Goal: Task Accomplishment & Management: Manage account settings

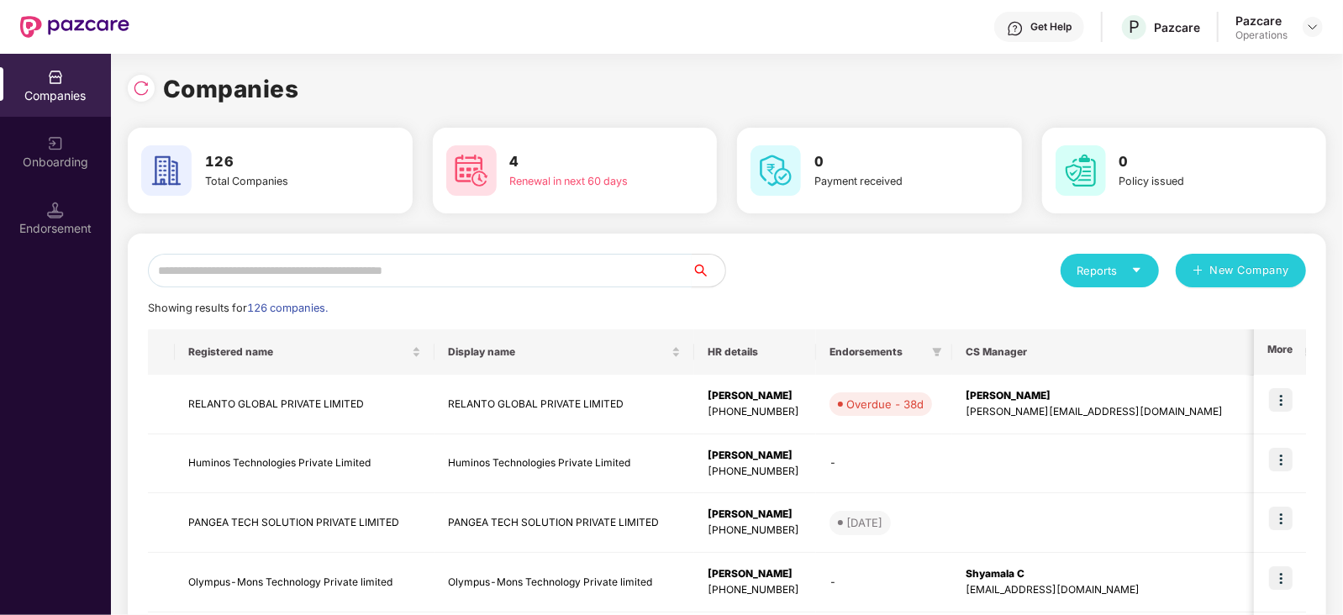
click at [253, 268] on input "text" at bounding box center [420, 271] width 544 height 34
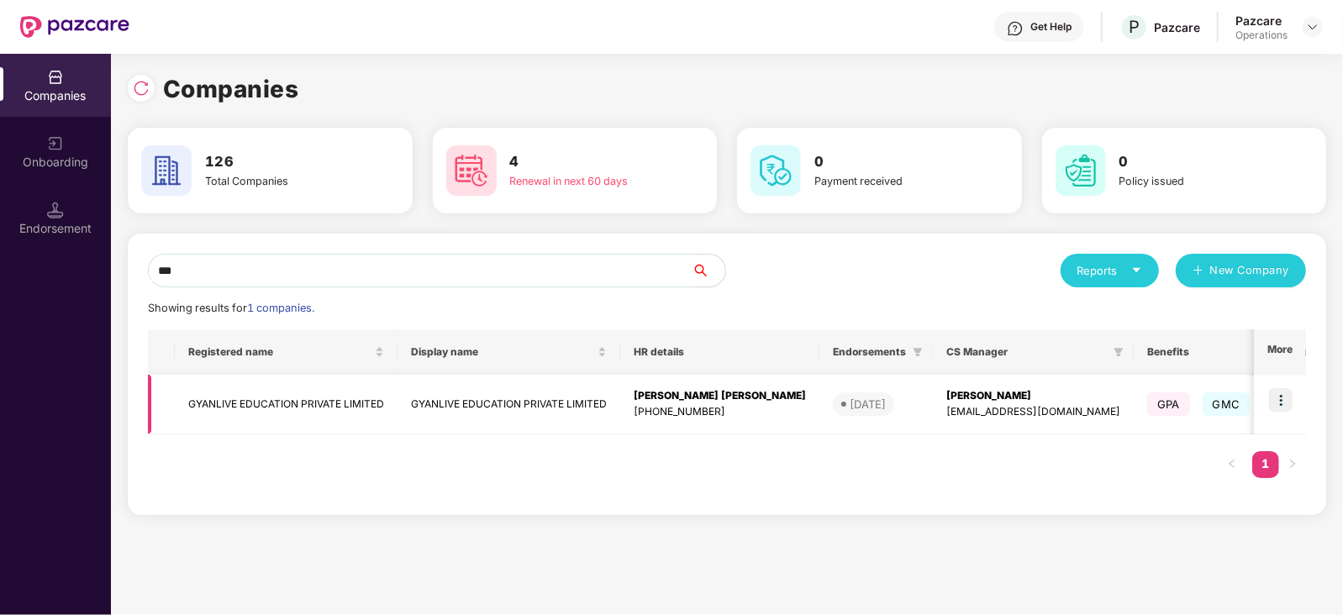
type input "***"
click at [280, 402] on td "GYANLIVE EDUCATION PRIVATE LIMITED" at bounding box center [286, 405] width 223 height 60
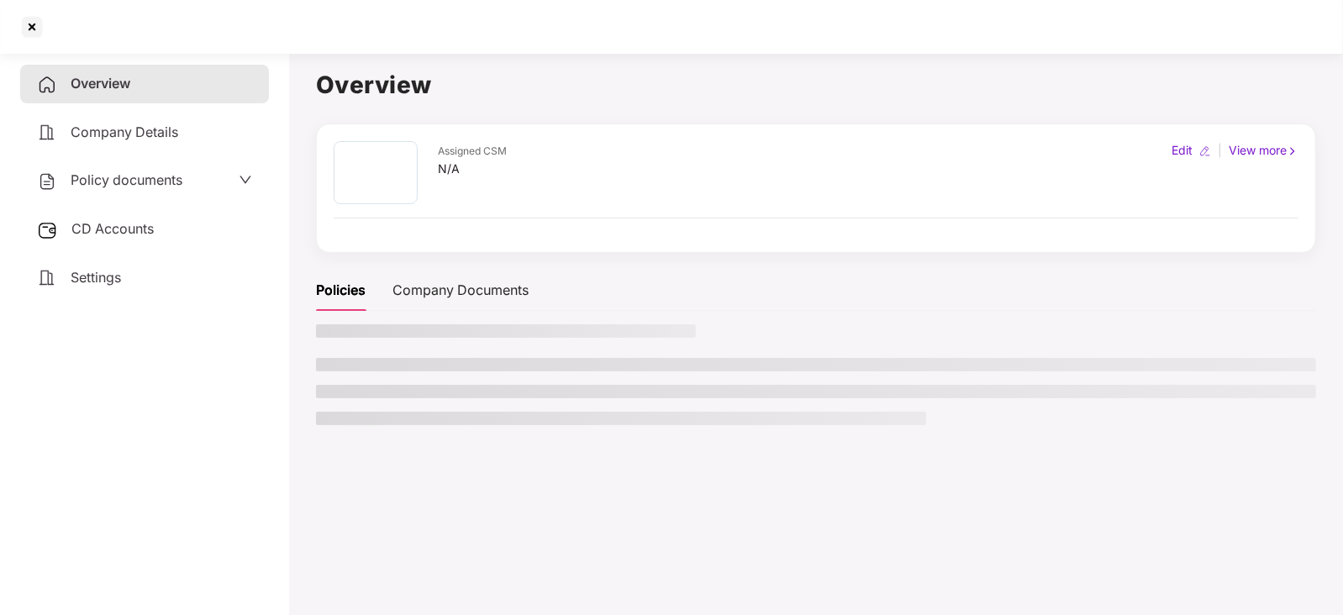
click at [145, 228] on span "CD Accounts" at bounding box center [112, 228] width 82 height 17
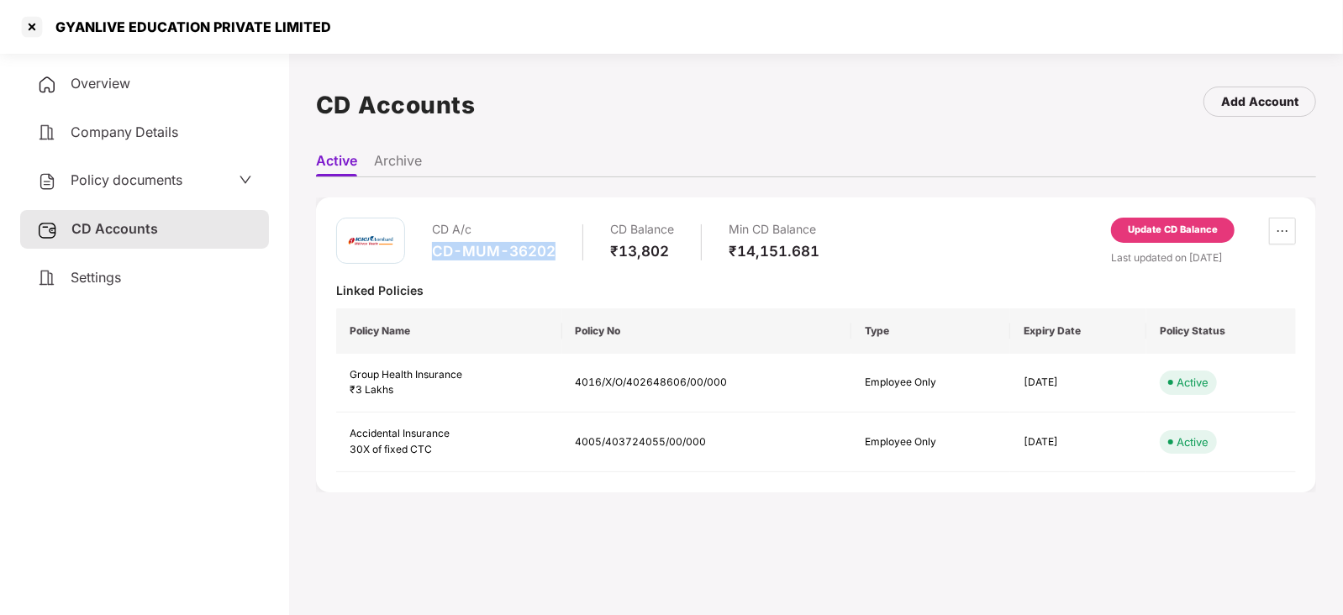
drag, startPoint x: 435, startPoint y: 250, endPoint x: 560, endPoint y: 254, distance: 124.4
click at [560, 254] on div "CD A/c CD-MUM-36202 CD Balance ₹13,802 Min CD Balance ₹14,151.681" at bounding box center [625, 242] width 387 height 48
copy div "CD-MUM-36202"
click at [1196, 236] on div "Update CD Balance" at bounding box center [1173, 230] width 90 height 15
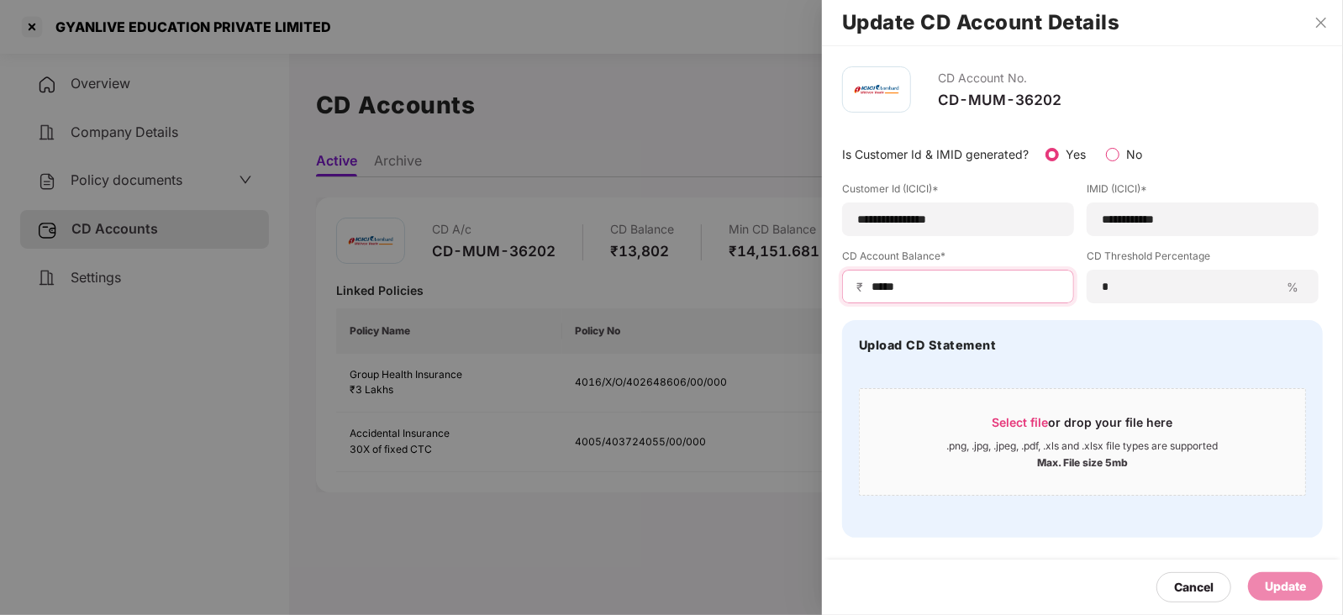
drag, startPoint x: 923, startPoint y: 289, endPoint x: 851, endPoint y: 284, distance: 71.6
click at [851, 284] on div "₹ *****" at bounding box center [958, 287] width 232 height 34
paste input
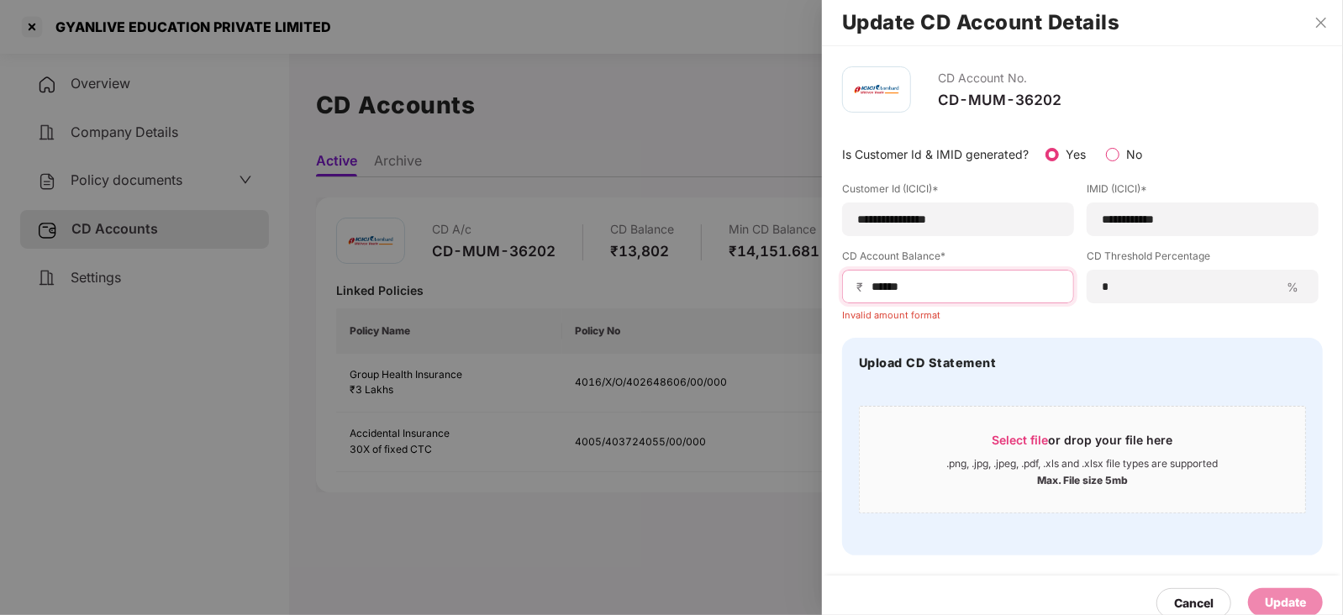
click at [870, 292] on input "*****" at bounding box center [965, 287] width 190 height 18
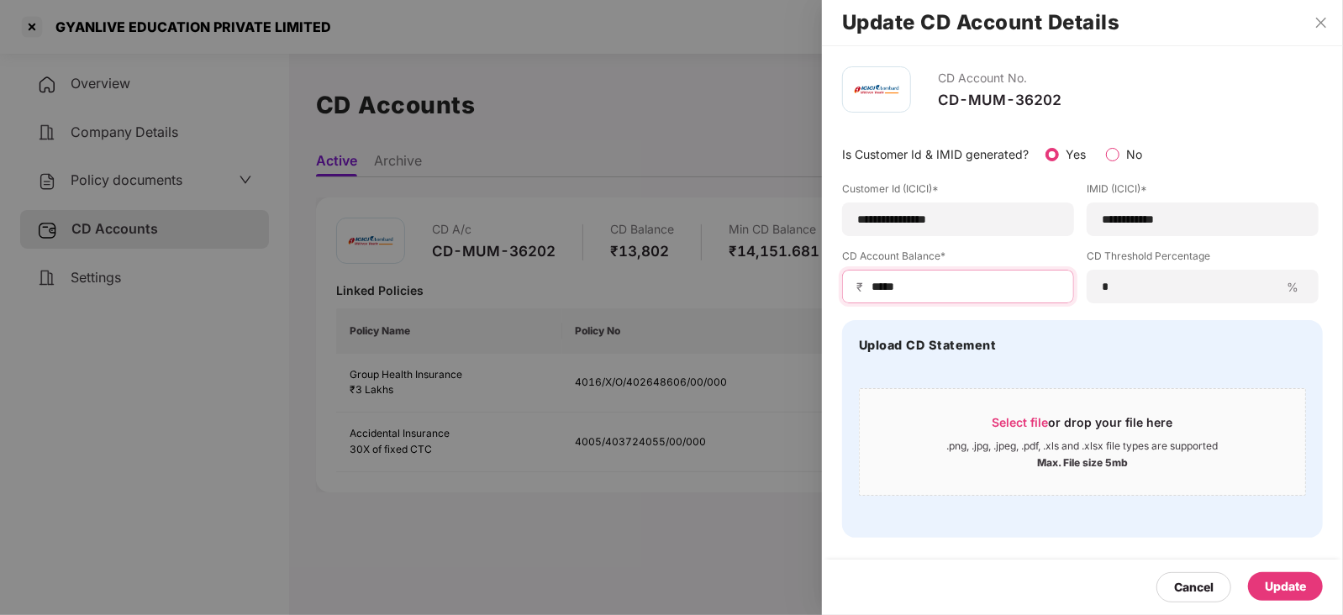
type input "*****"
click at [1294, 586] on div "Update" at bounding box center [1285, 586] width 41 height 18
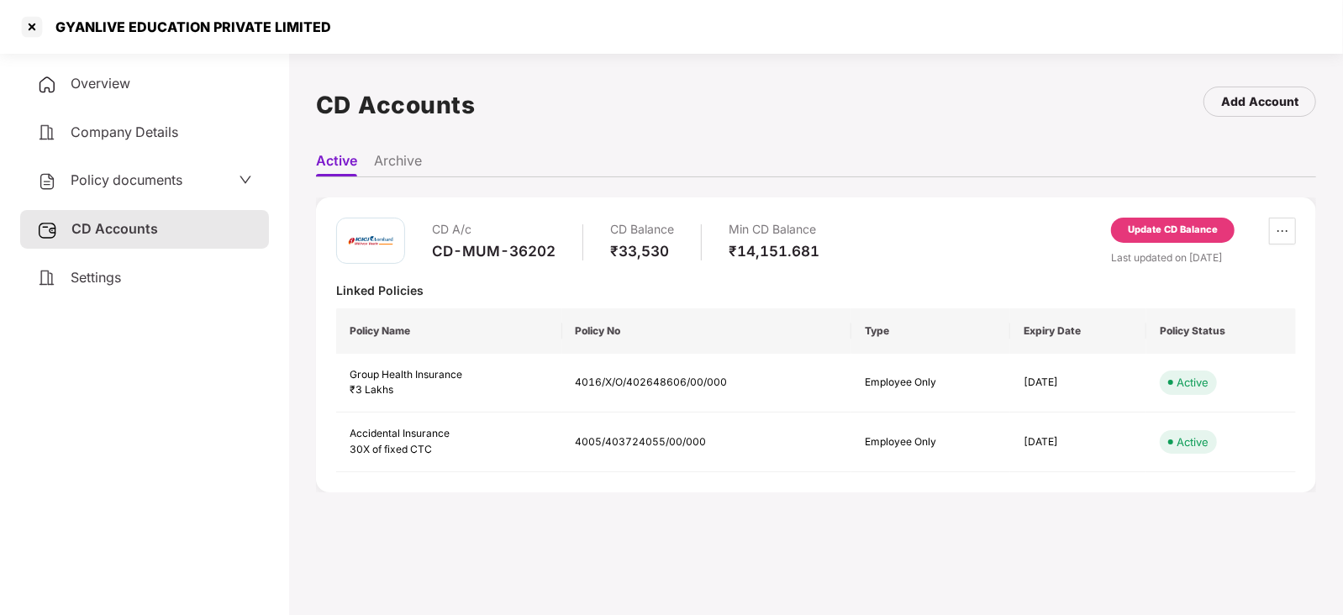
click at [155, 167] on div "Policy documents" at bounding box center [144, 180] width 249 height 39
click at [155, 175] on span "Policy documents" at bounding box center [127, 179] width 112 height 17
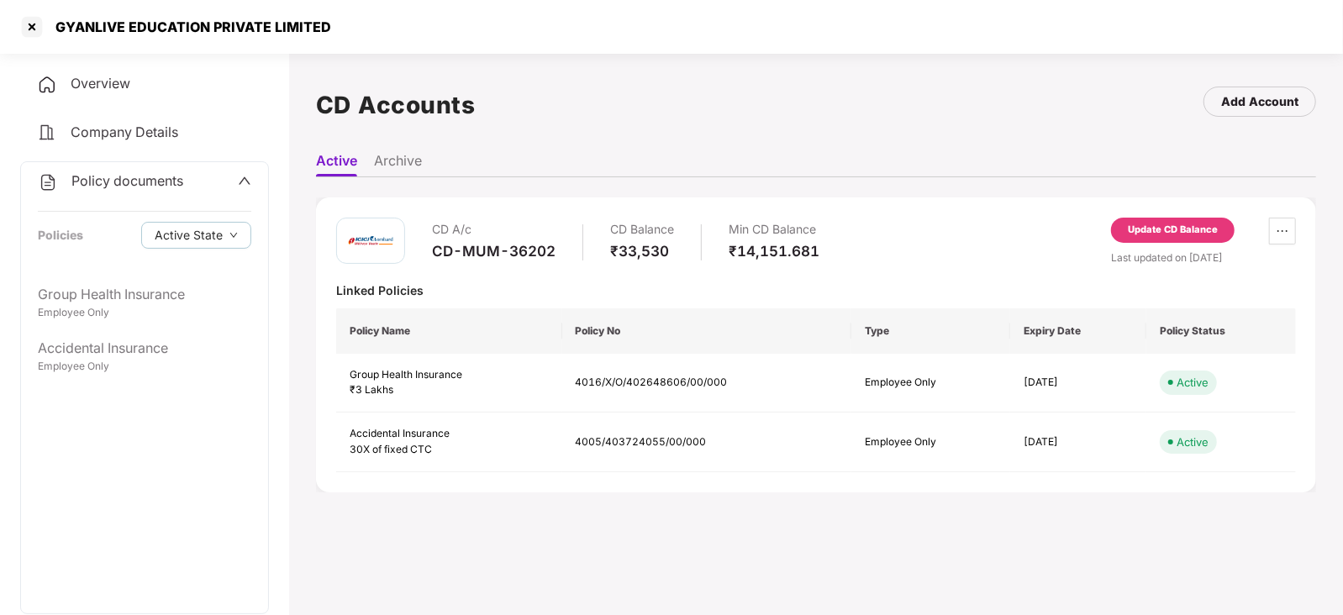
click at [155, 274] on div "Policy documents Policies Active State" at bounding box center [144, 218] width 247 height 113
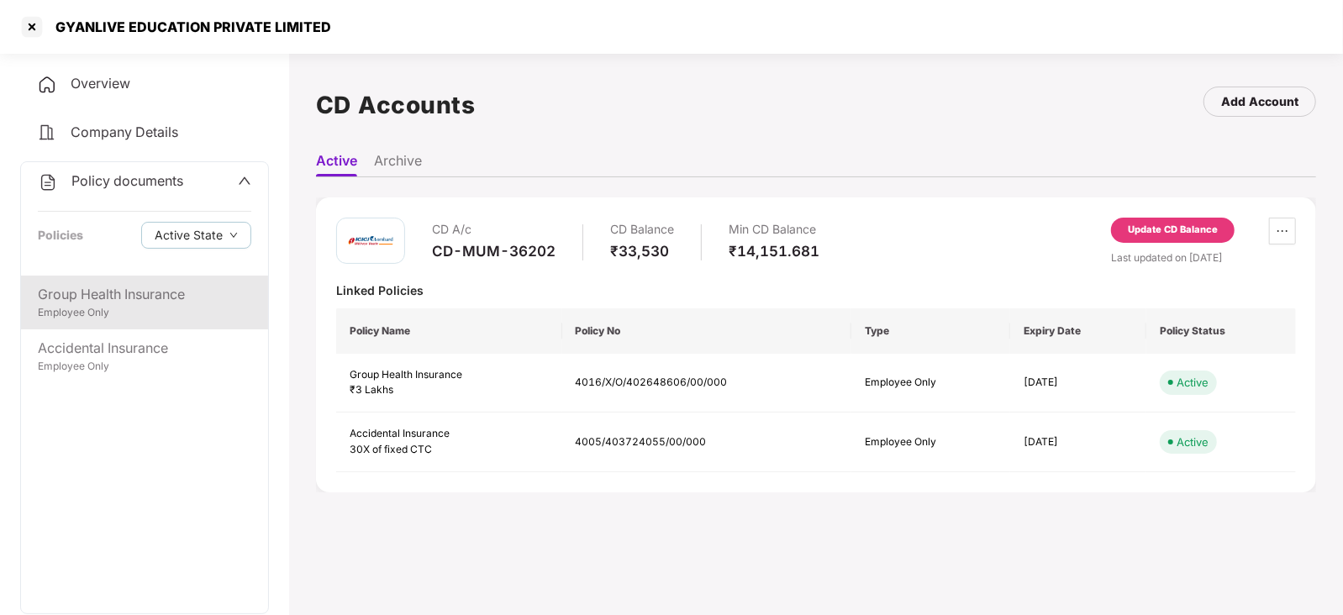
click at [155, 294] on div "Group Health Insurance" at bounding box center [144, 294] width 213 height 21
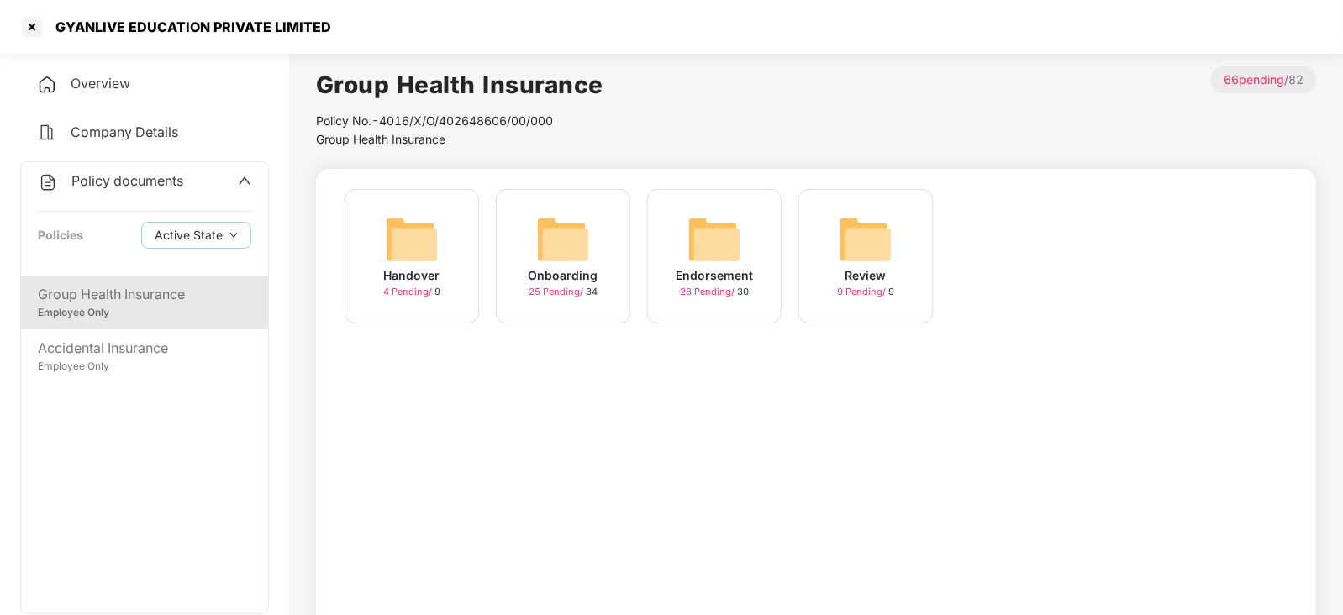
click at [703, 240] on img at bounding box center [714, 240] width 54 height 54
click at [571, 239] on img at bounding box center [563, 240] width 54 height 54
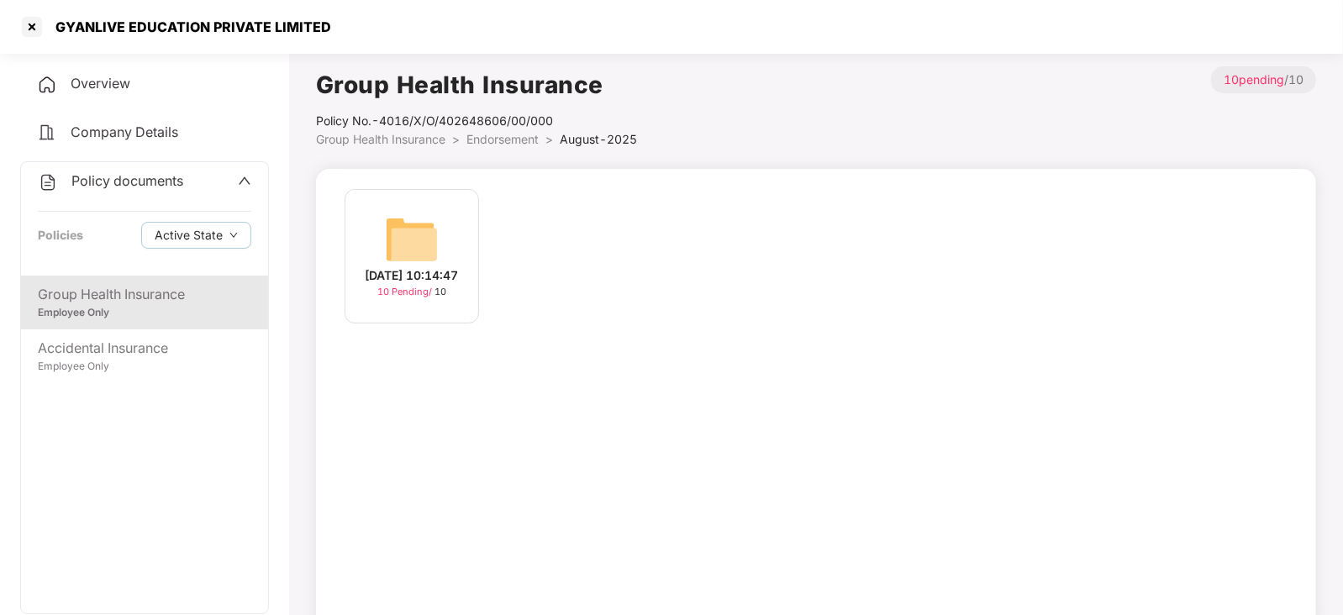
click at [433, 233] on img at bounding box center [412, 240] width 54 height 54
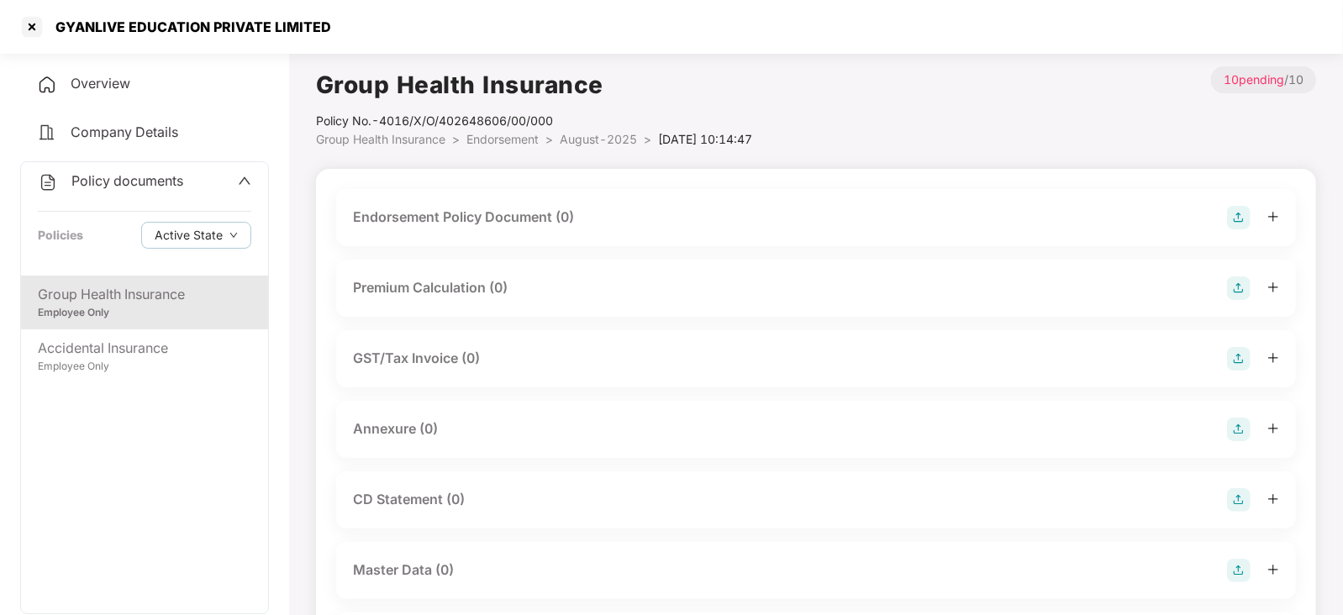
click at [1236, 220] on img at bounding box center [1239, 218] width 24 height 24
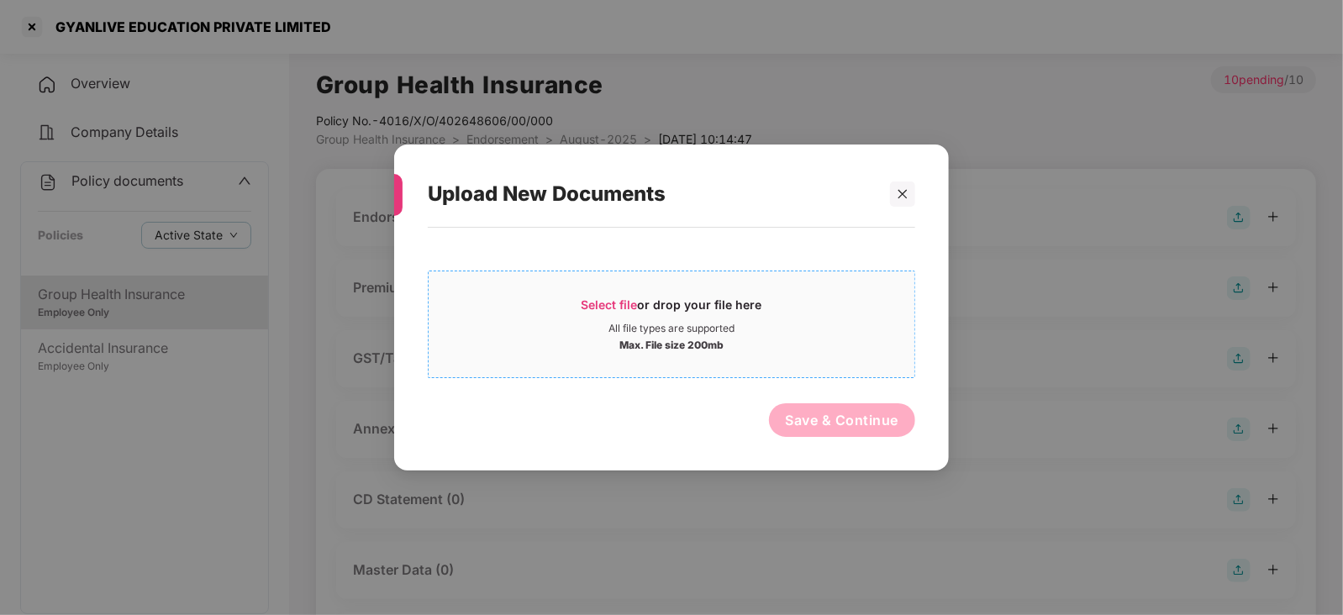
click at [598, 313] on div "Select file or drop your file here" at bounding box center [671, 309] width 181 height 25
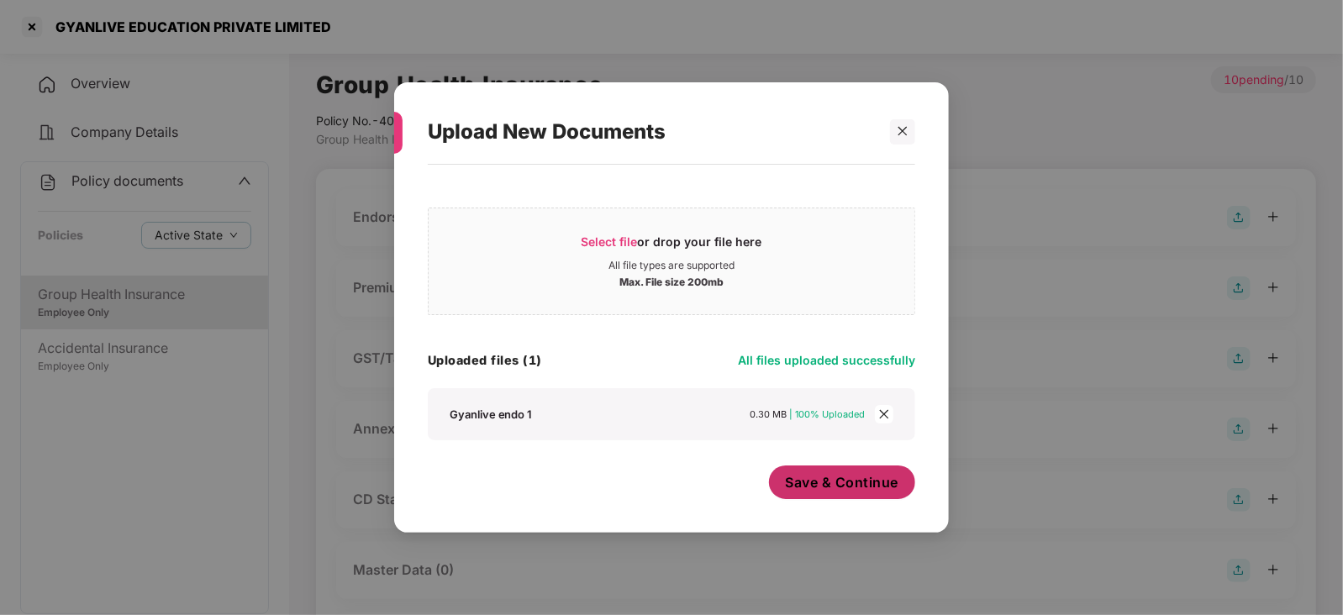
click at [835, 493] on button "Save & Continue" at bounding box center [842, 483] width 147 height 34
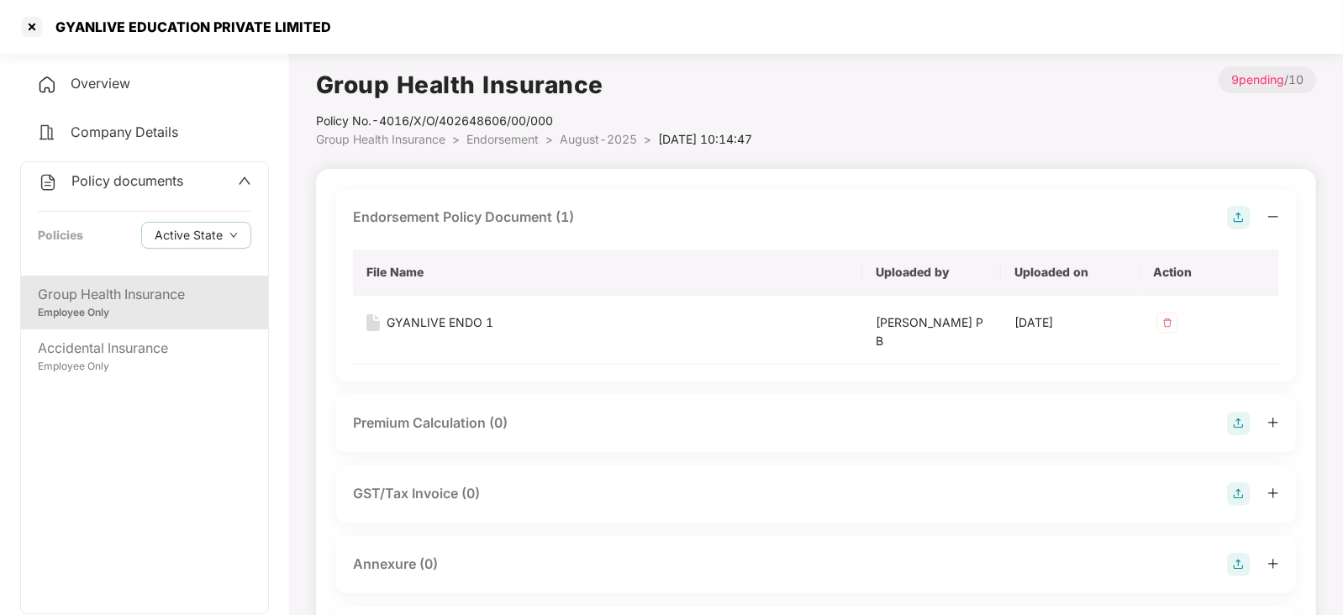
click at [1234, 420] on img at bounding box center [1239, 424] width 24 height 24
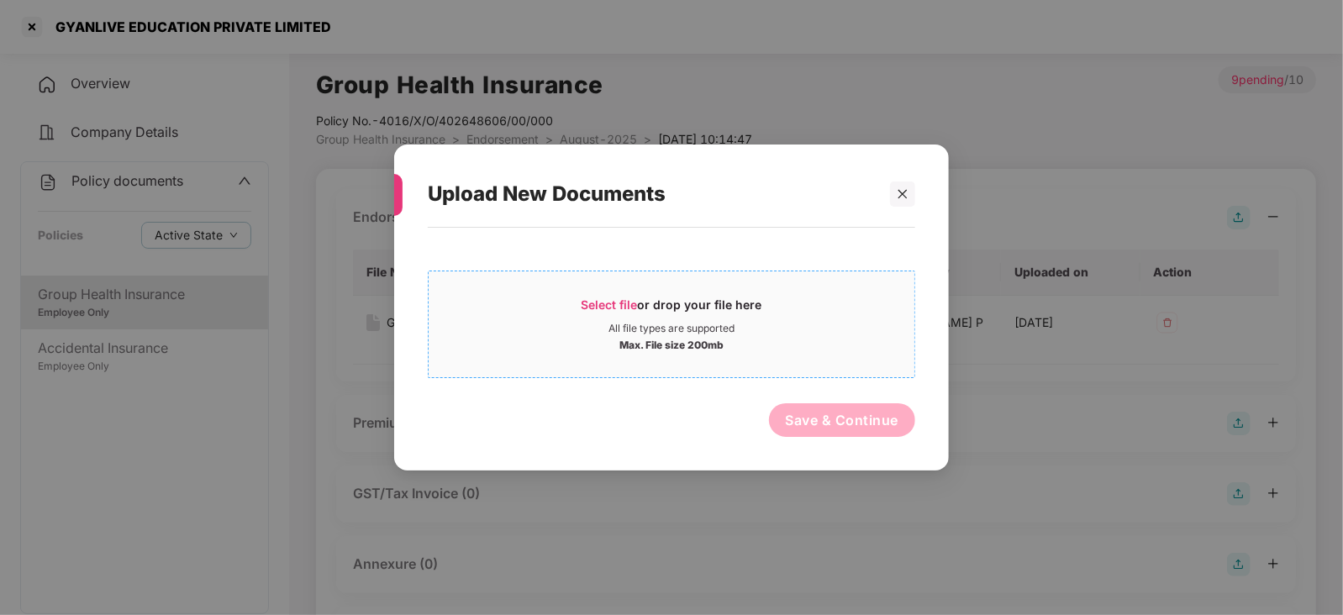
click at [608, 302] on span "Select file" at bounding box center [609, 304] width 56 height 14
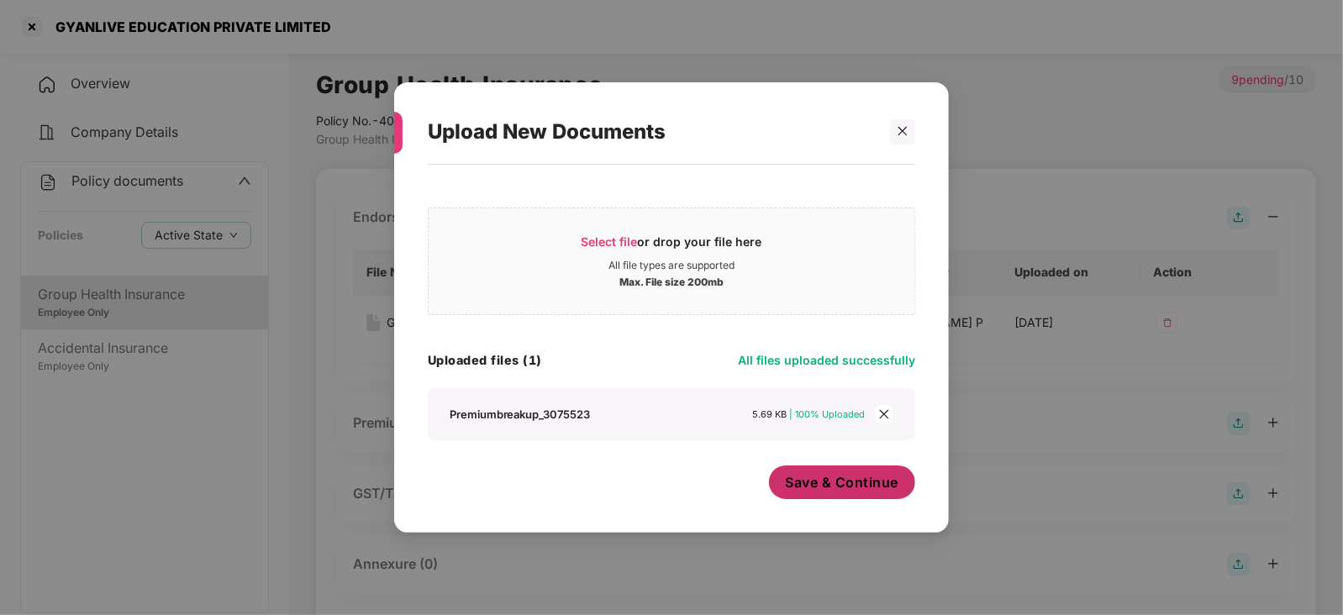
click at [802, 489] on span "Save & Continue" at bounding box center [842, 482] width 113 height 18
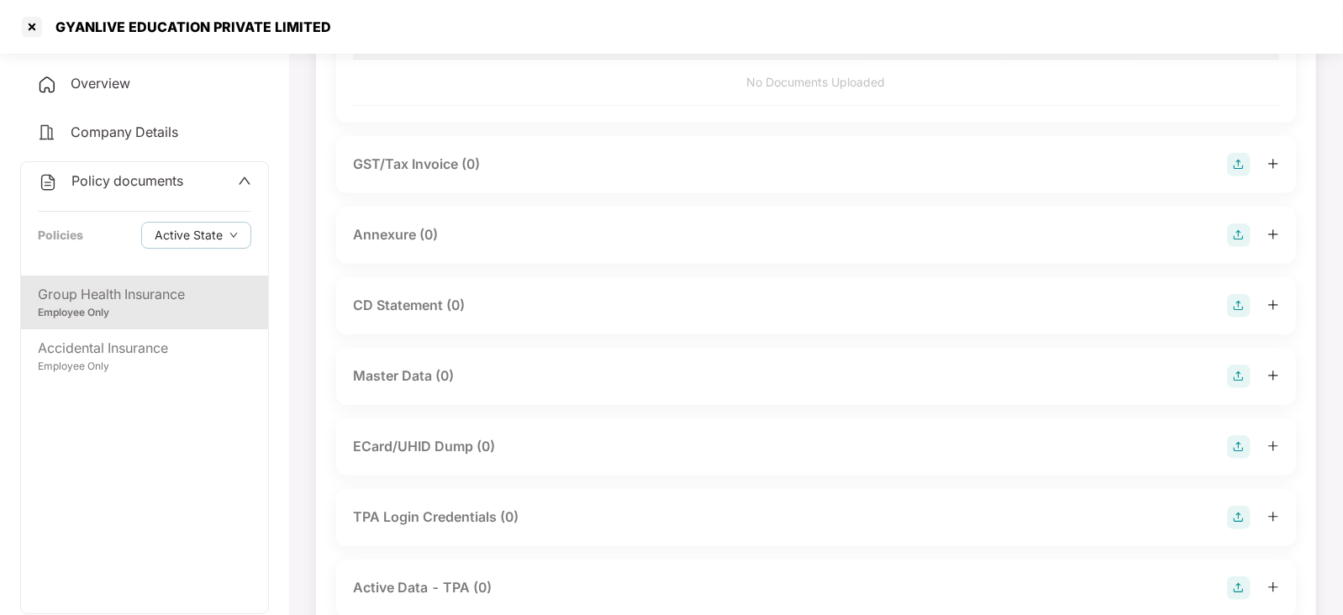
scroll to position [525, 0]
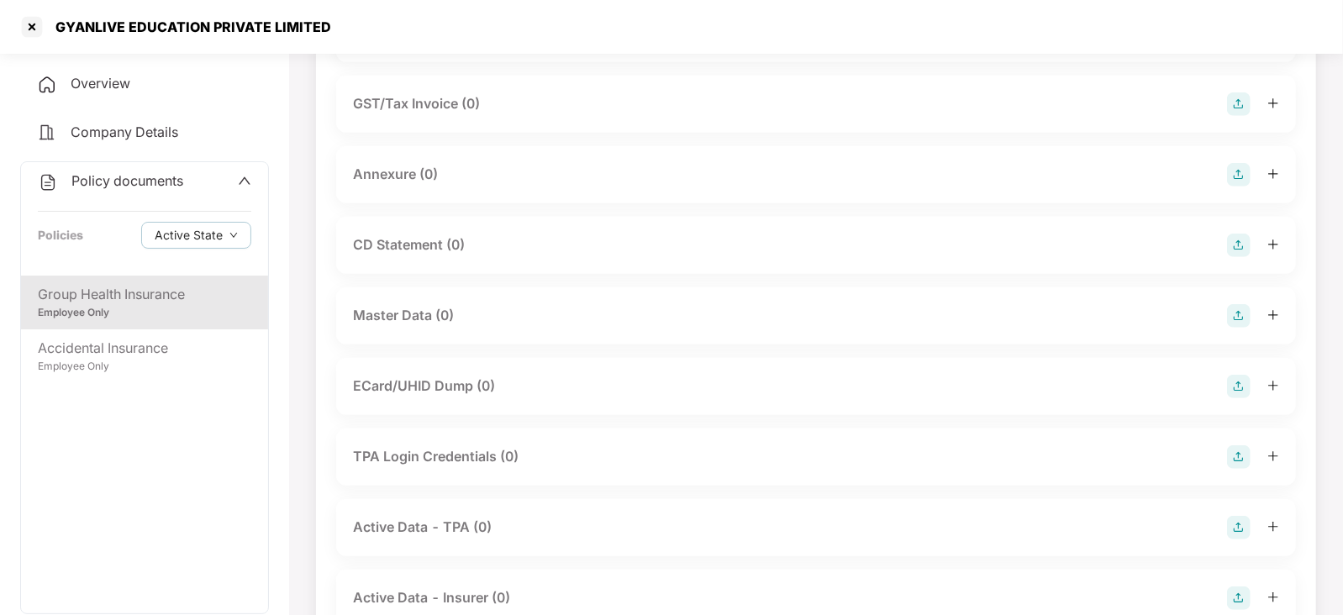
click at [1237, 184] on img at bounding box center [1239, 175] width 24 height 24
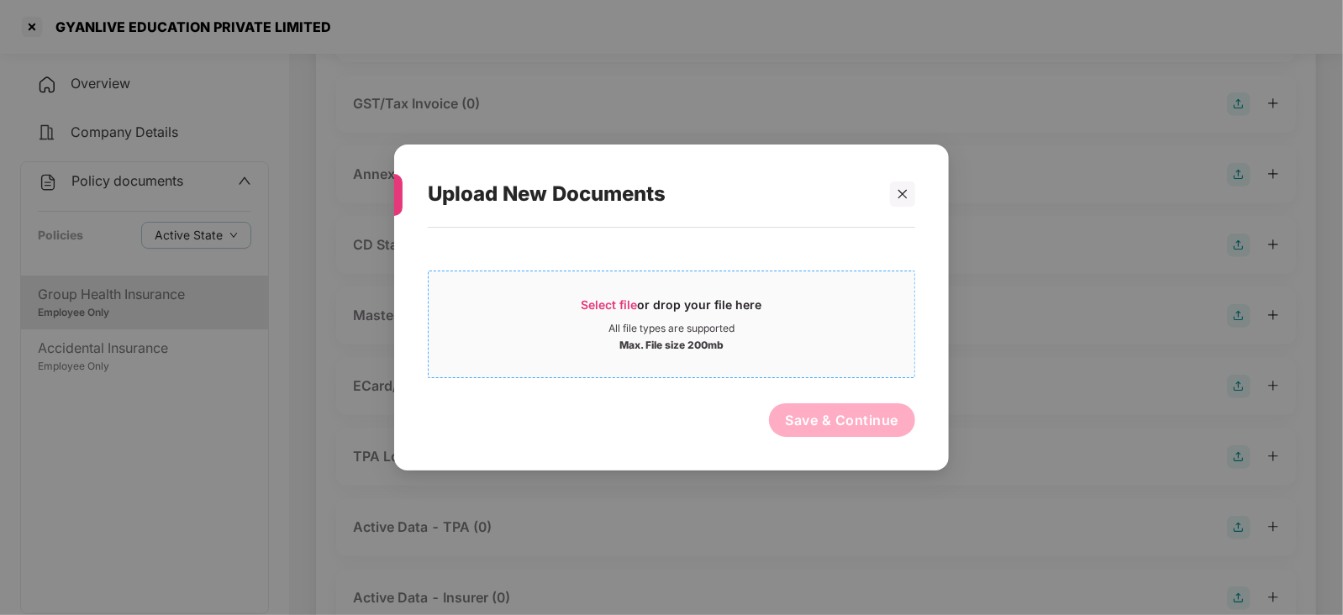
click at [602, 297] on div "Select file or drop your file here" at bounding box center [671, 309] width 181 height 25
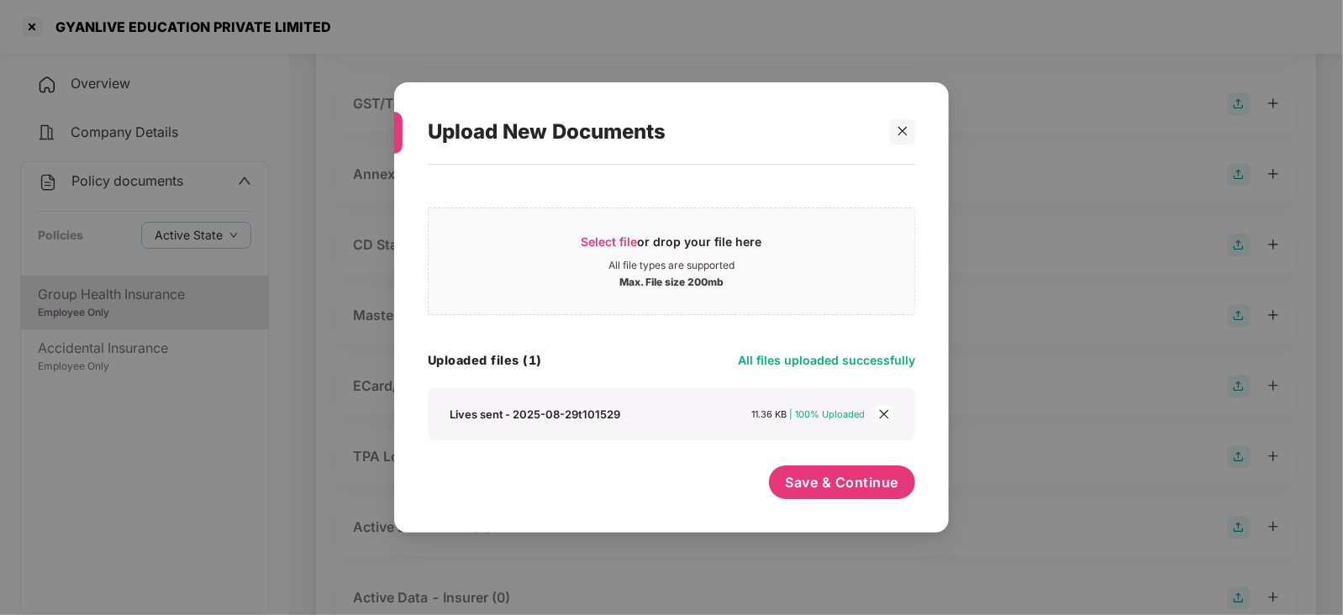
click at [829, 502] on div "Save & Continue" at bounding box center [842, 487] width 147 height 42
click at [824, 488] on span "Save & Continue" at bounding box center [842, 482] width 113 height 18
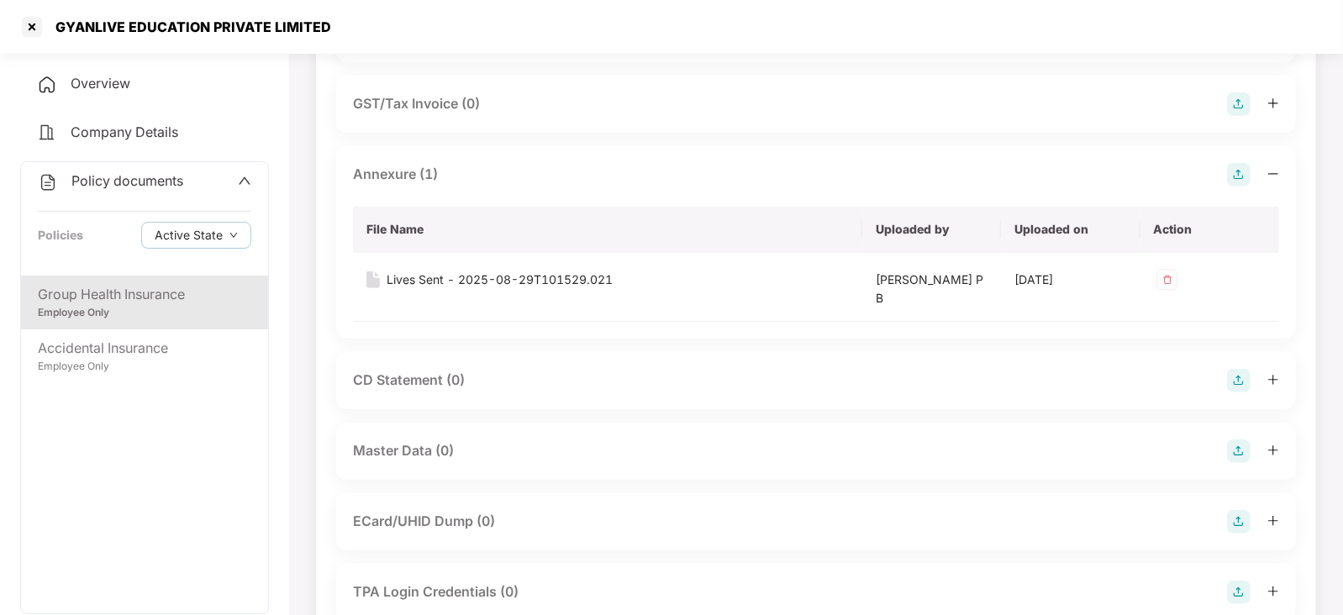
click at [1231, 450] on img at bounding box center [1239, 451] width 24 height 24
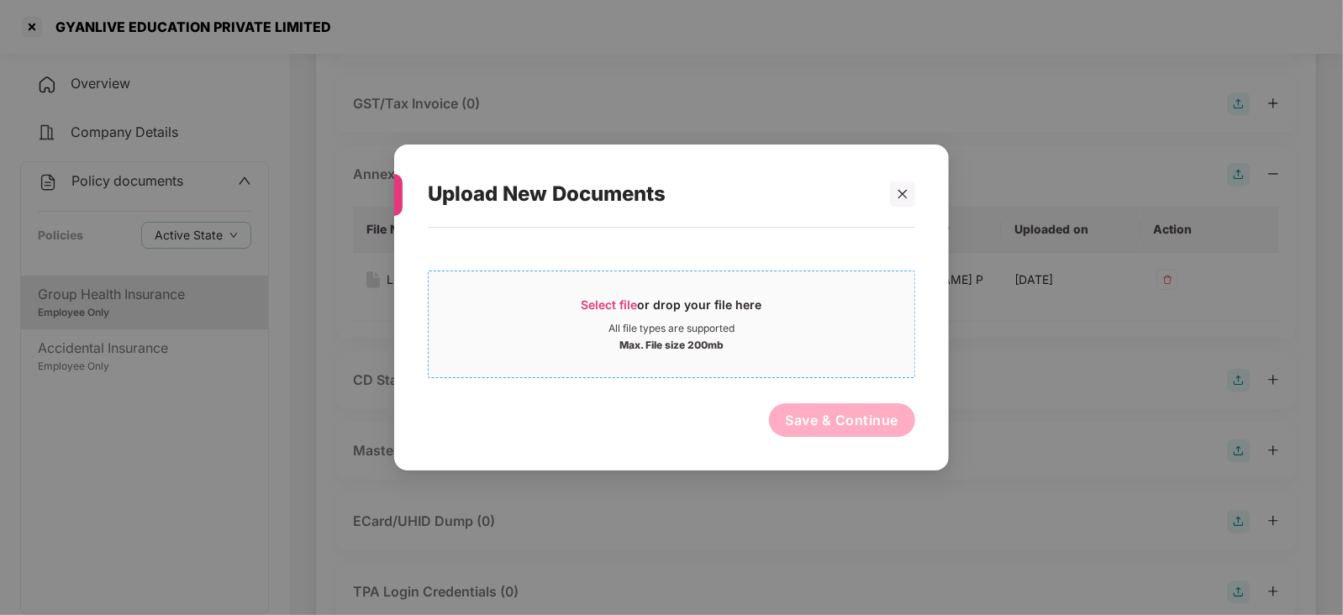
click at [623, 300] on span "Select file" at bounding box center [609, 304] width 56 height 14
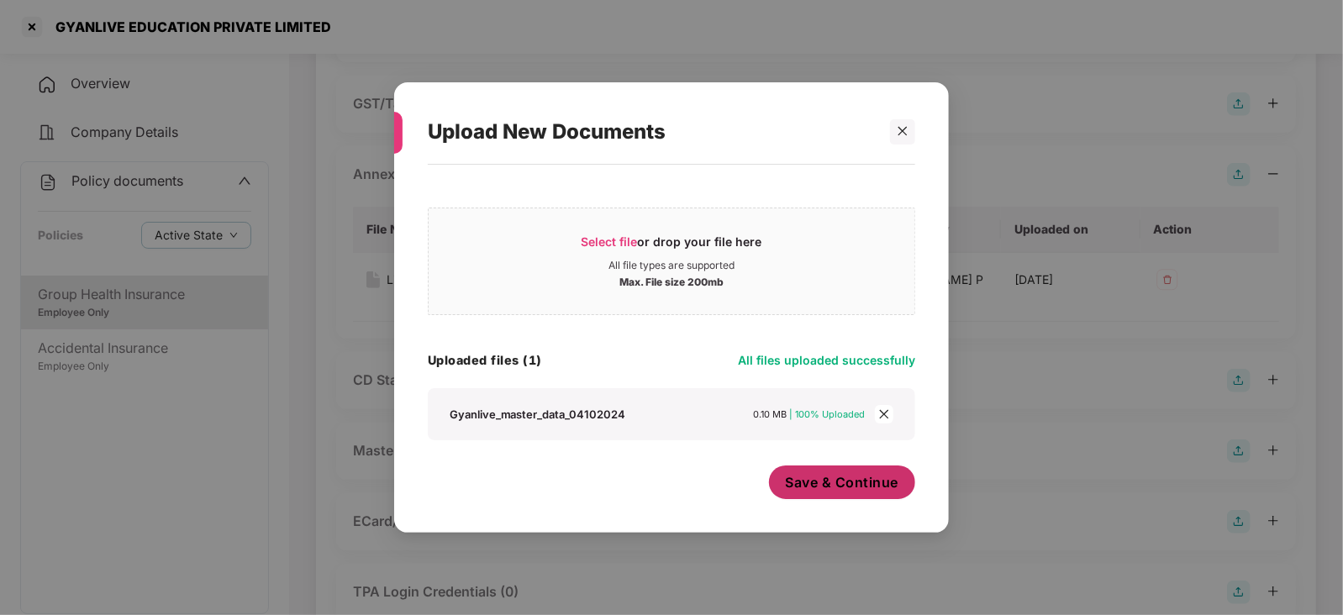
click at [825, 481] on span "Save & Continue" at bounding box center [842, 482] width 113 height 18
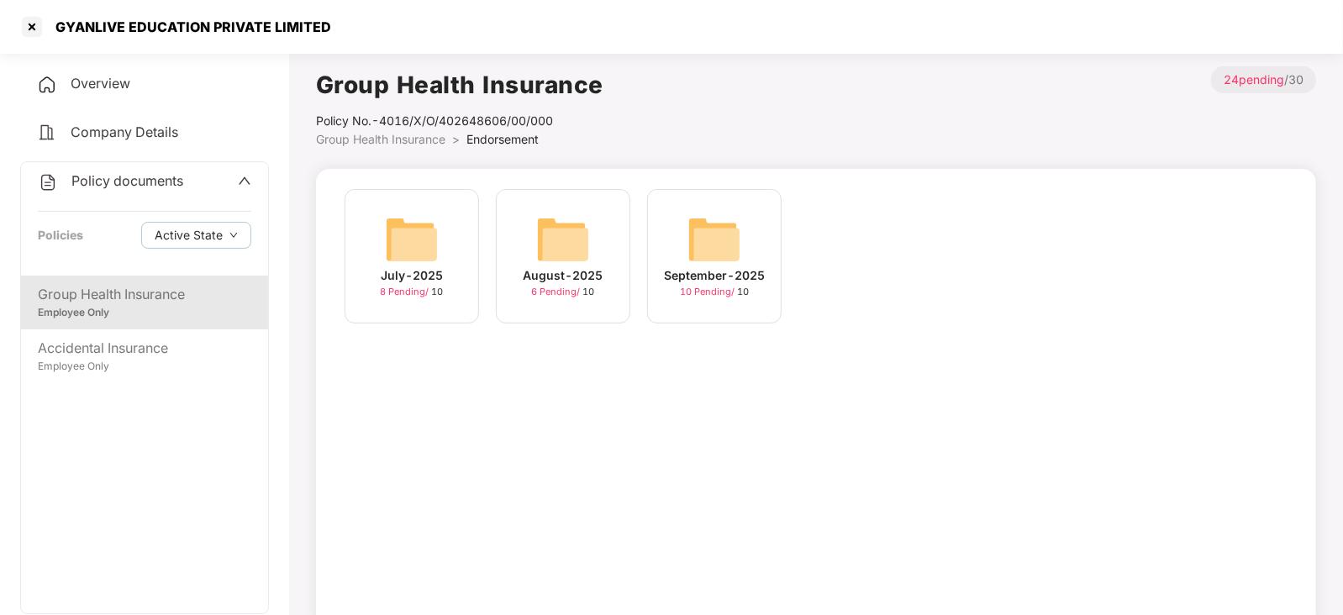
click at [707, 247] on img at bounding box center [714, 240] width 54 height 54
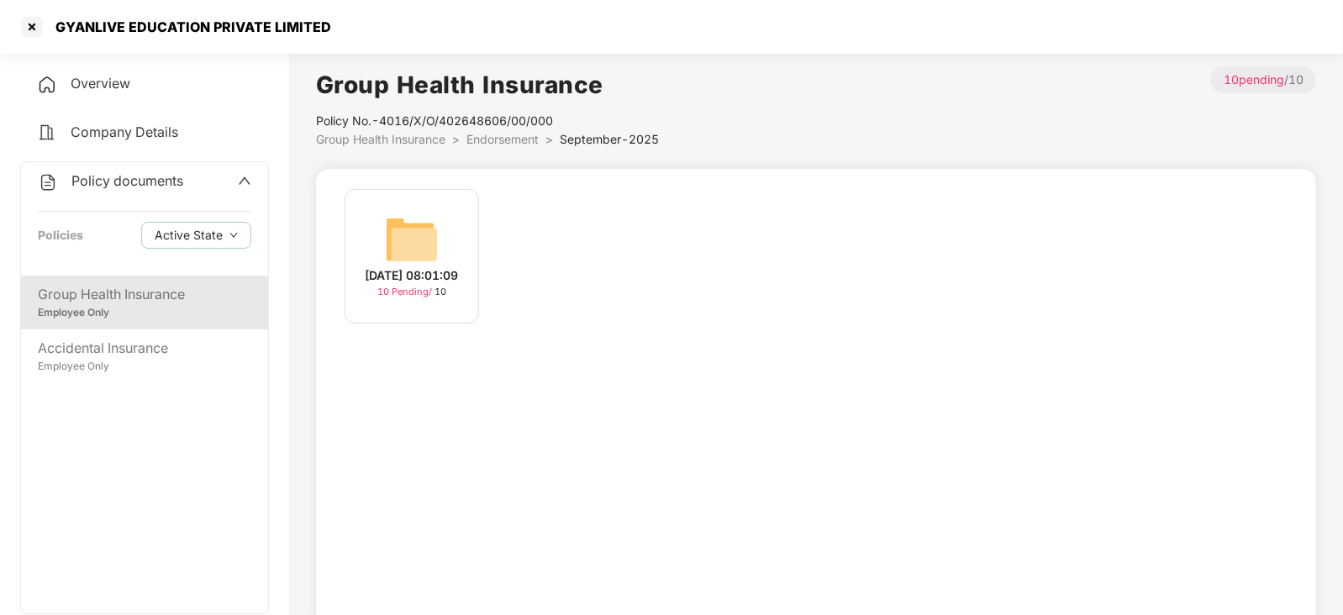
click at [429, 234] on img at bounding box center [412, 240] width 54 height 54
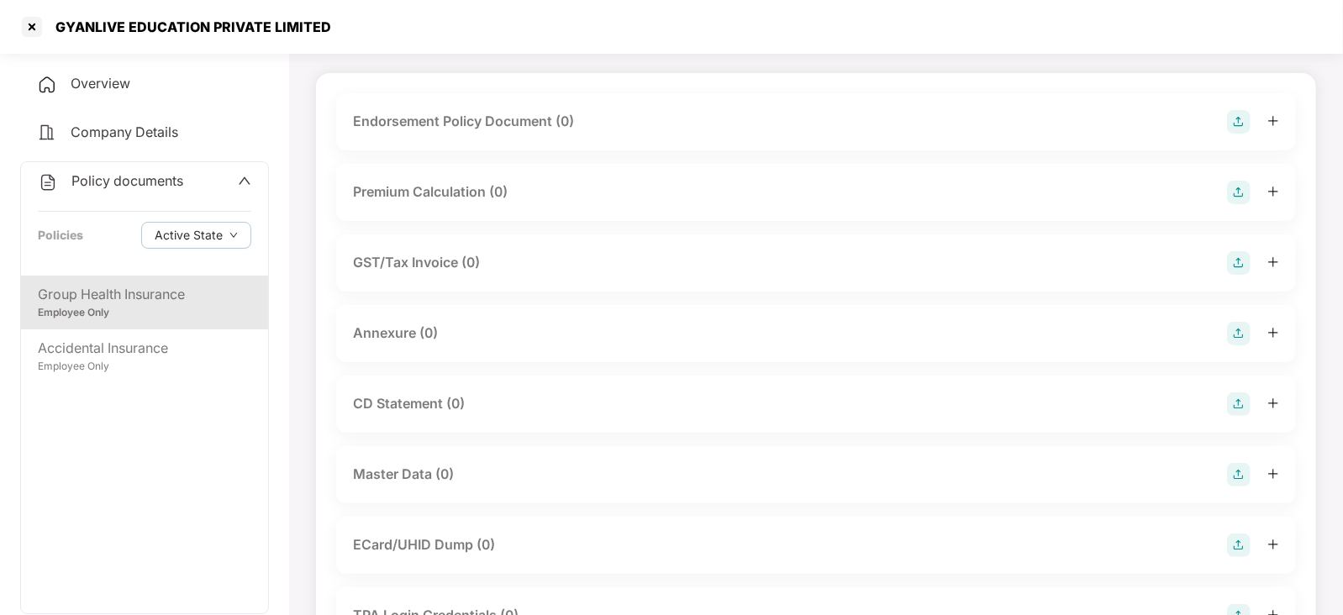
scroll to position [209, 0]
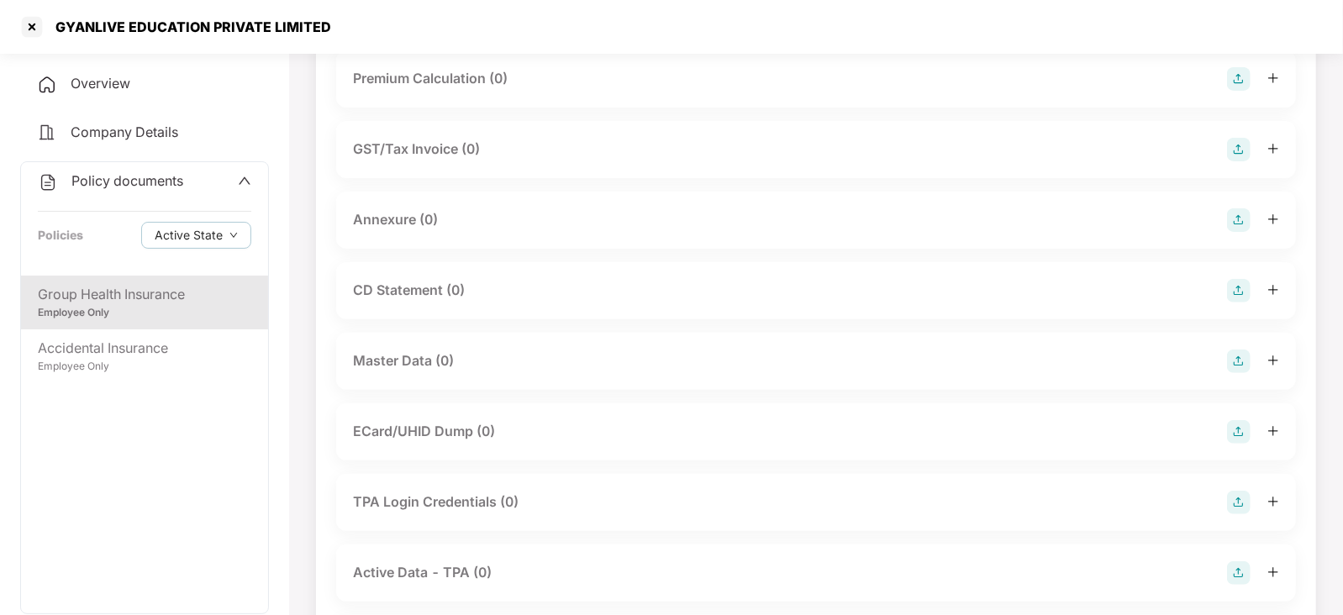
click at [1244, 355] on img at bounding box center [1239, 362] width 24 height 24
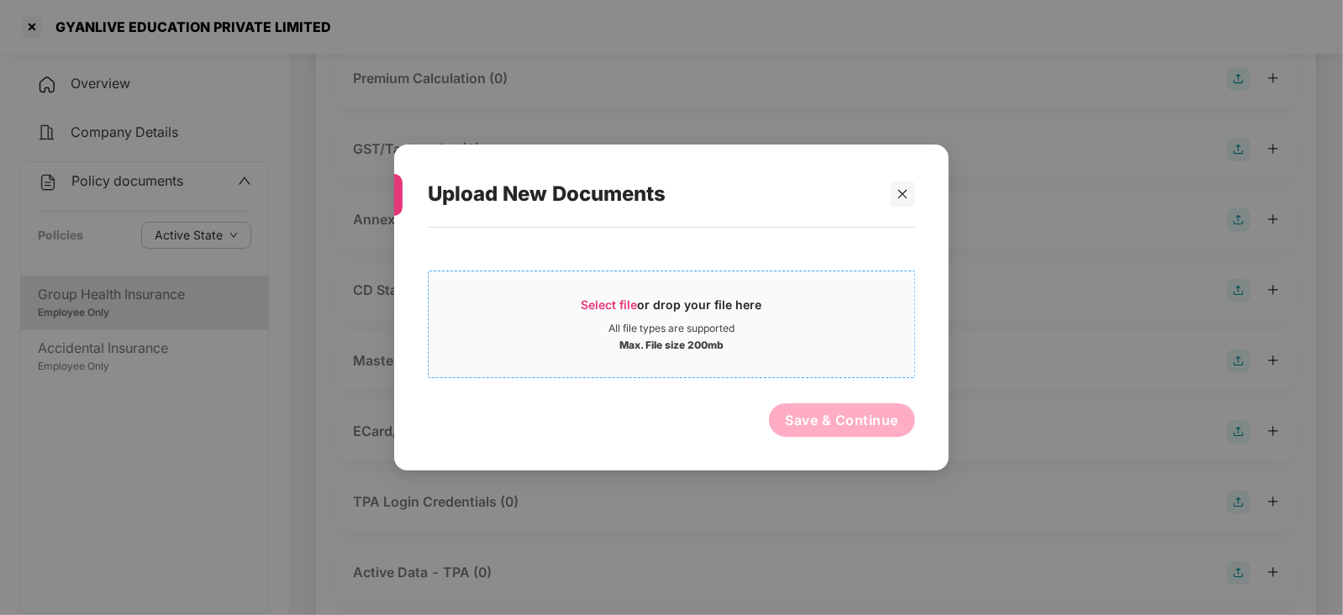
click at [647, 300] on div "Select file or drop your file here" at bounding box center [671, 309] width 181 height 25
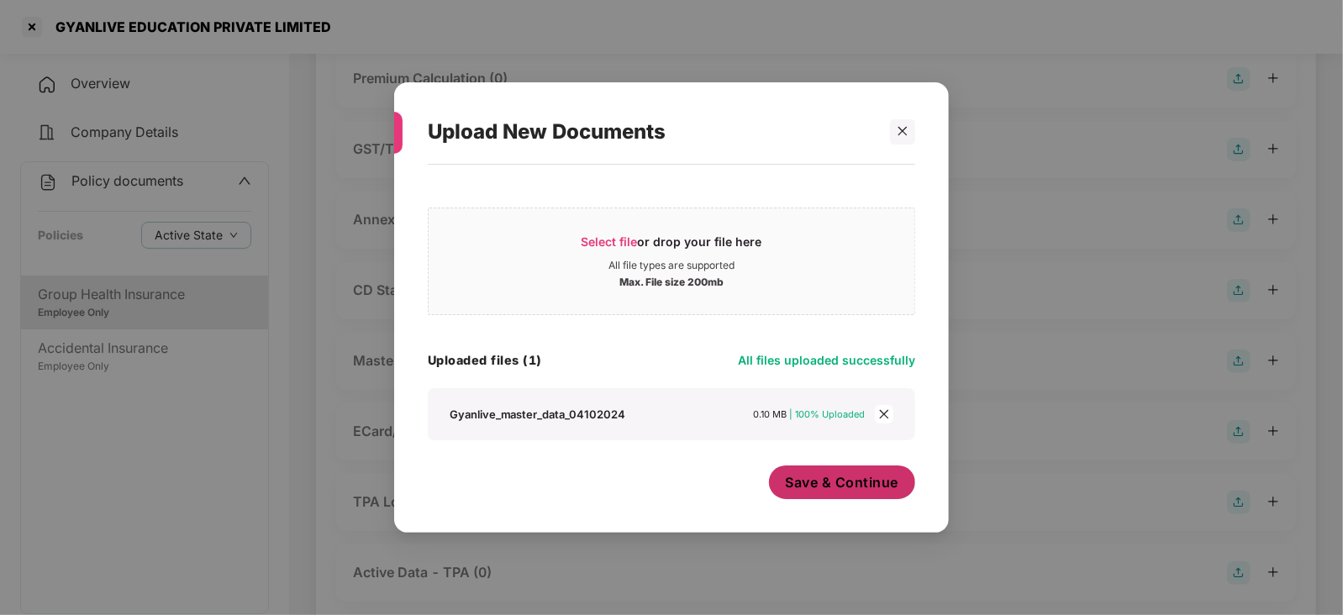
click at [811, 490] on span "Save & Continue" at bounding box center [842, 482] width 113 height 18
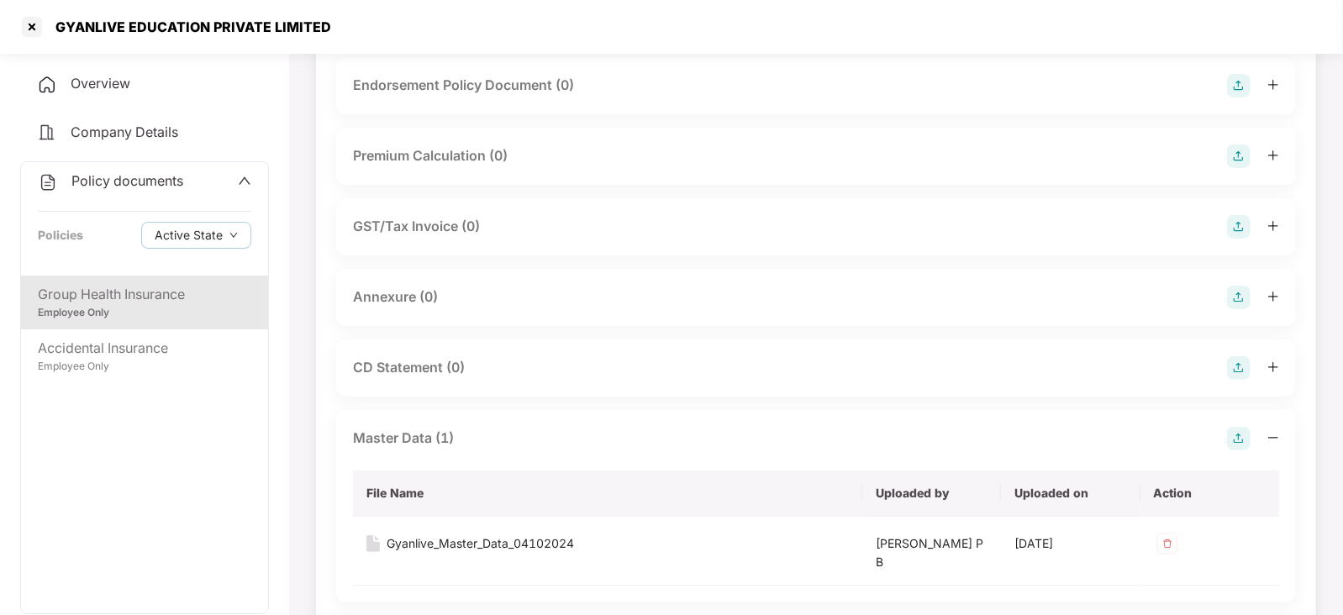
scroll to position [104, 0]
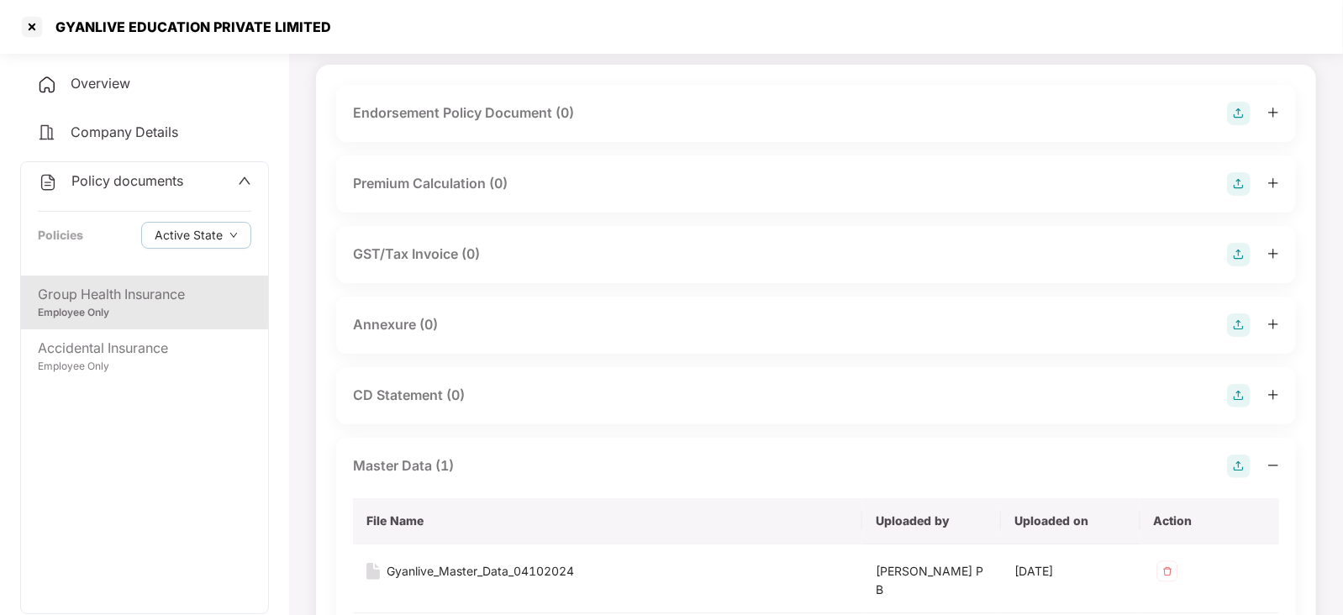
click at [1244, 323] on img at bounding box center [1239, 325] width 24 height 24
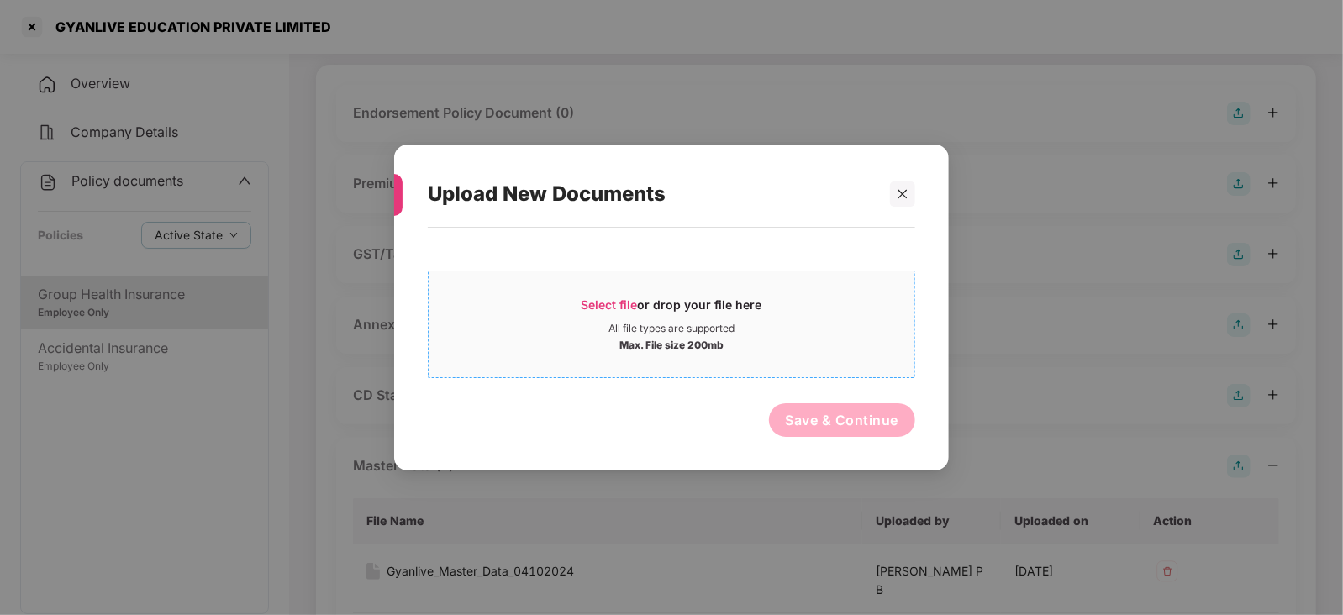
click at [638, 297] on span "Select file" at bounding box center [609, 304] width 56 height 14
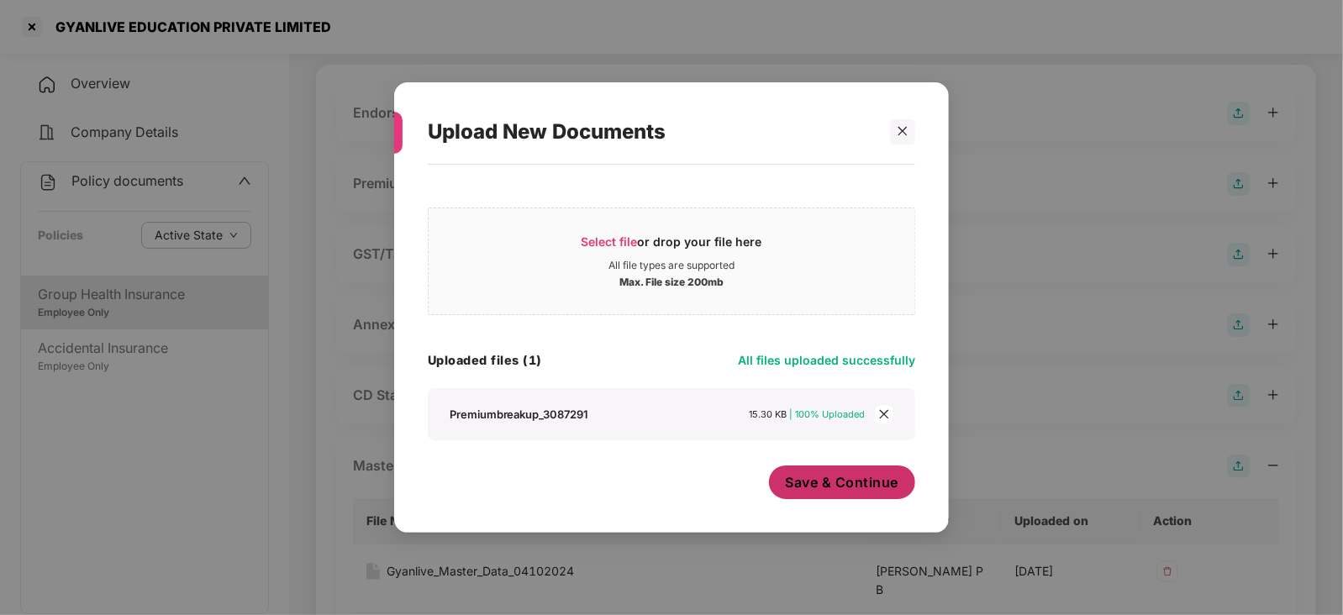
click at [834, 493] on button "Save & Continue" at bounding box center [842, 483] width 147 height 34
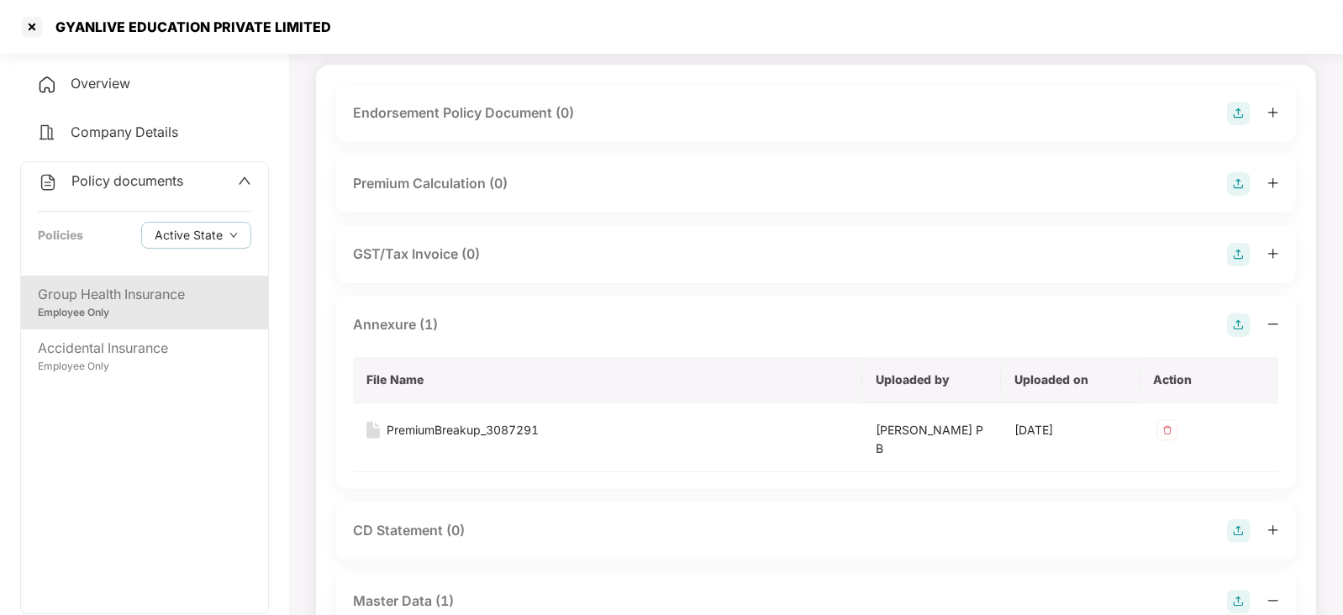
scroll to position [0, 0]
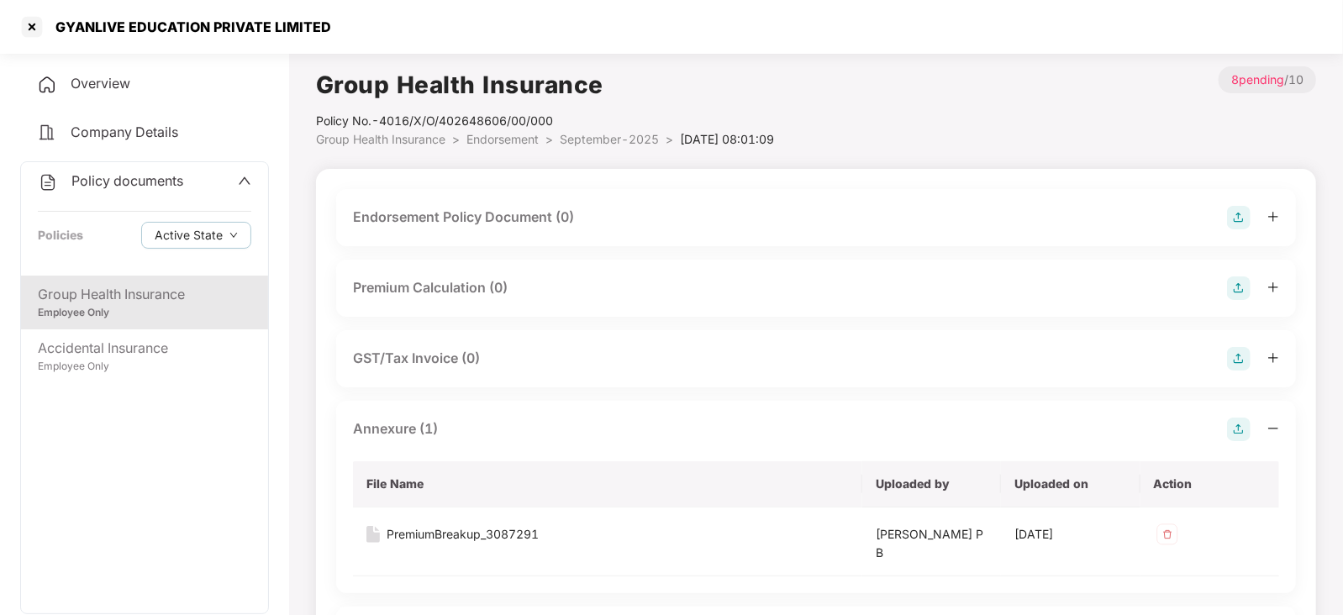
click at [1235, 214] on img at bounding box center [1239, 218] width 24 height 24
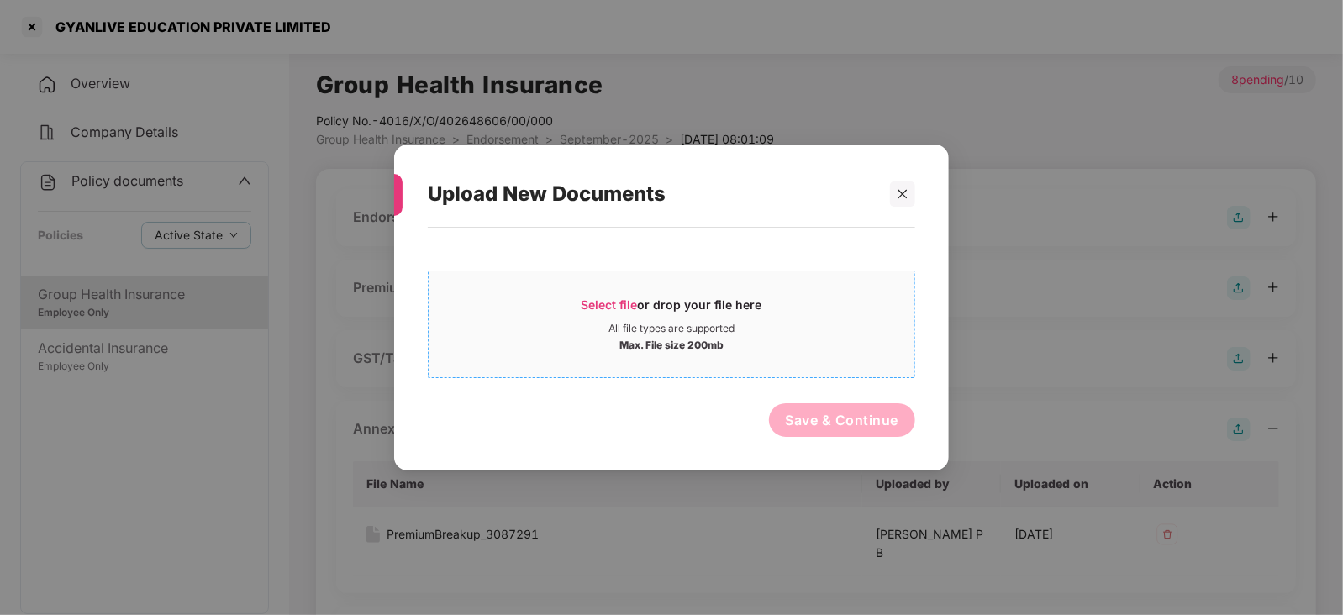
click at [618, 302] on span "Select file" at bounding box center [609, 304] width 56 height 14
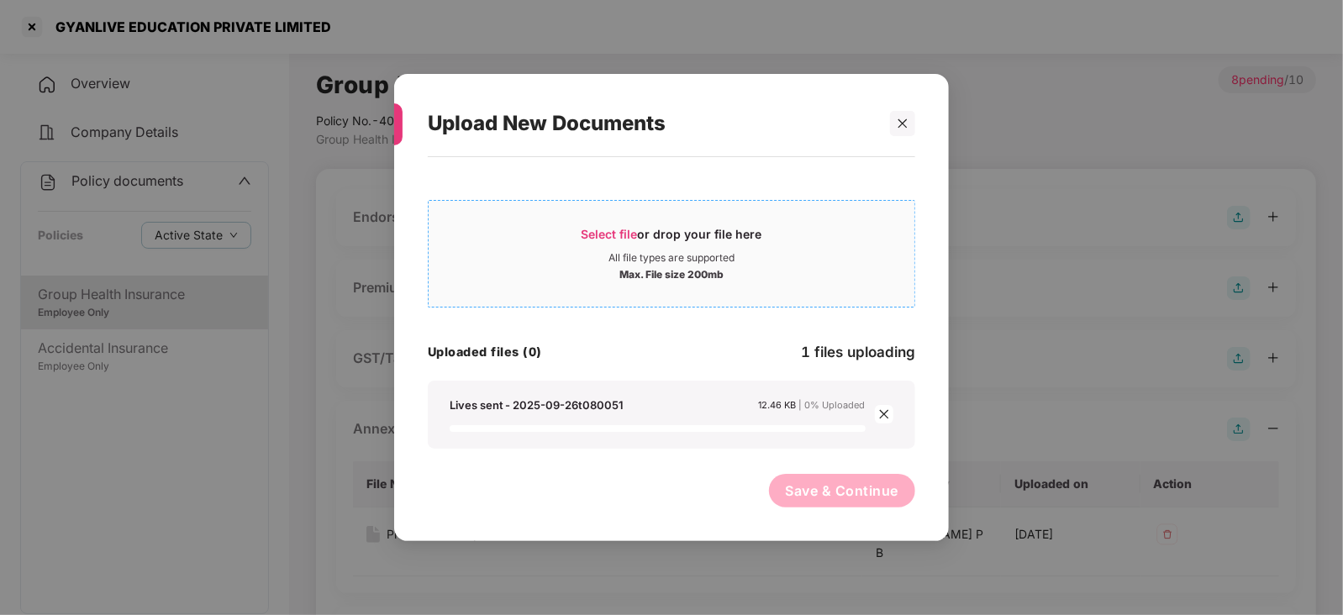
click at [631, 226] on div "Select file or drop your file here" at bounding box center [671, 238] width 181 height 25
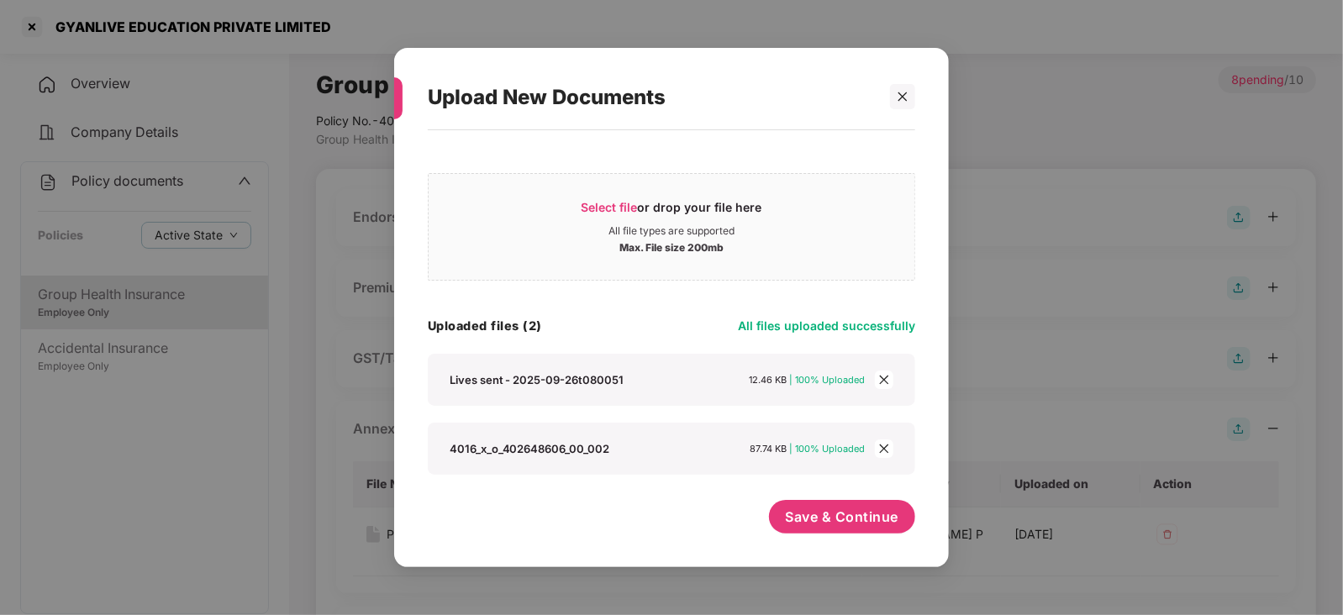
click at [798, 535] on div "Save & Continue" at bounding box center [842, 521] width 147 height 42
click at [798, 525] on span "Save & Continue" at bounding box center [842, 517] width 113 height 18
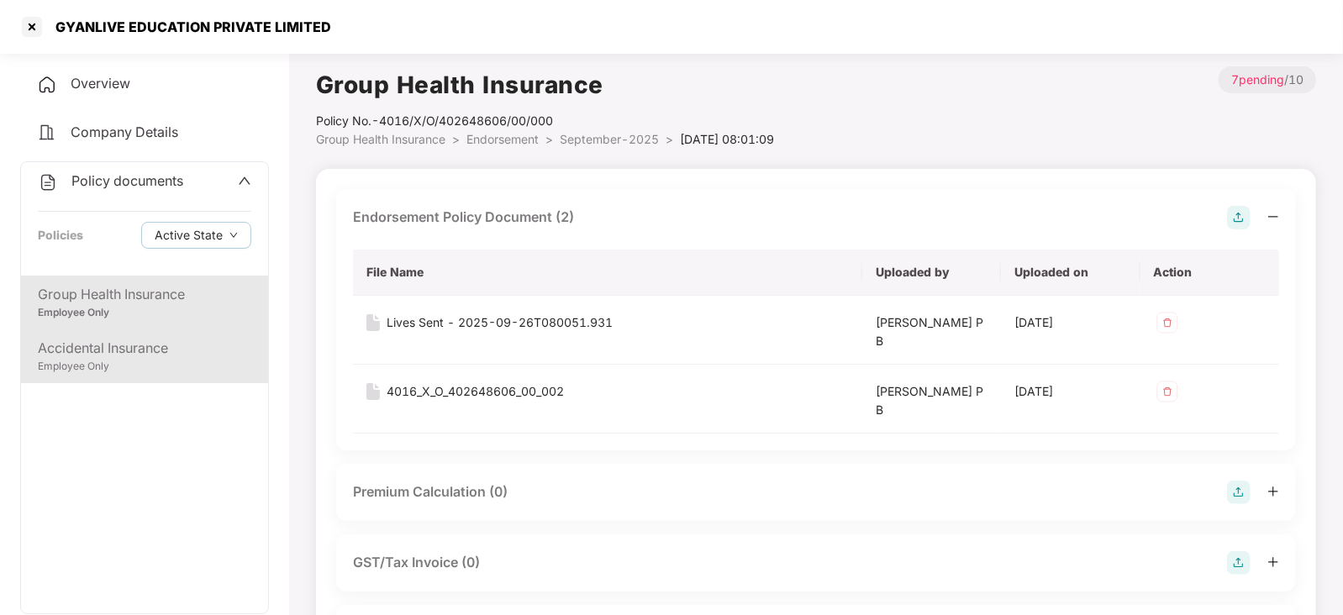
click at [115, 338] on div "Accidental Insurance" at bounding box center [144, 348] width 213 height 21
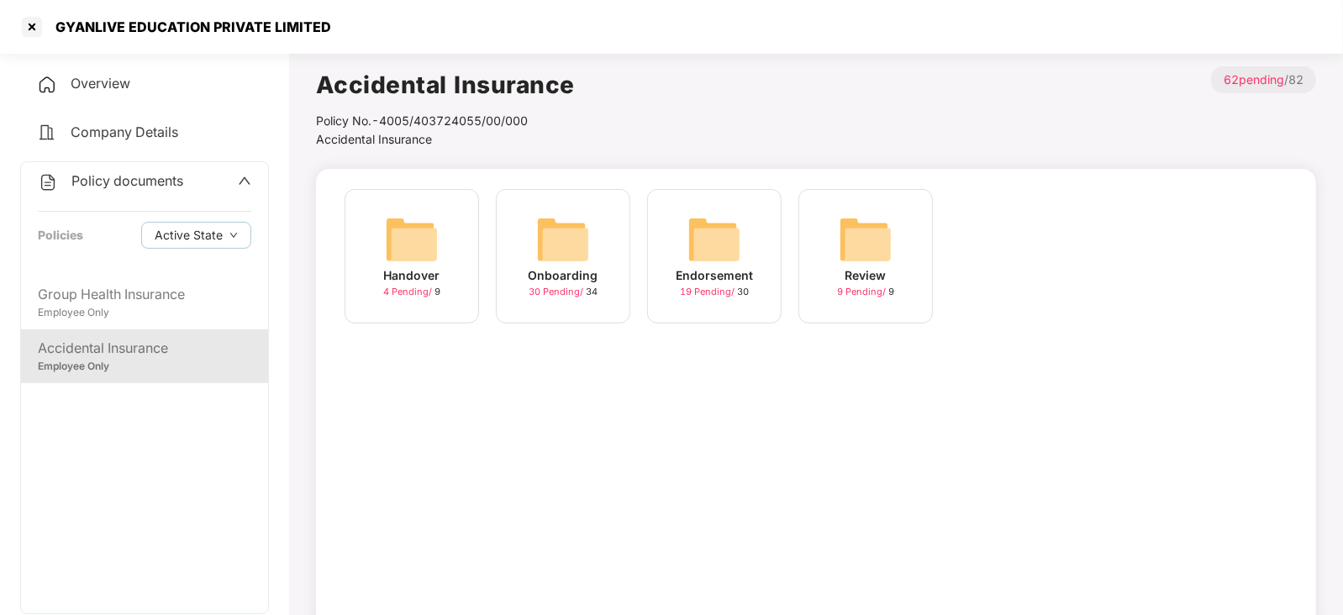
click at [693, 255] on img at bounding box center [714, 240] width 54 height 54
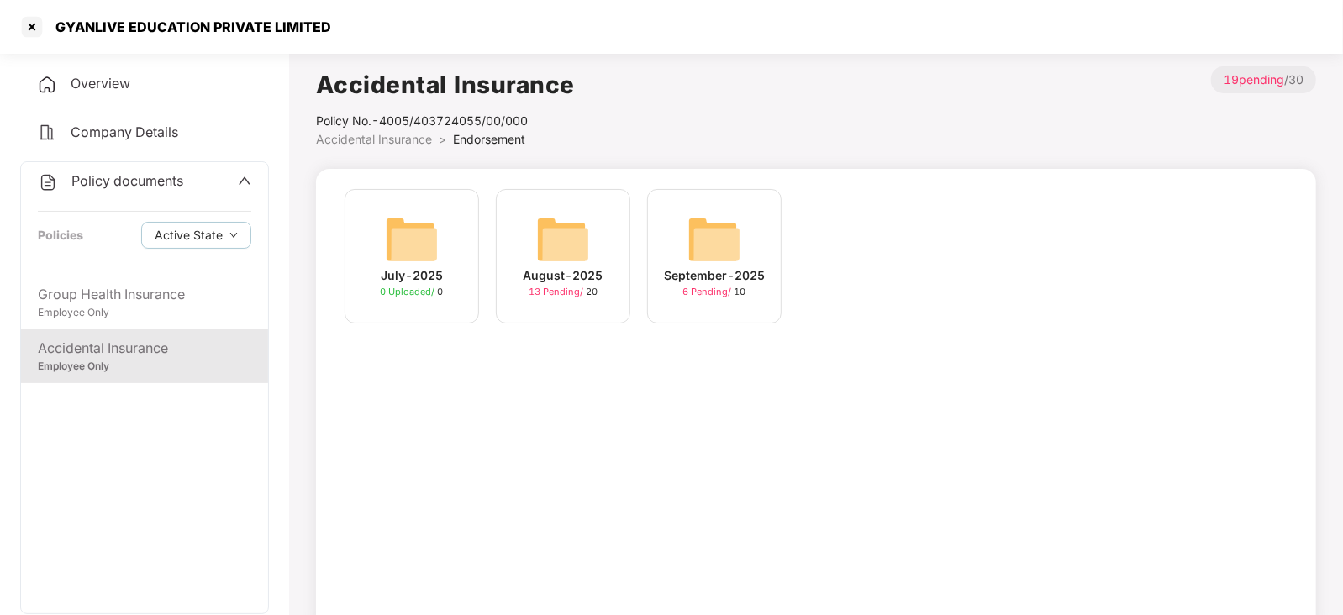
click at [555, 245] on img at bounding box center [563, 240] width 54 height 54
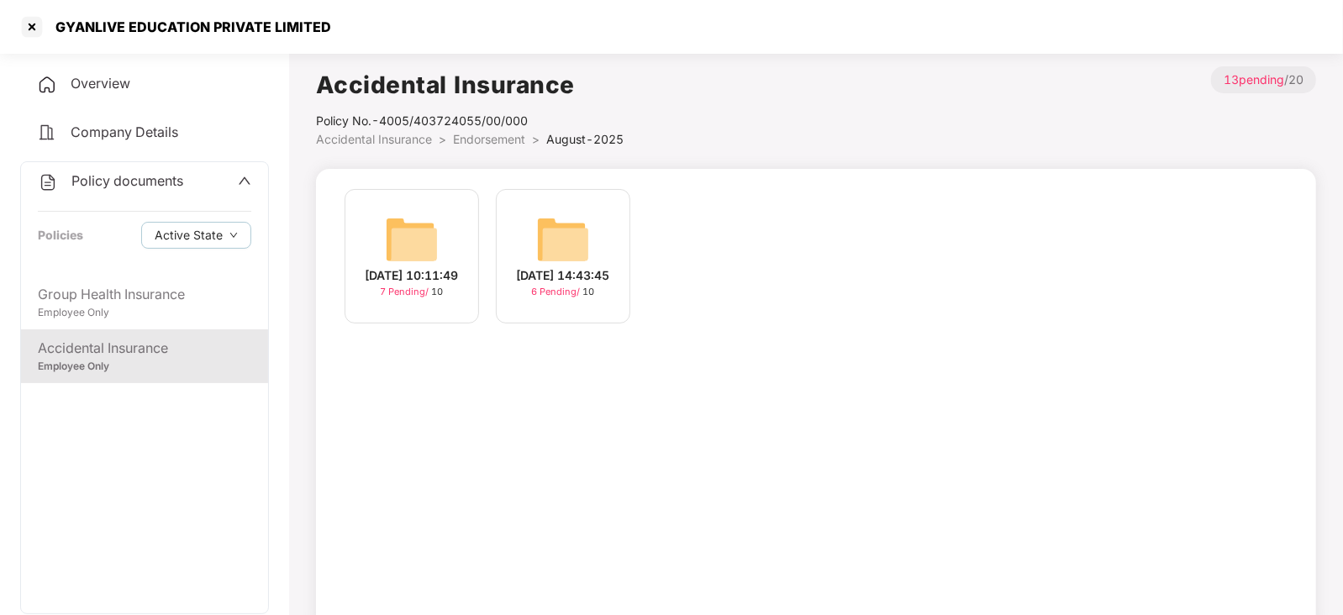
click at [588, 238] on img at bounding box center [563, 240] width 54 height 54
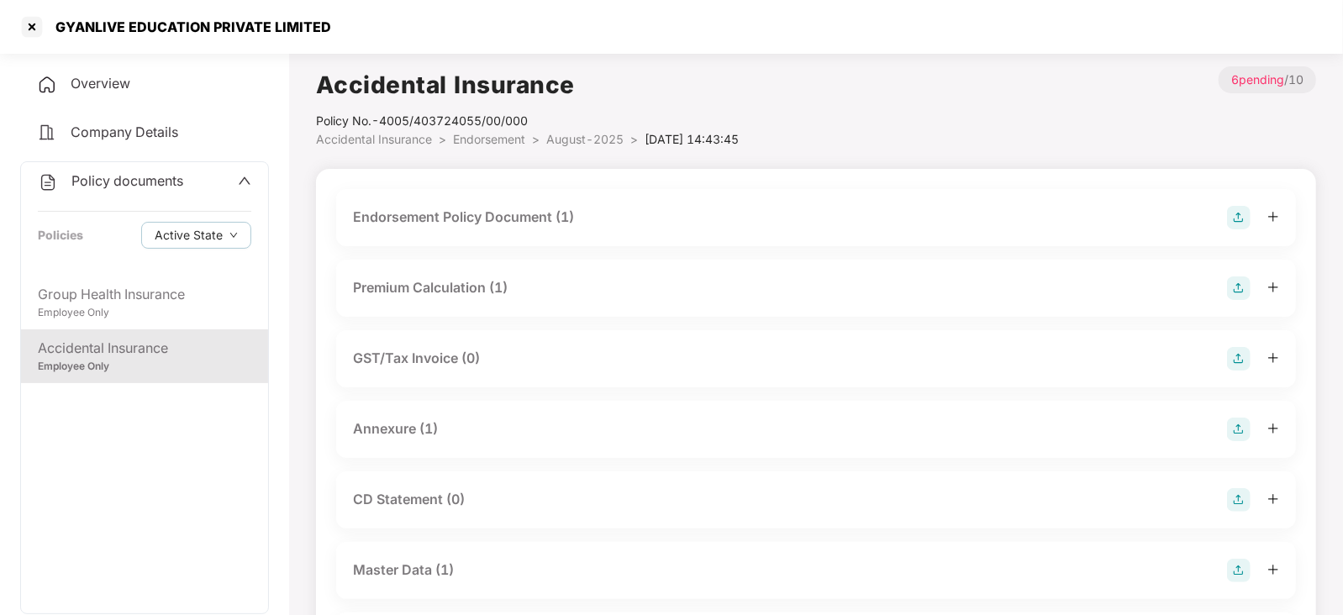
scroll to position [104, 0]
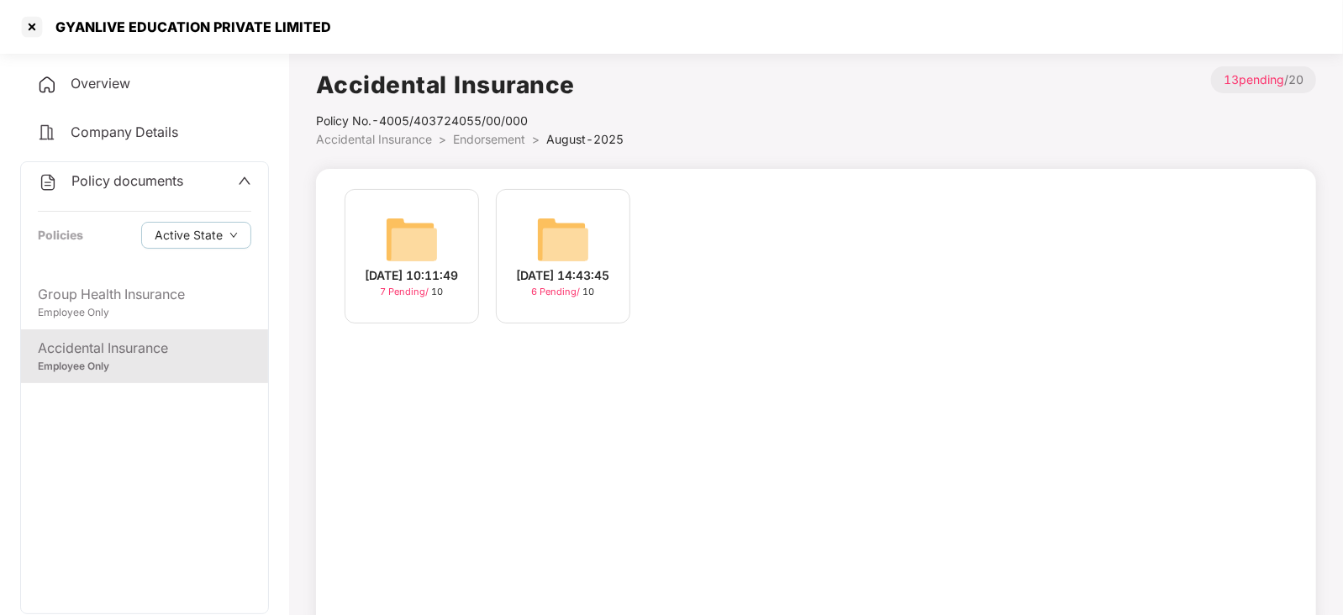
click at [416, 239] on img at bounding box center [412, 240] width 54 height 54
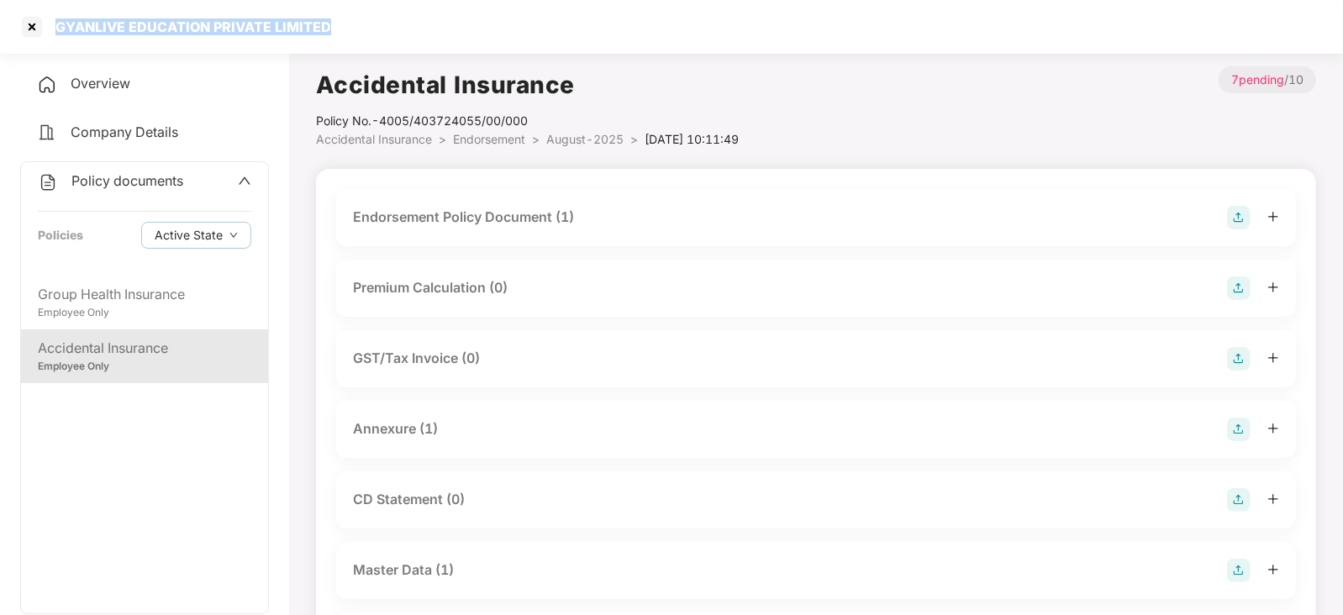
drag, startPoint x: 54, startPoint y: 27, endPoint x: 345, endPoint y: 42, distance: 291.1
click at [345, 42] on div "GYANLIVE EDUCATION PRIVATE LIMITED" at bounding box center [671, 27] width 1343 height 54
copy div "GYANLIVE EDUCATION PRIVATE LIMITED"
click at [33, 19] on div at bounding box center [31, 26] width 27 height 27
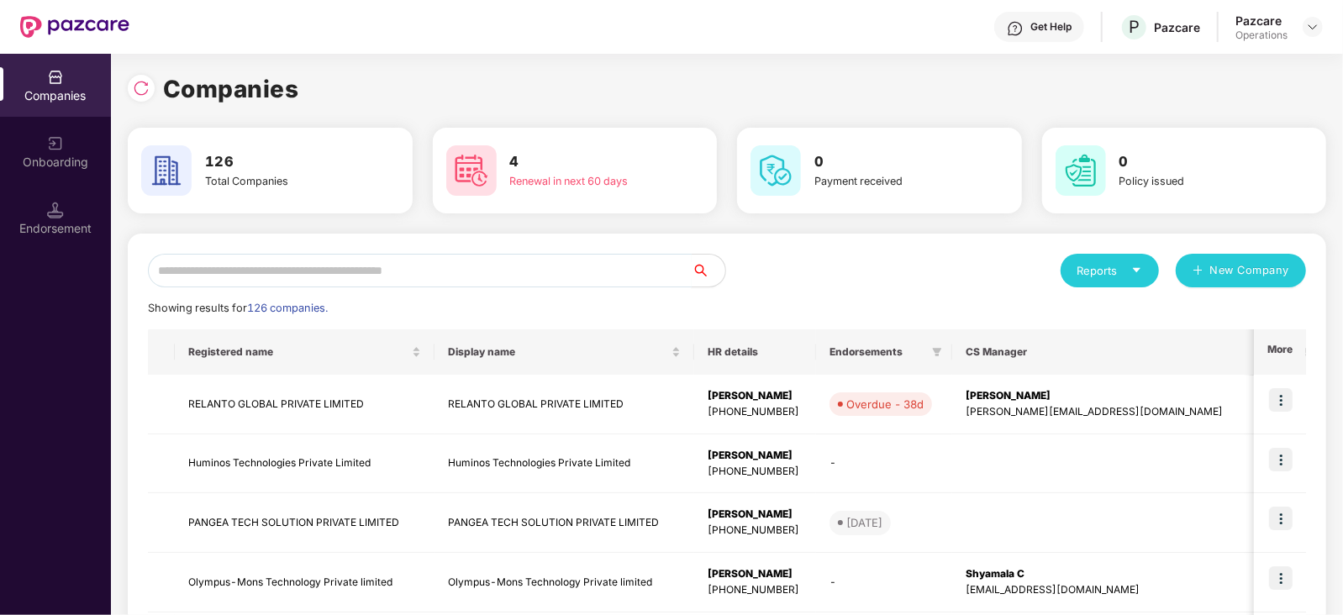
click at [345, 256] on input "text" at bounding box center [420, 271] width 544 height 34
paste input "**********"
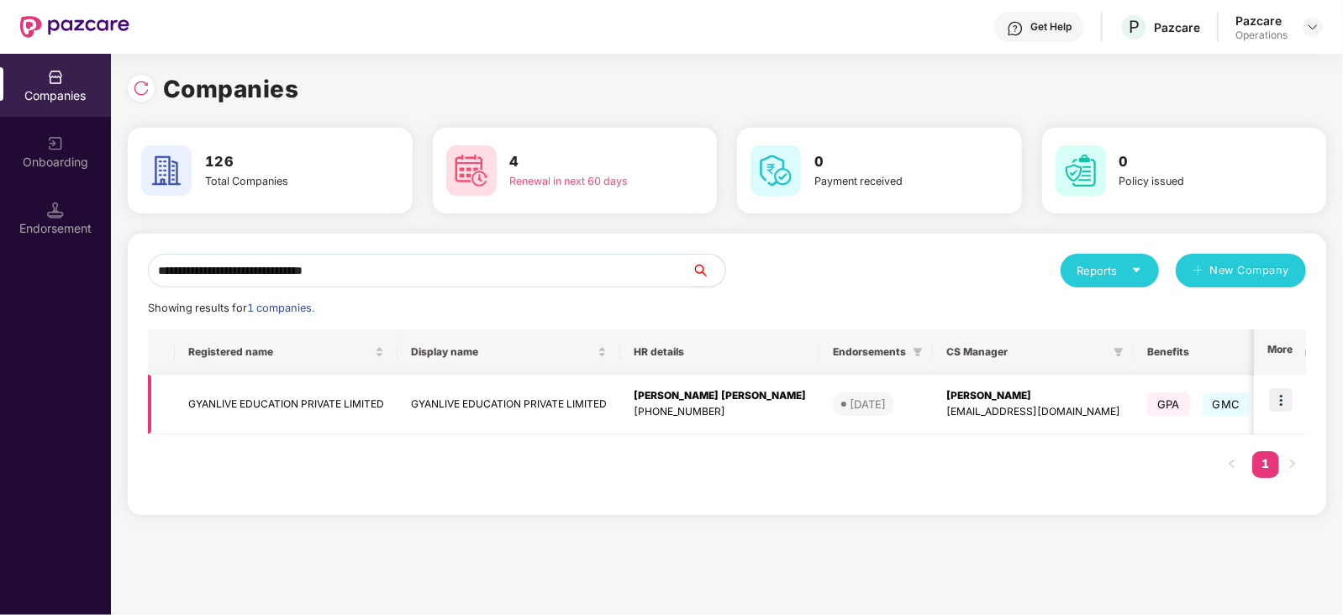
type input "**********"
click at [1275, 392] on img at bounding box center [1281, 400] width 24 height 24
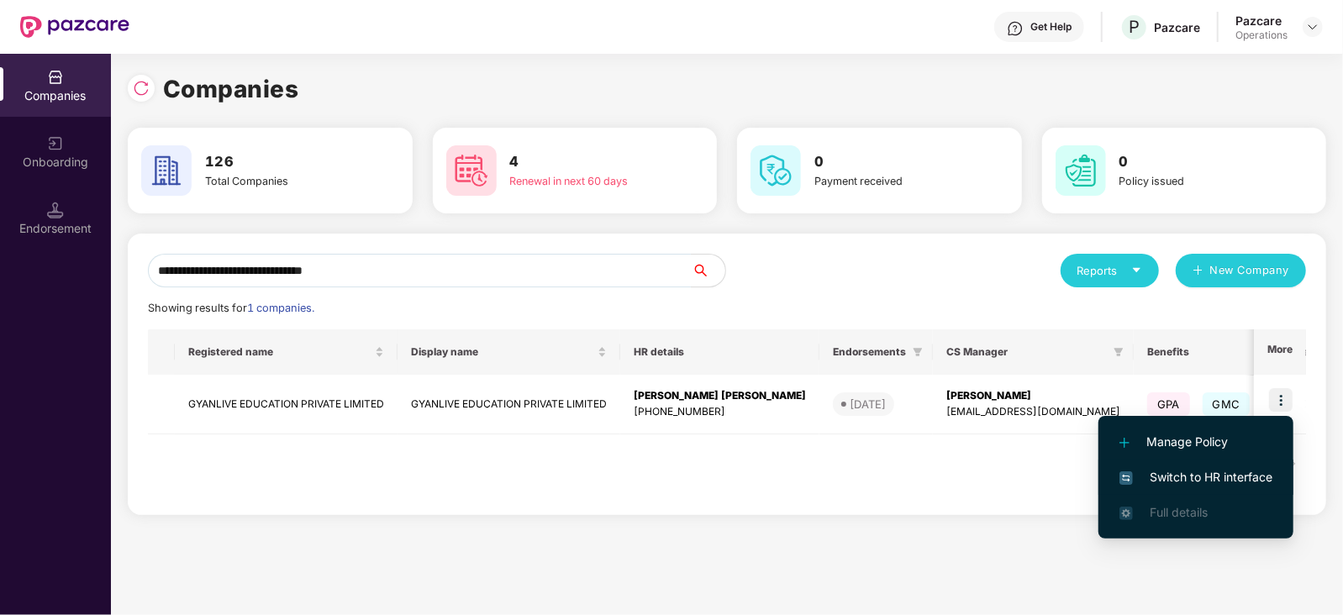
click at [1238, 485] on span "Switch to HR interface" at bounding box center [1195, 477] width 153 height 18
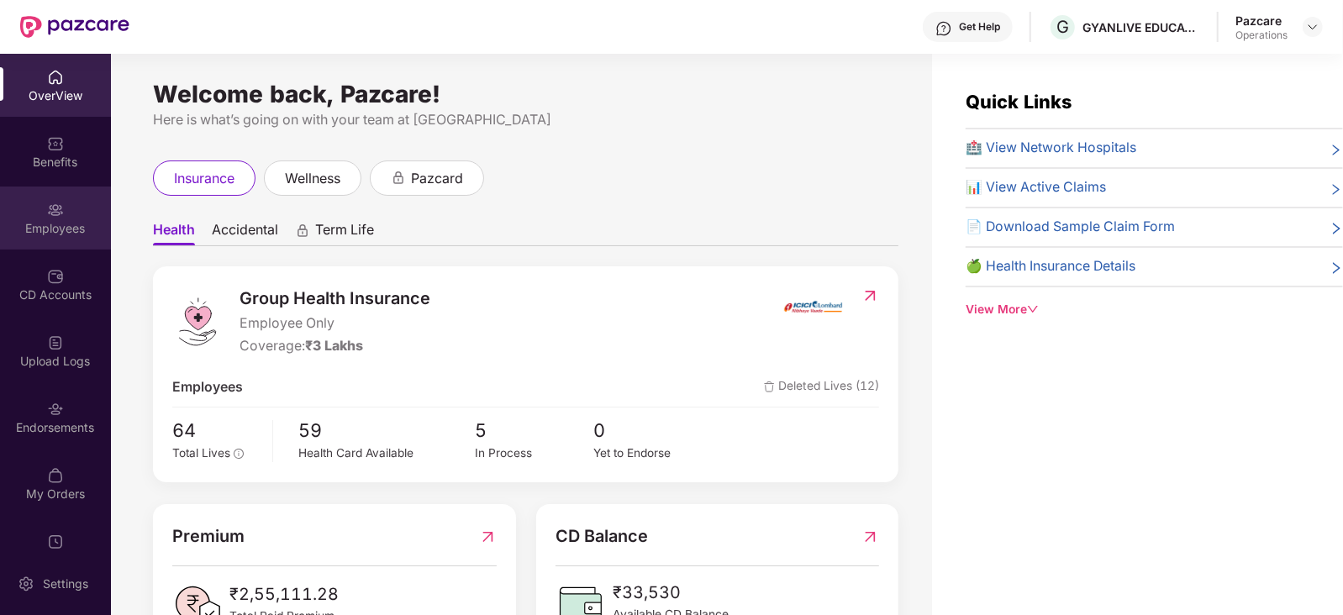
click at [42, 226] on div "Employees" at bounding box center [55, 228] width 111 height 17
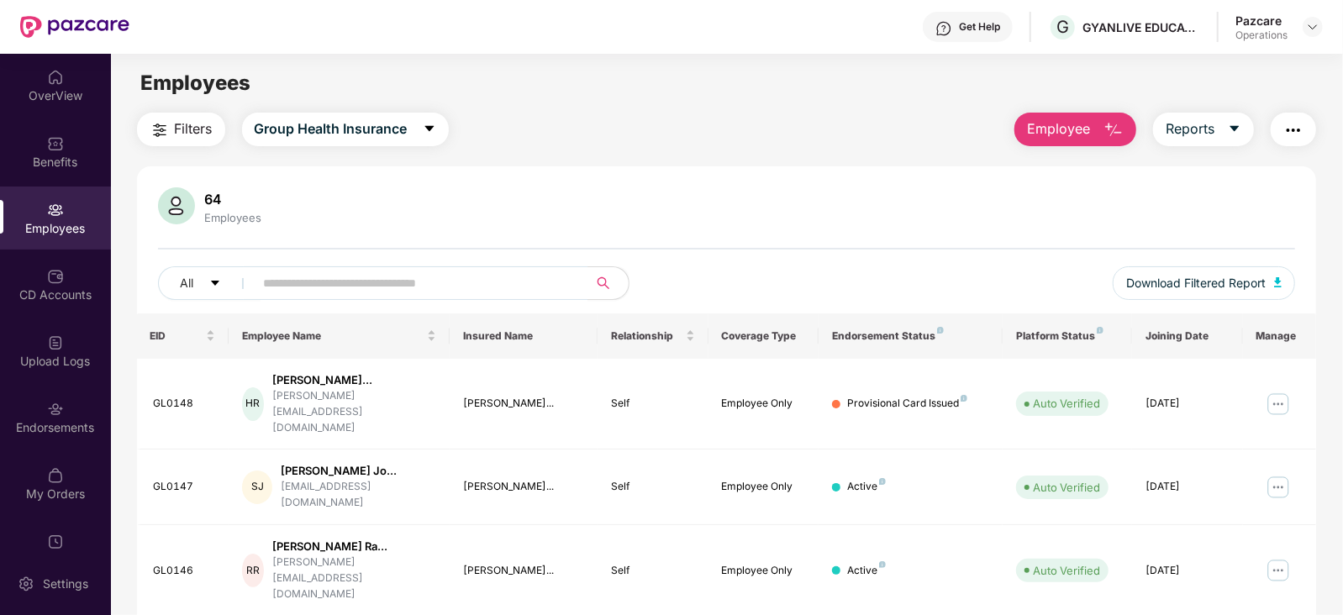
click at [1291, 137] on img "button" at bounding box center [1293, 130] width 20 height 20
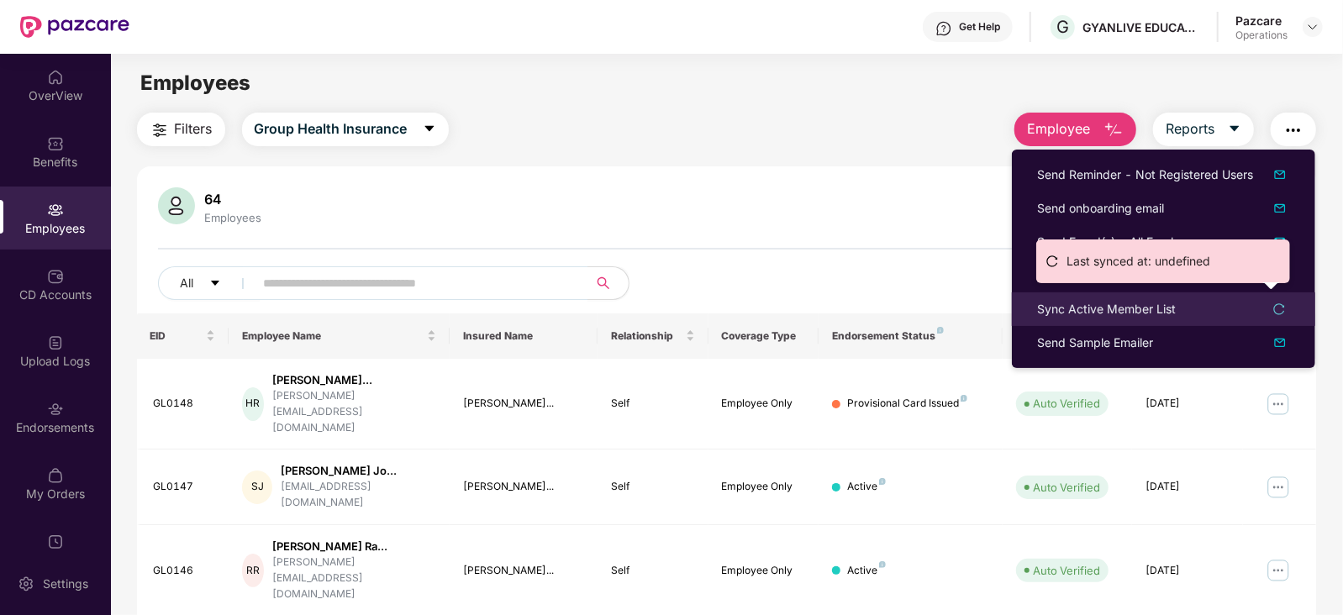
click at [1121, 311] on div "Sync Active Member List" at bounding box center [1106, 309] width 139 height 18
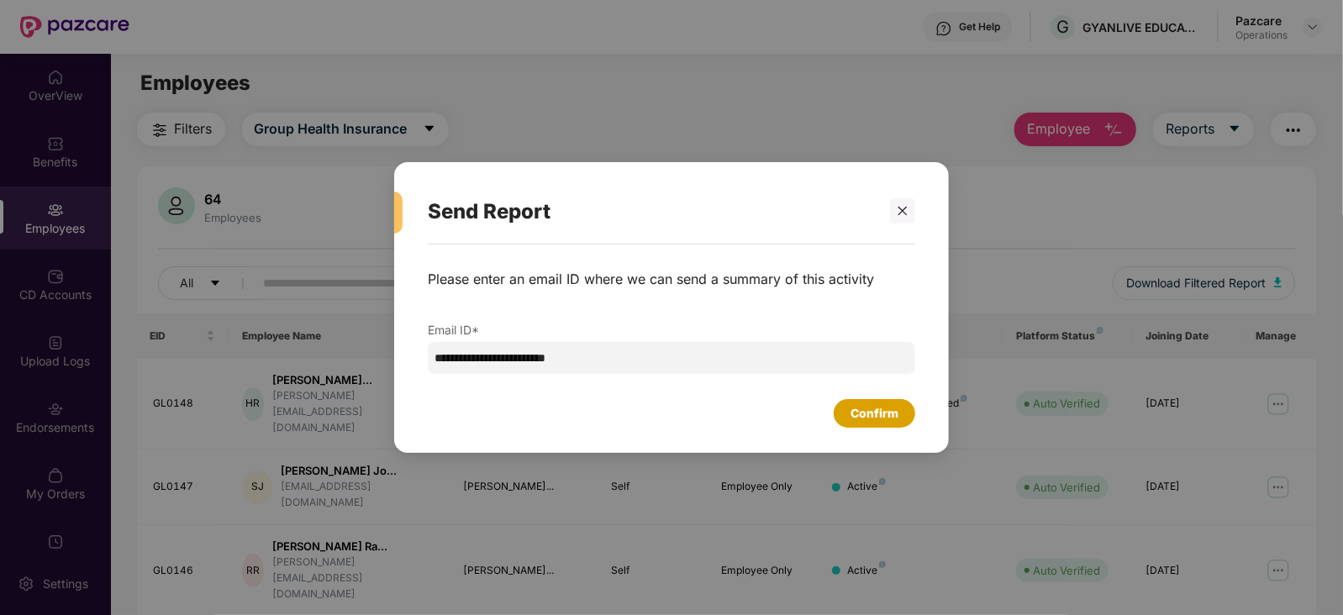
click at [871, 417] on div "Confirm" at bounding box center [874, 413] width 48 height 18
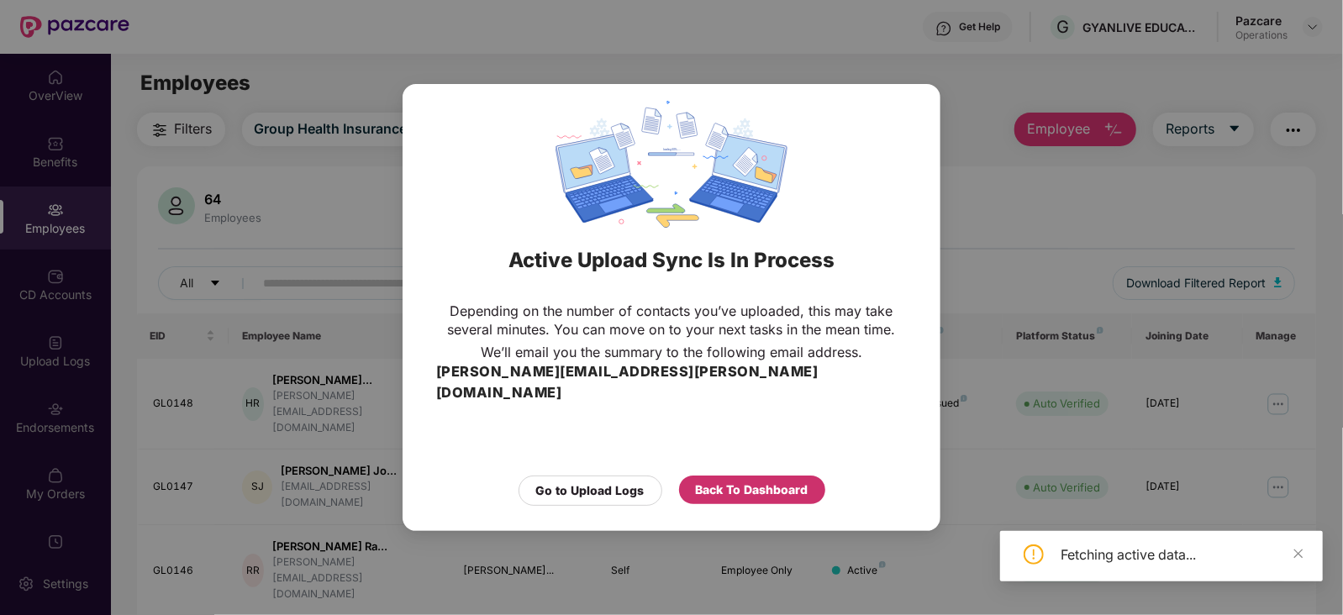
click at [734, 481] on div "Back To Dashboard" at bounding box center [752, 490] width 113 height 18
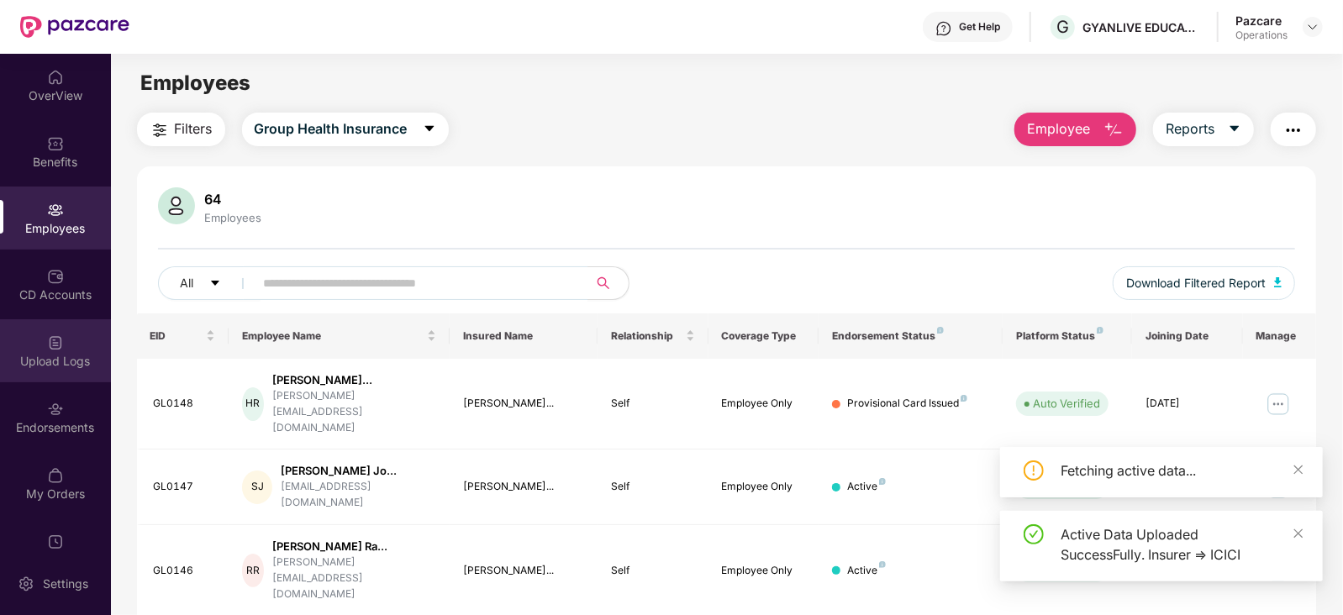
click at [50, 363] on div "Upload Logs" at bounding box center [55, 361] width 111 height 17
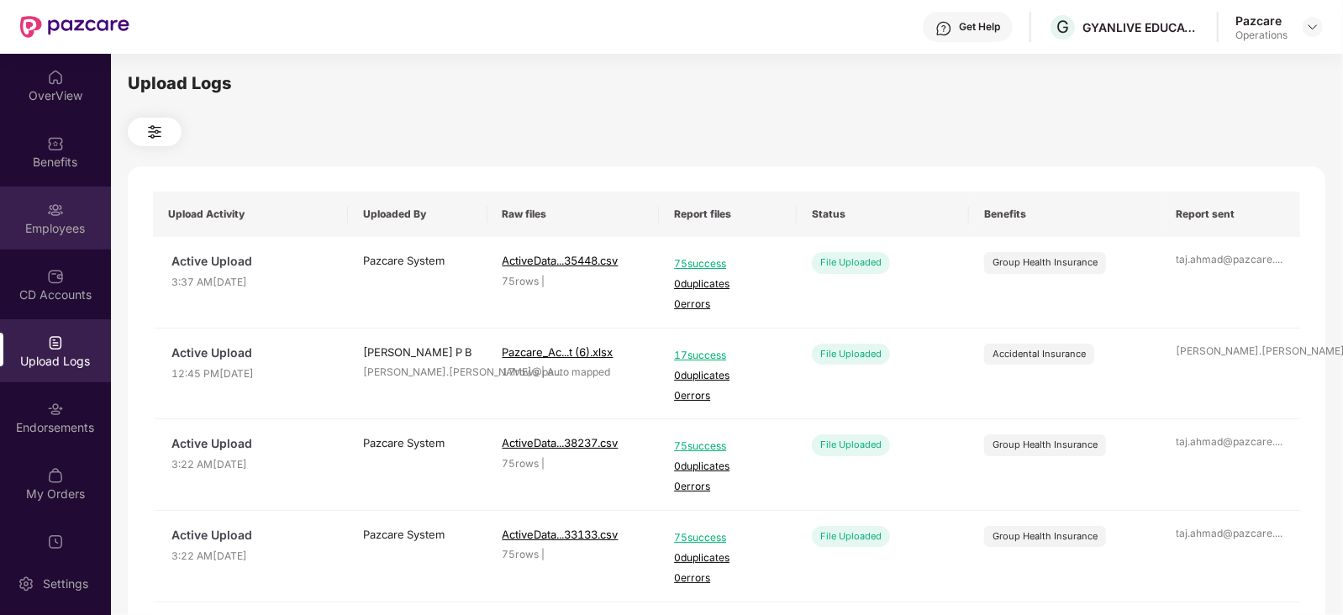
click at [67, 227] on div "Employees" at bounding box center [55, 228] width 111 height 17
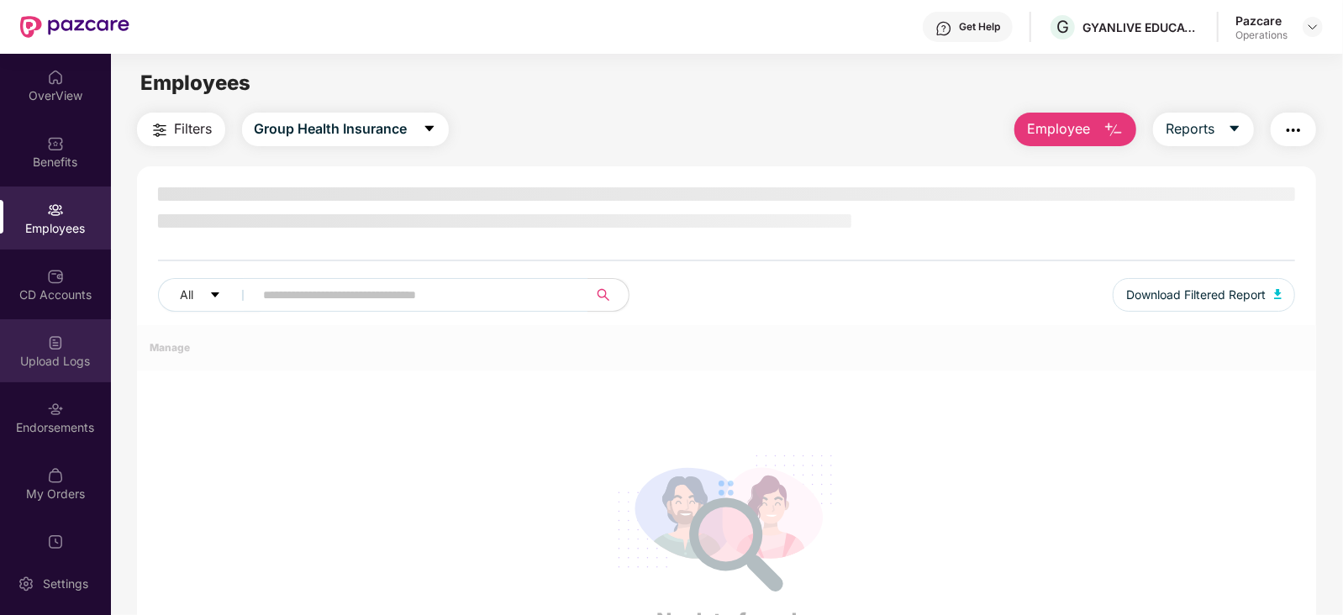
click at [88, 344] on div "Upload Logs" at bounding box center [55, 350] width 111 height 63
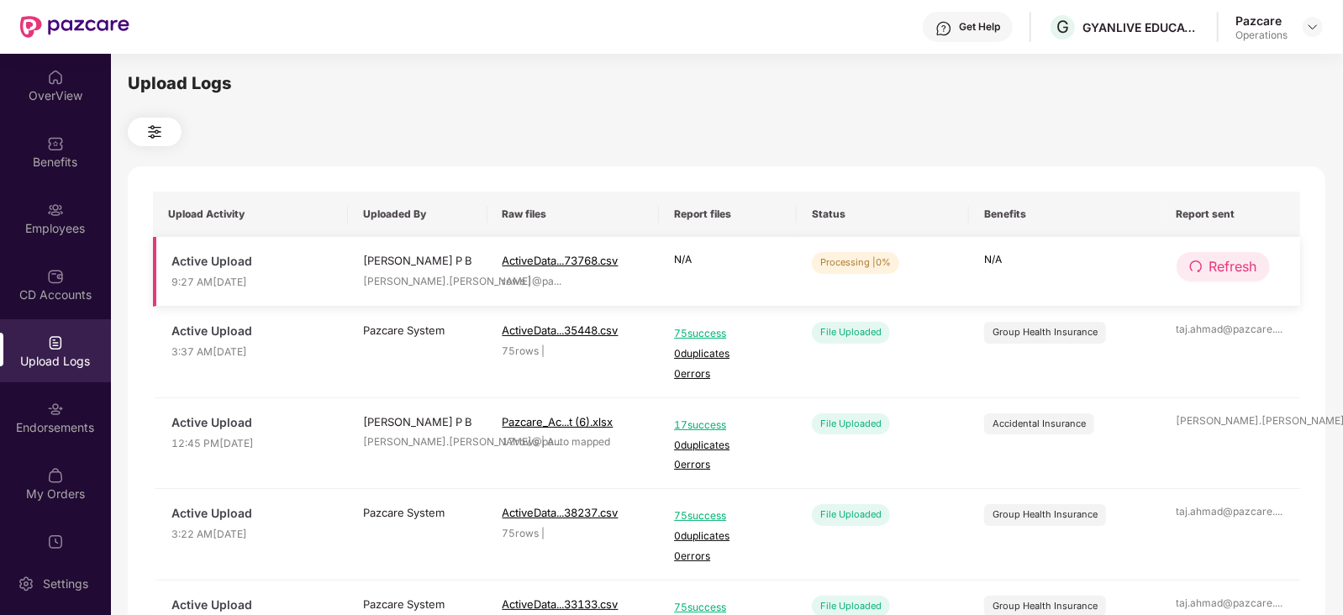
click at [1269, 269] on button "Refresh" at bounding box center [1222, 266] width 93 height 29
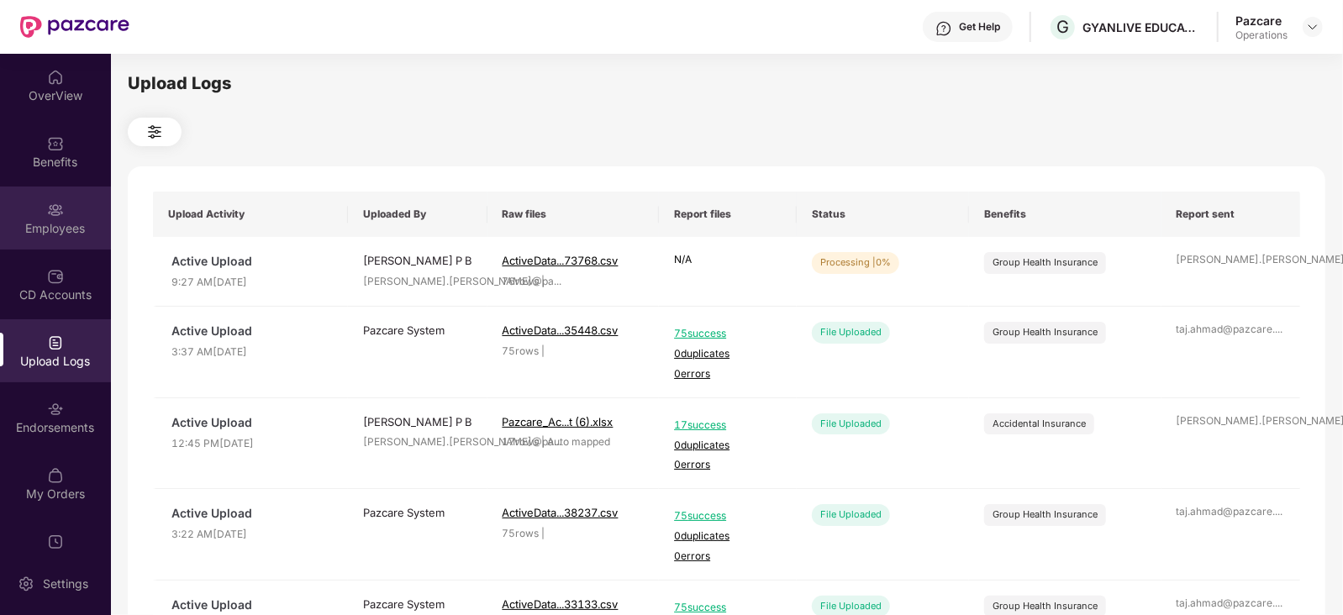
click at [58, 238] on div "Employees" at bounding box center [55, 218] width 111 height 63
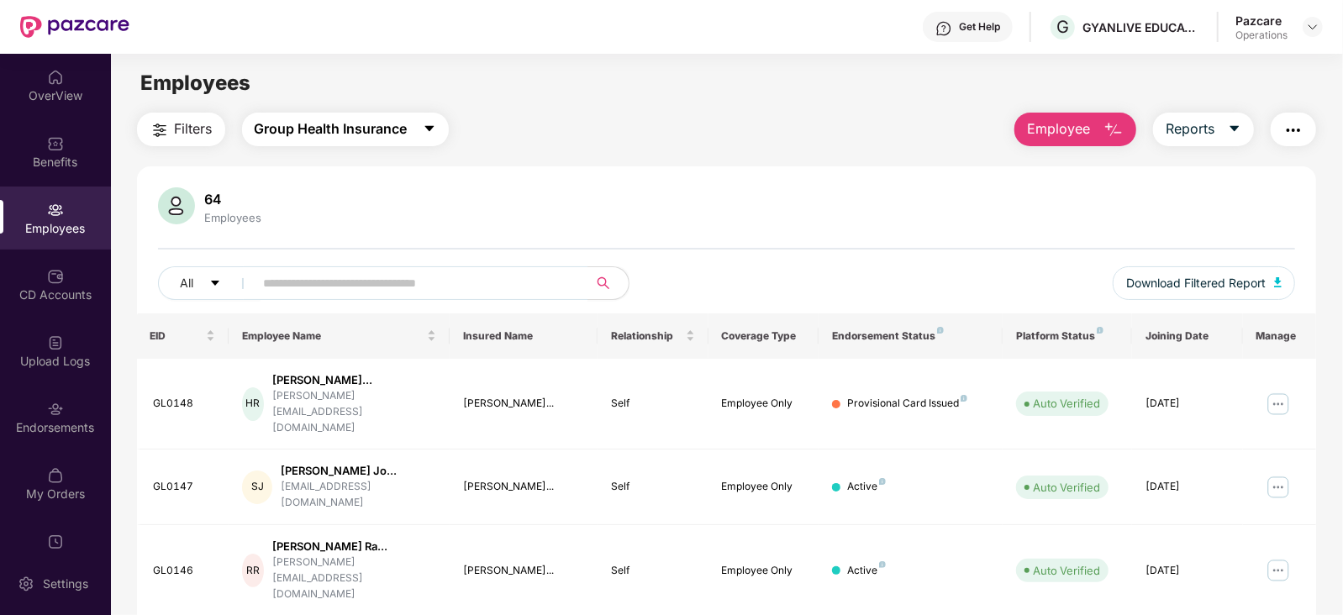
click at [315, 136] on span "Group Health Insurance" at bounding box center [331, 128] width 153 height 21
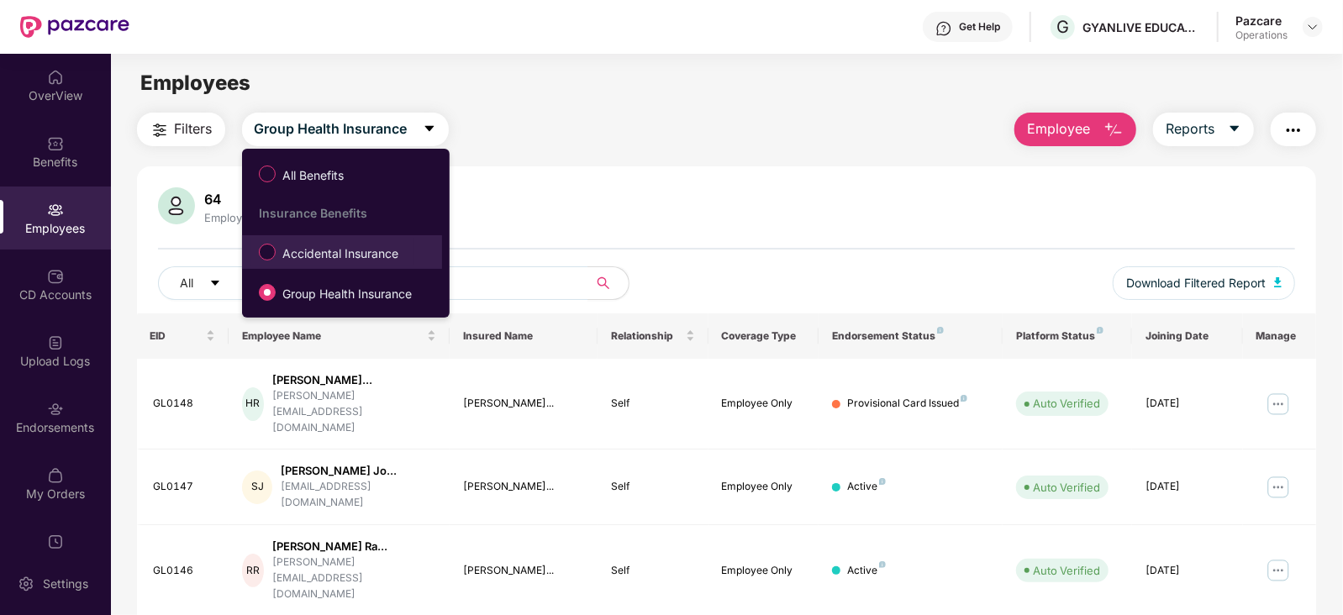
click at [312, 249] on span "Accidental Insurance" at bounding box center [340, 254] width 129 height 18
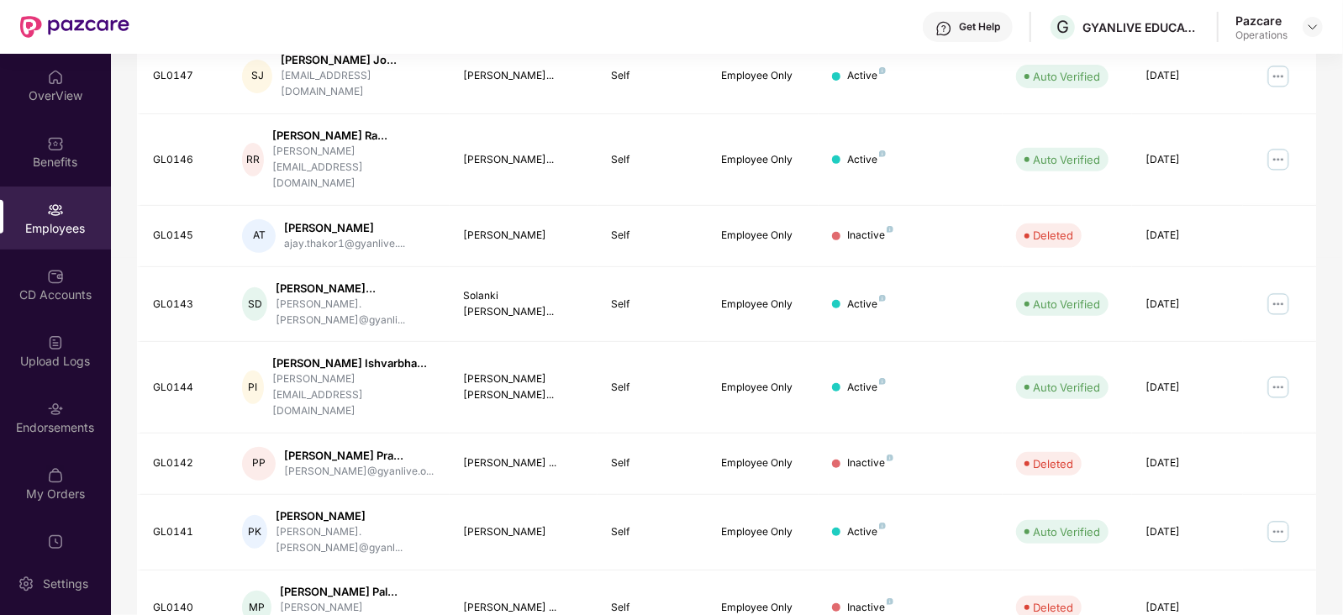
scroll to position [415, 0]
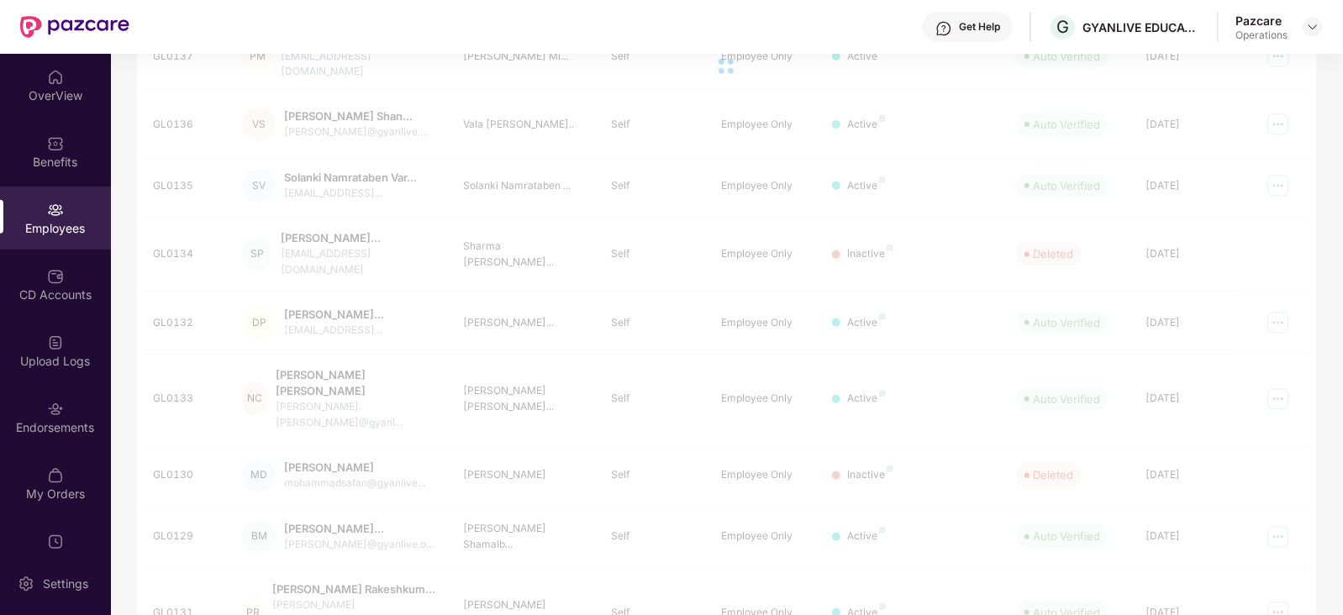
click at [1183, 577] on div "EID Employee Name Insured Name Relationship Coverage Type Endorsement Status Pl…" at bounding box center [727, 308] width 1180 height 821
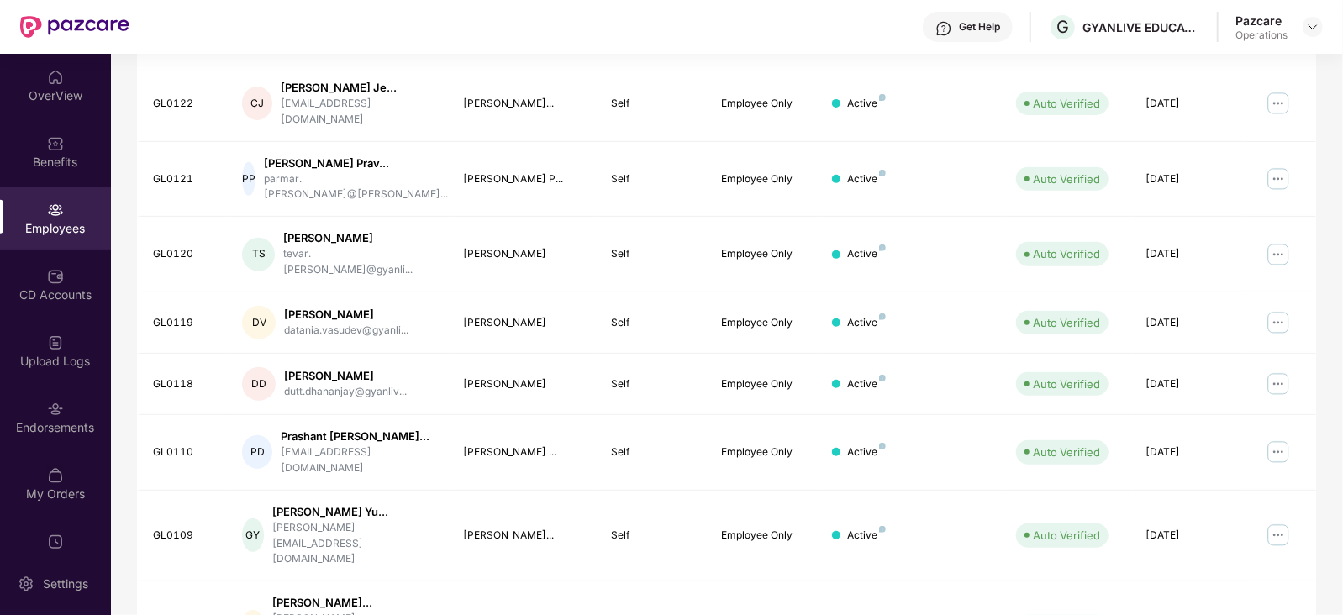
click at [1206, 581] on div "EID Employee Name Insured Name Relationship Coverage Type Endorsement Status Pl…" at bounding box center [727, 315] width 1180 height 835
click at [88, 426] on div "Endorsements" at bounding box center [55, 427] width 111 height 17
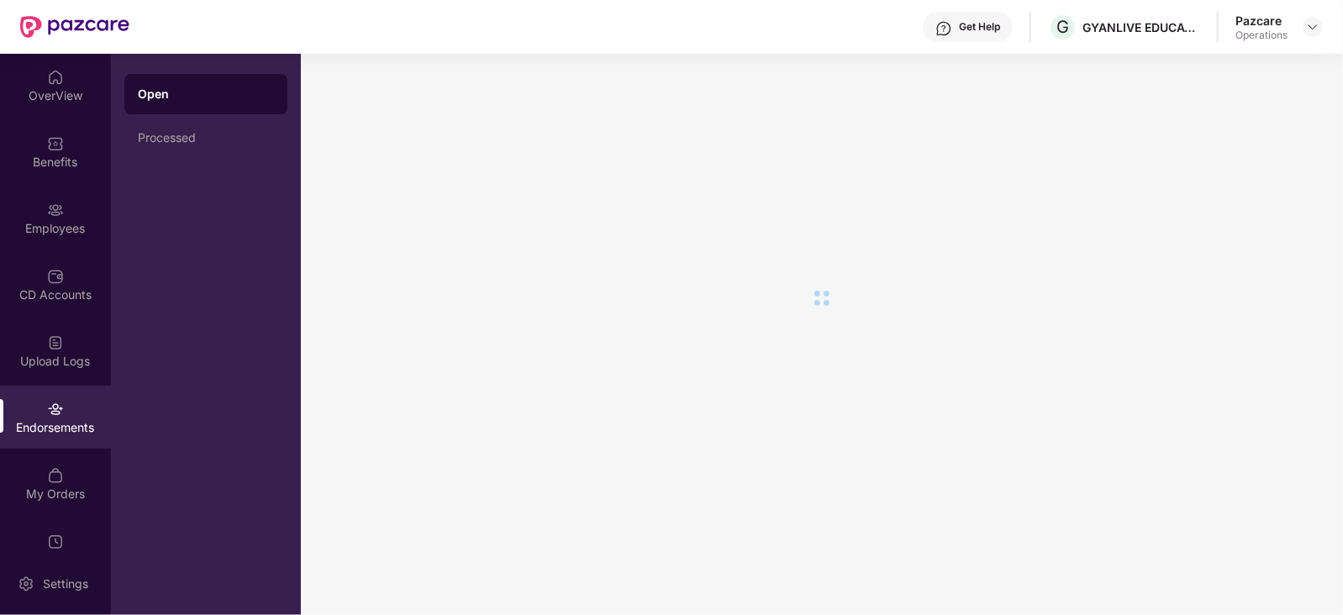
scroll to position [0, 0]
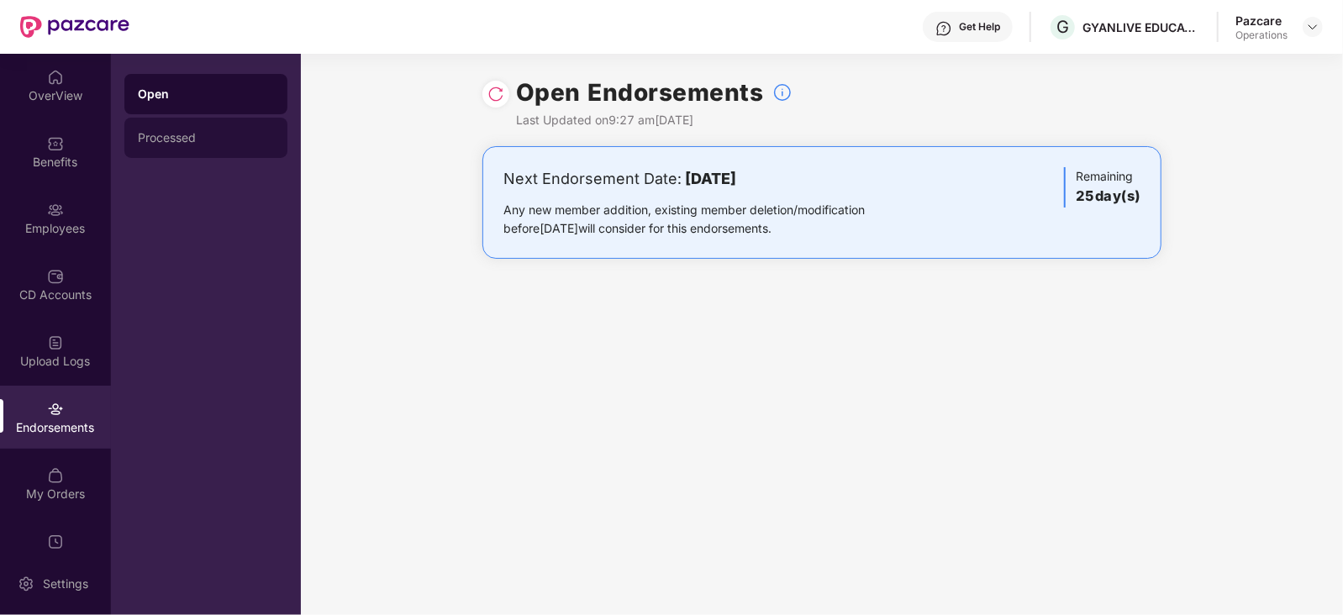
click at [165, 156] on div "Processed" at bounding box center [205, 138] width 163 height 40
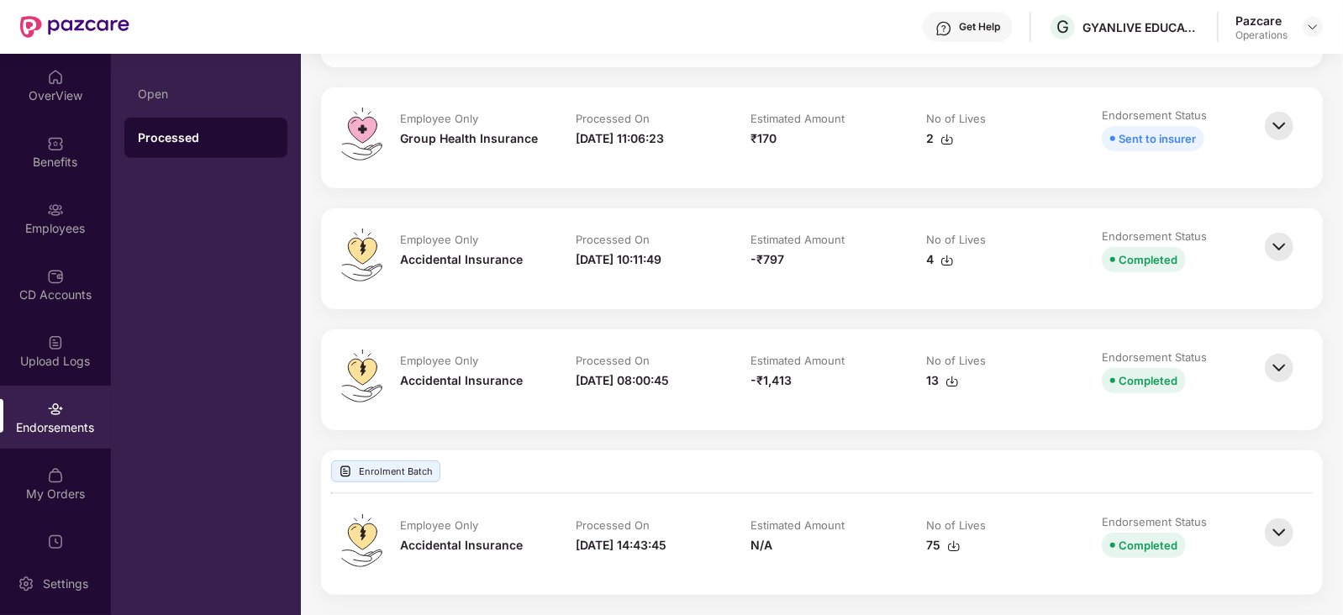
scroll to position [419, 0]
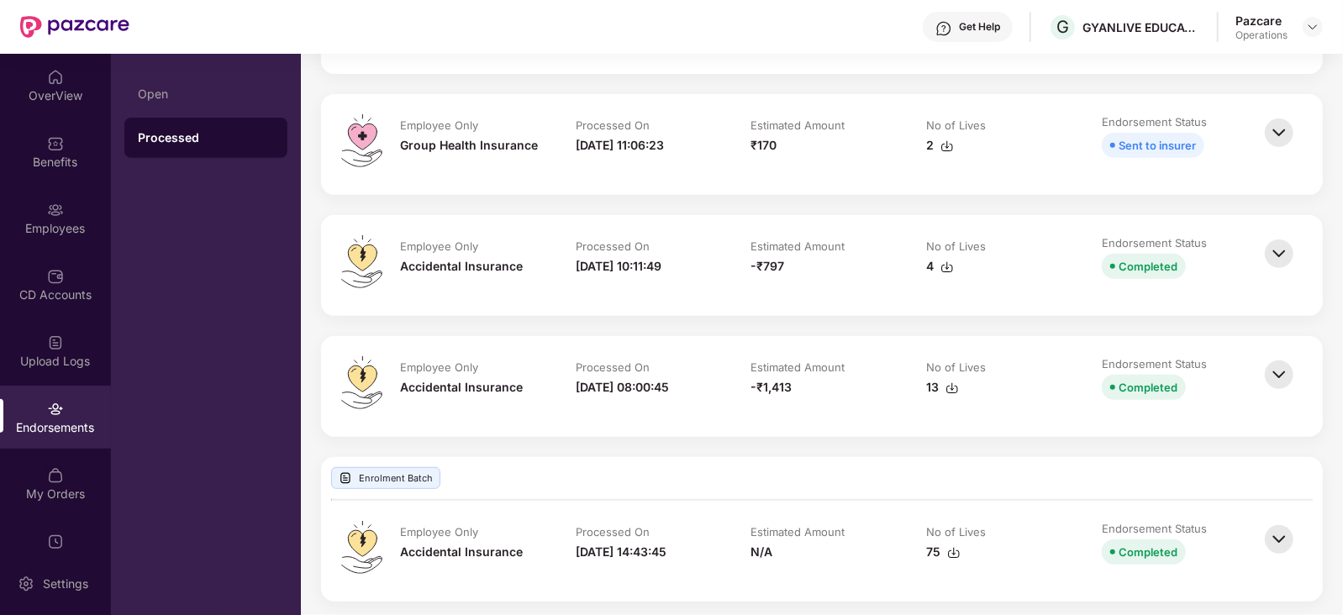
click at [1287, 245] on img at bounding box center [1278, 253] width 37 height 37
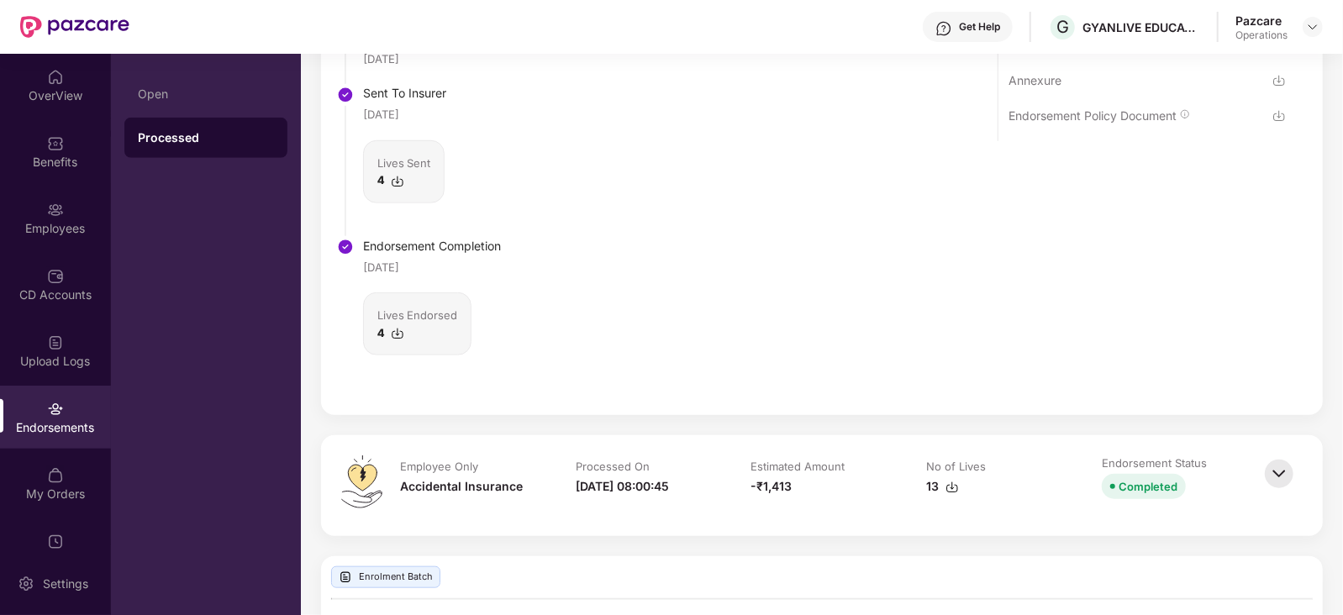
scroll to position [839, 0]
click at [1281, 471] on img at bounding box center [1278, 473] width 37 height 37
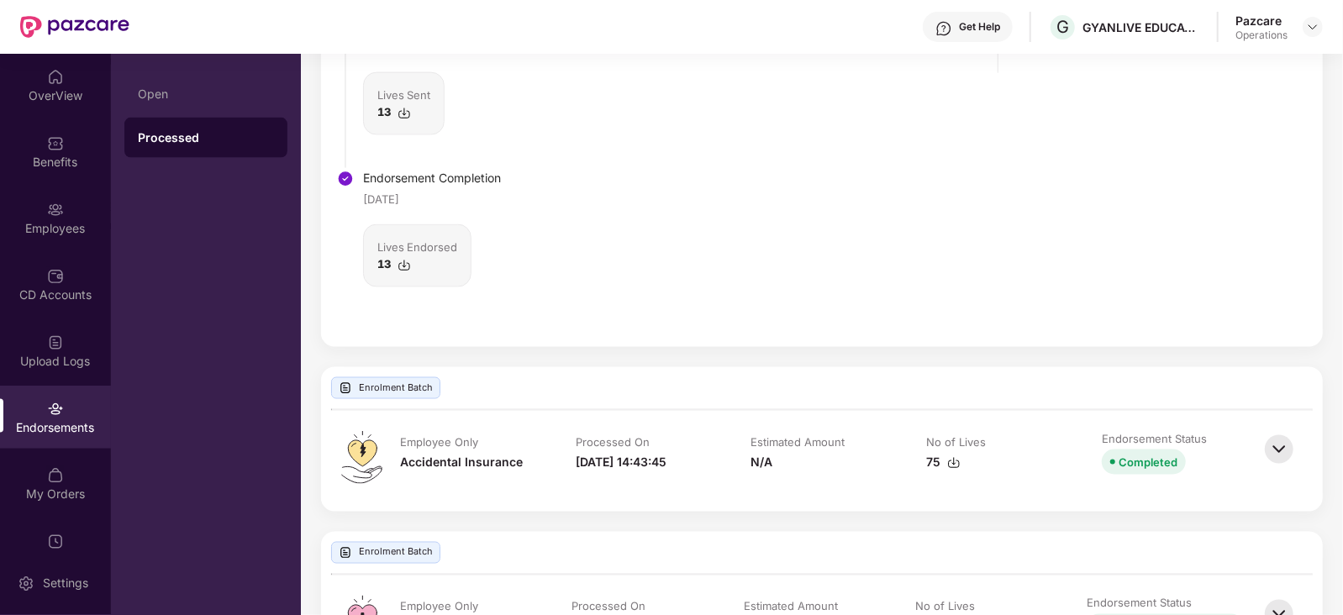
scroll to position [1575, 0]
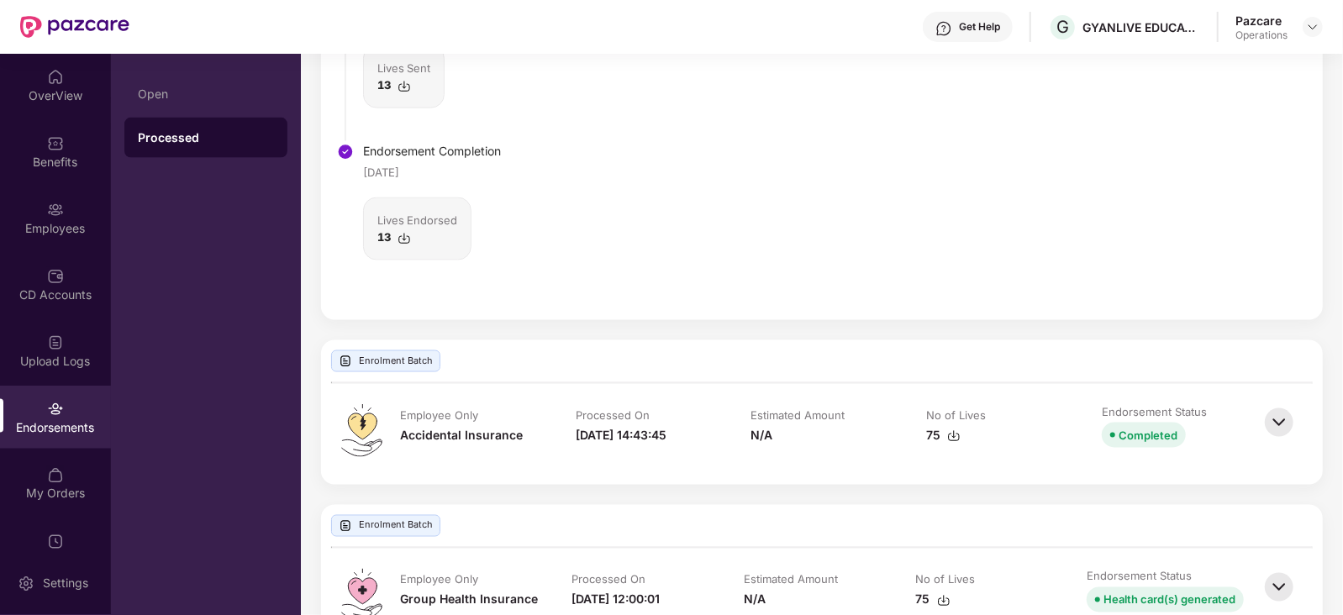
click at [1284, 409] on img at bounding box center [1278, 422] width 37 height 37
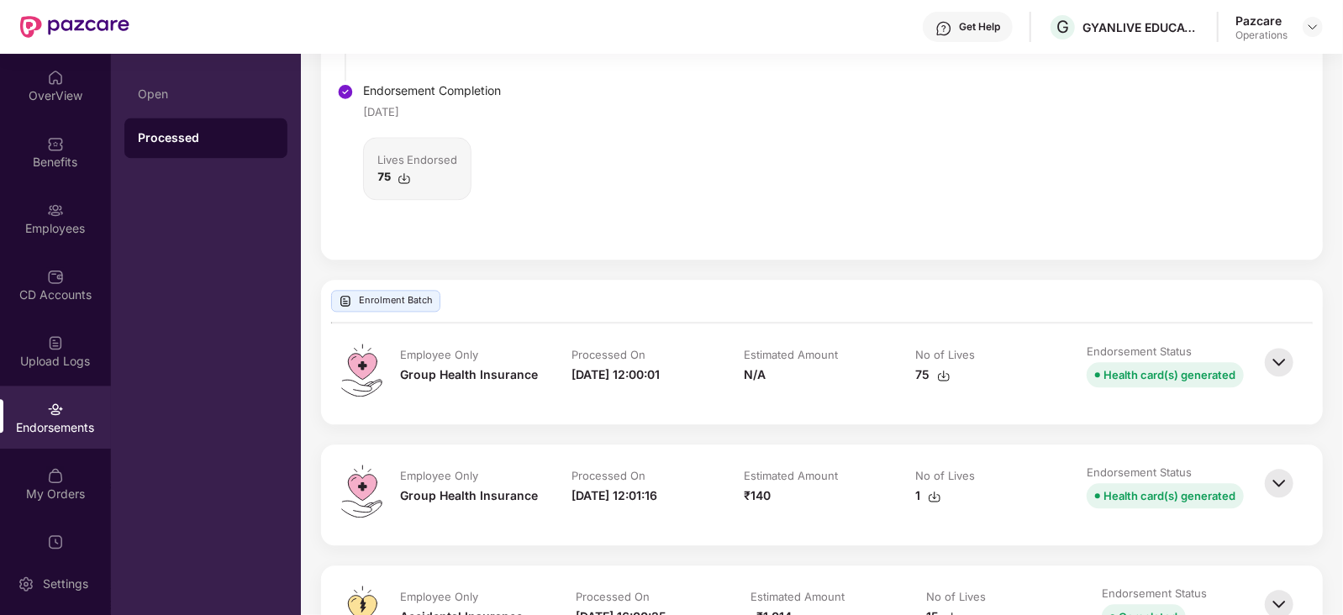
scroll to position [2416, 0]
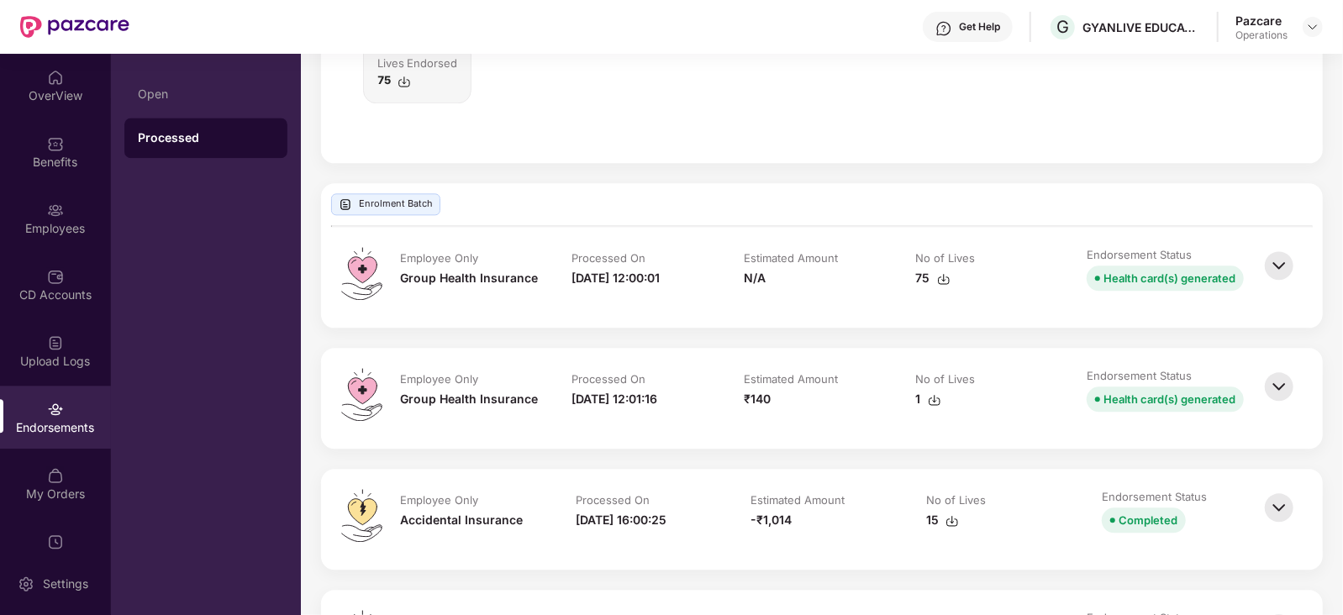
click at [1291, 253] on img at bounding box center [1278, 265] width 37 height 37
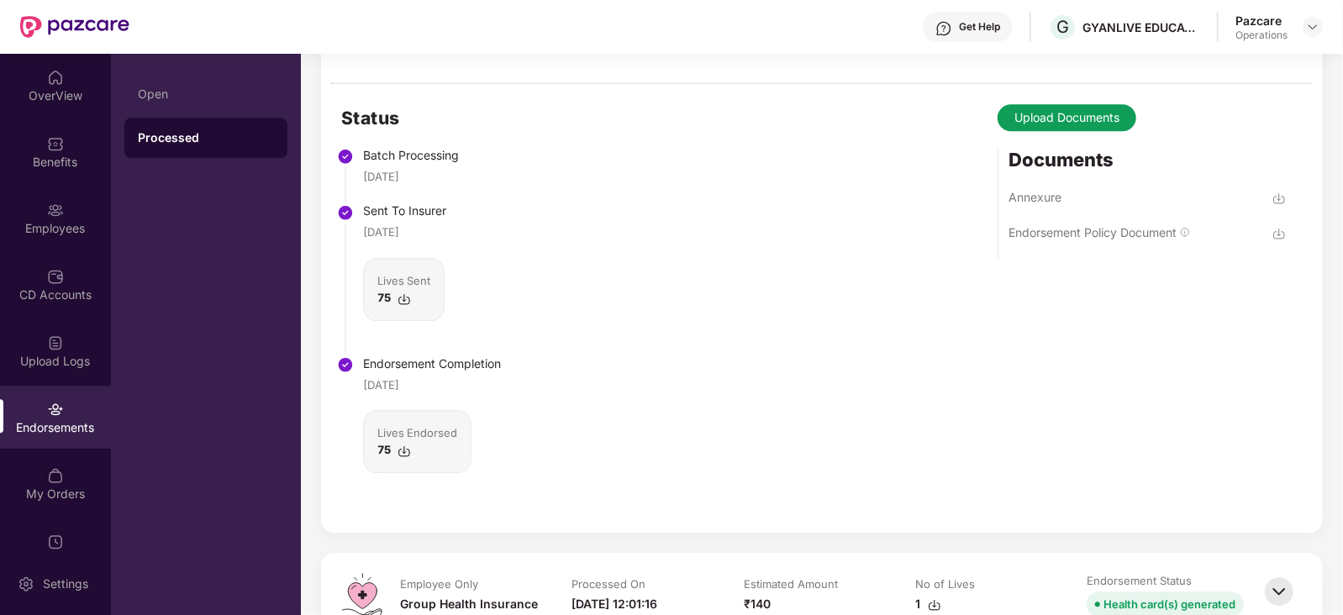
scroll to position [2940, 0]
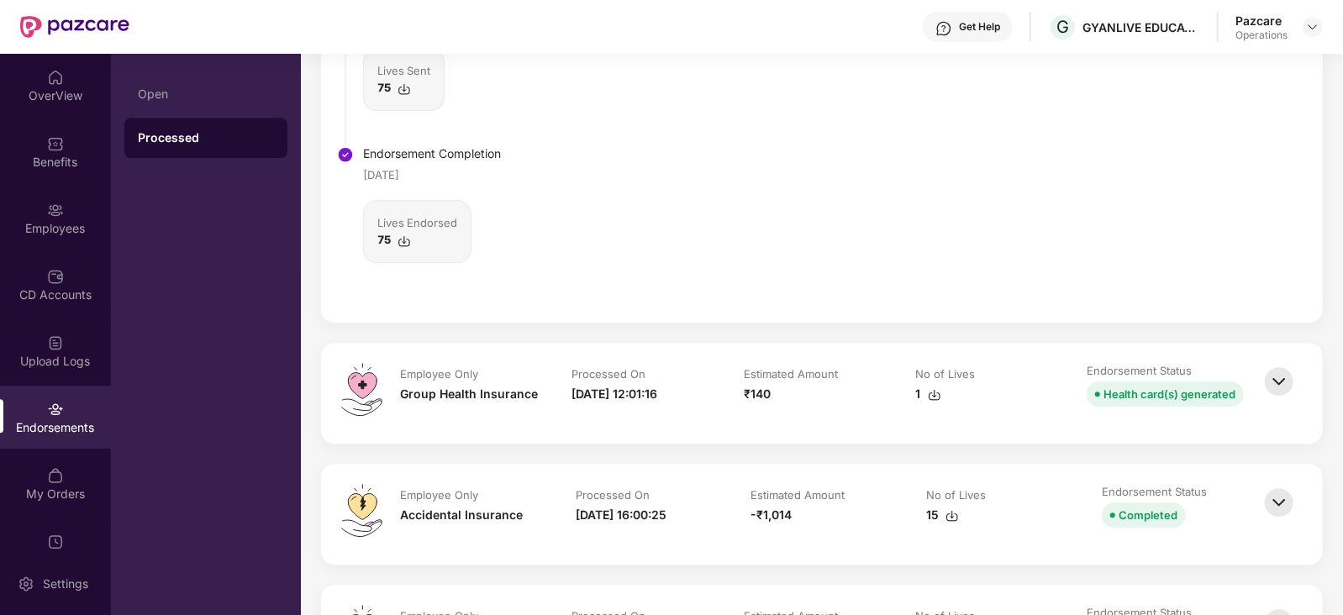
click at [1273, 384] on img at bounding box center [1278, 381] width 37 height 37
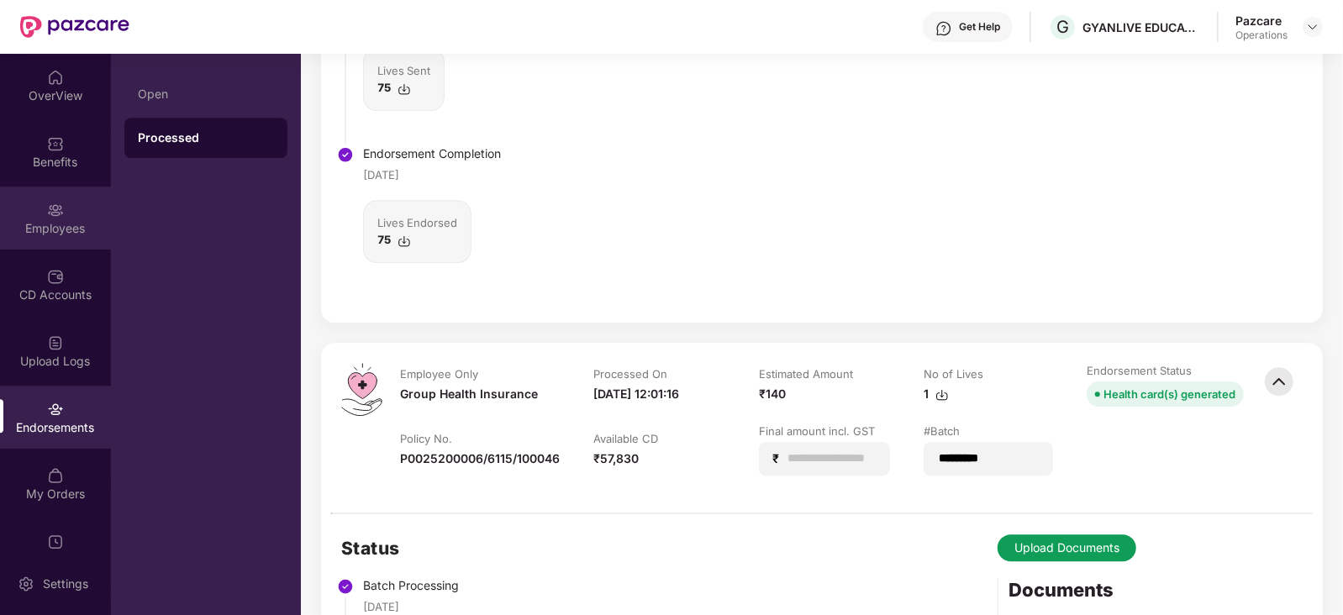
click at [54, 235] on div "Employees" at bounding box center [55, 228] width 111 height 17
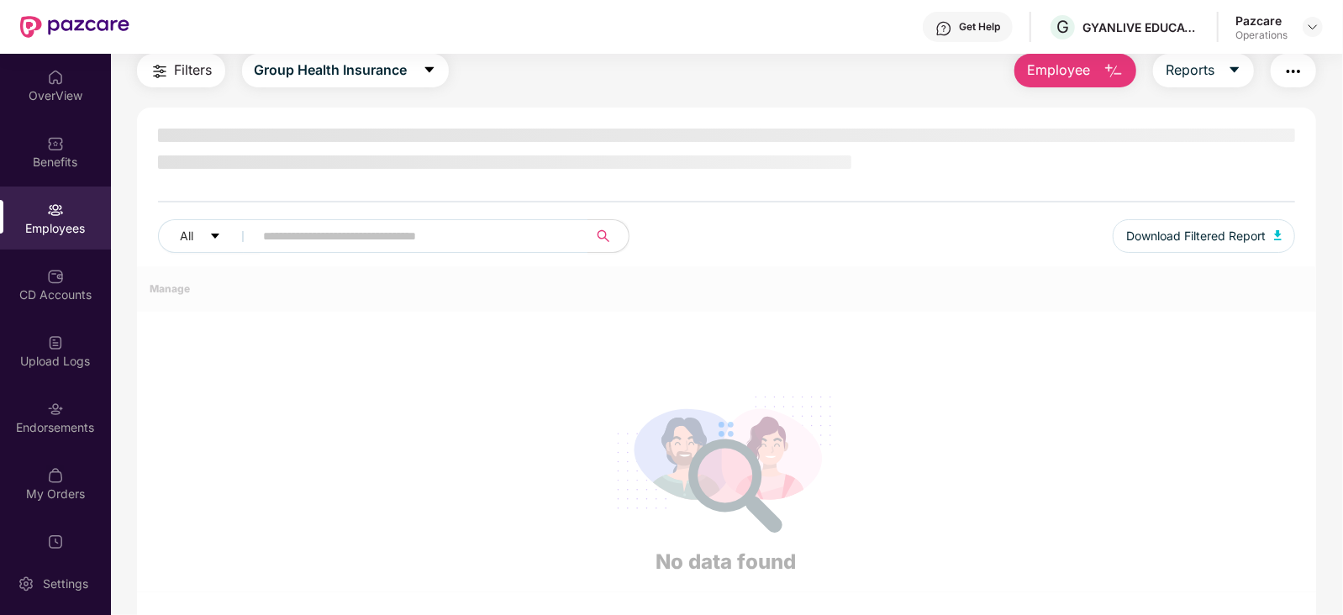
scroll to position [0, 0]
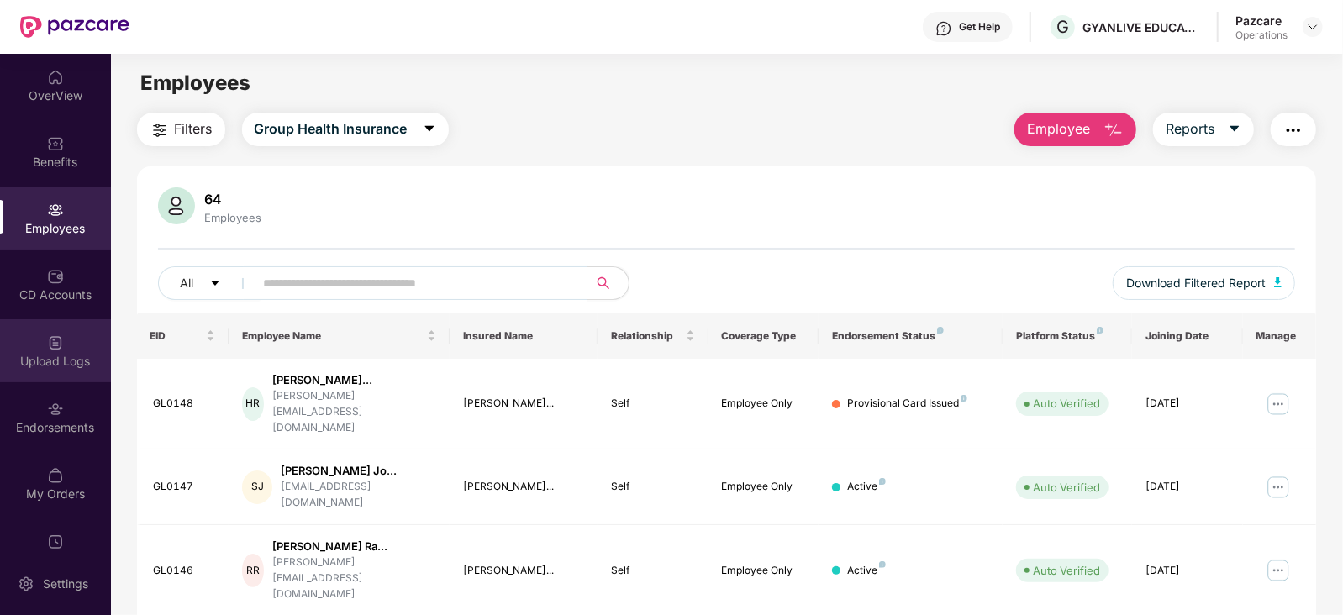
click at [42, 353] on div "Upload Logs" at bounding box center [55, 361] width 111 height 17
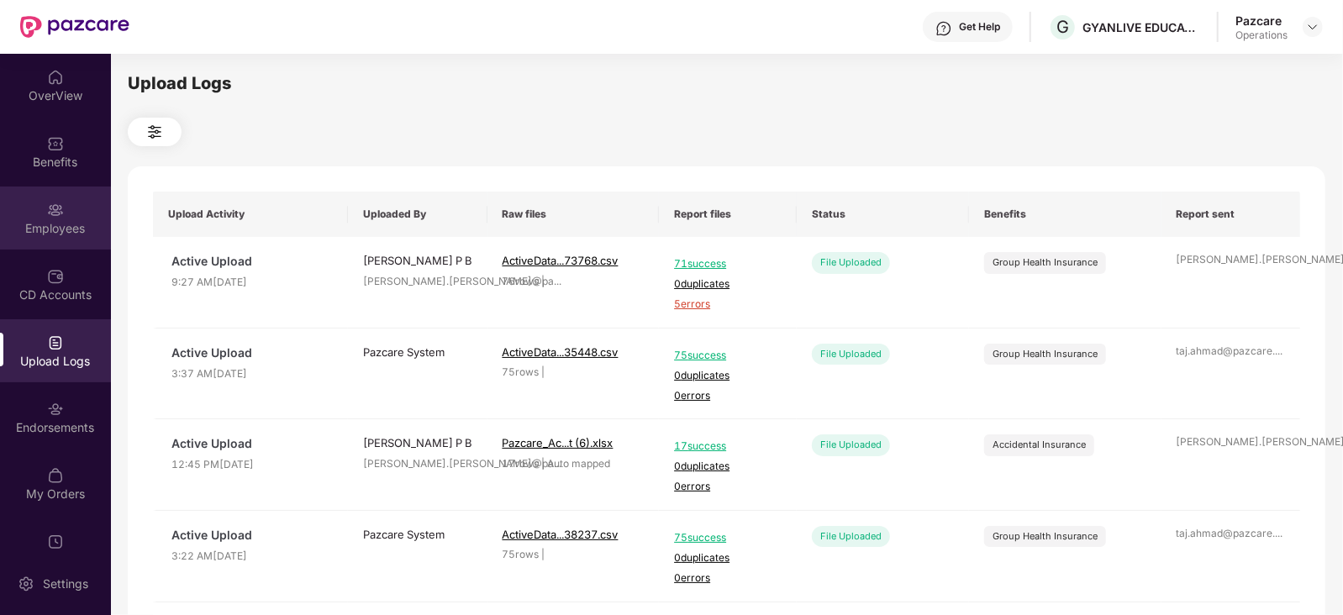
click at [31, 233] on div "Employees" at bounding box center [55, 228] width 111 height 17
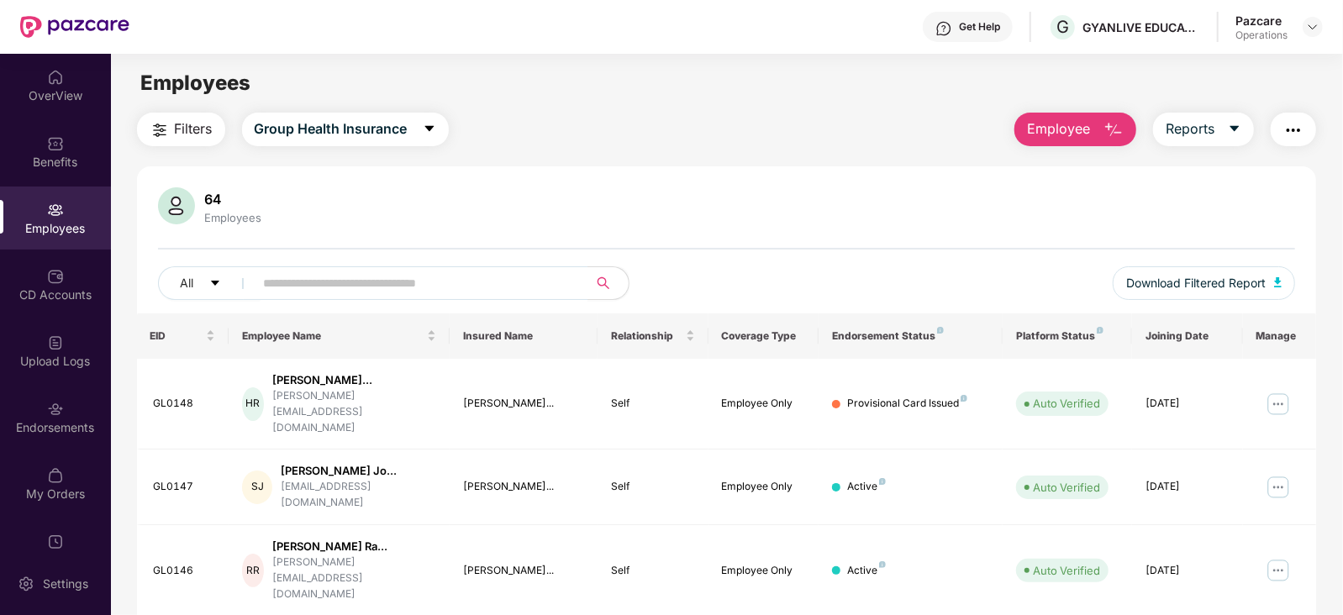
click at [184, 139] on span "Filters" at bounding box center [194, 128] width 38 height 21
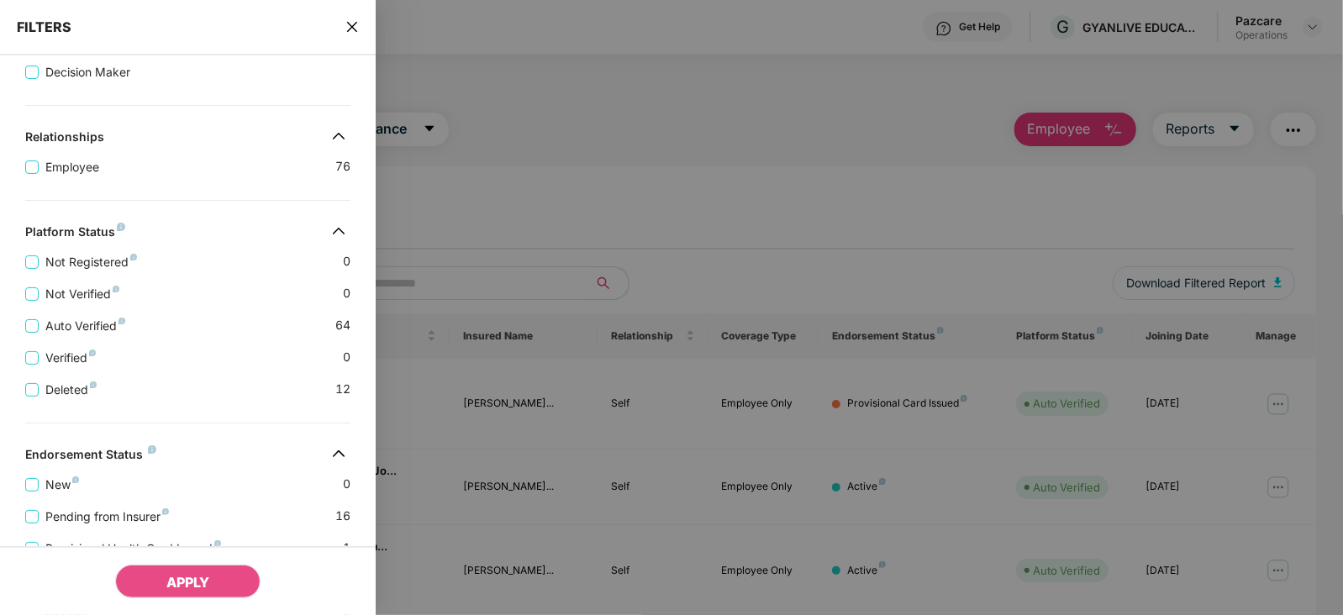
scroll to position [411, 0]
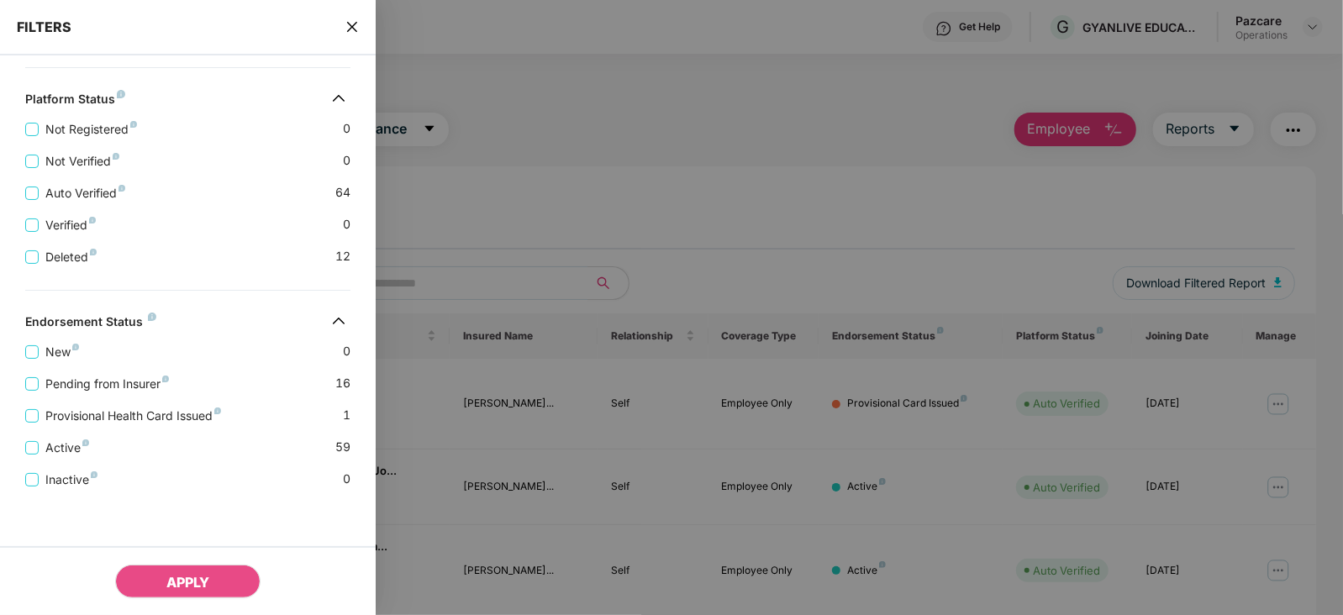
click at [123, 393] on div "Provisional Health Card Issued 1" at bounding box center [187, 409] width 325 height 32
click at [120, 386] on span "Pending from Insurer" at bounding box center [107, 384] width 137 height 18
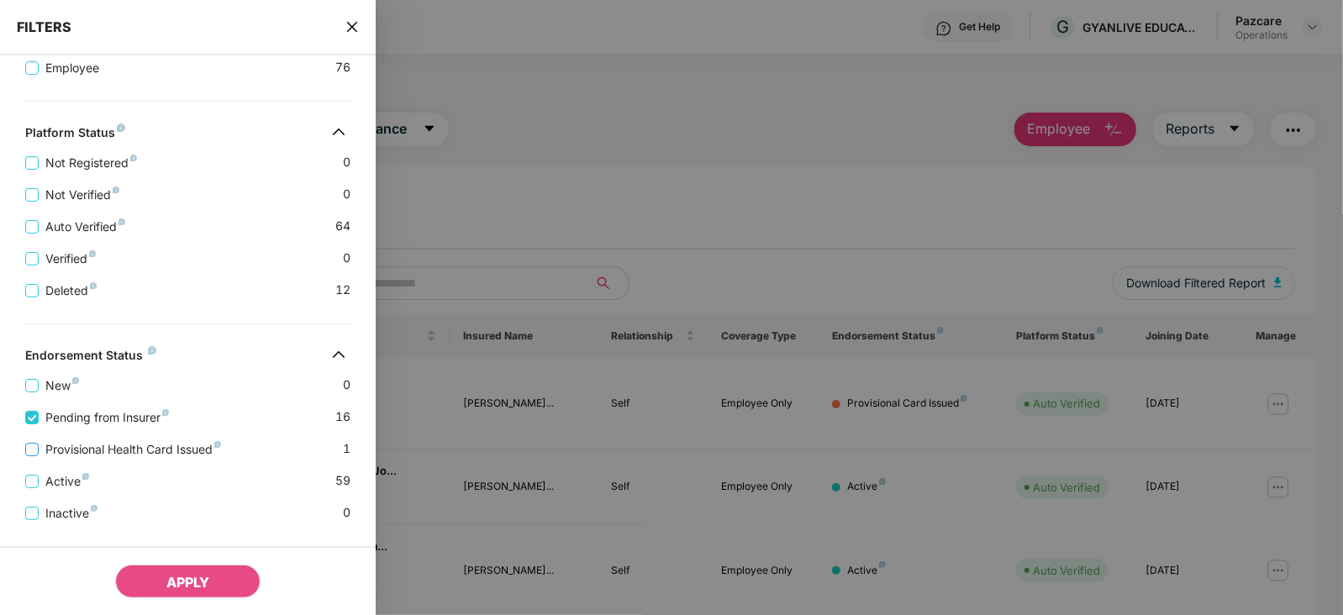
click at [120, 450] on span "Provisional Health Card Issued" at bounding box center [133, 449] width 189 height 18
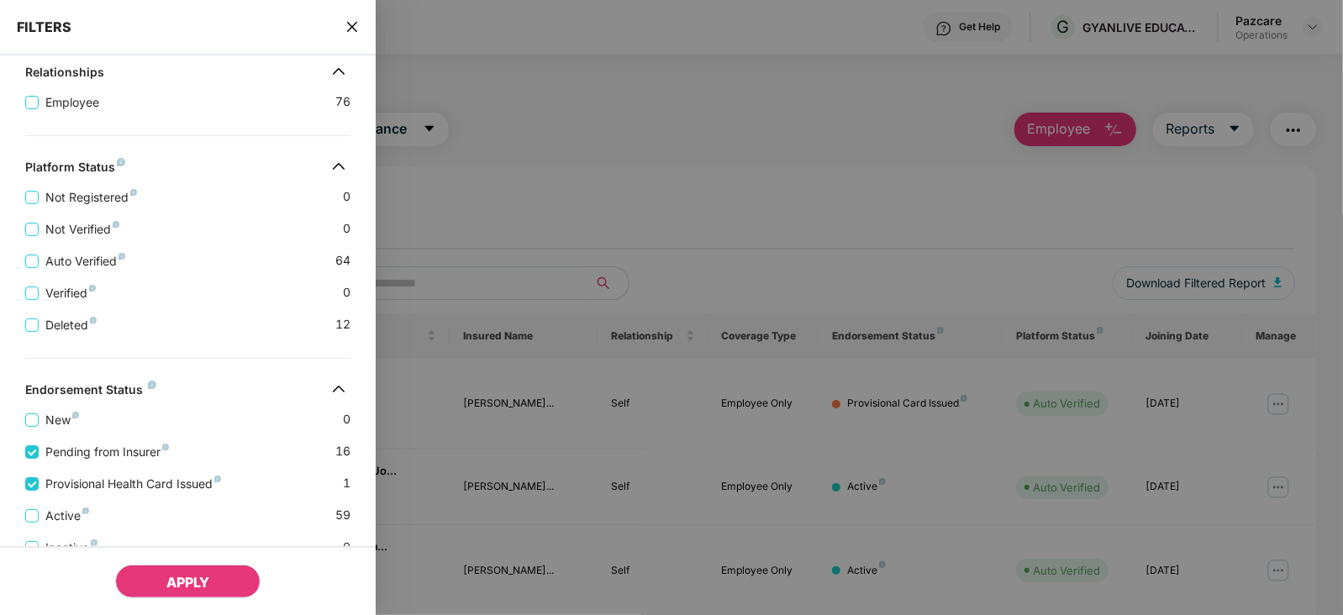
drag, startPoint x: 178, startPoint y: 555, endPoint x: 188, endPoint y: 576, distance: 22.5
click at [180, 556] on div "APPLY" at bounding box center [188, 580] width 376 height 69
click at [189, 578] on span "APPLY" at bounding box center [187, 582] width 43 height 17
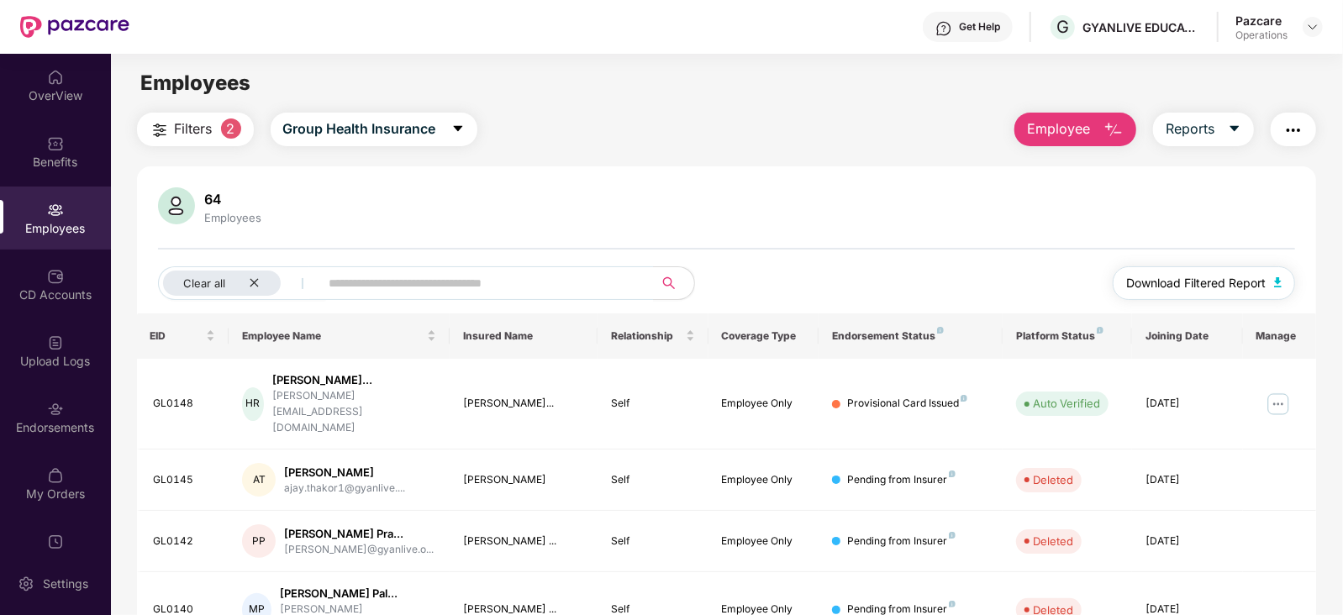
click at [1274, 283] on img "button" at bounding box center [1278, 282] width 8 height 10
click at [1290, 135] on img "button" at bounding box center [1293, 130] width 20 height 20
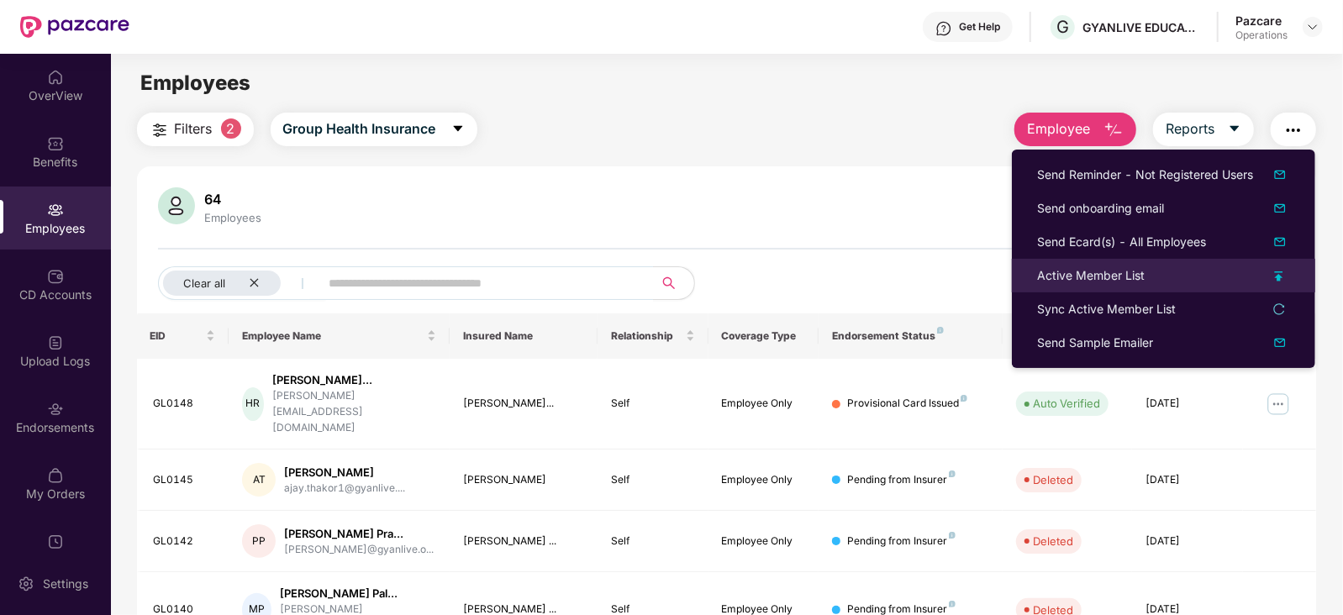
click at [1060, 283] on div "Active Member List" at bounding box center [1091, 275] width 108 height 18
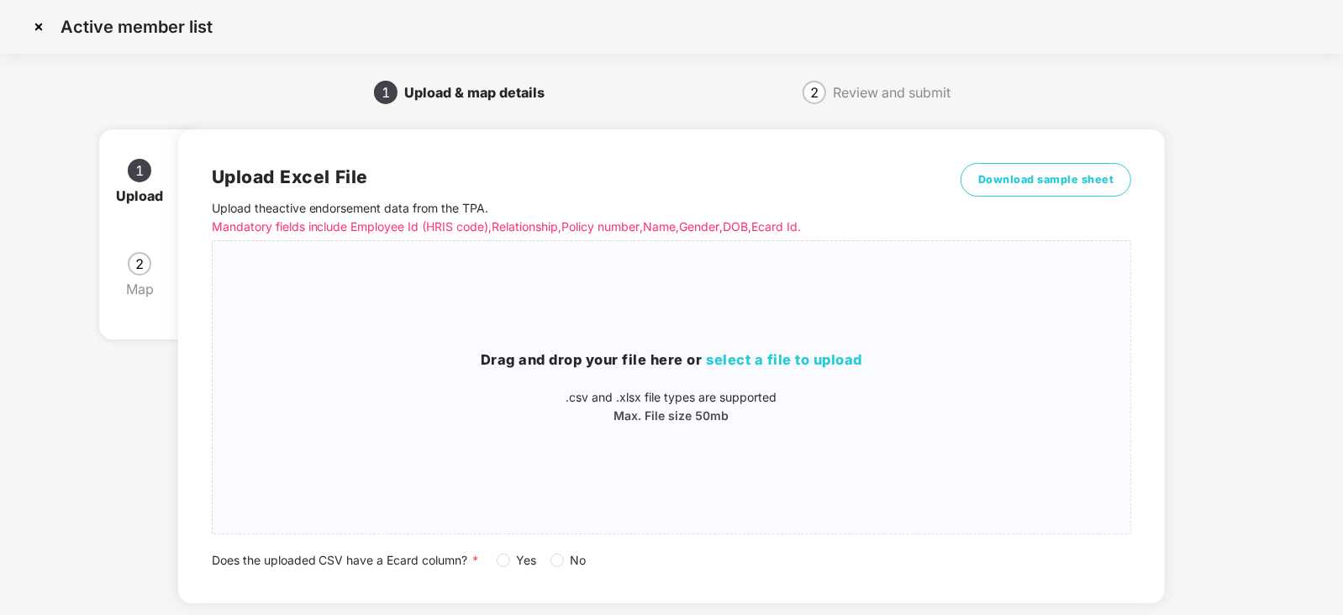
click at [513, 564] on span "Yes" at bounding box center [527, 560] width 34 height 18
click at [789, 351] on span "select a file to upload" at bounding box center [785, 359] width 156 height 17
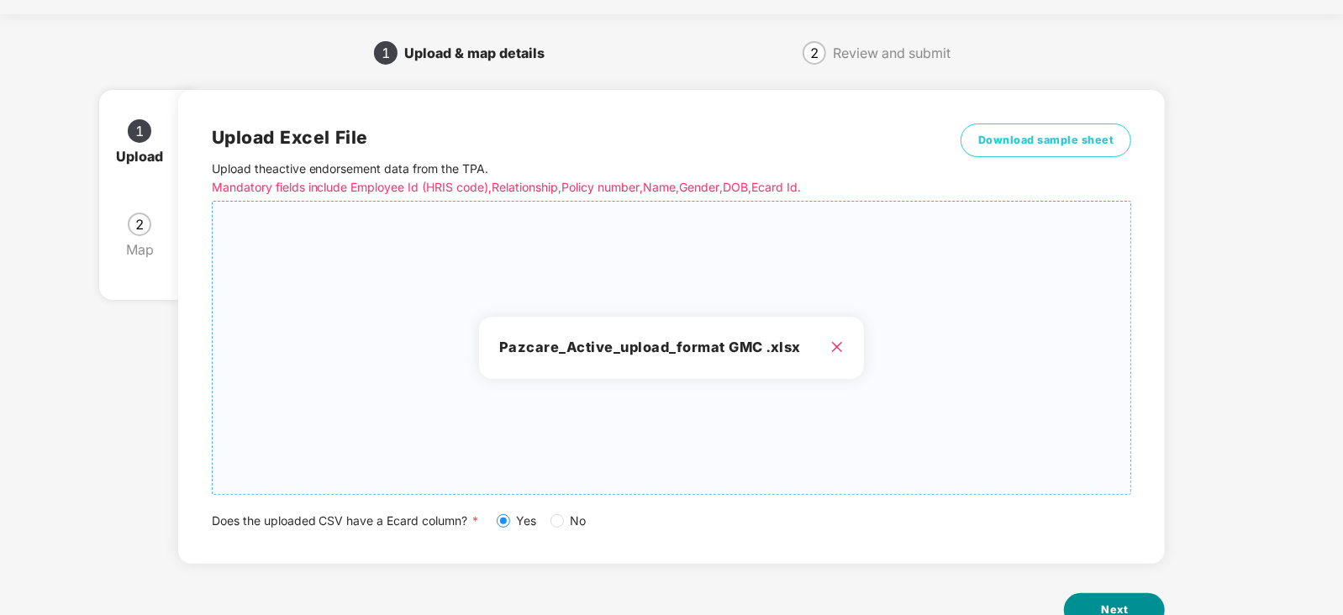
scroll to position [93, 0]
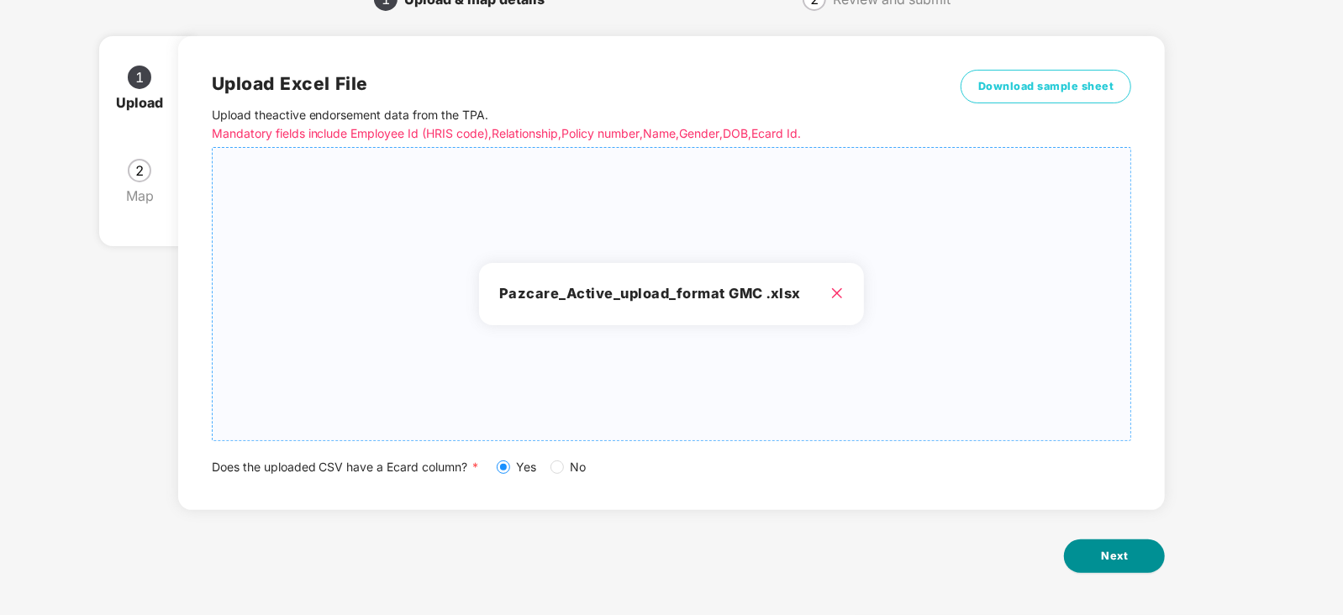
click at [1113, 553] on span "Next" at bounding box center [1114, 556] width 27 height 17
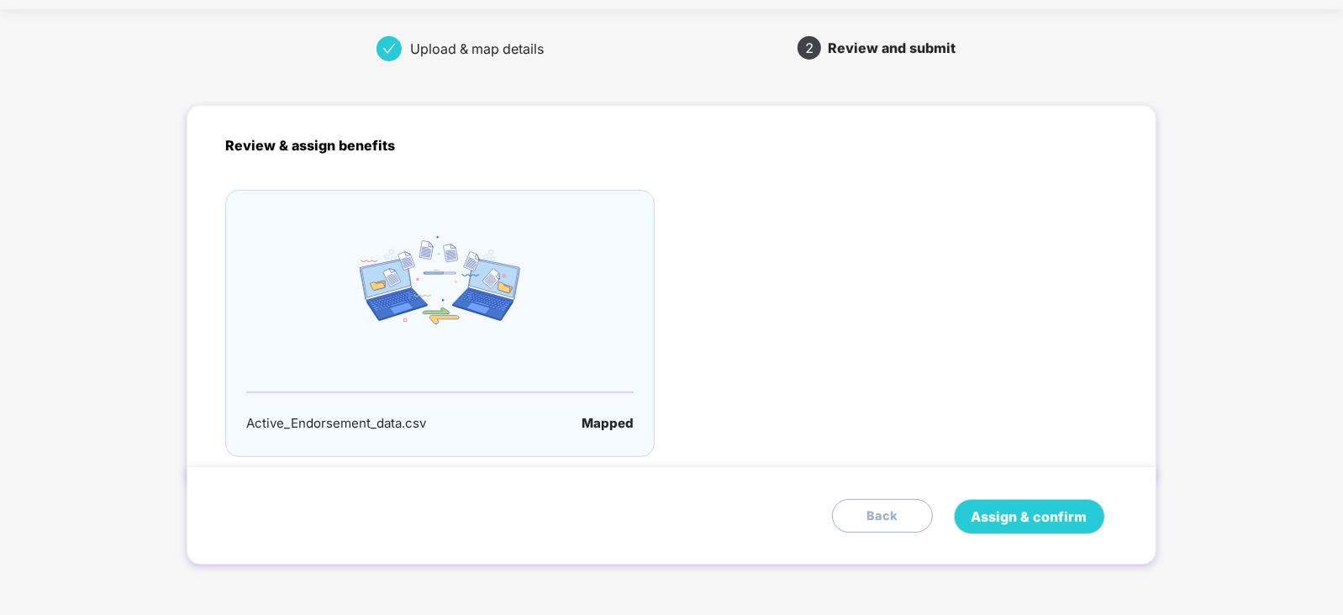
scroll to position [0, 0]
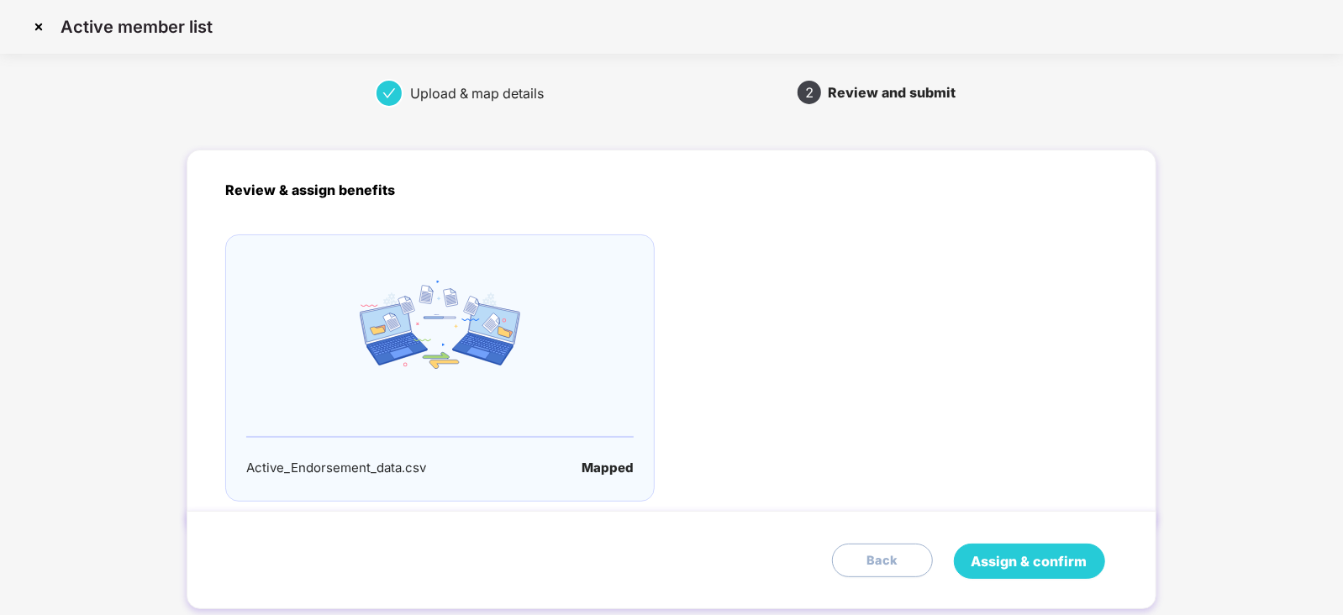
click at [1071, 547] on button "Assign & confirm" at bounding box center [1029, 561] width 151 height 35
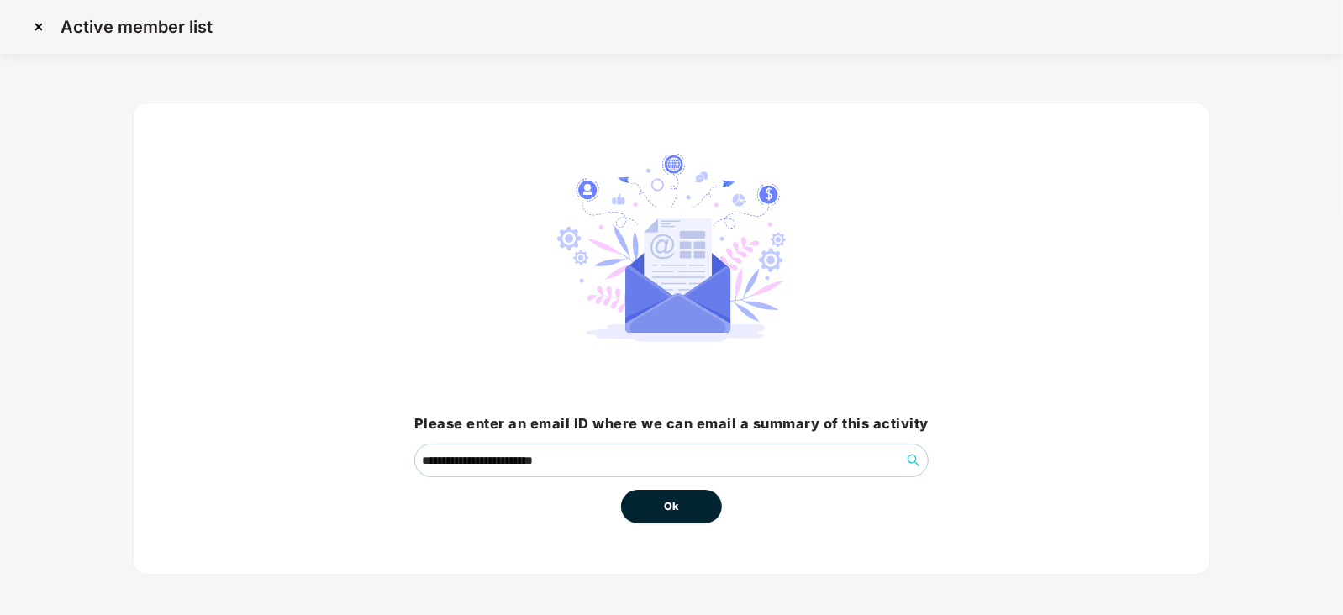
click at [682, 510] on button "Ok" at bounding box center [671, 507] width 101 height 34
click at [660, 502] on button "Ok" at bounding box center [671, 507] width 101 height 34
click at [670, 509] on span "Ok" at bounding box center [671, 506] width 15 height 17
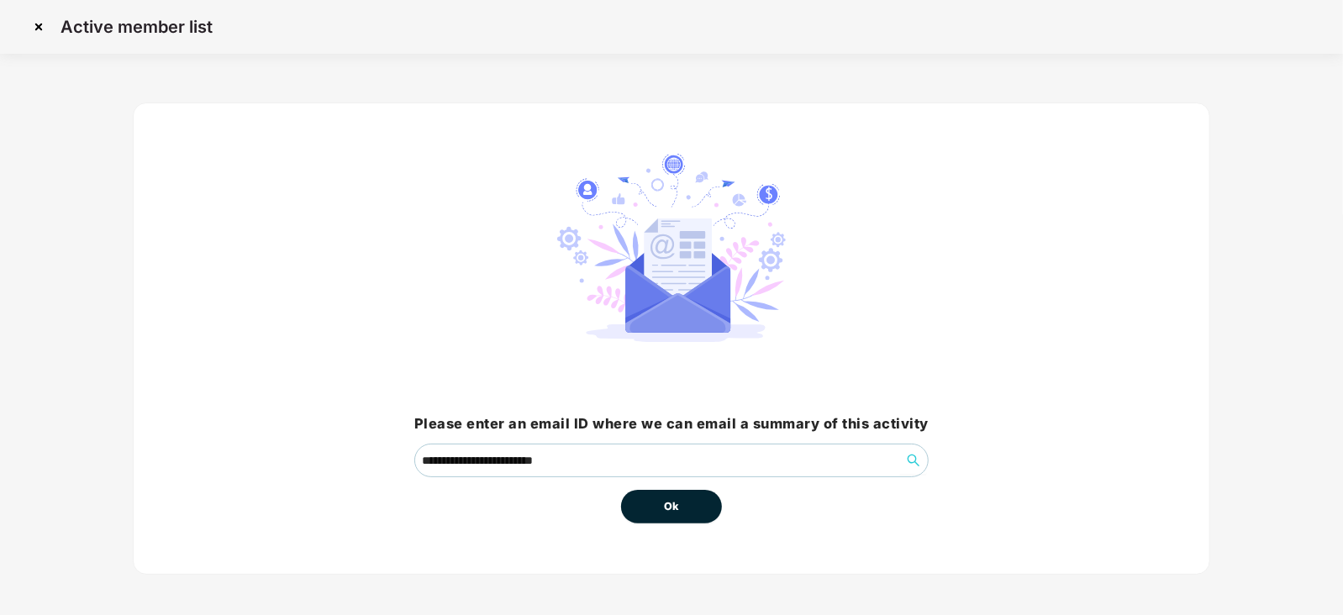
click at [681, 508] on button "Ok" at bounding box center [671, 507] width 101 height 34
click at [675, 511] on span "Ok" at bounding box center [671, 506] width 15 height 17
click at [681, 508] on button "Ok" at bounding box center [671, 507] width 101 height 34
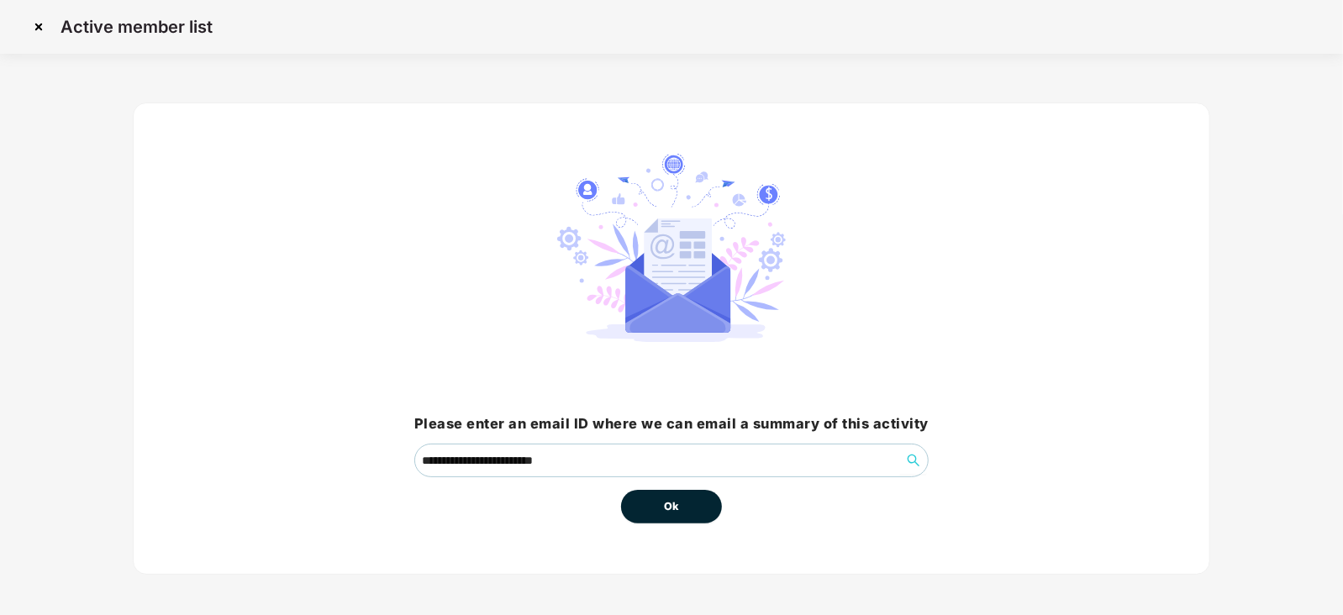
click at [680, 509] on button "Ok" at bounding box center [671, 507] width 101 height 34
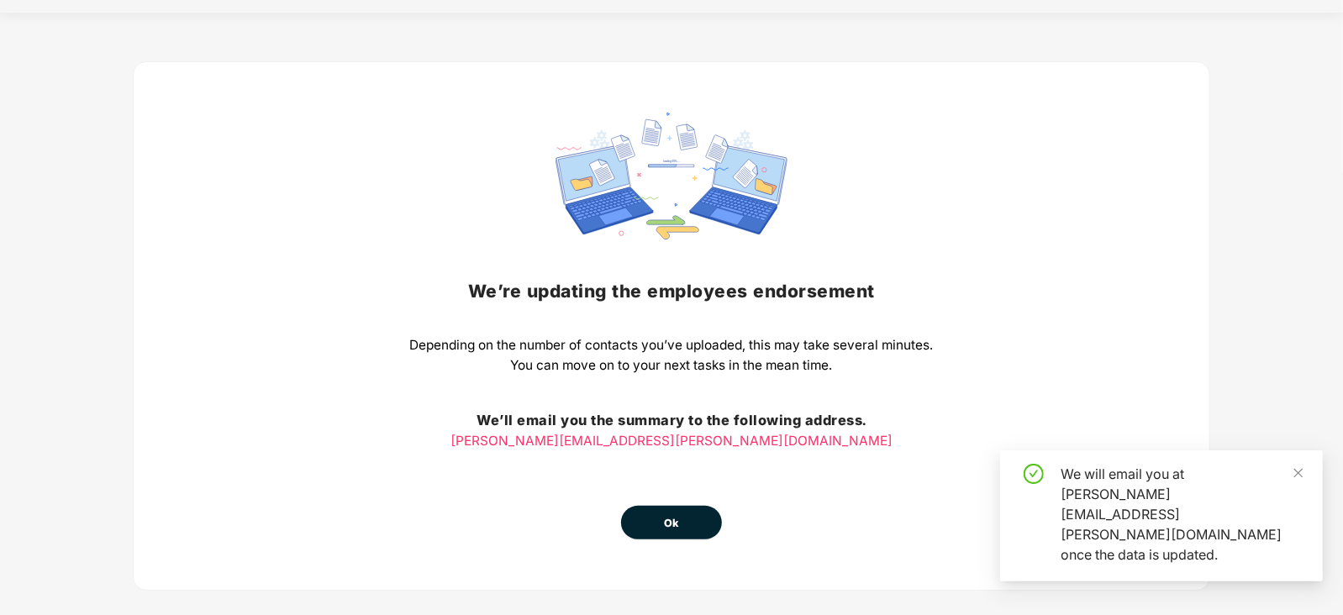
scroll to position [63, 0]
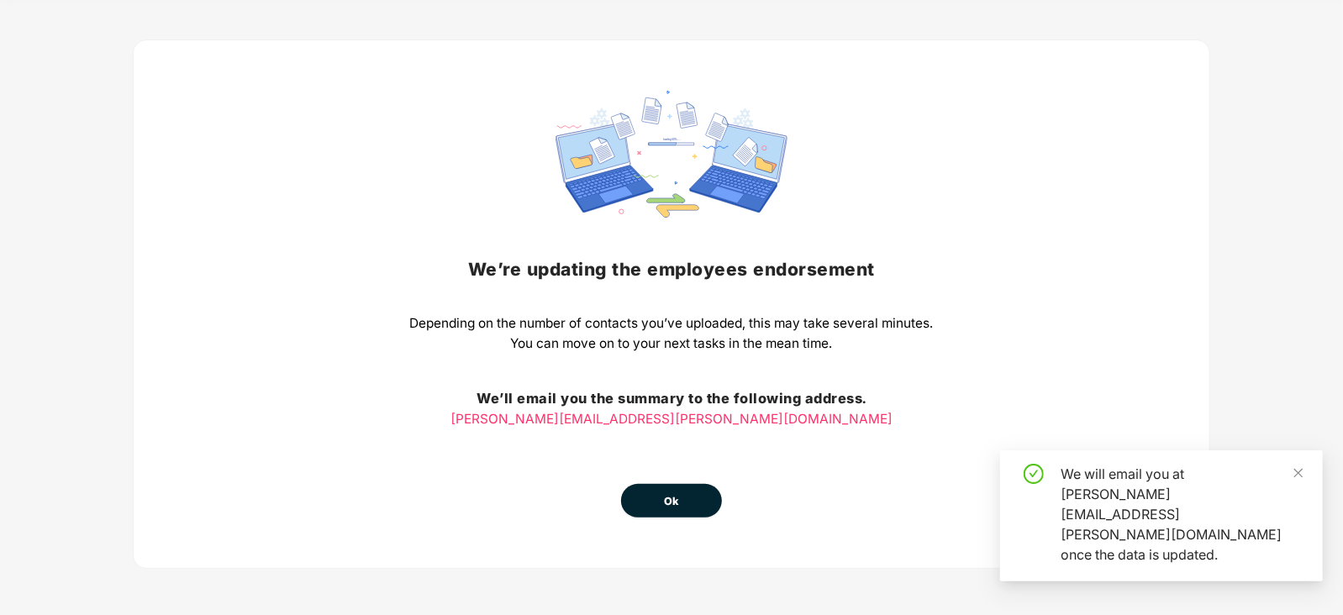
click at [683, 497] on button "Ok" at bounding box center [671, 501] width 101 height 34
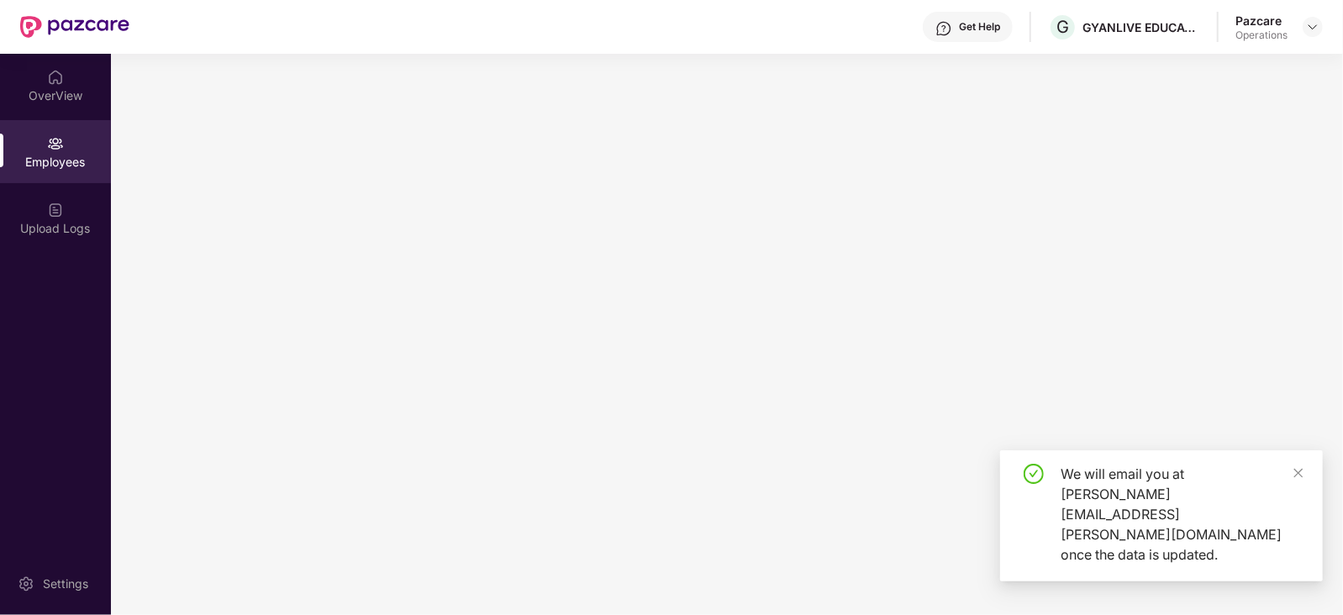
scroll to position [0, 0]
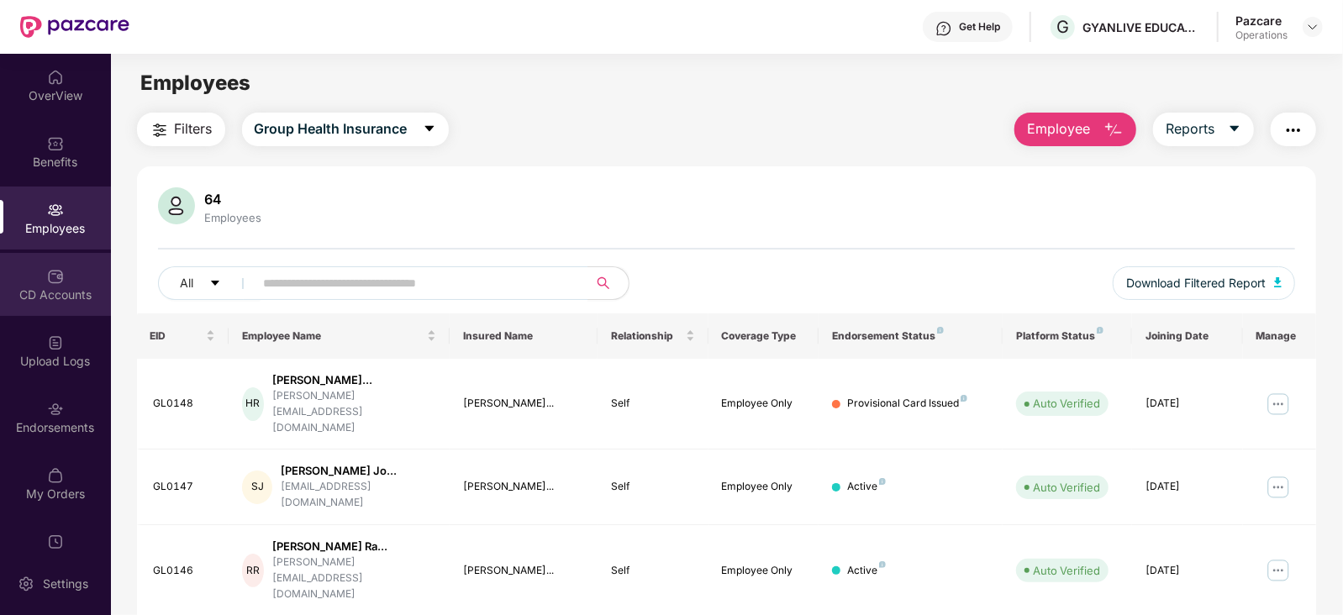
click at [18, 301] on div "CD Accounts" at bounding box center [55, 295] width 111 height 17
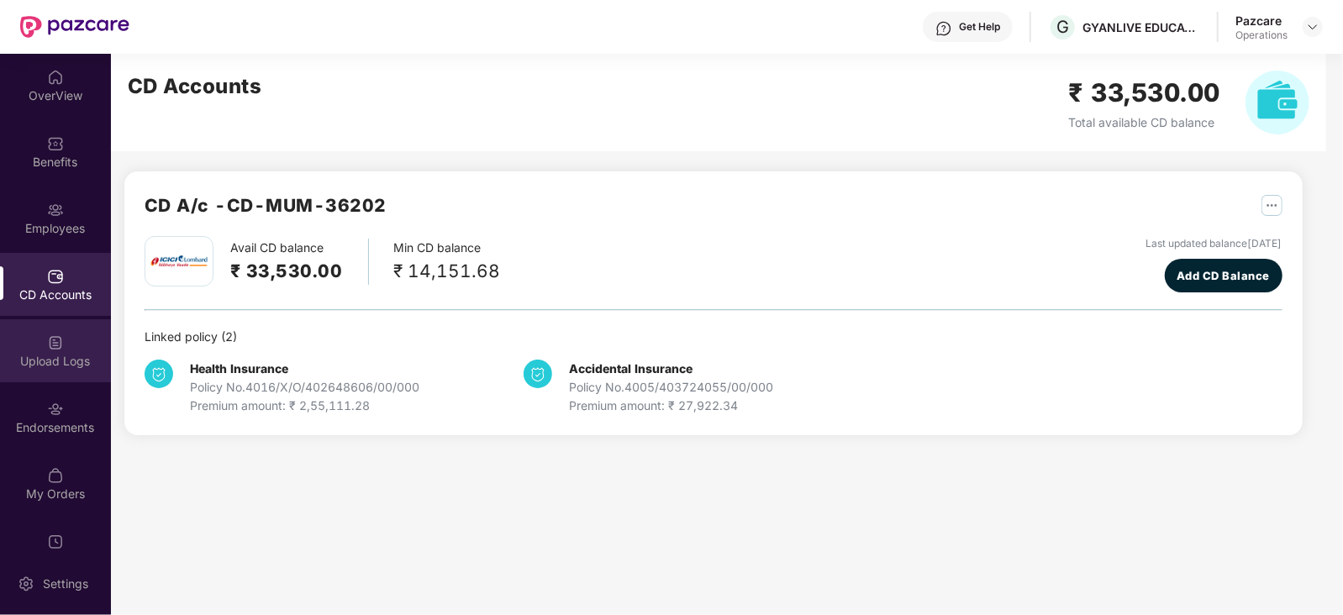
click at [48, 372] on div "Upload Logs" at bounding box center [55, 350] width 111 height 63
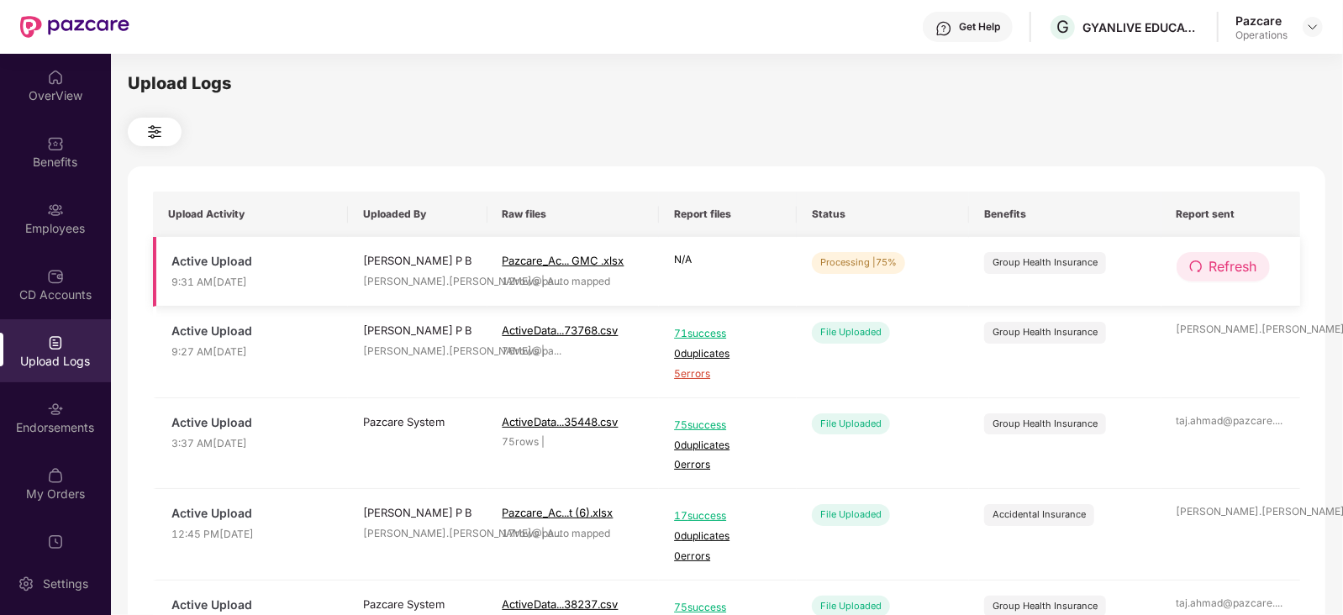
click at [1239, 275] on span "Refresh" at bounding box center [1233, 266] width 48 height 21
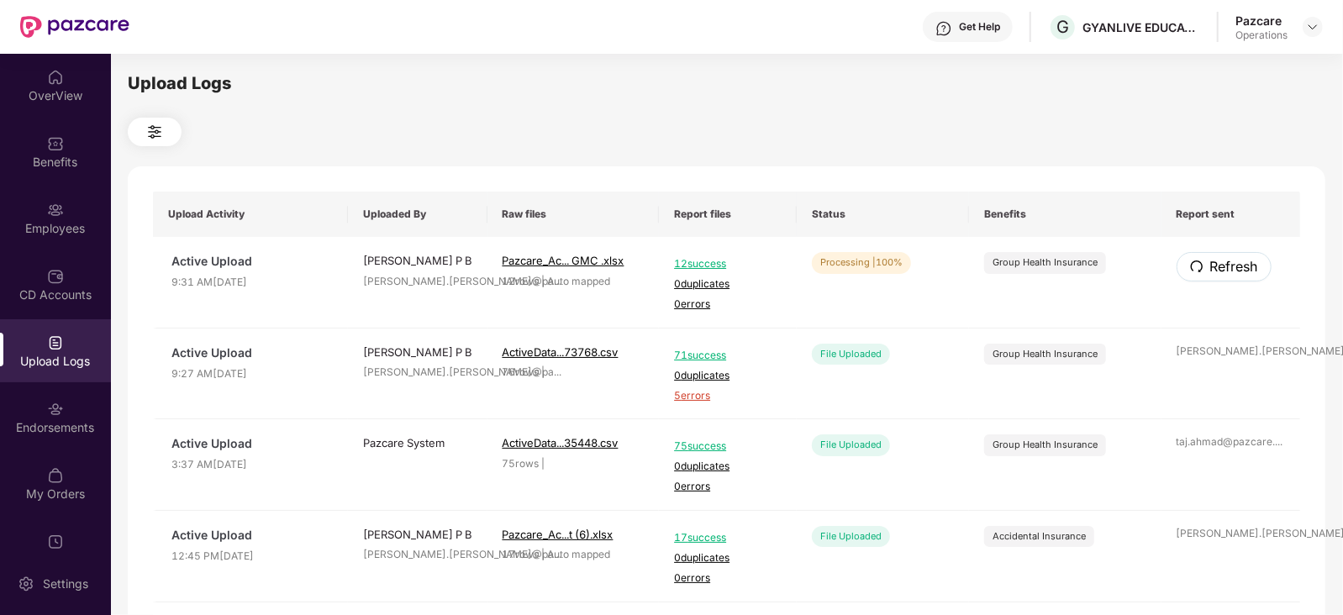
click at [1239, 275] on span "Refresh" at bounding box center [1234, 266] width 48 height 21
click at [1305, 23] on div at bounding box center [1312, 27] width 20 height 20
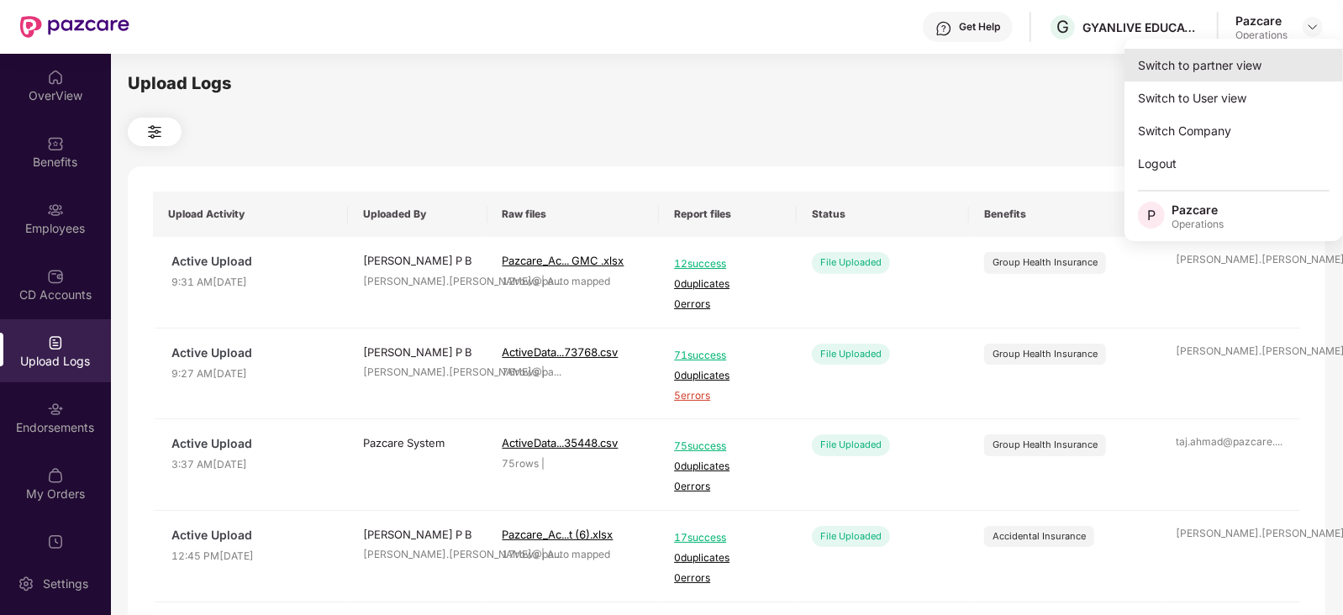
click at [1239, 65] on div "Switch to partner view" at bounding box center [1233, 65] width 218 height 33
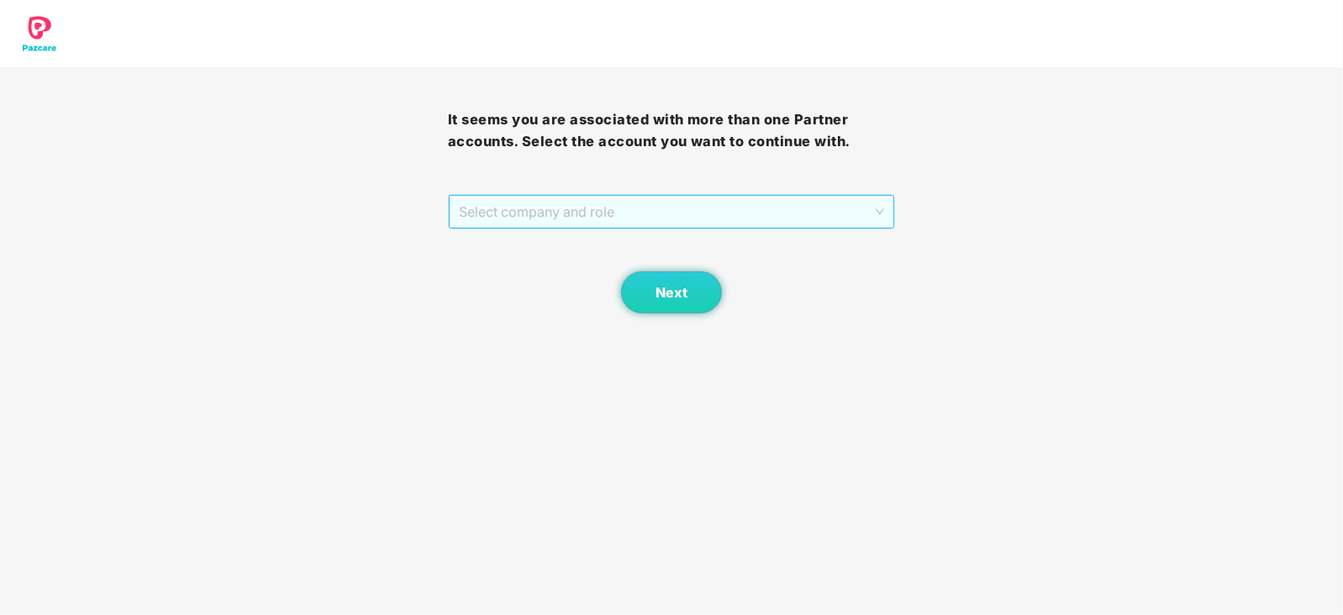
click at [564, 220] on span "Select company and role" at bounding box center [672, 212] width 426 height 32
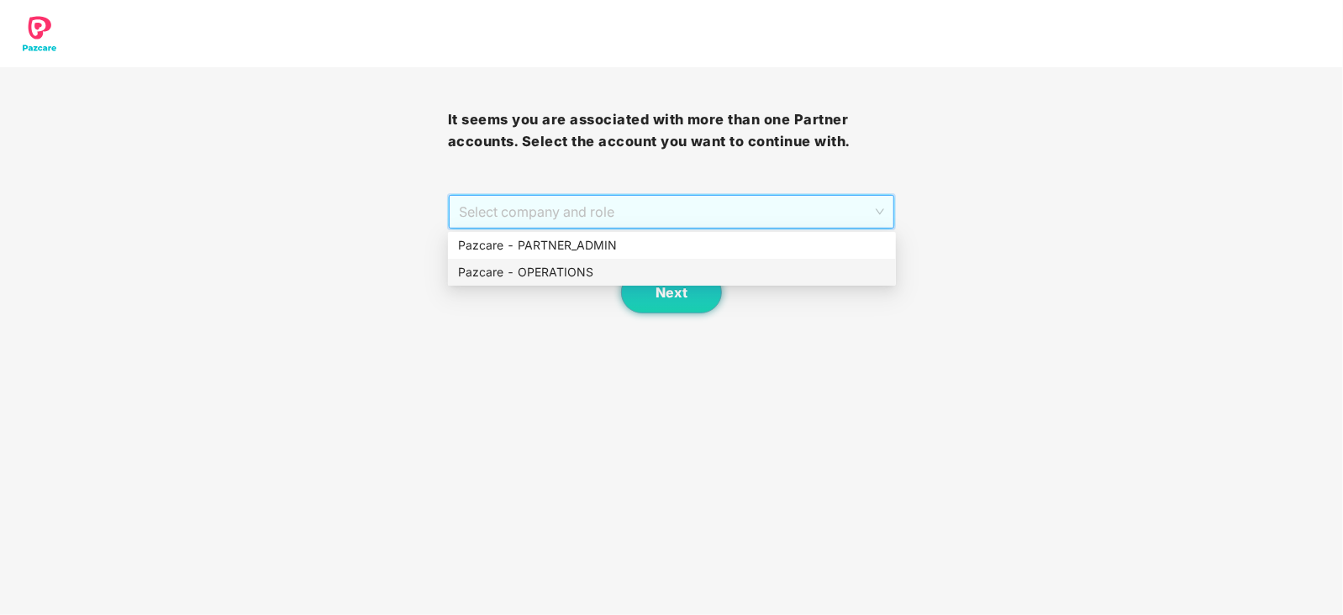
click at [550, 280] on div "Pazcare - OPERATIONS" at bounding box center [672, 272] width 428 height 18
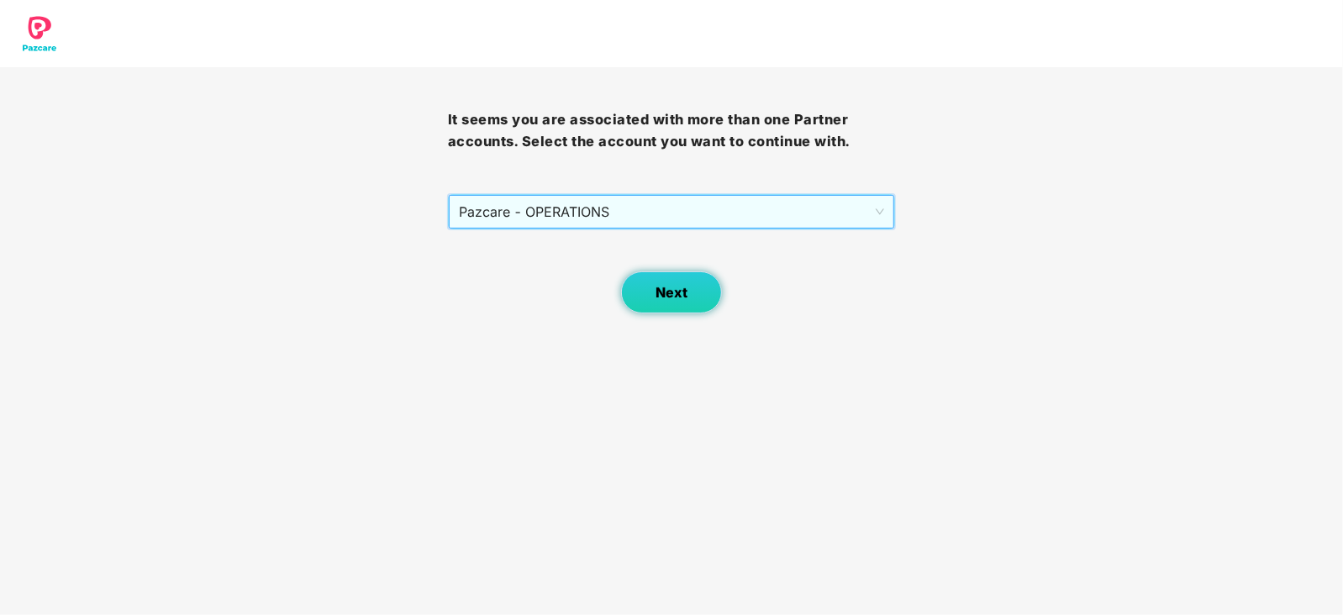
click at [666, 298] on span "Next" at bounding box center [671, 293] width 32 height 16
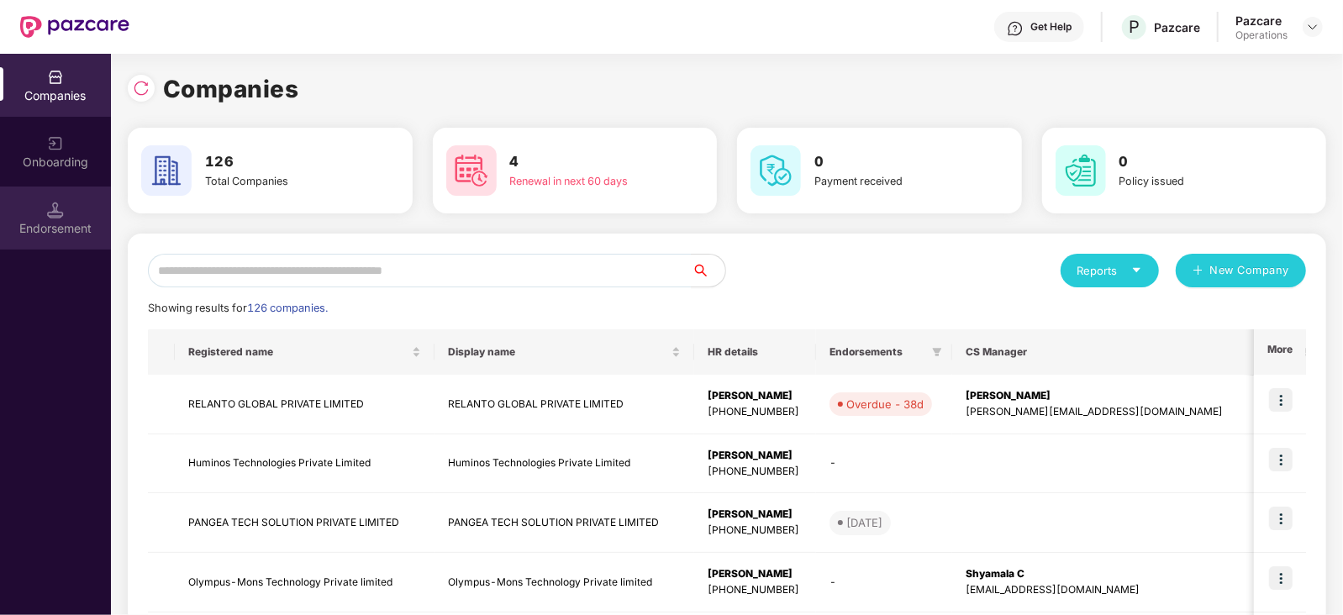
click at [70, 241] on div "Endorsement" at bounding box center [55, 218] width 111 height 63
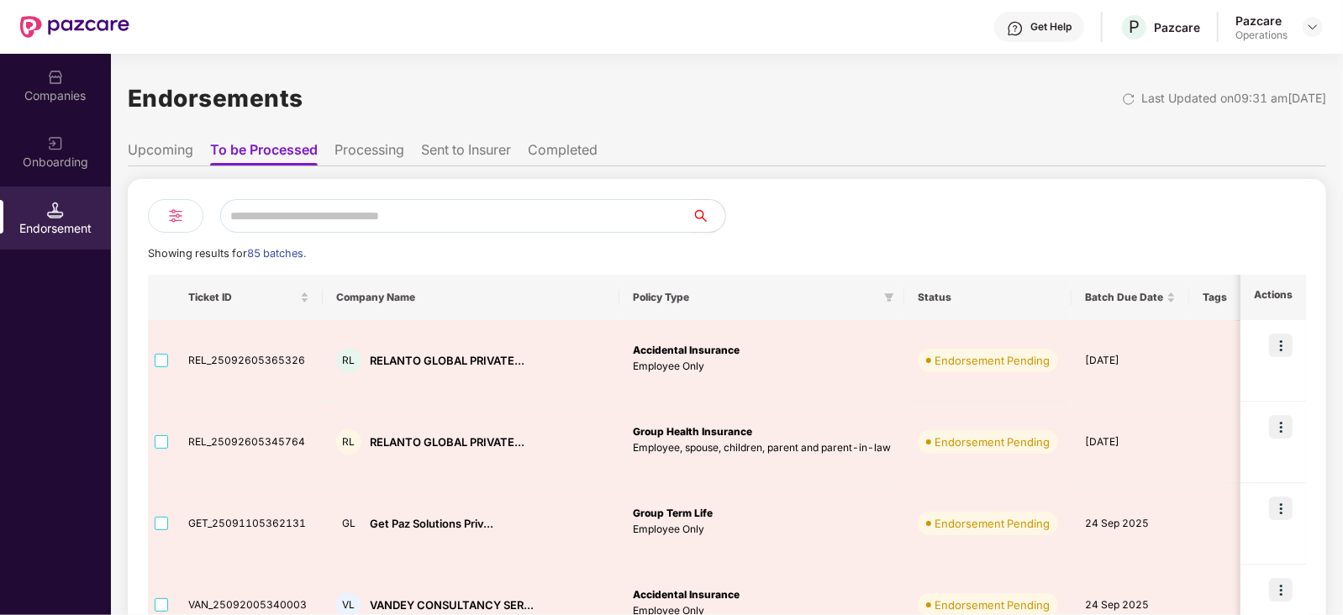
click at [160, 139] on ul "Upcoming To be Processed Processing Sent to Insurer Completed" at bounding box center [727, 150] width 1198 height 34
click at [71, 77] on div "Companies" at bounding box center [55, 85] width 111 height 63
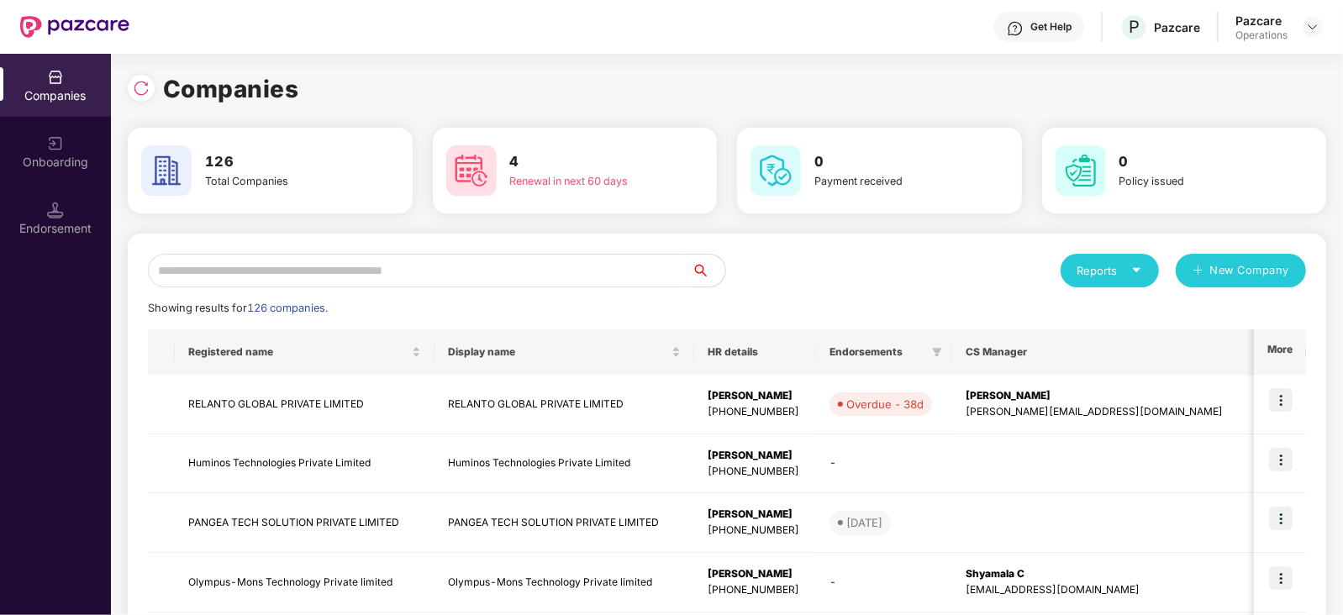
click at [412, 258] on input "text" at bounding box center [420, 271] width 544 height 34
paste input "**********"
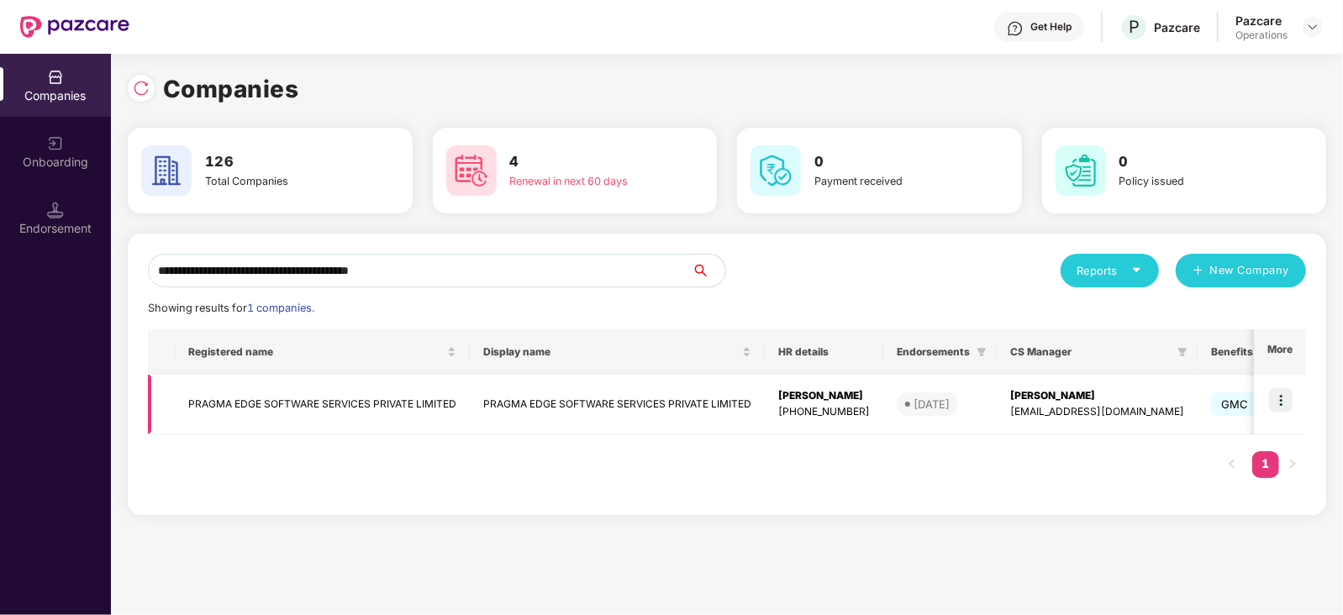
type input "**********"
click at [321, 397] on td "PRAGMA EDGE SOFTWARE SERVICES PRIVATE LIMITED" at bounding box center [322, 405] width 295 height 60
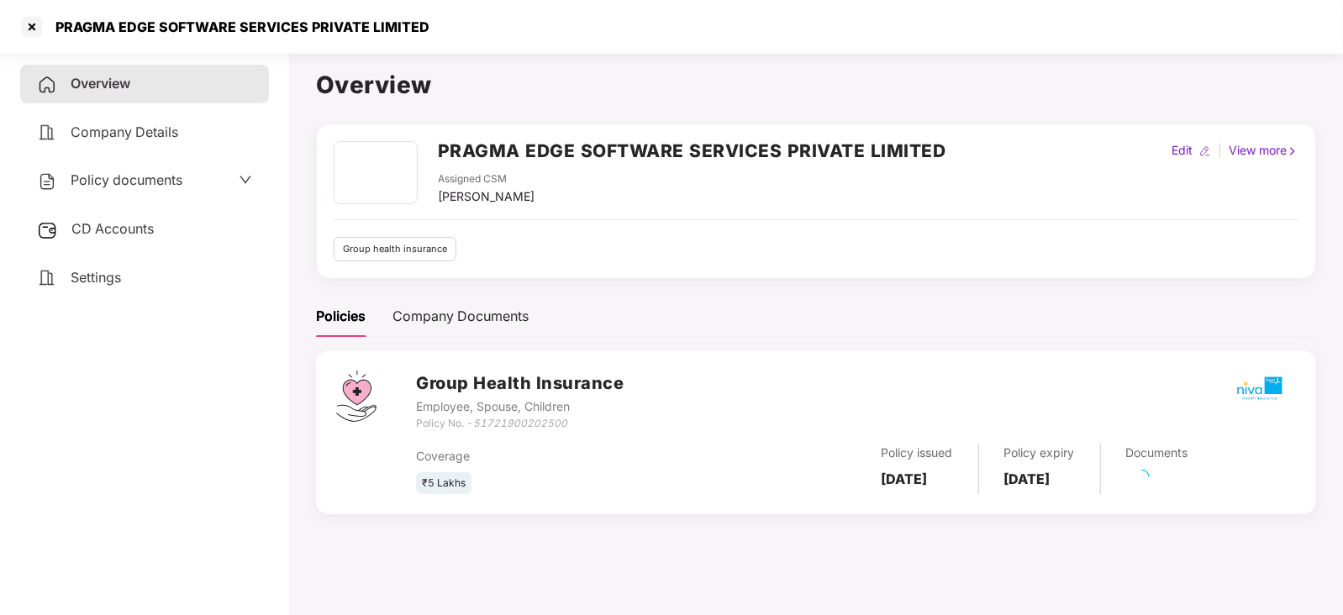
click at [114, 224] on span "CD Accounts" at bounding box center [112, 228] width 82 height 17
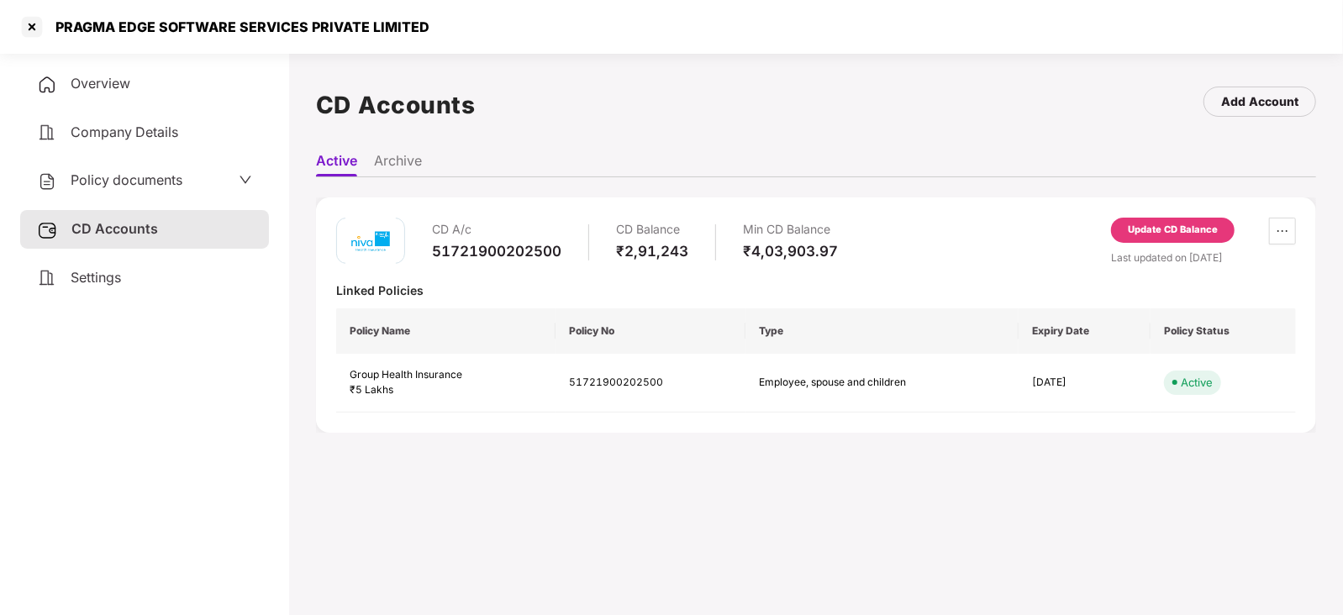
click at [1135, 239] on div "Update CD Balance" at bounding box center [1173, 230] width 124 height 25
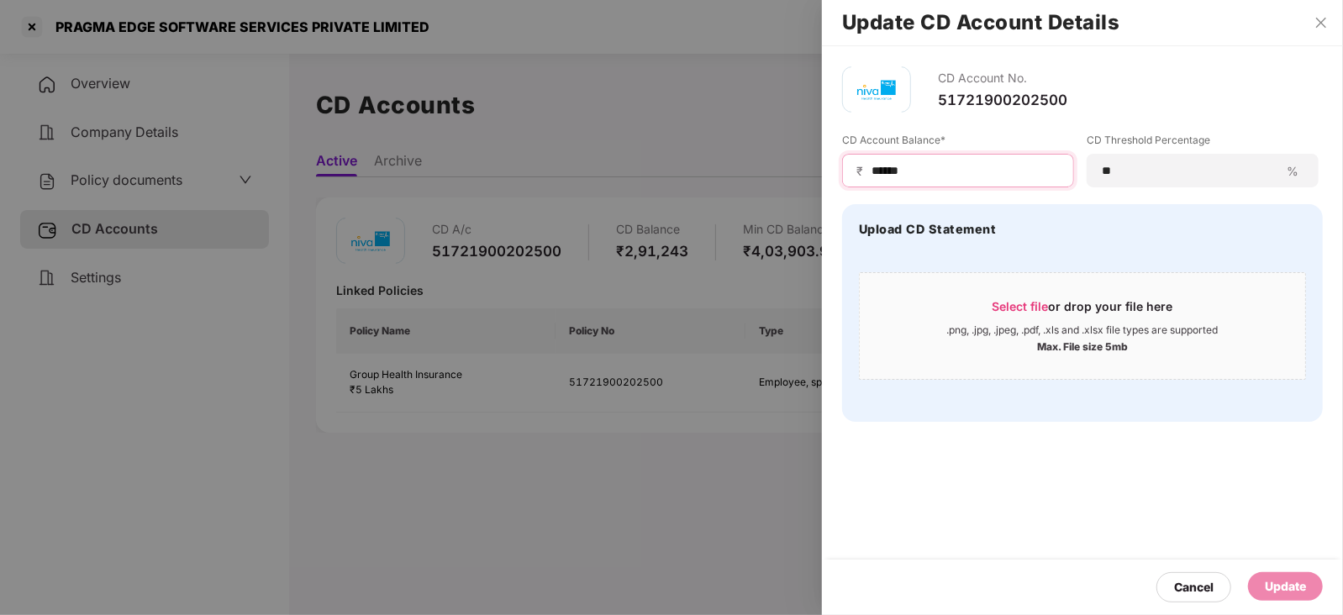
drag, startPoint x: 911, startPoint y: 170, endPoint x: 846, endPoint y: 164, distance: 65.0
click at [846, 164] on div "₹ ******" at bounding box center [958, 171] width 232 height 34
paste input
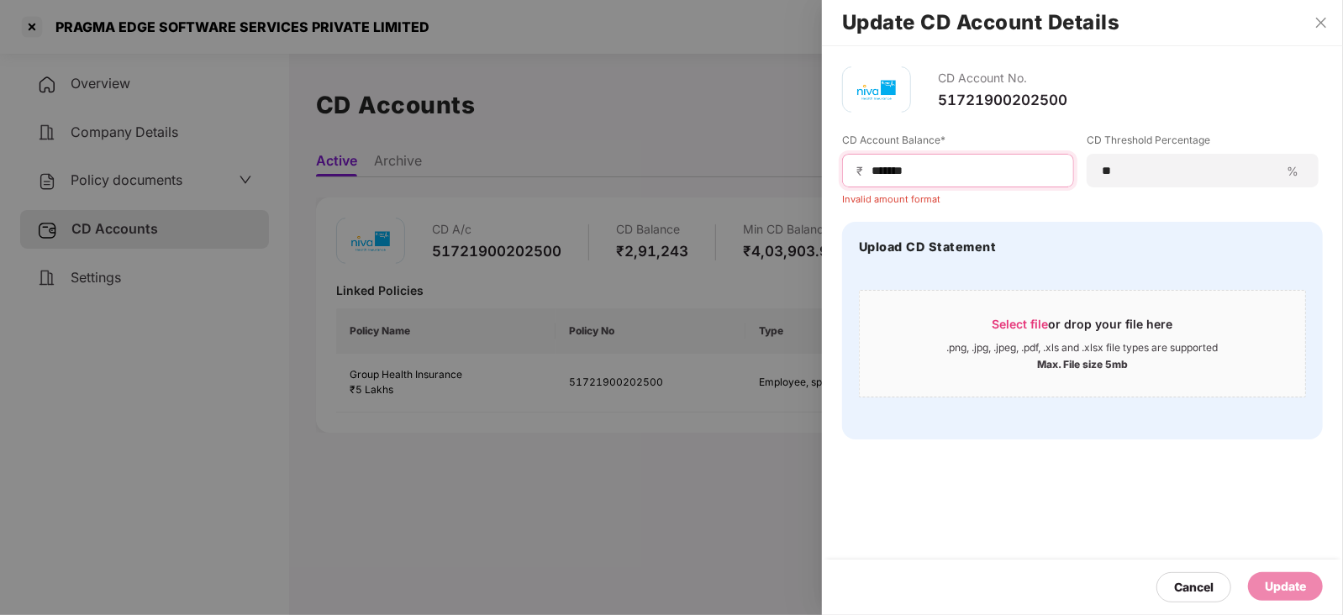
click at [870, 166] on input "******" at bounding box center [965, 171] width 190 height 18
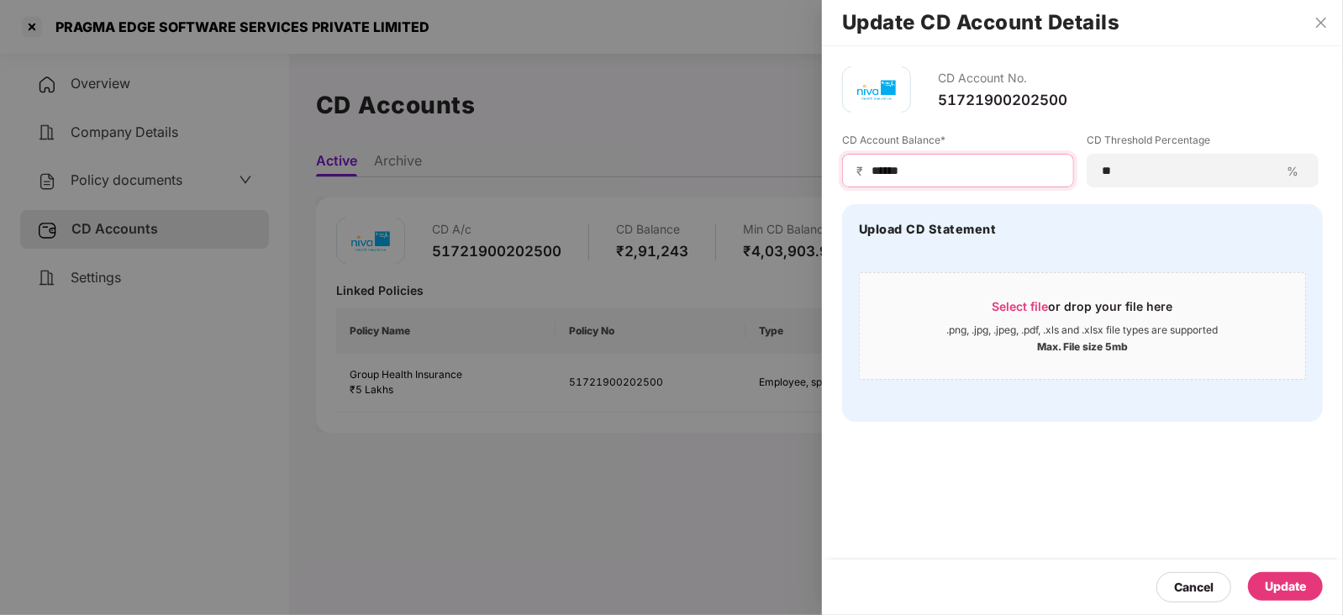
type input "******"
click at [1295, 583] on div "Update" at bounding box center [1285, 586] width 41 height 18
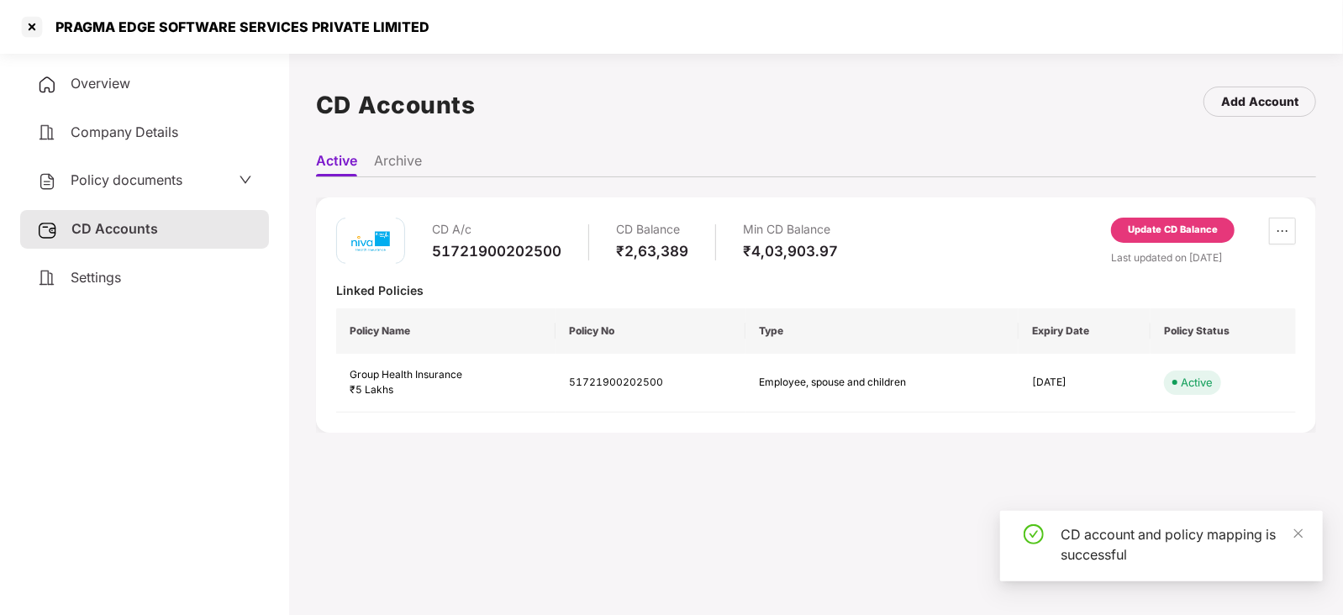
click at [167, 185] on span "Policy documents" at bounding box center [127, 179] width 112 height 17
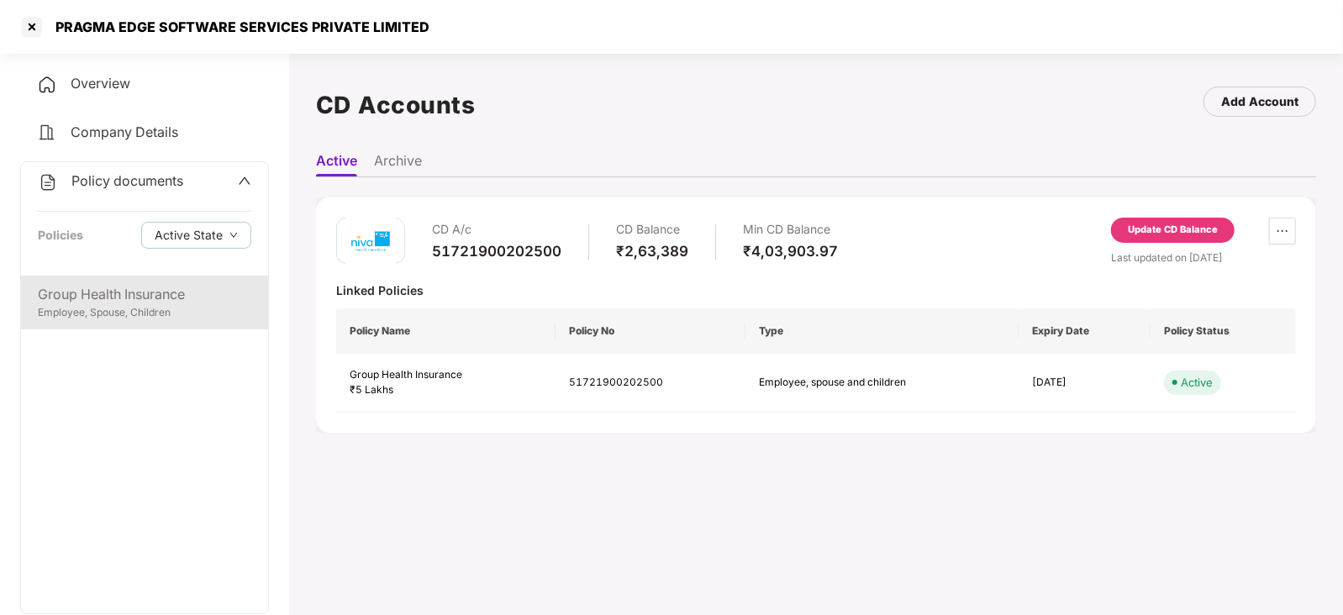
click at [166, 313] on div "Employee, Spouse, Children" at bounding box center [144, 313] width 213 height 16
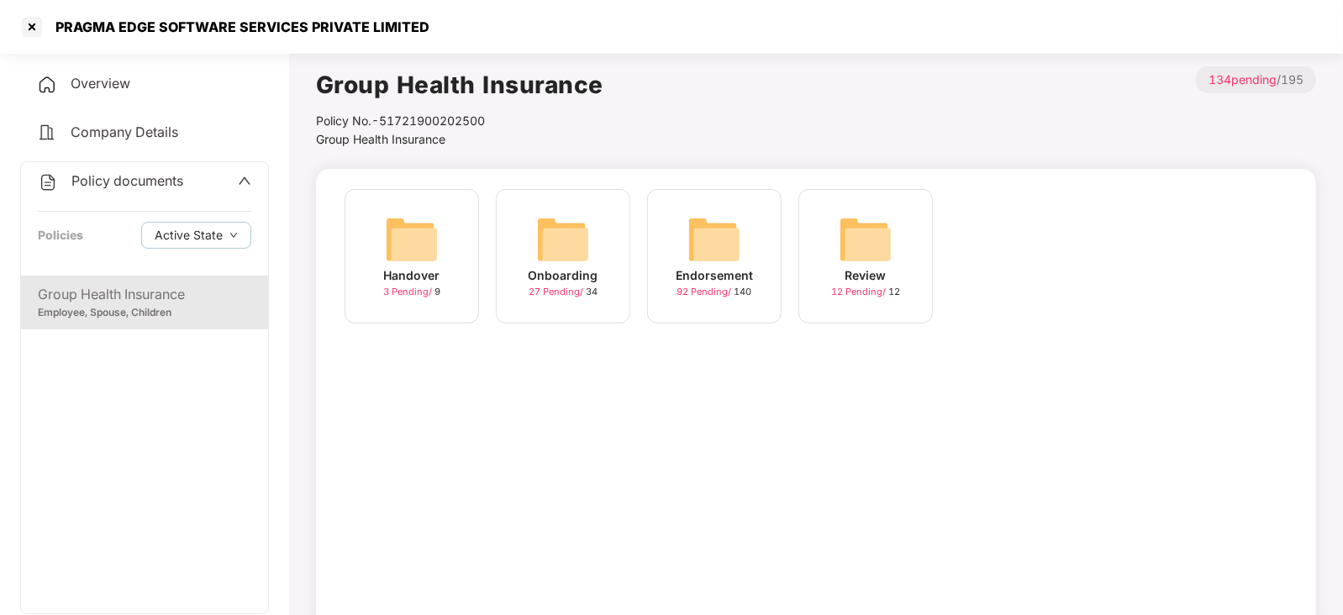
click at [687, 249] on img at bounding box center [714, 240] width 54 height 54
click at [707, 254] on img at bounding box center [714, 240] width 54 height 54
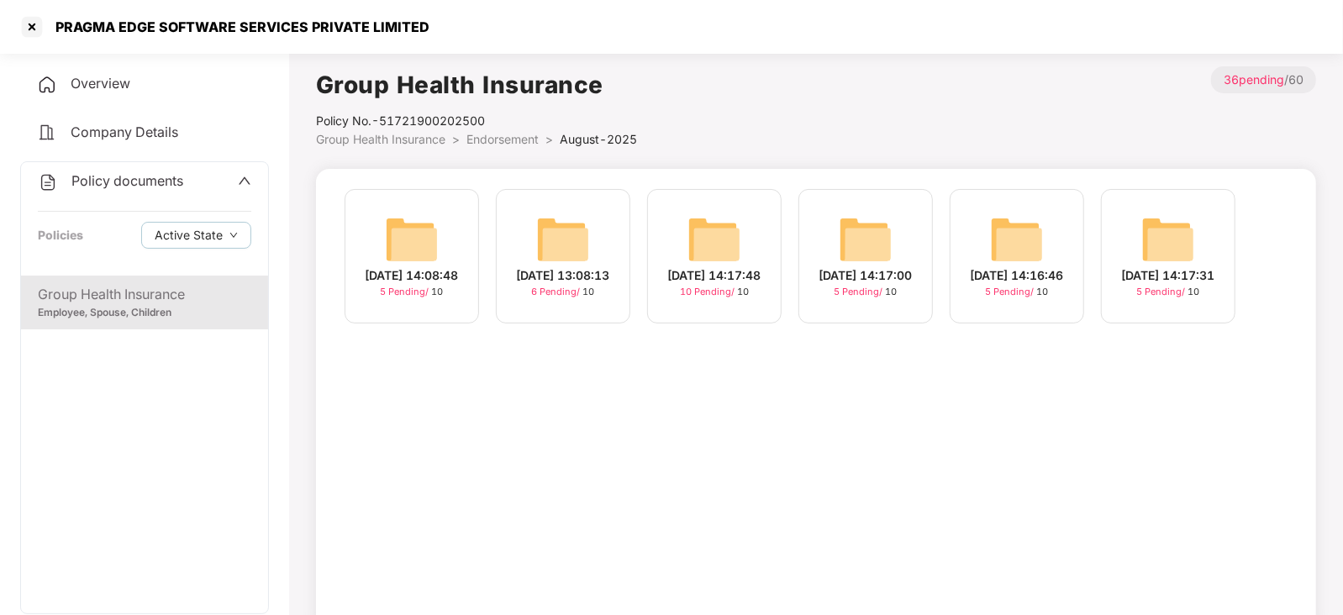
click at [720, 245] on img at bounding box center [714, 240] width 54 height 54
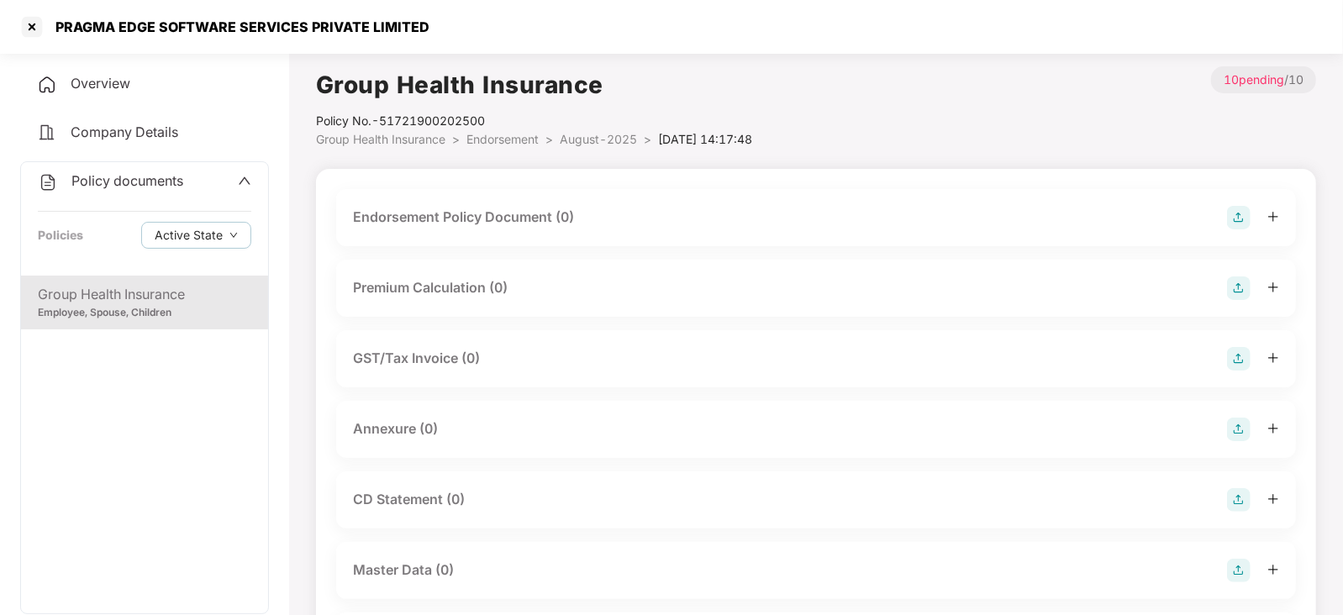
click at [1228, 223] on img at bounding box center [1239, 218] width 24 height 24
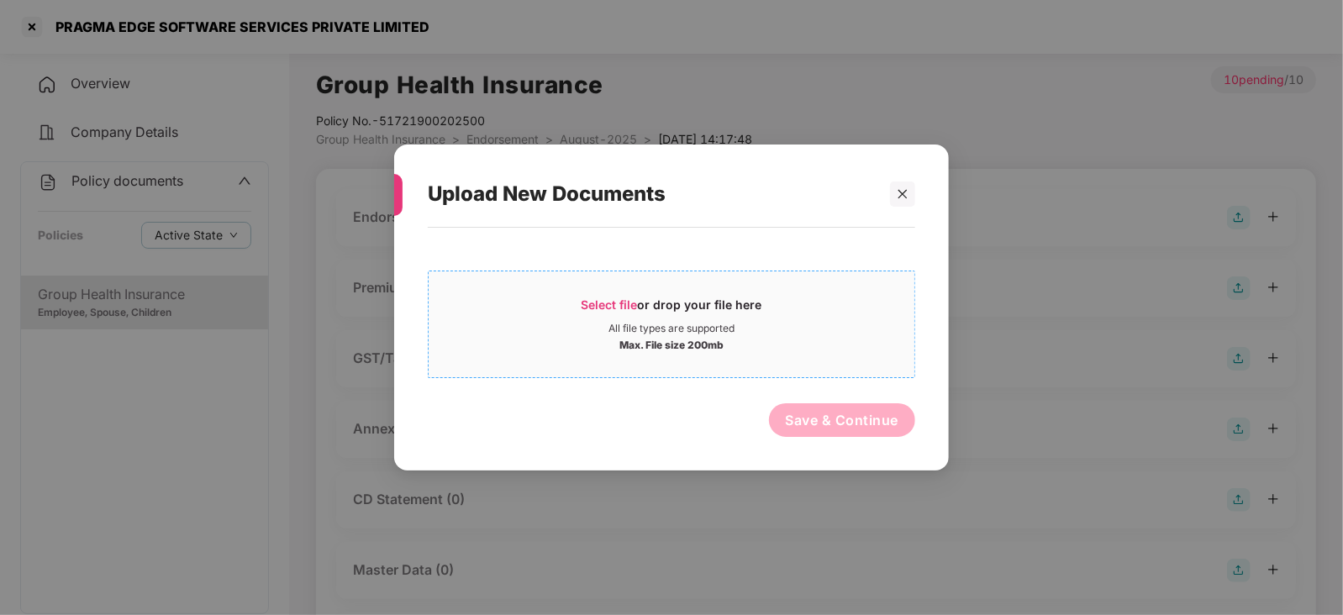
click at [602, 302] on span "Select file" at bounding box center [609, 304] width 56 height 14
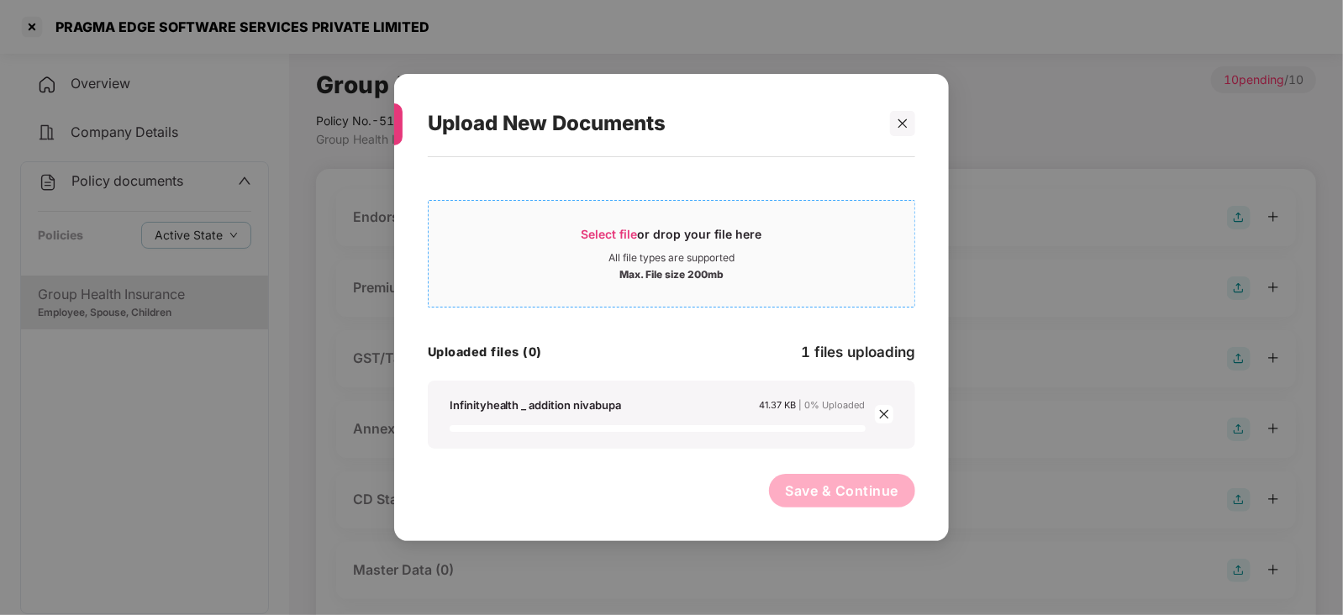
click at [615, 224] on span "Select file or drop your file here All file types are supported Max. File size …" at bounding box center [672, 253] width 486 height 81
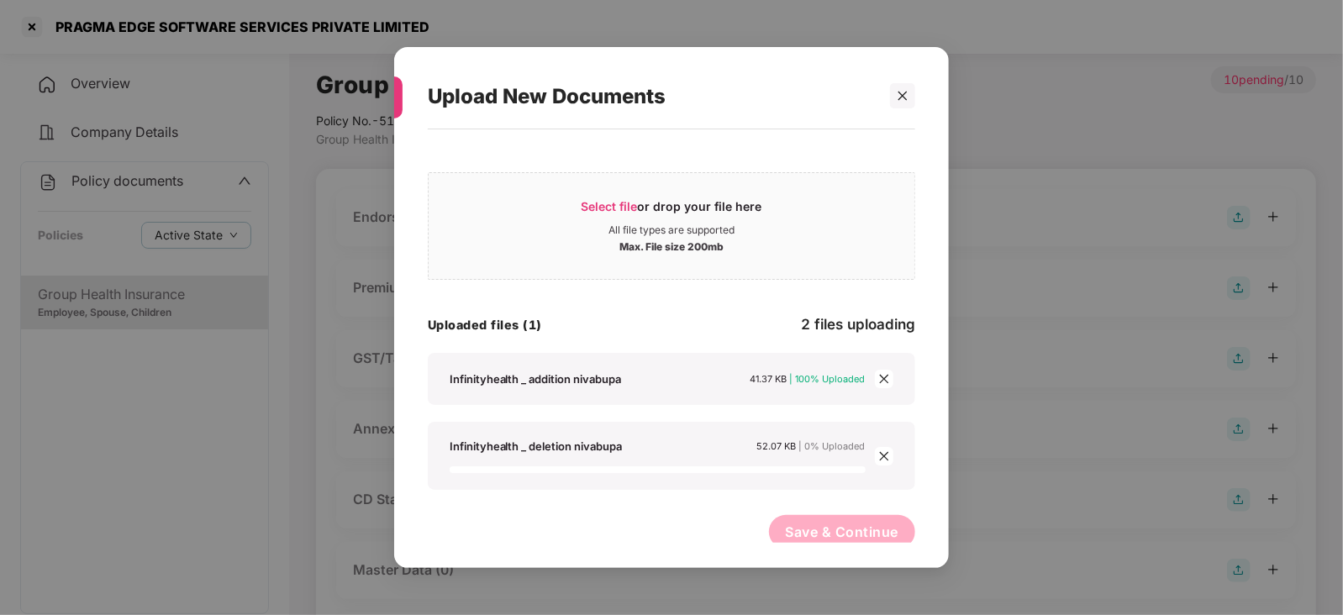
scroll to position [2, 0]
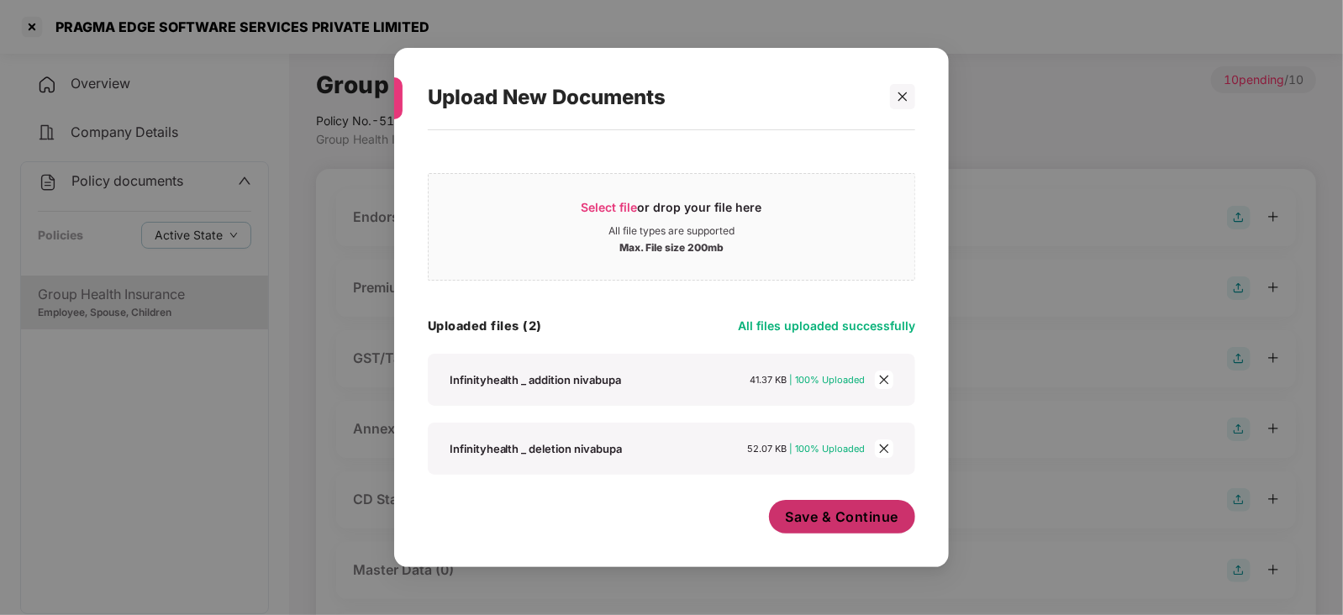
click at [838, 512] on span "Save & Continue" at bounding box center [842, 517] width 113 height 18
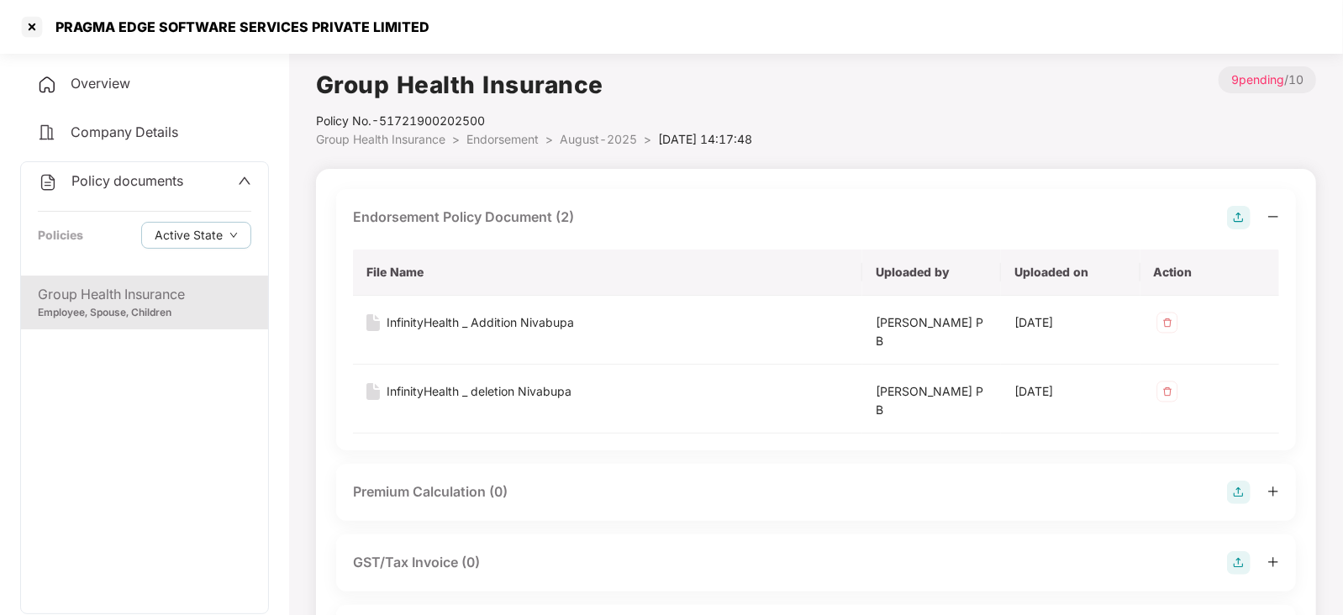
scroll to position [209, 0]
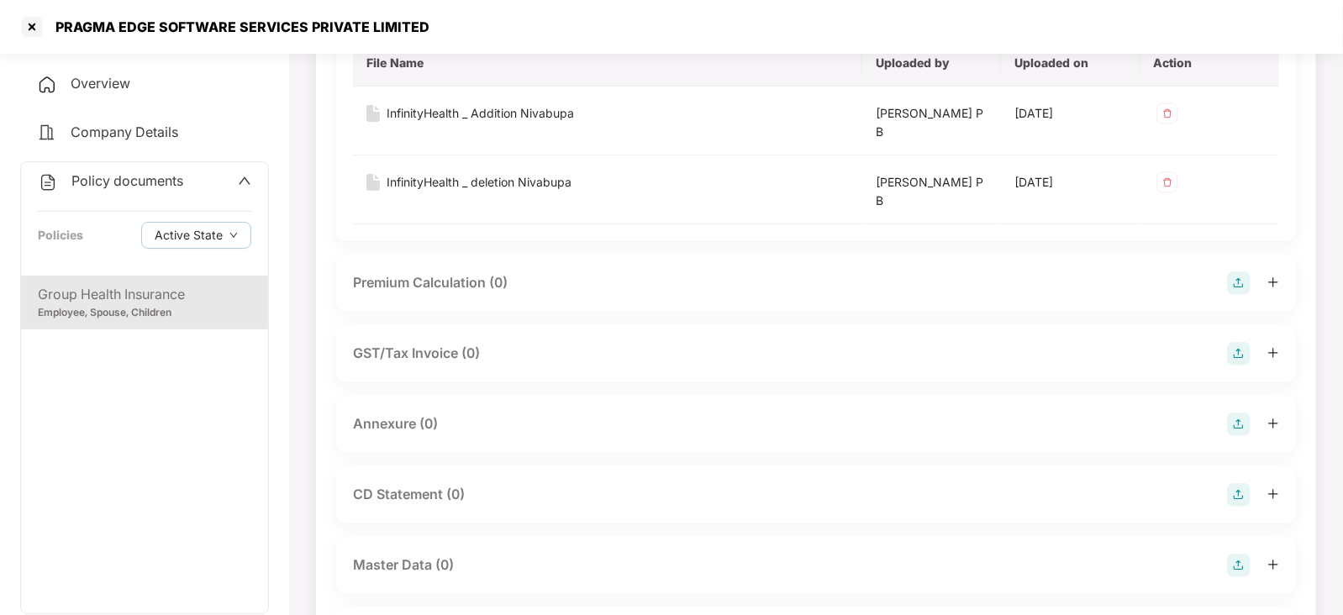
click at [1243, 425] on img at bounding box center [1239, 425] width 24 height 24
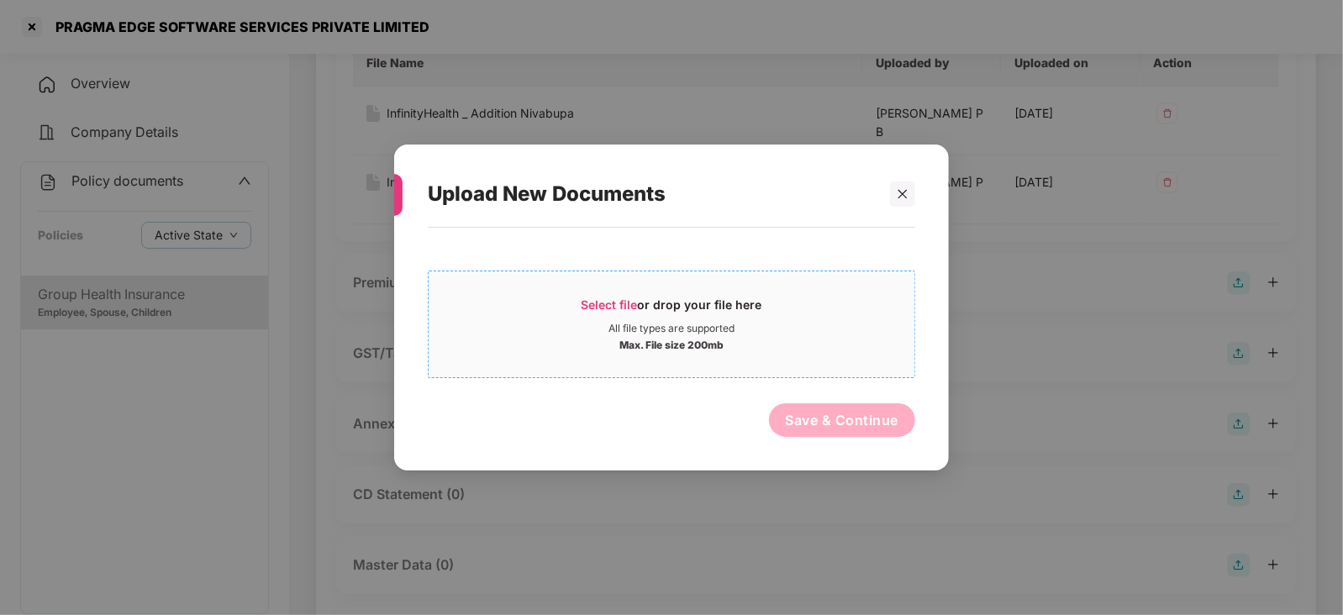
click at [638, 290] on span "Select file or drop your file here All file types are supported Max. File size …" at bounding box center [672, 324] width 486 height 81
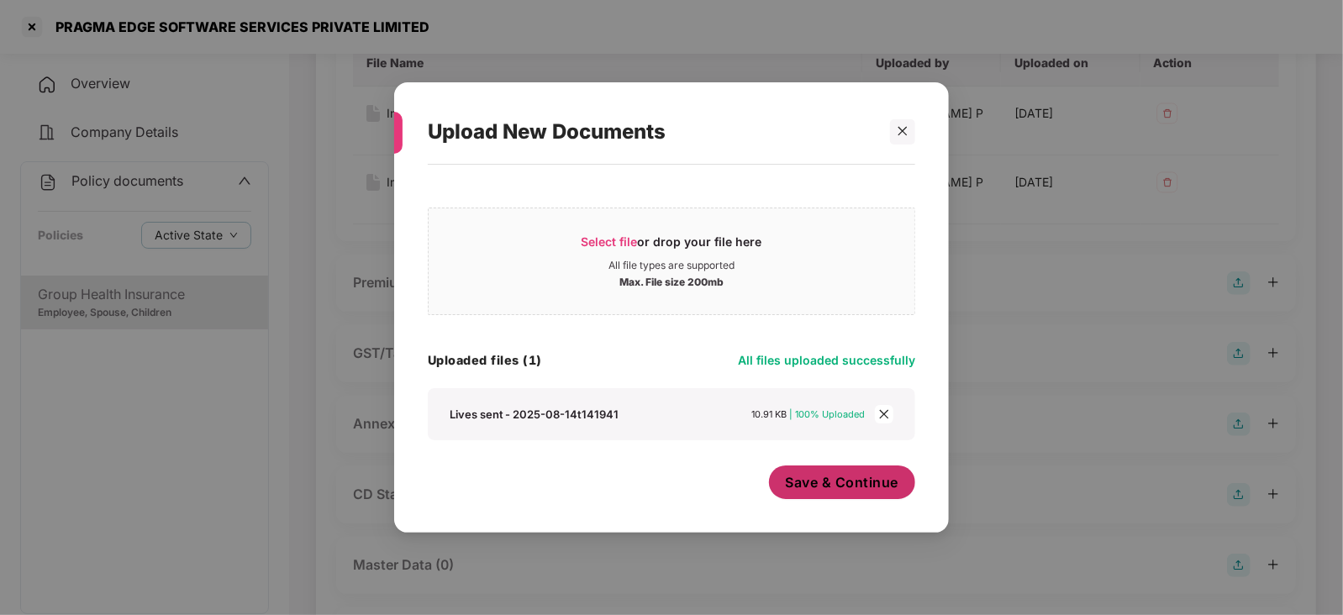
click at [850, 495] on button "Save & Continue" at bounding box center [842, 483] width 147 height 34
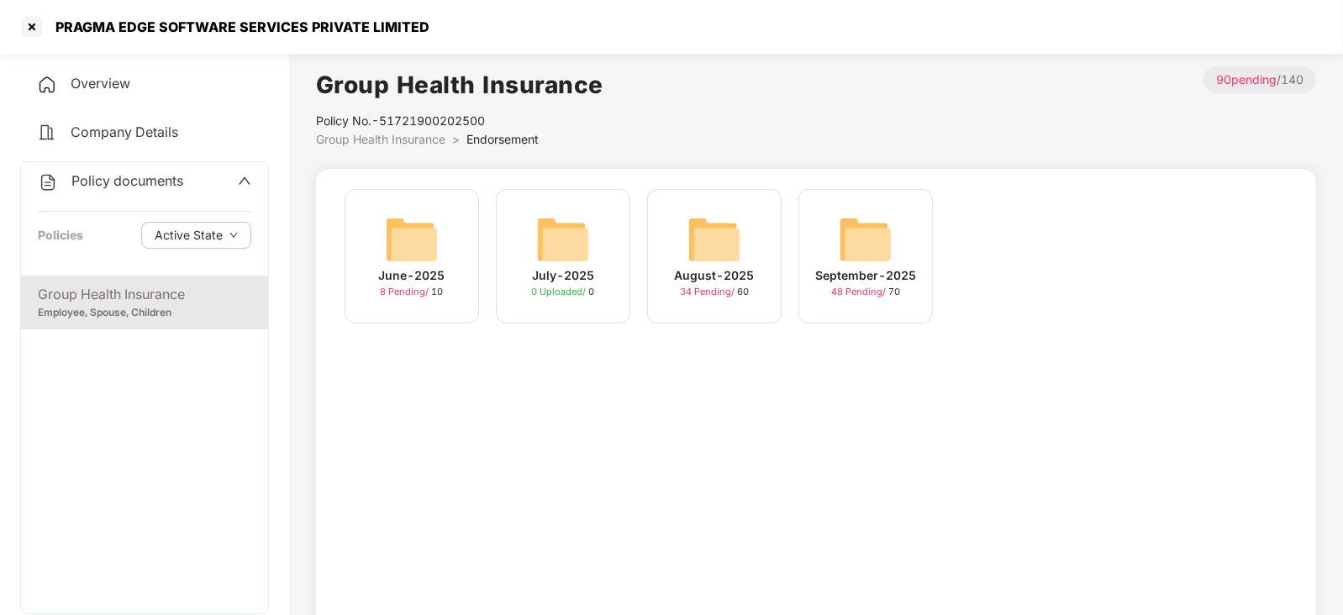
click at [692, 233] on img at bounding box center [714, 240] width 54 height 54
click at [870, 230] on img at bounding box center [866, 240] width 54 height 54
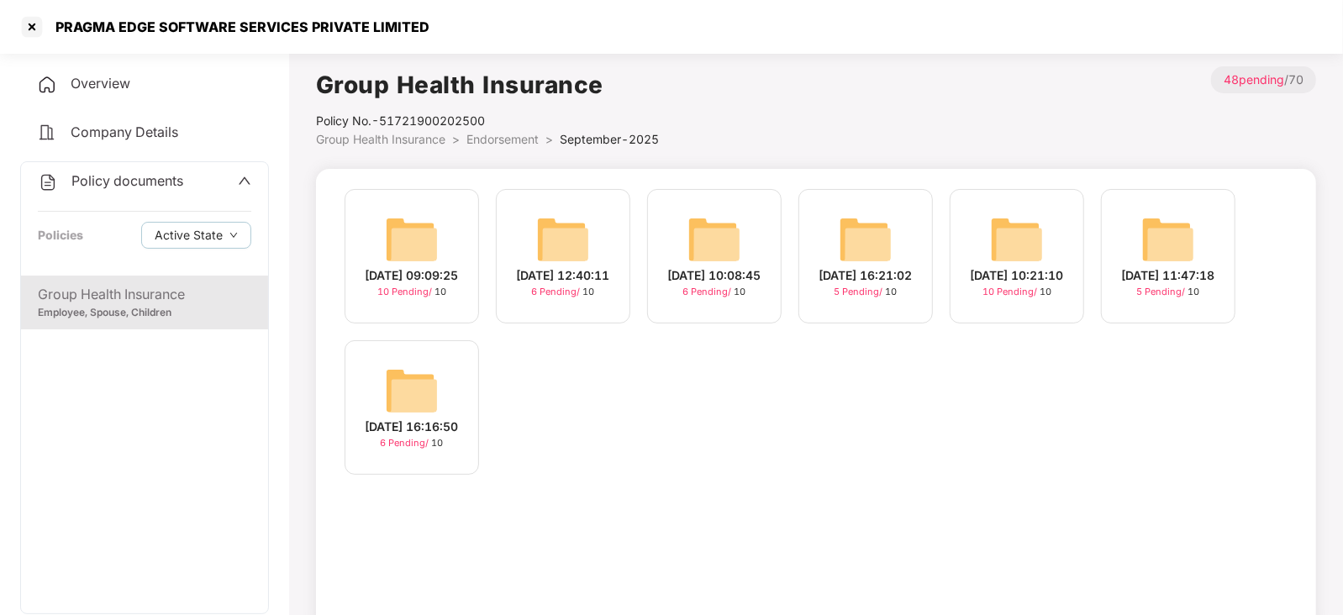
click at [1031, 222] on img at bounding box center [1017, 240] width 54 height 54
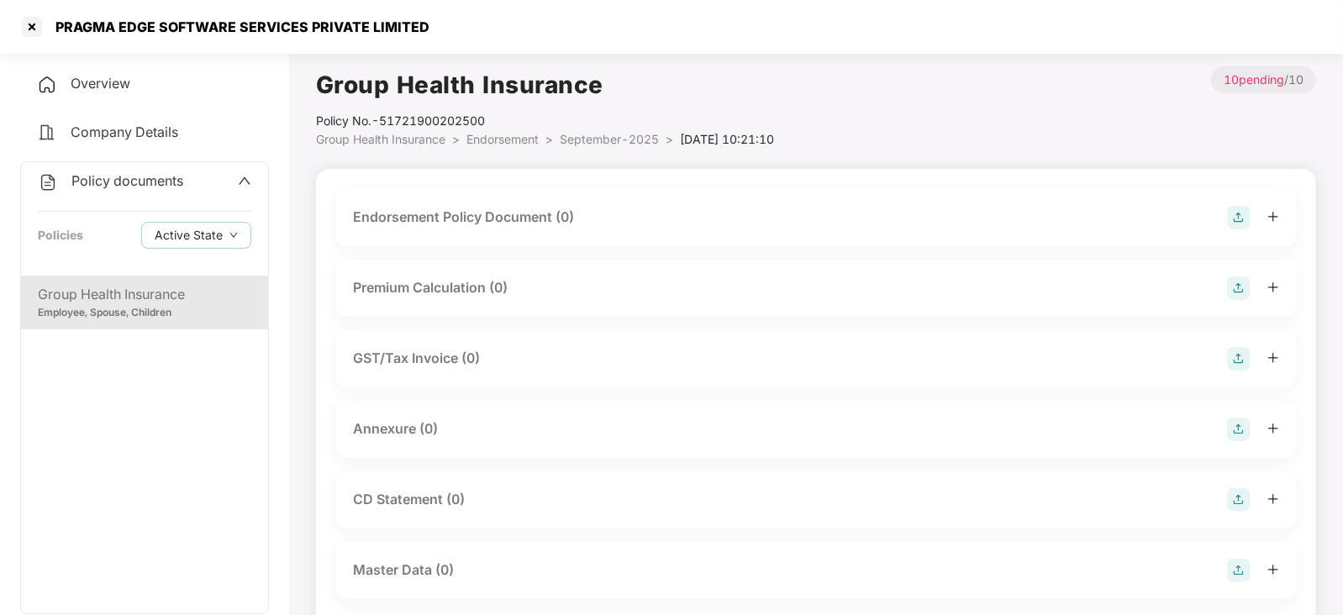
click at [1233, 215] on img at bounding box center [1239, 218] width 24 height 24
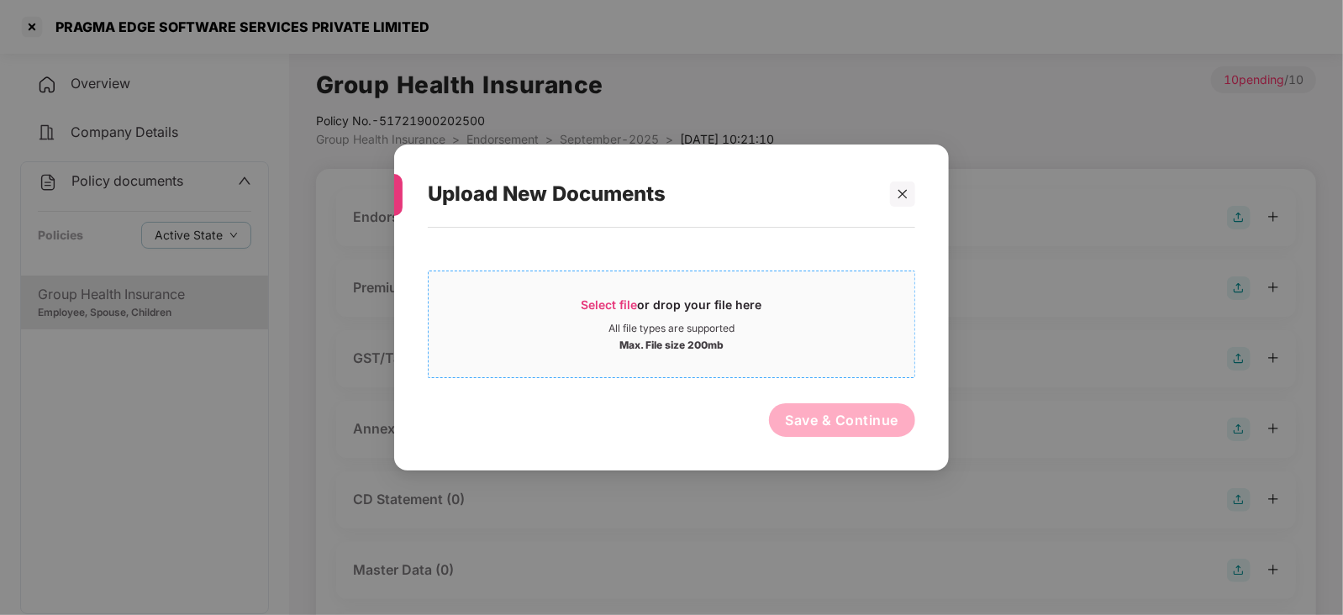
click at [615, 311] on div "Select file or drop your file here" at bounding box center [671, 309] width 181 height 25
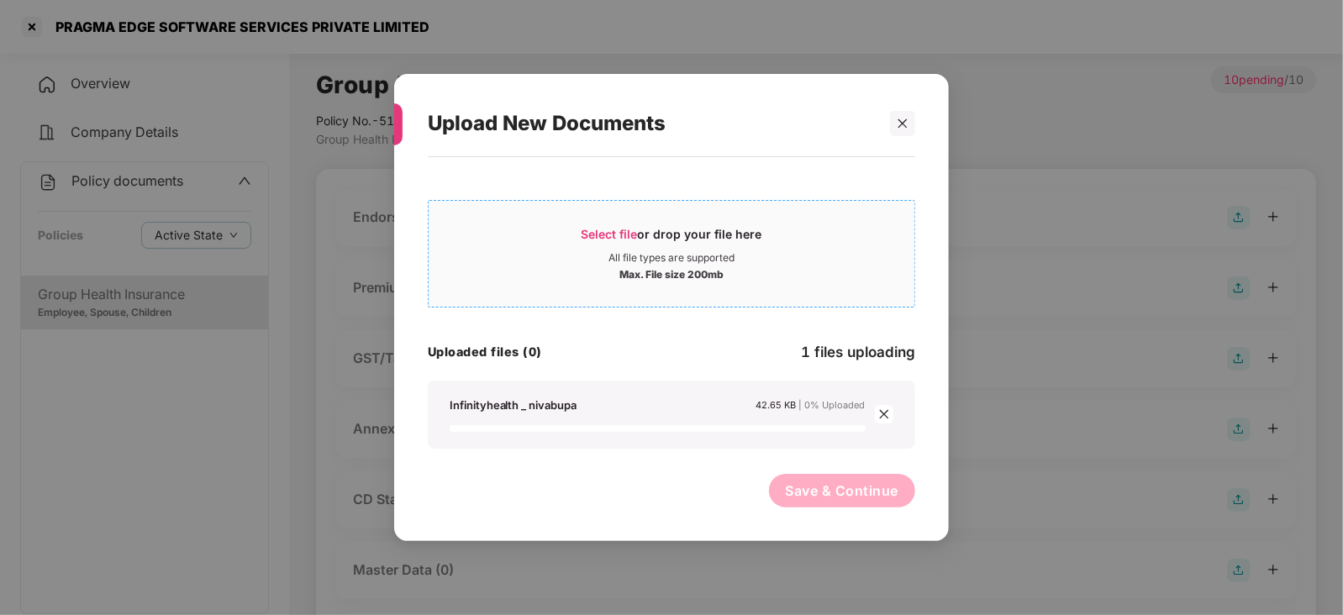
click at [604, 233] on span "Select file" at bounding box center [609, 234] width 56 height 14
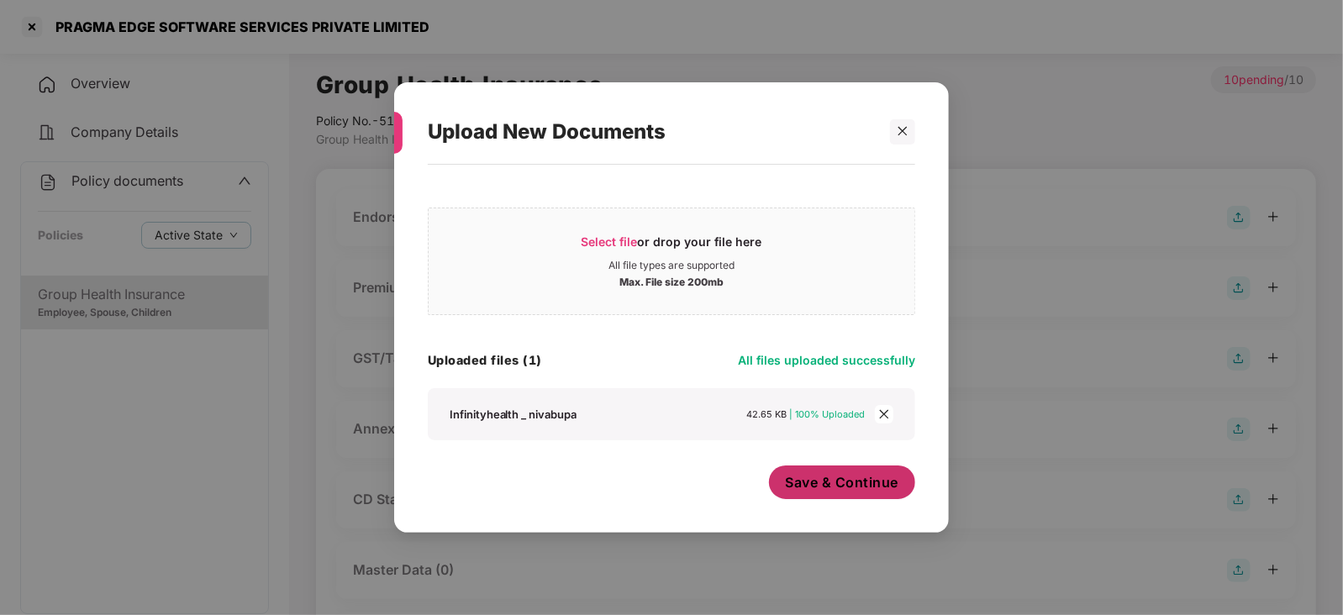
click at [839, 476] on span "Save & Continue" at bounding box center [842, 482] width 113 height 18
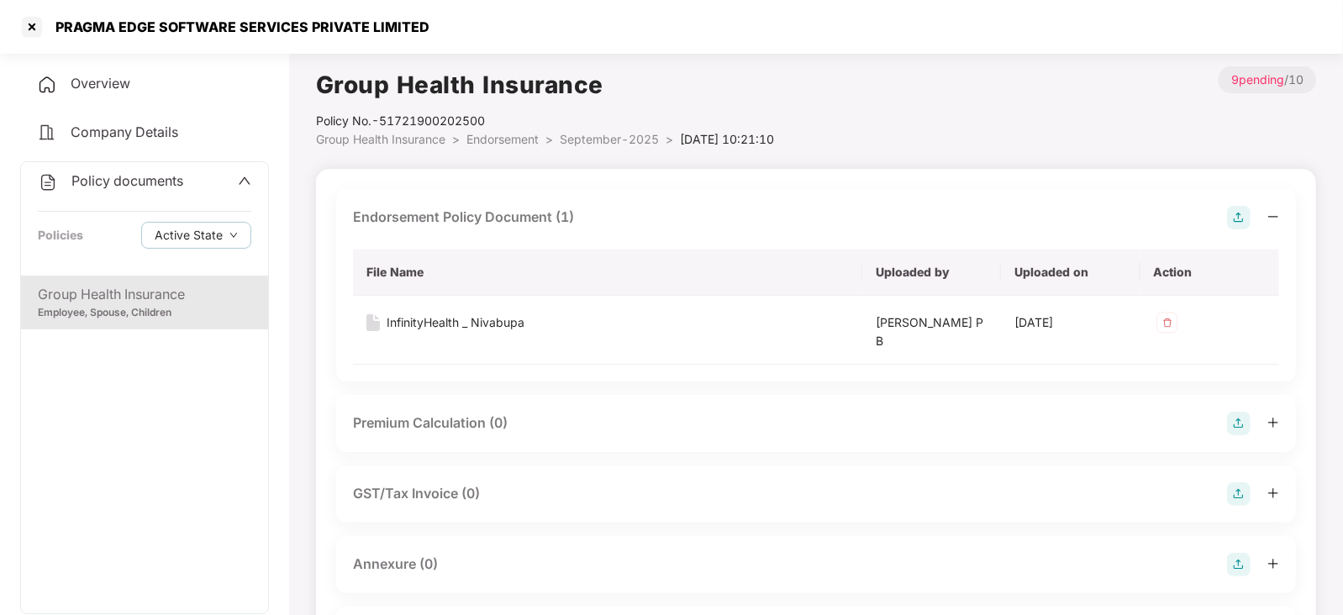
click at [1244, 406] on div "Premium Calculation (0)" at bounding box center [816, 423] width 960 height 57
click at [1244, 418] on img at bounding box center [1239, 424] width 24 height 24
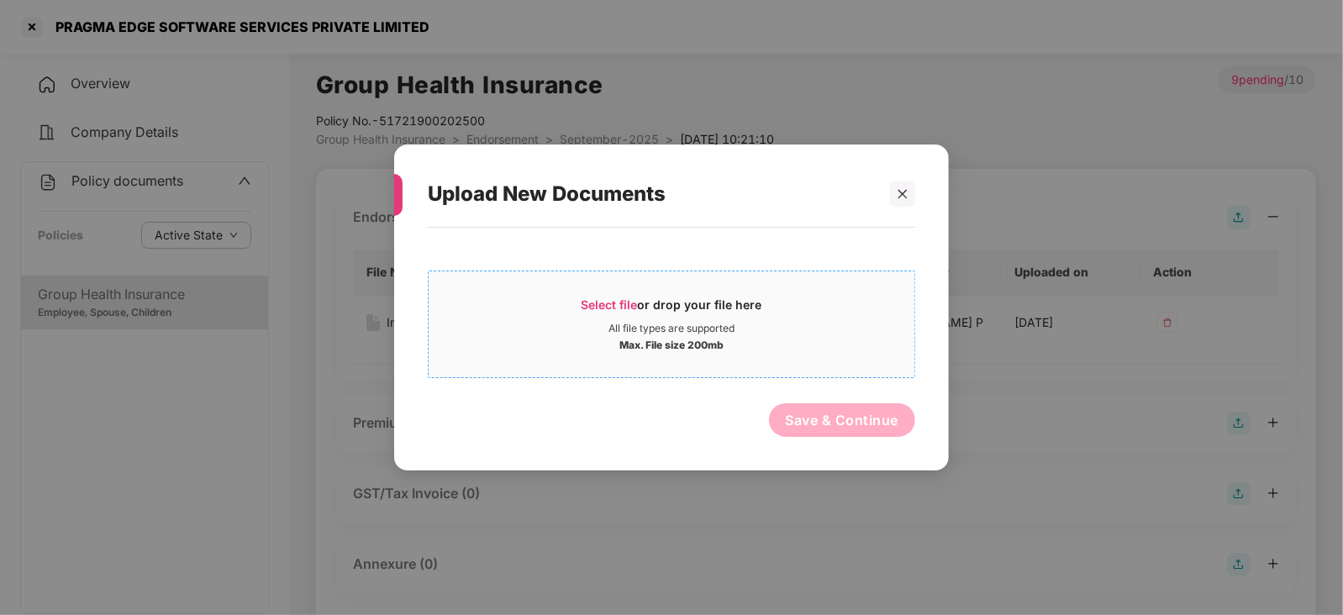
click at [586, 307] on span "Select file" at bounding box center [609, 304] width 56 height 14
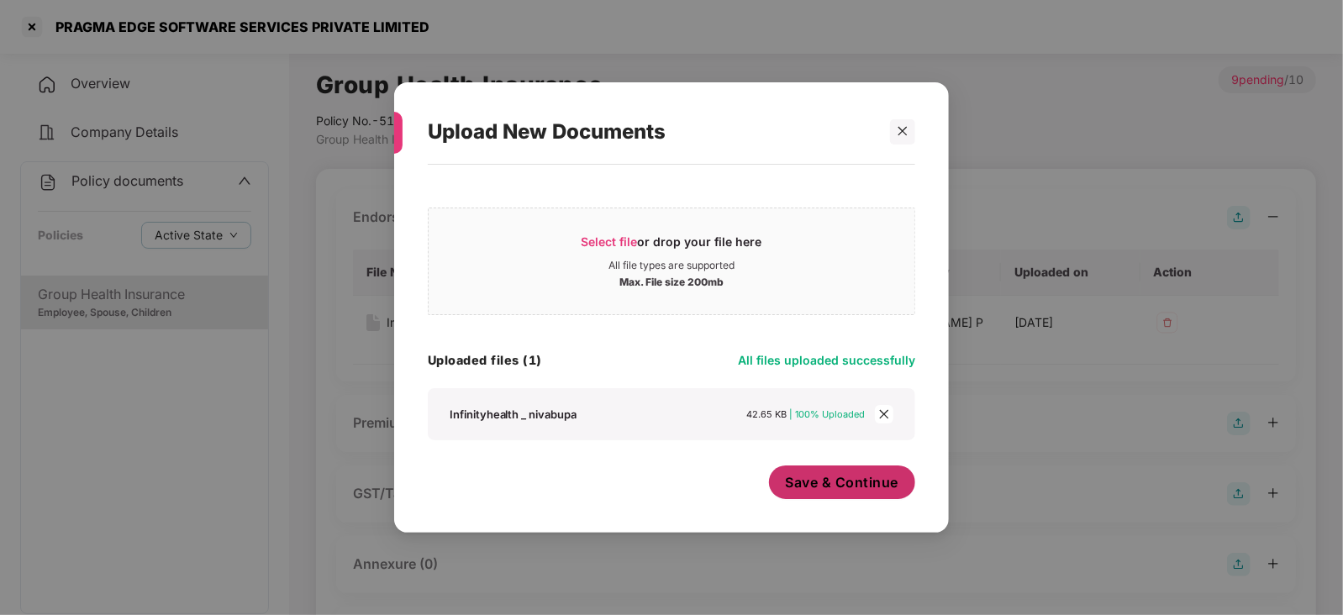
click at [807, 498] on button "Save & Continue" at bounding box center [842, 483] width 147 height 34
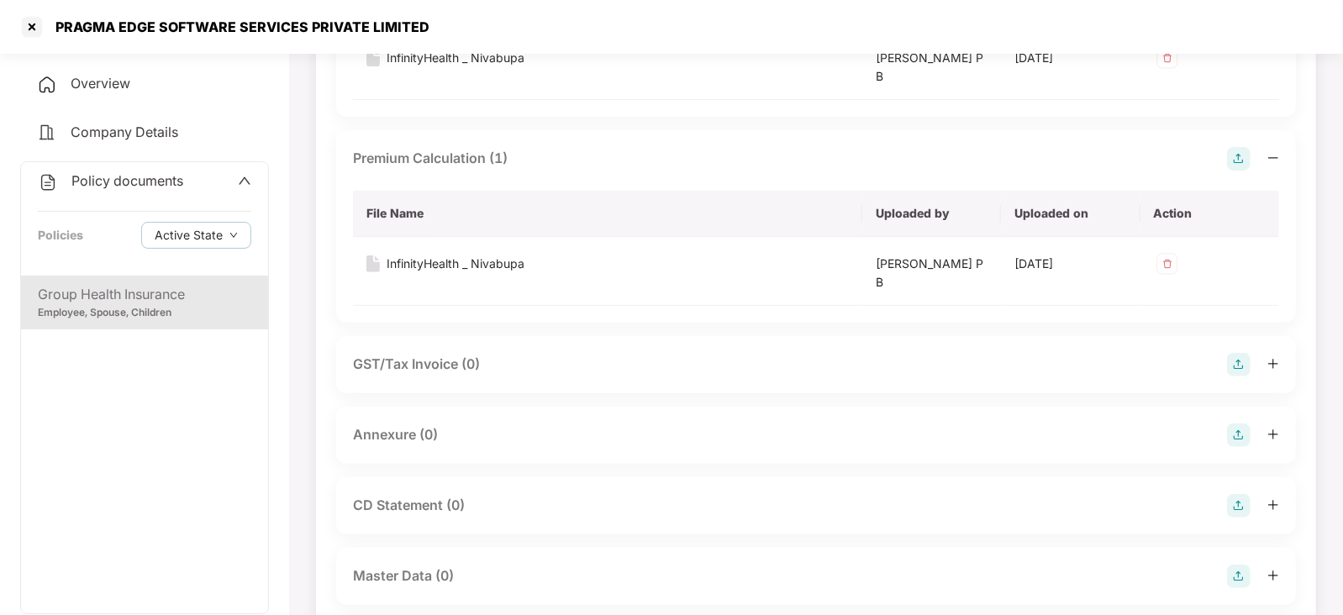
scroll to position [315, 0]
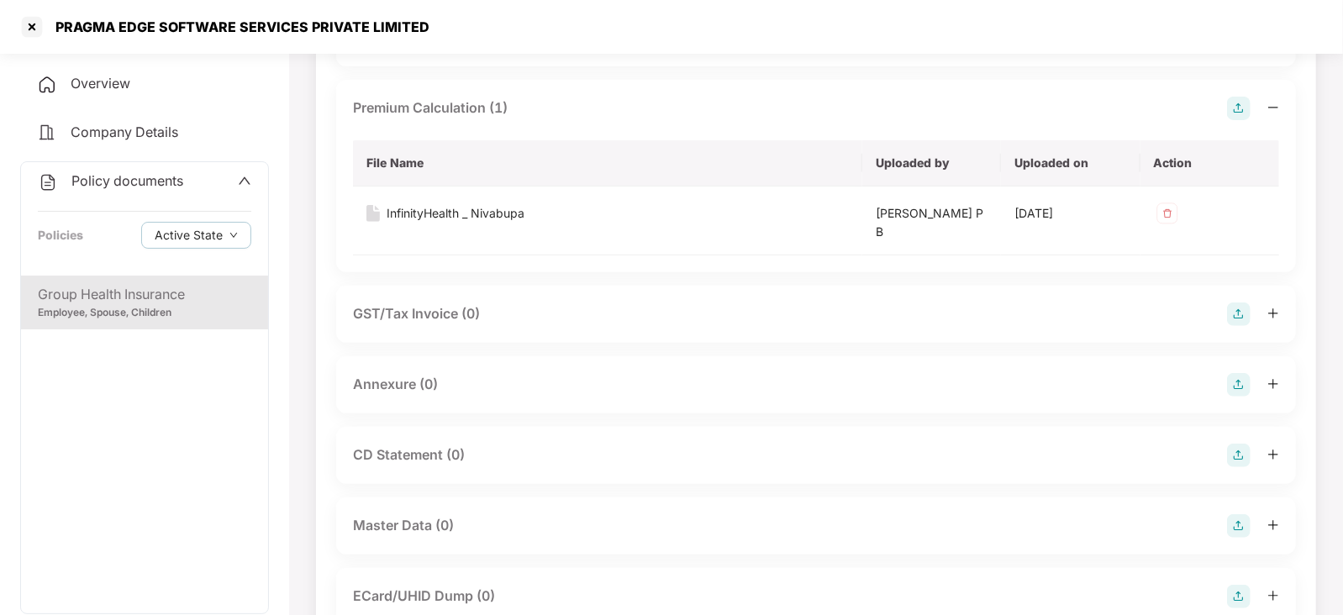
click at [1249, 378] on img at bounding box center [1239, 385] width 24 height 24
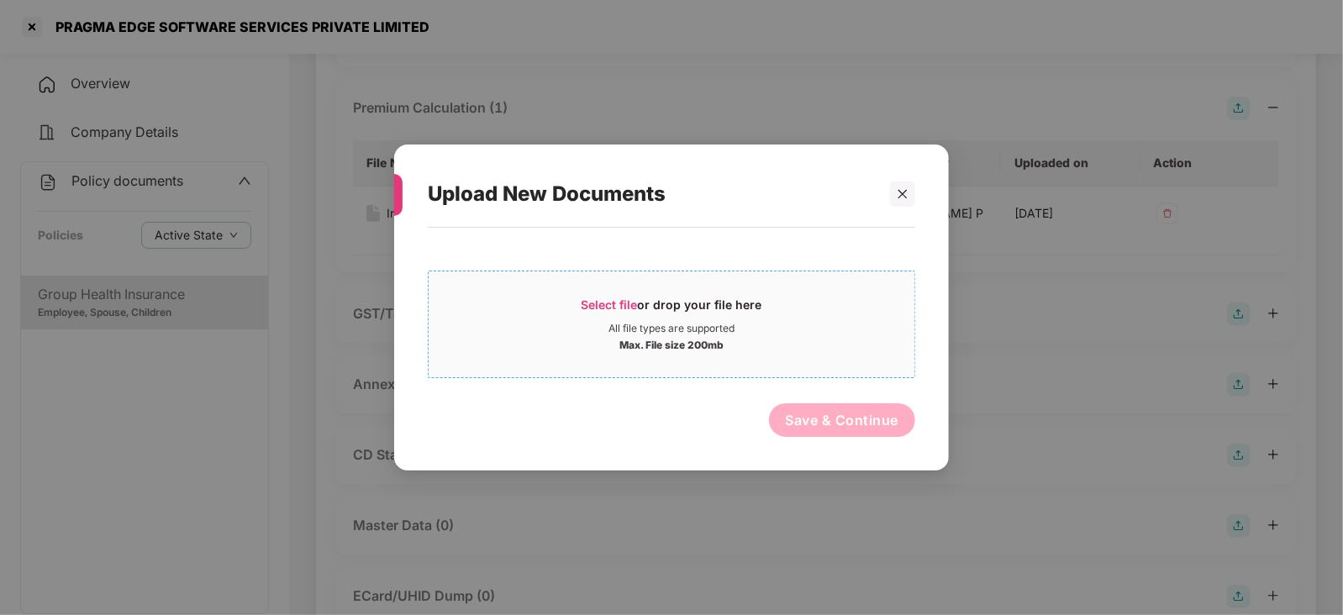
click at [613, 297] on span "Select file" at bounding box center [609, 304] width 56 height 14
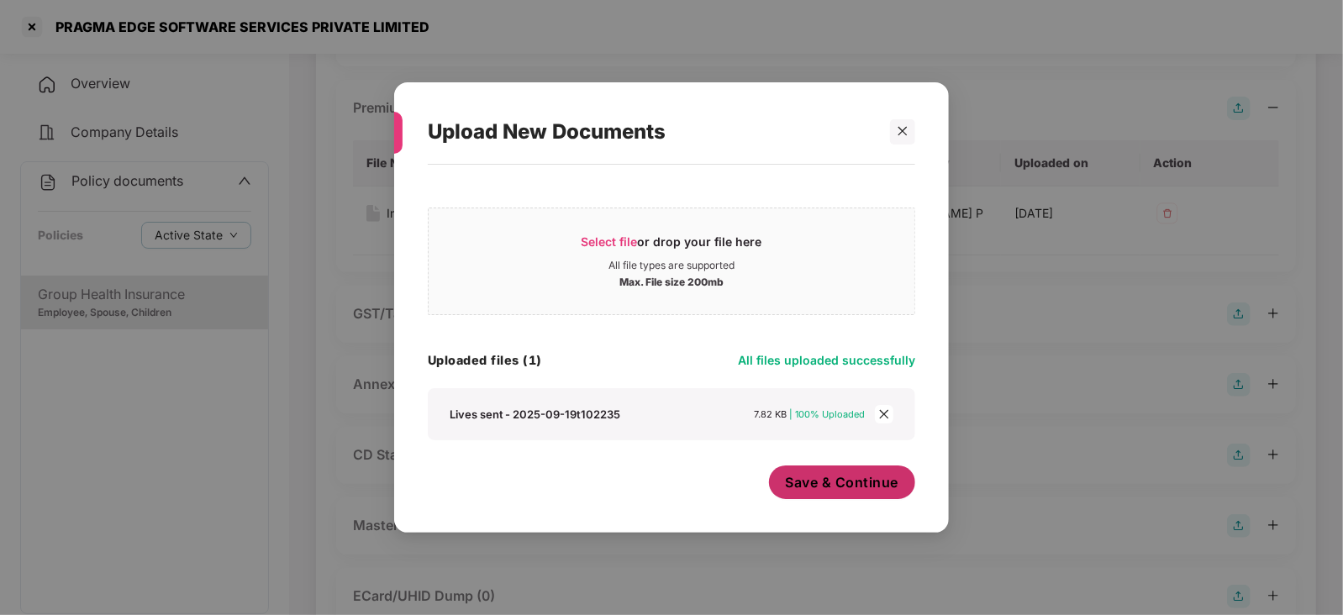
click at [841, 497] on button "Save & Continue" at bounding box center [842, 483] width 147 height 34
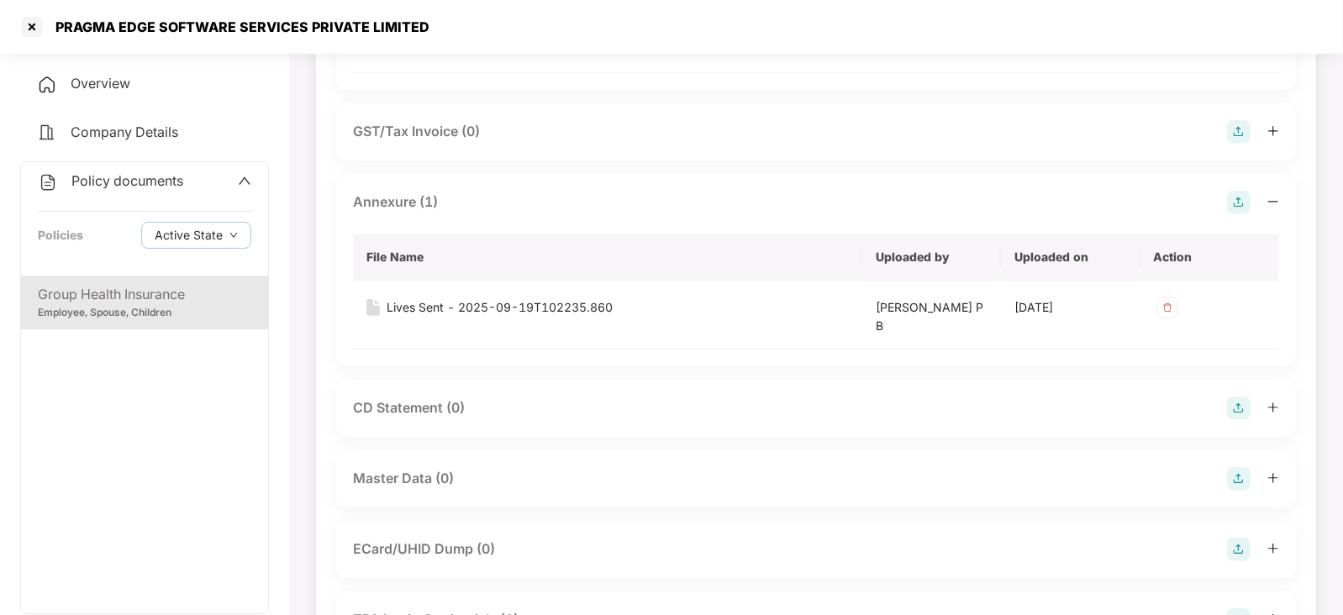
scroll to position [630, 0]
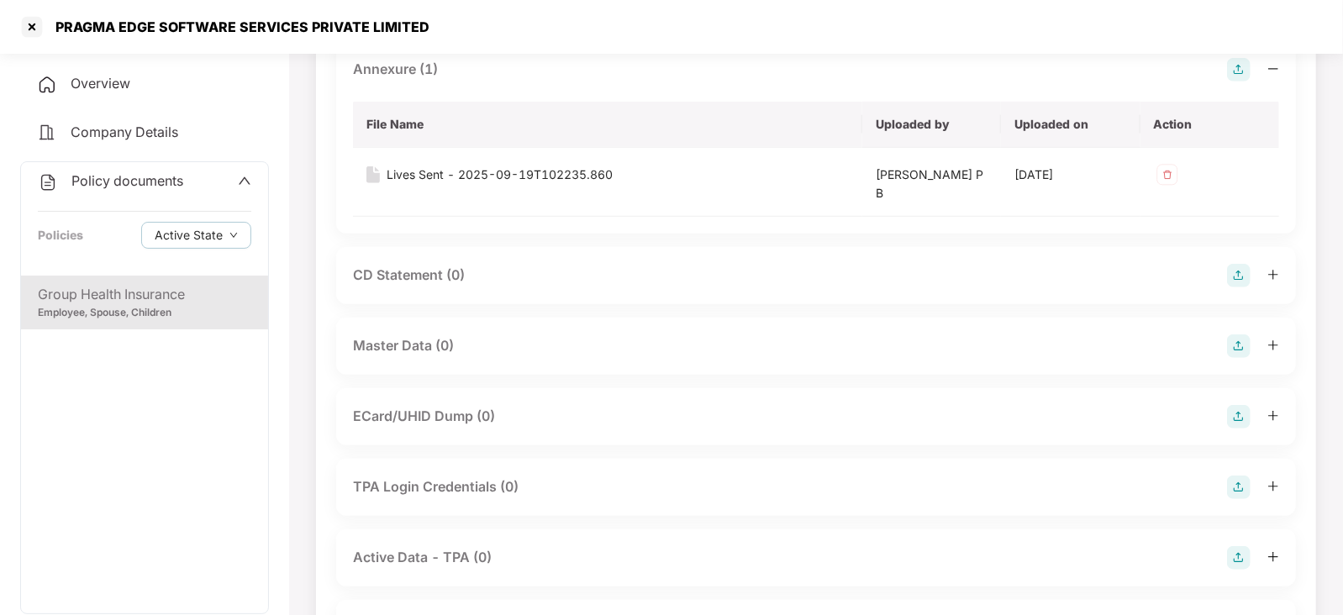
click at [1239, 348] on img at bounding box center [1239, 346] width 24 height 24
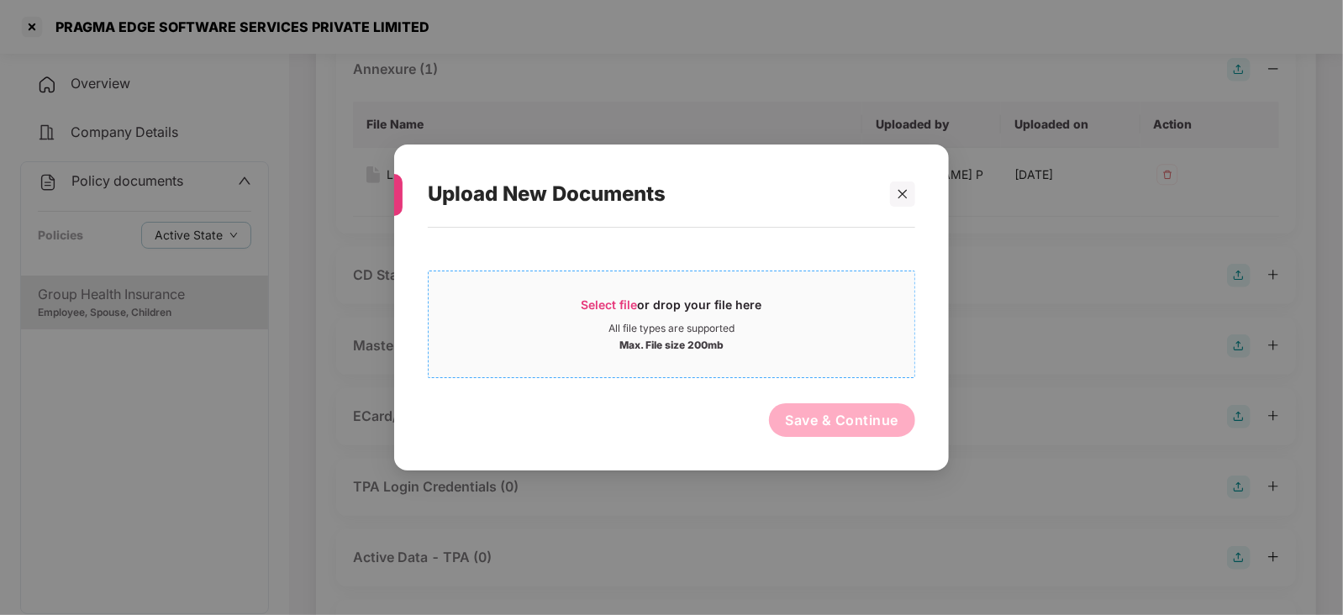
click at [642, 298] on div "Select file or drop your file here" at bounding box center [671, 309] width 181 height 25
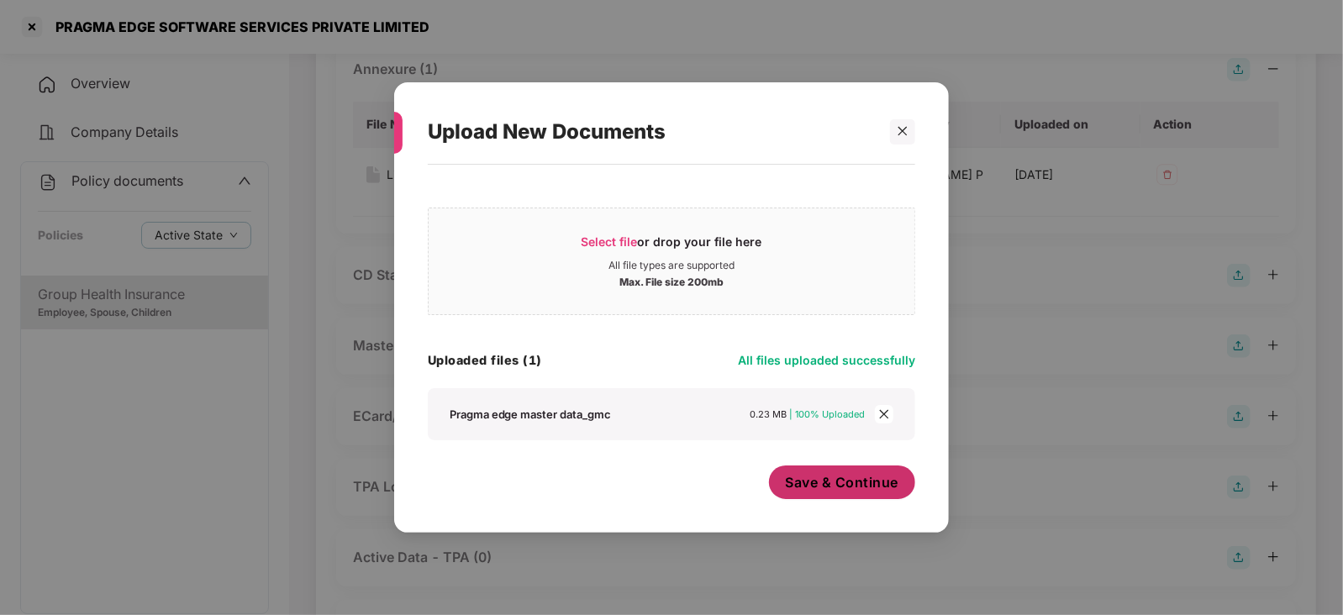
click at [798, 477] on span "Save & Continue" at bounding box center [842, 482] width 113 height 18
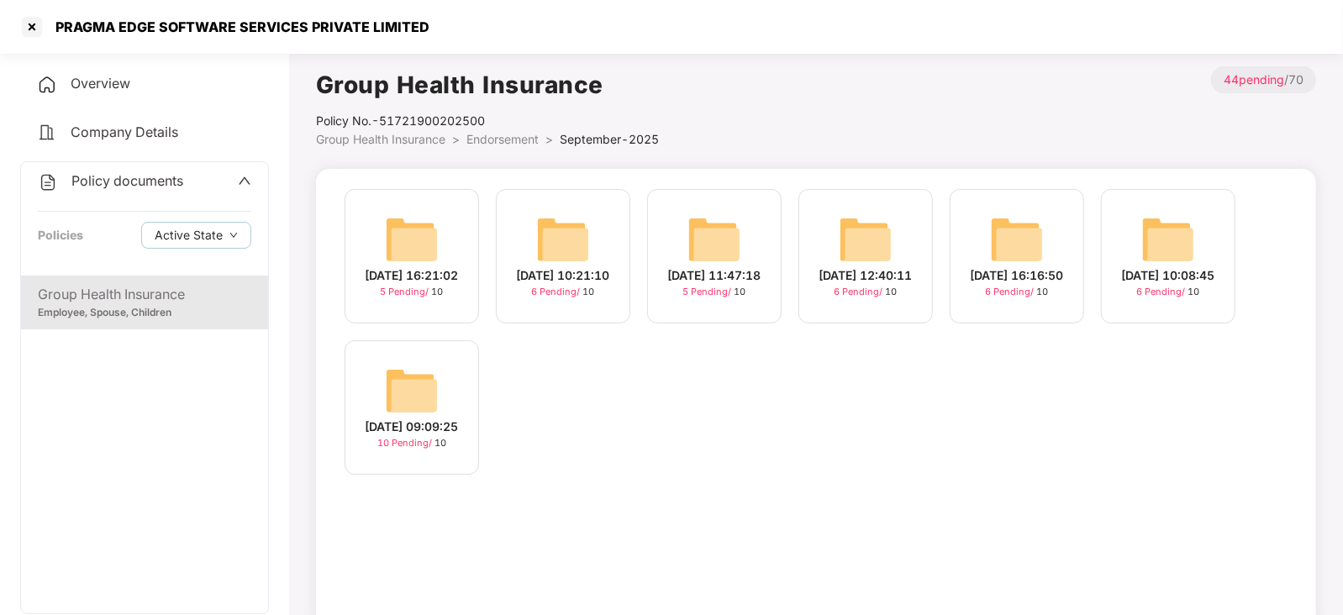
click at [401, 396] on img at bounding box center [412, 391] width 54 height 54
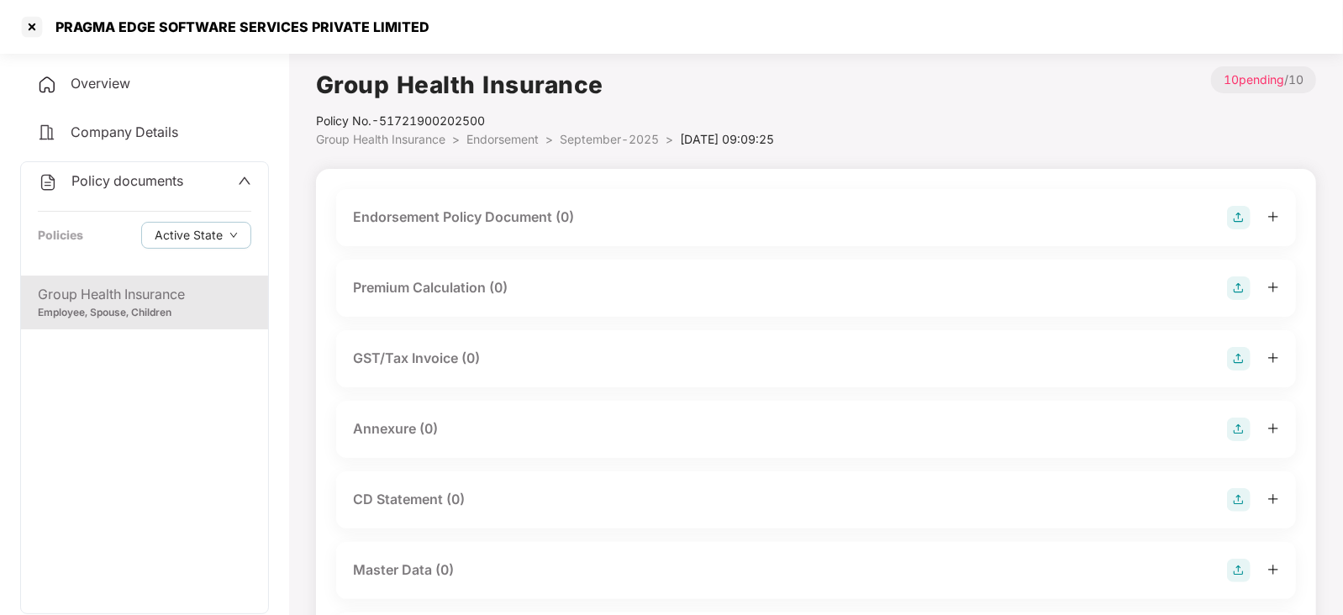
click at [1236, 573] on img at bounding box center [1239, 571] width 24 height 24
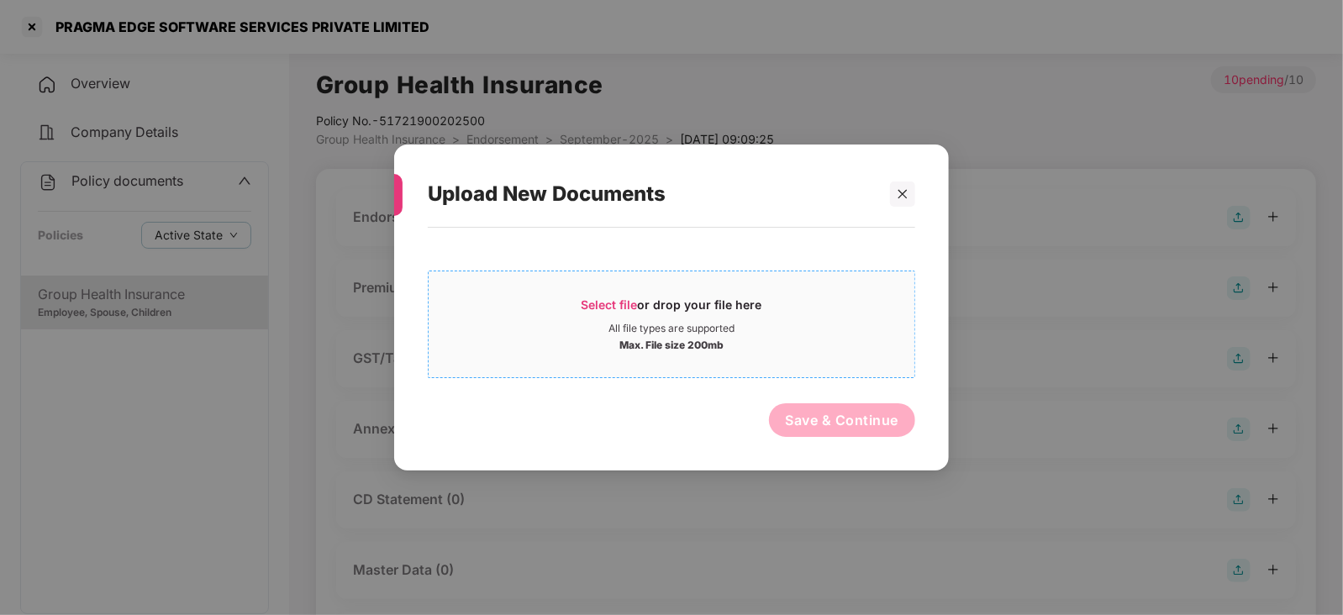
click at [609, 301] on span "Select file" at bounding box center [609, 304] width 56 height 14
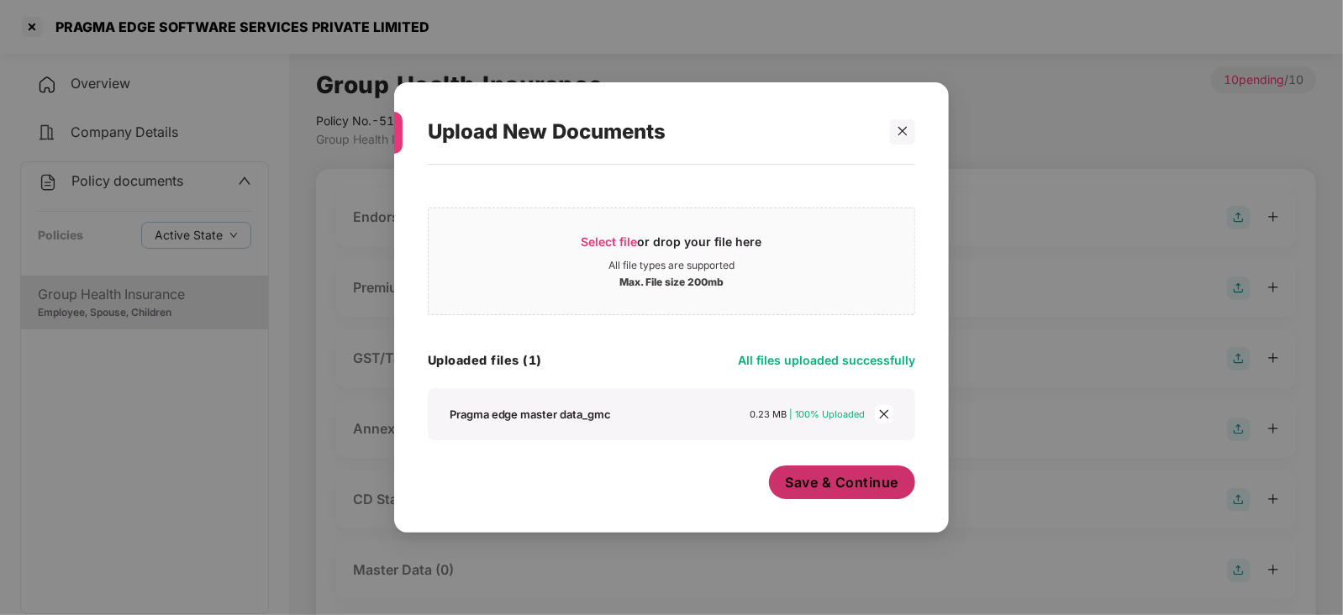
click at [821, 480] on span "Save & Continue" at bounding box center [842, 482] width 113 height 18
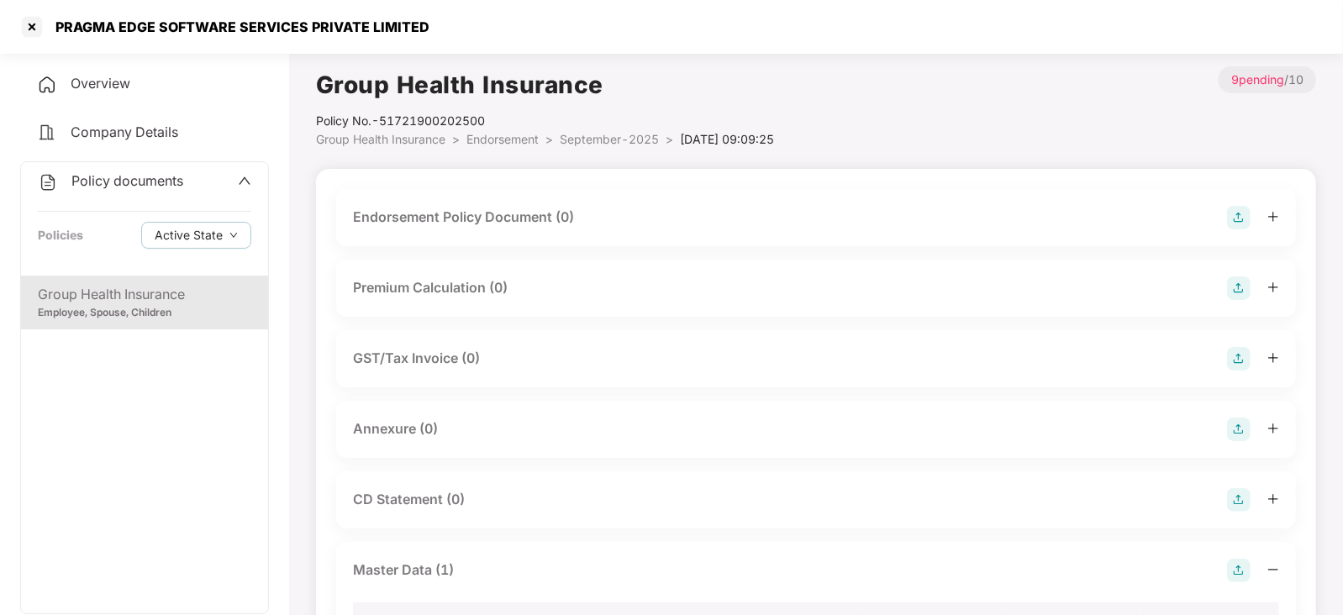
click at [1238, 224] on img at bounding box center [1239, 218] width 24 height 24
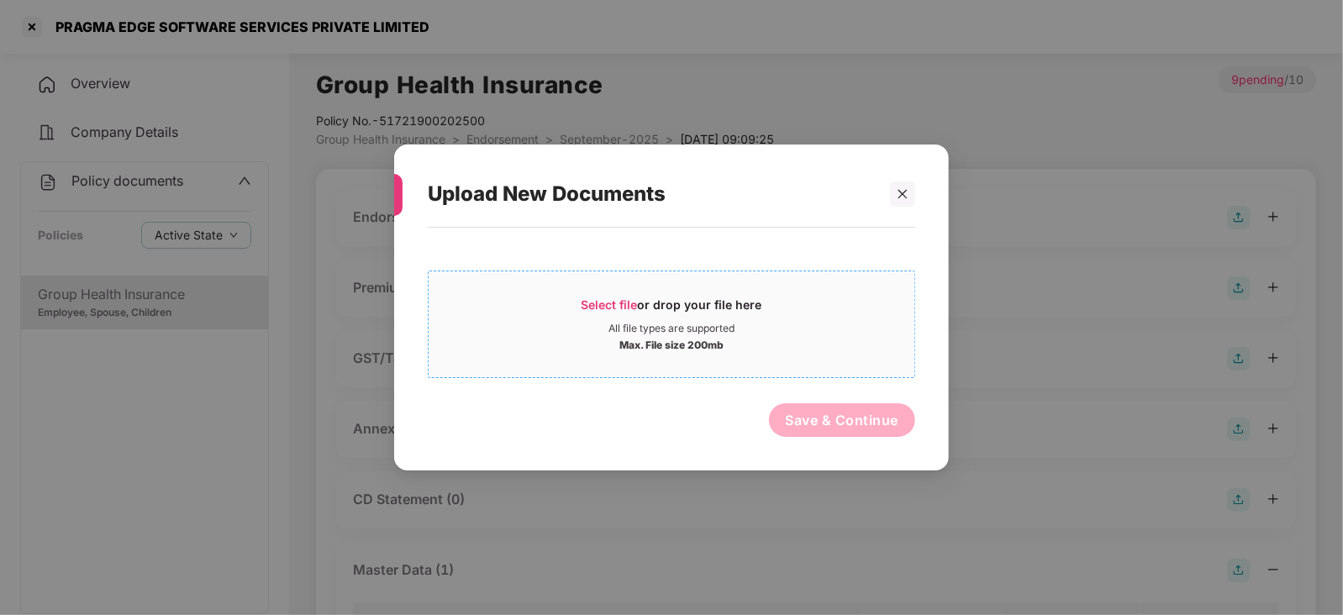
click at [613, 302] on span "Select file" at bounding box center [609, 304] width 56 height 14
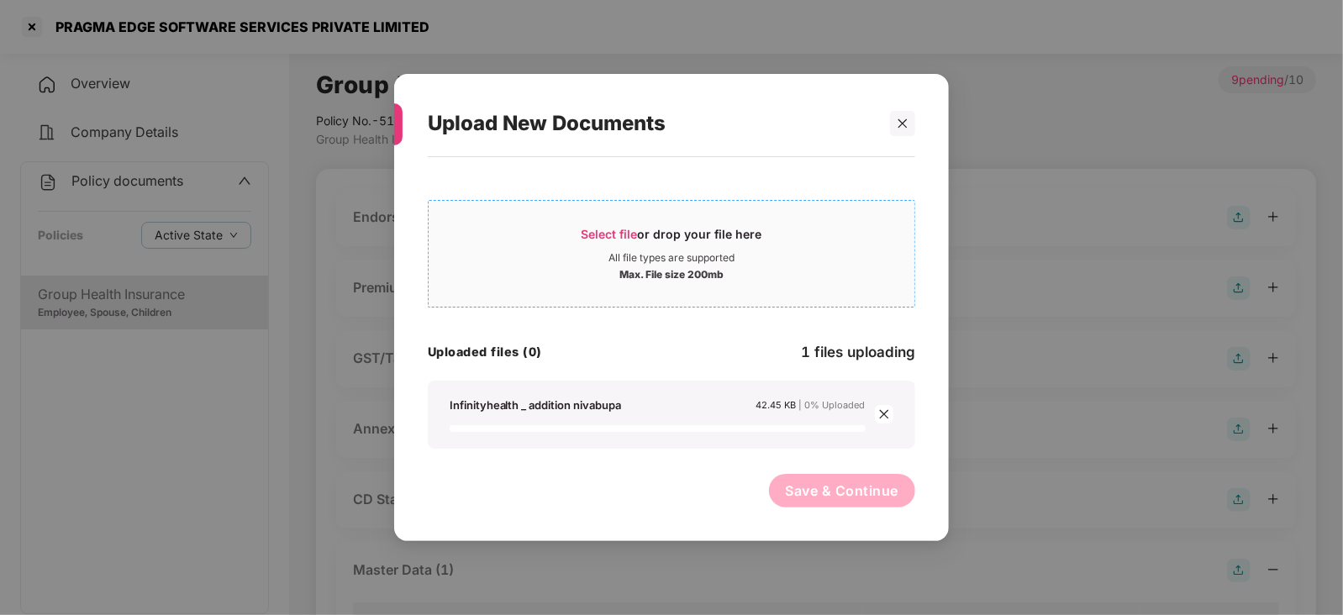
click at [604, 227] on span "Select file" at bounding box center [609, 234] width 56 height 14
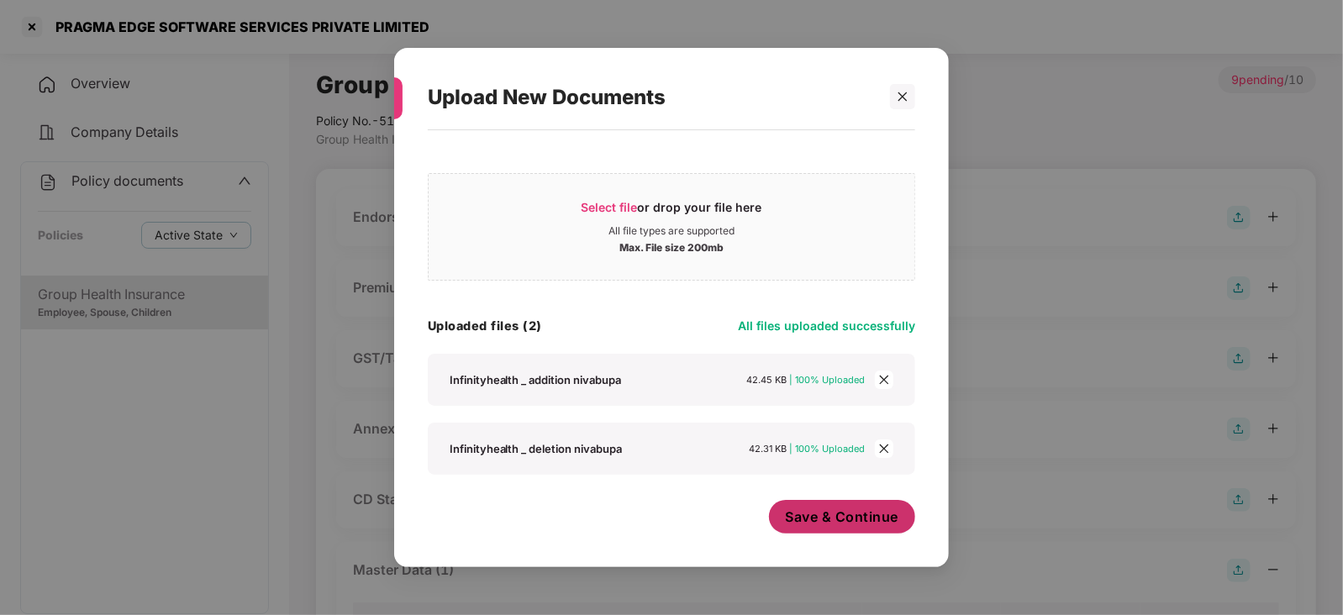
click at [823, 518] on span "Save & Continue" at bounding box center [842, 517] width 113 height 18
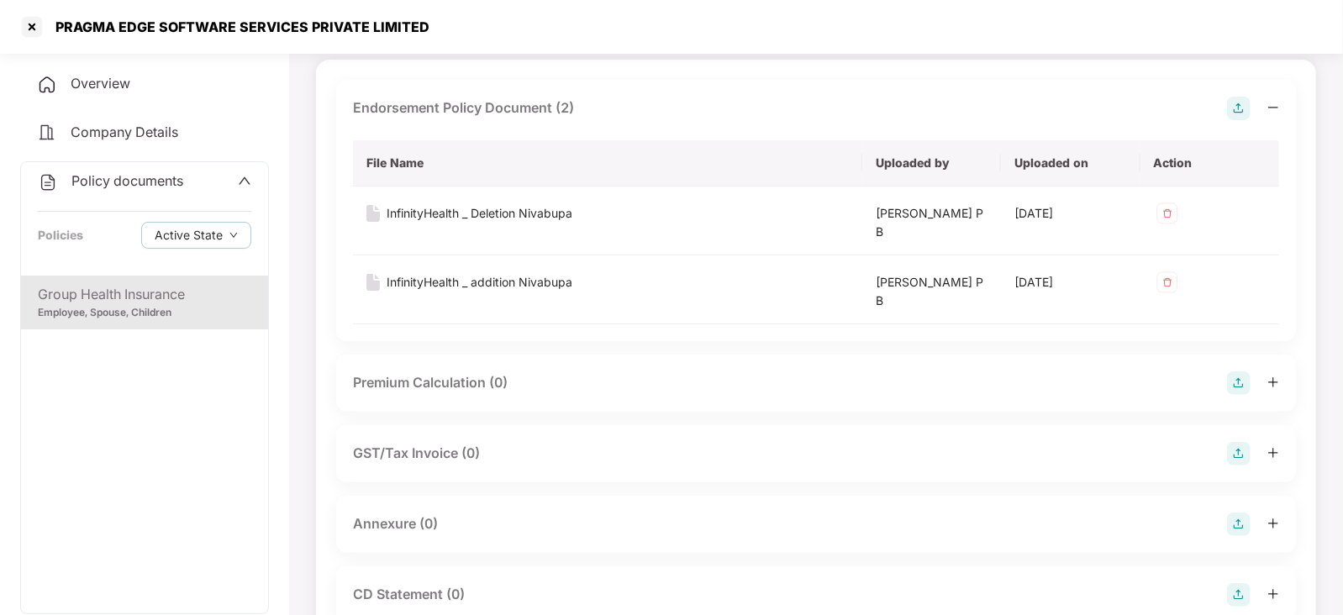
scroll to position [209, 0]
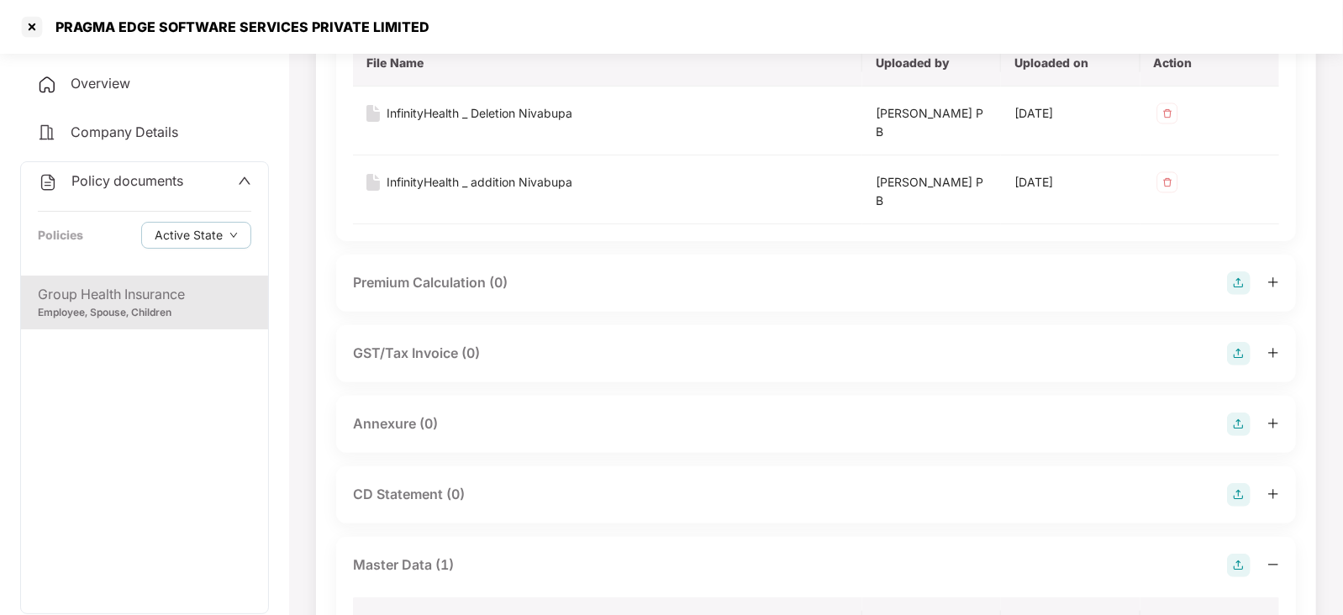
click at [1242, 288] on img at bounding box center [1239, 283] width 24 height 24
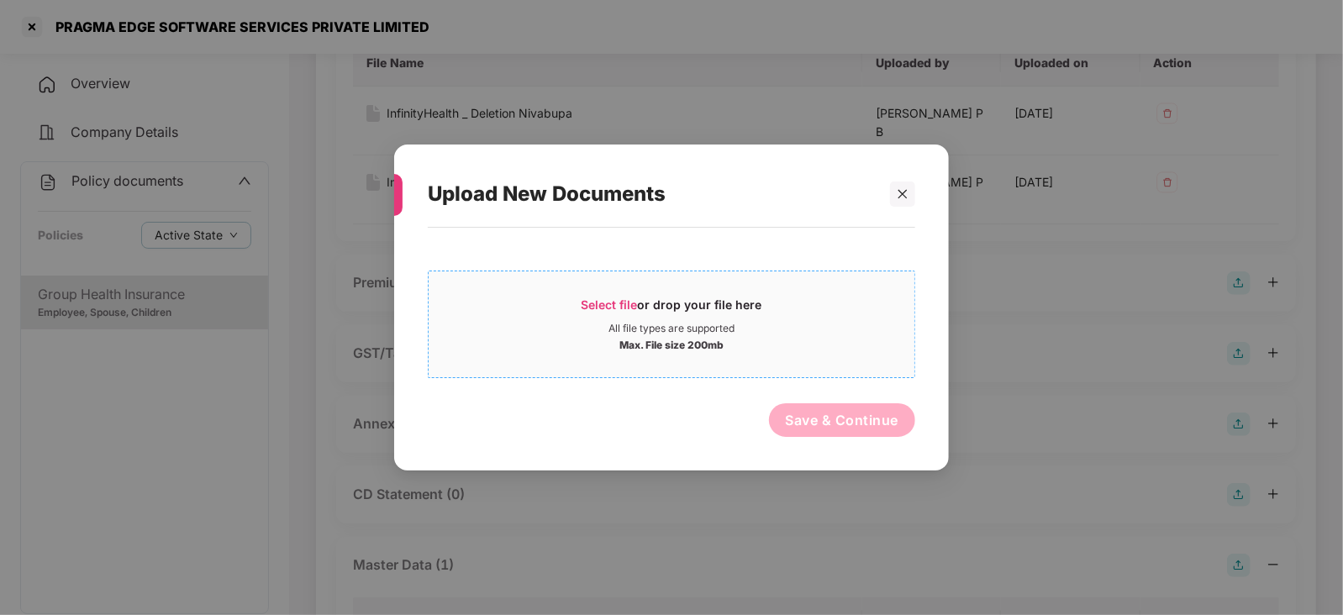
click at [622, 300] on span "Select file" at bounding box center [609, 304] width 56 height 14
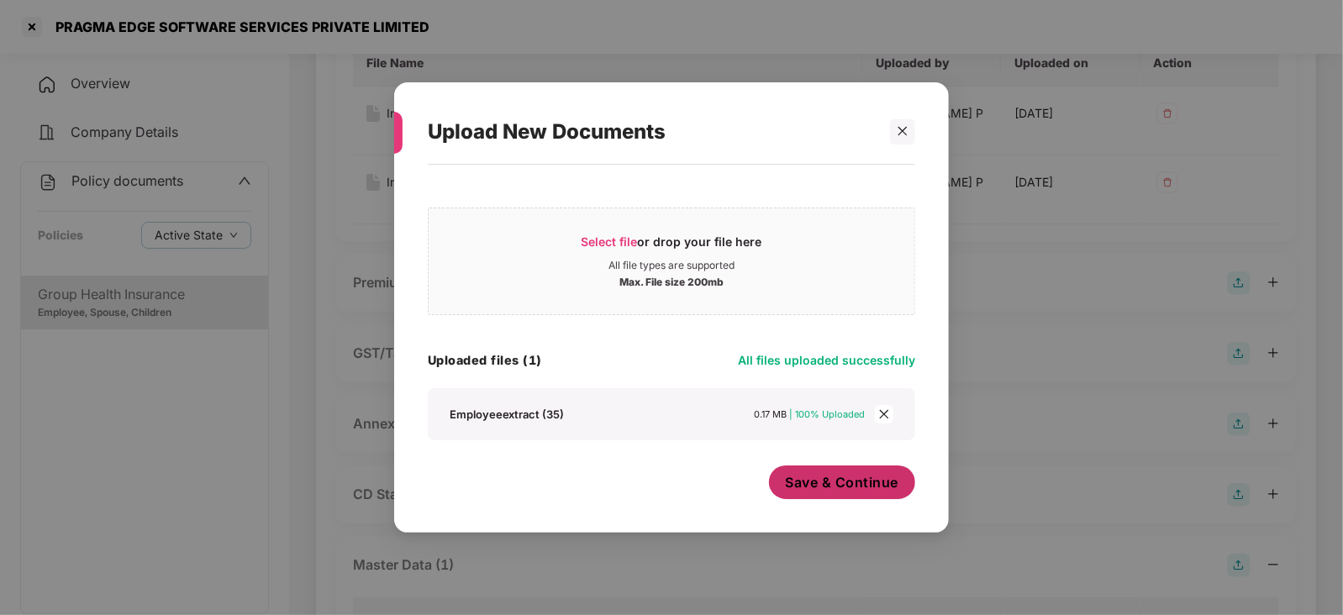
click at [804, 483] on span "Save & Continue" at bounding box center [842, 482] width 113 height 18
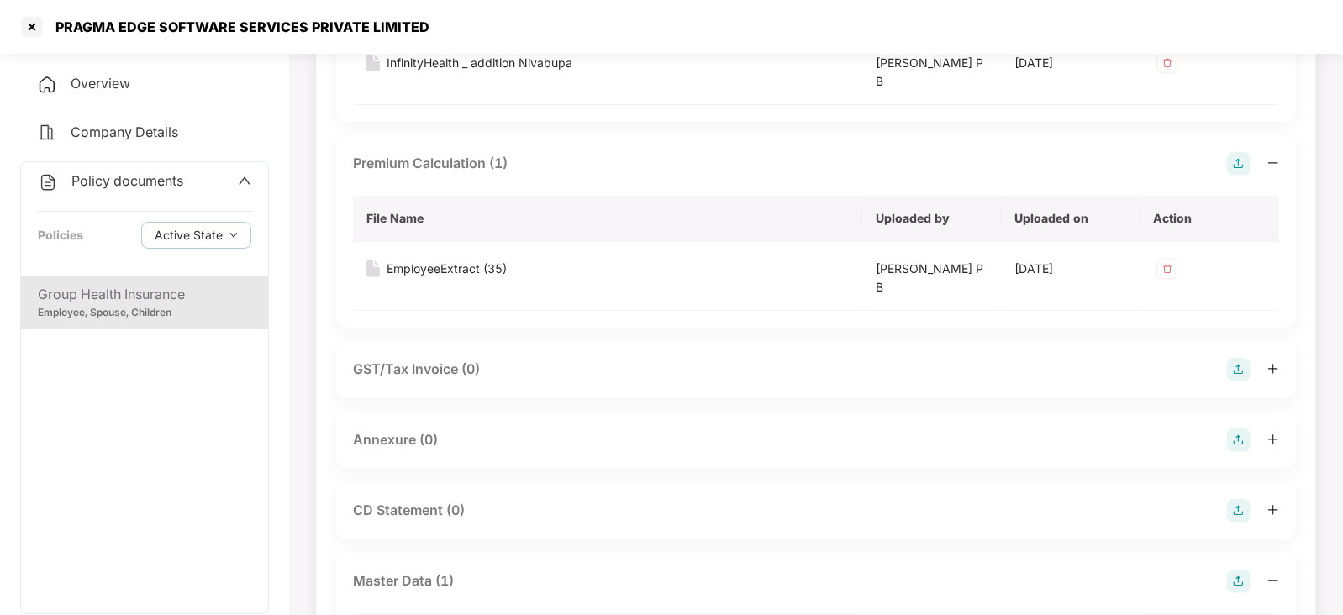
scroll to position [525, 0]
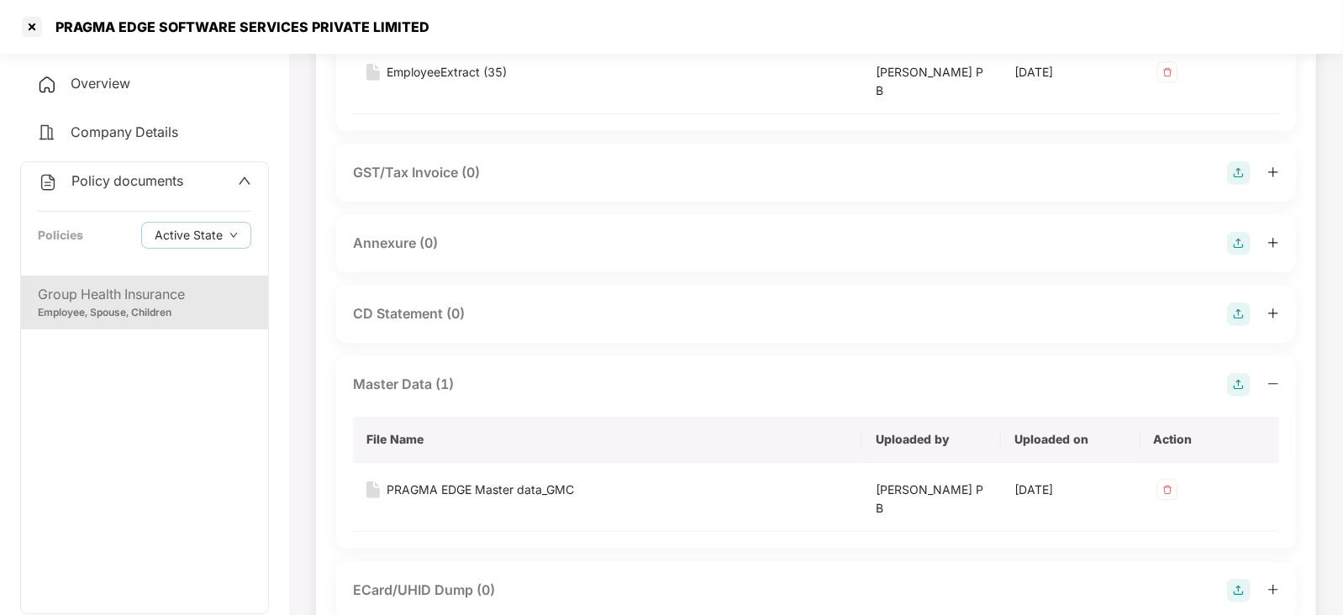
click at [1243, 239] on img at bounding box center [1239, 244] width 24 height 24
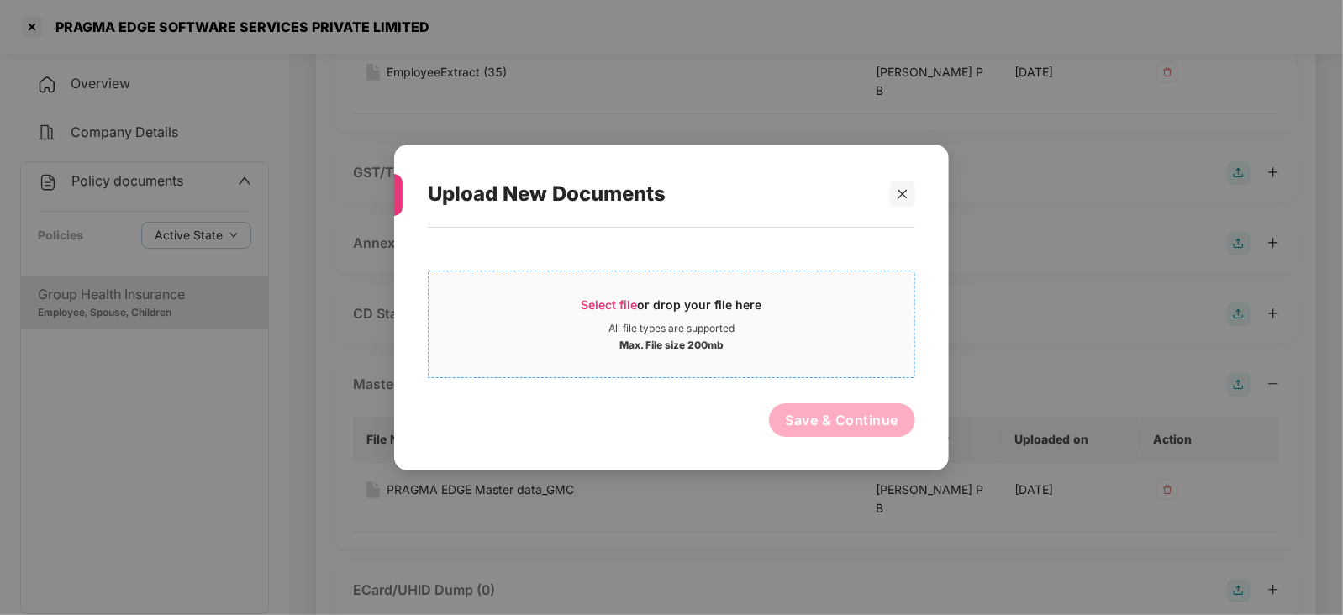
click at [633, 297] on span "Select file" at bounding box center [609, 304] width 56 height 14
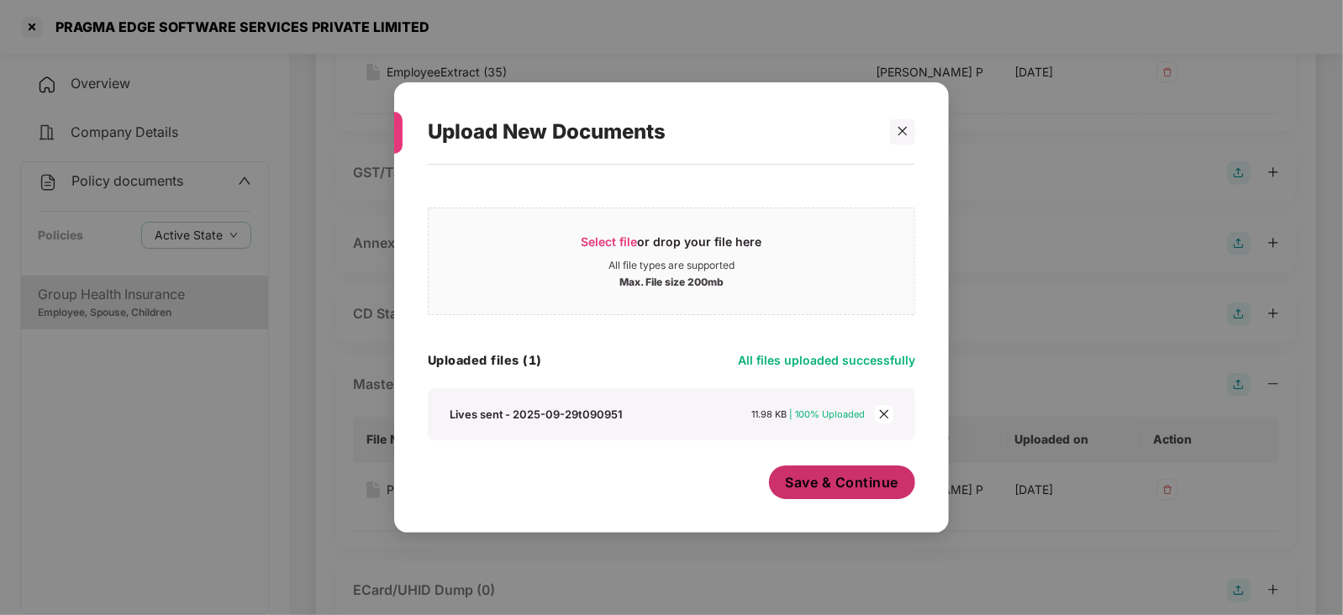
click at [807, 482] on span "Save & Continue" at bounding box center [842, 482] width 113 height 18
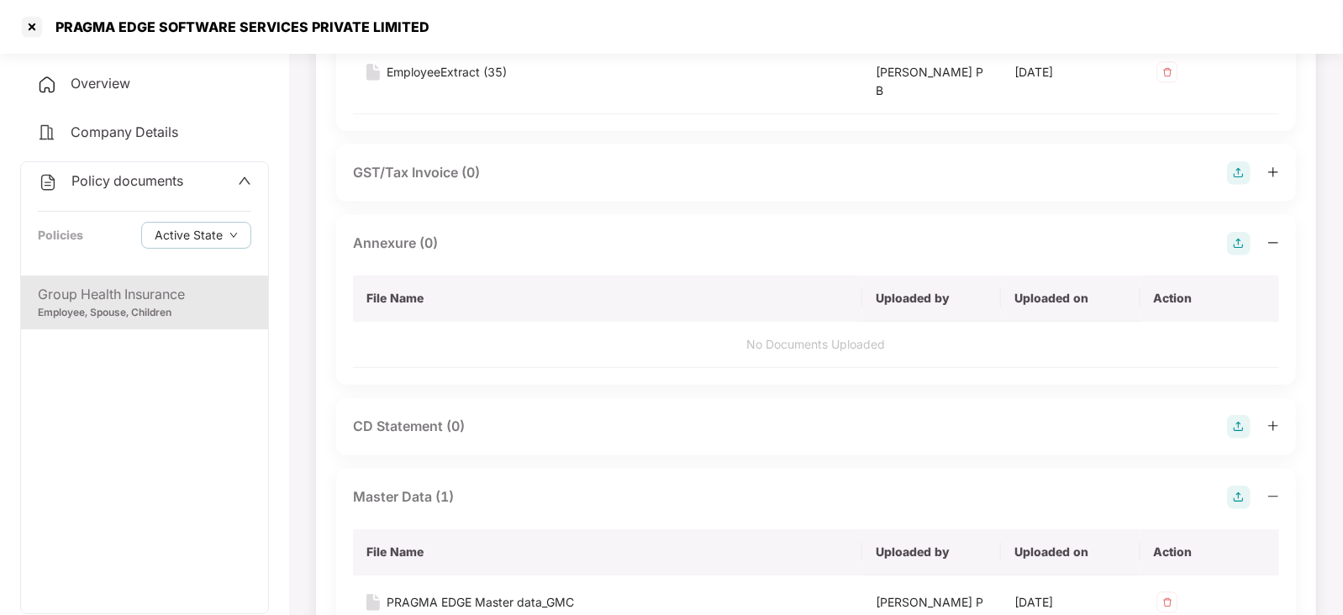
scroll to position [734, 0]
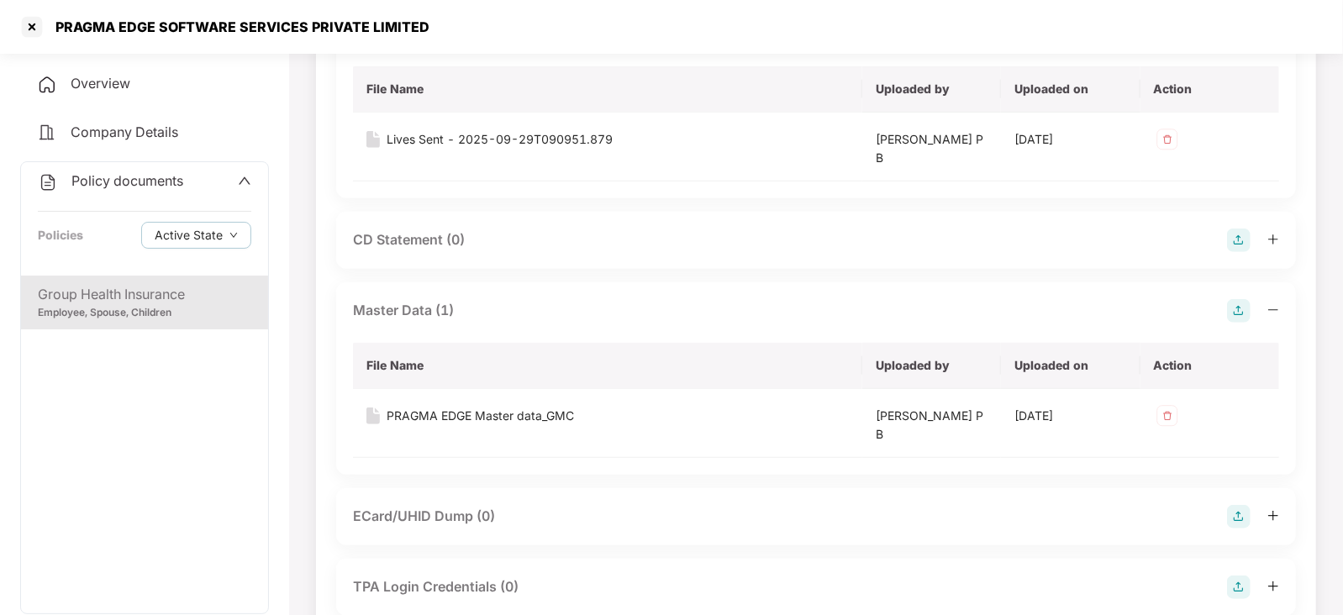
click at [1248, 236] on img at bounding box center [1239, 241] width 24 height 24
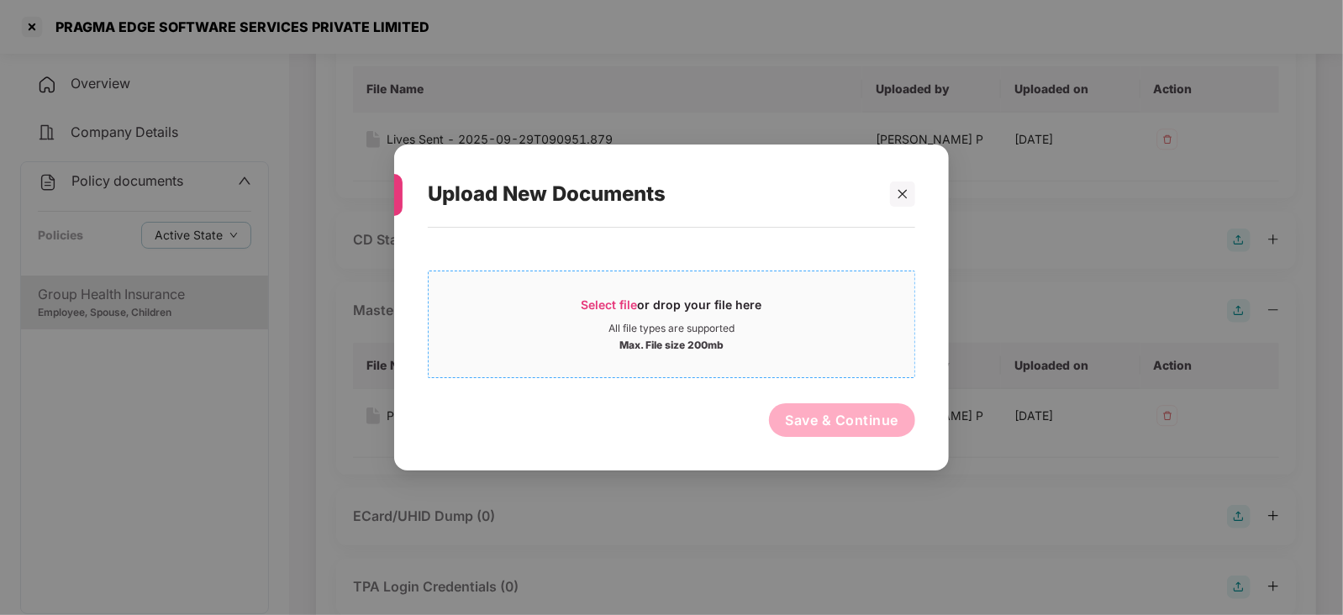
click at [598, 309] on span "Select file" at bounding box center [609, 304] width 56 height 14
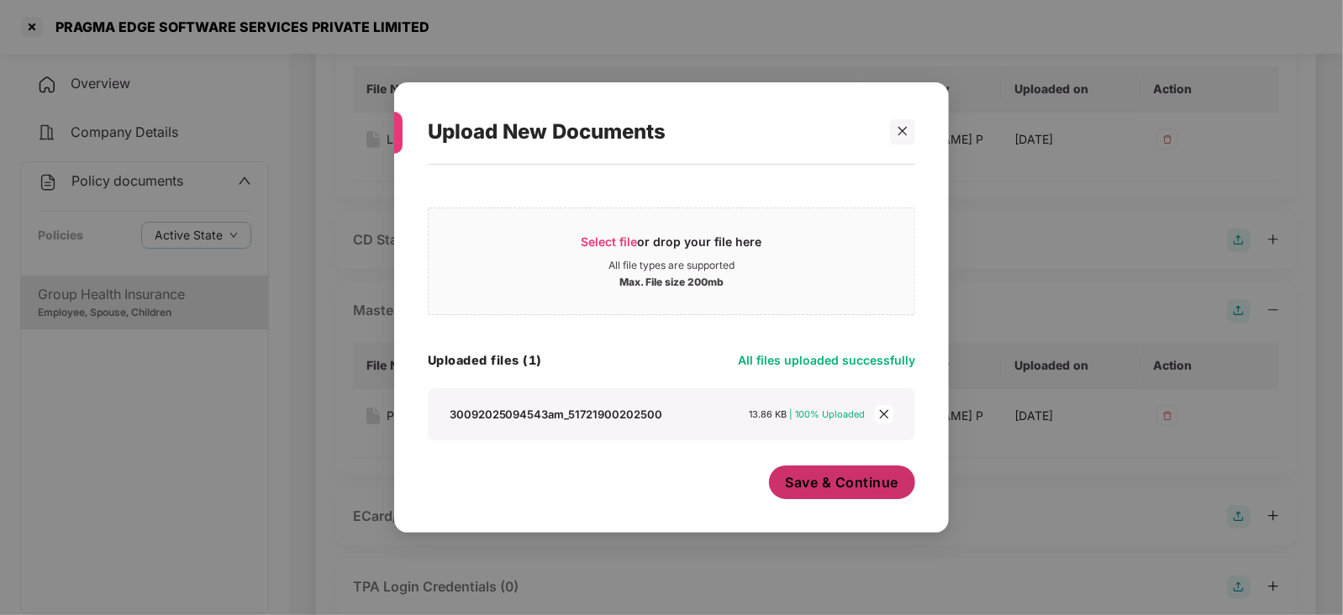
click at [830, 495] on button "Save & Continue" at bounding box center [842, 483] width 147 height 34
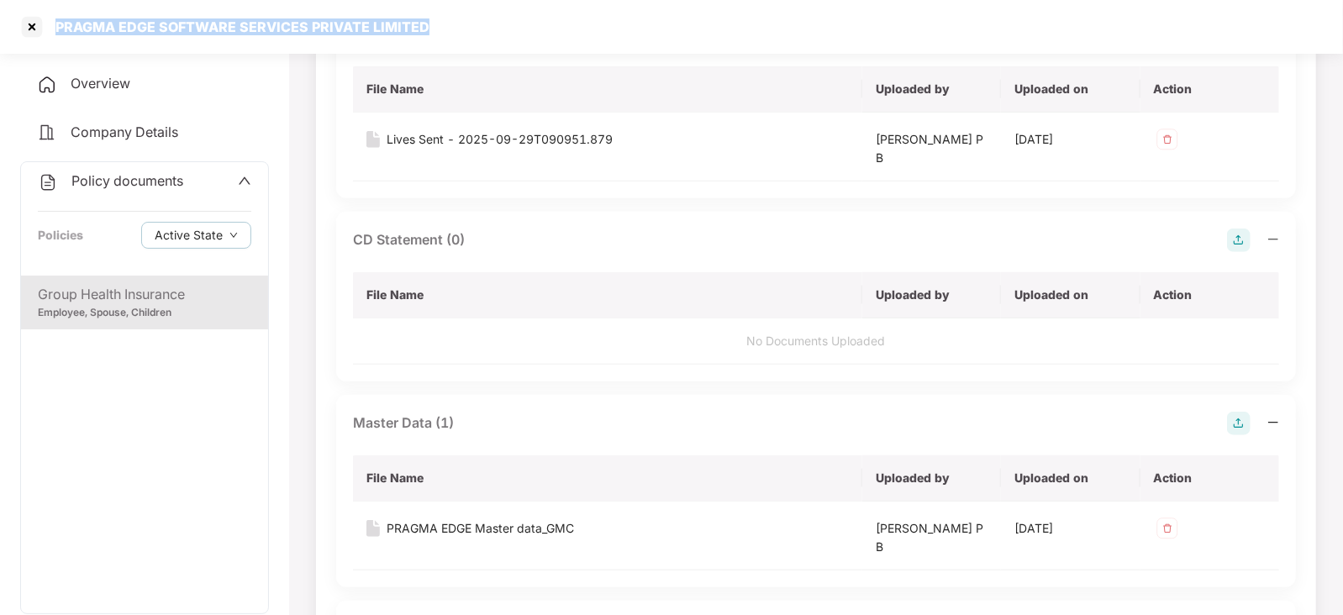
drag, startPoint x: 59, startPoint y: 24, endPoint x: 450, endPoint y: 9, distance: 391.0
click at [450, 9] on div "PRAGMA EDGE SOFTWARE SERVICES PRIVATE LIMITED" at bounding box center [671, 27] width 1343 height 54
copy div "PRAGMA EDGE SOFTWARE SERVICES PRIVATE LIMITED"
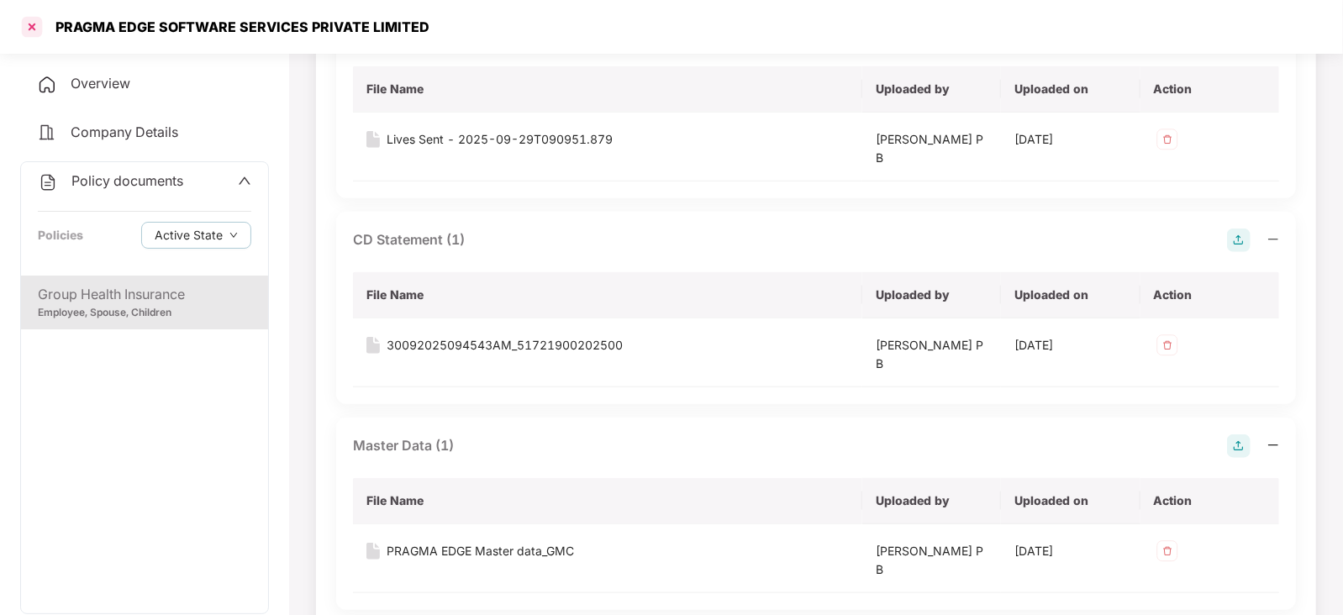
click at [29, 28] on div at bounding box center [31, 26] width 27 height 27
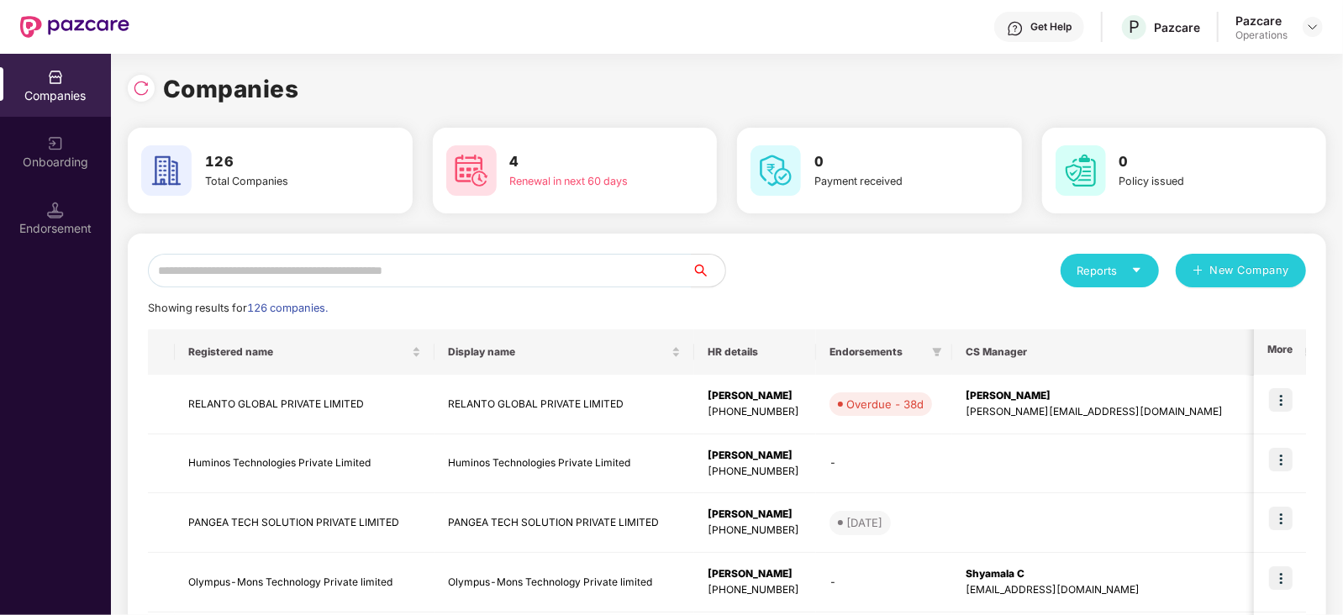
scroll to position [0, 0]
click at [368, 265] on input "text" at bounding box center [420, 271] width 544 height 34
paste input "**********"
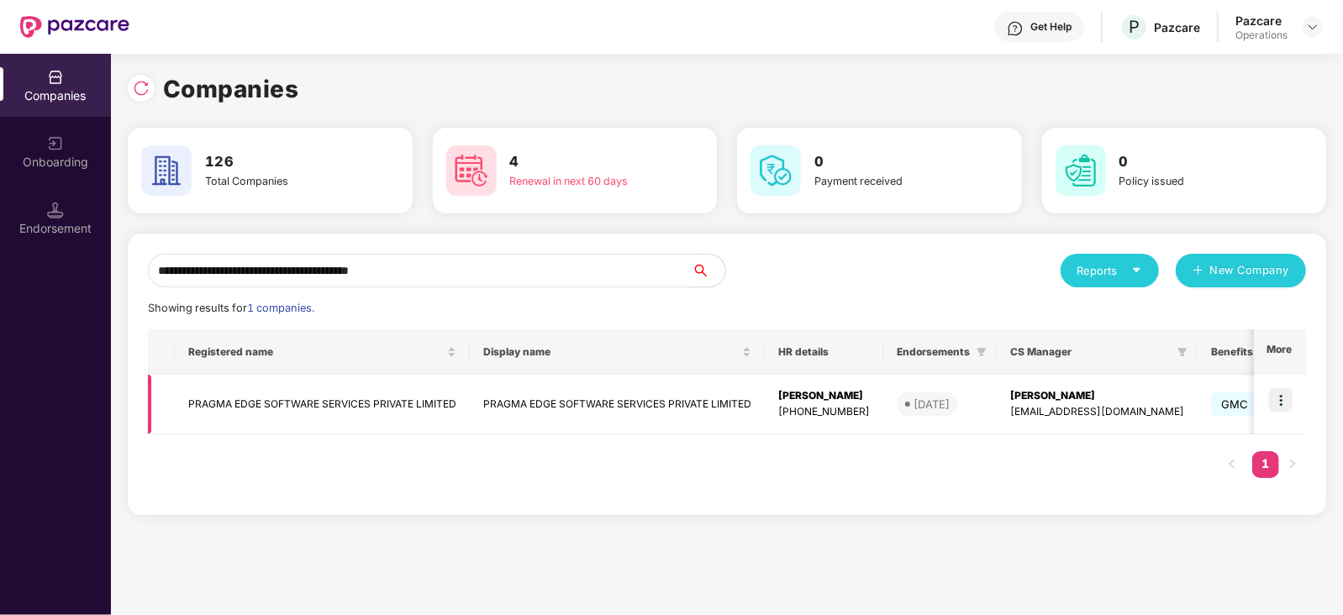
type input "**********"
click at [1286, 408] on img at bounding box center [1281, 400] width 24 height 24
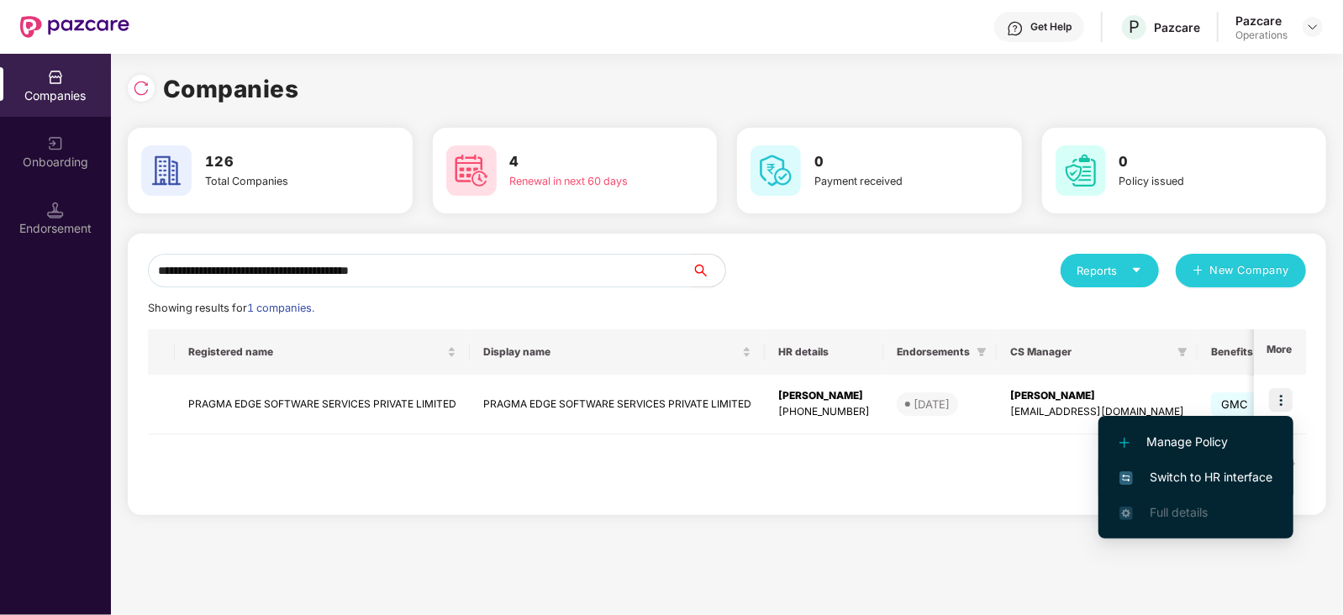
click at [1265, 471] on span "Switch to HR interface" at bounding box center [1195, 477] width 153 height 18
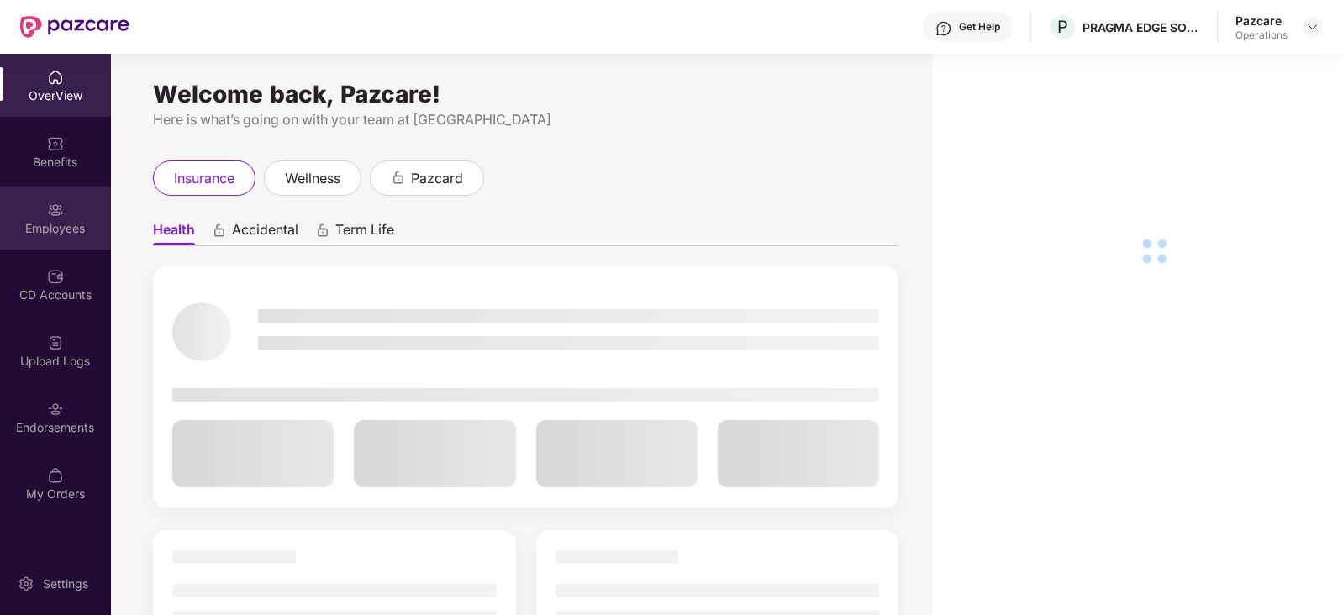
click at [77, 231] on div "Employees" at bounding box center [55, 228] width 111 height 17
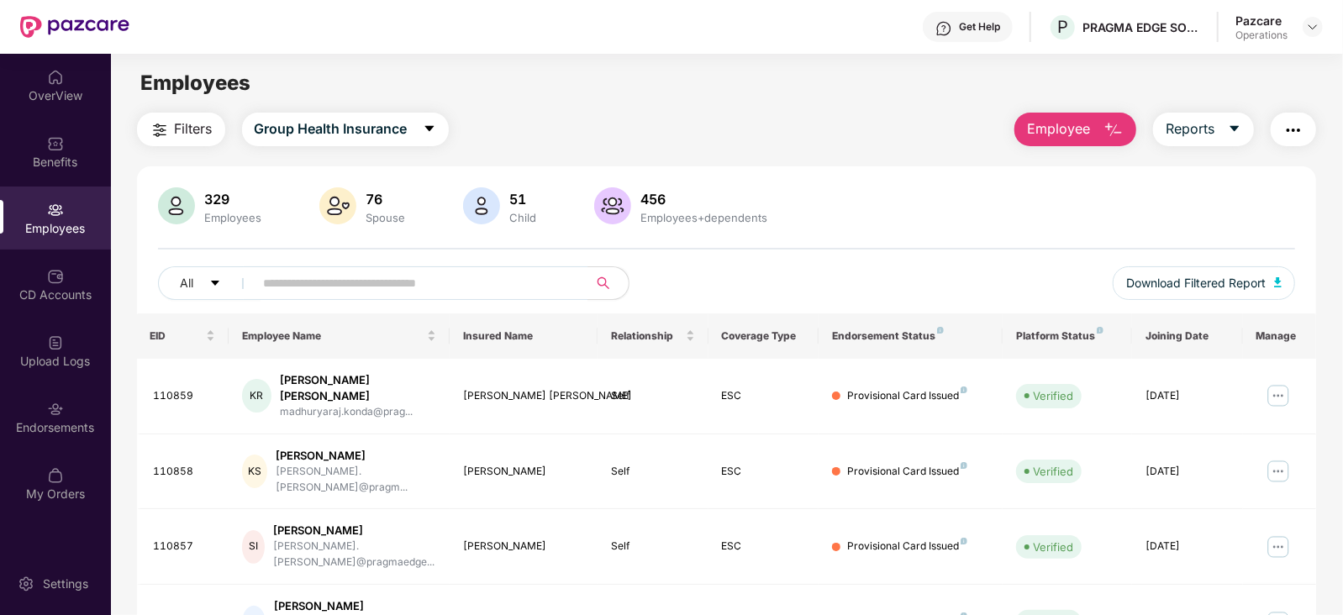
click at [199, 128] on span "Filters" at bounding box center [194, 128] width 38 height 21
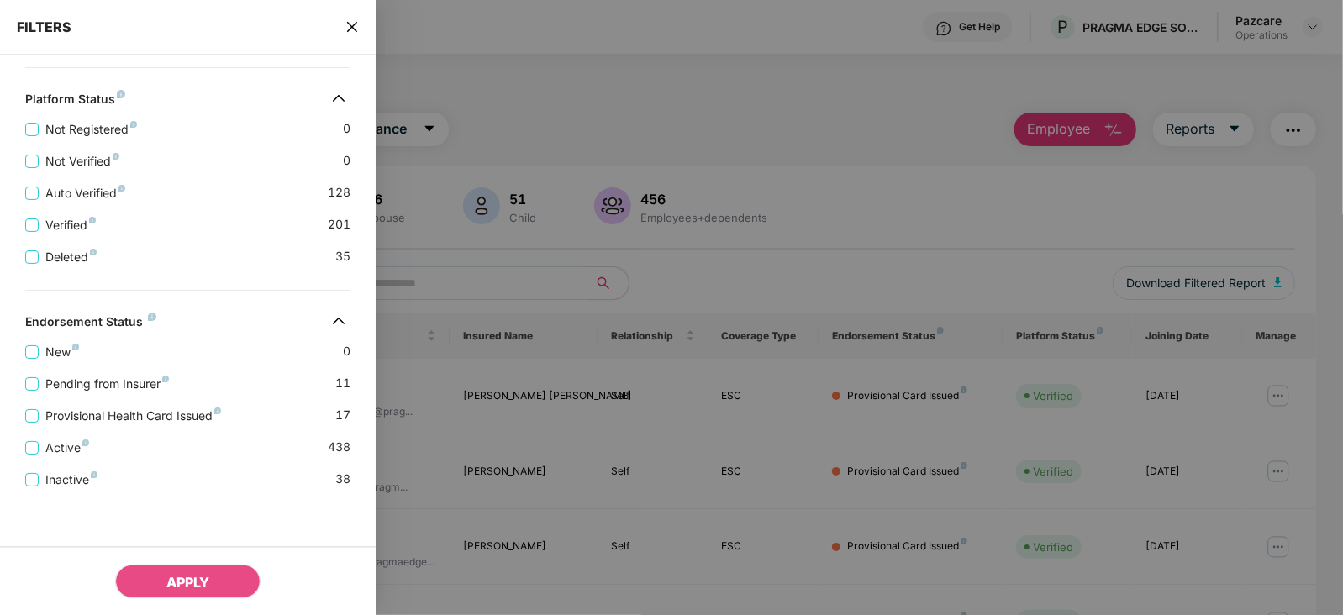
scroll to position [450, 0]
click at [143, 385] on span "Pending from Insurer" at bounding box center [107, 384] width 137 height 18
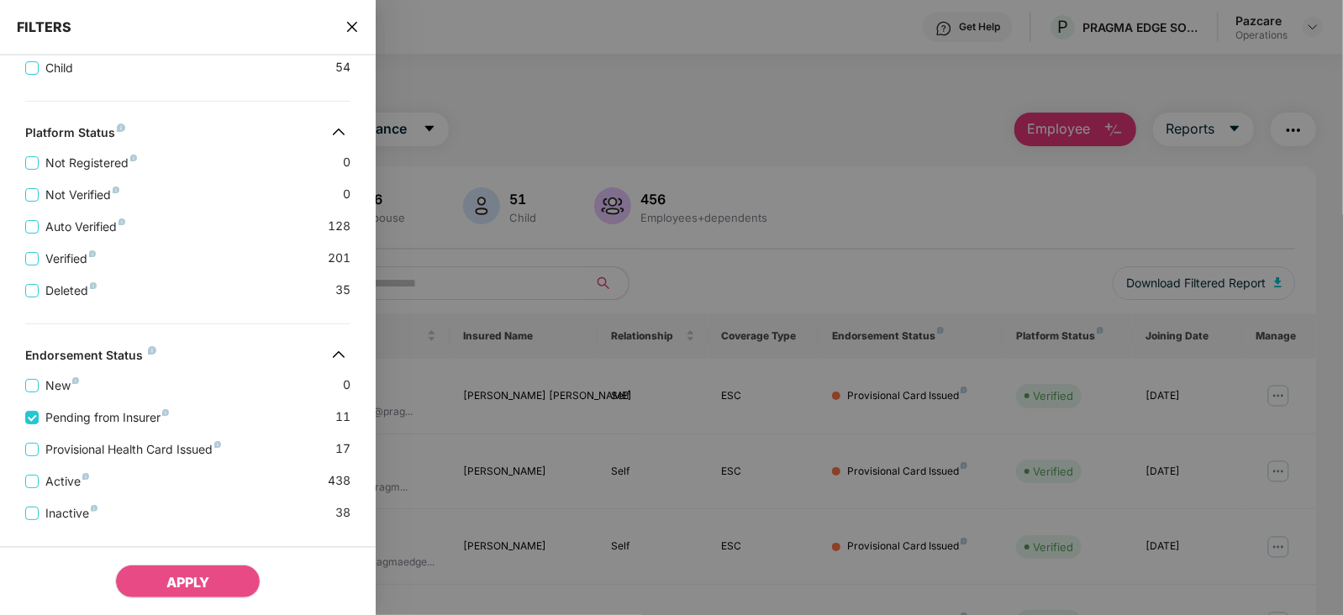
click at [153, 460] on div "Active 438" at bounding box center [187, 475] width 325 height 32
click at [152, 453] on span "Provisional Health Card Issued" at bounding box center [133, 449] width 189 height 18
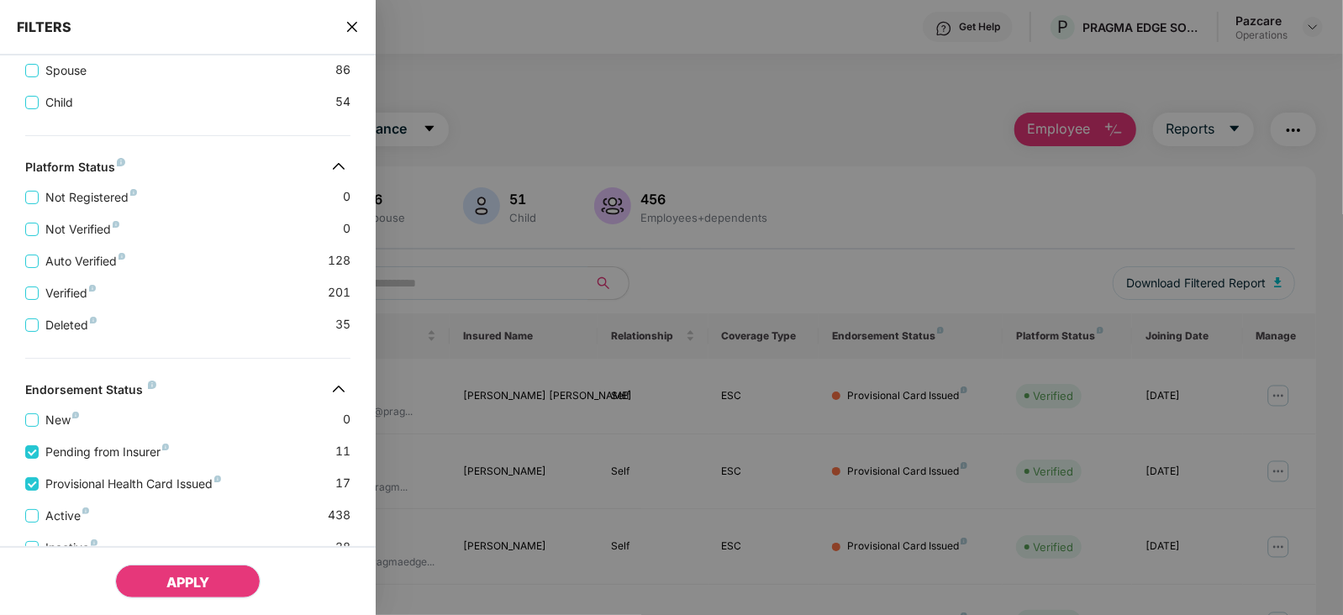
click at [188, 587] on span "APPLY" at bounding box center [187, 582] width 43 height 17
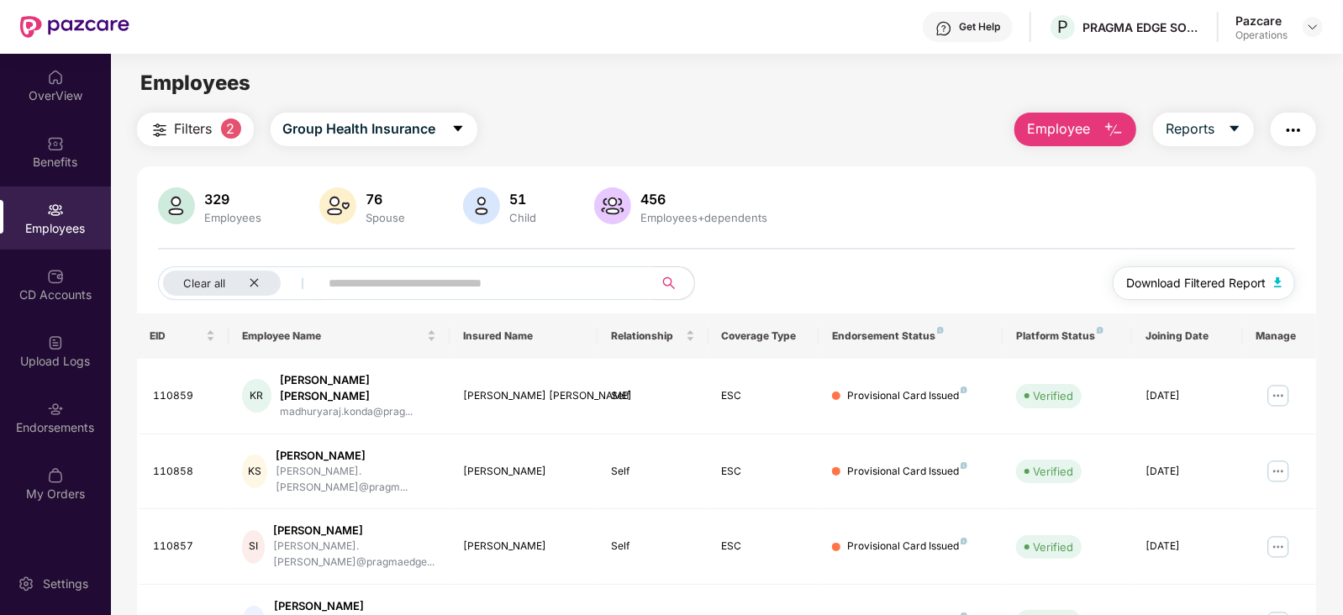
click at [1276, 292] on button "Download Filtered Report" at bounding box center [1204, 283] width 183 height 34
click at [1297, 118] on button "button" at bounding box center [1292, 130] width 45 height 34
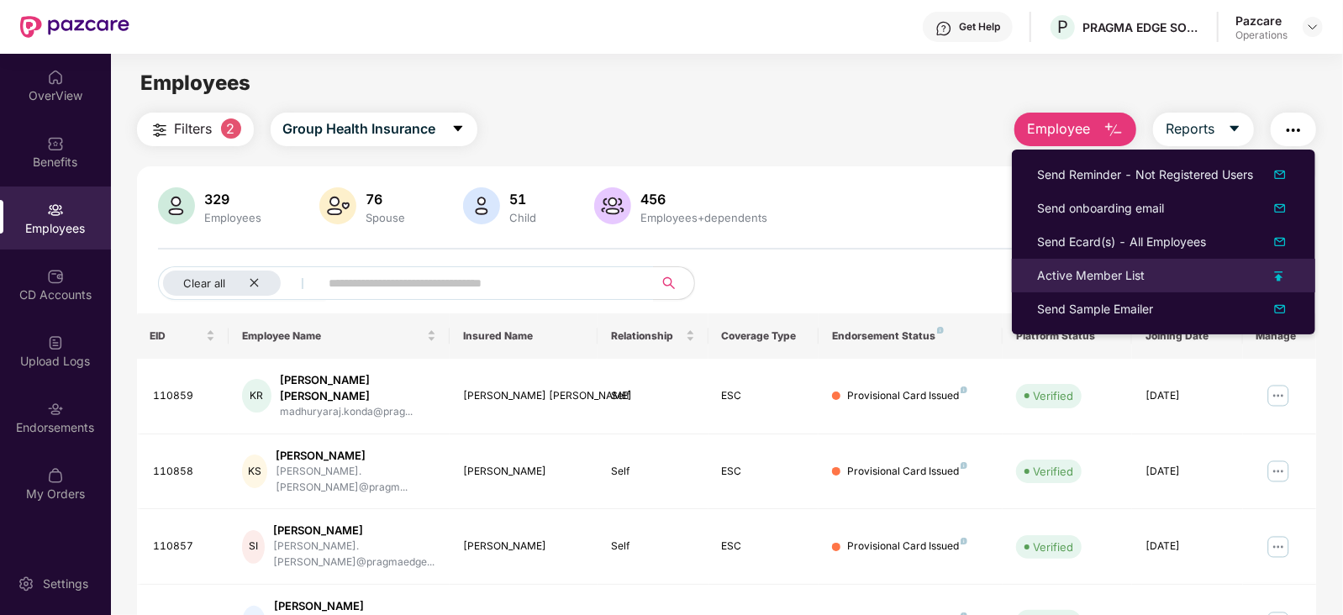
click at [1091, 275] on div "Active Member List" at bounding box center [1091, 275] width 108 height 18
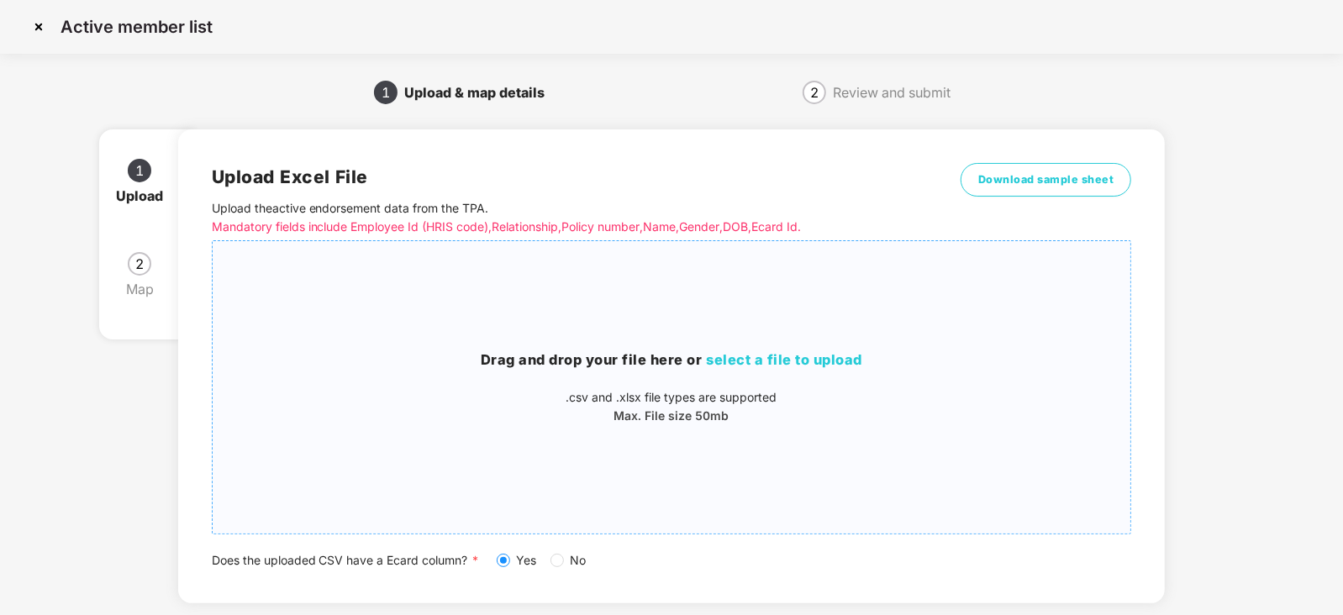
click at [731, 363] on span "select a file to upload" at bounding box center [785, 359] width 156 height 17
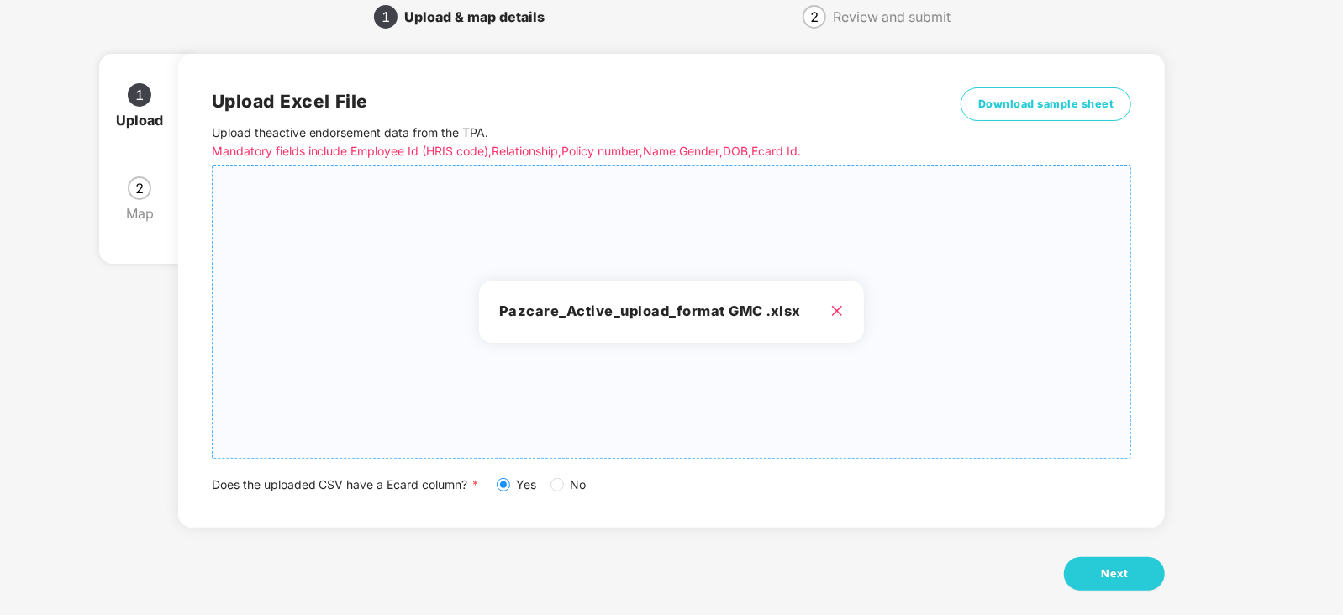
scroll to position [93, 0]
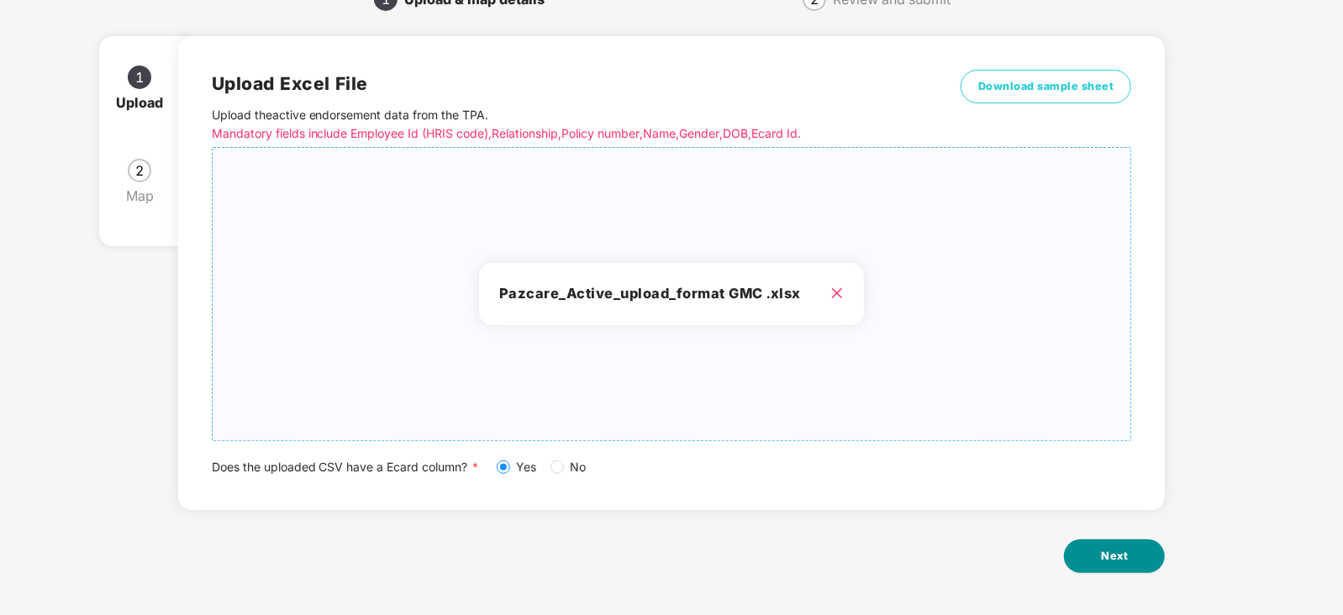
click at [1103, 548] on span "Next" at bounding box center [1114, 556] width 27 height 17
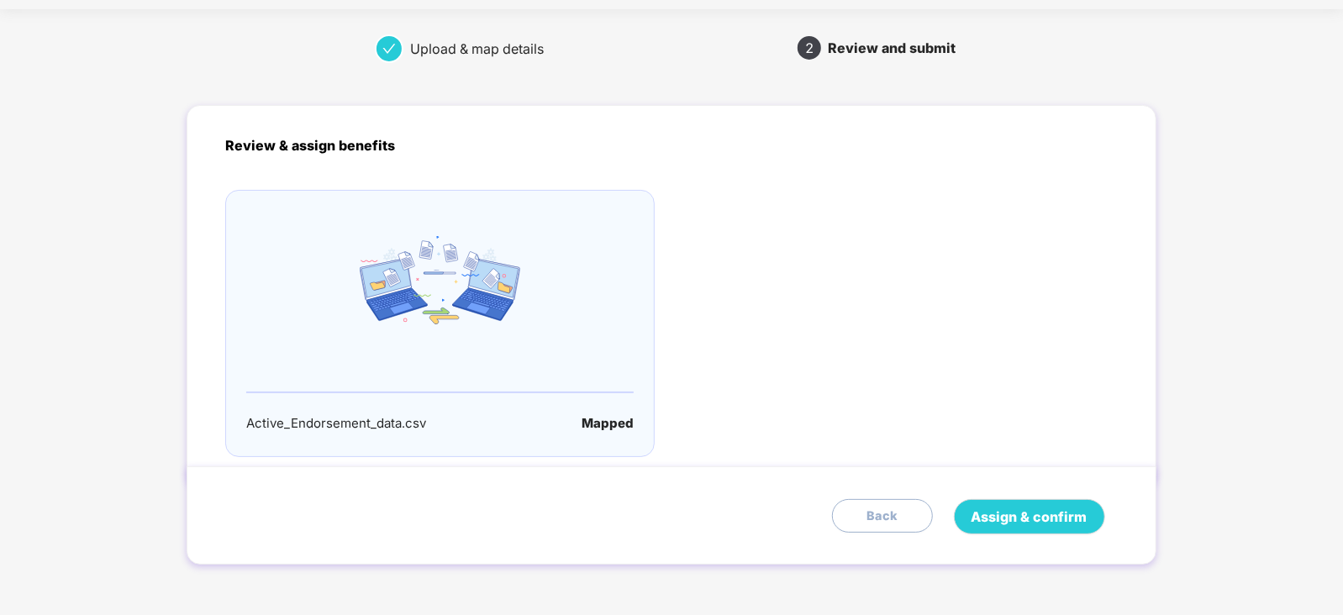
scroll to position [0, 0]
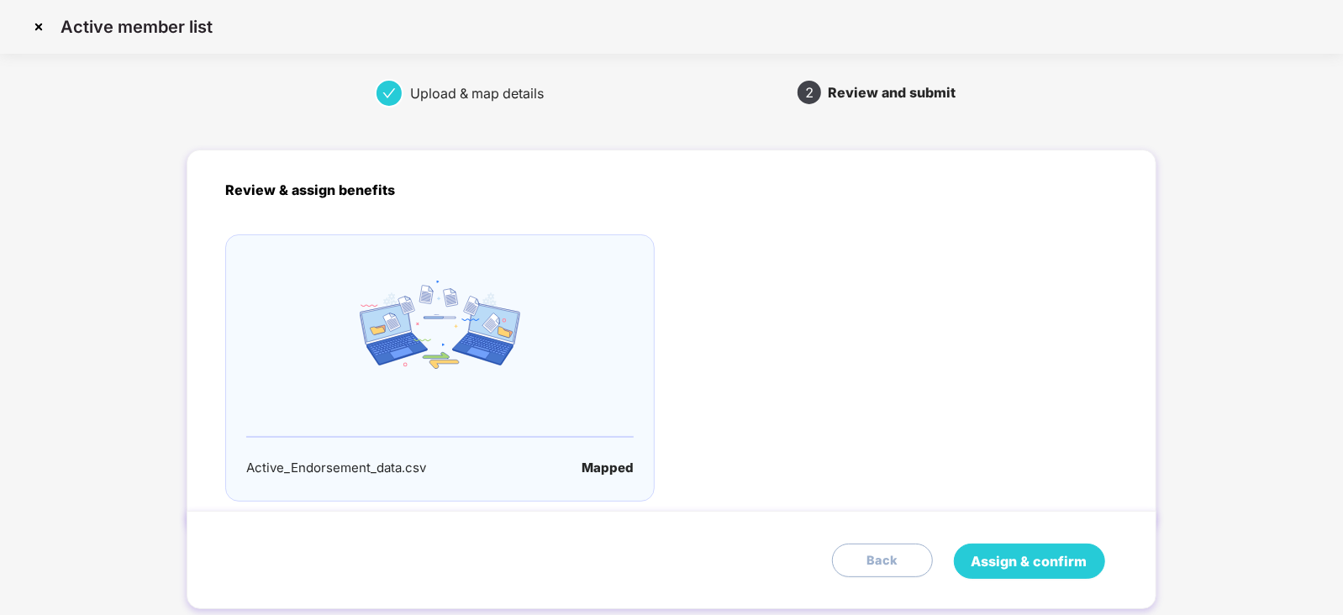
click at [1053, 558] on span "Assign & confirm" at bounding box center [1029, 561] width 116 height 21
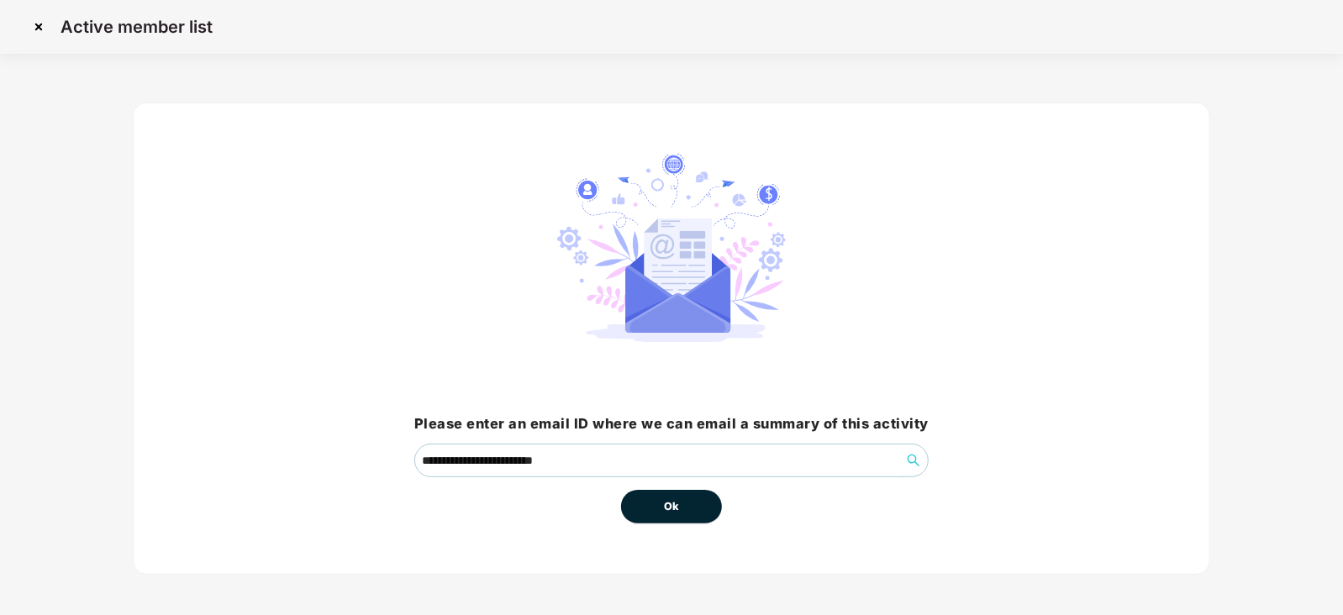
click at [663, 499] on button "Ok" at bounding box center [671, 507] width 101 height 34
click at [669, 502] on span "Ok" at bounding box center [671, 506] width 15 height 17
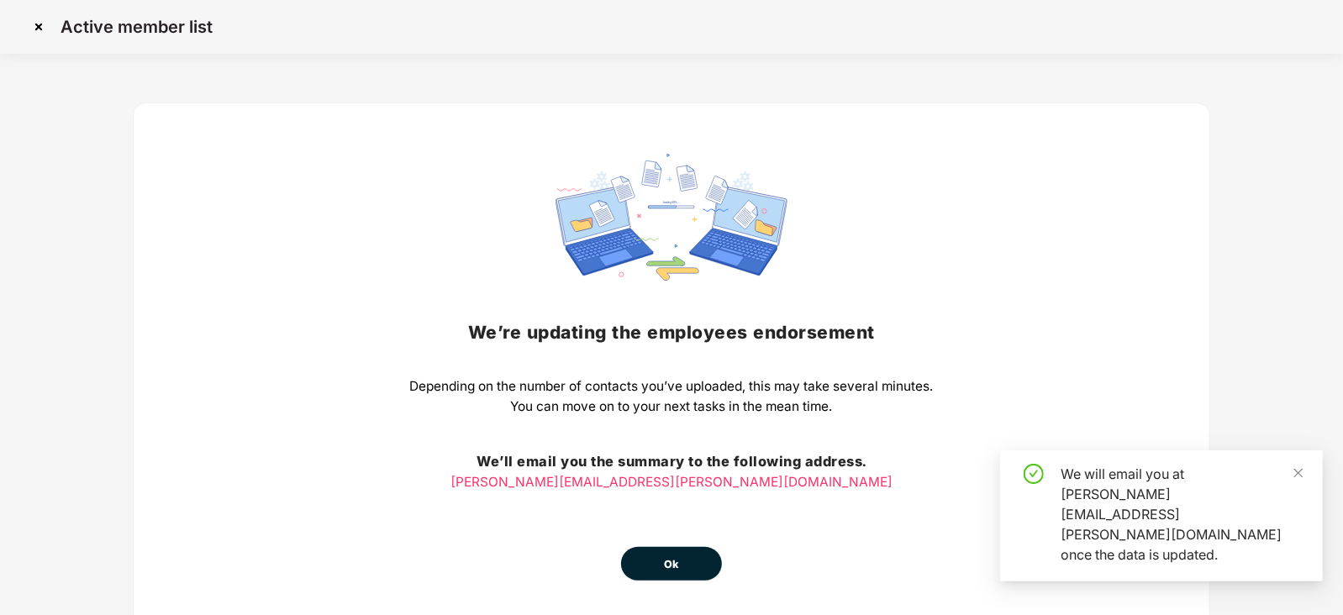
click at [680, 554] on button "Ok" at bounding box center [671, 564] width 101 height 34
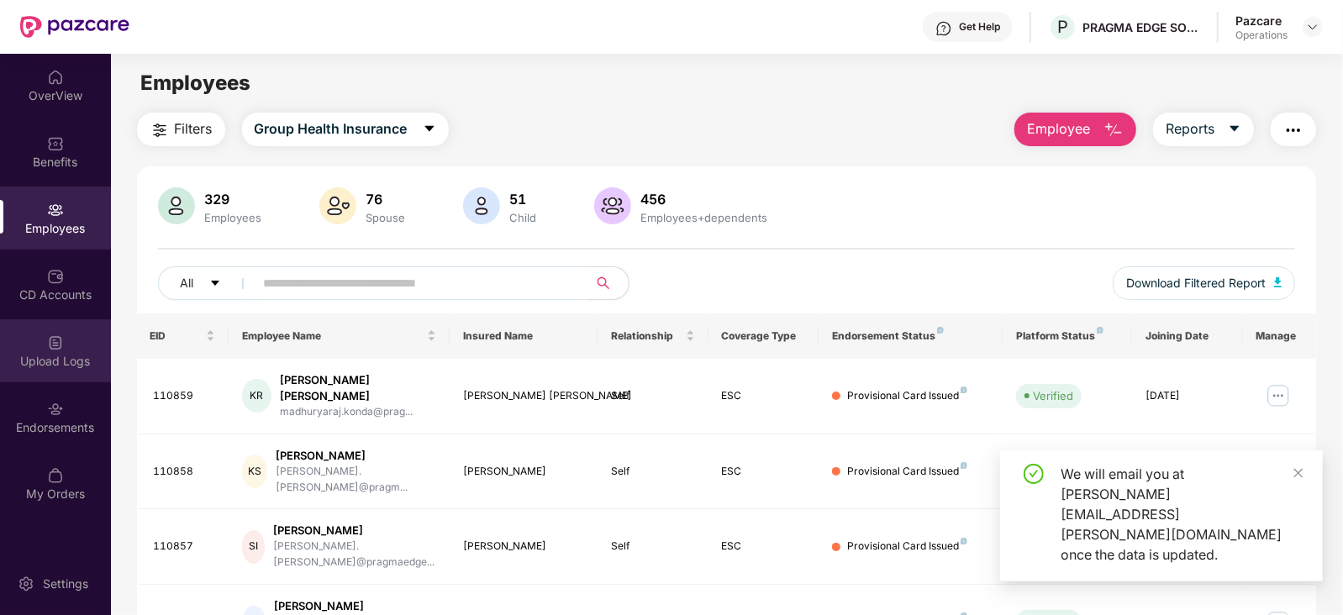
click at [71, 355] on div "Upload Logs" at bounding box center [55, 361] width 111 height 17
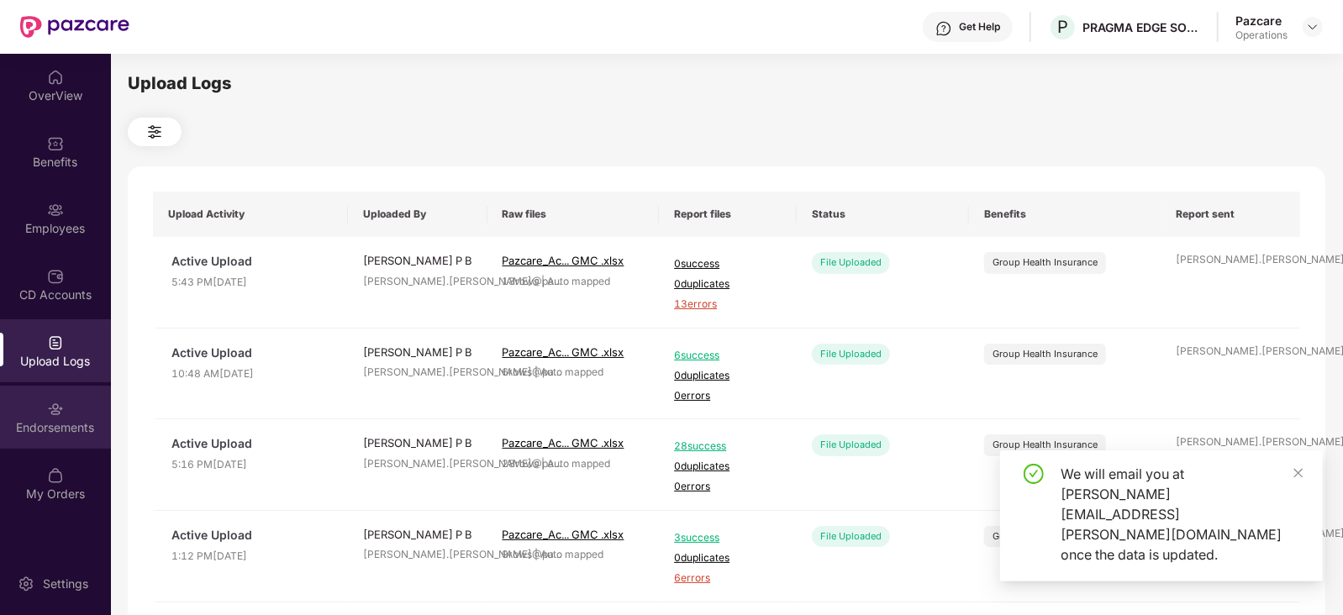
click at [65, 407] on div "Endorsements" at bounding box center [55, 417] width 111 height 63
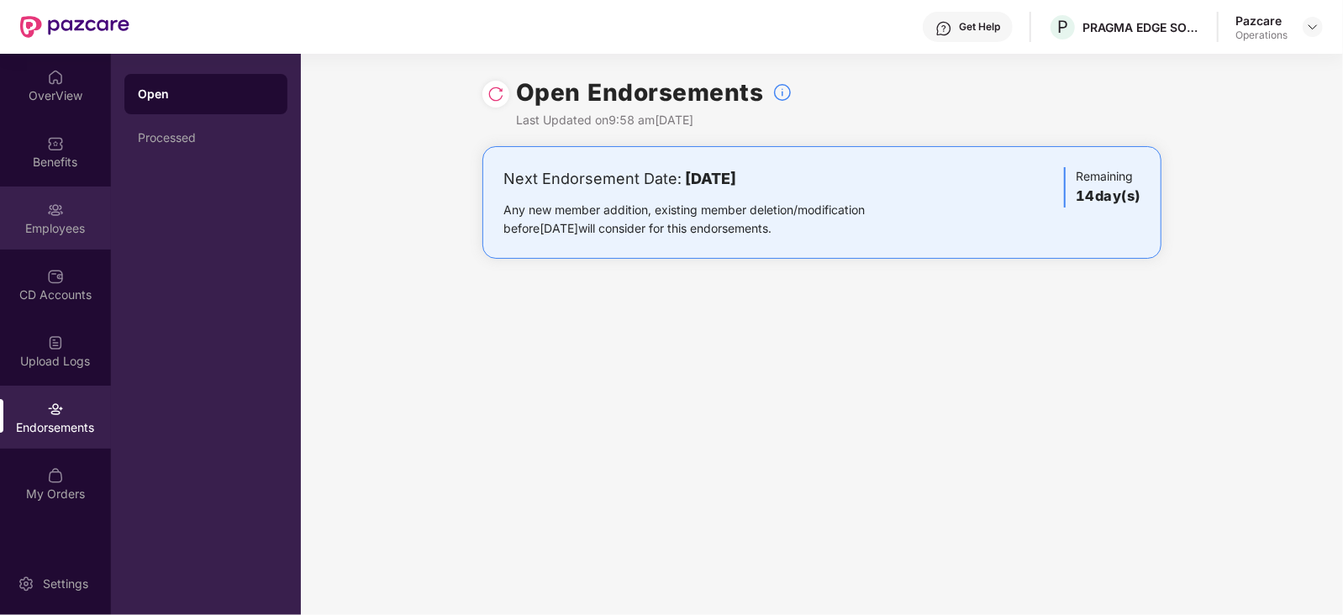
click at [54, 216] on img at bounding box center [55, 210] width 17 height 17
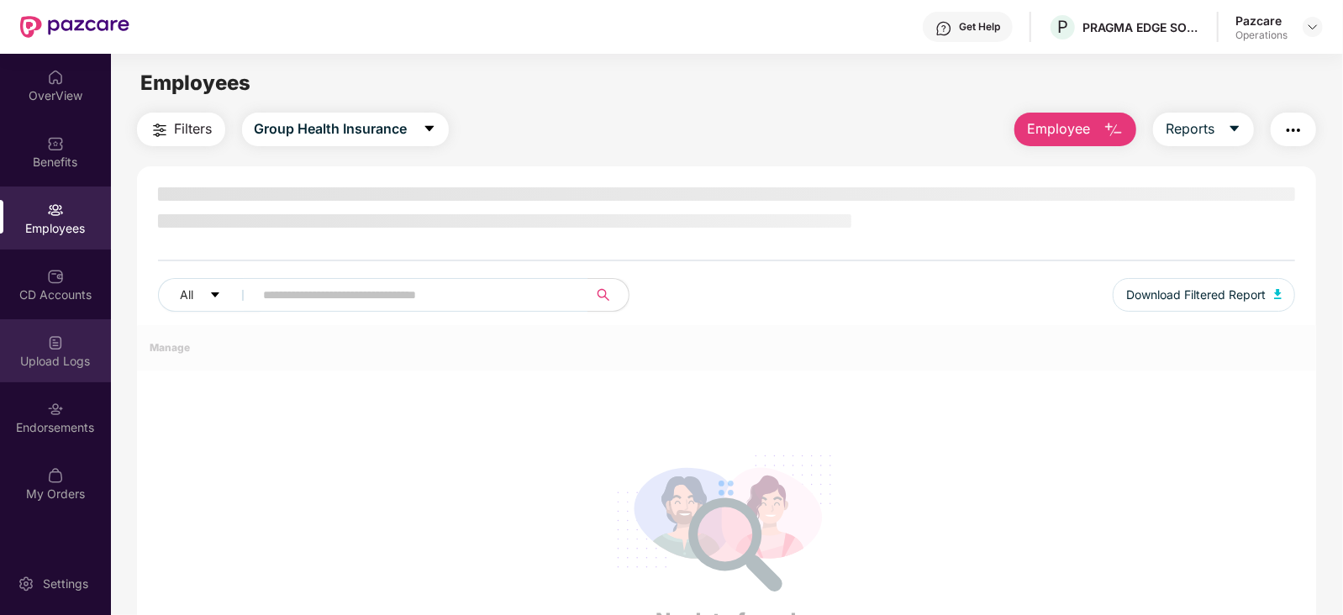
click at [73, 362] on div "Upload Logs" at bounding box center [55, 361] width 111 height 17
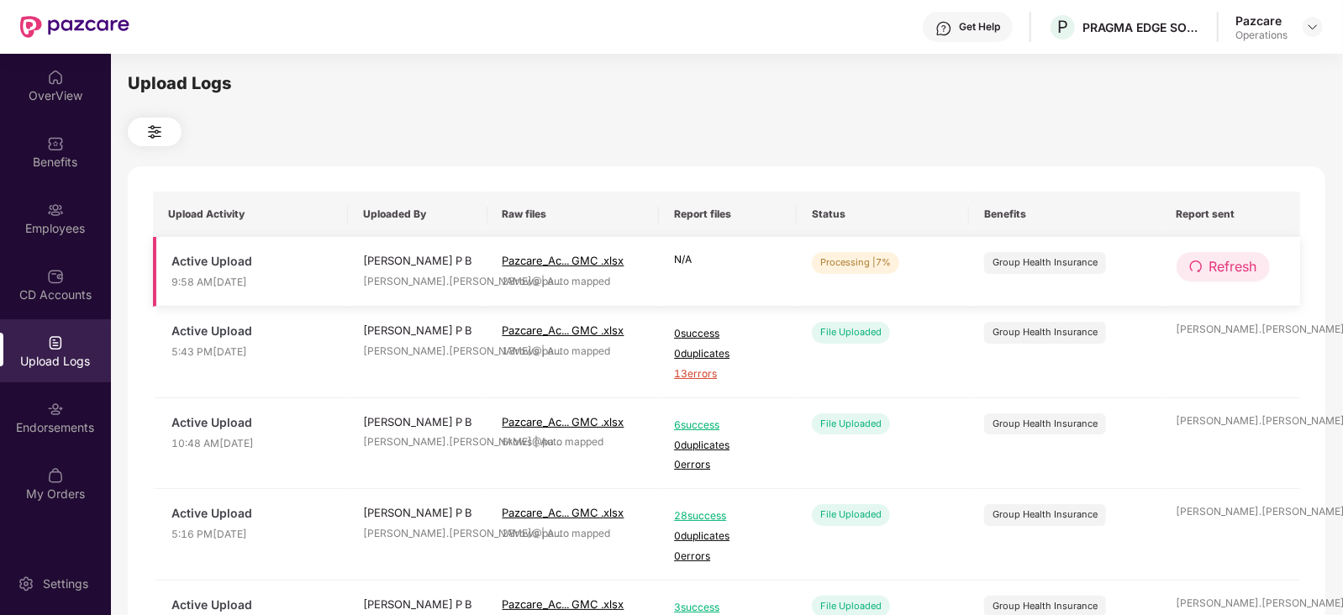
click at [1227, 263] on span "Refresh" at bounding box center [1233, 266] width 48 height 21
click at [1227, 263] on span "Refresh" at bounding box center [1234, 266] width 48 height 21
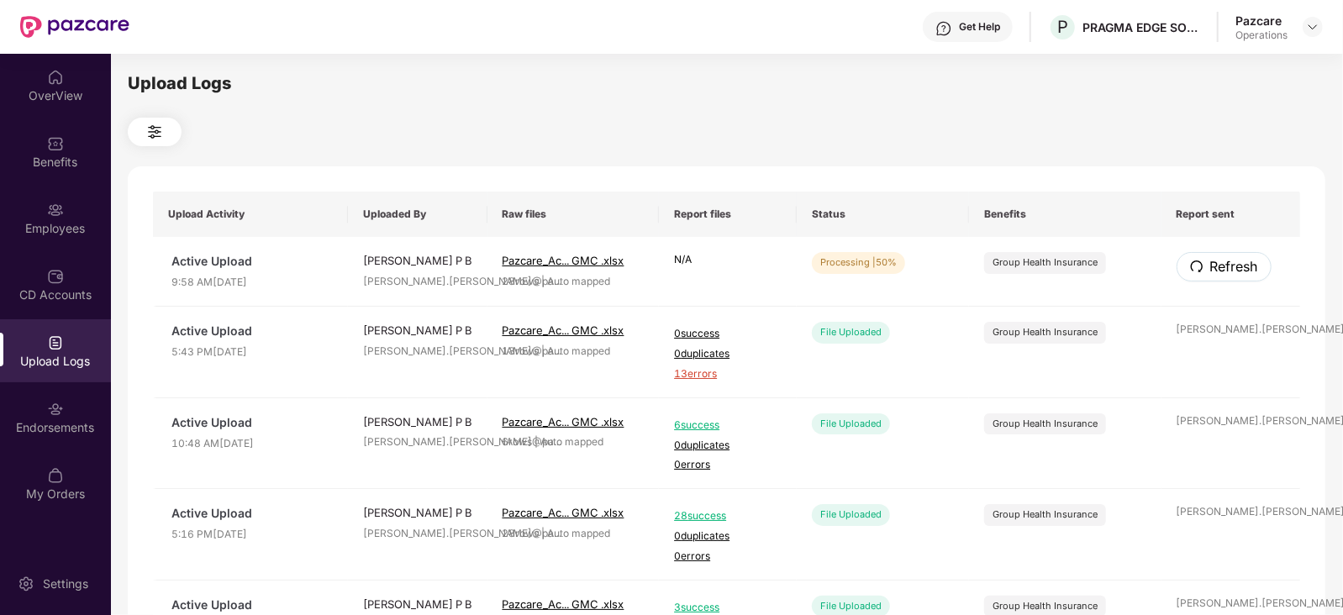
click at [1227, 263] on span "Refresh" at bounding box center [1234, 266] width 48 height 21
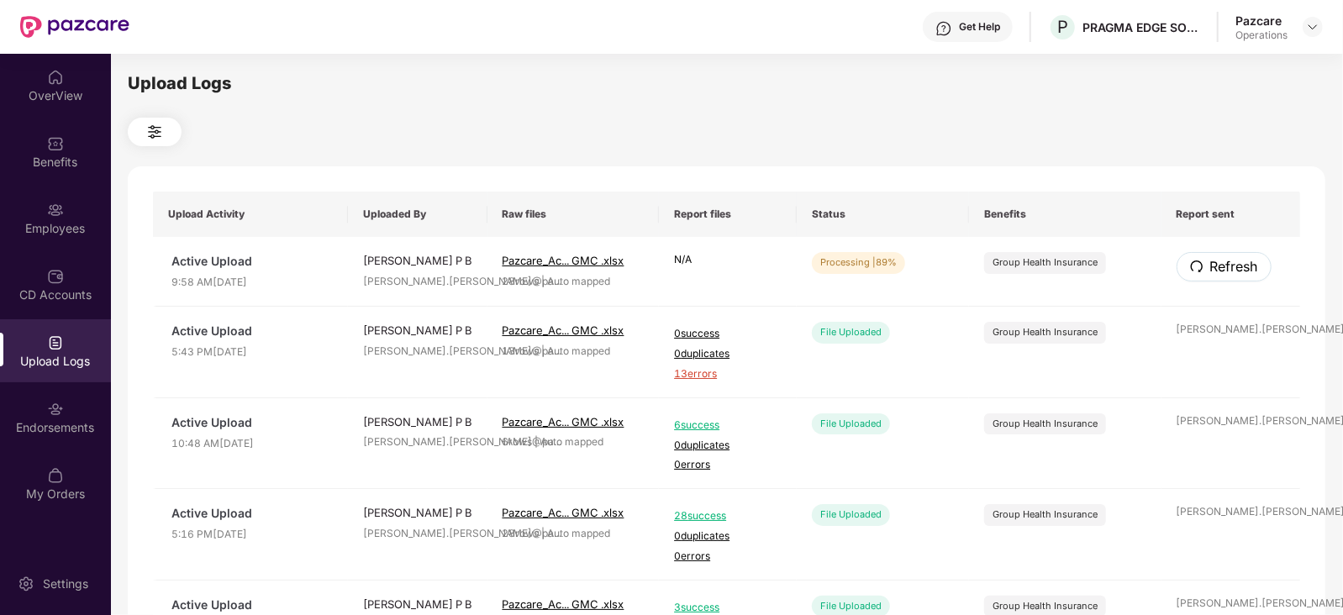
click at [1227, 263] on span "Refresh" at bounding box center [1234, 266] width 48 height 21
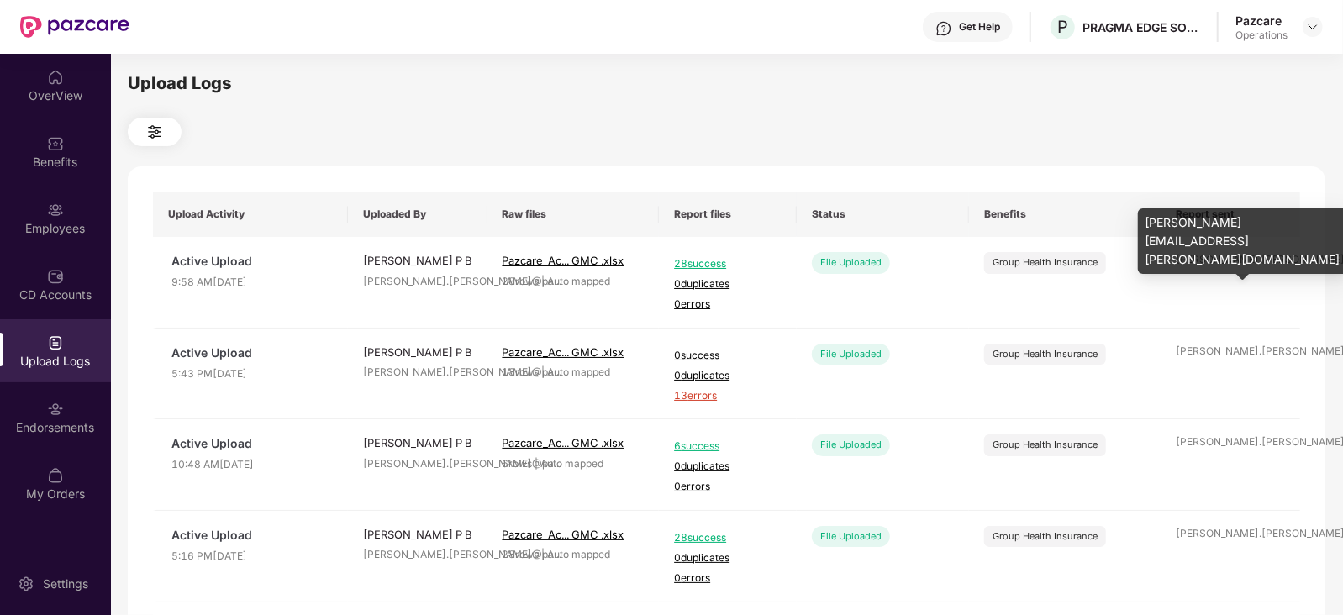
click at [1227, 263] on div "siddique.ahmed@pa ..." at bounding box center [1230, 260] width 109 height 16
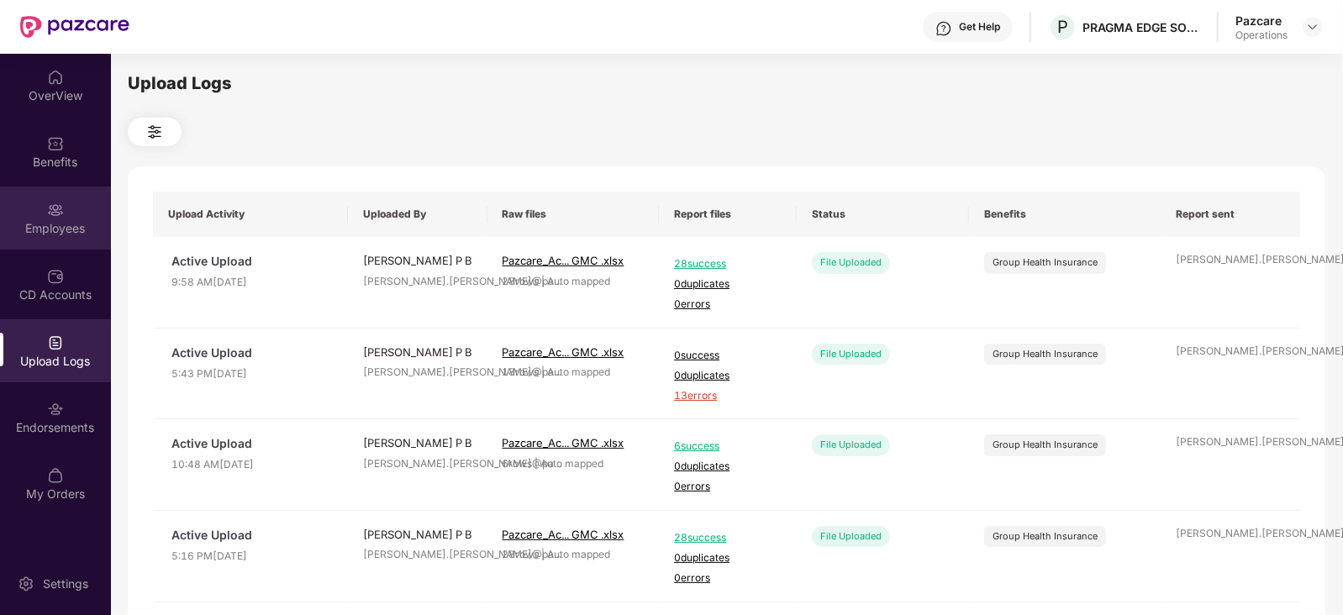
click at [78, 247] on div "Employees" at bounding box center [55, 218] width 111 height 63
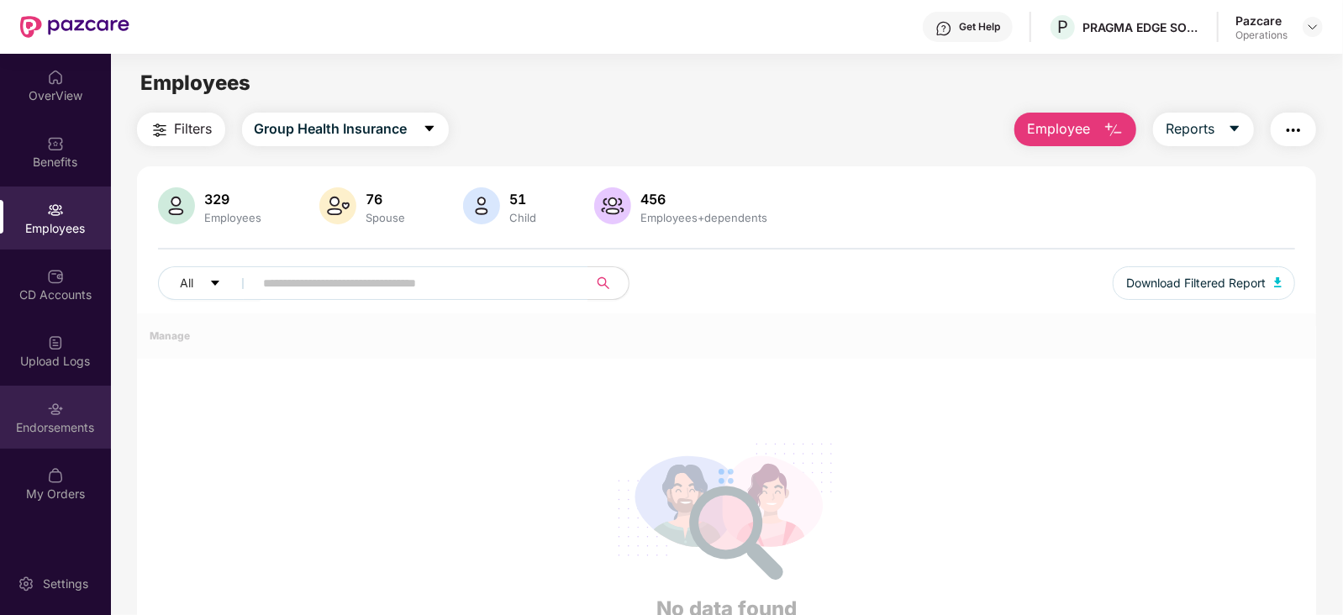
click at [71, 414] on div "Endorsements" at bounding box center [55, 417] width 111 height 63
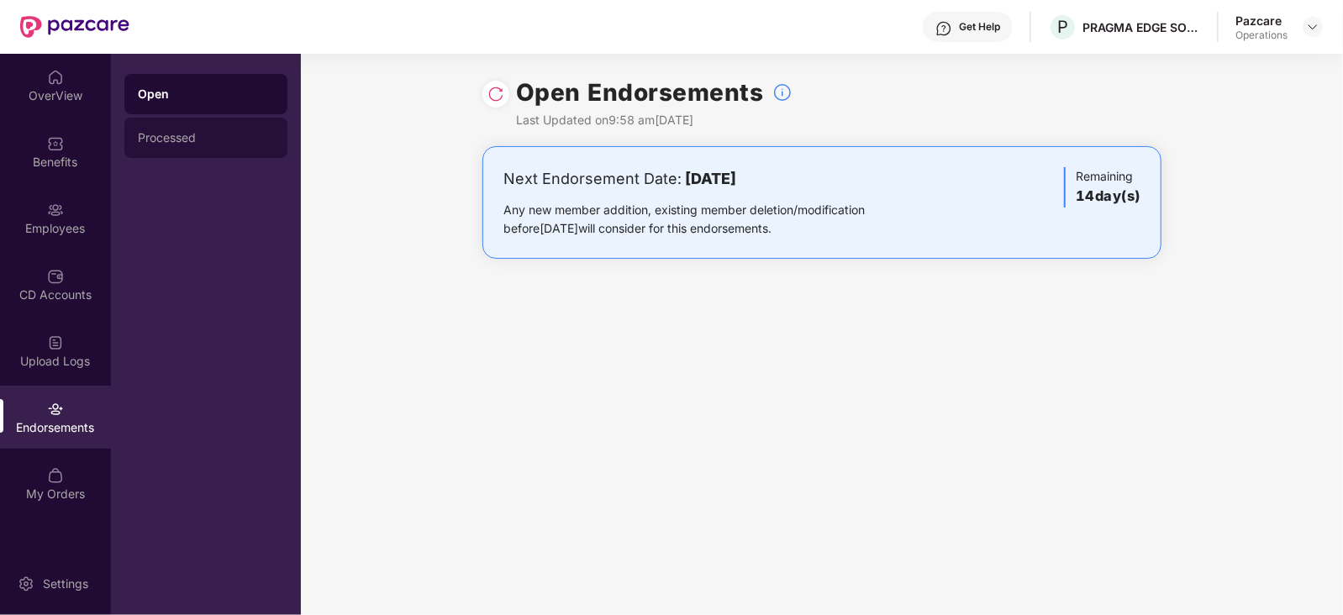
click at [148, 134] on div "Processed" at bounding box center [206, 137] width 136 height 13
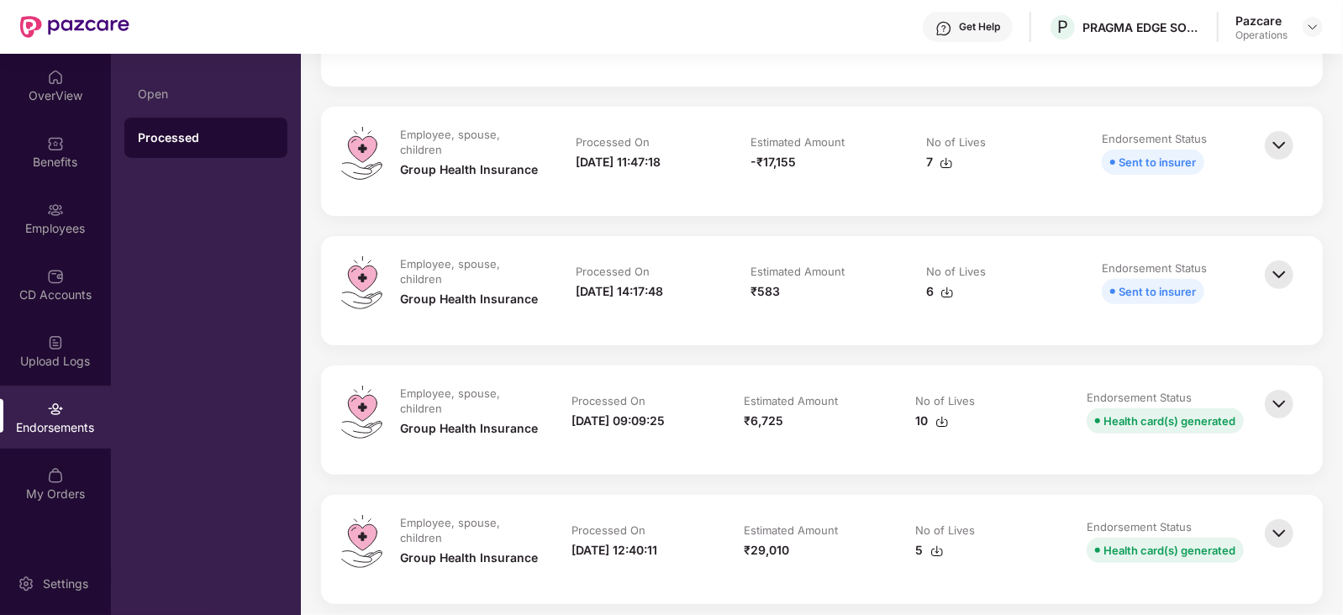
scroll to position [315, 0]
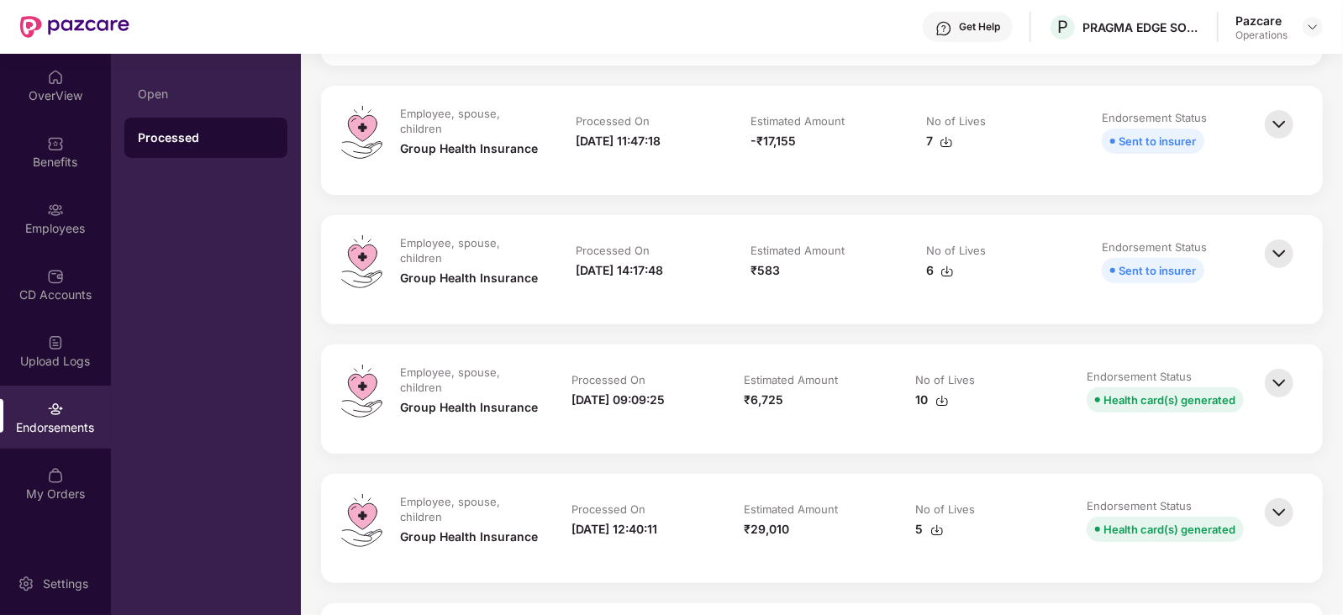
click at [1265, 387] on img at bounding box center [1278, 383] width 37 height 37
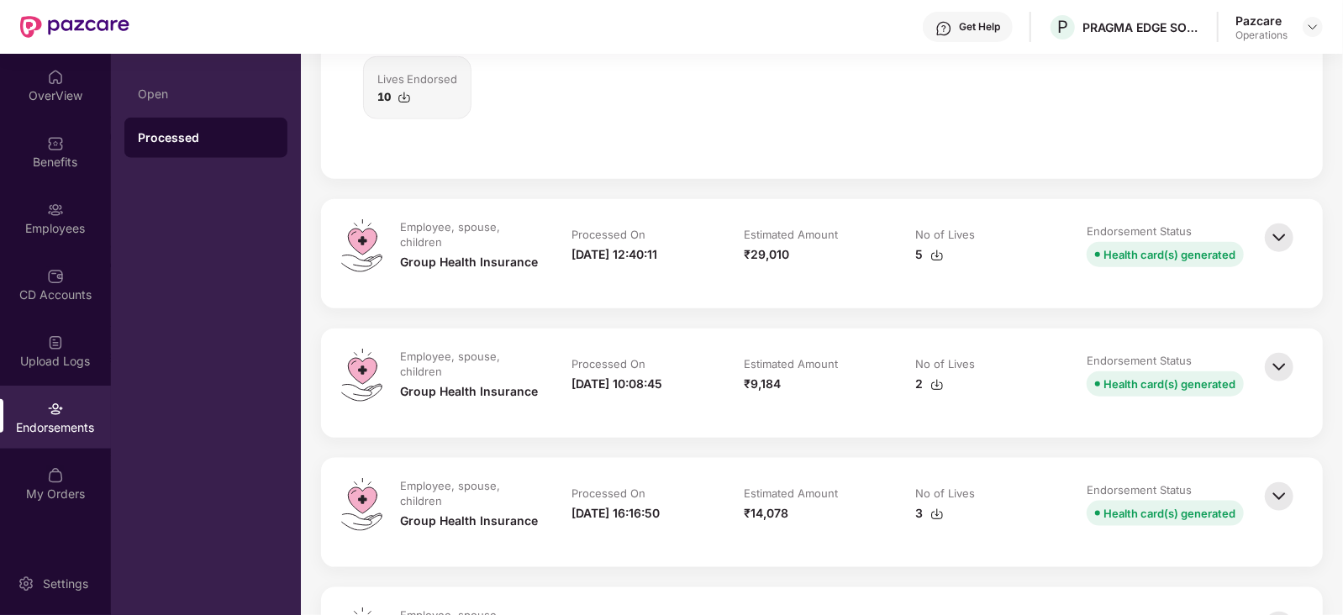
scroll to position [1155, 0]
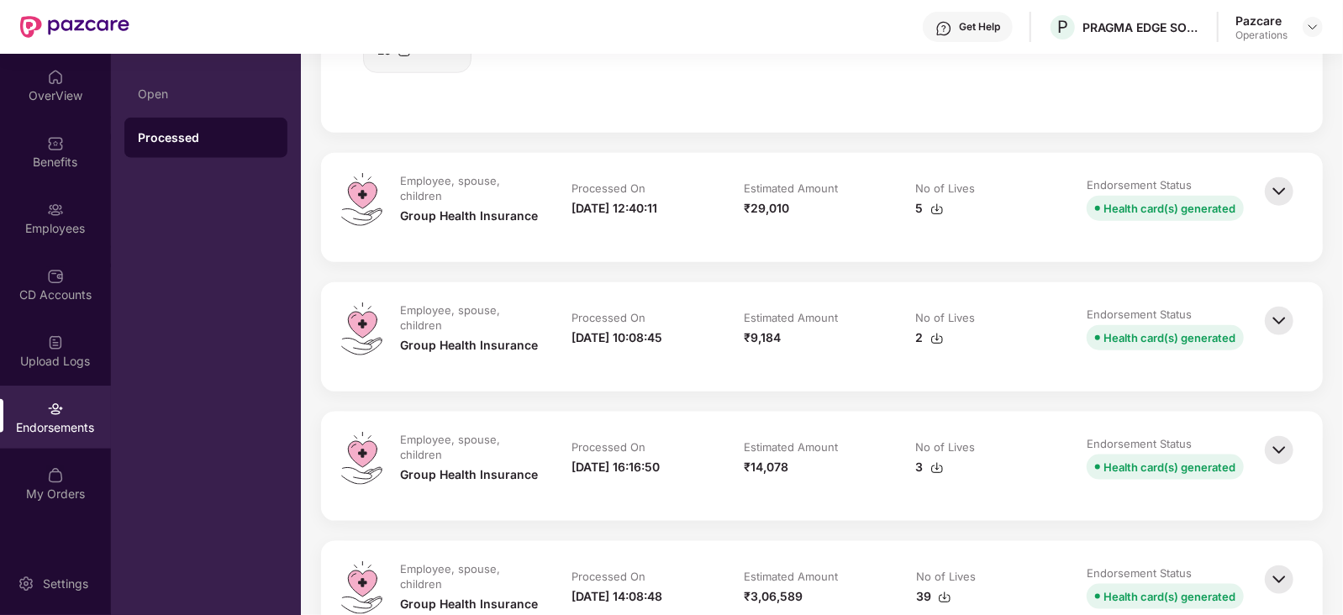
click at [1283, 202] on img at bounding box center [1278, 191] width 37 height 37
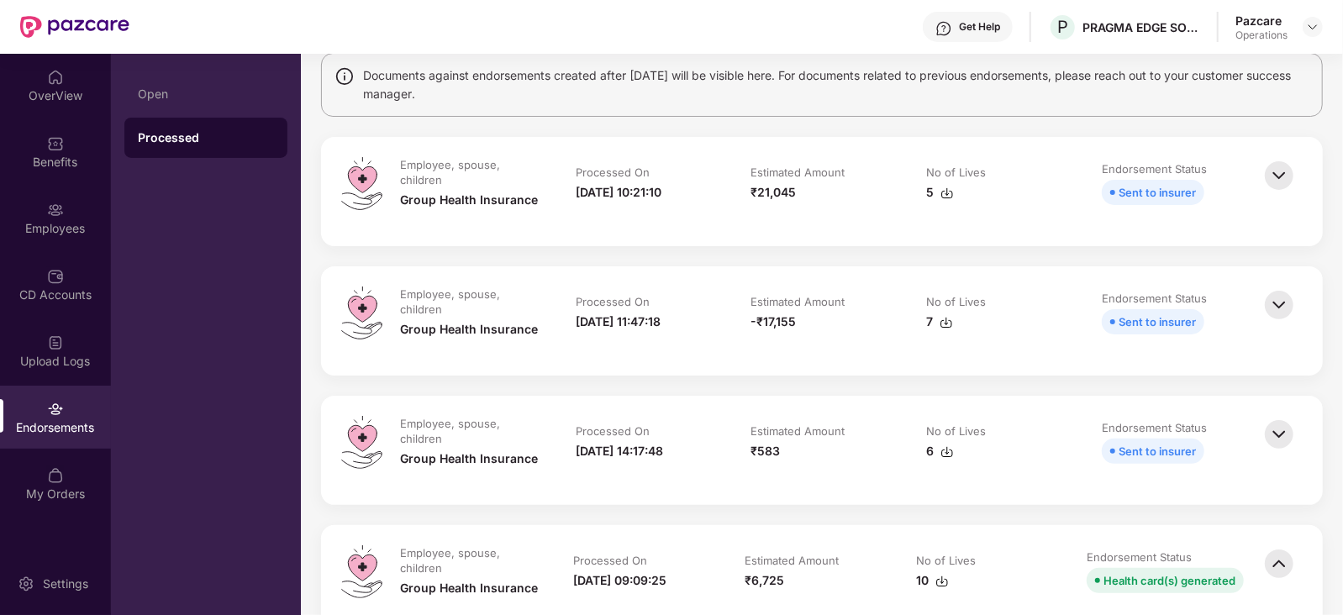
scroll to position [0, 0]
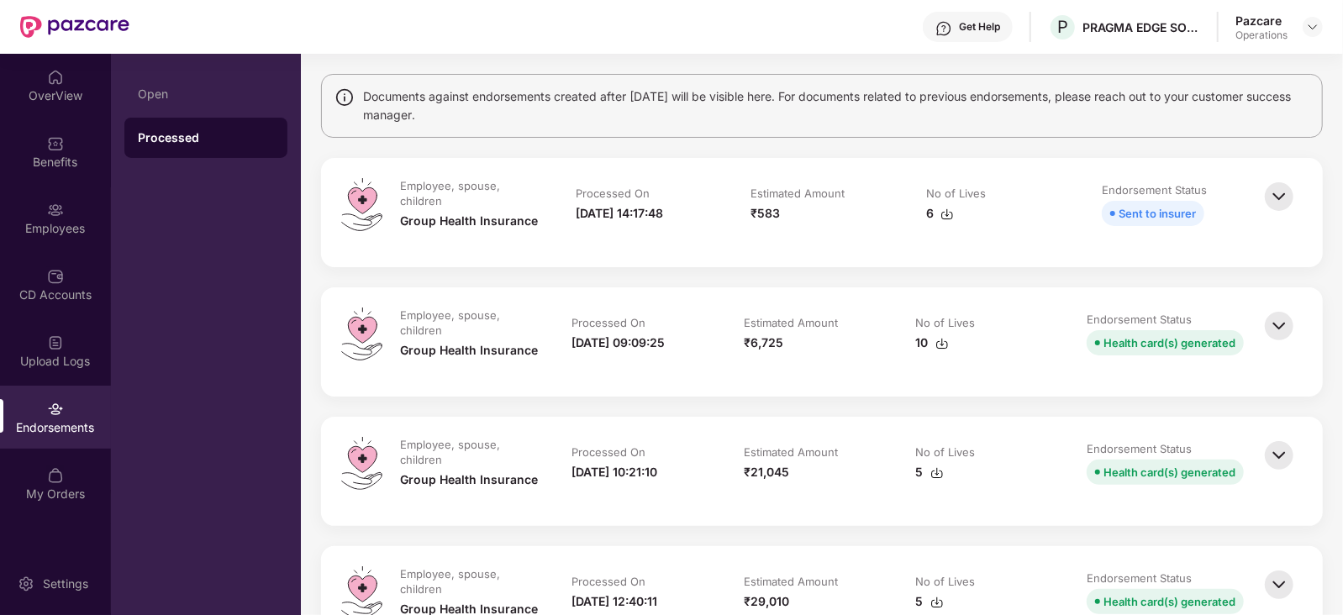
scroll to position [104, 0]
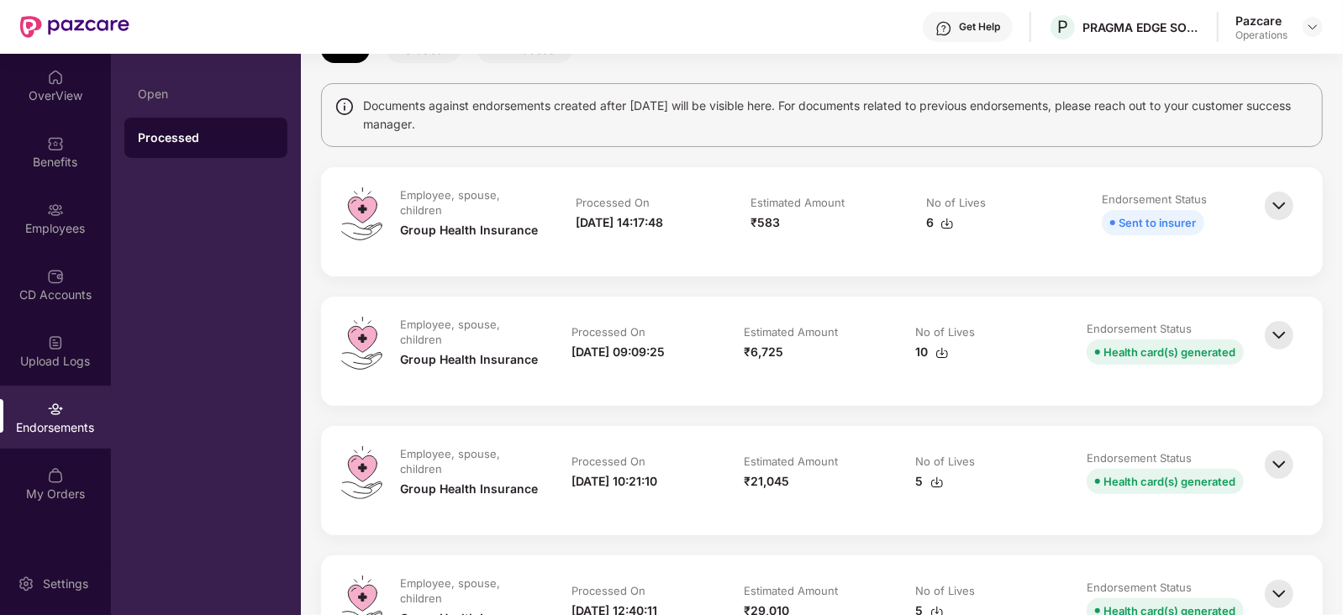
click at [1289, 331] on img at bounding box center [1278, 335] width 37 height 37
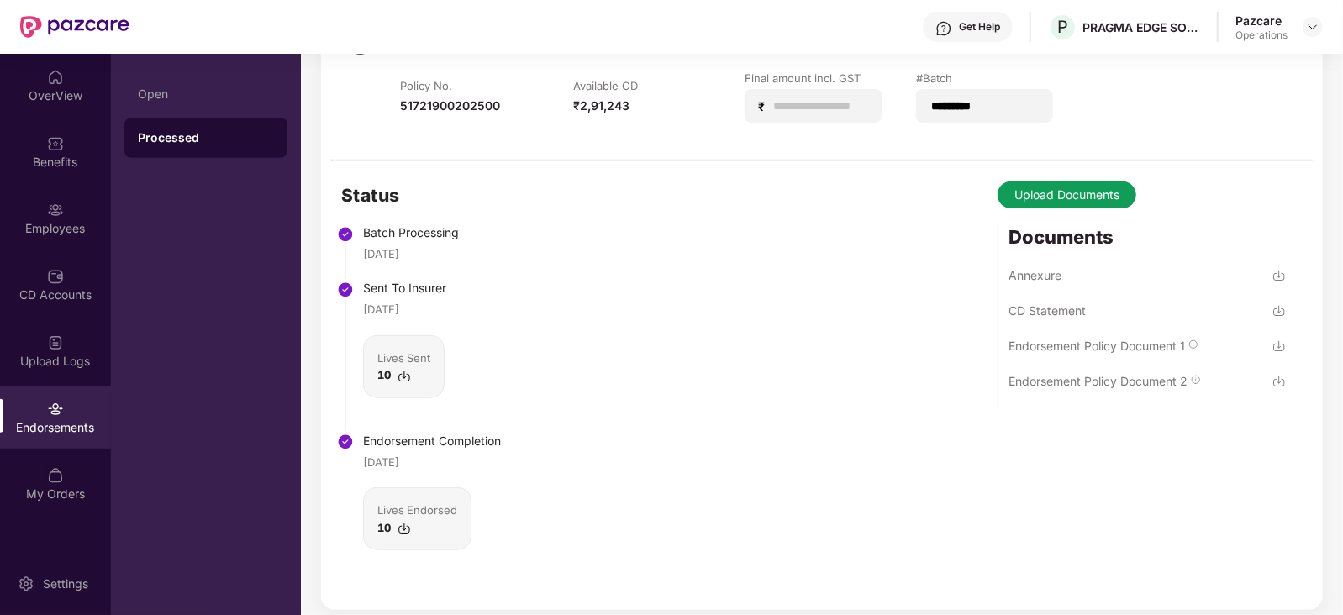
scroll to position [0, 0]
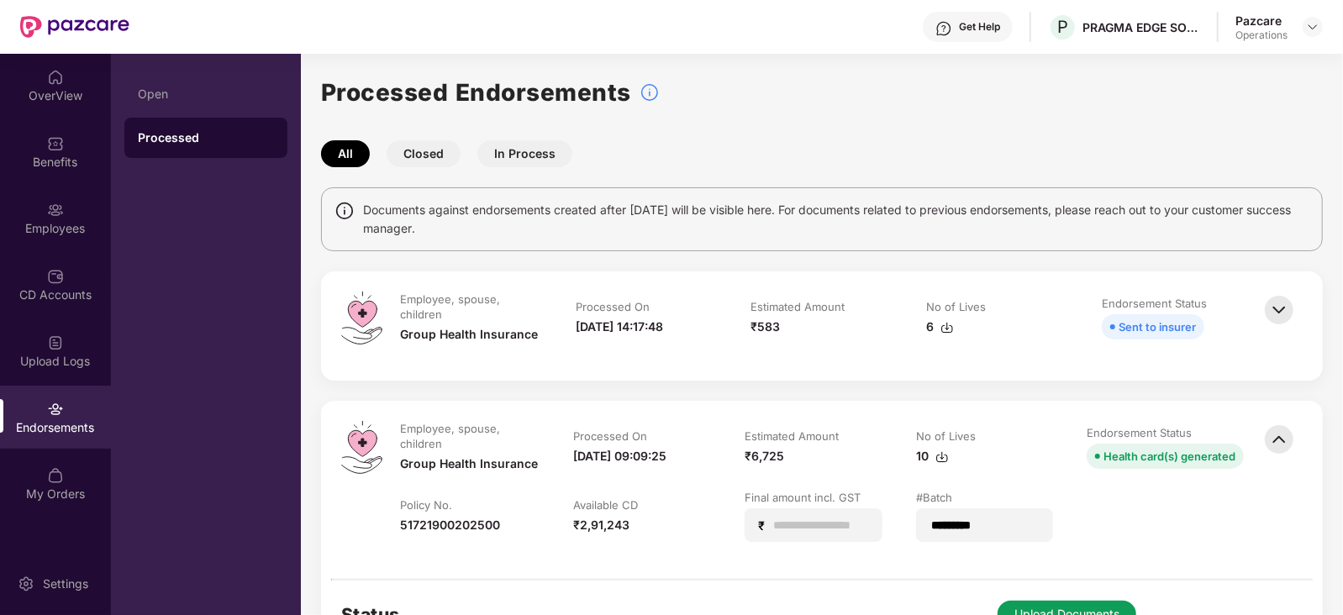
click at [1286, 315] on img at bounding box center [1278, 310] width 37 height 37
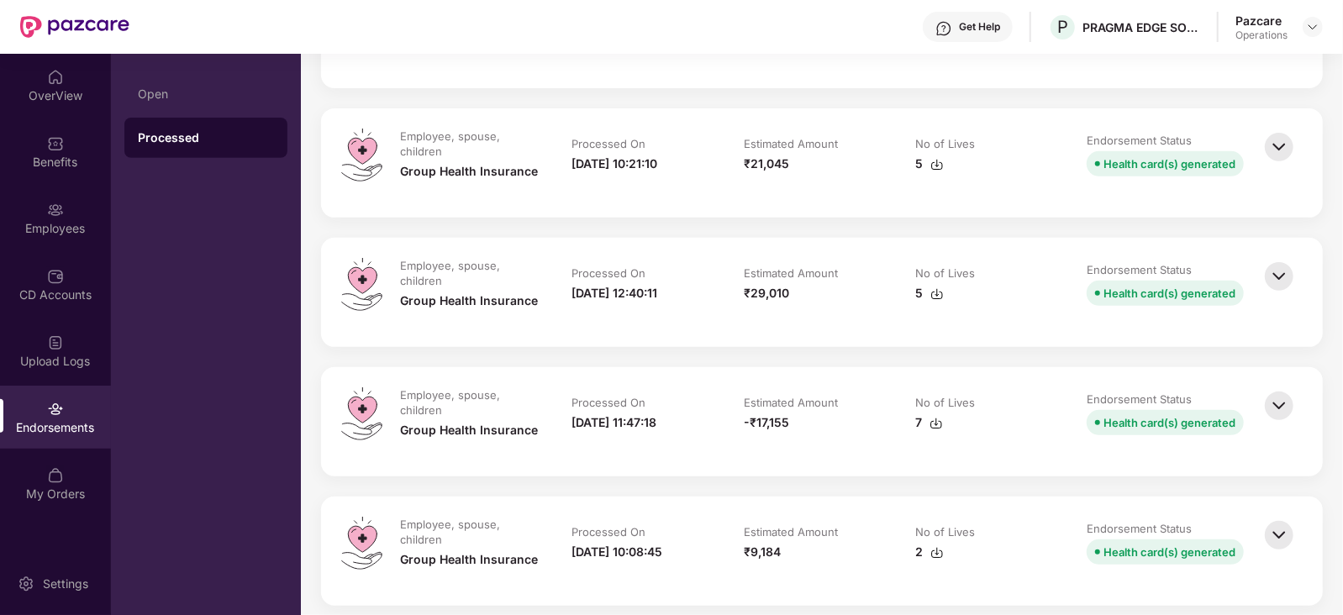
scroll to position [419, 0]
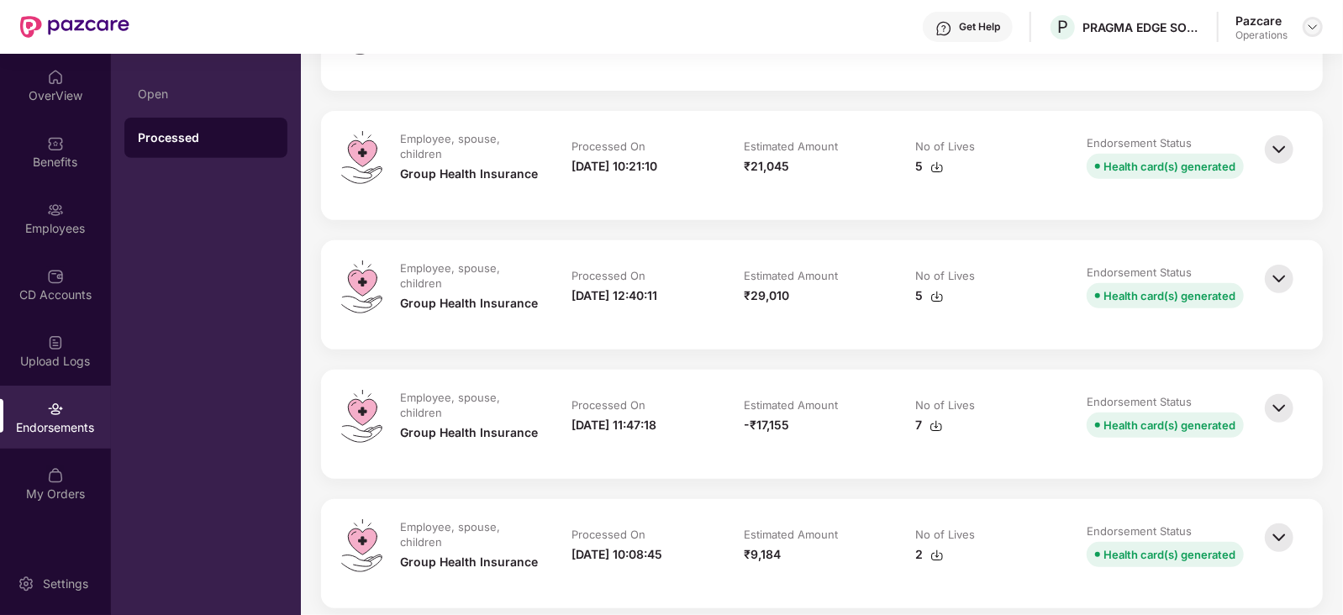
click at [1315, 34] on div at bounding box center [1312, 27] width 20 height 20
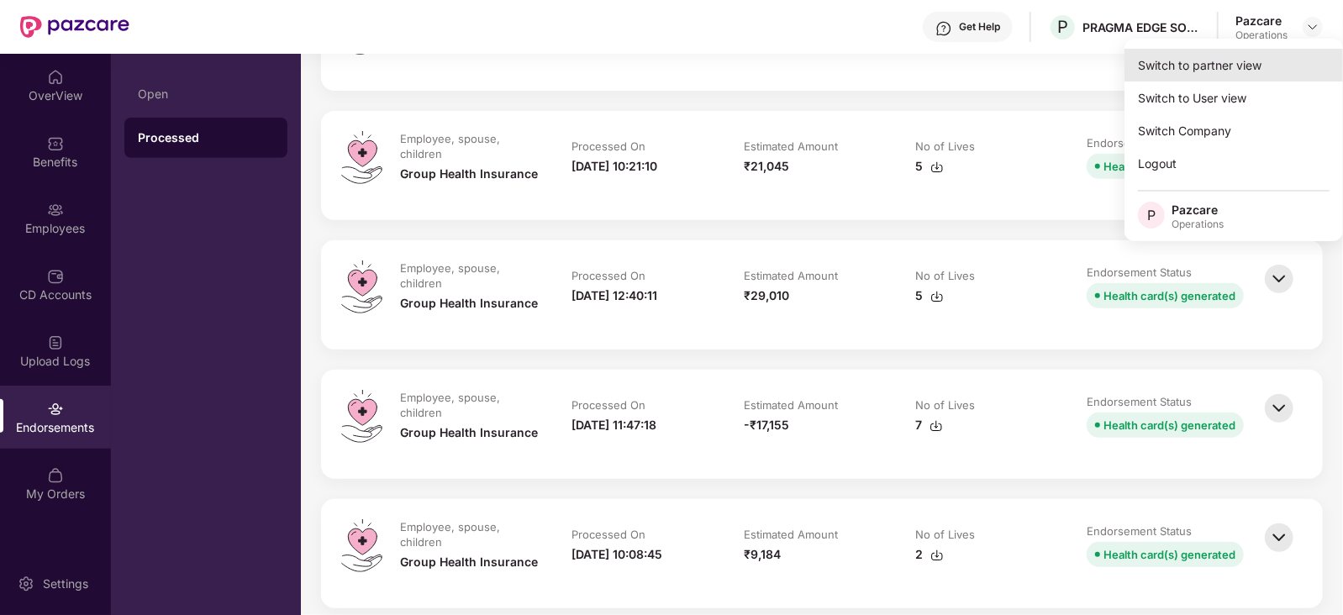
click at [1262, 56] on div "Switch to partner view" at bounding box center [1233, 65] width 218 height 33
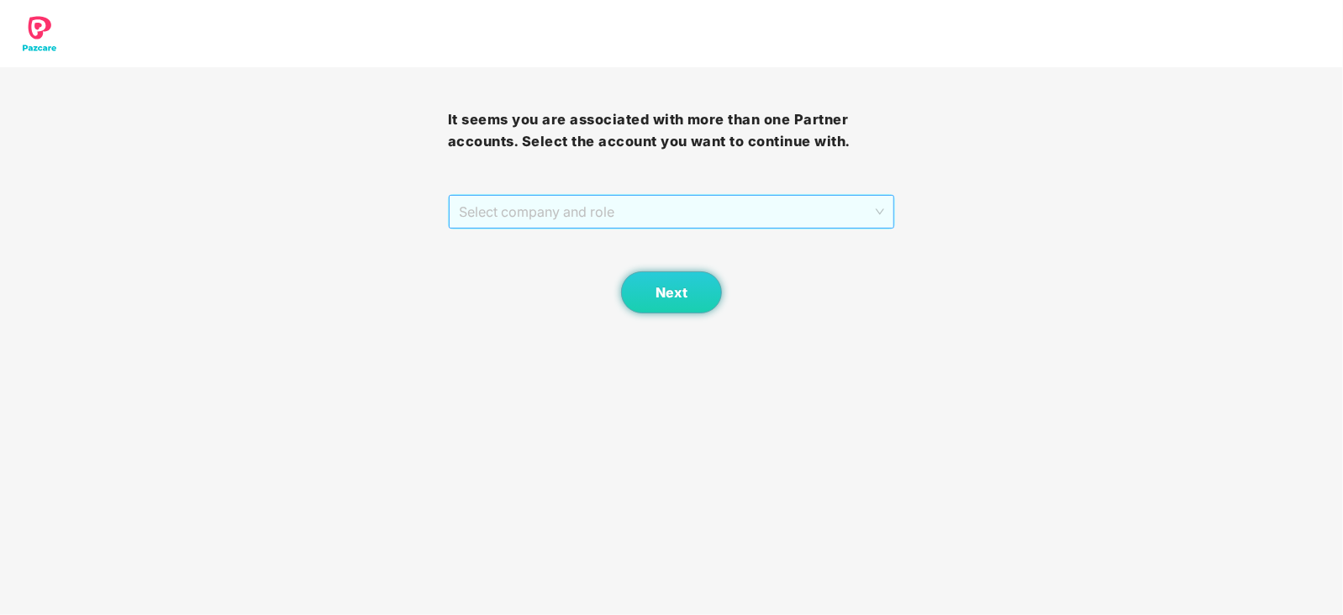
click at [634, 218] on span "Select company and role" at bounding box center [672, 212] width 426 height 32
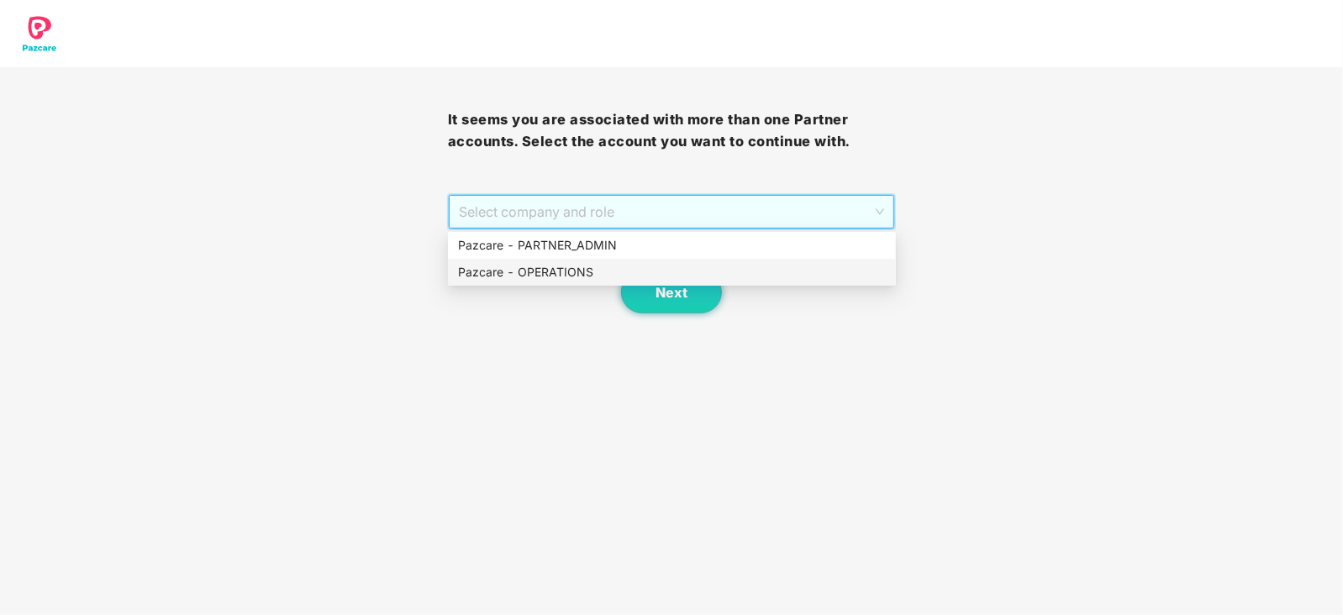
click at [570, 270] on div "Pazcare - OPERATIONS" at bounding box center [672, 272] width 428 height 18
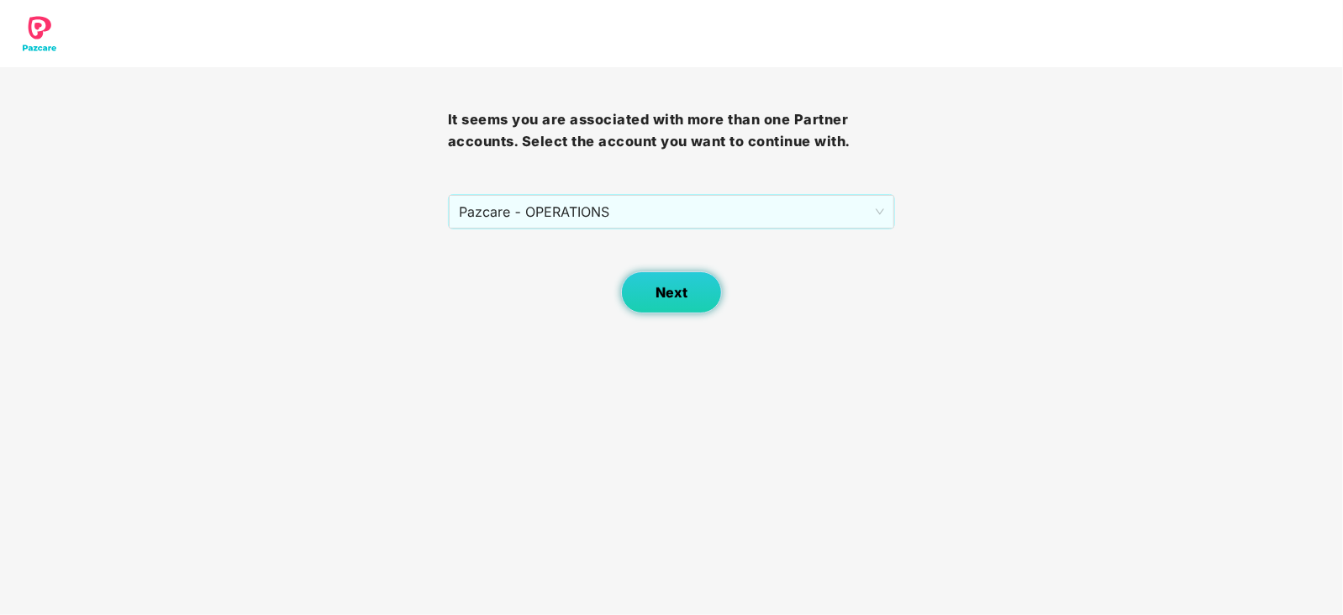
click at [649, 288] on button "Next" at bounding box center [671, 292] width 101 height 42
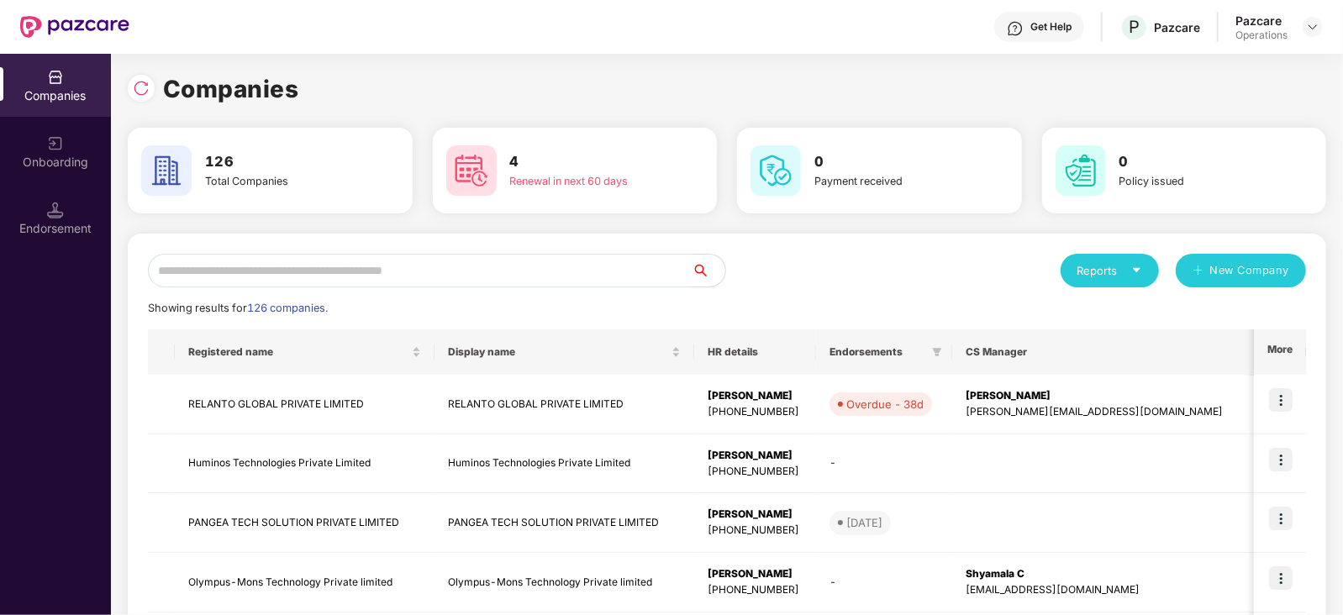
click at [539, 262] on input "text" at bounding box center [420, 271] width 544 height 34
paste input "**********"
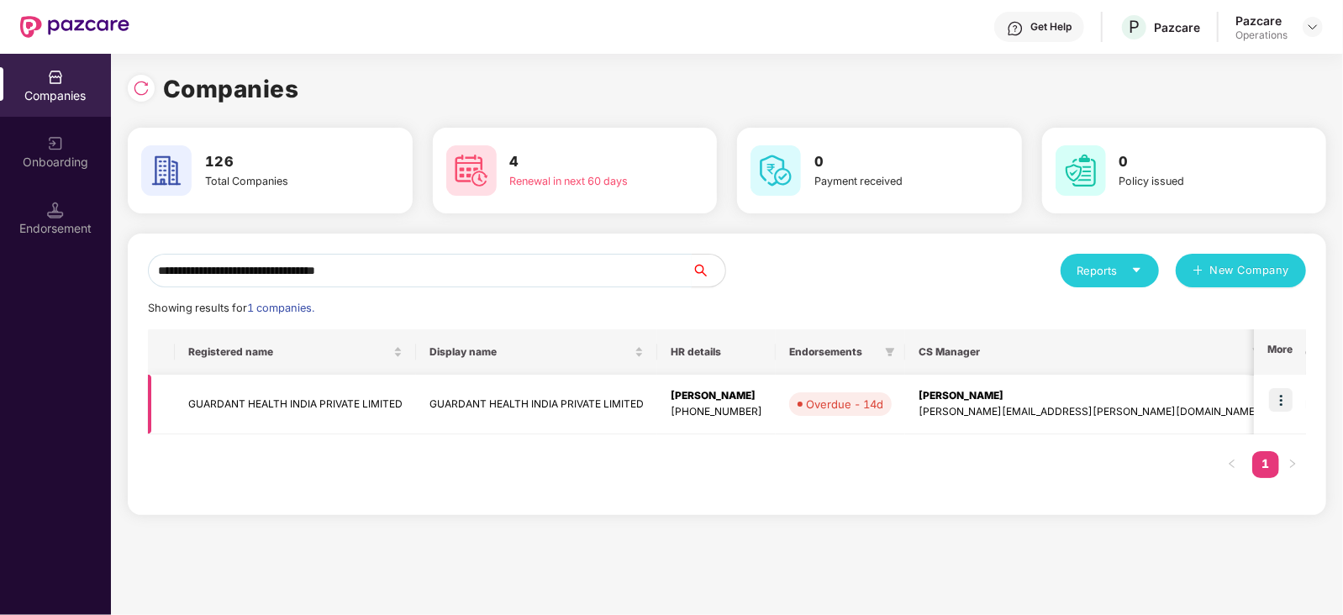
type input "**********"
click at [1286, 394] on img at bounding box center [1281, 400] width 24 height 24
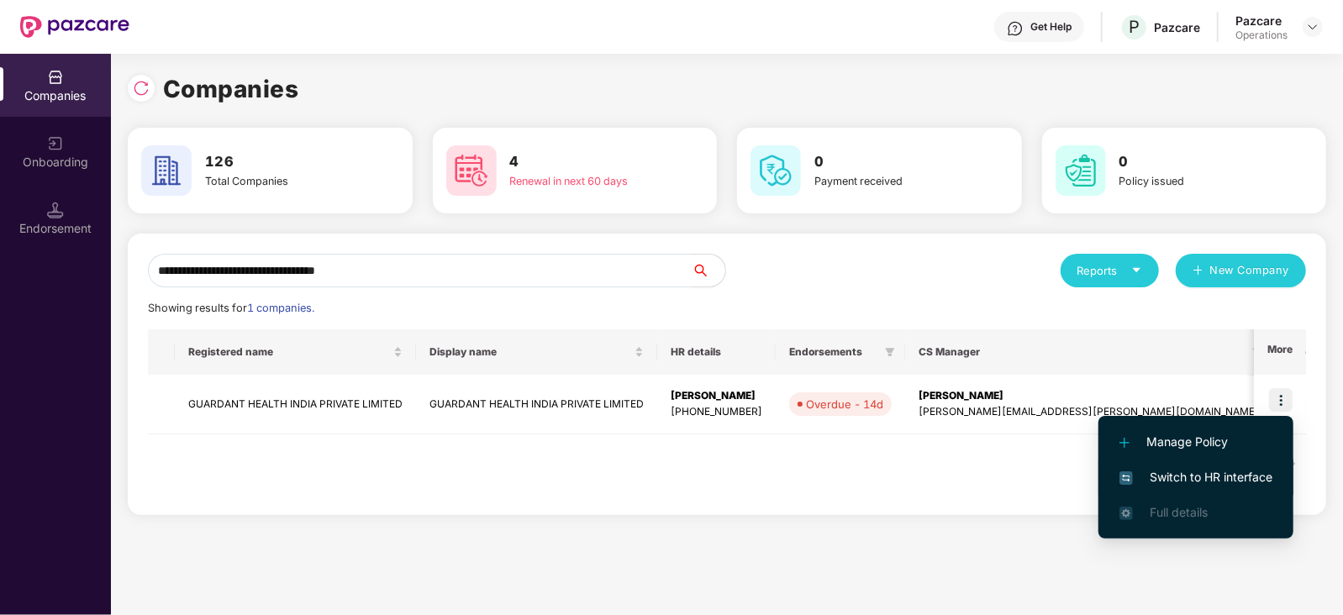
click at [1236, 469] on span "Switch to HR interface" at bounding box center [1195, 477] width 153 height 18
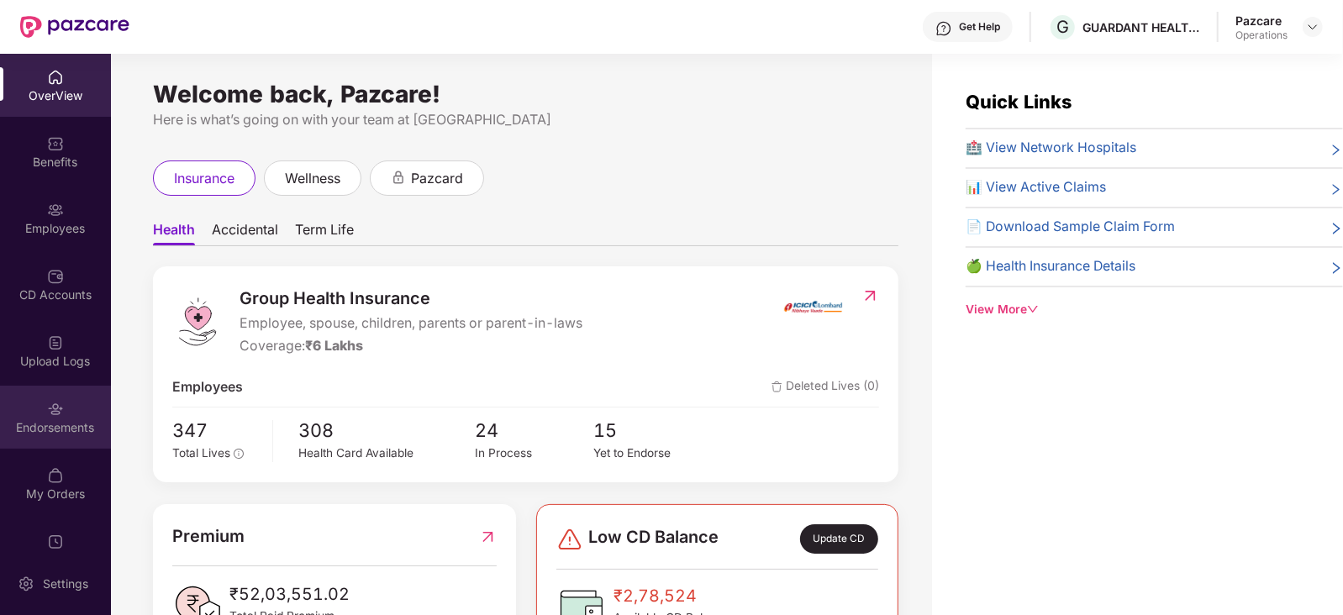
click at [30, 415] on div "Endorsements" at bounding box center [55, 417] width 111 height 63
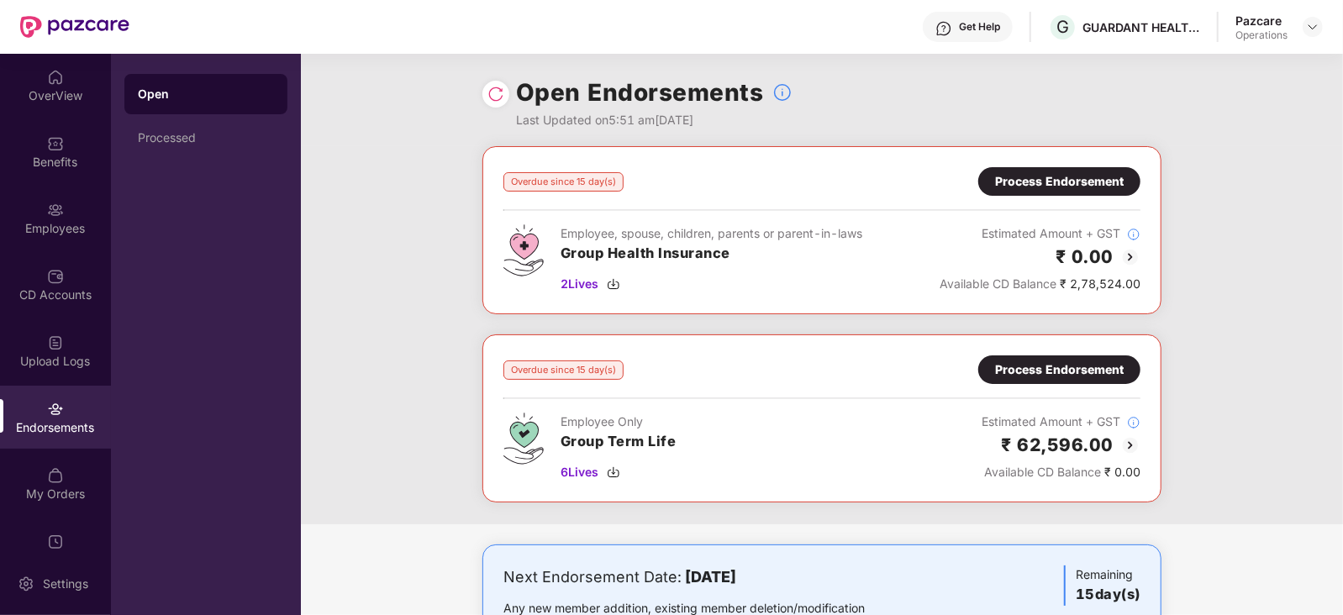
click at [1051, 173] on div "Process Endorsement" at bounding box center [1059, 181] width 129 height 18
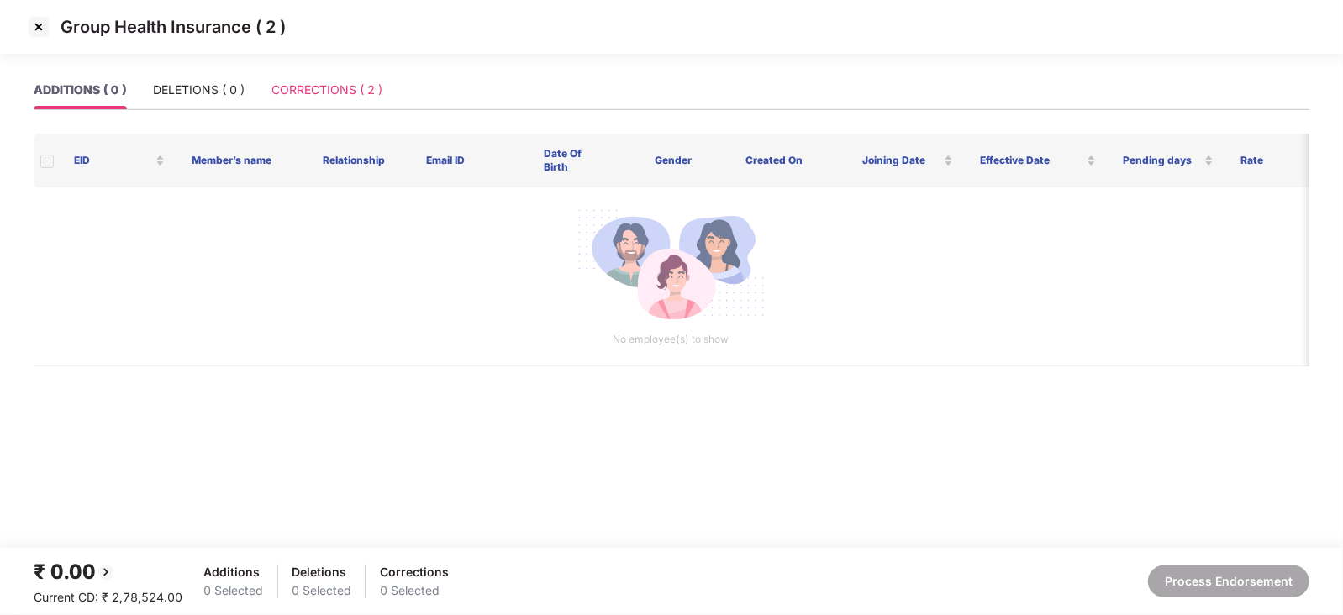
click at [329, 99] on div "CORRECTIONS ( 2 )" at bounding box center [326, 90] width 111 height 39
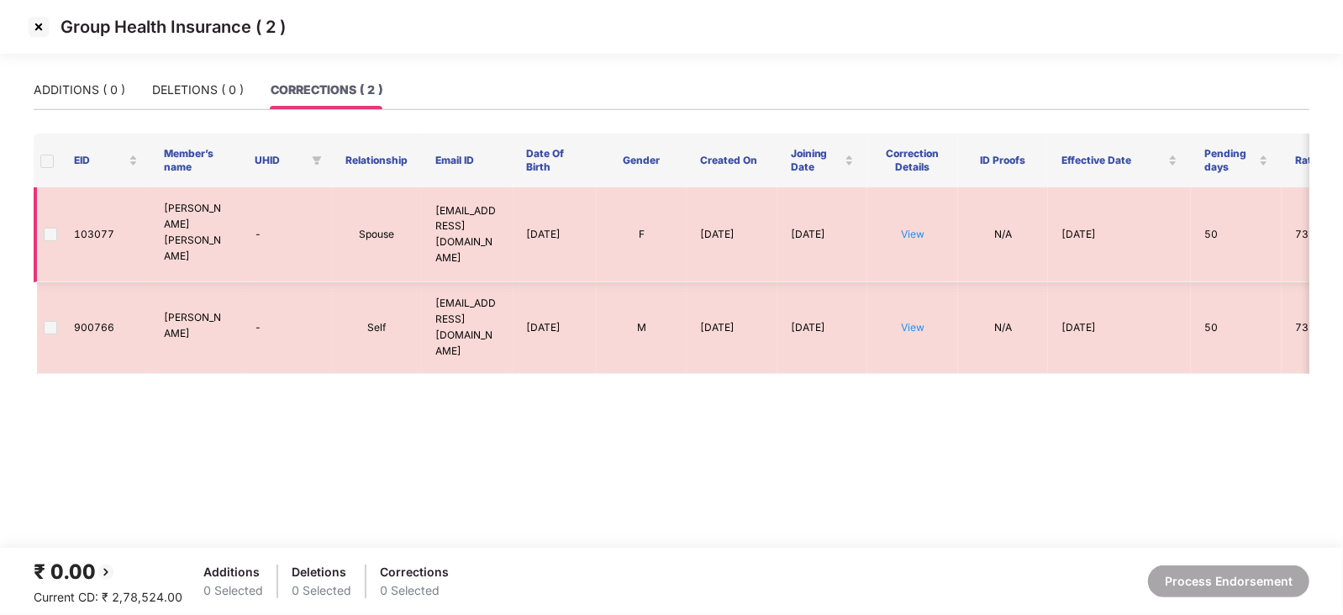
click at [50, 228] on span at bounding box center [50, 234] width 13 height 13
click at [34, 28] on img at bounding box center [38, 26] width 27 height 27
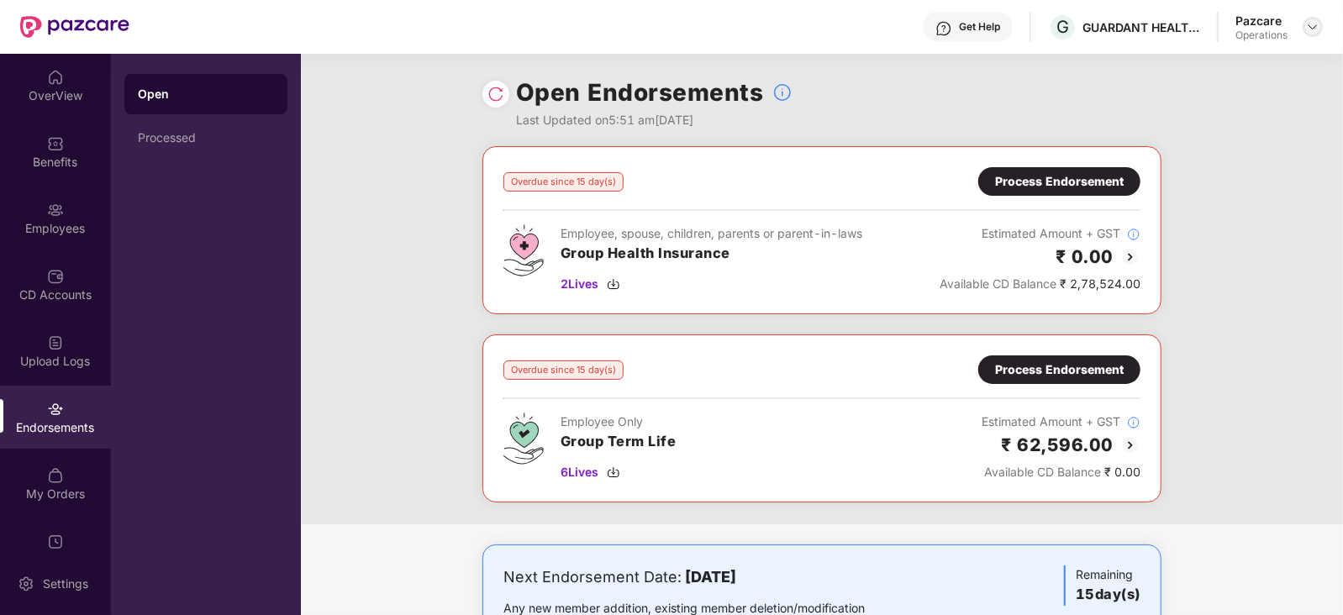
click at [1311, 30] on img at bounding box center [1312, 26] width 13 height 13
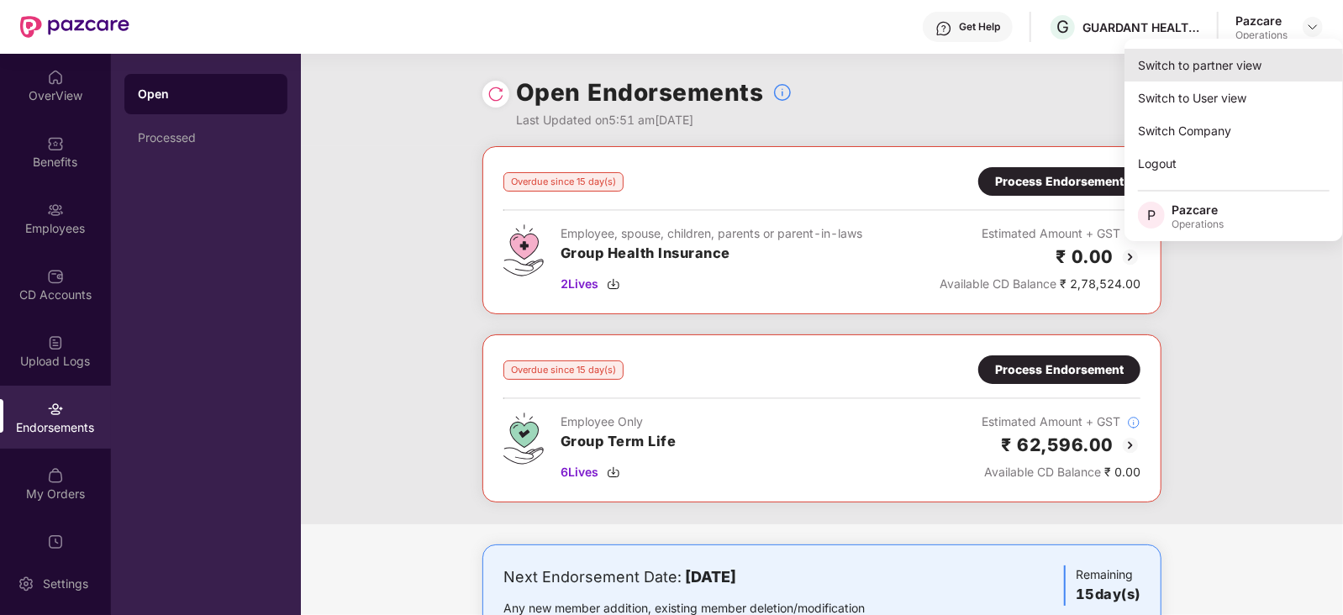
click at [1252, 58] on div "Switch to partner view" at bounding box center [1233, 65] width 218 height 33
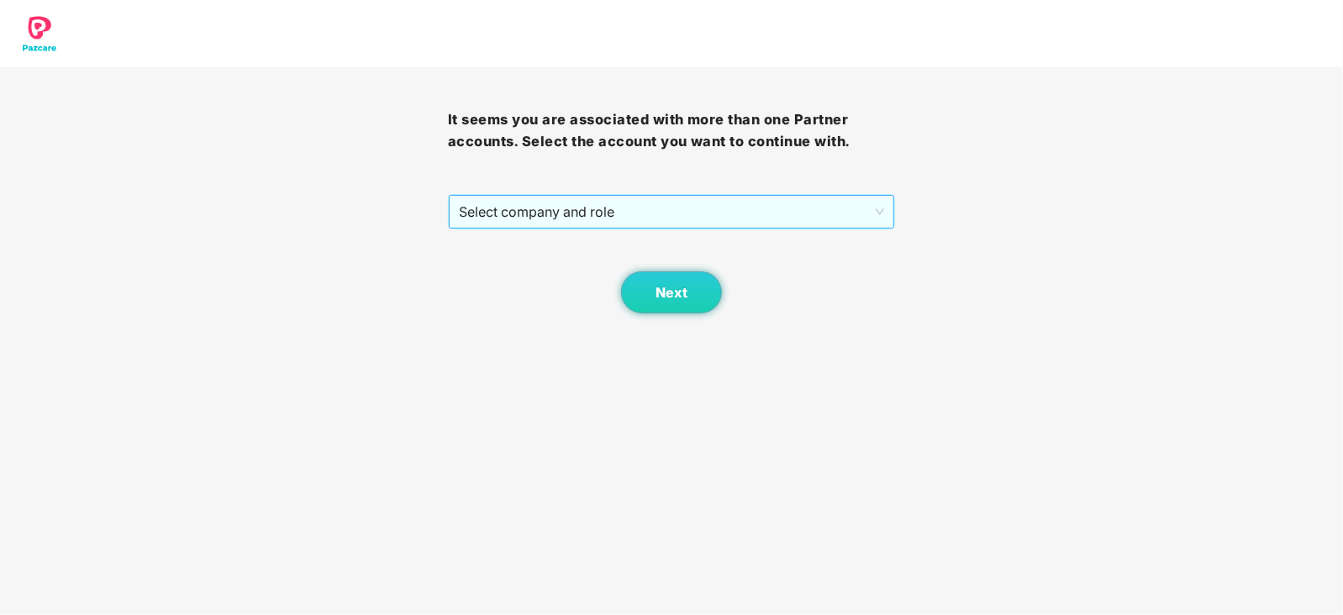
click at [702, 223] on span "Select company and role" at bounding box center [672, 212] width 426 height 32
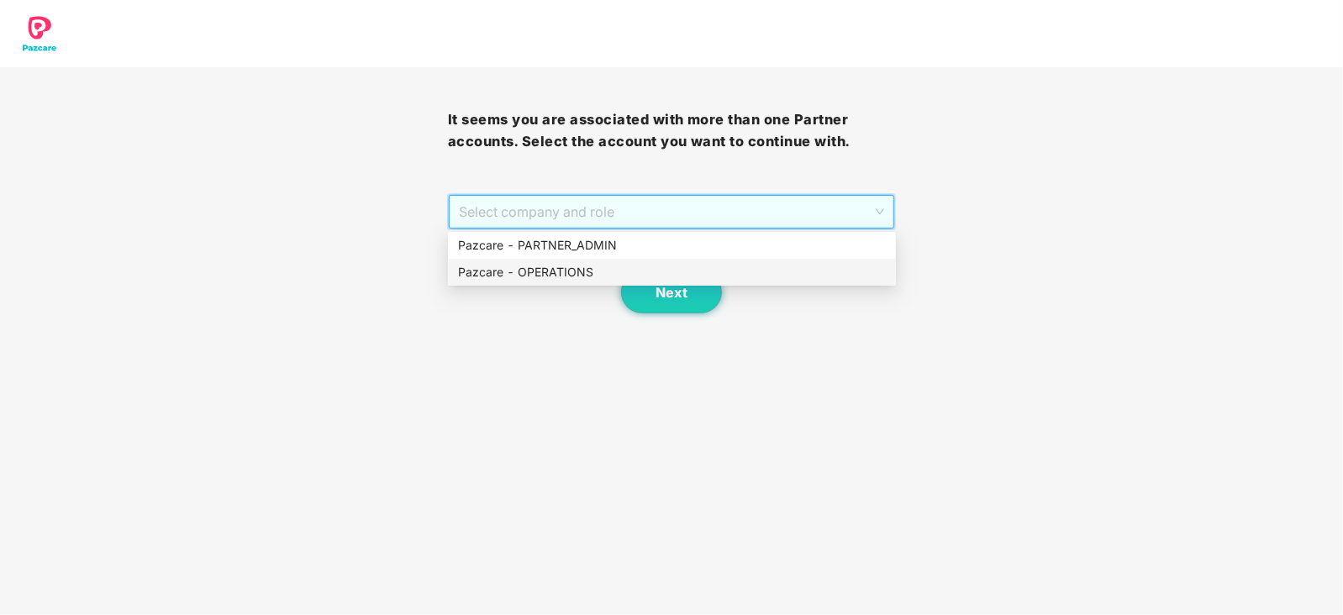
click at [570, 278] on div "Pazcare - OPERATIONS" at bounding box center [672, 272] width 428 height 18
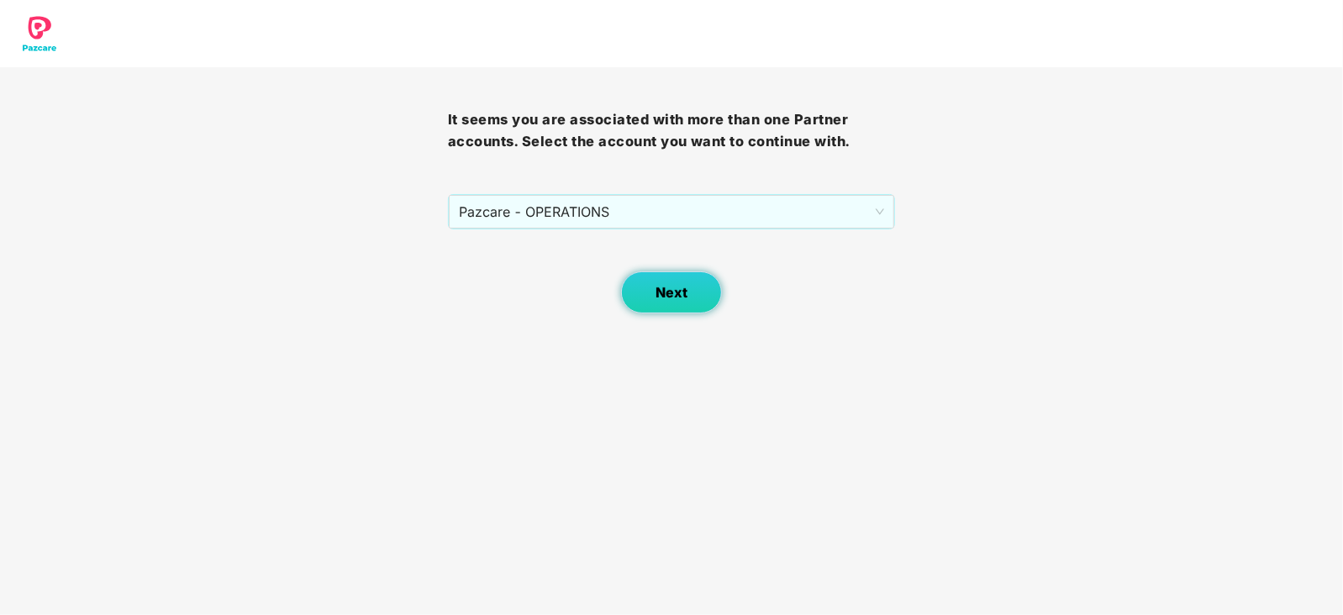
click at [660, 303] on button "Next" at bounding box center [671, 292] width 101 height 42
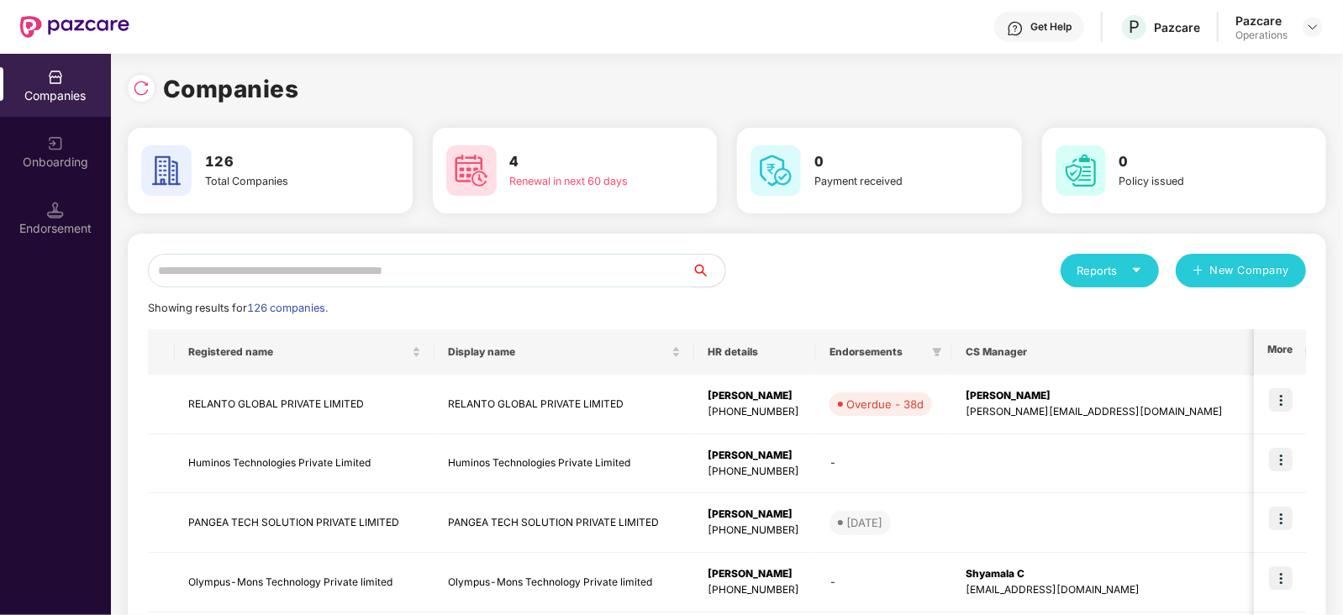
click at [447, 276] on input "text" at bounding box center [420, 271] width 544 height 34
paste input "**********"
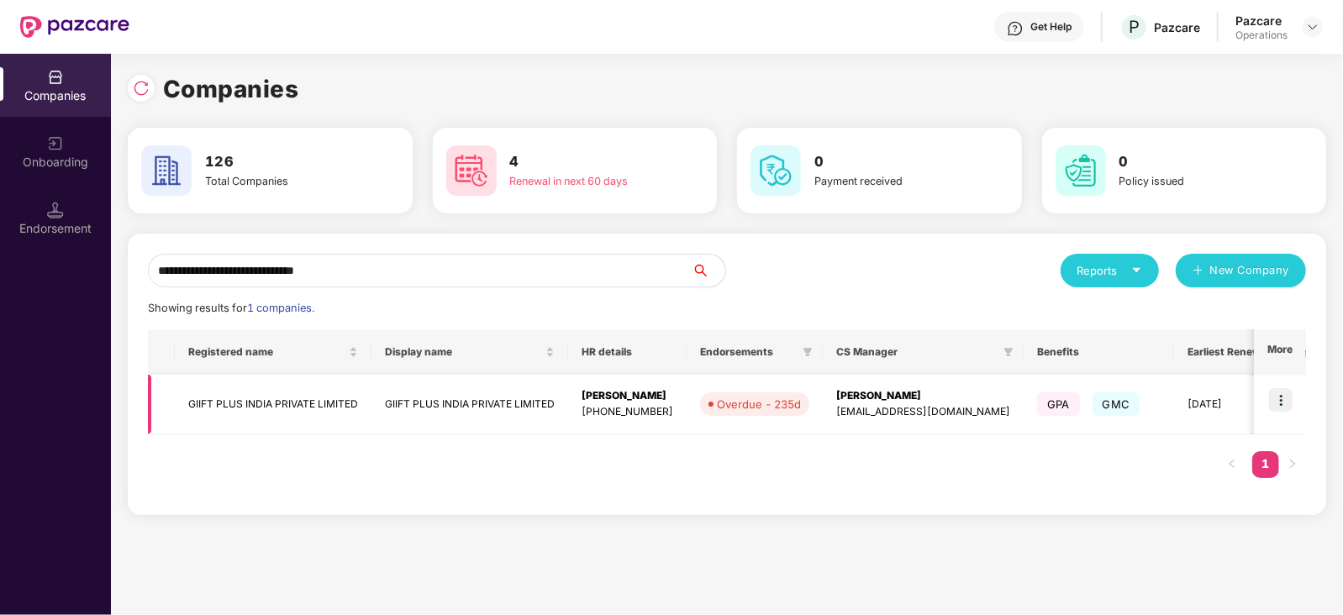
type input "**********"
click at [1297, 401] on td at bounding box center [1280, 405] width 52 height 60
drag, startPoint x: 1299, startPoint y: 384, endPoint x: 1287, endPoint y: 392, distance: 14.5
click at [1298, 384] on td at bounding box center [1280, 405] width 52 height 60
click at [1286, 395] on img at bounding box center [1281, 400] width 24 height 24
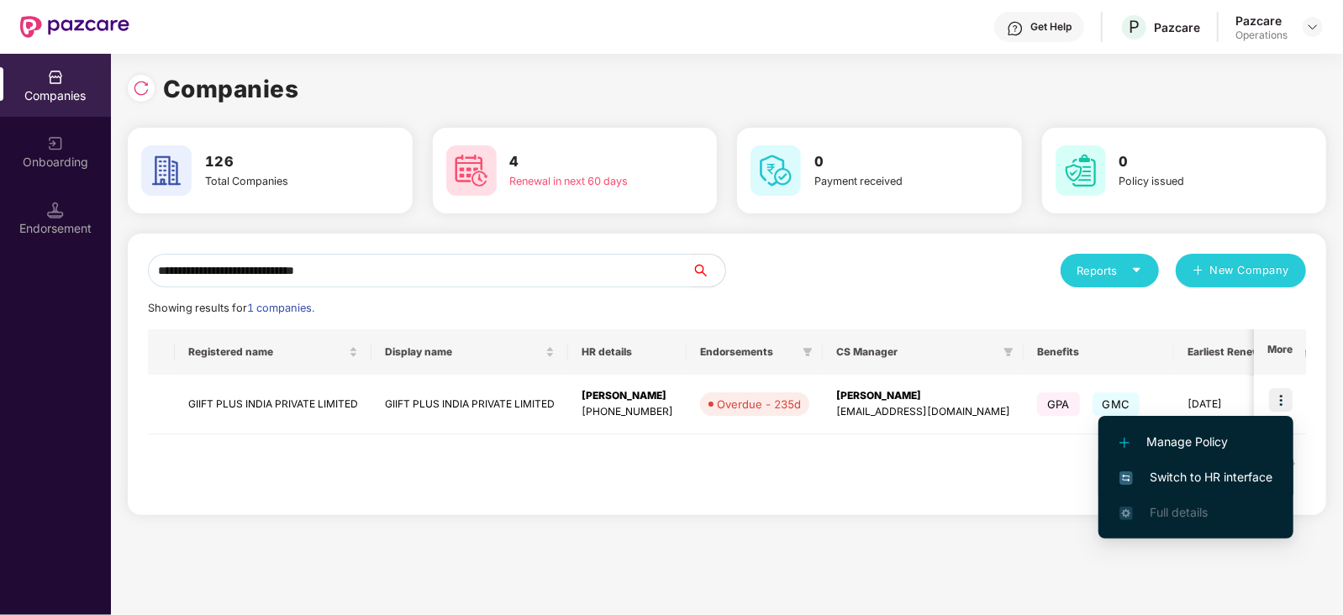
click at [1241, 468] on span "Switch to HR interface" at bounding box center [1195, 477] width 153 height 18
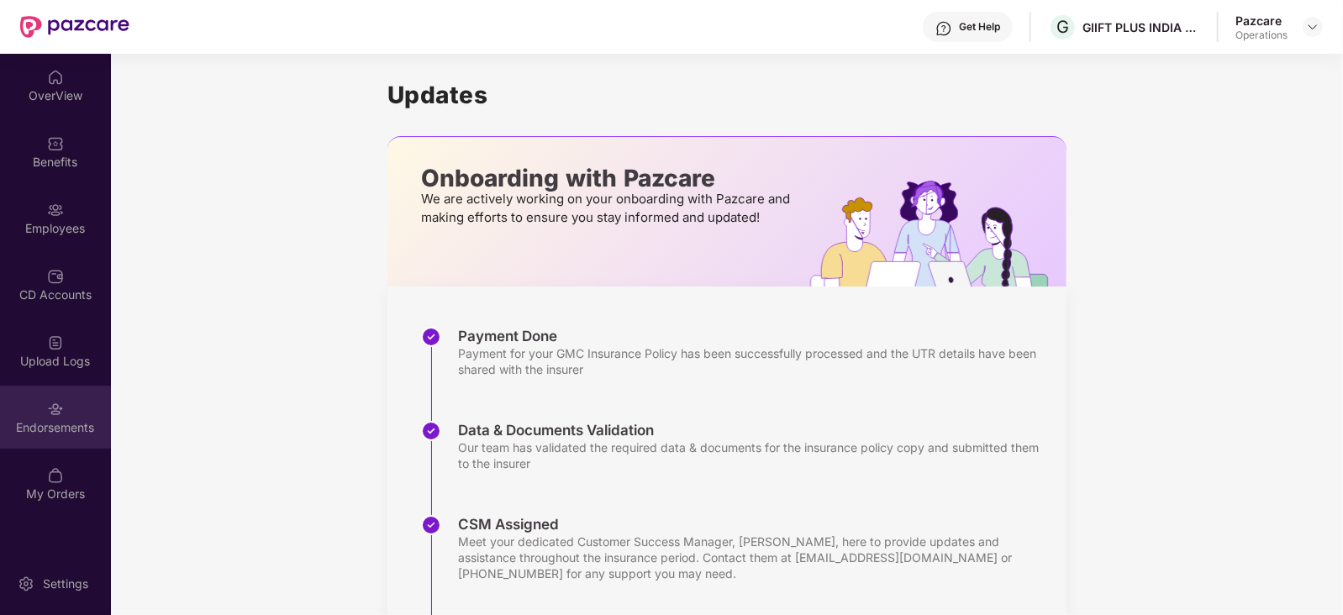
click at [77, 422] on div "Endorsements" at bounding box center [55, 427] width 111 height 17
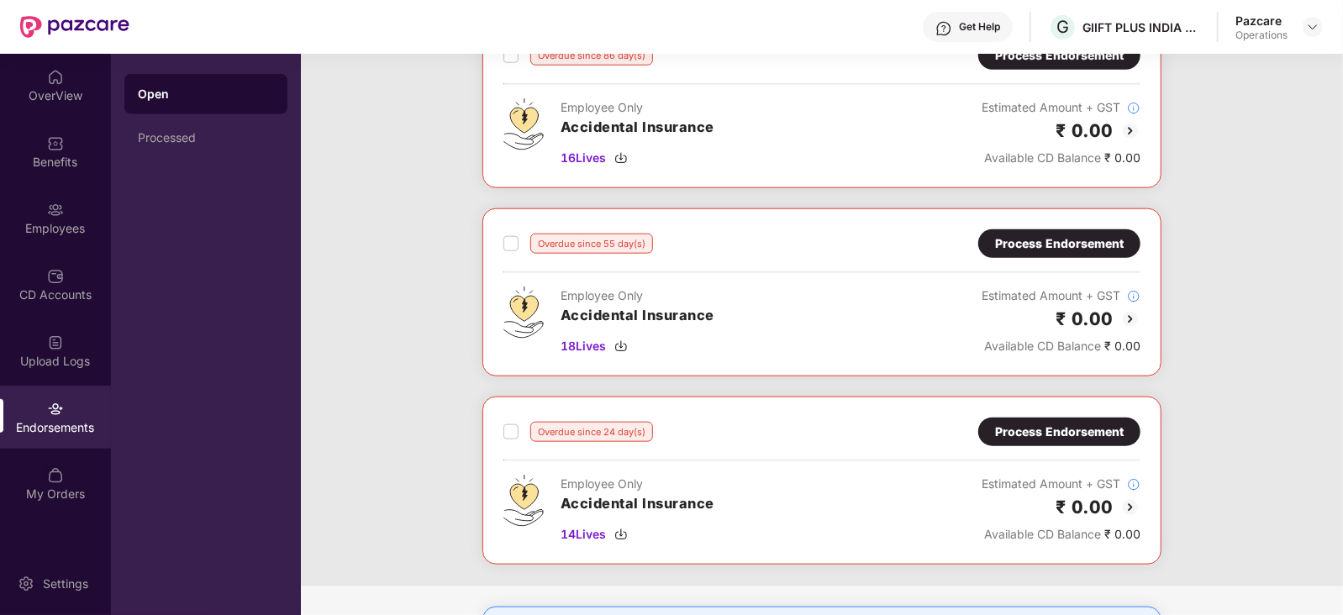
scroll to position [1050, 0]
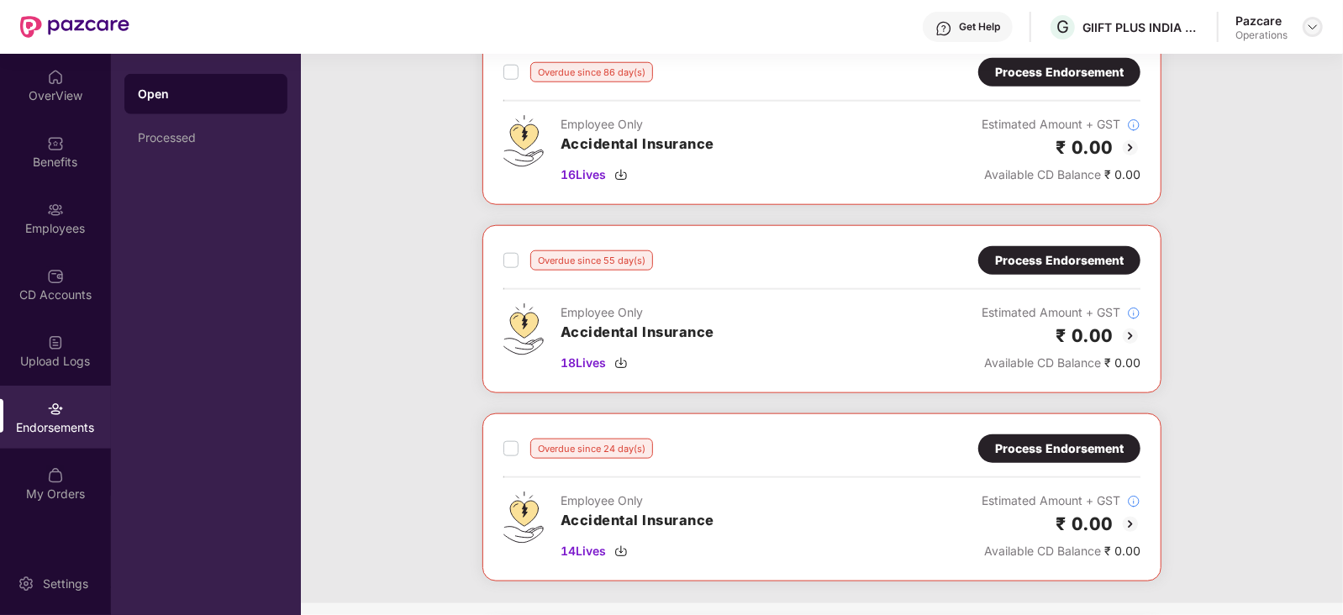
click at [1310, 27] on img at bounding box center [1312, 26] width 13 height 13
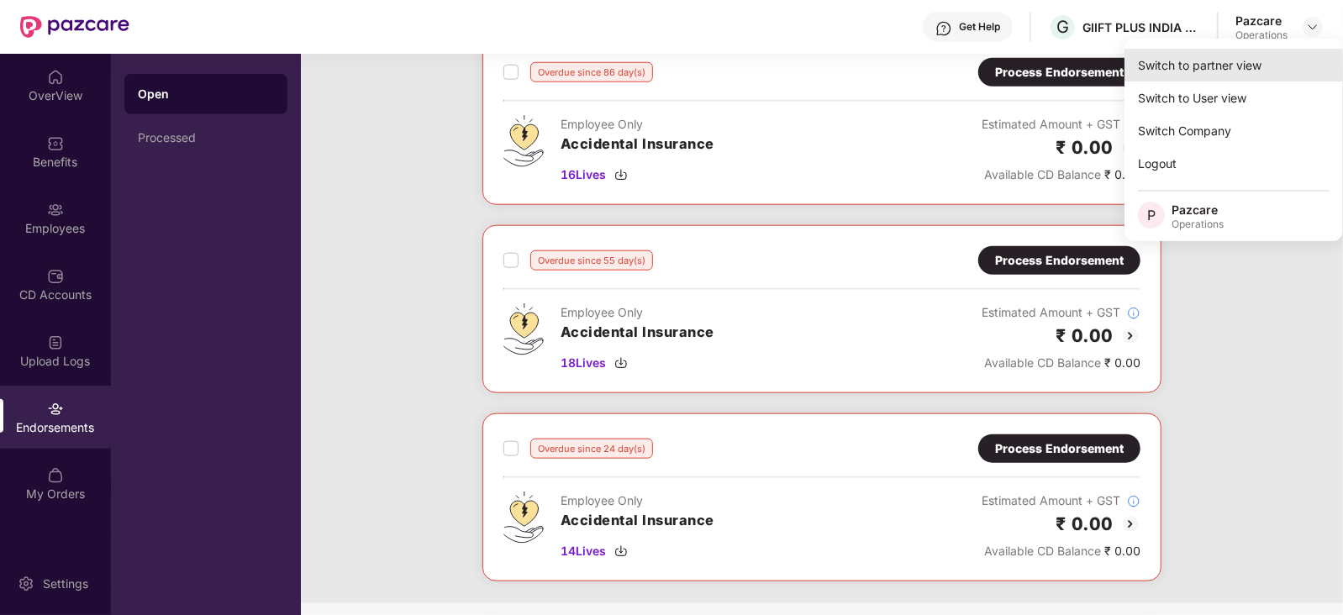
click at [1251, 68] on div "Switch to partner view" at bounding box center [1233, 65] width 218 height 33
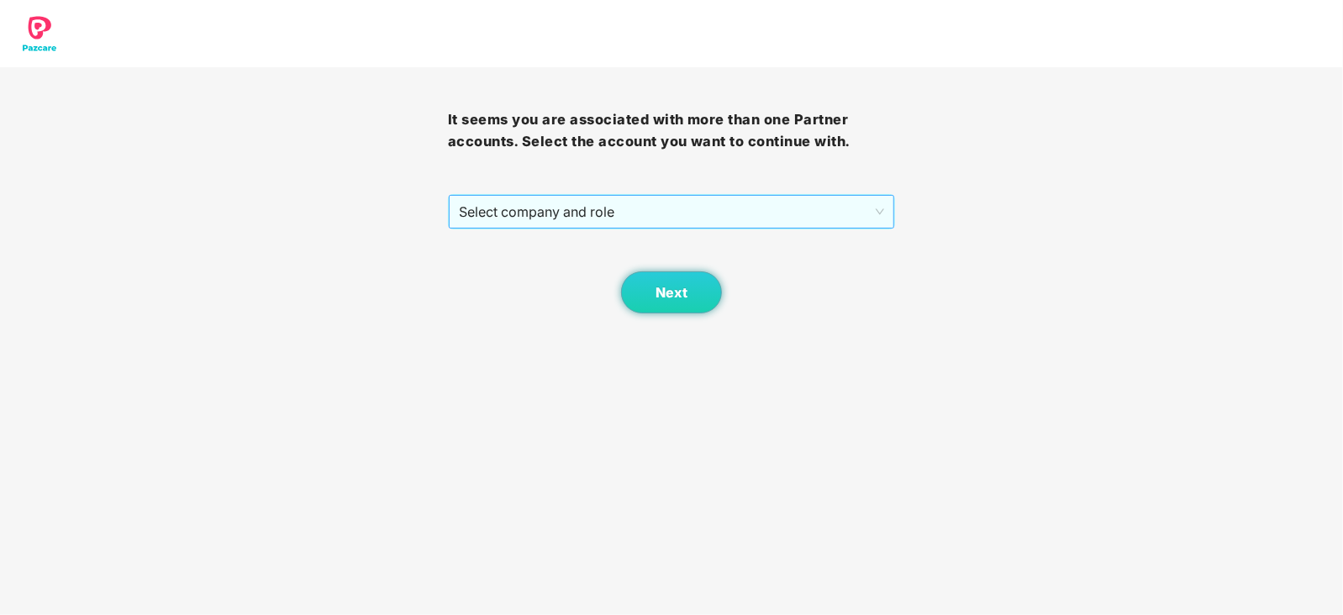
click at [650, 209] on span "Select company and role" at bounding box center [672, 212] width 426 height 32
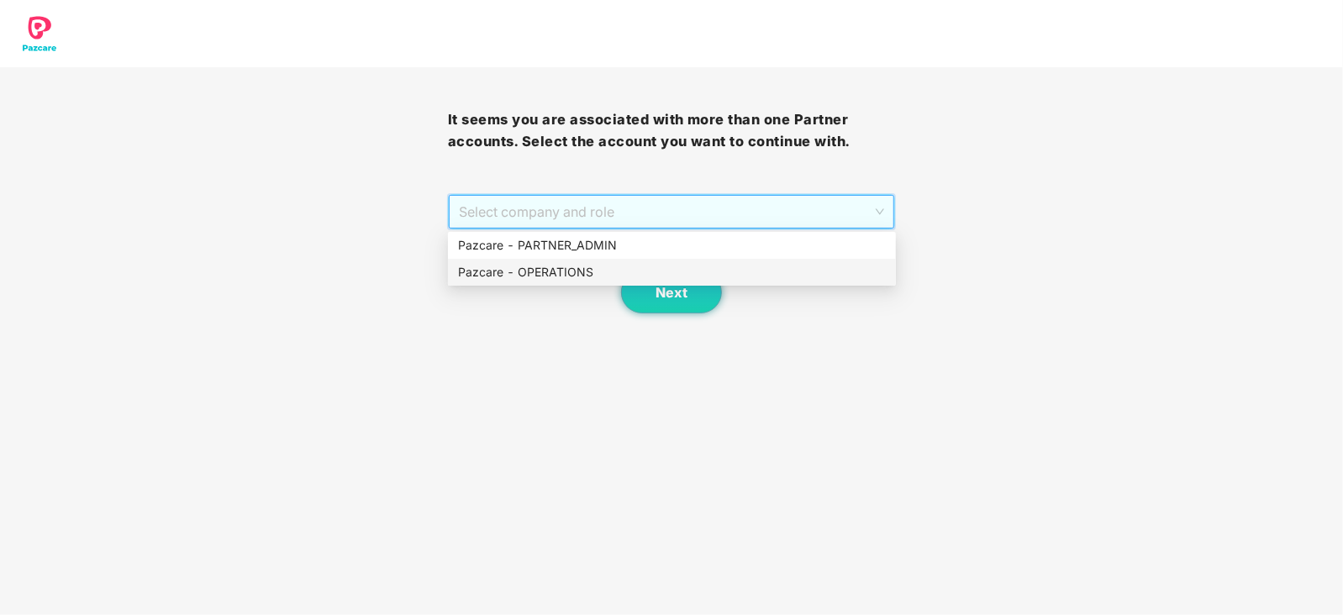
click at [555, 280] on div "Pazcare - OPERATIONS" at bounding box center [672, 272] width 428 height 18
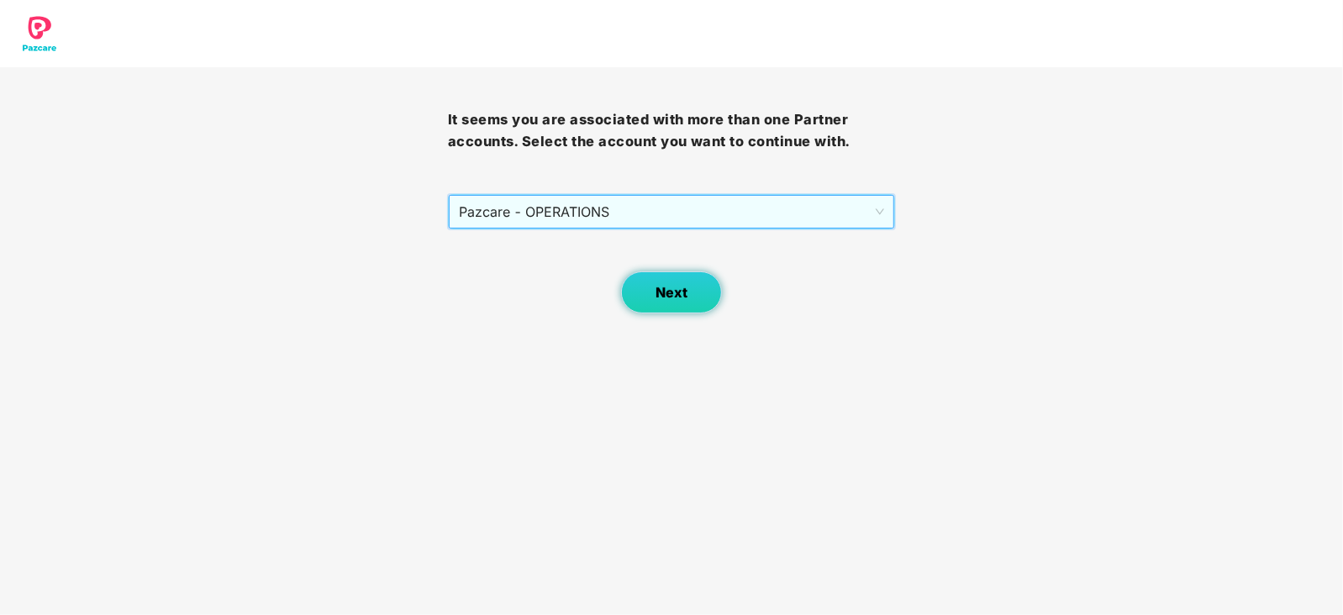
click at [639, 292] on button "Next" at bounding box center [671, 292] width 101 height 42
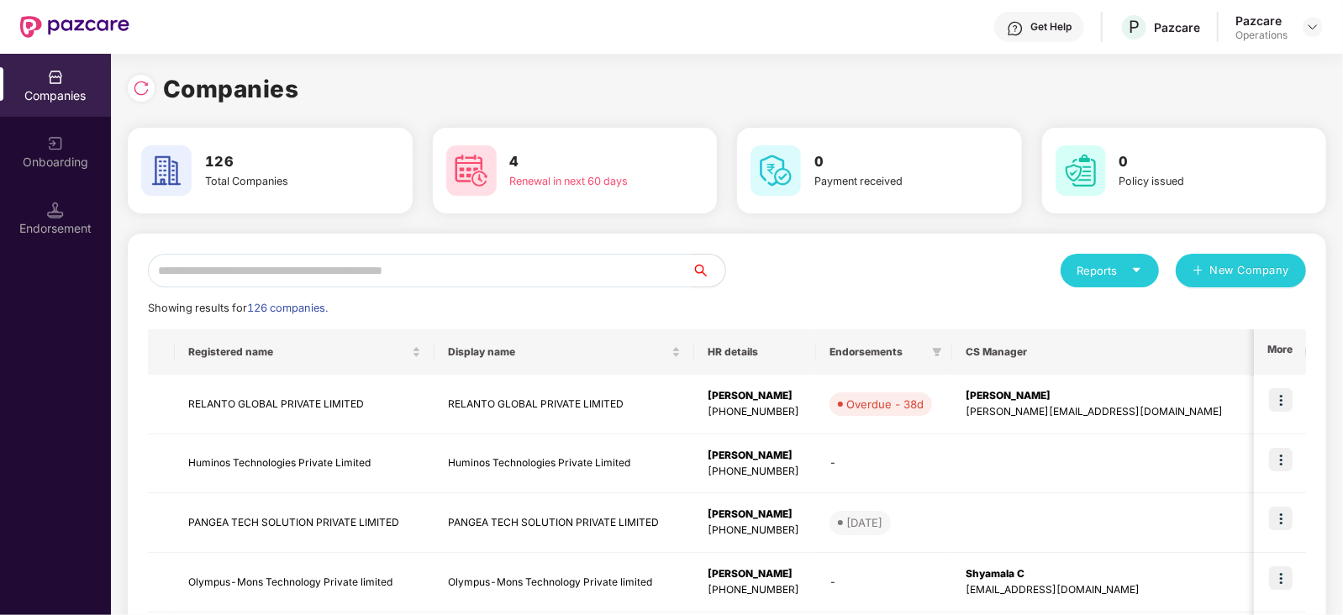
click at [525, 269] on input "text" at bounding box center [420, 271] width 544 height 34
paste input "**********"
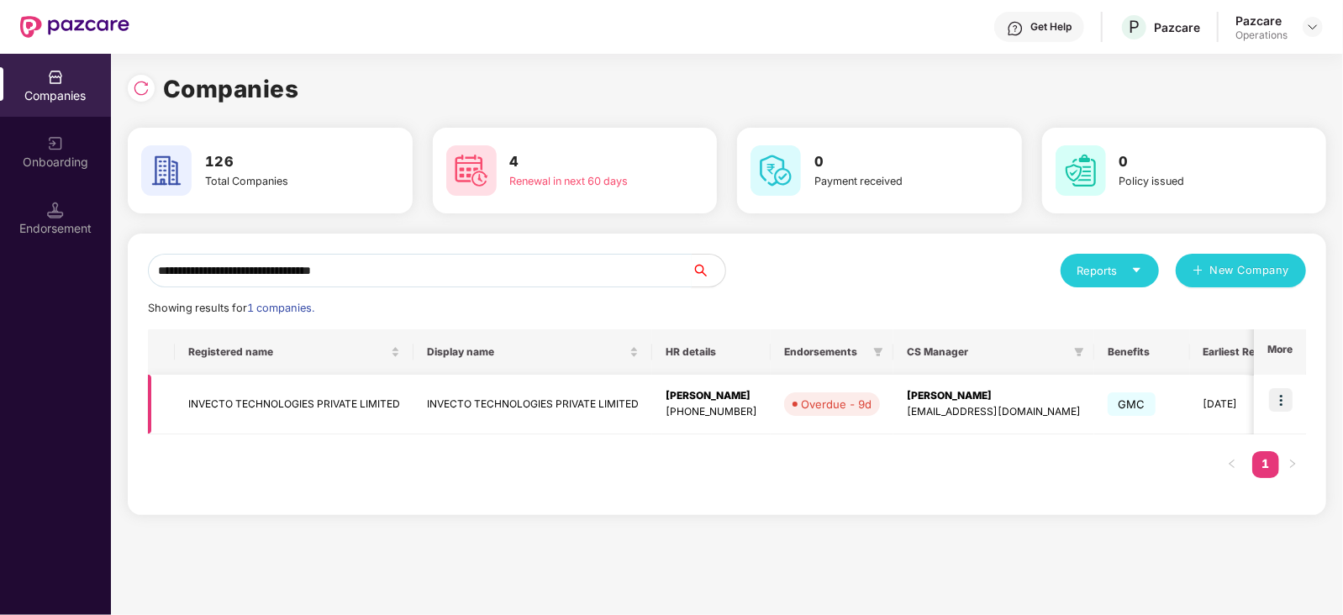
type input "**********"
click at [1281, 395] on img at bounding box center [1281, 400] width 24 height 24
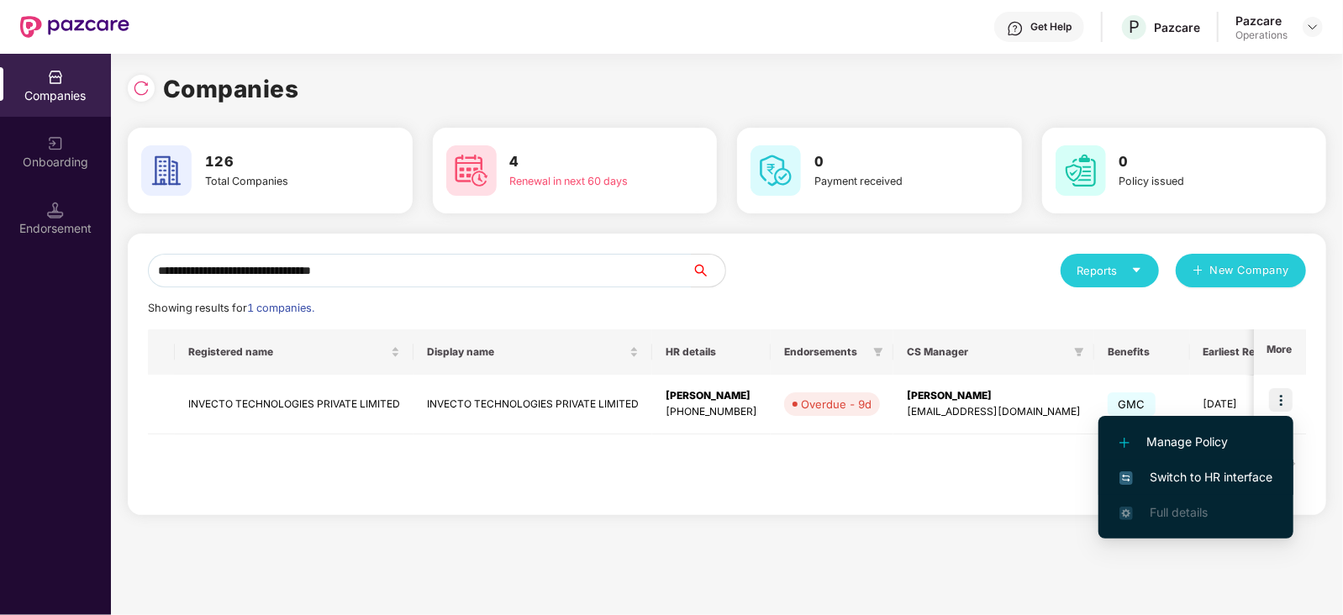
click at [1202, 472] on span "Switch to HR interface" at bounding box center [1195, 477] width 153 height 18
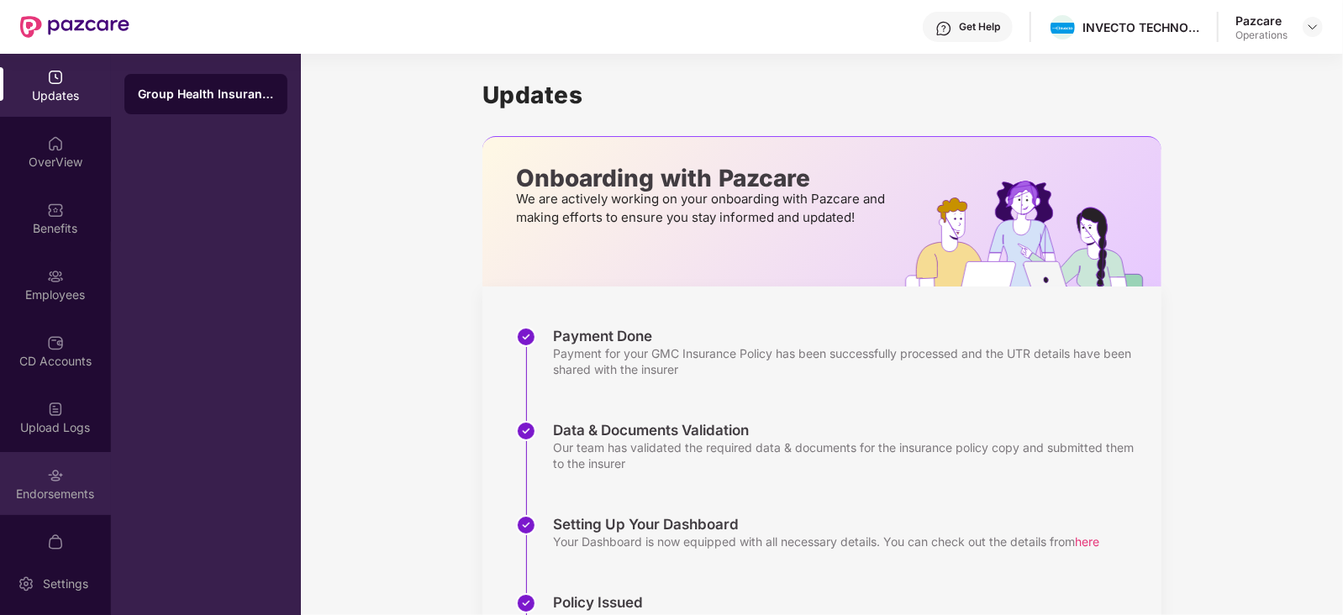
click at [90, 476] on div "Endorsements" at bounding box center [55, 483] width 111 height 63
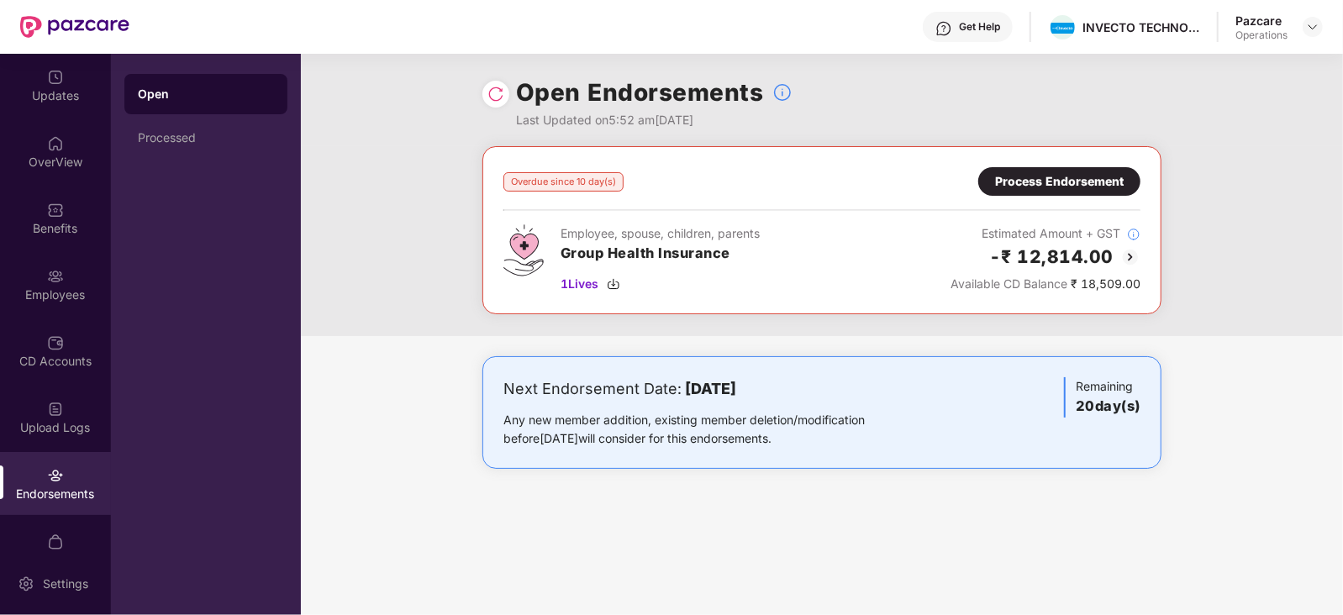
click at [1092, 174] on div "Process Endorsement" at bounding box center [1059, 181] width 129 height 18
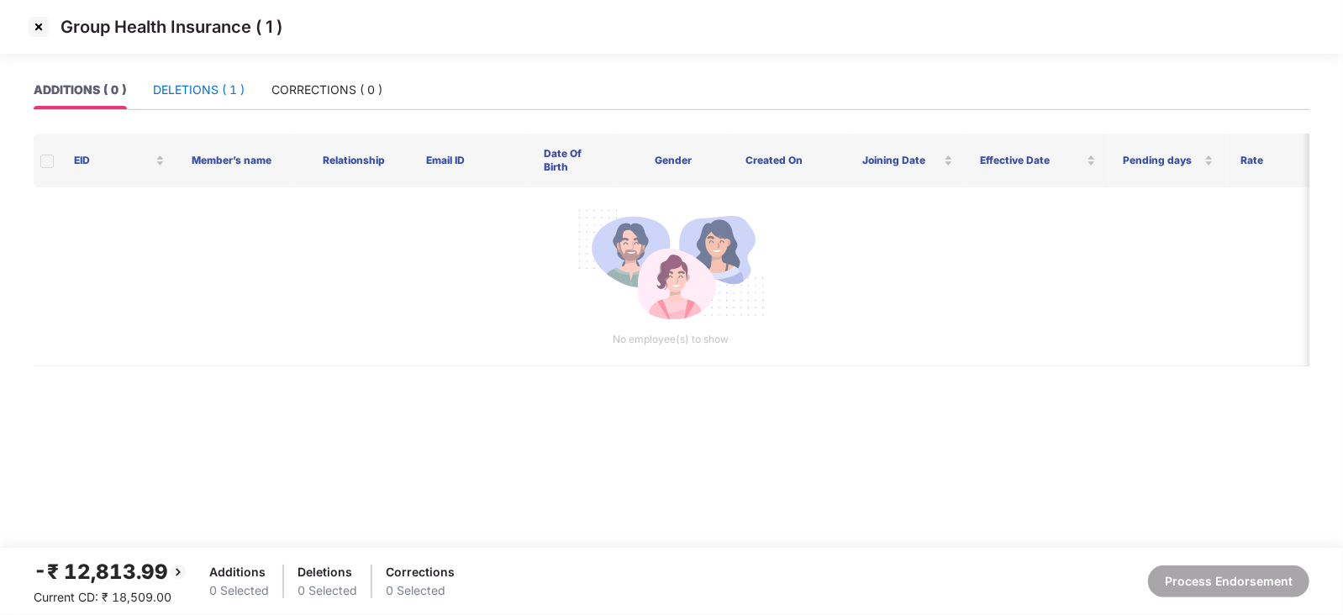
click at [176, 82] on div "DELETIONS ( 1 )" at bounding box center [199, 90] width 92 height 18
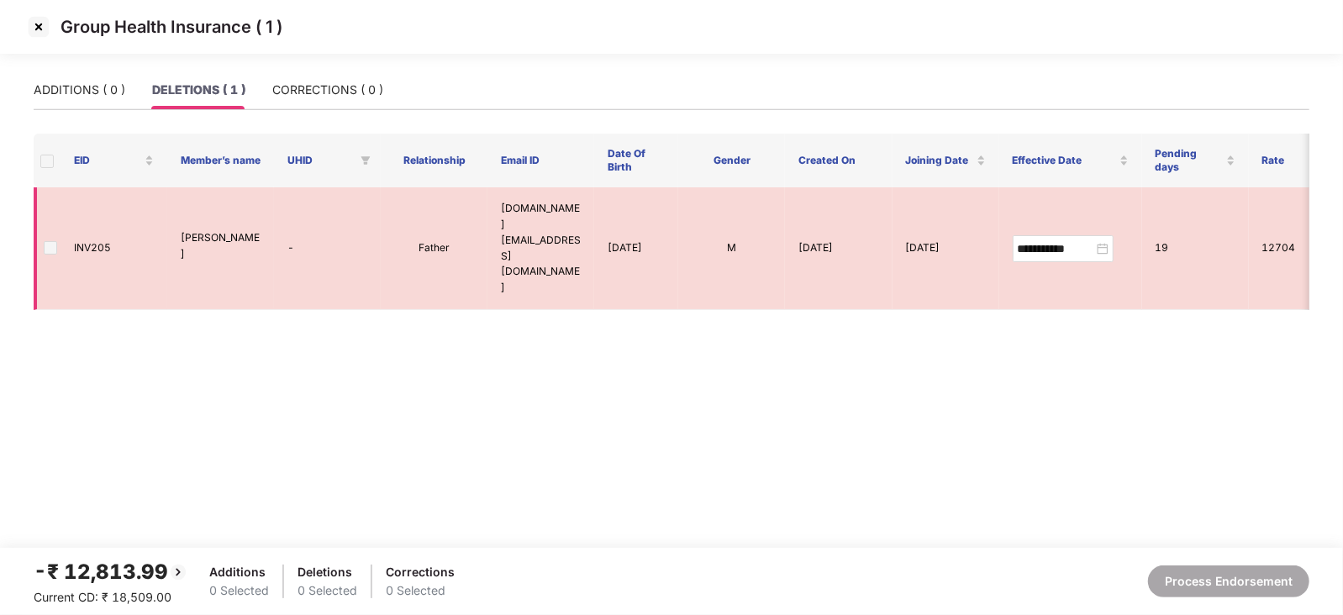
click at [46, 241] on span at bounding box center [50, 247] width 13 height 13
click at [51, 241] on span at bounding box center [50, 247] width 13 height 13
click at [38, 24] on img at bounding box center [38, 26] width 27 height 27
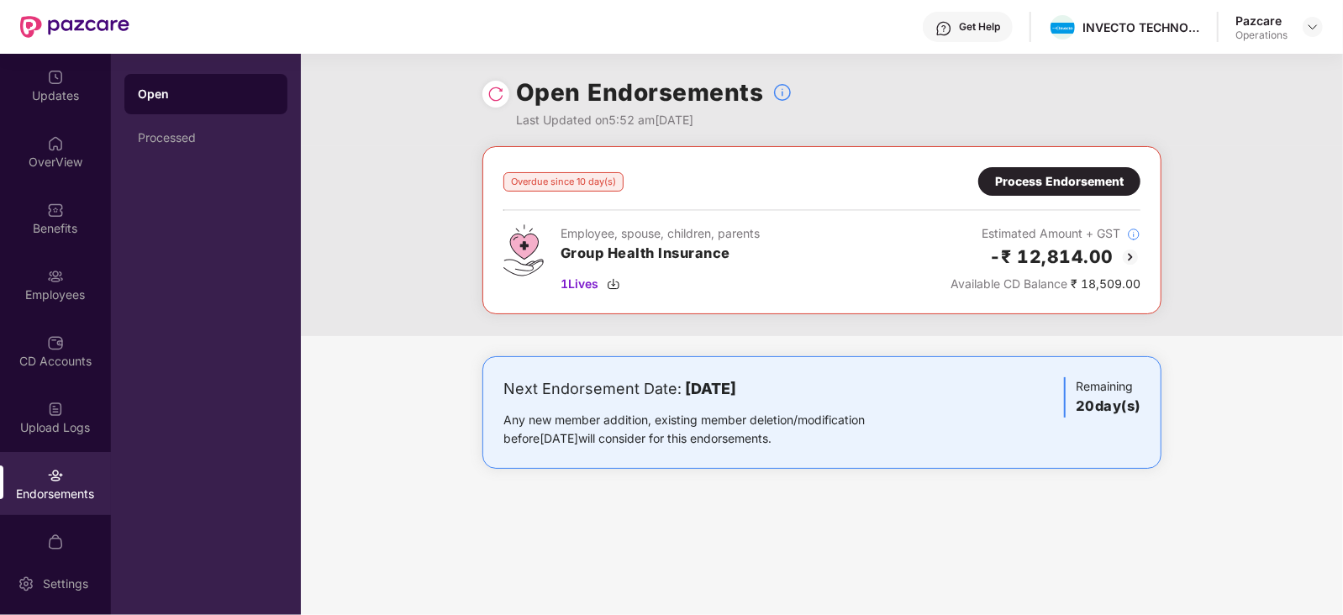
click at [471, 105] on div "Open Endorsements Last Updated on 5:52 am, 30 Sep 2025" at bounding box center [822, 100] width 1042 height 92
click at [487, 97] on img at bounding box center [495, 94] width 17 height 17
click at [1311, 26] on img at bounding box center [1312, 26] width 13 height 13
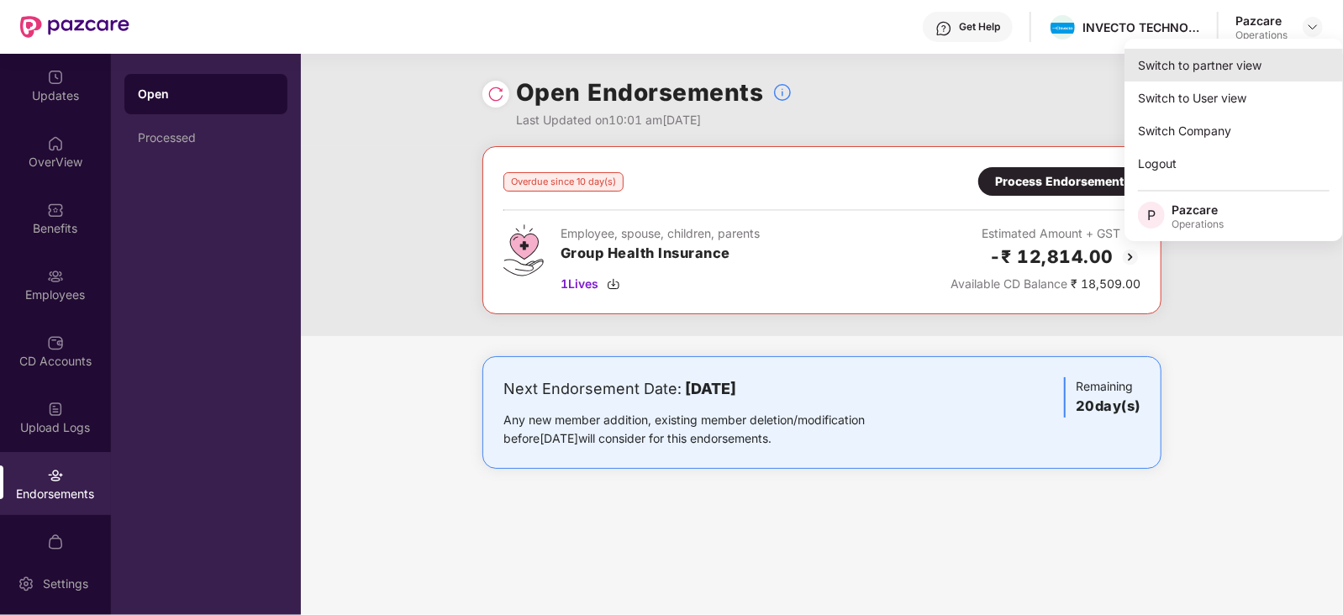
click at [1238, 58] on div "Switch to partner view" at bounding box center [1233, 65] width 218 height 33
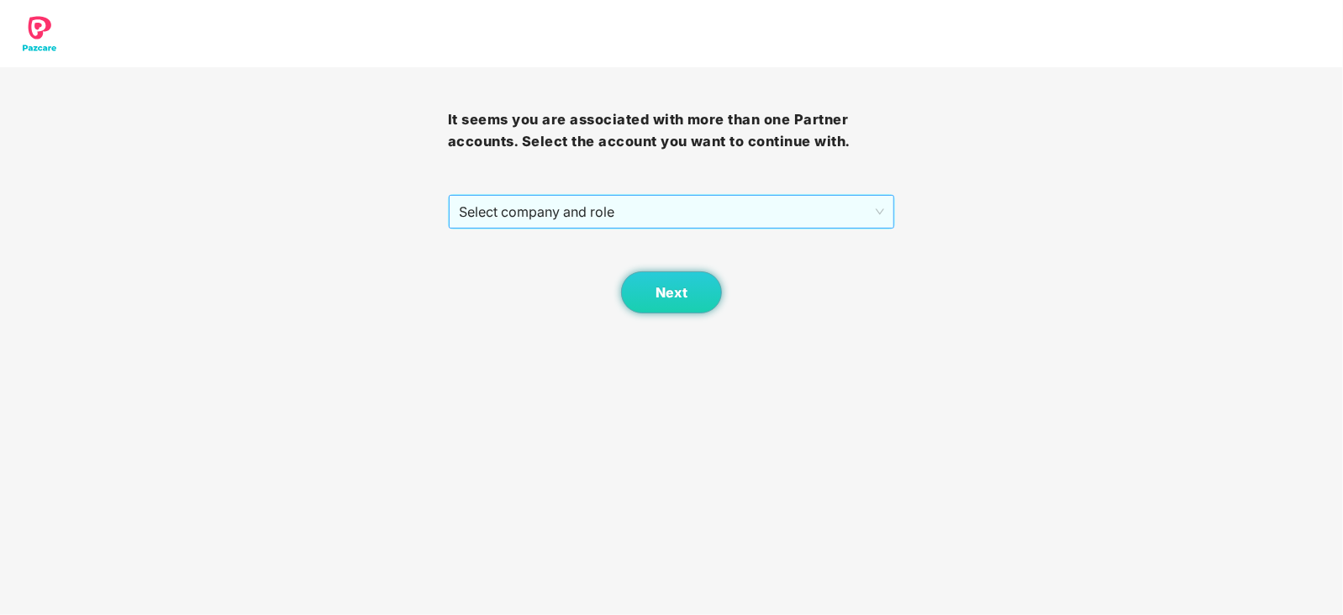
click at [616, 223] on span "Select company and role" at bounding box center [672, 212] width 426 height 32
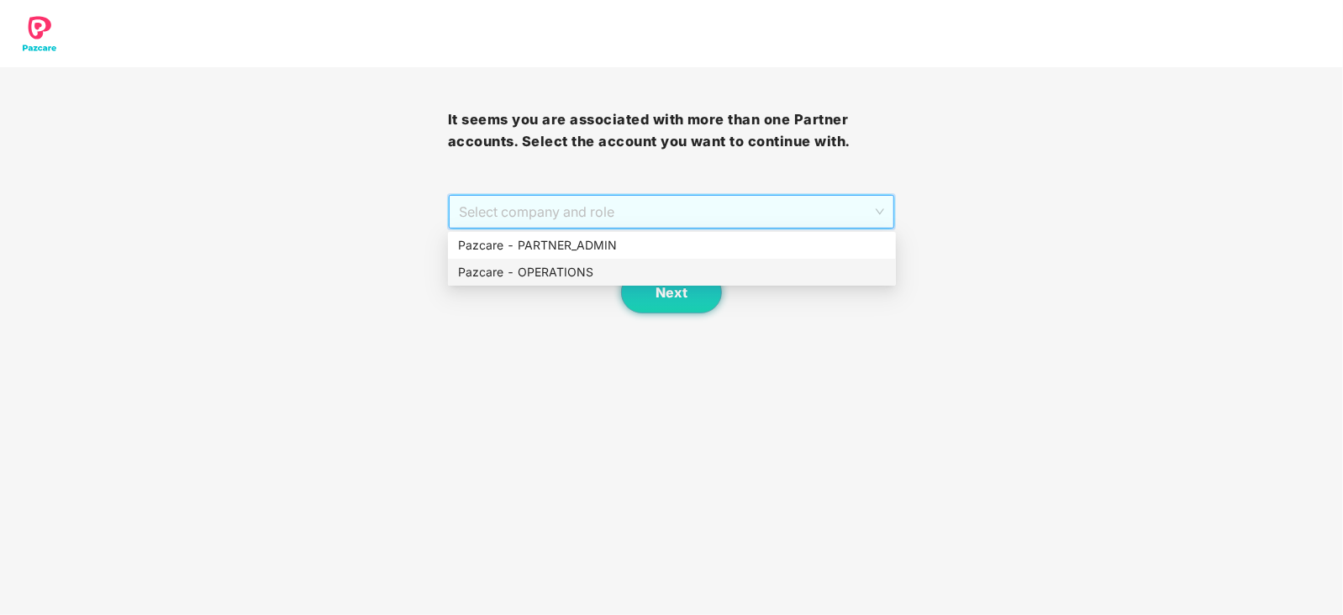
click at [581, 278] on div "Pazcare - OPERATIONS" at bounding box center [672, 272] width 428 height 18
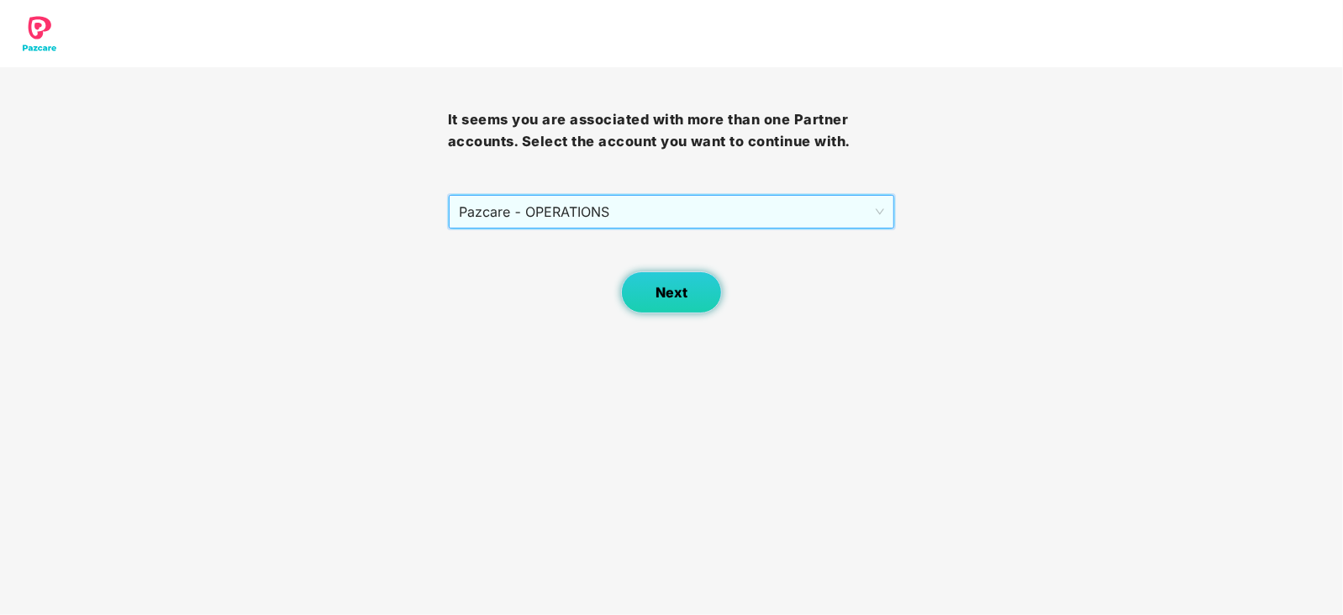
click at [646, 285] on button "Next" at bounding box center [671, 292] width 101 height 42
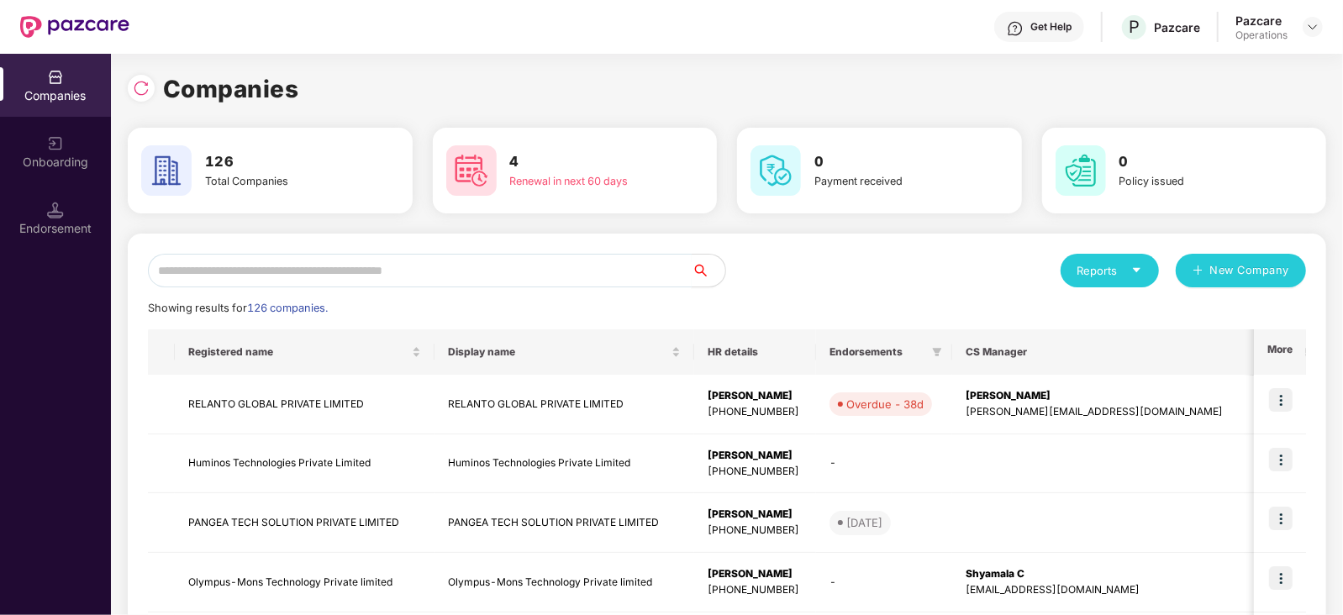
click at [483, 266] on input "text" at bounding box center [420, 271] width 544 height 34
paste input "**********"
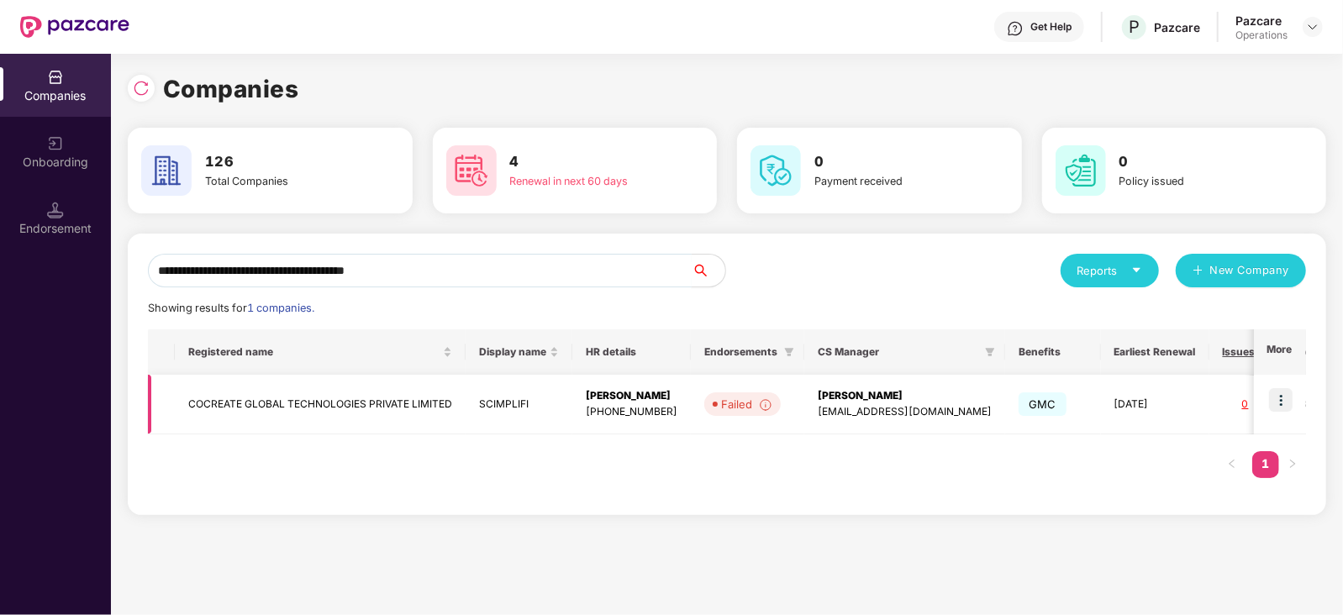
type input "**********"
click at [1284, 398] on img at bounding box center [1281, 400] width 24 height 24
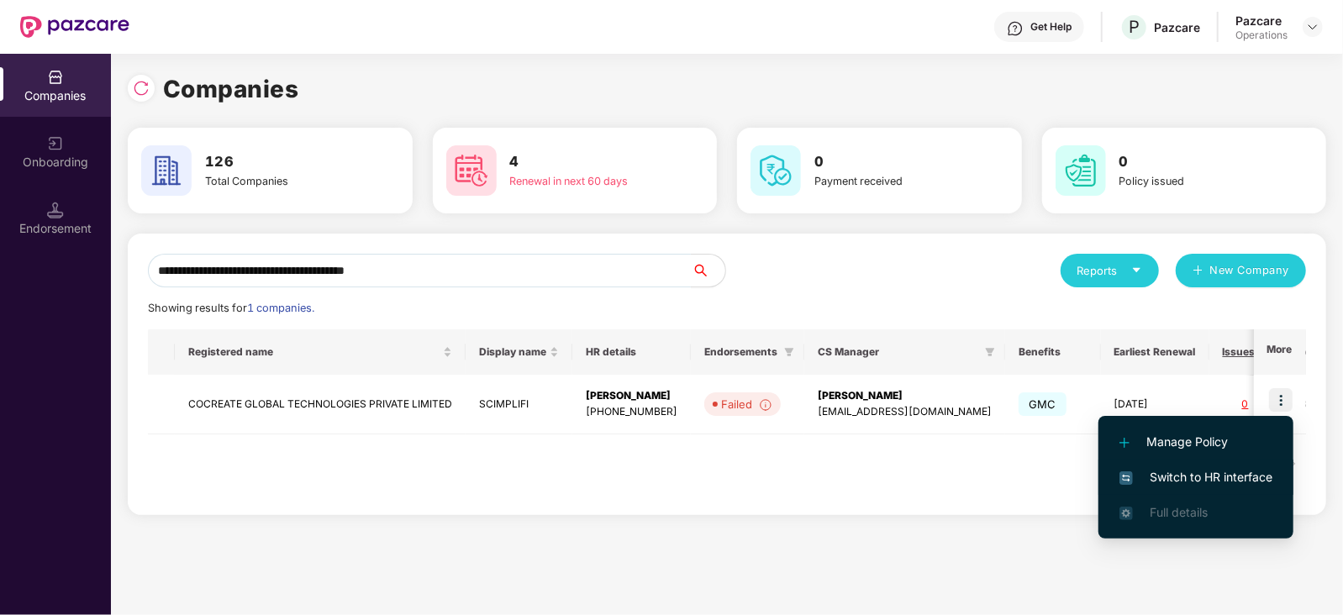
click at [1209, 464] on li "Switch to HR interface" at bounding box center [1195, 477] width 195 height 35
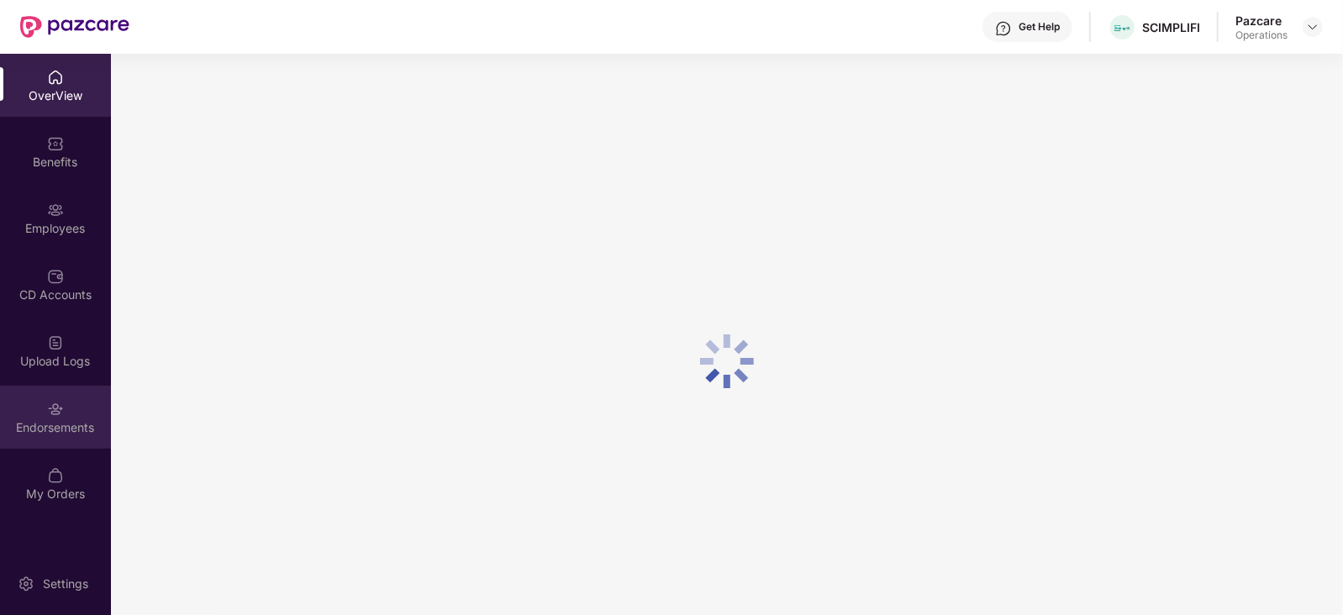
click at [67, 426] on div "Endorsements" at bounding box center [55, 427] width 111 height 17
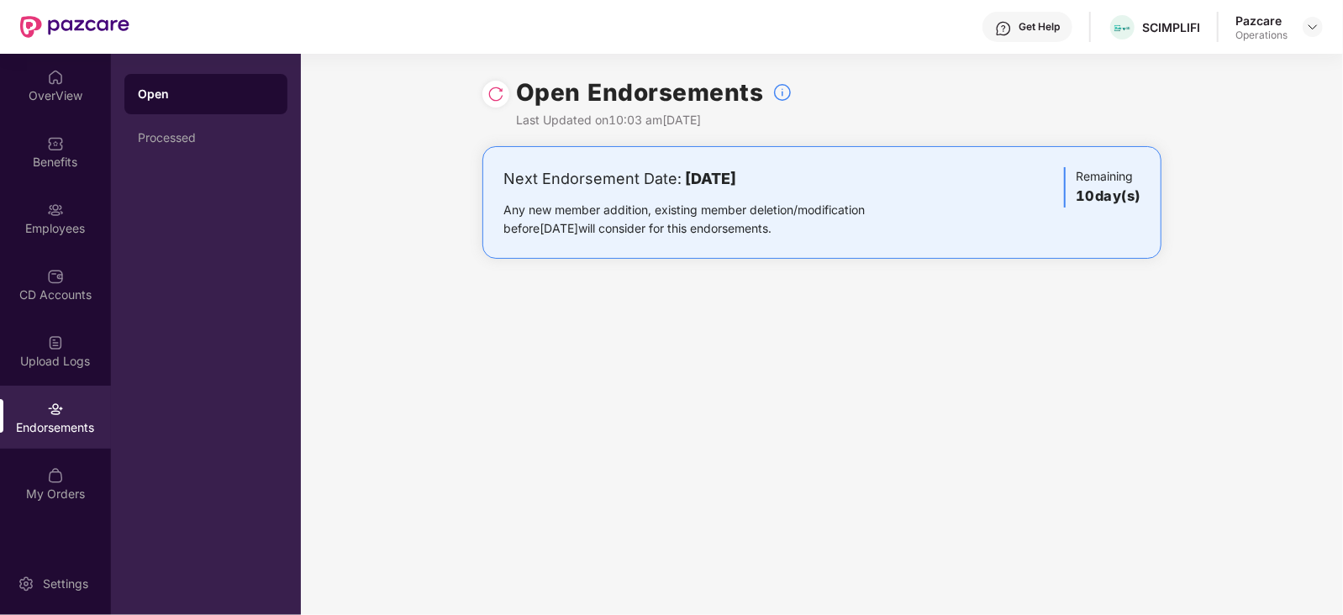
click at [1323, 21] on header "Get Help SCIMPLIFI Pazcare Operations" at bounding box center [671, 27] width 1343 height 54
click at [1311, 31] on img at bounding box center [1312, 26] width 13 height 13
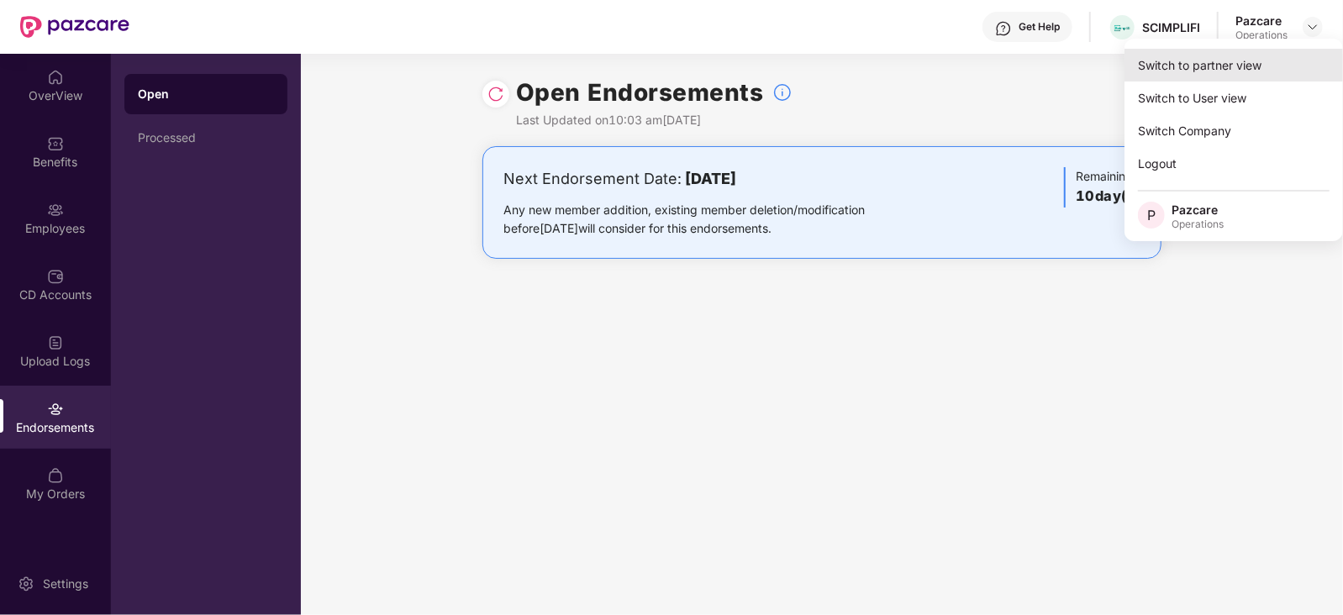
click at [1248, 66] on div "Switch to partner view" at bounding box center [1233, 65] width 218 height 33
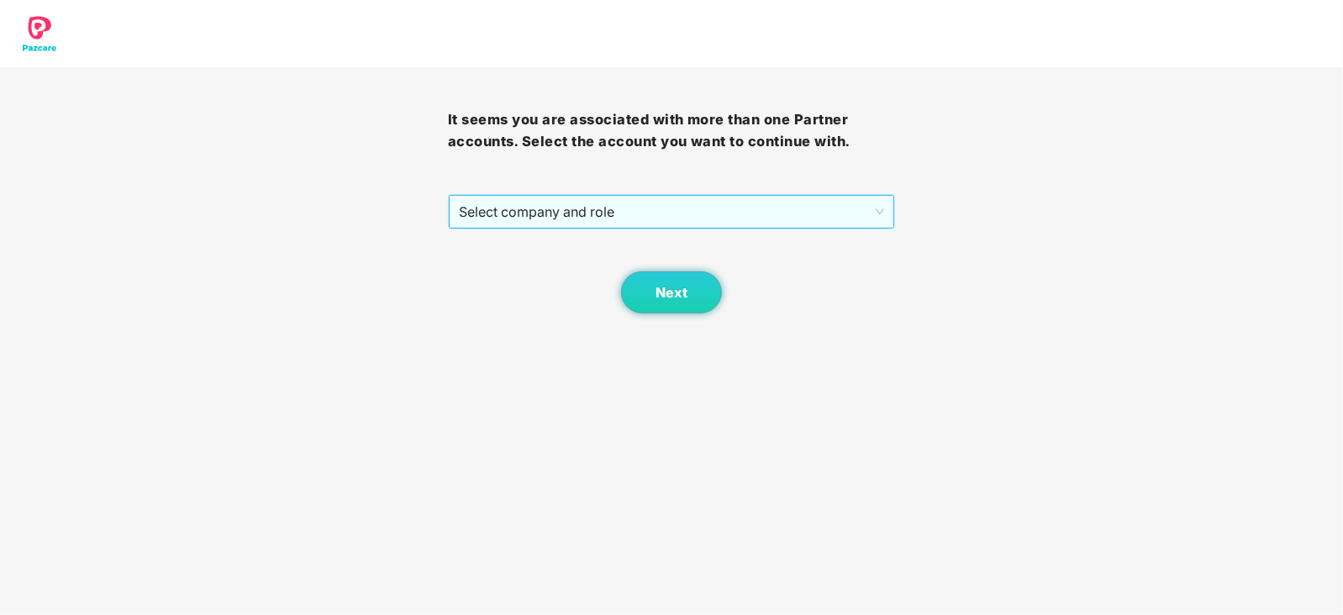
click at [528, 213] on span "Select company and role" at bounding box center [672, 212] width 426 height 32
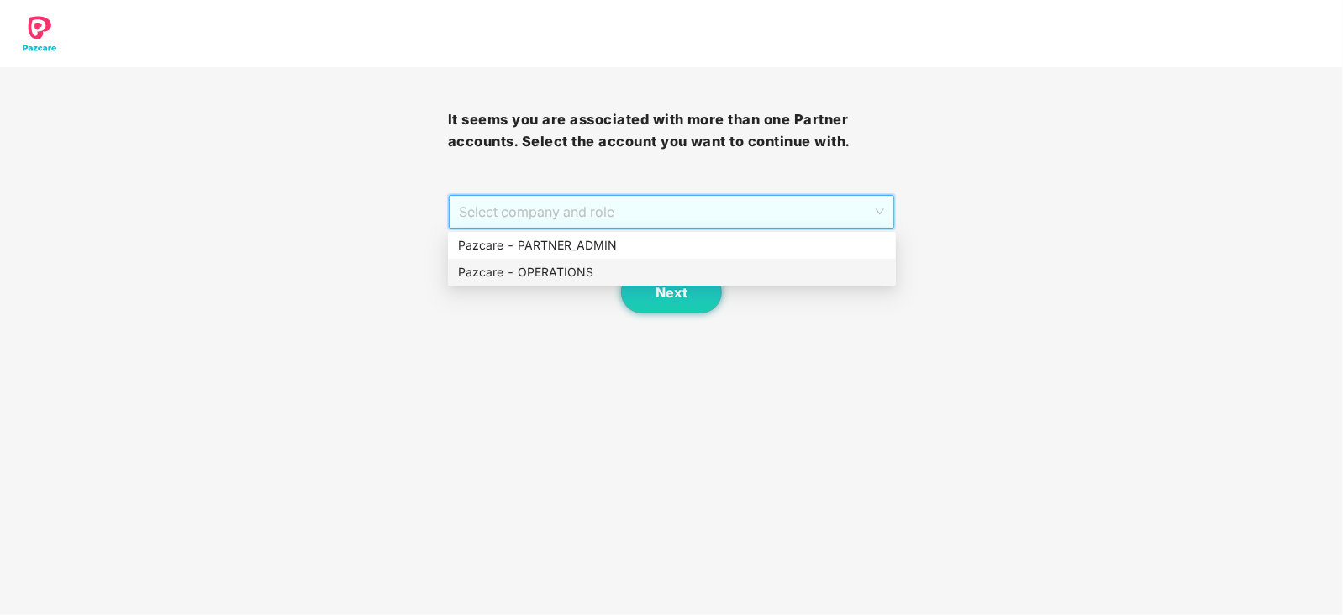
click at [539, 272] on div "Pazcare - OPERATIONS" at bounding box center [672, 272] width 428 height 18
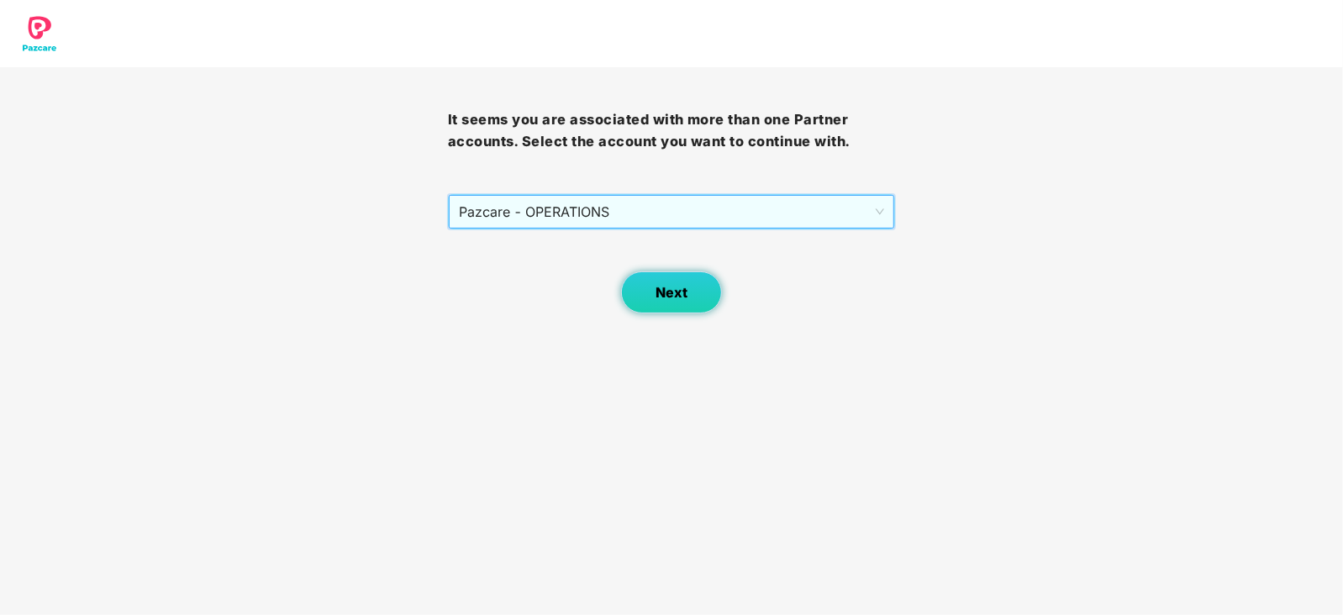
click at [651, 296] on button "Next" at bounding box center [671, 292] width 101 height 42
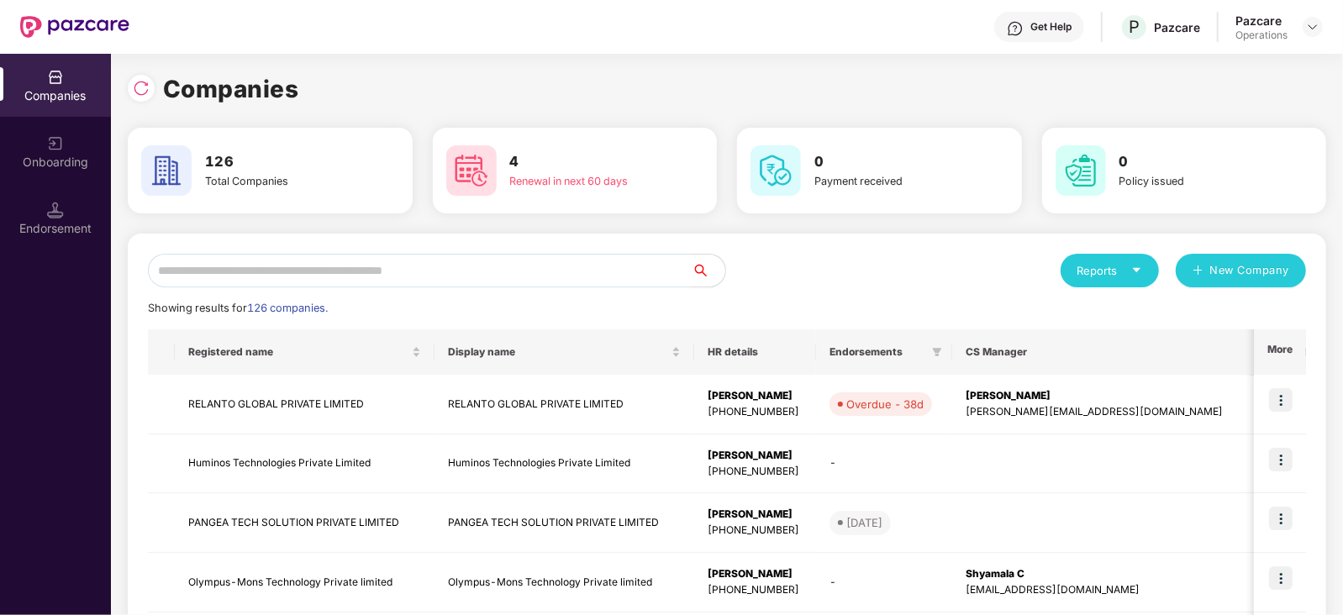
click at [536, 268] on input "text" at bounding box center [420, 271] width 544 height 34
paste input "**********"
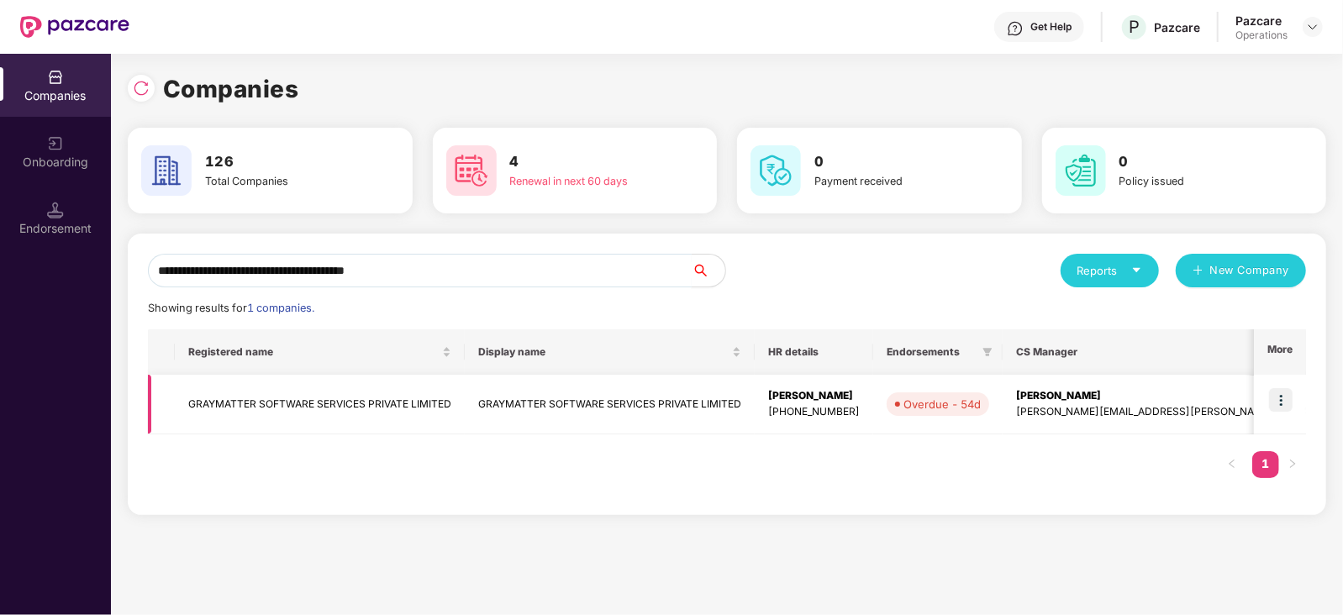
type input "**********"
click at [1290, 403] on img at bounding box center [1281, 400] width 24 height 24
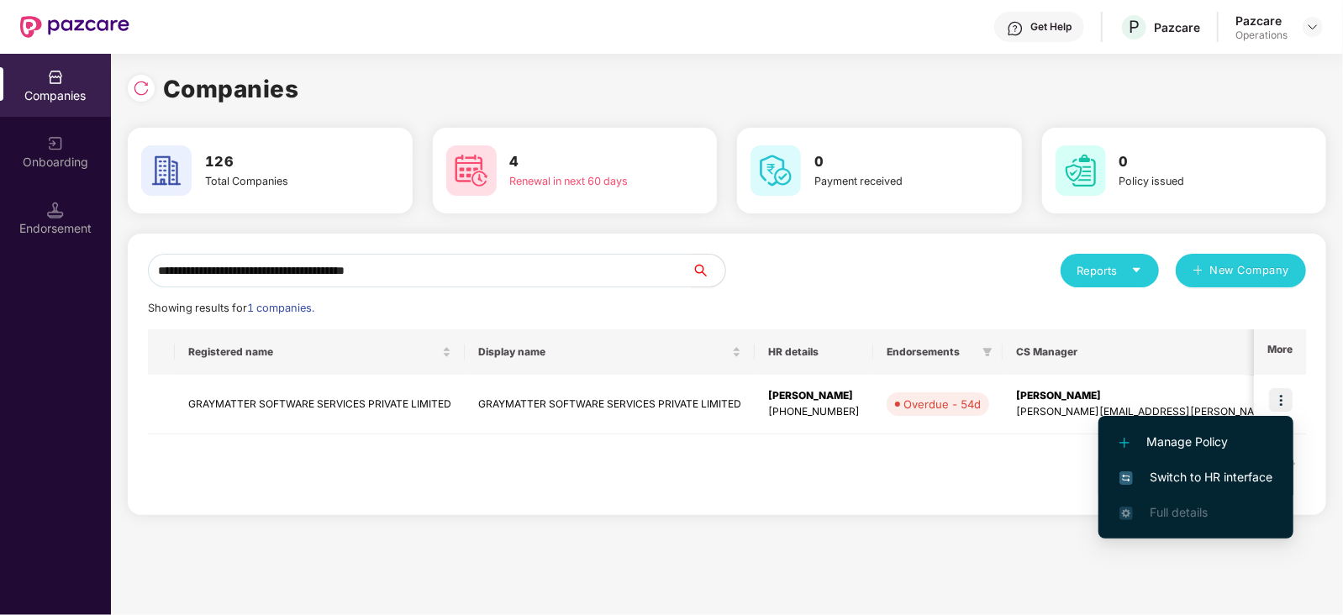
click at [1234, 466] on li "Switch to HR interface" at bounding box center [1195, 477] width 195 height 35
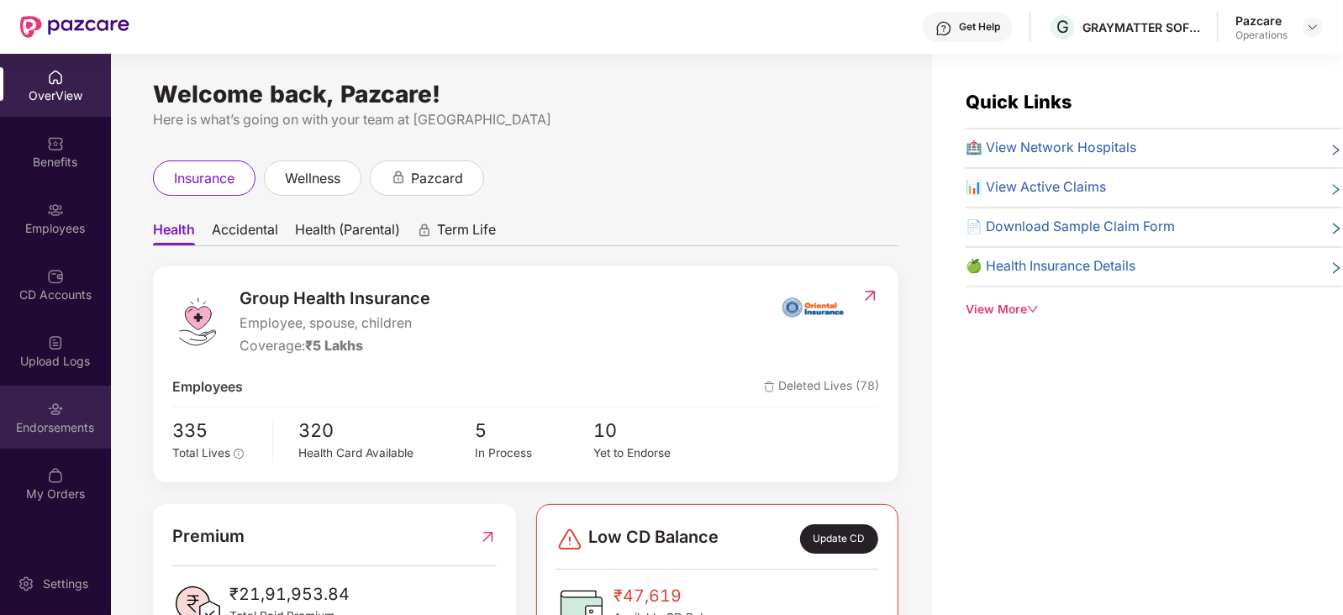
click at [57, 430] on div "Endorsements" at bounding box center [55, 427] width 111 height 17
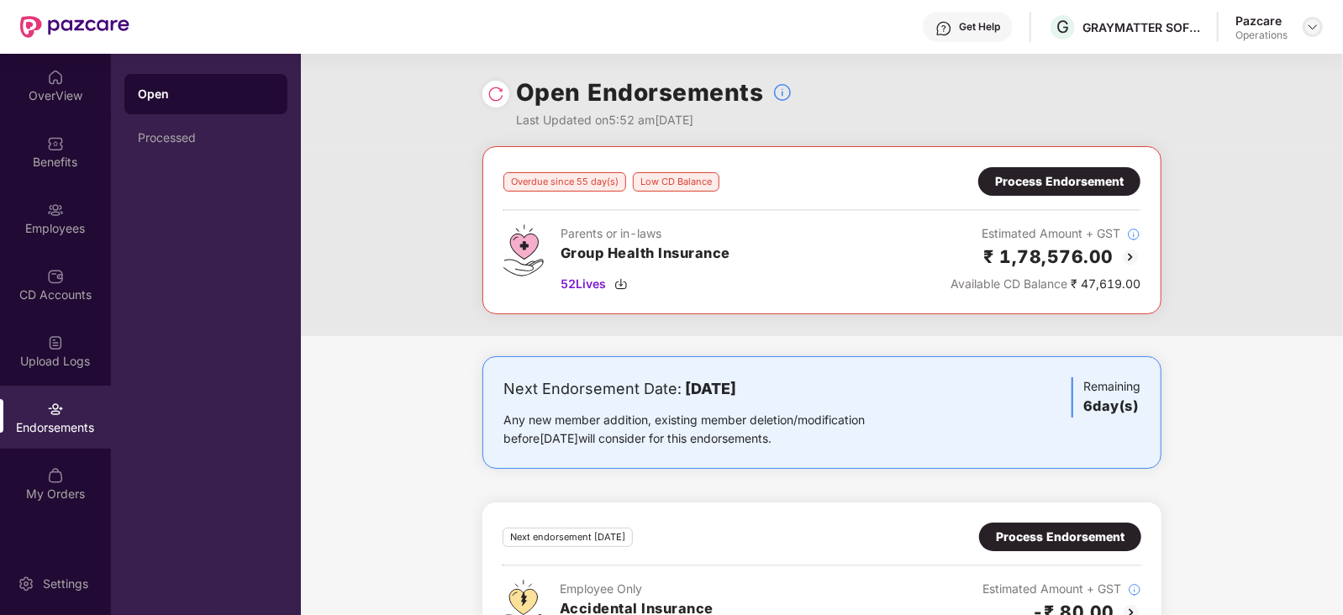
click at [1307, 22] on img at bounding box center [1312, 26] width 13 height 13
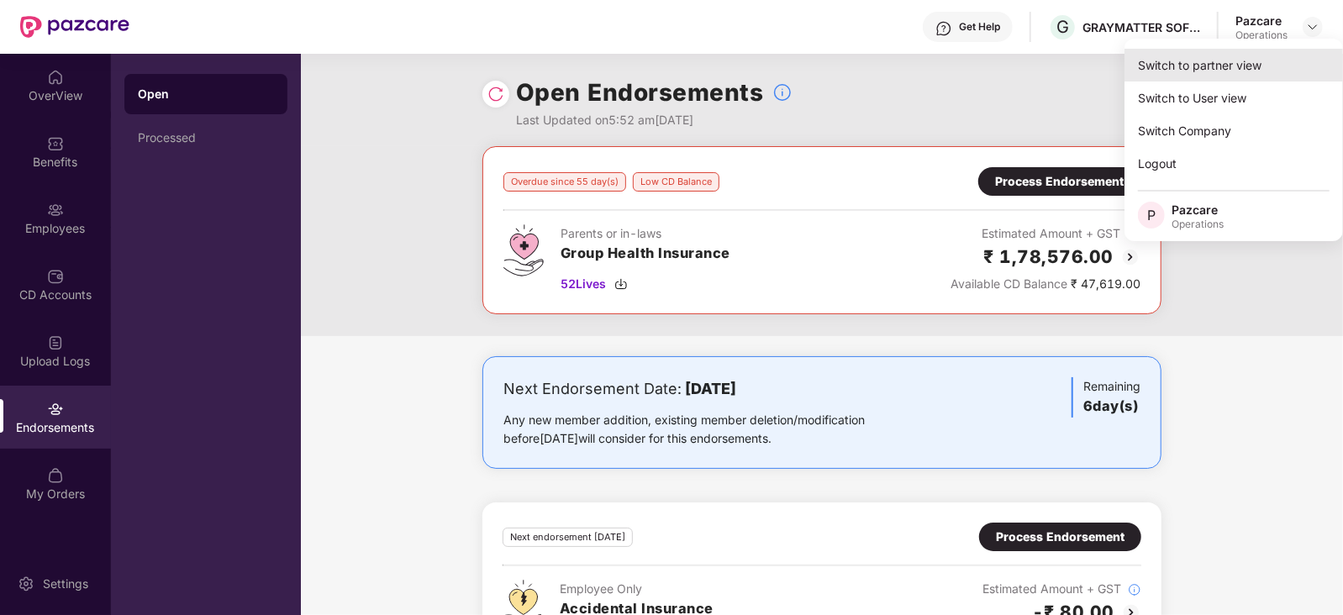
click at [1247, 60] on div "Switch to partner view" at bounding box center [1233, 65] width 218 height 33
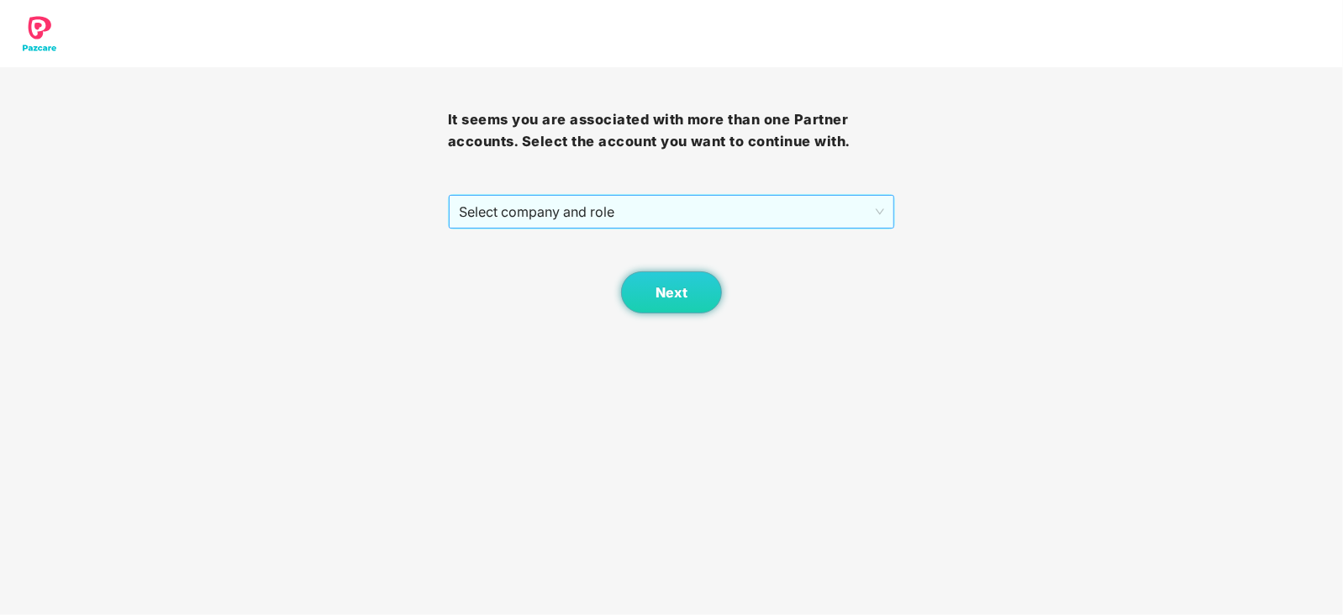
click at [639, 218] on span "Select company and role" at bounding box center [672, 212] width 426 height 32
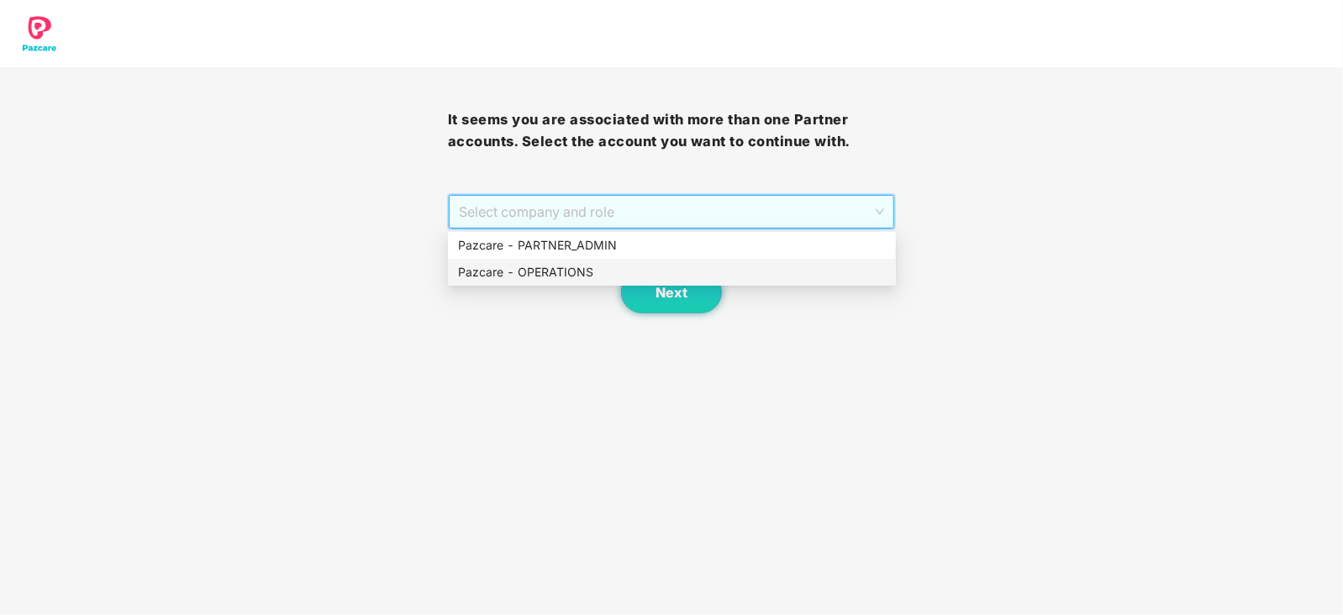
click at [579, 279] on div "Pazcare - OPERATIONS" at bounding box center [672, 272] width 428 height 18
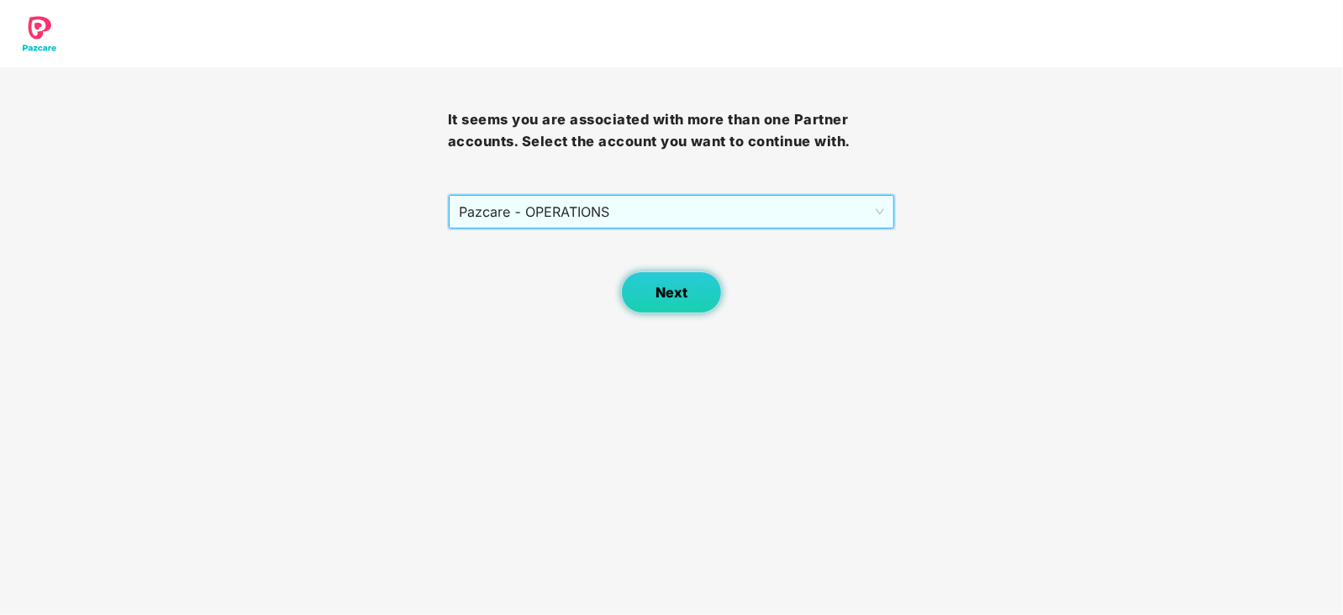
click at [649, 290] on button "Next" at bounding box center [671, 292] width 101 height 42
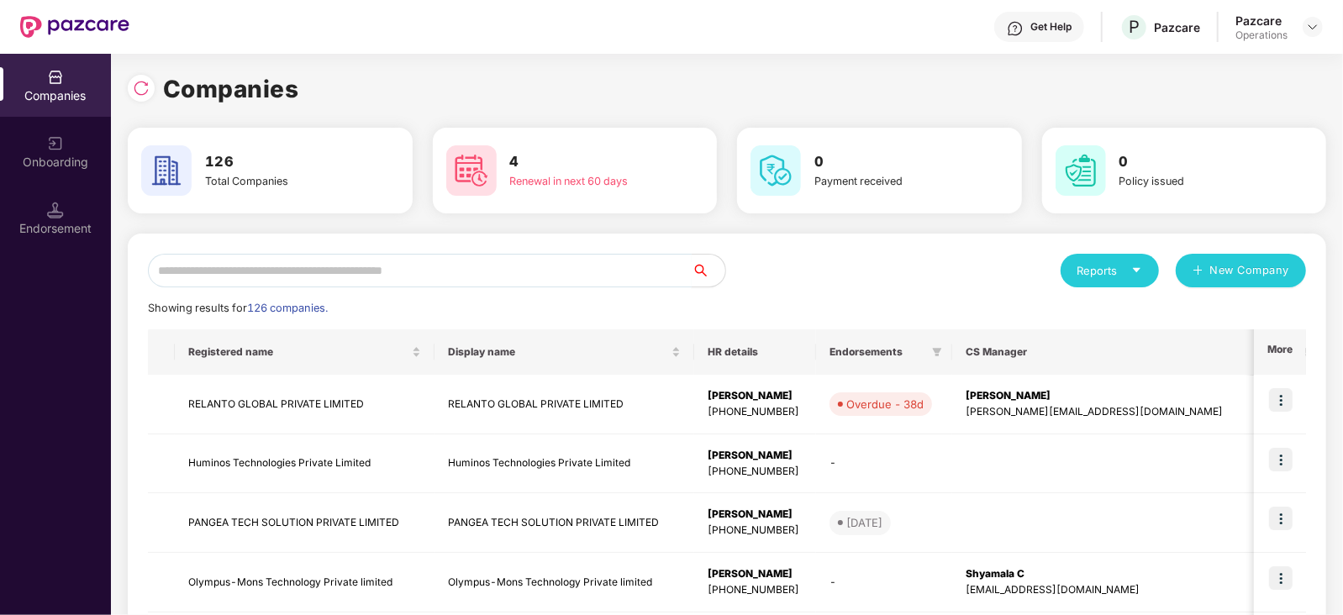
click at [514, 267] on input "text" at bounding box center [420, 271] width 544 height 34
paste input "**********"
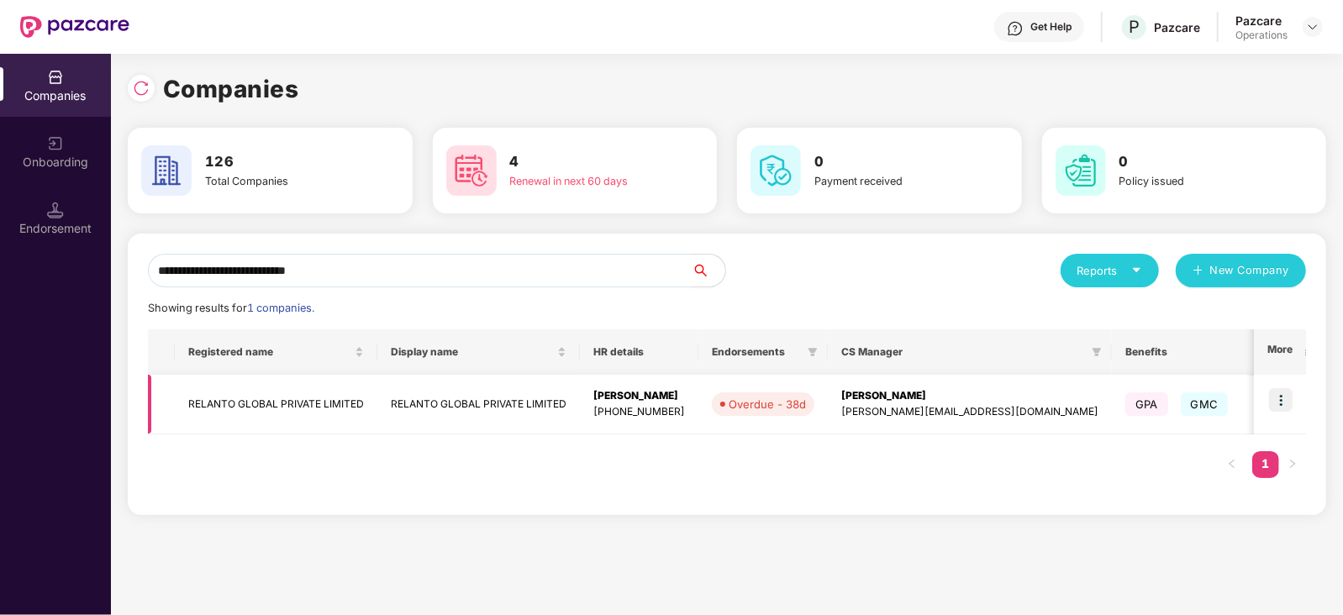
type input "**********"
click at [1284, 397] on img at bounding box center [1281, 400] width 24 height 24
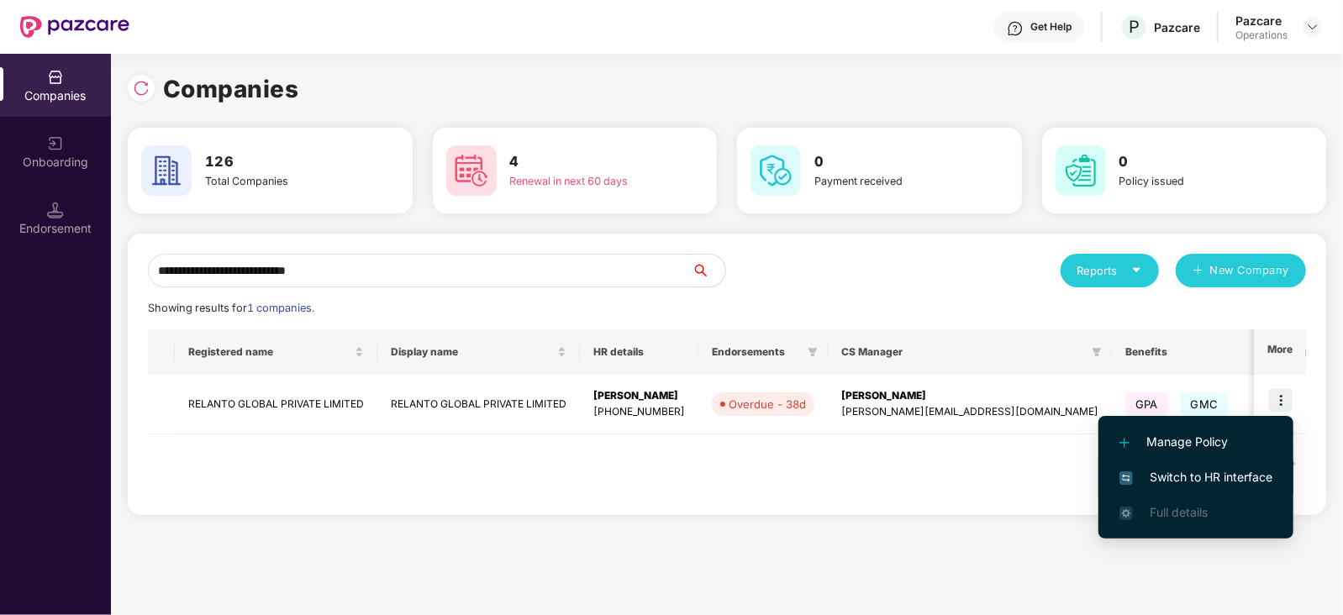
click at [1216, 471] on span "Switch to HR interface" at bounding box center [1195, 477] width 153 height 18
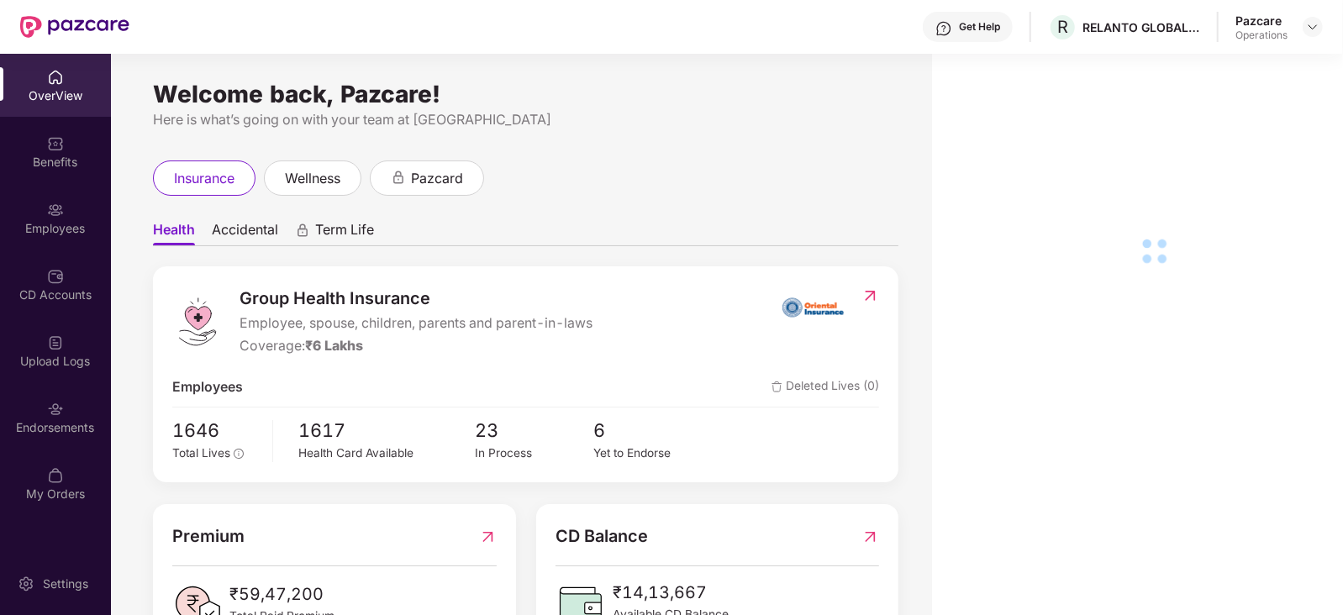
click at [70, 429] on div "Endorsements" at bounding box center [55, 427] width 111 height 17
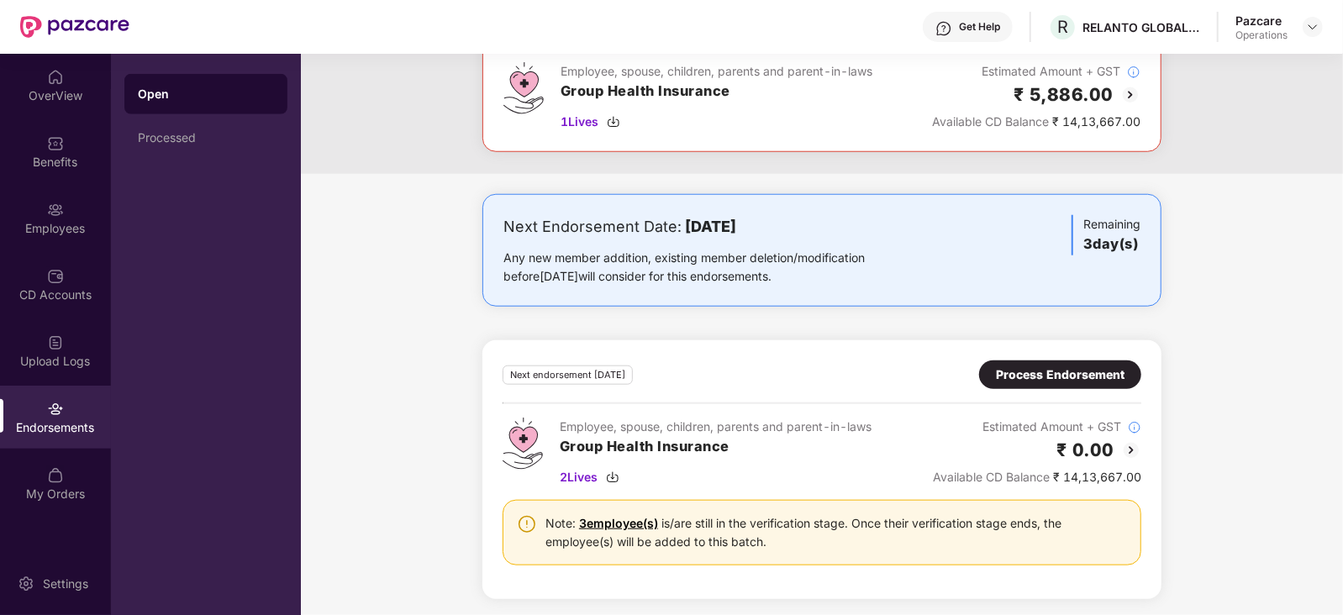
scroll to position [630, 0]
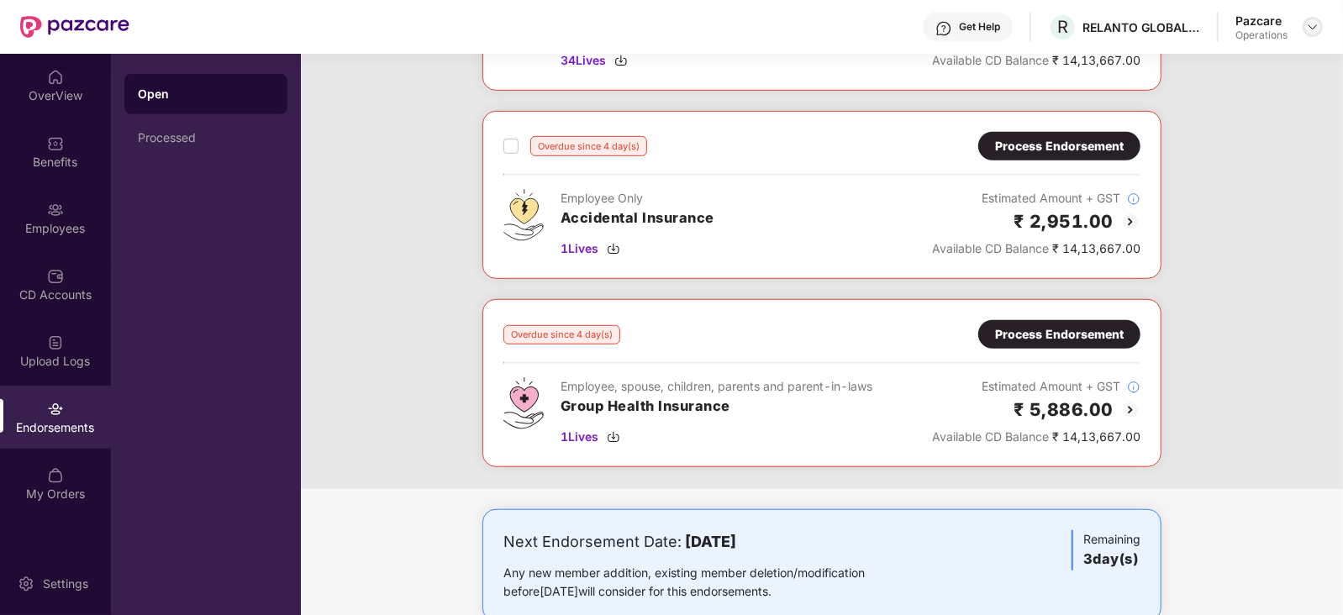
click at [1311, 34] on div at bounding box center [1312, 27] width 20 height 20
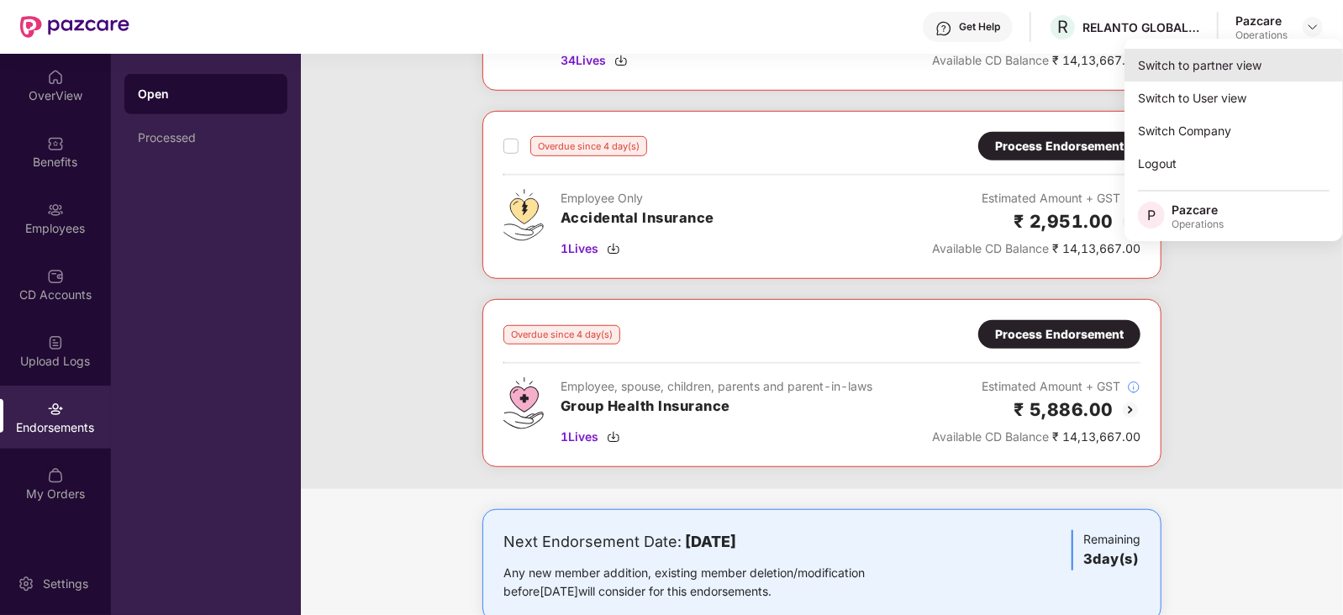
click at [1274, 52] on div "Switch to partner view" at bounding box center [1233, 65] width 218 height 33
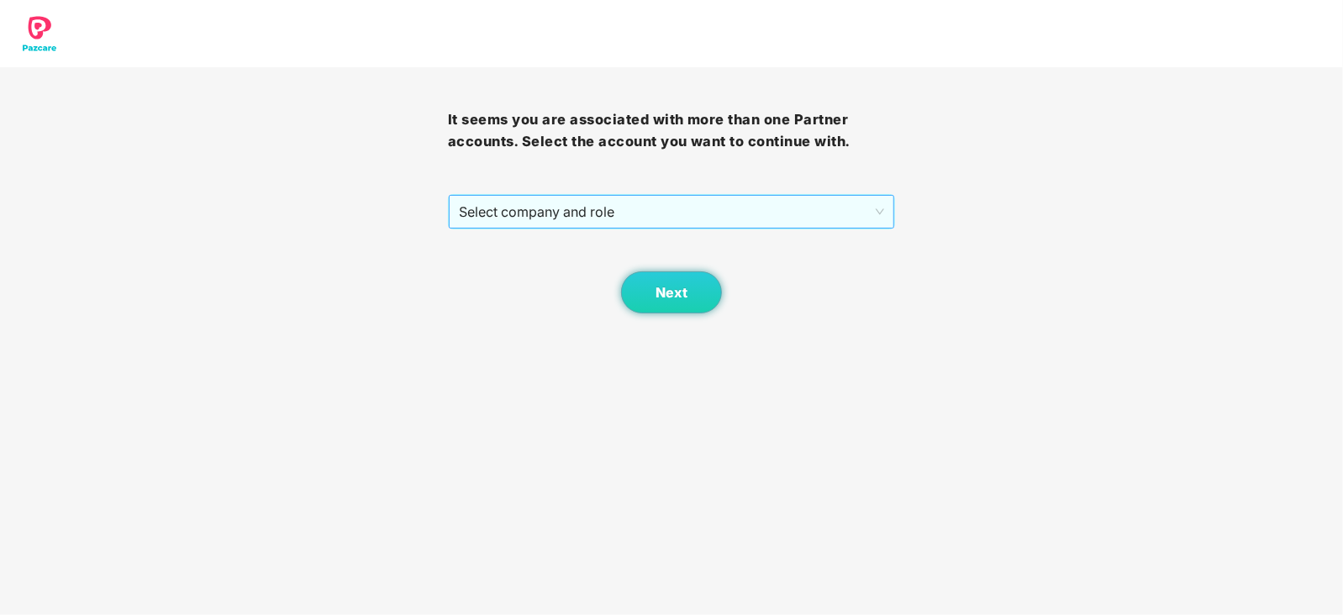
click at [608, 216] on span "Select company and role" at bounding box center [672, 212] width 426 height 32
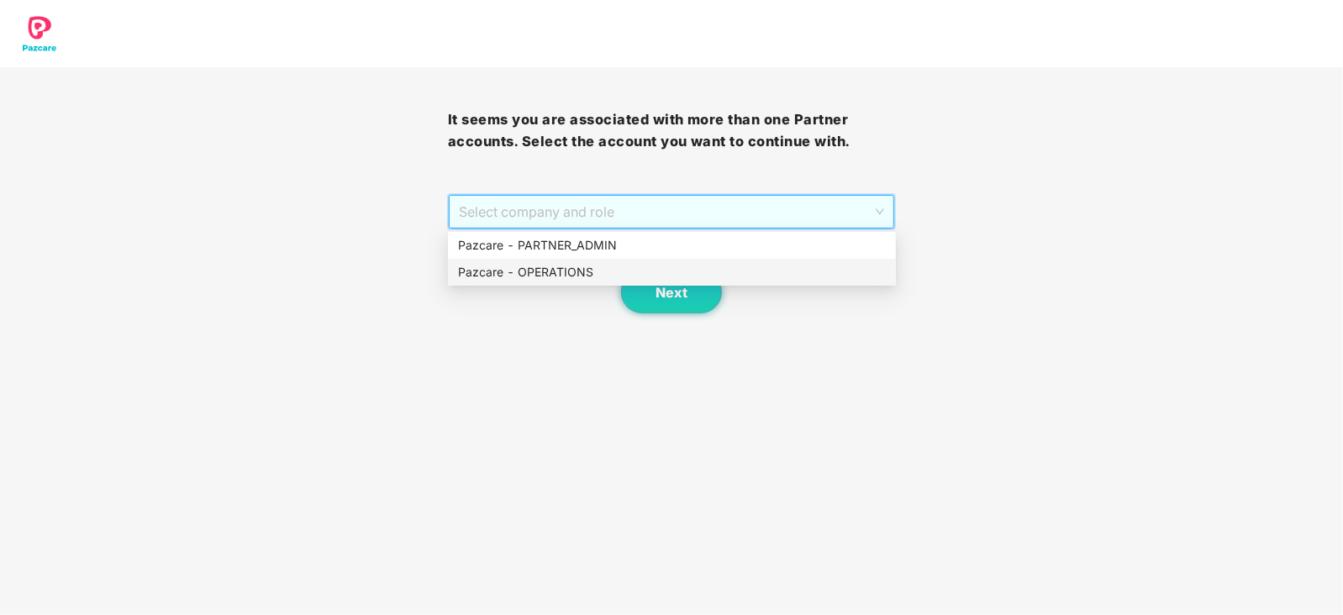
click at [588, 287] on div "Next" at bounding box center [672, 271] width 448 height 84
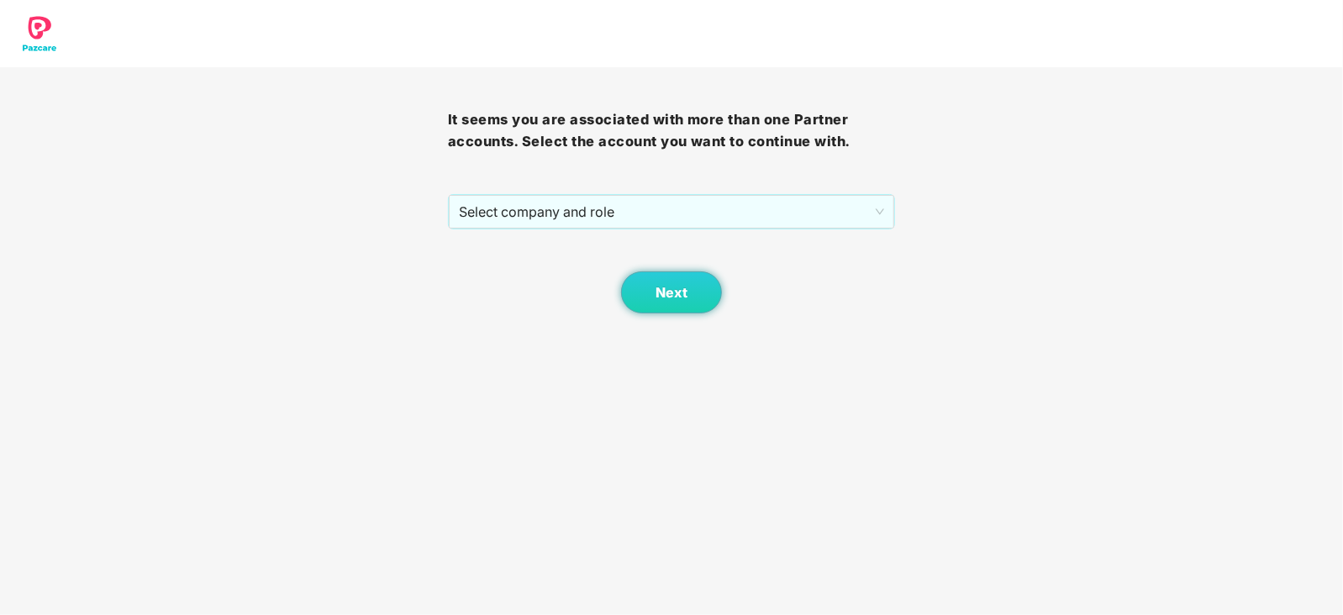
click at [578, 276] on div "Next" at bounding box center [672, 271] width 448 height 84
click at [606, 213] on span "Select company and role" at bounding box center [672, 212] width 426 height 32
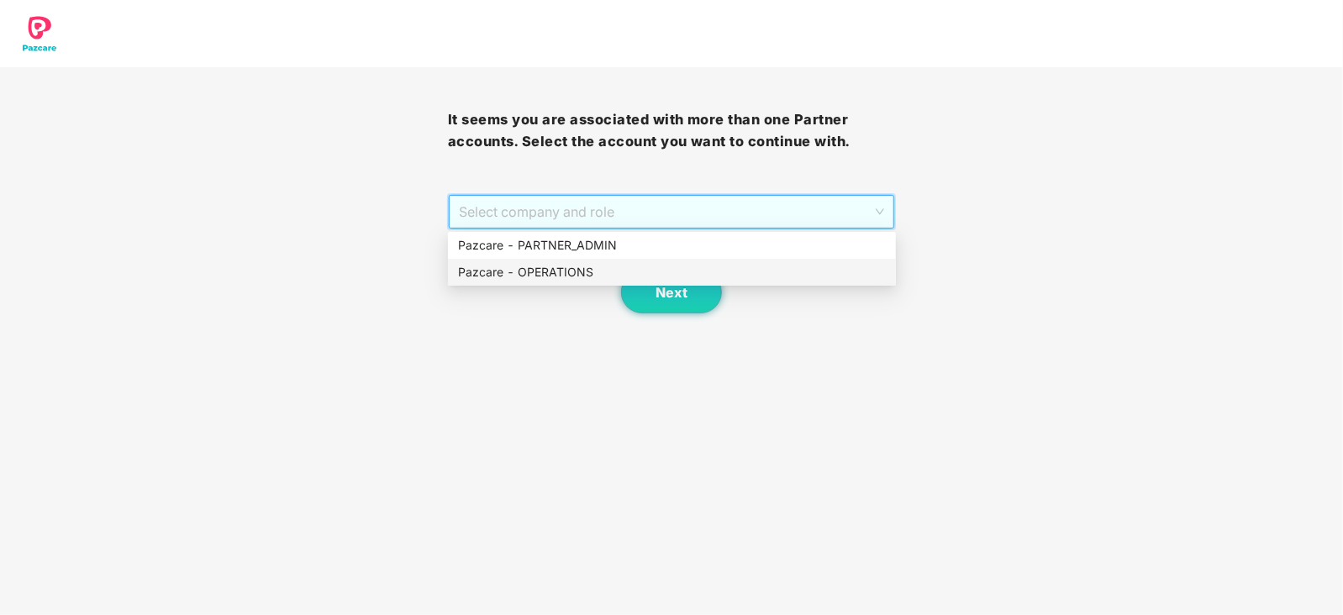
click at [587, 262] on div "Pazcare - OPERATIONS" at bounding box center [672, 272] width 448 height 27
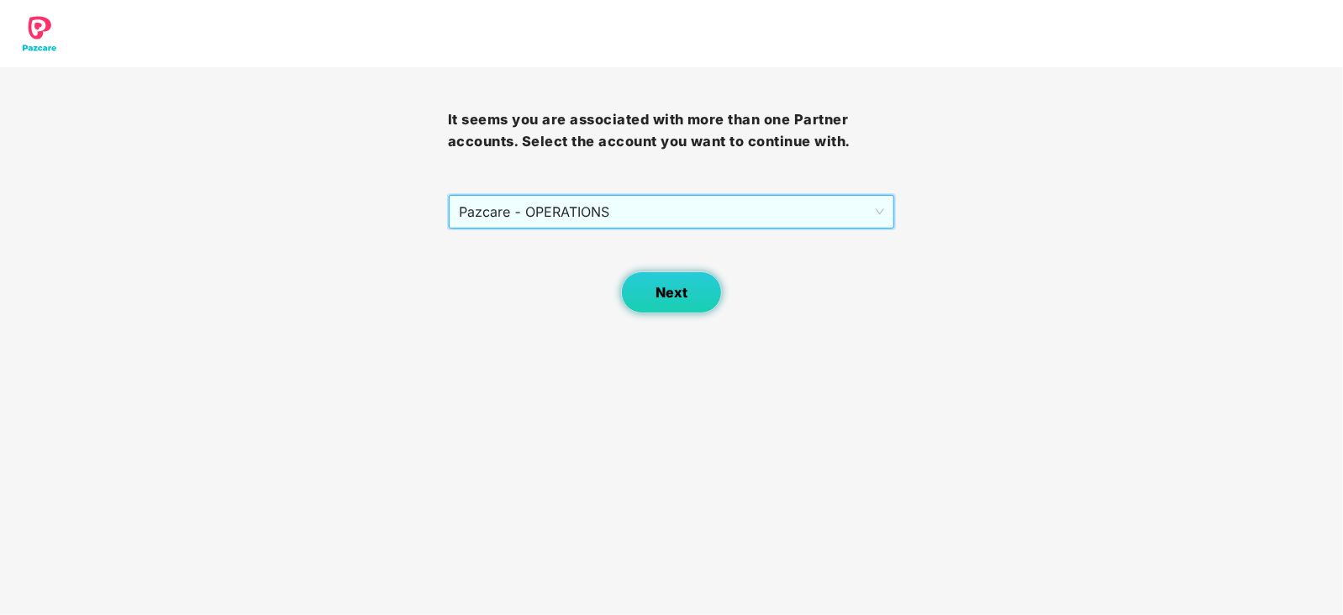
click at [646, 287] on button "Next" at bounding box center [671, 292] width 101 height 42
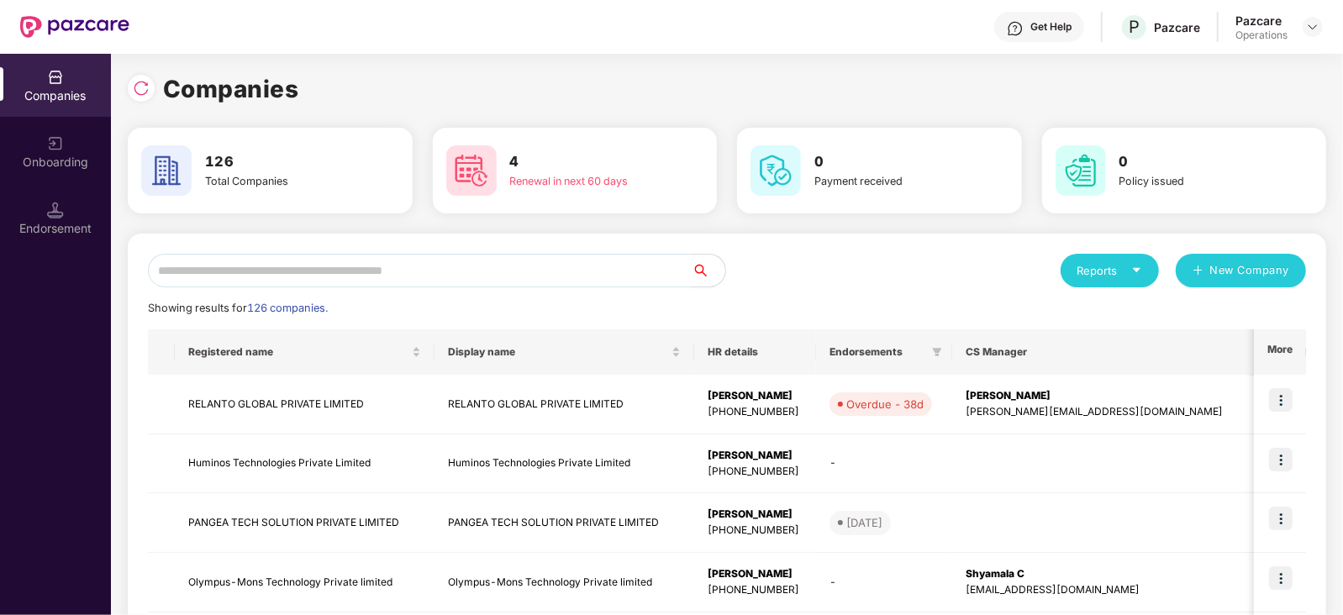
click at [481, 258] on input "text" at bounding box center [420, 271] width 544 height 34
paste input "**********"
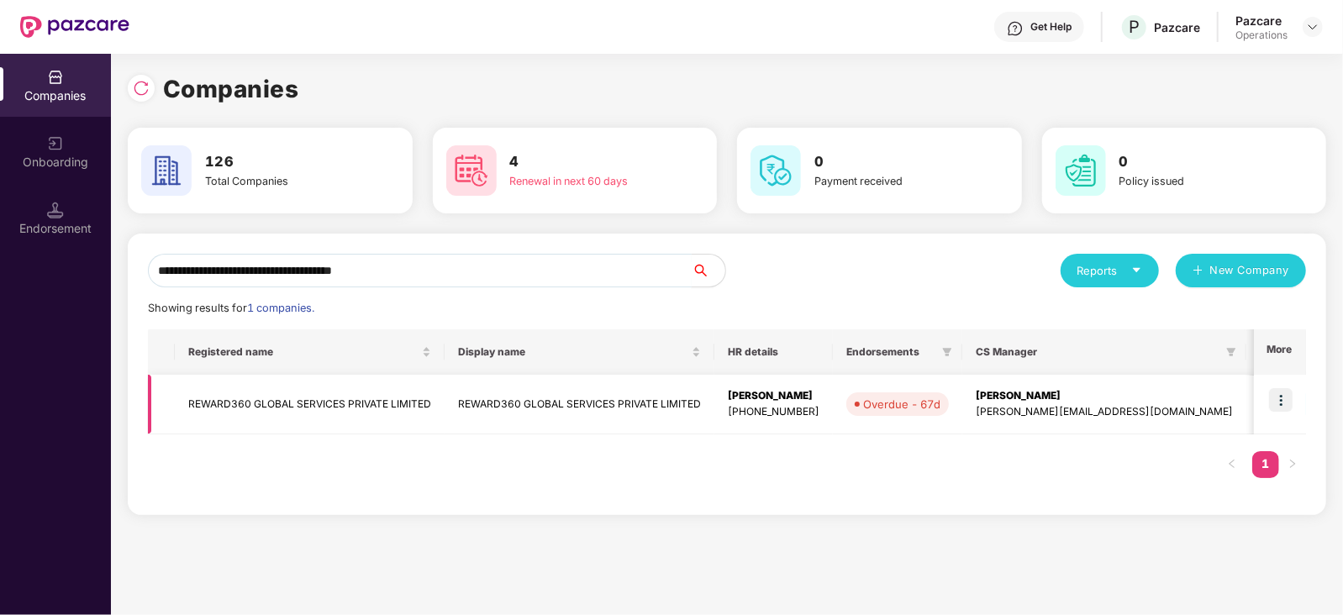
type input "**********"
click at [1277, 401] on img at bounding box center [1281, 400] width 24 height 24
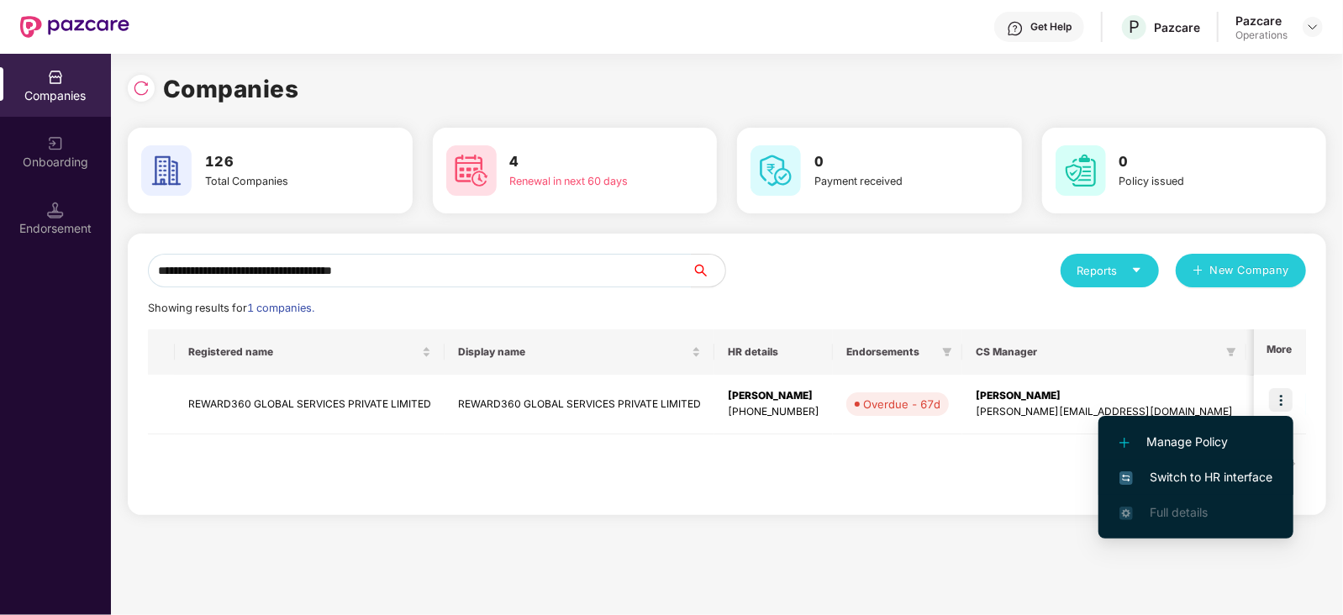
click at [1201, 483] on span "Switch to HR interface" at bounding box center [1195, 477] width 153 height 18
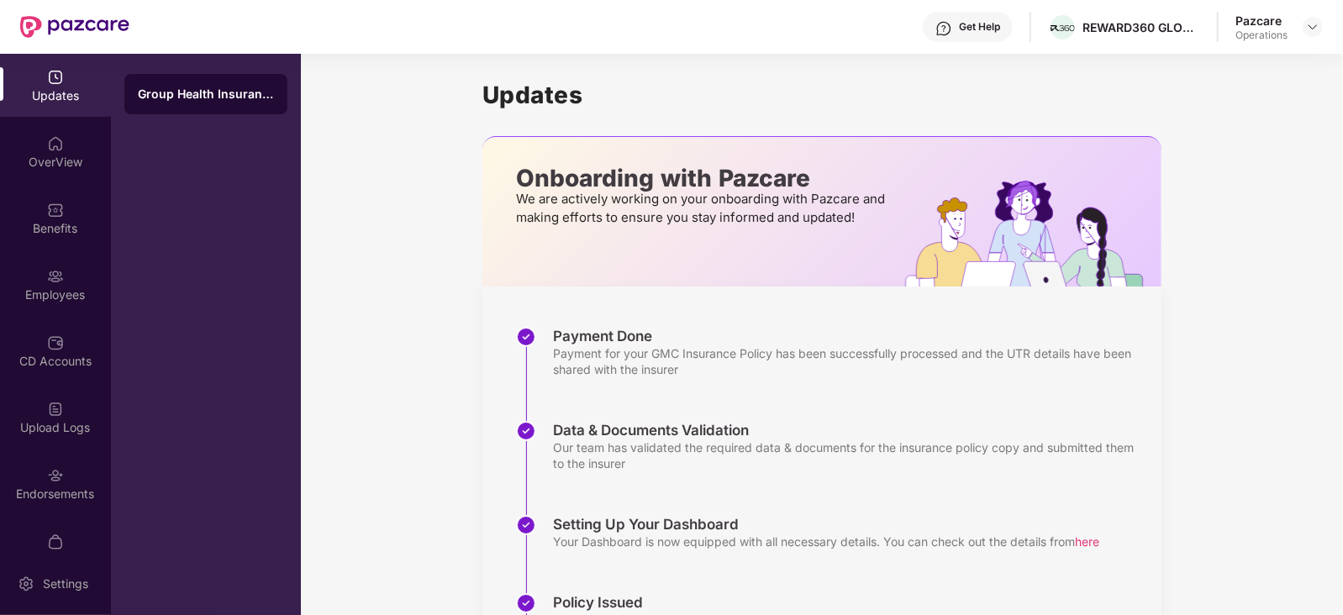
click at [66, 429] on div "Upload Logs" at bounding box center [55, 427] width 111 height 17
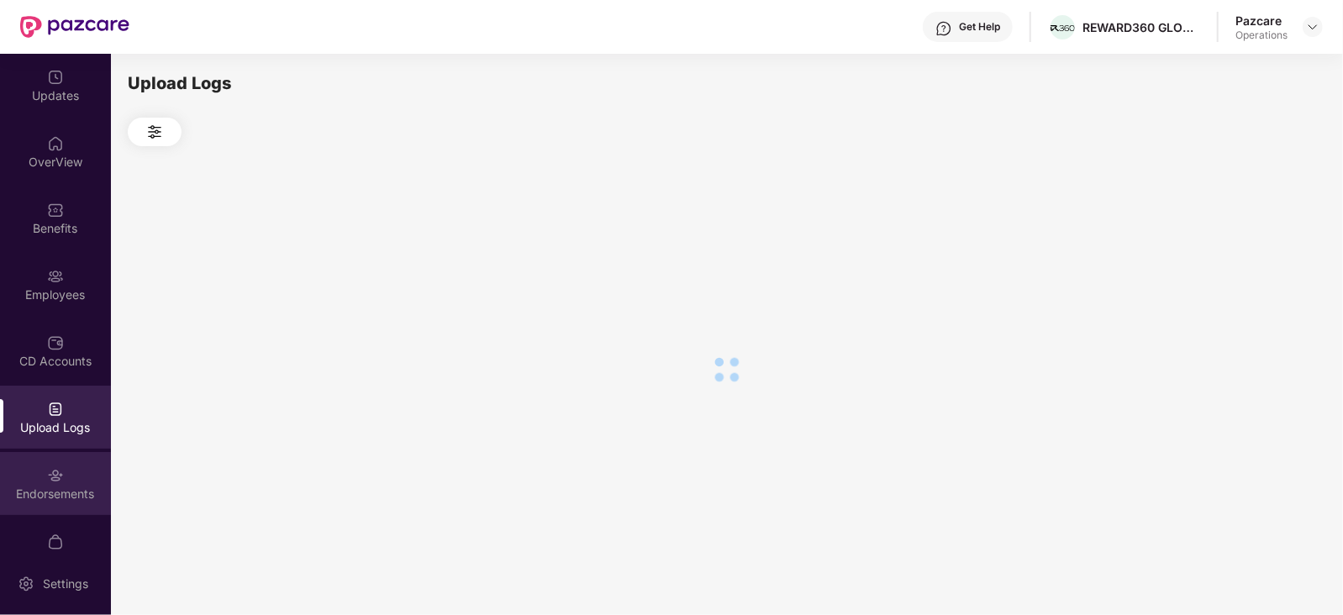
click at [55, 511] on div "Endorsements" at bounding box center [55, 483] width 111 height 63
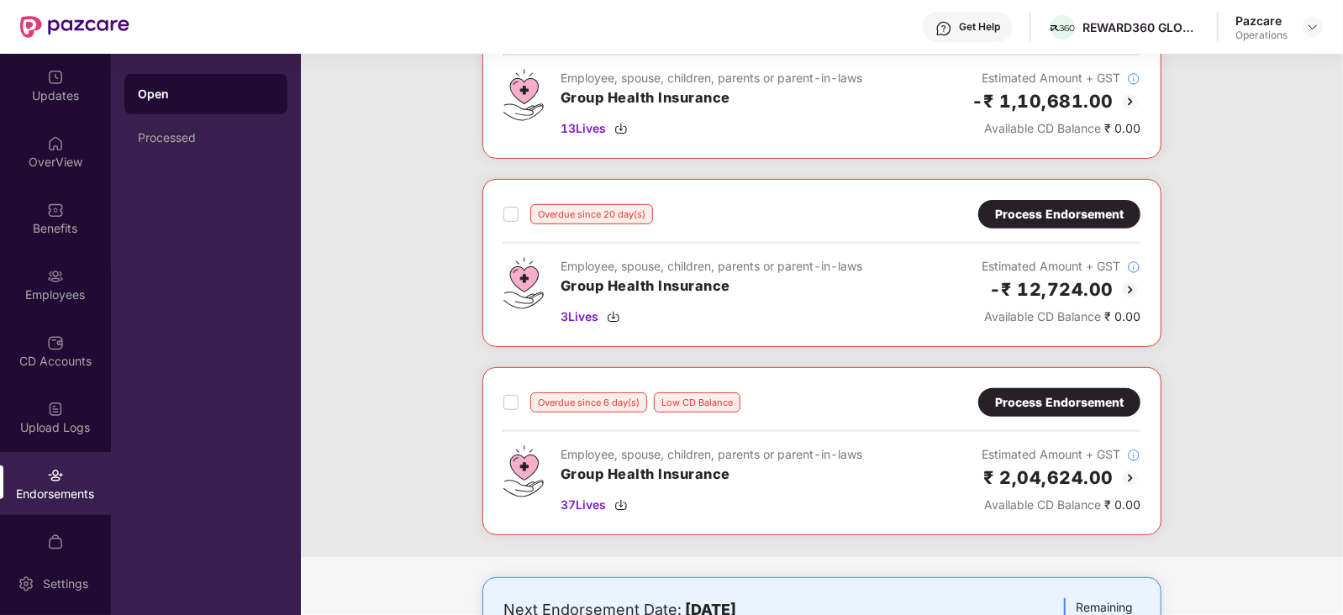
scroll to position [29, 0]
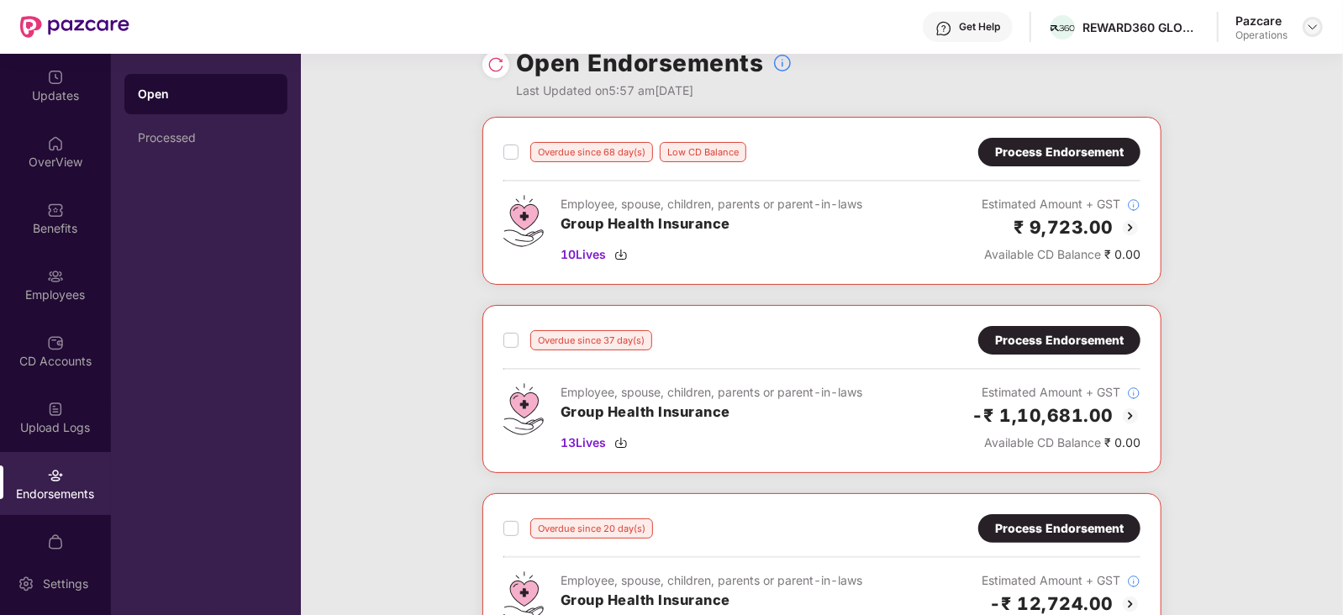
click at [1314, 25] on img at bounding box center [1312, 26] width 13 height 13
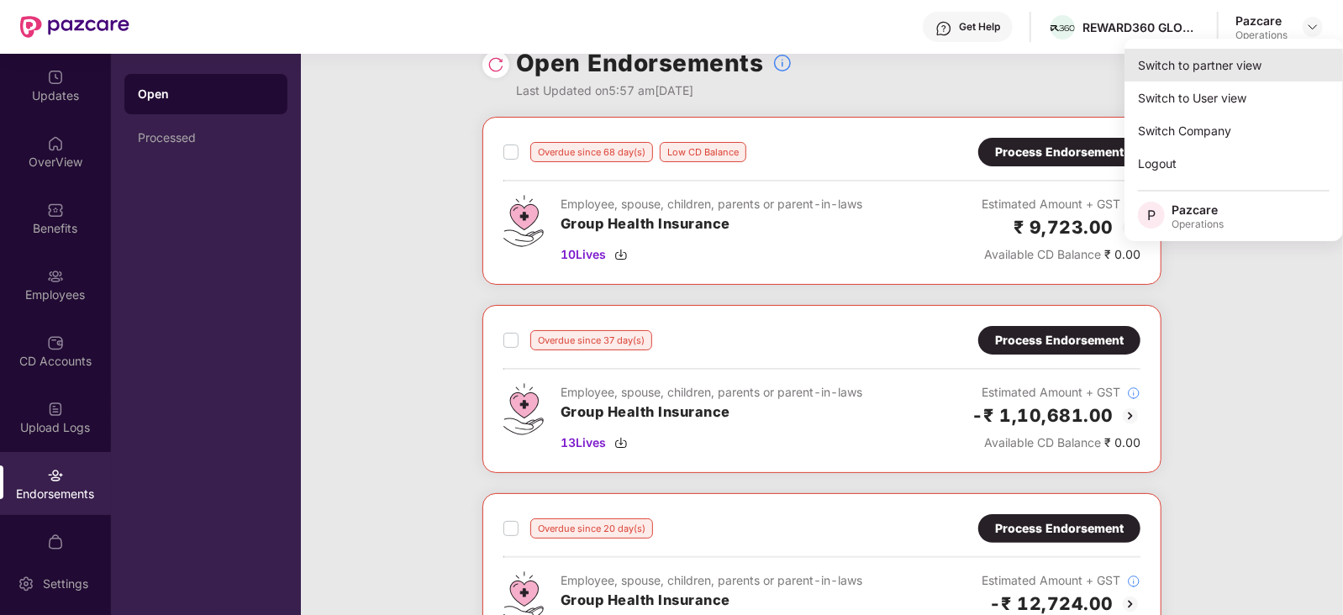
click at [1242, 63] on div "Switch to partner view" at bounding box center [1233, 65] width 218 height 33
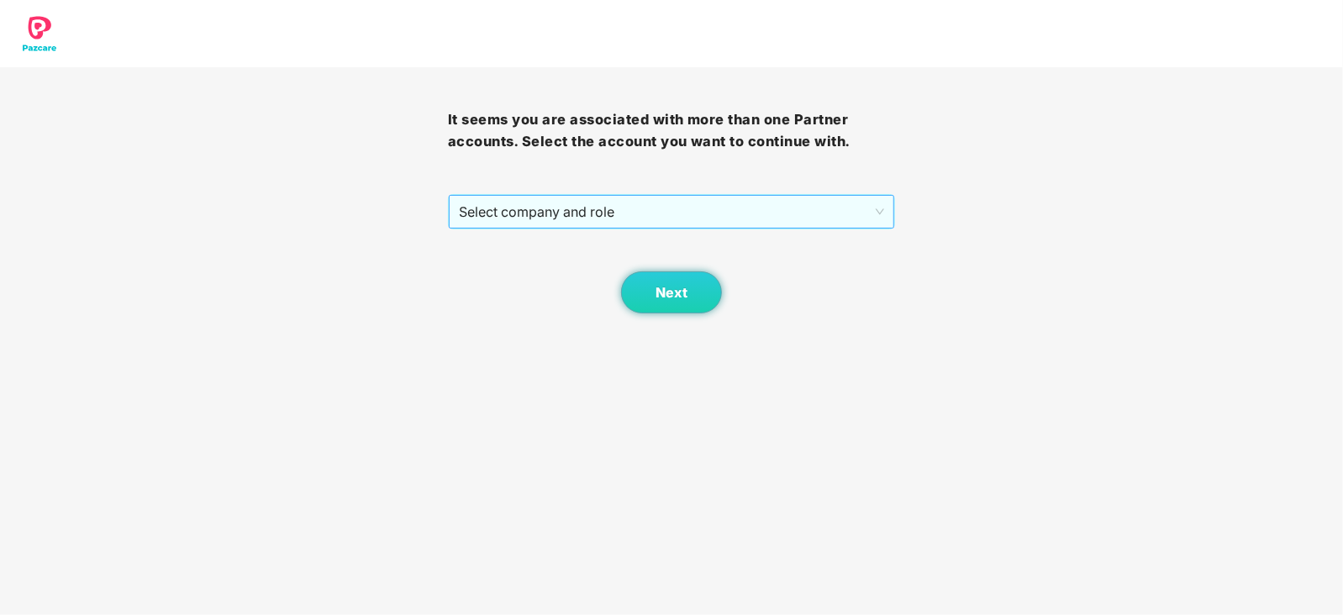
click at [691, 213] on span "Select company and role" at bounding box center [672, 212] width 426 height 32
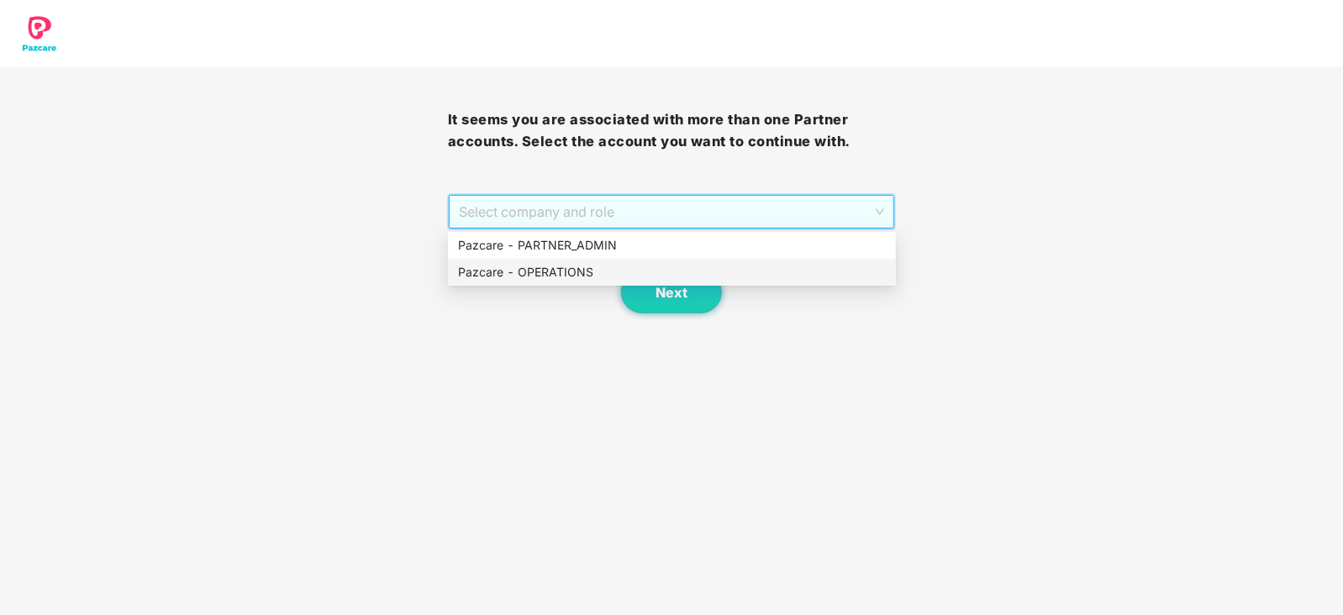
click at [543, 269] on div "Pazcare - OPERATIONS" at bounding box center [672, 272] width 428 height 18
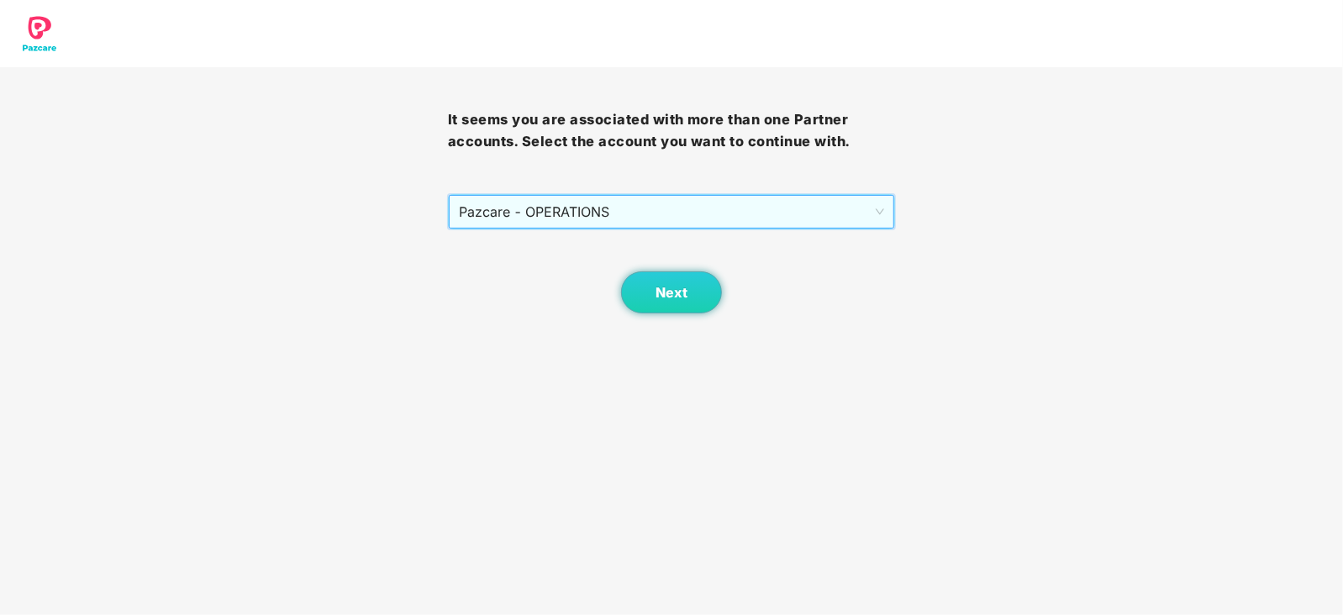
click at [681, 316] on body "It seems you are associated with more than one Partner accounts. Select the acc…" at bounding box center [671, 307] width 1343 height 615
click at [668, 301] on button "Next" at bounding box center [671, 292] width 101 height 42
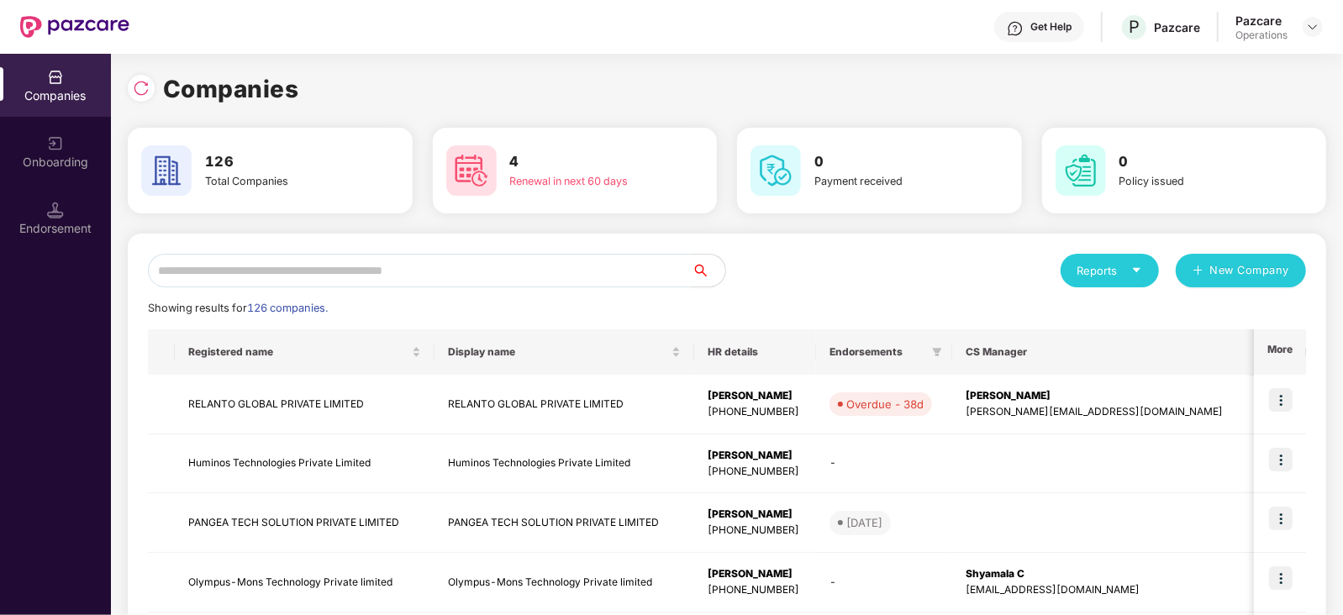
drag, startPoint x: 492, startPoint y: 296, endPoint x: 474, endPoint y: 272, distance: 29.9
click at [474, 272] on input "text" at bounding box center [420, 271] width 544 height 34
paste input "**********"
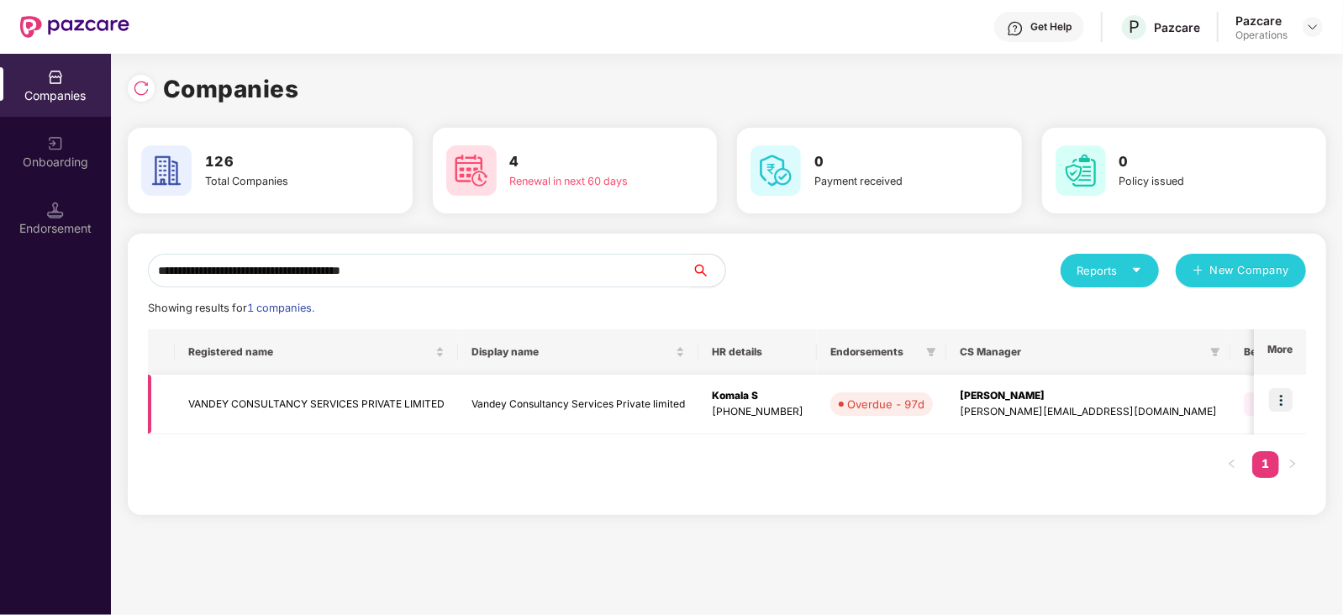
type input "**********"
click at [1286, 397] on img at bounding box center [1281, 400] width 24 height 24
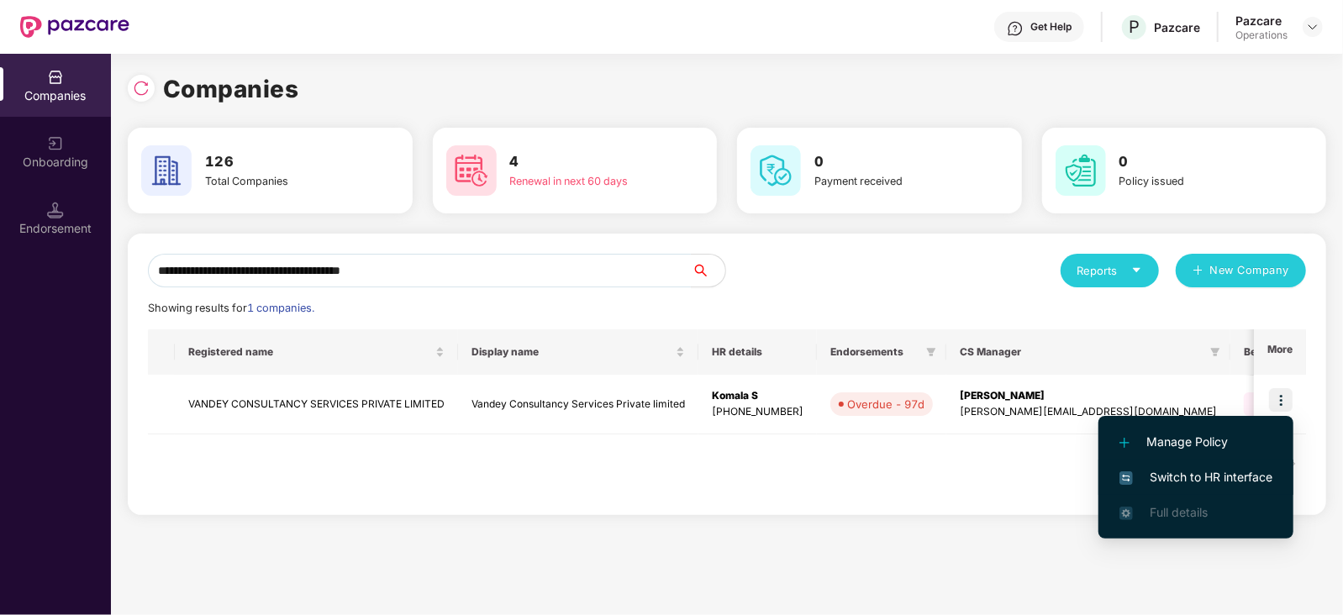
click at [1237, 477] on span "Switch to HR interface" at bounding box center [1195, 477] width 153 height 18
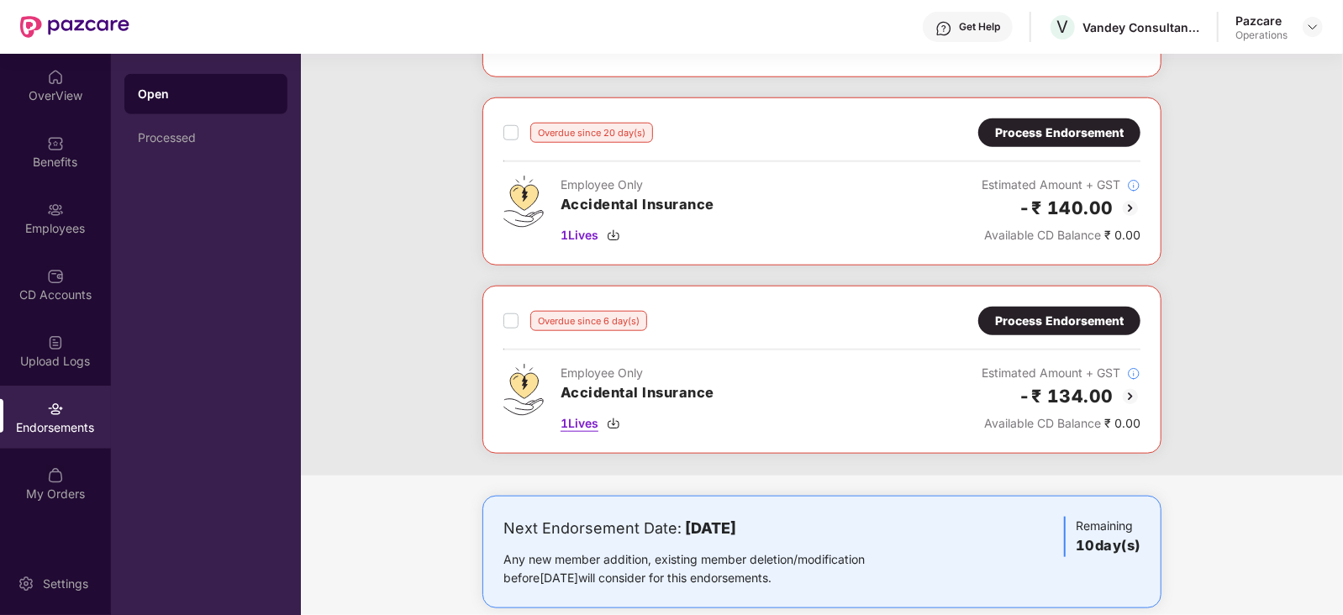
scroll to position [1013, 0]
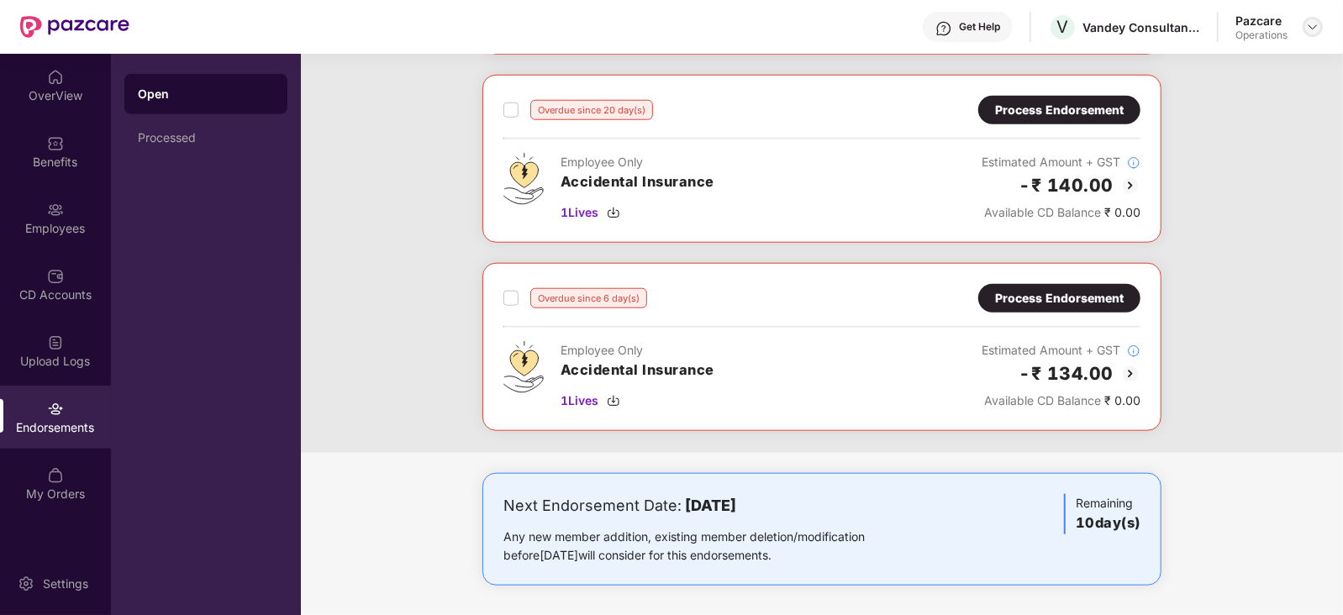
click at [1319, 25] on header "Get Help V Vandey Consultancy Services Private limited Pazcare Operations" at bounding box center [671, 27] width 1343 height 54
click at [1306, 27] on img at bounding box center [1312, 26] width 13 height 13
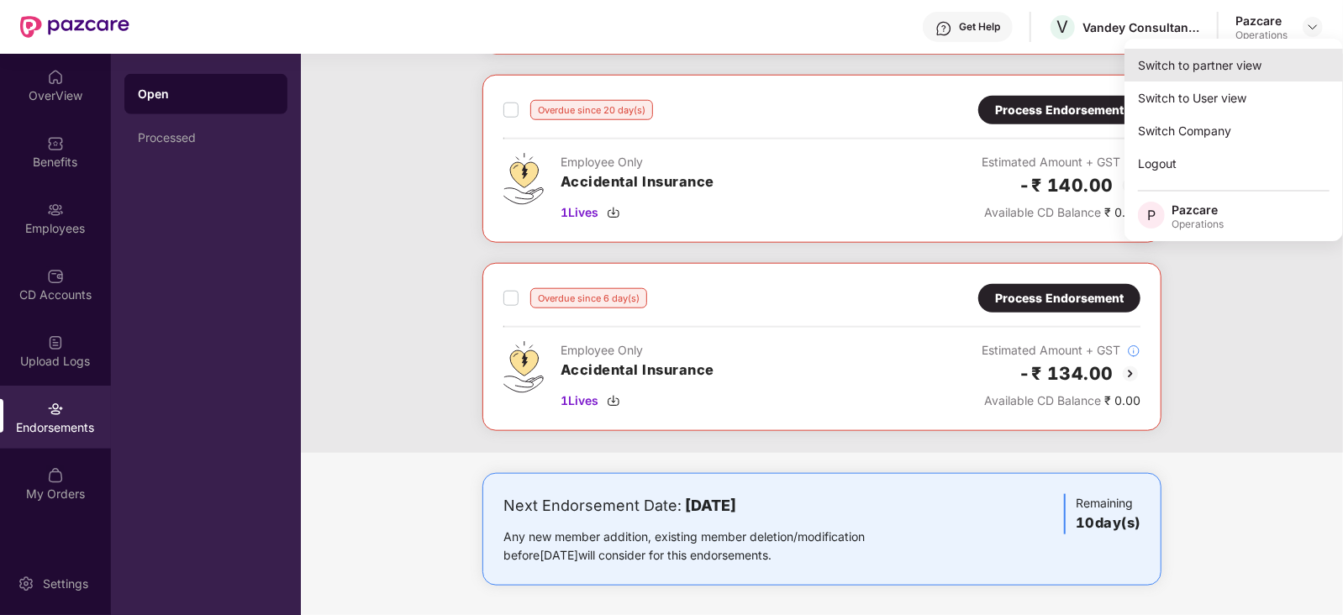
click at [1228, 69] on div "Switch to partner view" at bounding box center [1233, 65] width 218 height 33
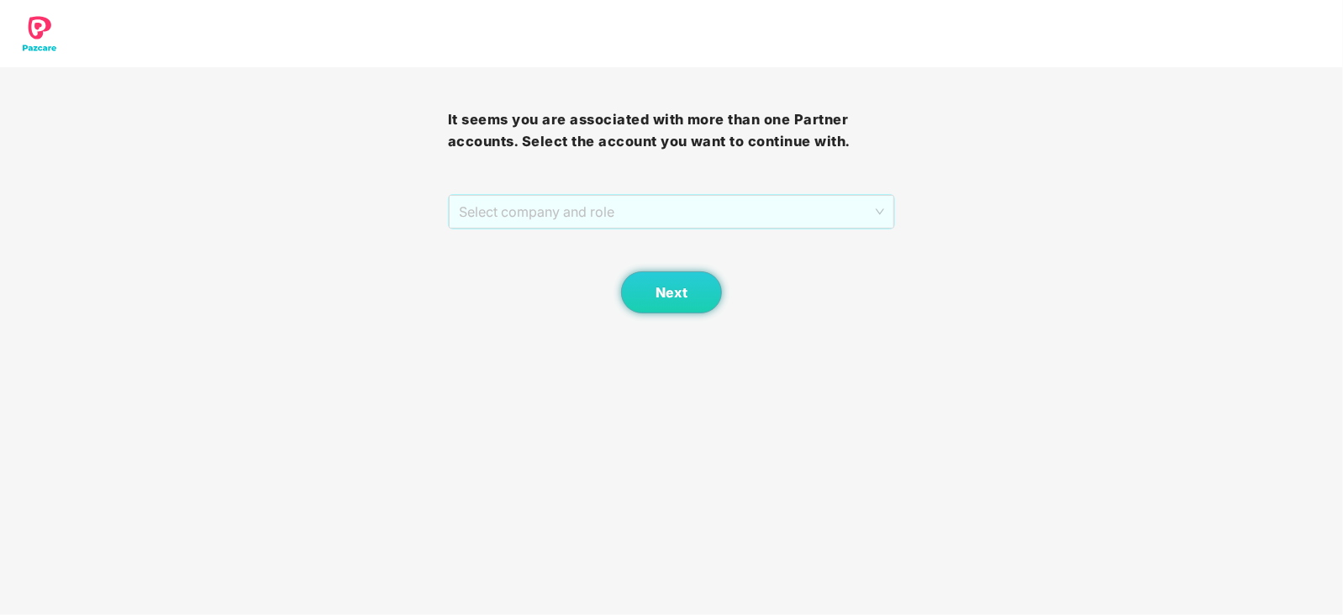
drag, startPoint x: 584, startPoint y: 203, endPoint x: 576, endPoint y: 254, distance: 51.0
click at [584, 204] on span "Select company and role" at bounding box center [672, 212] width 426 height 32
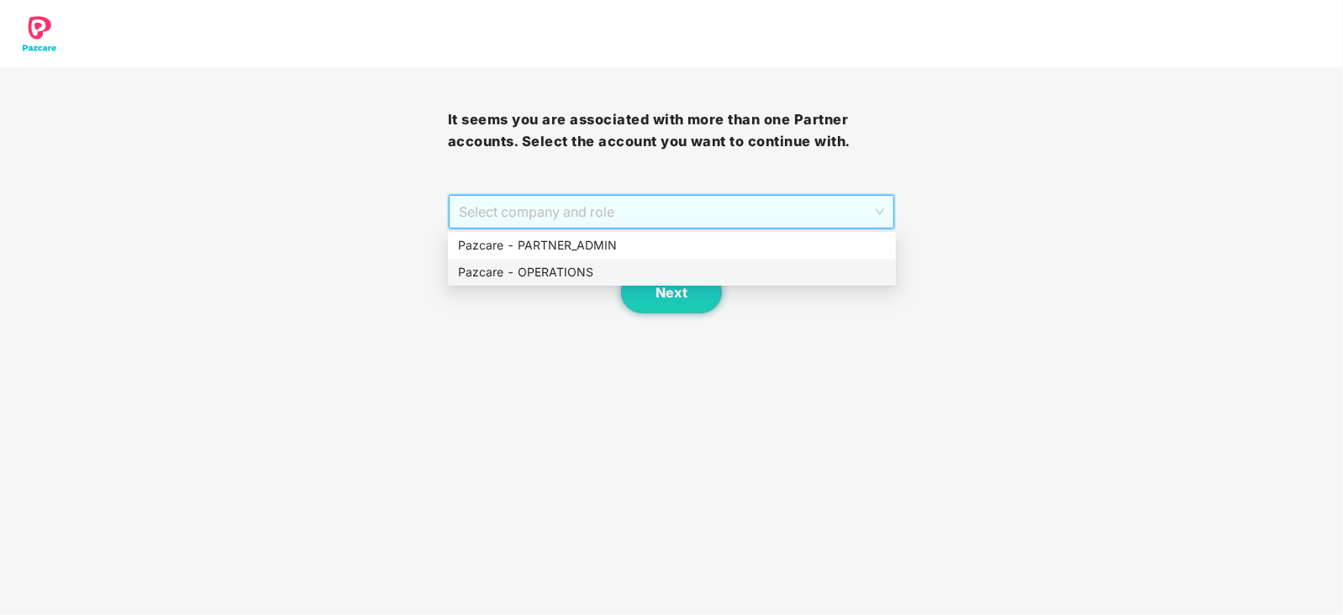
click at [566, 267] on div "Pazcare - OPERATIONS" at bounding box center [672, 272] width 428 height 18
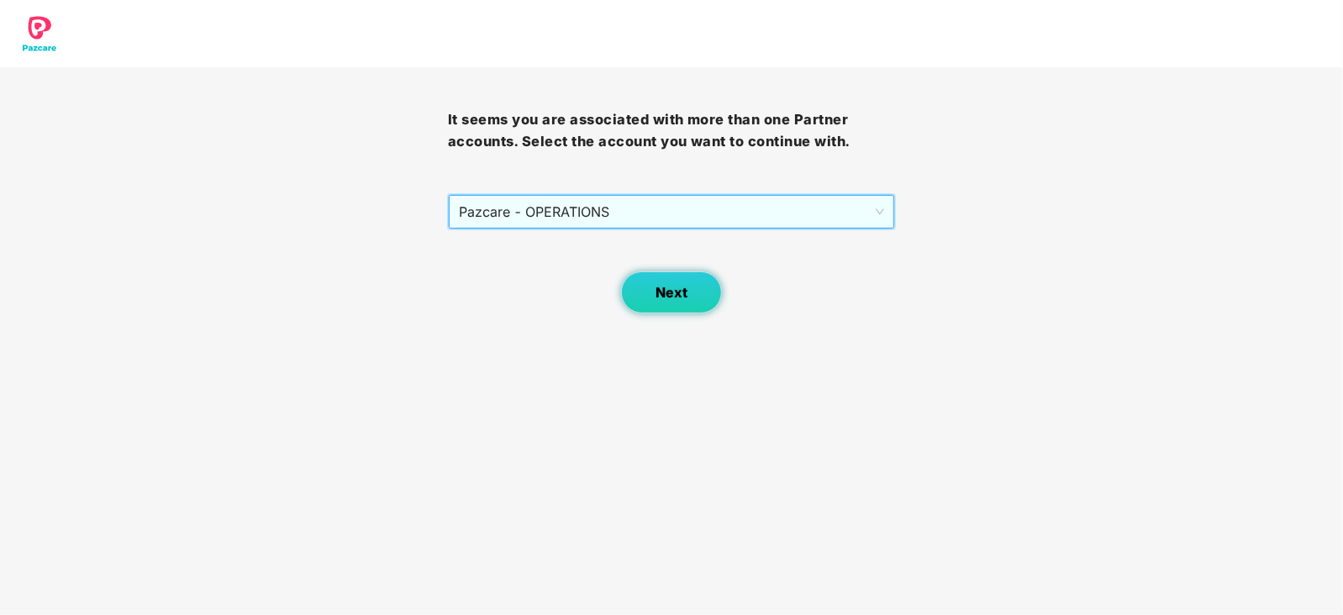
click at [656, 302] on button "Next" at bounding box center [671, 292] width 101 height 42
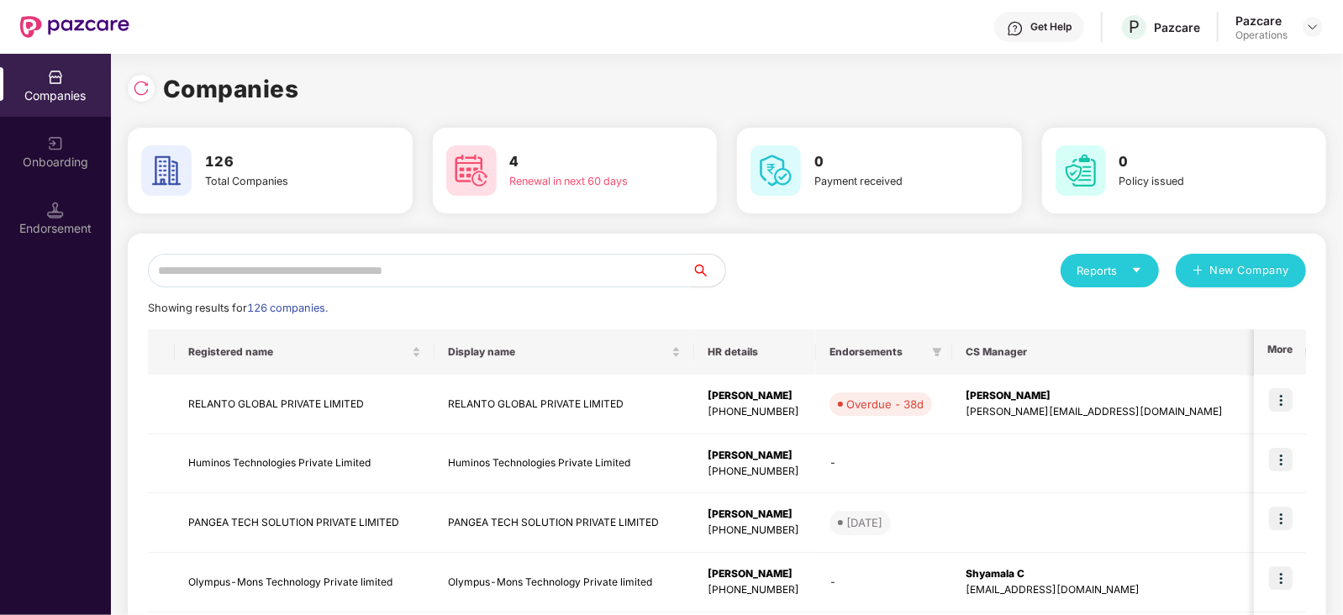
click at [529, 255] on input "text" at bounding box center [420, 271] width 544 height 34
paste input "**********"
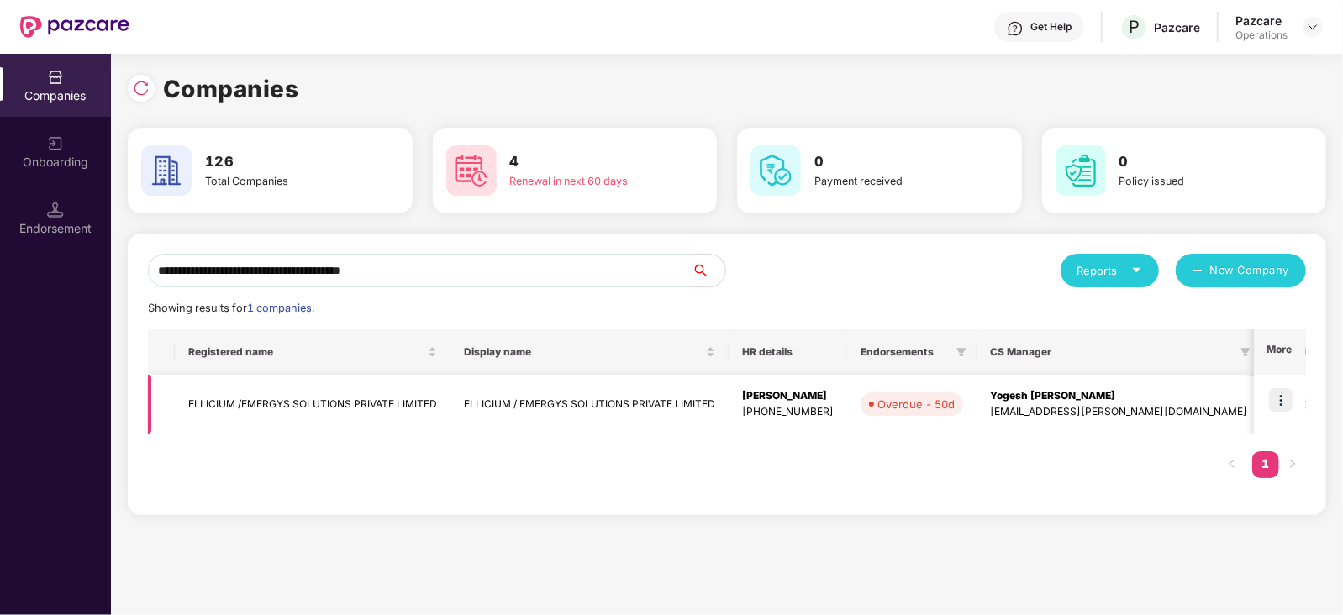
type input "**********"
click at [1287, 400] on img at bounding box center [1281, 400] width 24 height 24
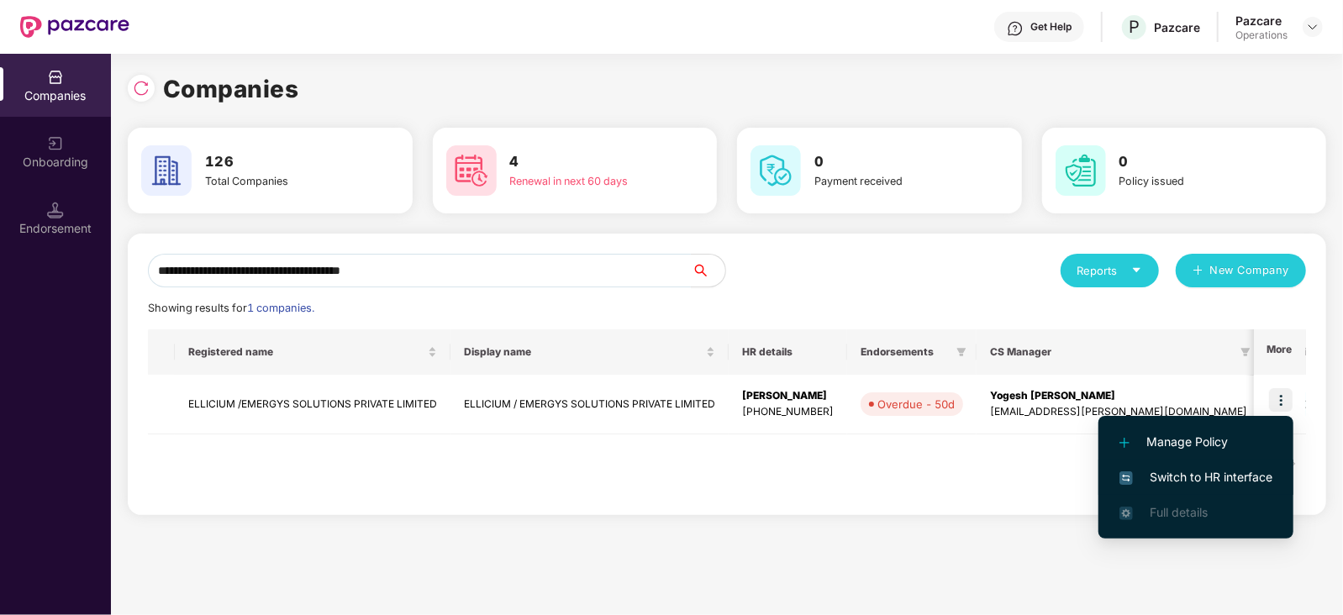
click at [1224, 470] on span "Switch to HR interface" at bounding box center [1195, 477] width 153 height 18
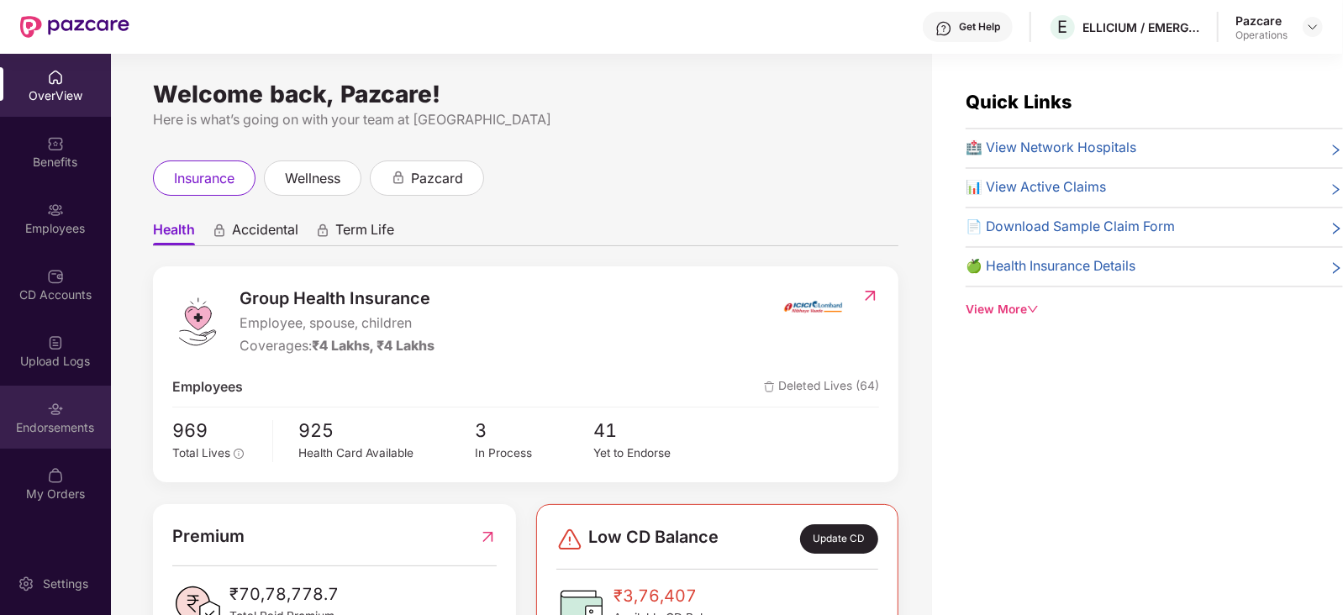
drag, startPoint x: 97, startPoint y: 400, endPoint x: 59, endPoint y: 429, distance: 47.9
click at [59, 429] on div "Endorsements" at bounding box center [55, 427] width 111 height 17
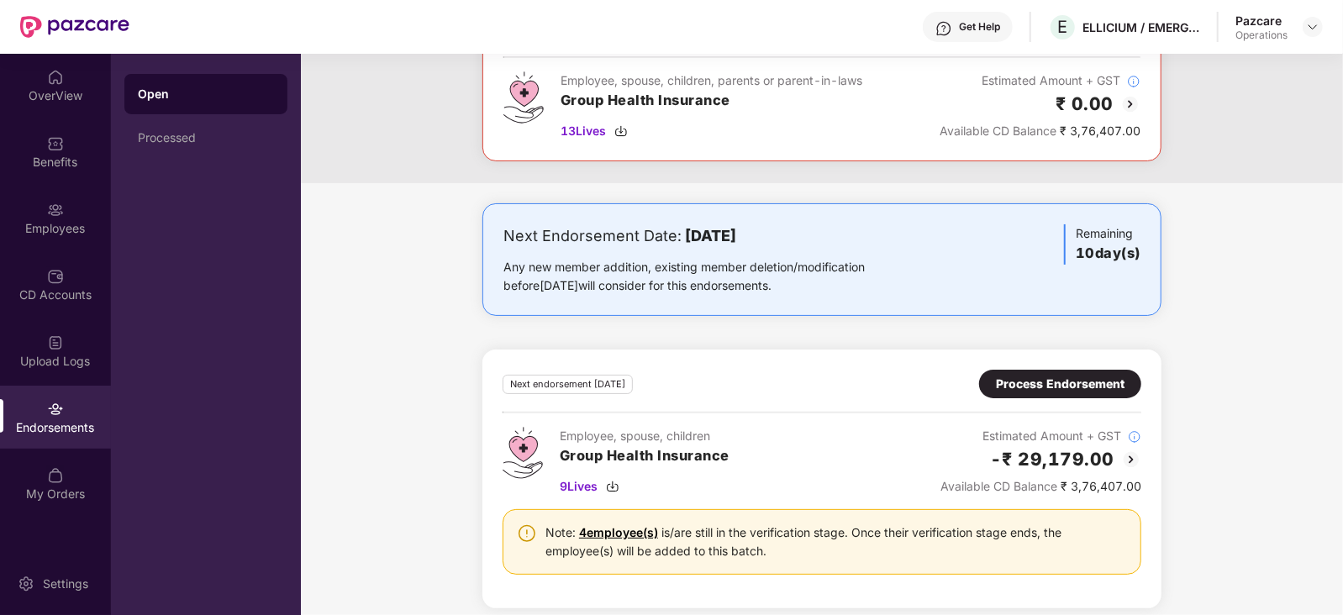
scroll to position [104, 0]
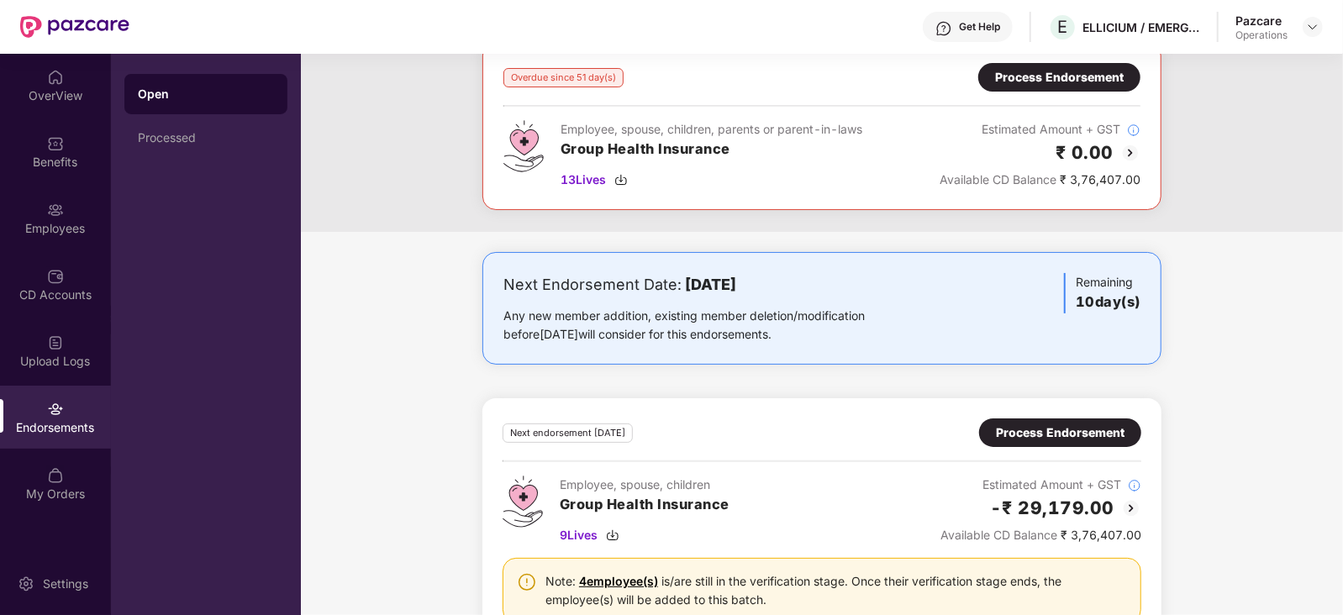
click at [1008, 84] on div "Process Endorsement" at bounding box center [1059, 77] width 129 height 18
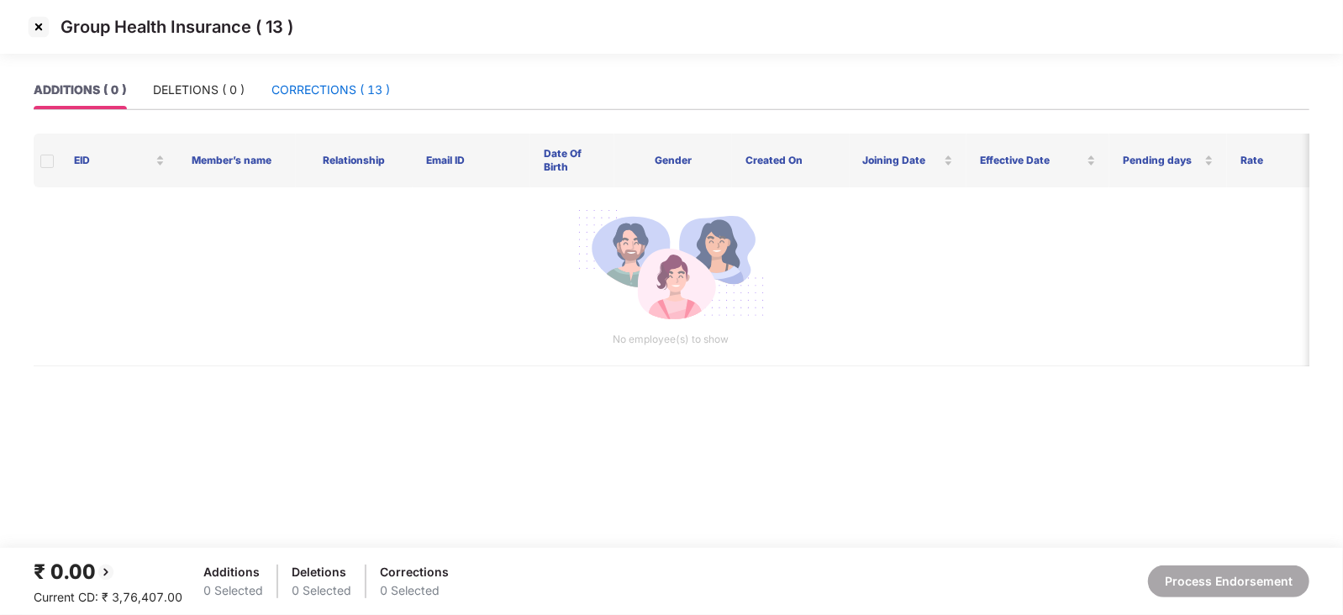
click at [325, 92] on div "CORRECTIONS ( 13 )" at bounding box center [330, 90] width 118 height 18
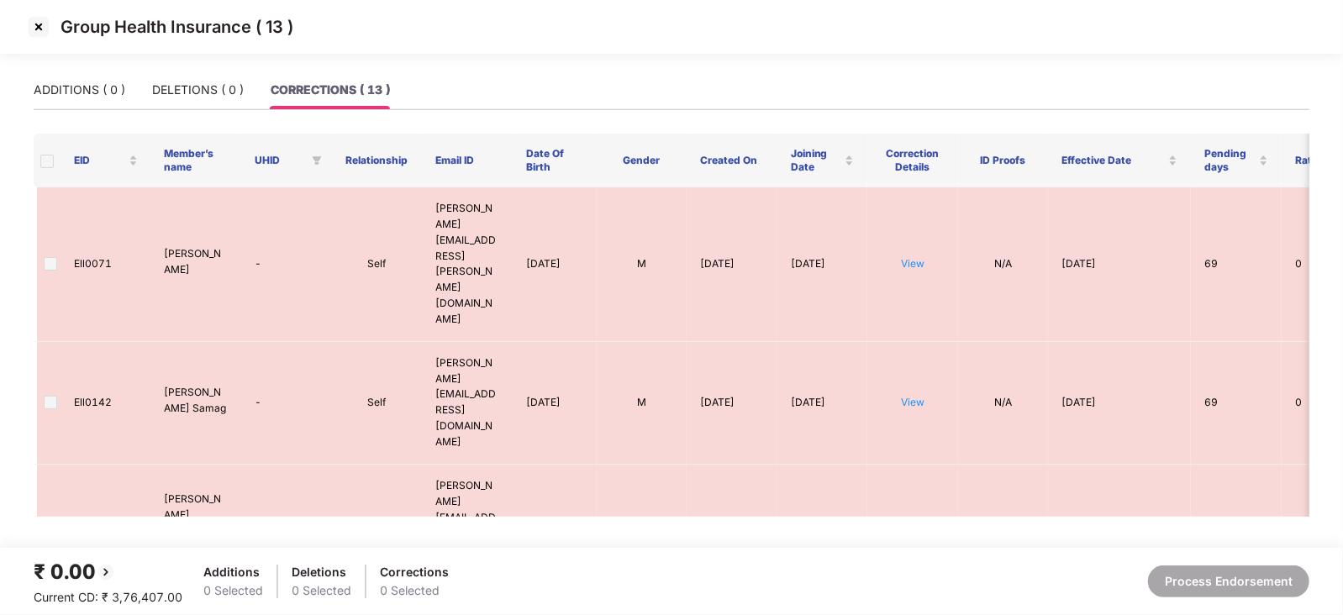
click at [29, 26] on img at bounding box center [38, 26] width 27 height 27
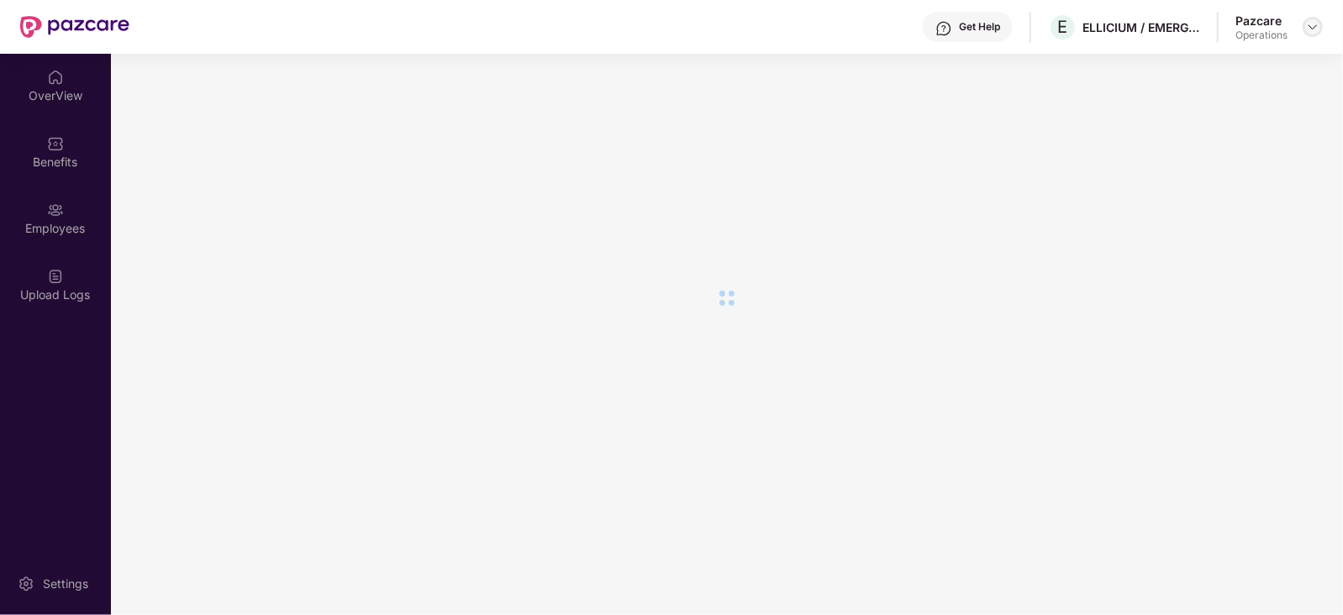
click at [1308, 32] on img at bounding box center [1312, 26] width 13 height 13
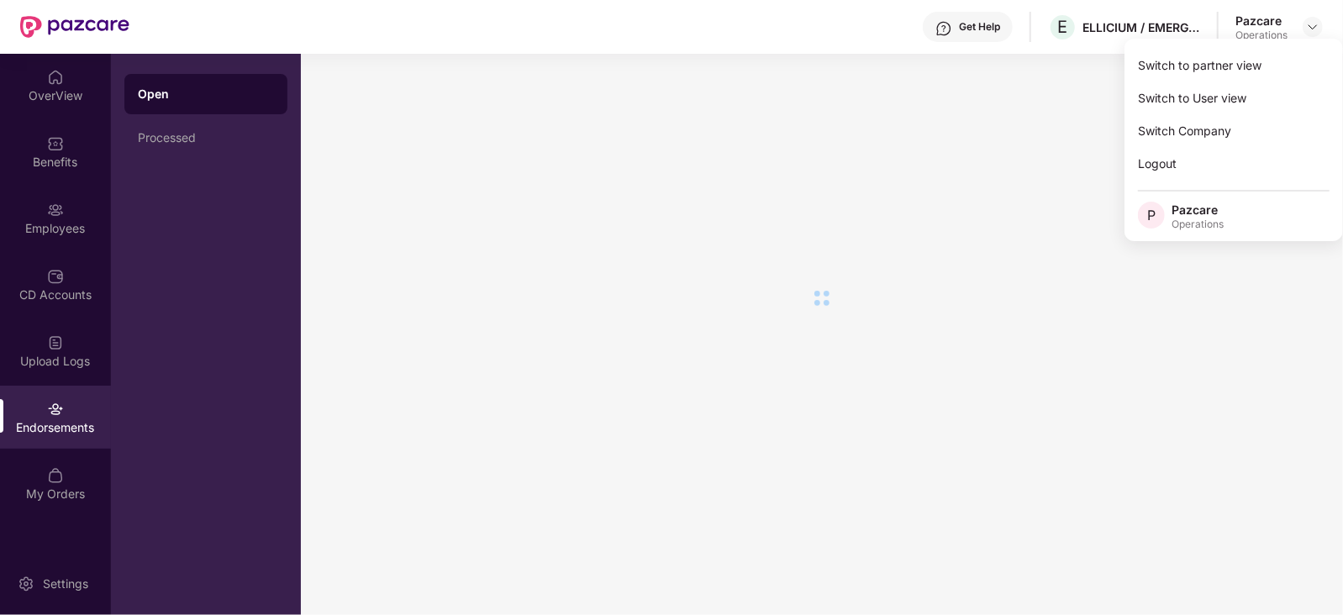
click at [880, 183] on div at bounding box center [822, 334] width 1042 height 561
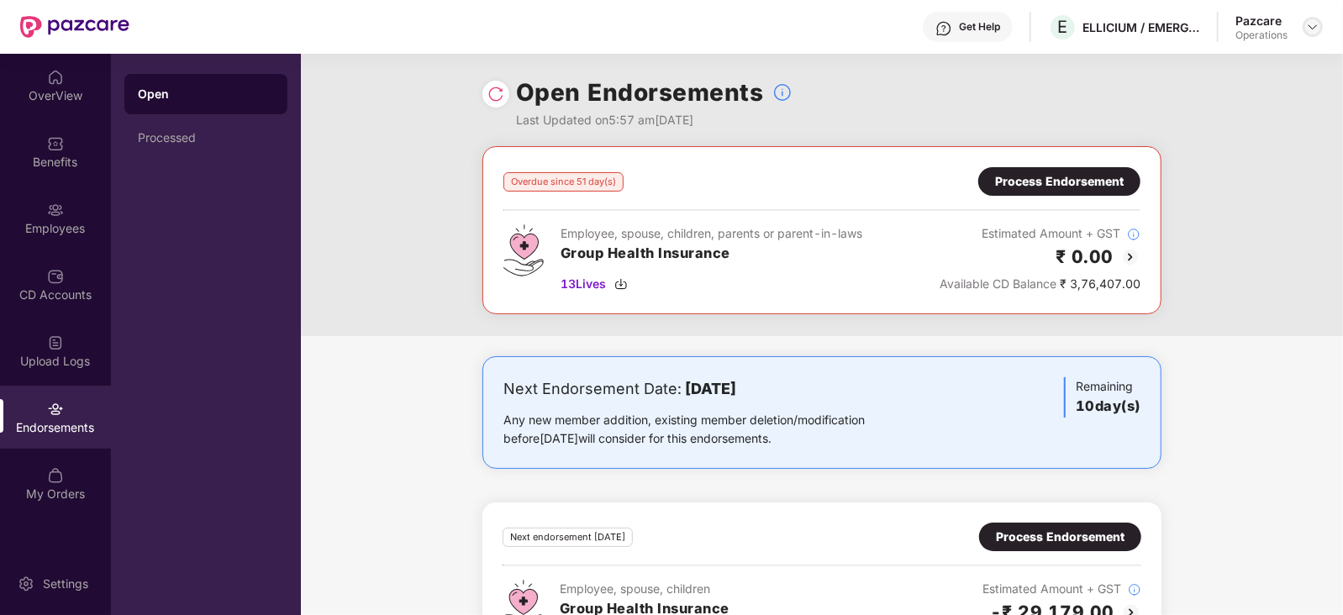
click at [1312, 22] on img at bounding box center [1312, 26] width 13 height 13
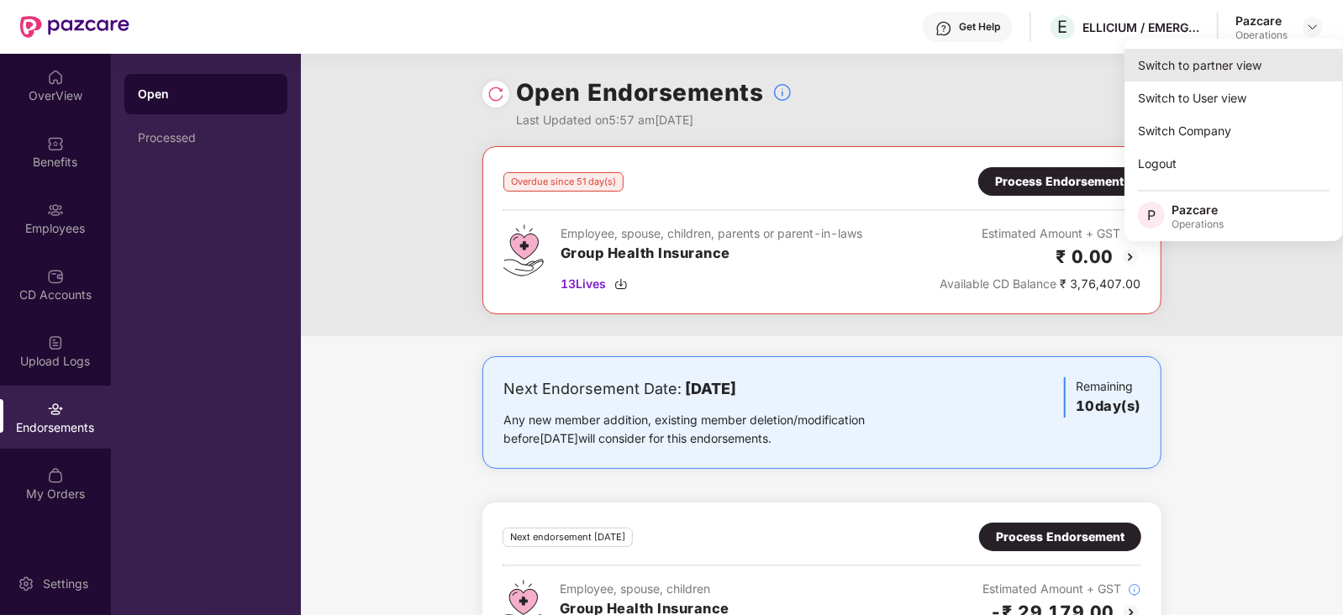
click at [1251, 52] on div "Switch to partner view" at bounding box center [1233, 65] width 218 height 33
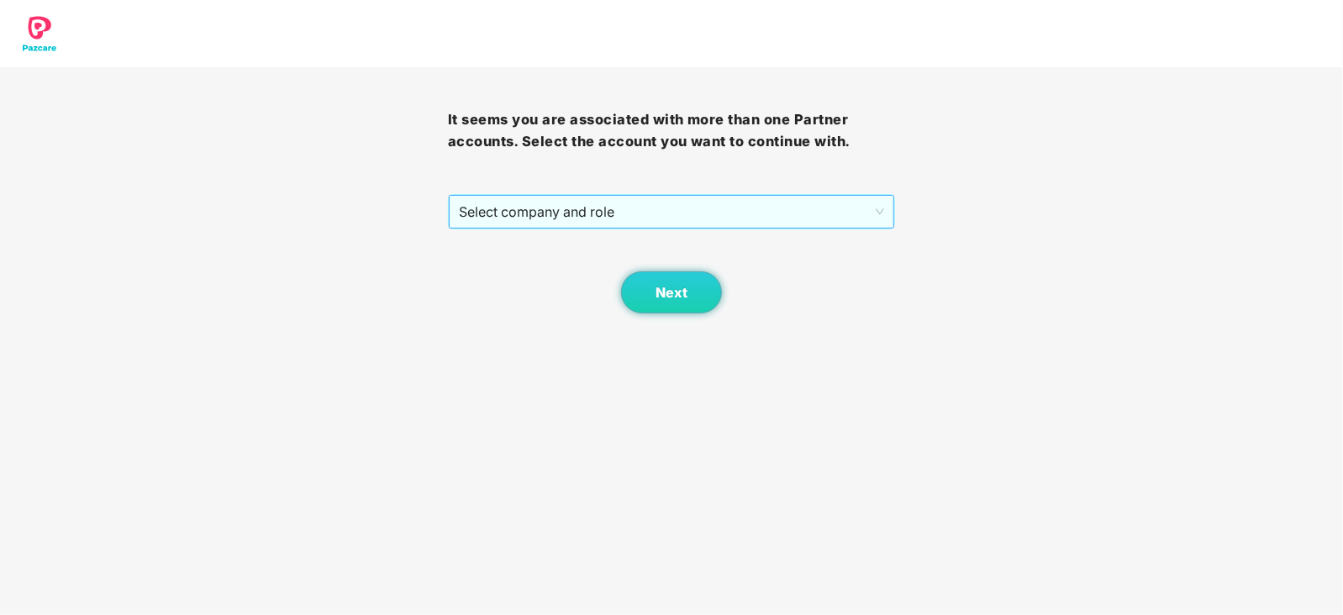
click at [615, 213] on span "Select company and role" at bounding box center [672, 212] width 426 height 32
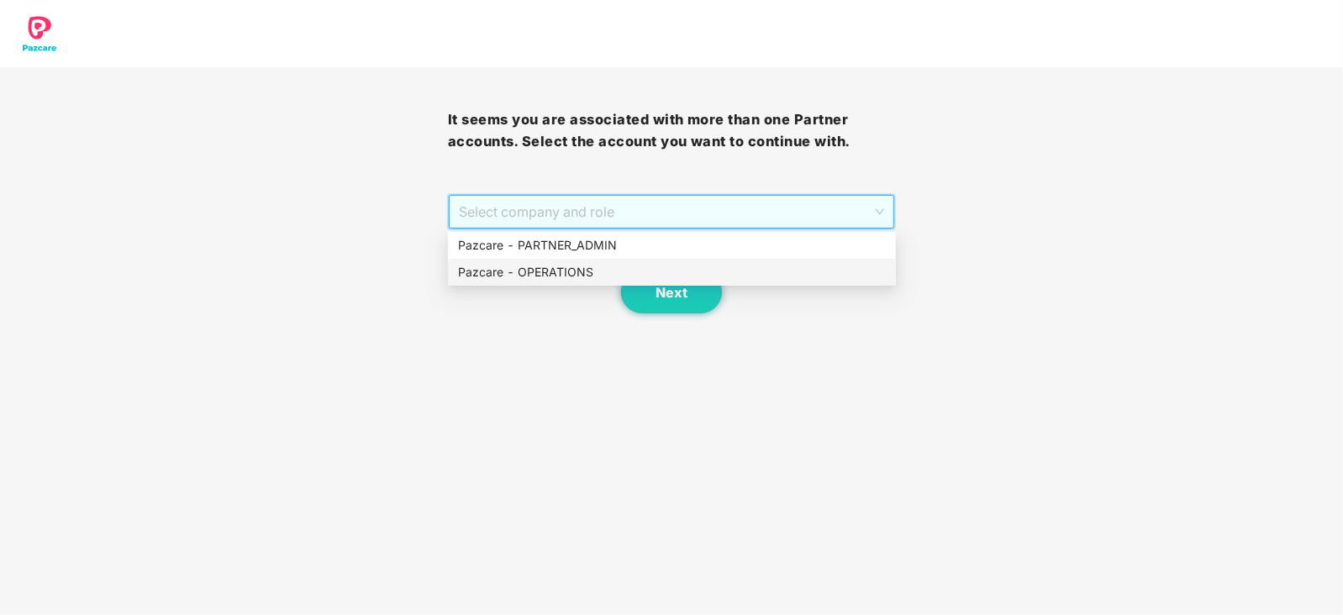
click at [529, 275] on div "Pazcare - OPERATIONS" at bounding box center [672, 272] width 428 height 18
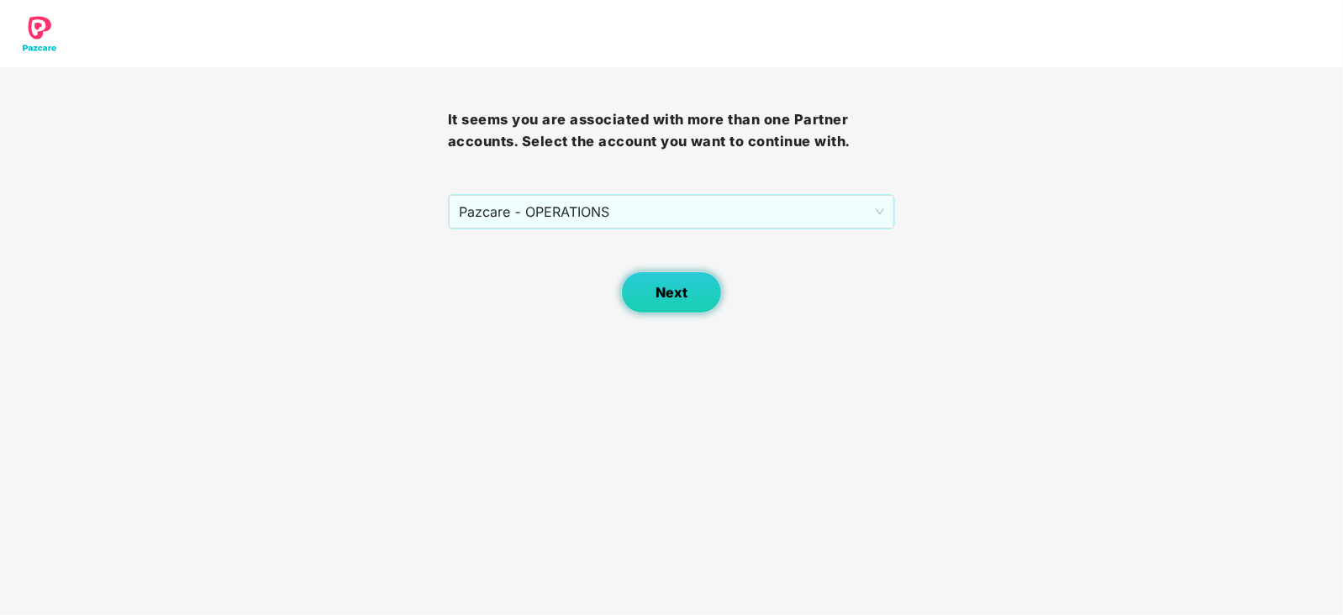
click at [650, 293] on button "Next" at bounding box center [671, 292] width 101 height 42
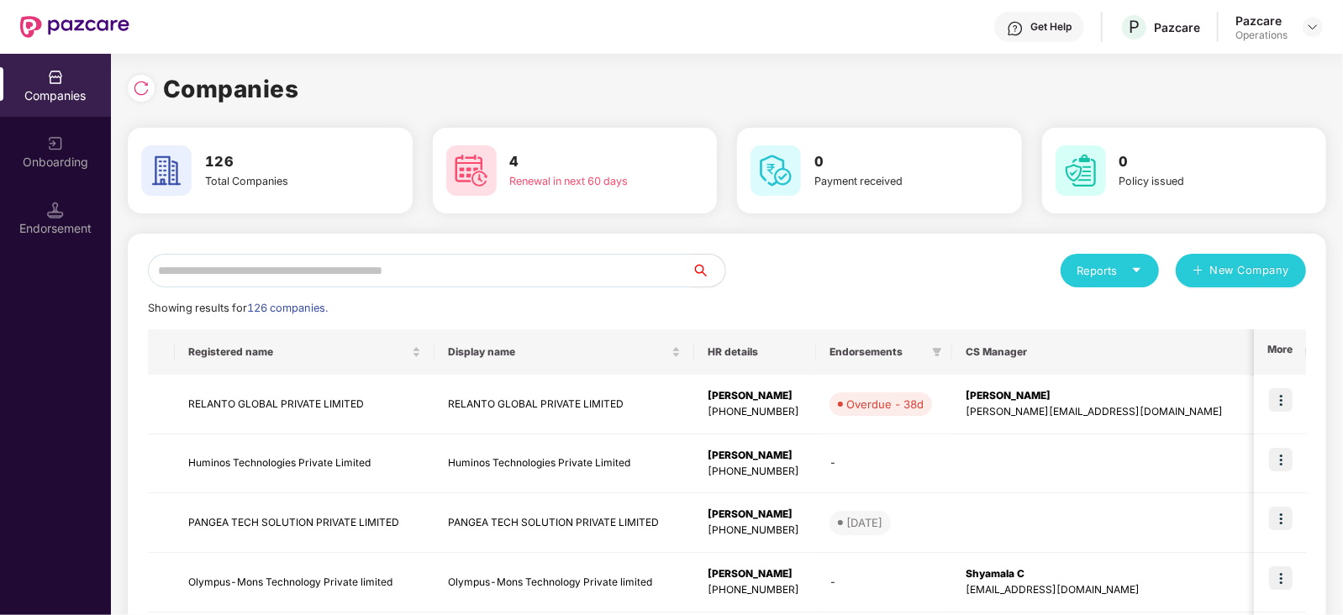
click at [554, 266] on input "text" at bounding box center [420, 271] width 544 height 34
paste input "**********"
type input "**********"
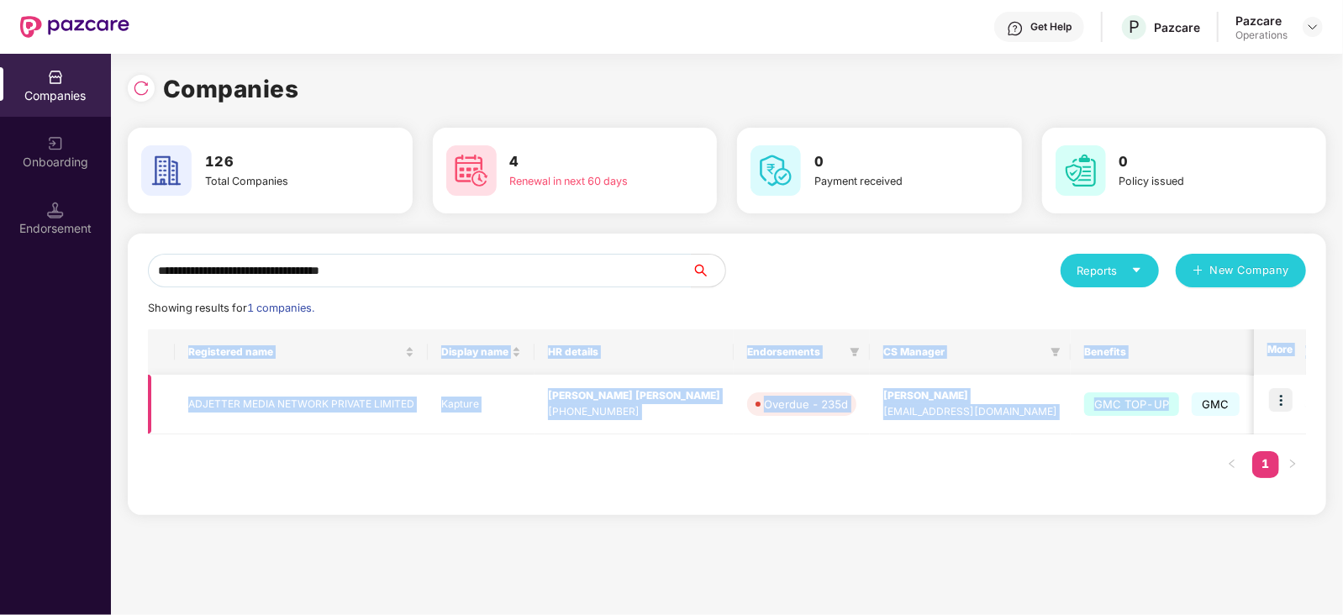
drag, startPoint x: 752, startPoint y: 301, endPoint x: 1188, endPoint y: 428, distance: 454.2
click at [1130, 418] on div "**********" at bounding box center [727, 374] width 1158 height 241
click at [1287, 407] on img at bounding box center [1281, 400] width 24 height 24
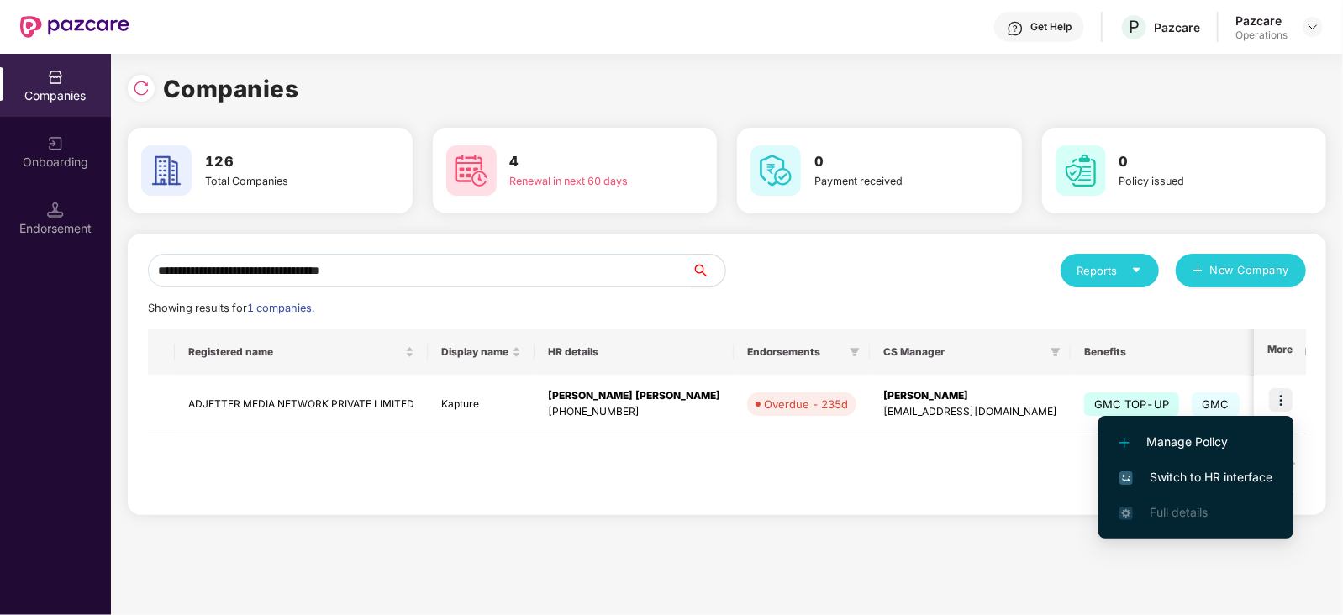
click at [1210, 476] on span "Switch to HR interface" at bounding box center [1195, 477] width 153 height 18
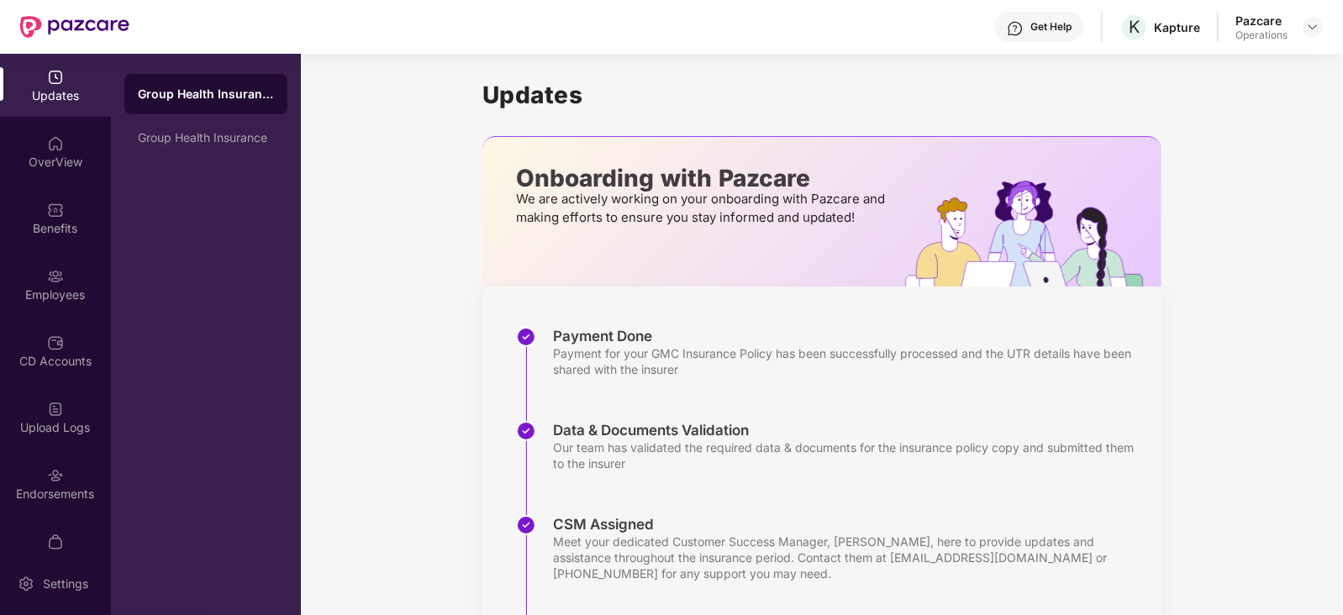
click at [47, 479] on img at bounding box center [55, 475] width 17 height 17
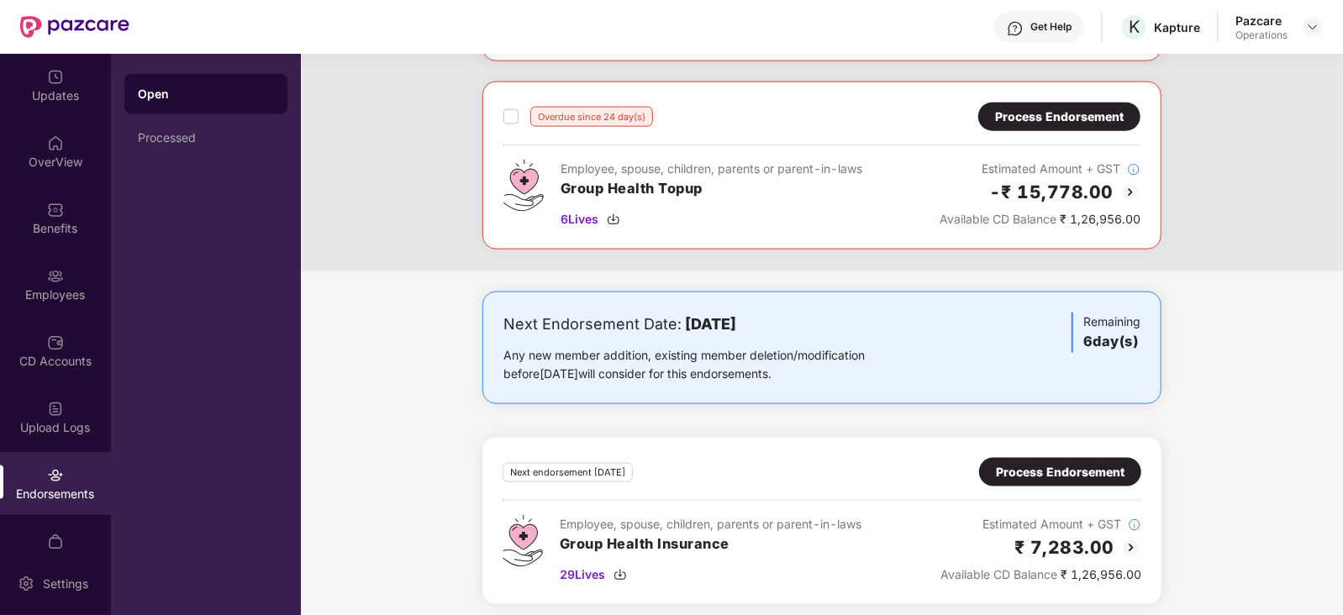
scroll to position [1386, 0]
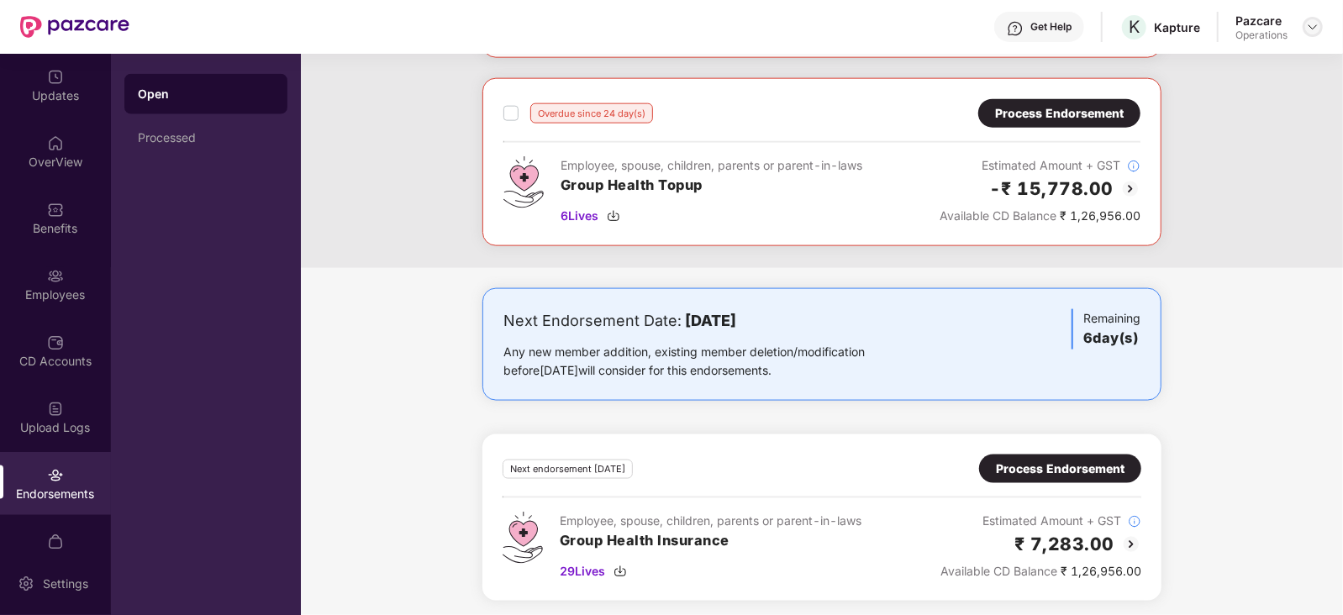
click at [1309, 23] on img at bounding box center [1312, 26] width 13 height 13
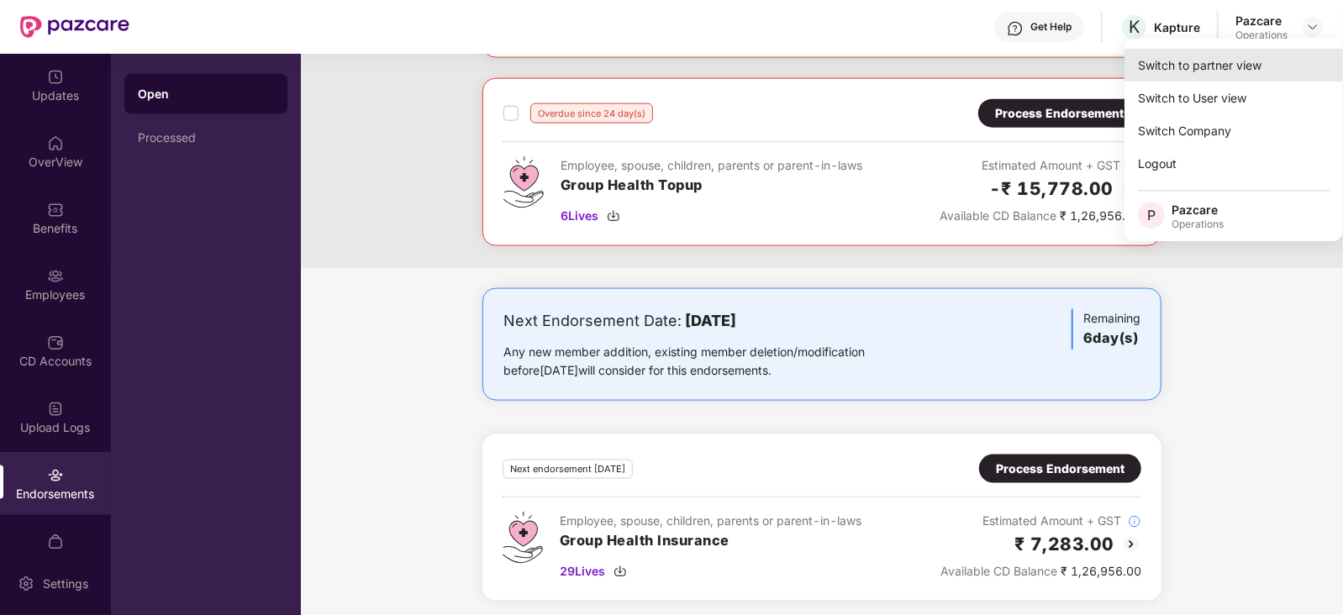
click at [1269, 60] on div "Switch to partner view" at bounding box center [1233, 65] width 218 height 33
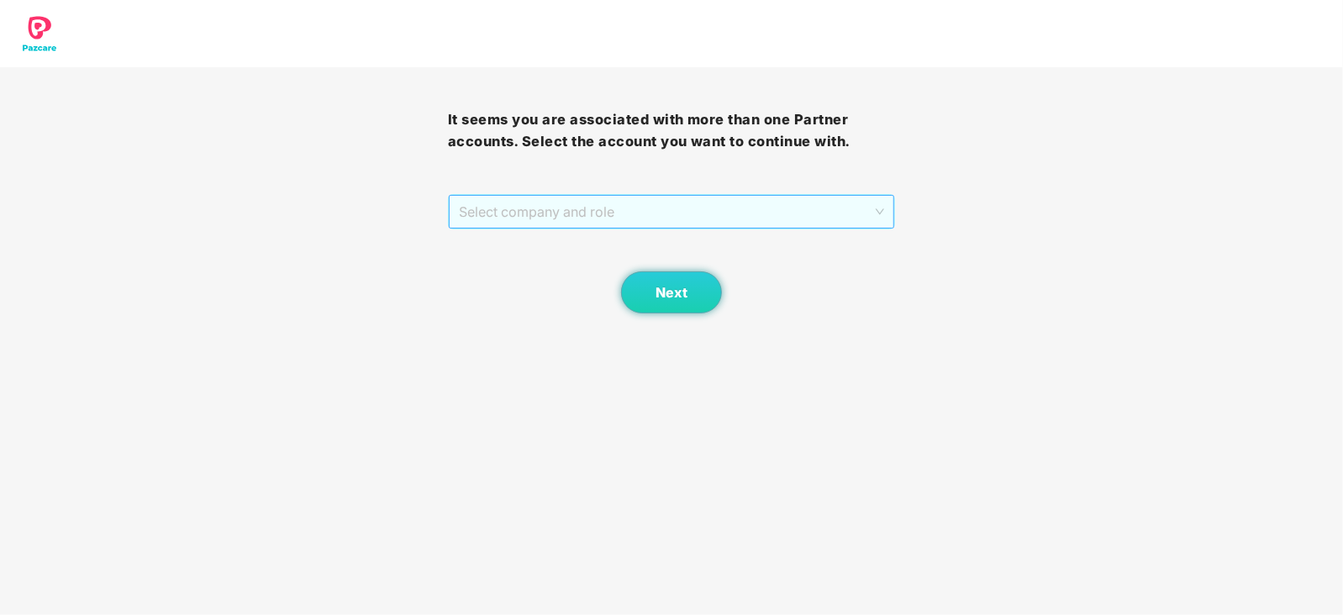
click at [634, 216] on span "Select company and role" at bounding box center [672, 212] width 426 height 32
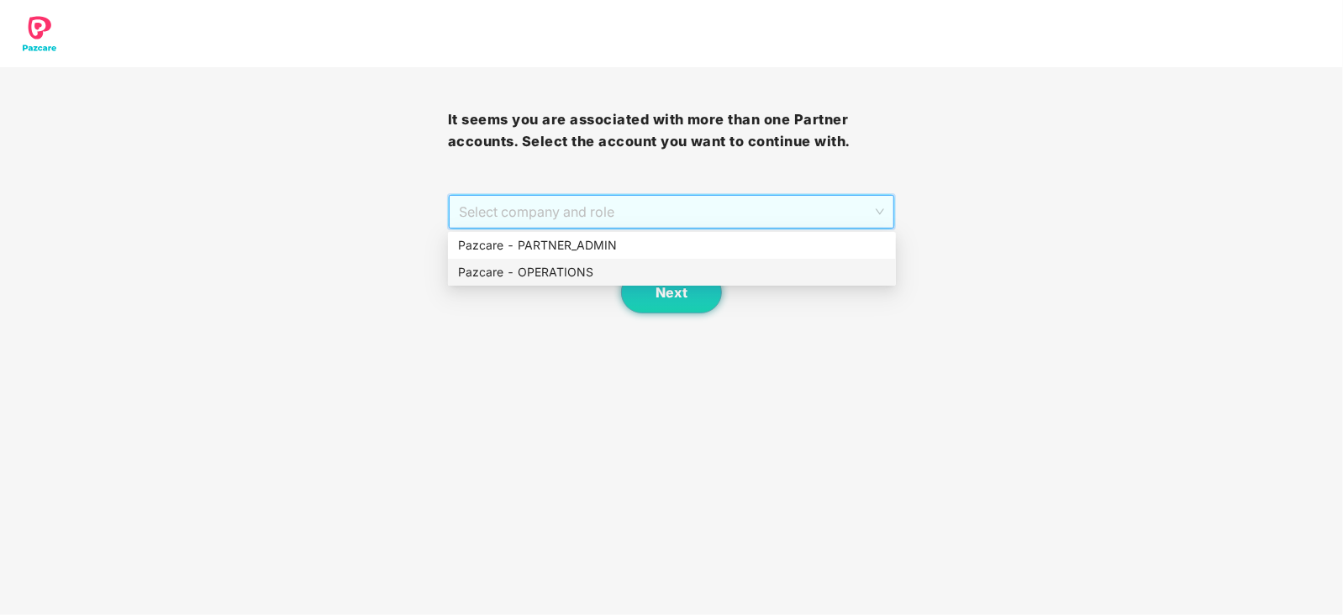
click at [532, 281] on div "Pazcare - OPERATIONS" at bounding box center [672, 272] width 428 height 18
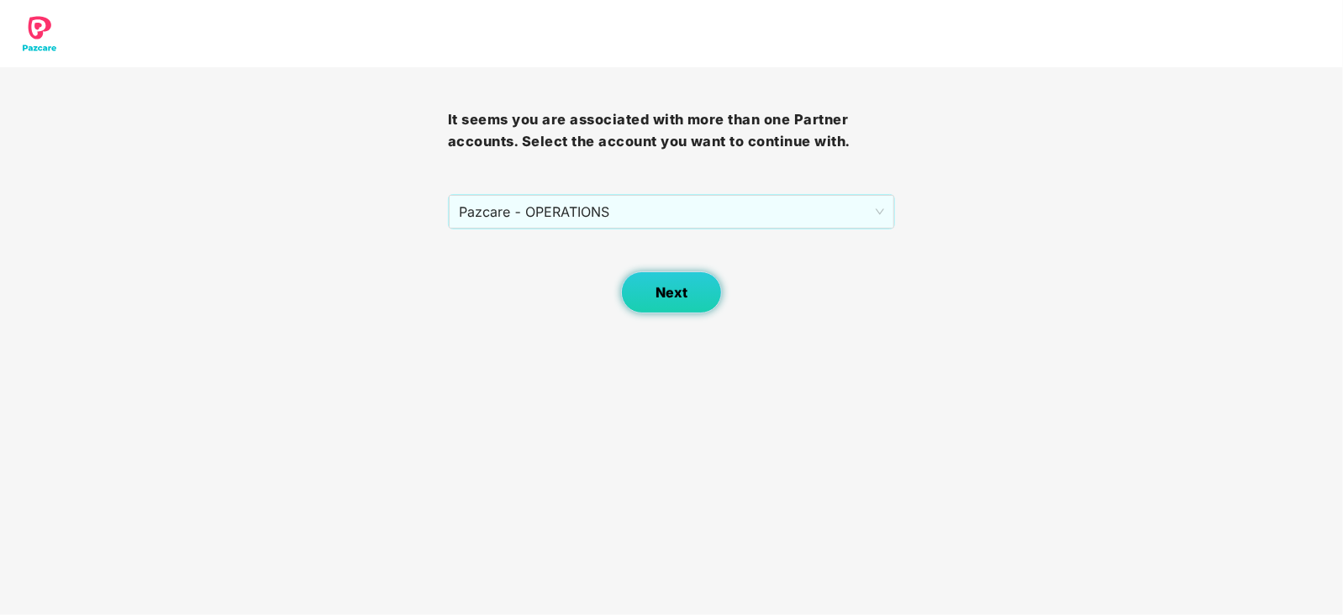
click at [679, 289] on span "Next" at bounding box center [671, 293] width 32 height 16
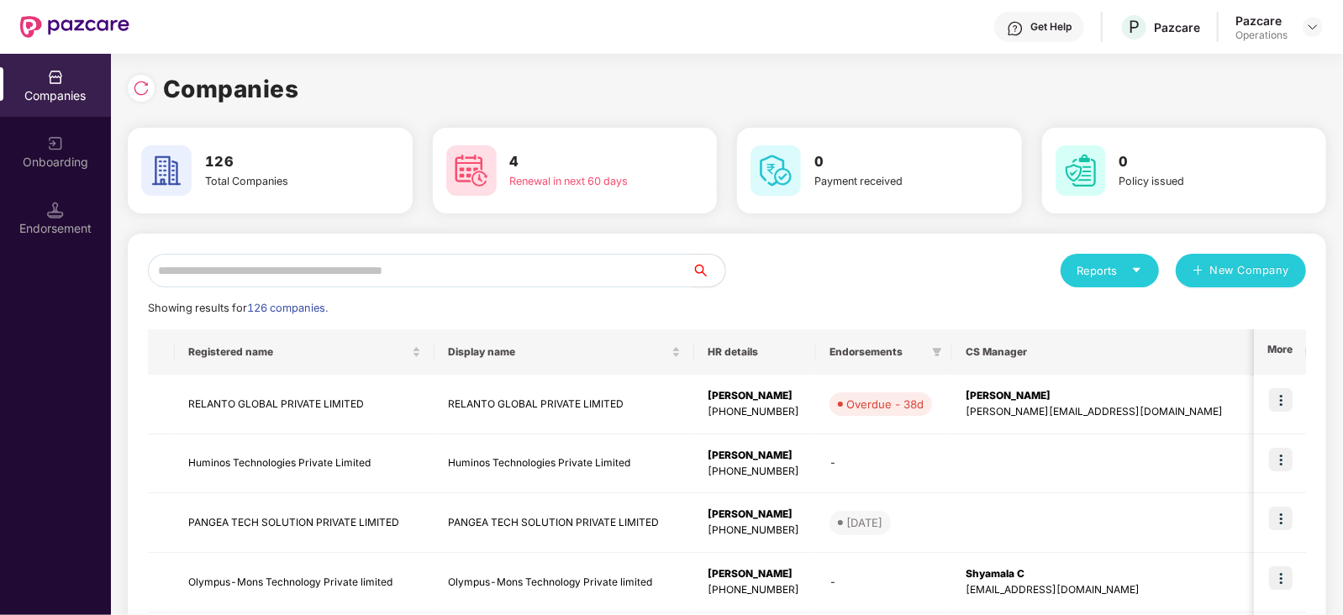
click at [519, 257] on input "text" at bounding box center [420, 271] width 544 height 34
paste input "**********"
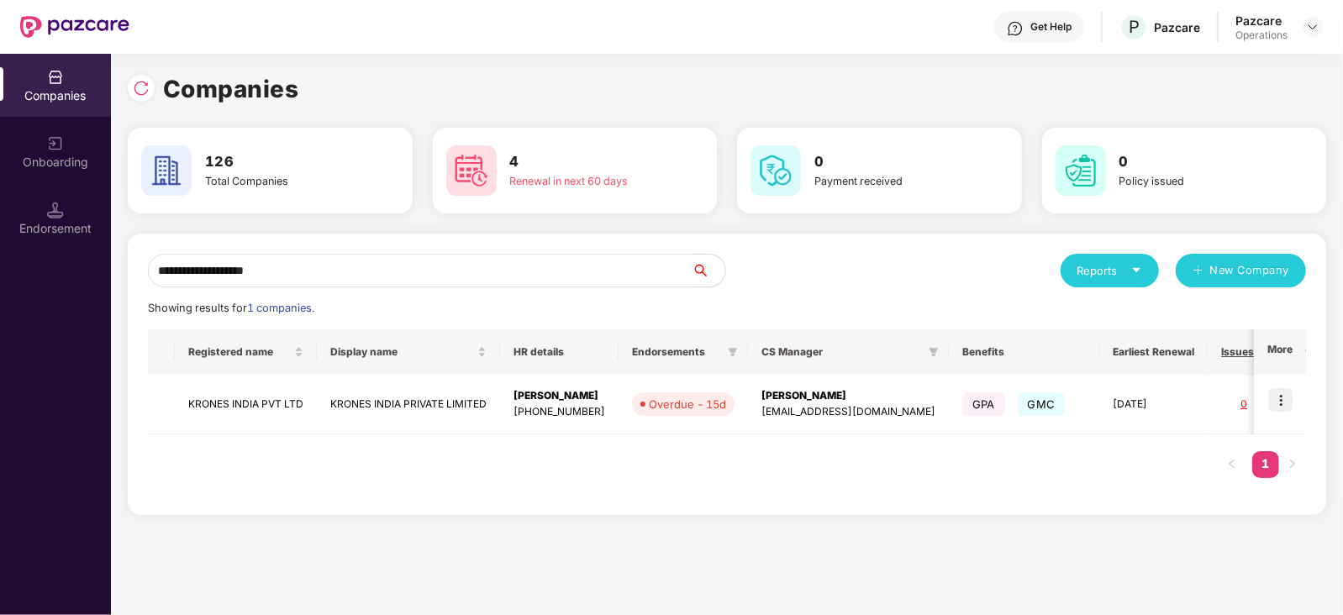
drag, startPoint x: 519, startPoint y: 257, endPoint x: 812, endPoint y: 334, distance: 302.2
click at [655, 287] on div "**********" at bounding box center [727, 374] width 1158 height 241
type input "**********"
click at [1281, 400] on img at bounding box center [1281, 400] width 24 height 24
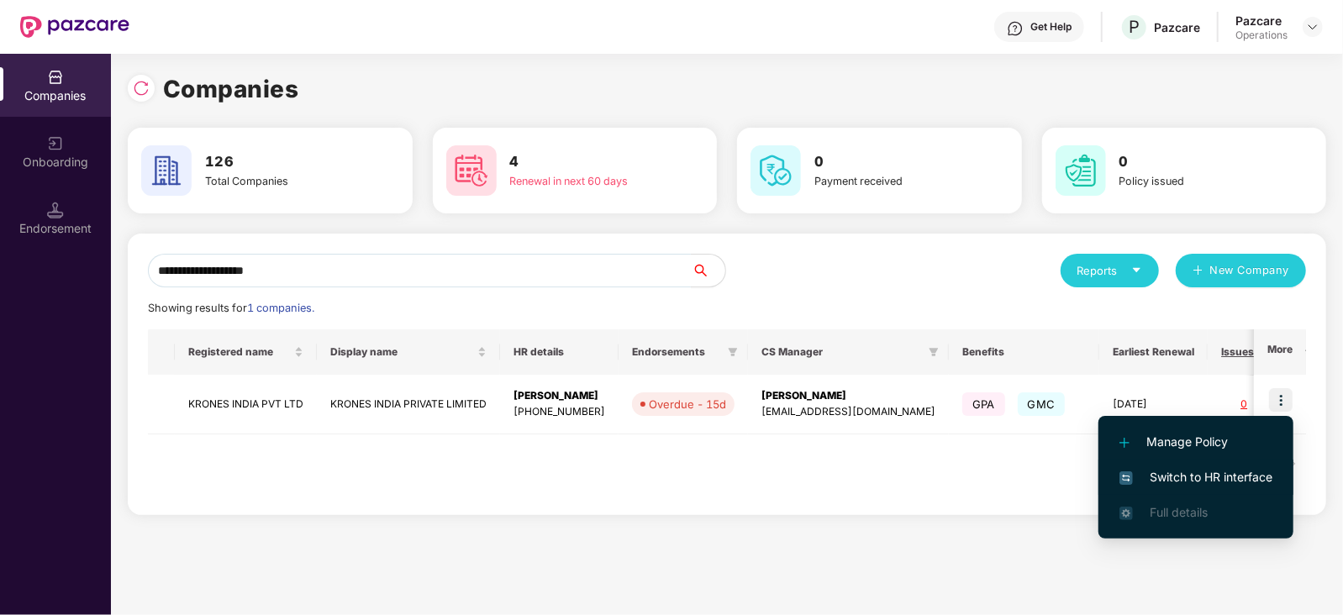
click at [1239, 466] on li "Switch to HR interface" at bounding box center [1195, 477] width 195 height 35
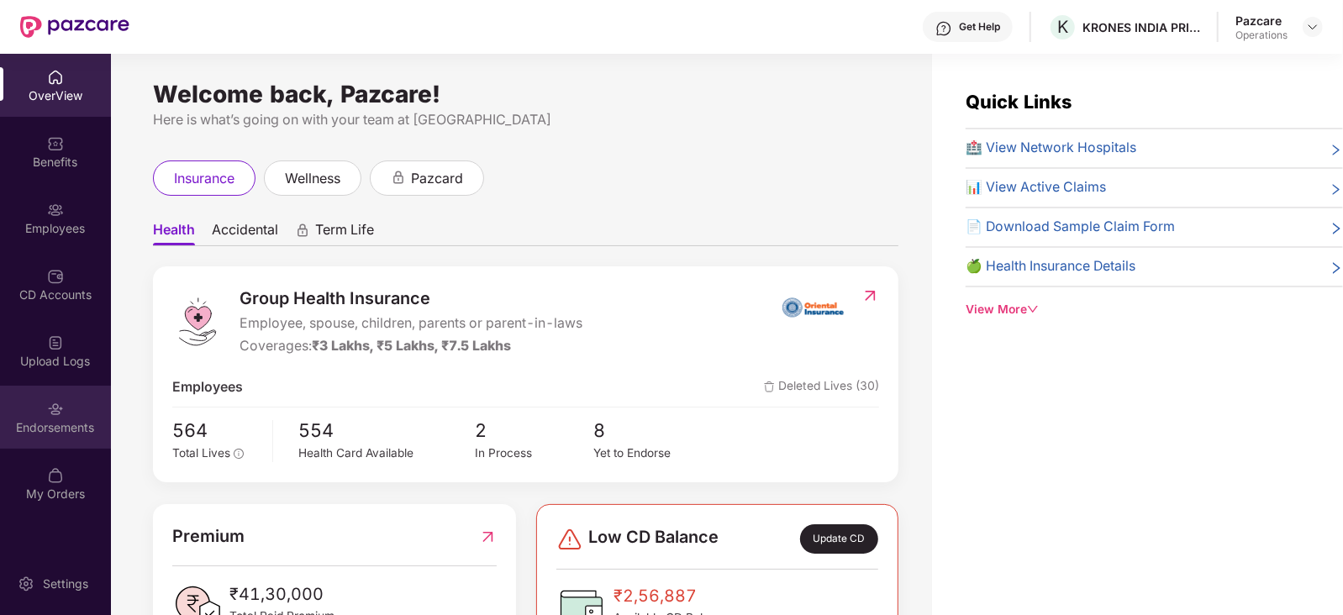
click at [22, 437] on div "Endorsements" at bounding box center [55, 417] width 111 height 63
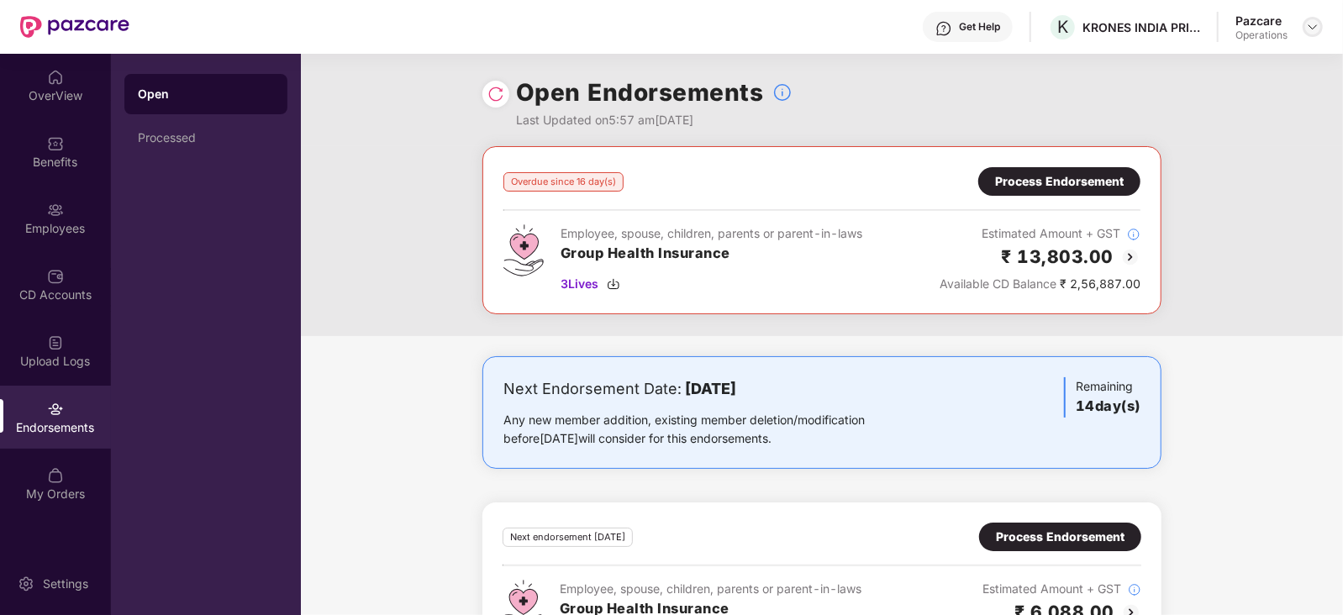
click at [1317, 31] on img at bounding box center [1312, 26] width 13 height 13
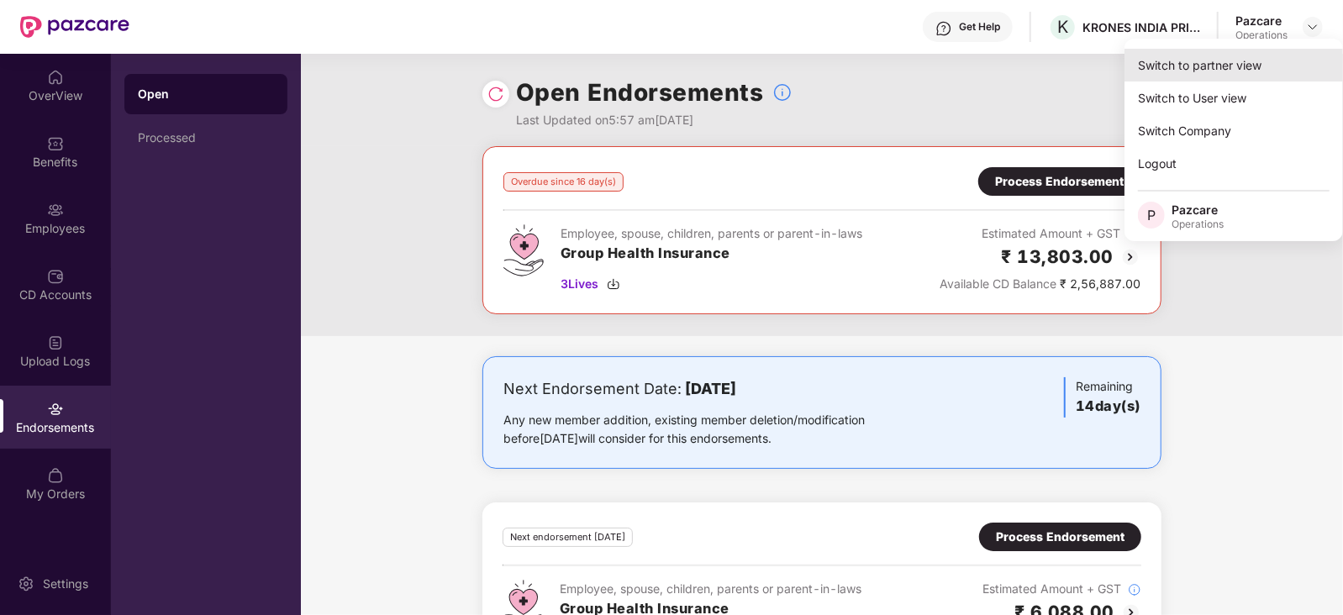
click at [1259, 60] on div "Switch to partner view" at bounding box center [1233, 65] width 218 height 33
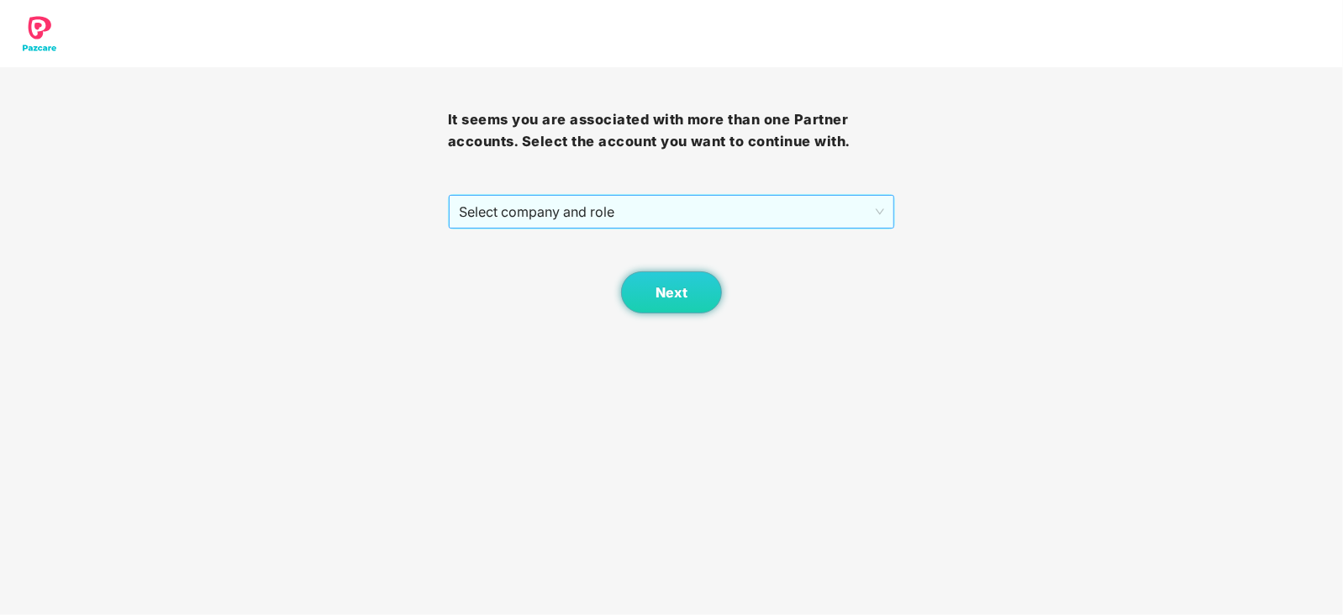
click at [660, 217] on span "Select company and role" at bounding box center [672, 212] width 426 height 32
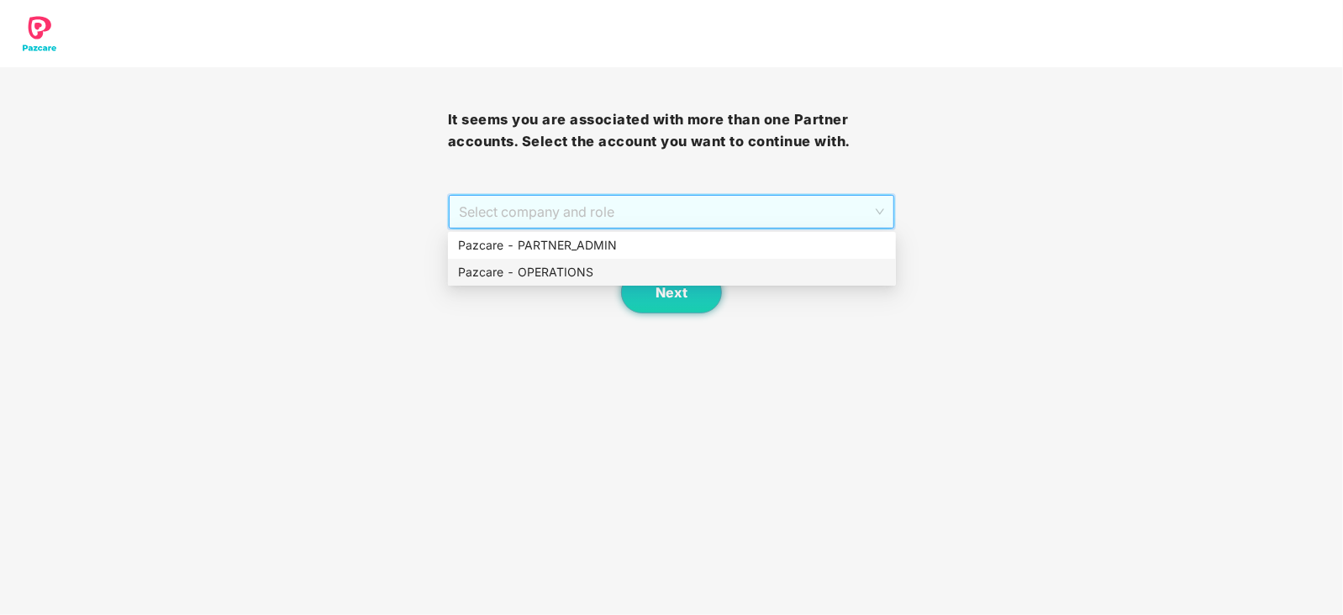
click at [564, 275] on div "Pazcare - OPERATIONS" at bounding box center [672, 272] width 428 height 18
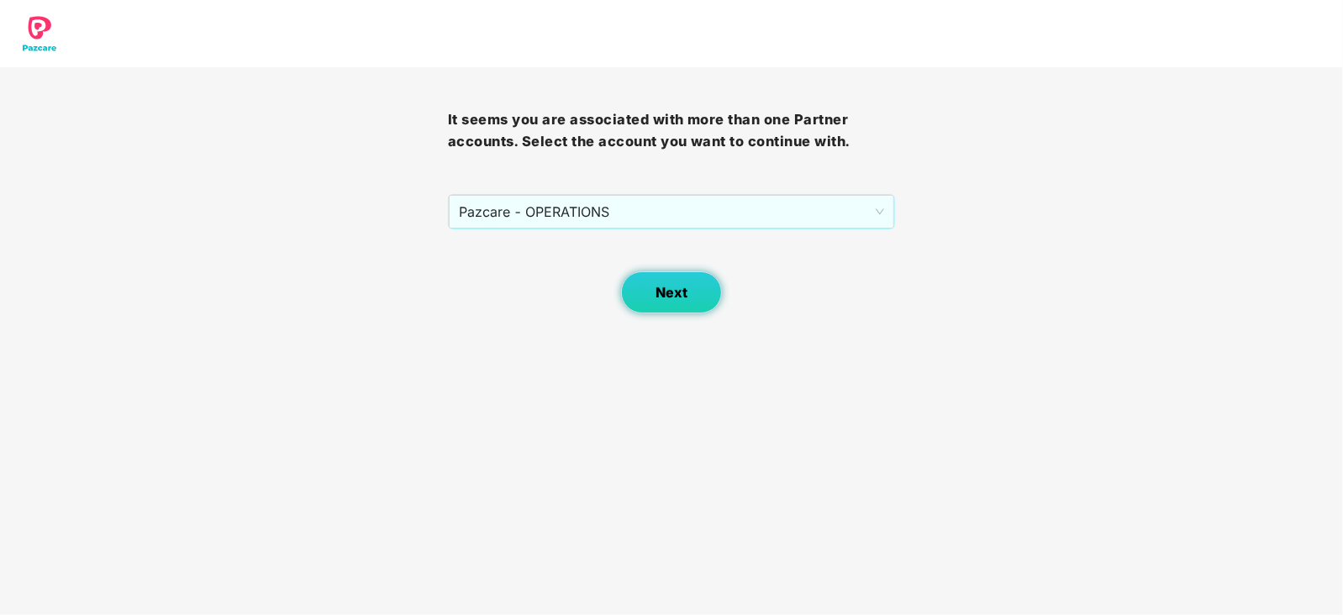
click at [647, 282] on button "Next" at bounding box center [671, 292] width 101 height 42
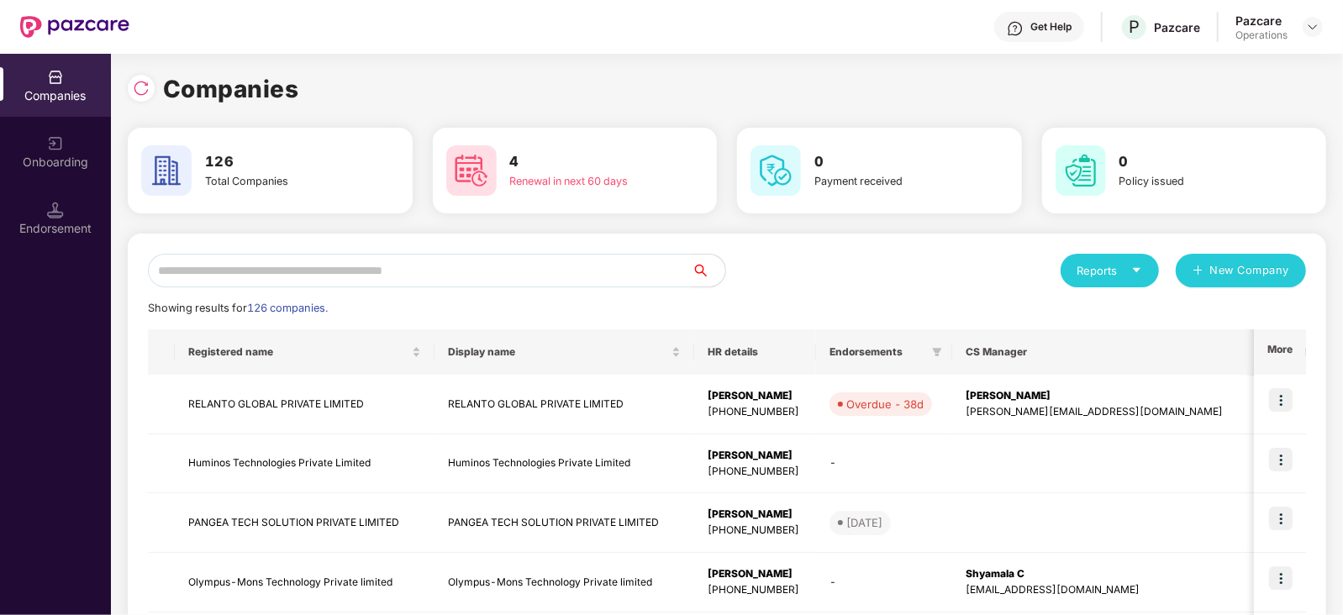
click at [521, 268] on input "text" at bounding box center [420, 271] width 544 height 34
paste input "**********"
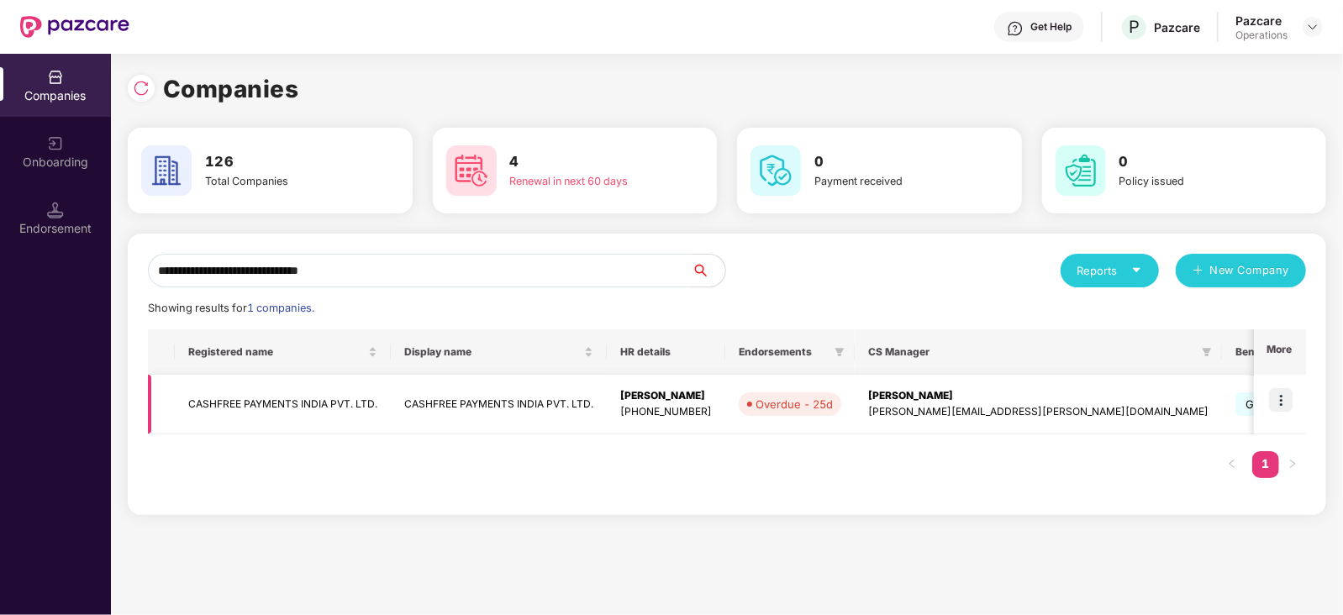
type input "**********"
click at [1270, 396] on img at bounding box center [1281, 400] width 24 height 24
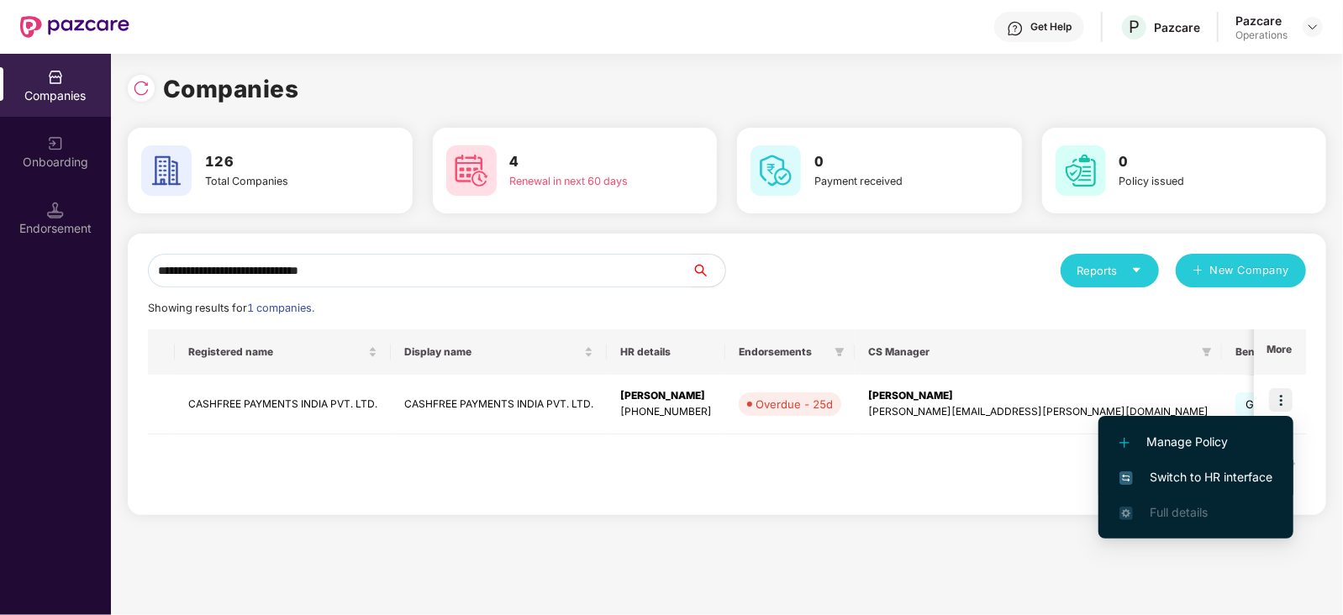
click at [1244, 472] on span "Switch to HR interface" at bounding box center [1195, 477] width 153 height 18
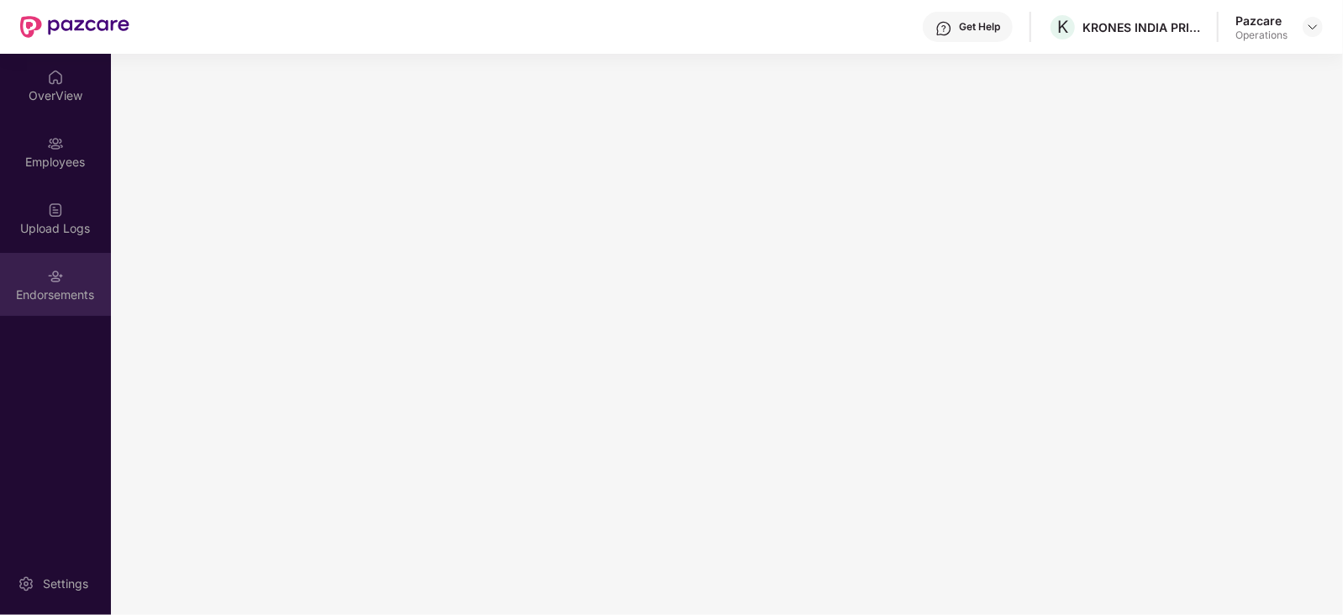
click at [58, 300] on div "Endorsements" at bounding box center [55, 295] width 111 height 17
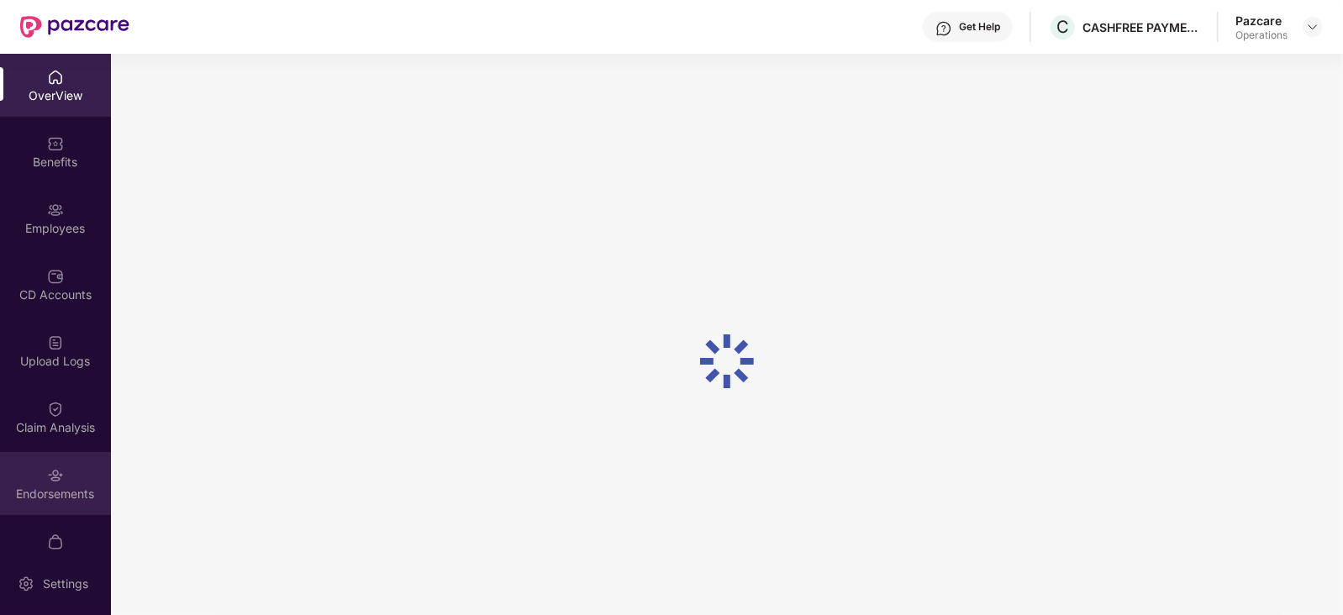
click at [71, 501] on div "Endorsements" at bounding box center [55, 494] width 111 height 17
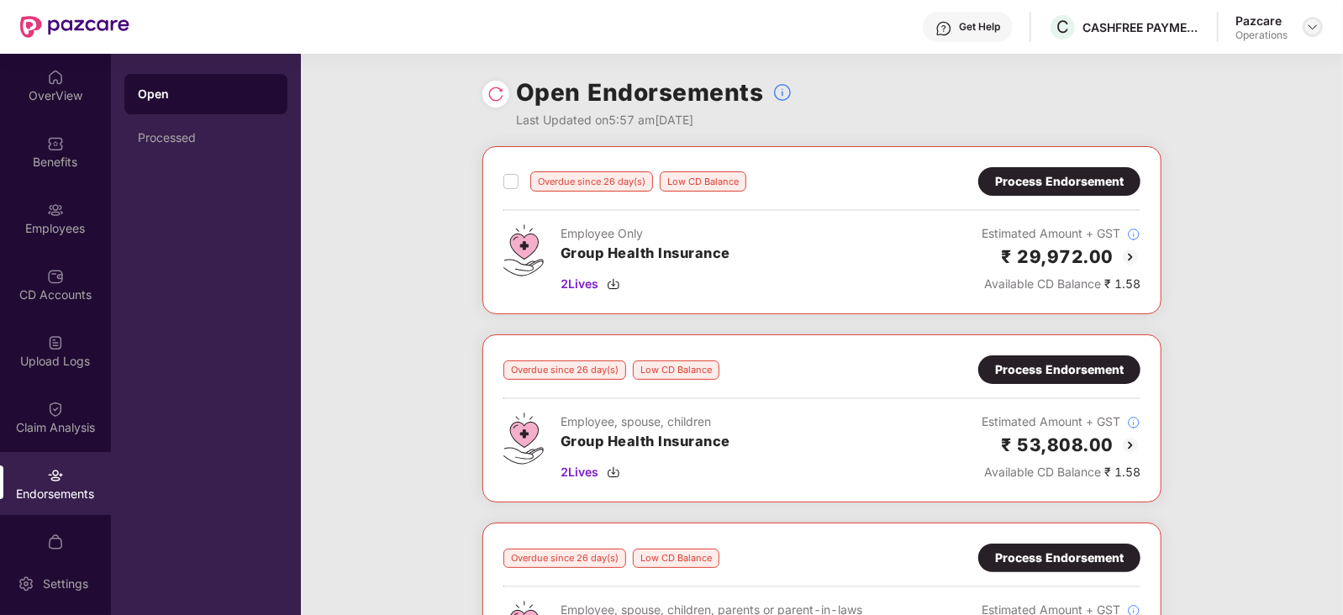
click at [1311, 34] on div at bounding box center [1312, 27] width 20 height 20
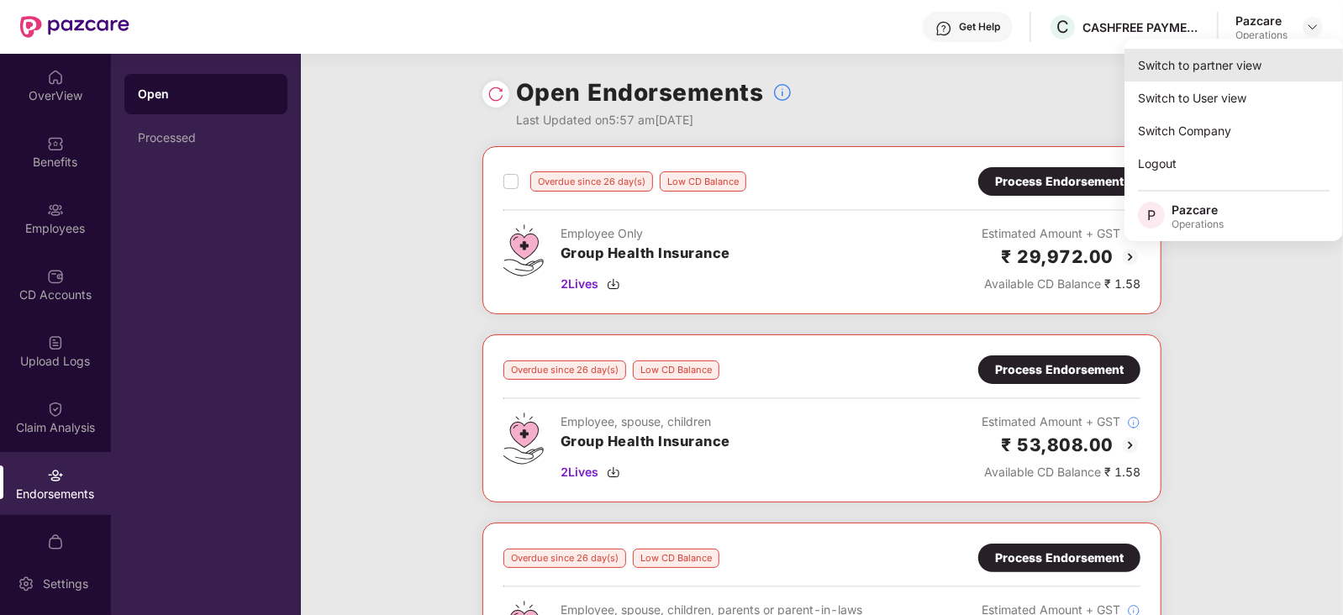
click at [1284, 63] on div "Switch to partner view" at bounding box center [1233, 65] width 218 height 33
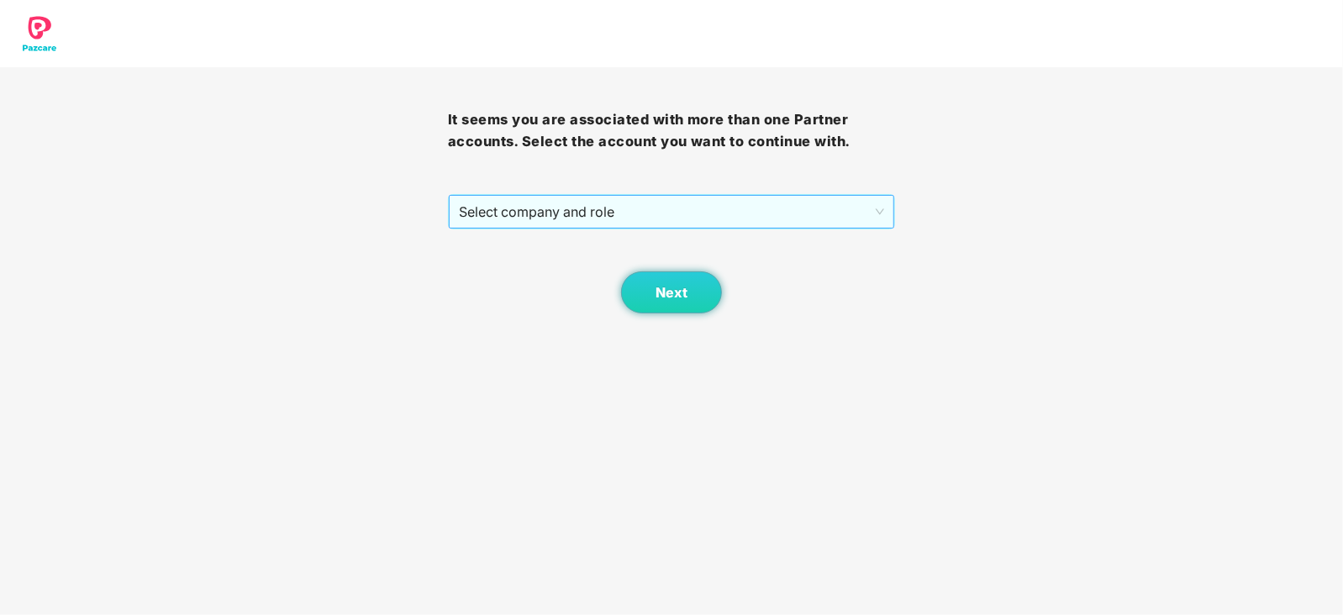
click at [576, 212] on span "Select company and role" at bounding box center [672, 212] width 426 height 32
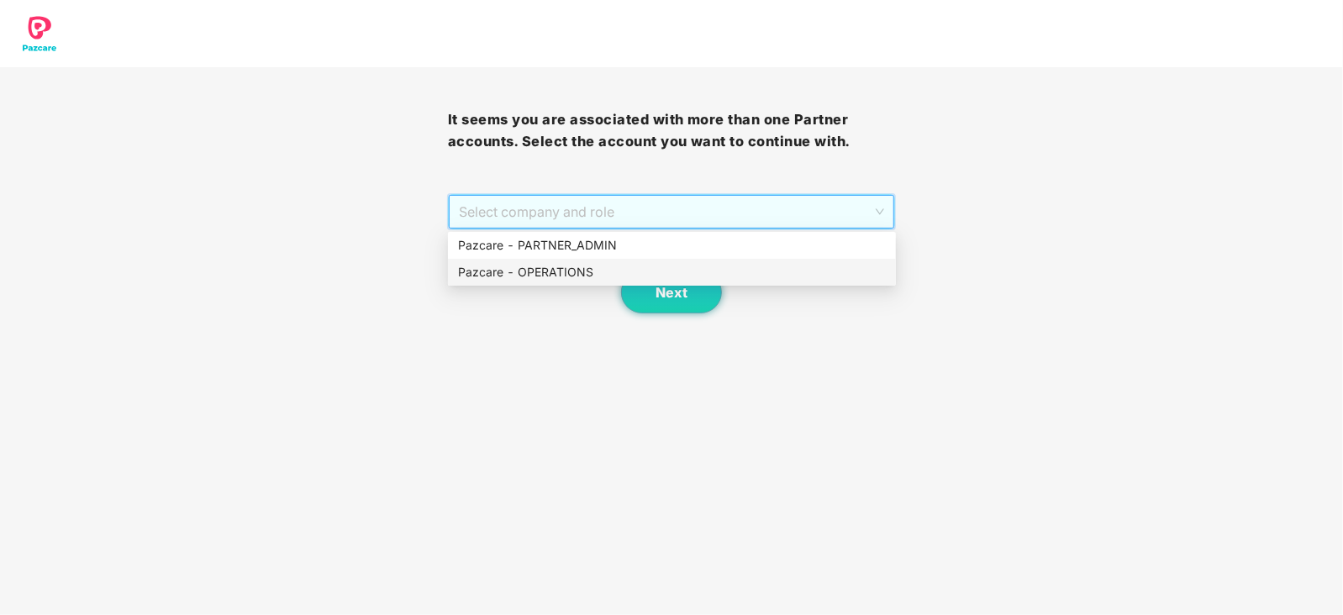
click at [547, 271] on div "Pazcare - OPERATIONS" at bounding box center [672, 272] width 428 height 18
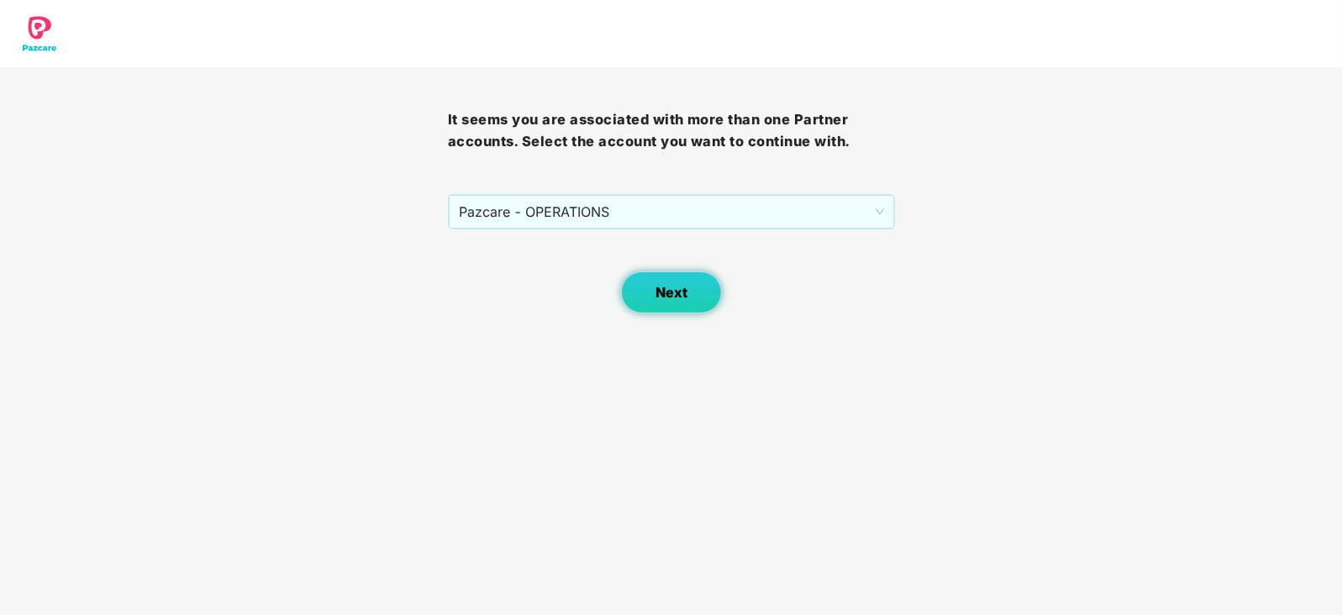
click at [644, 293] on button "Next" at bounding box center [671, 292] width 101 height 42
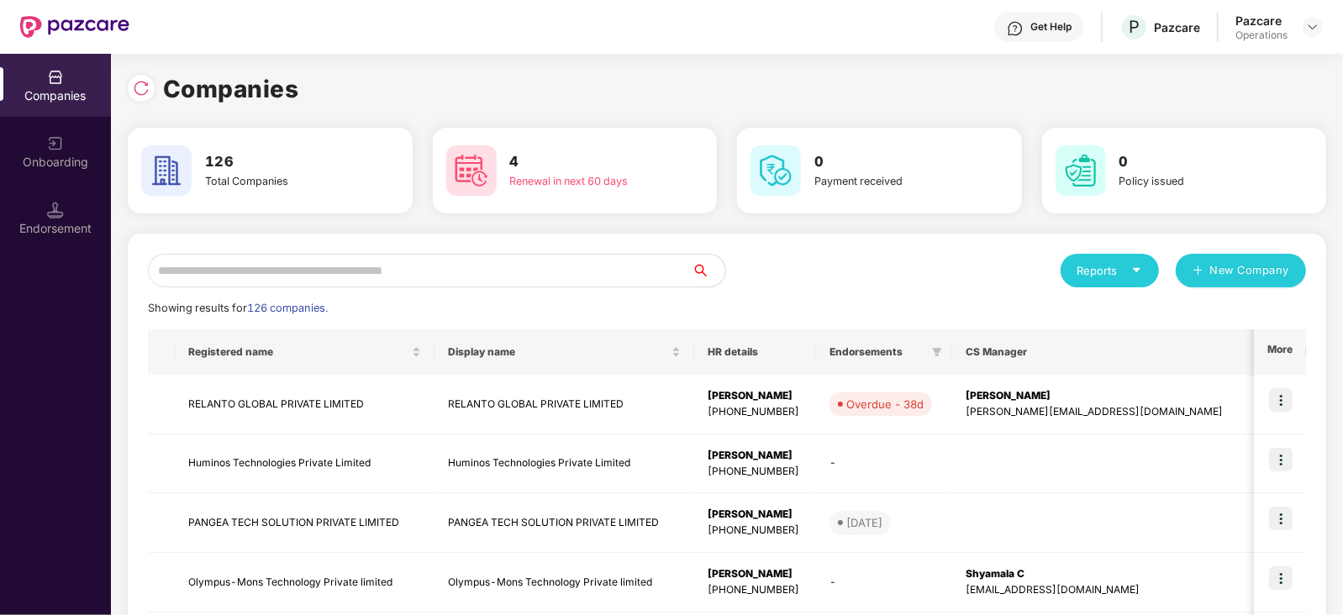
click at [446, 259] on input "text" at bounding box center [420, 271] width 544 height 34
paste input "**********"
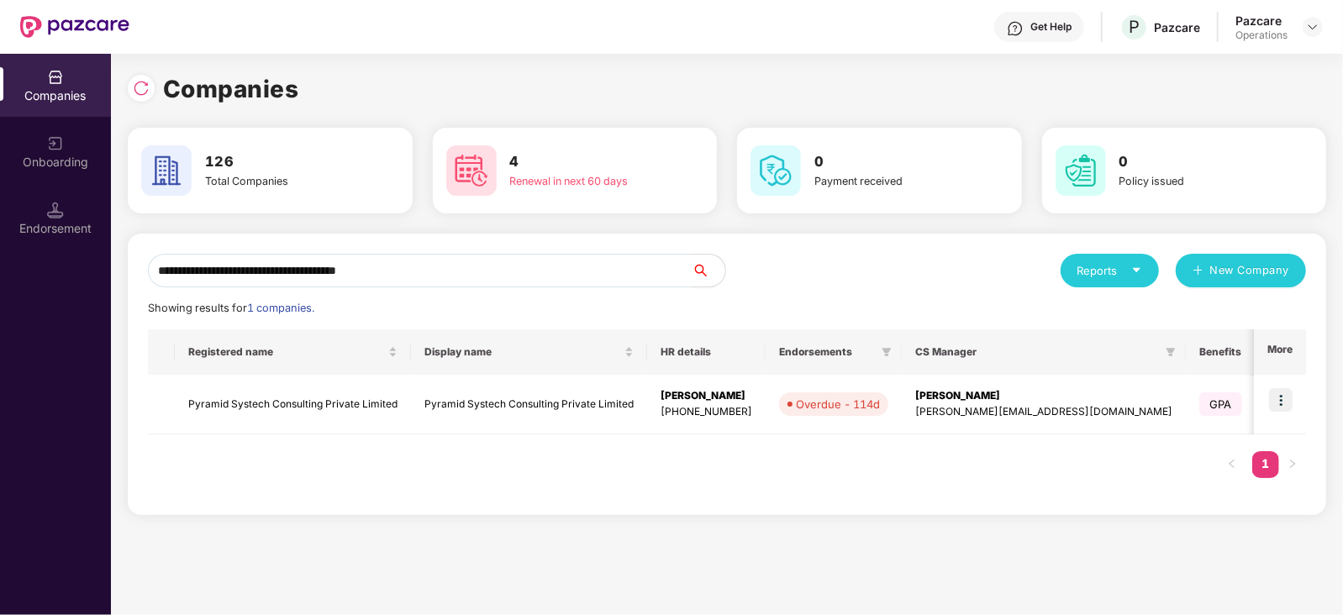
drag, startPoint x: 446, startPoint y: 259, endPoint x: 538, endPoint y: 289, distance: 96.5
click at [523, 285] on input "**********" at bounding box center [420, 271] width 544 height 34
type input "**********"
click at [1297, 393] on td at bounding box center [1280, 405] width 52 height 60
click at [1288, 398] on img at bounding box center [1281, 400] width 24 height 24
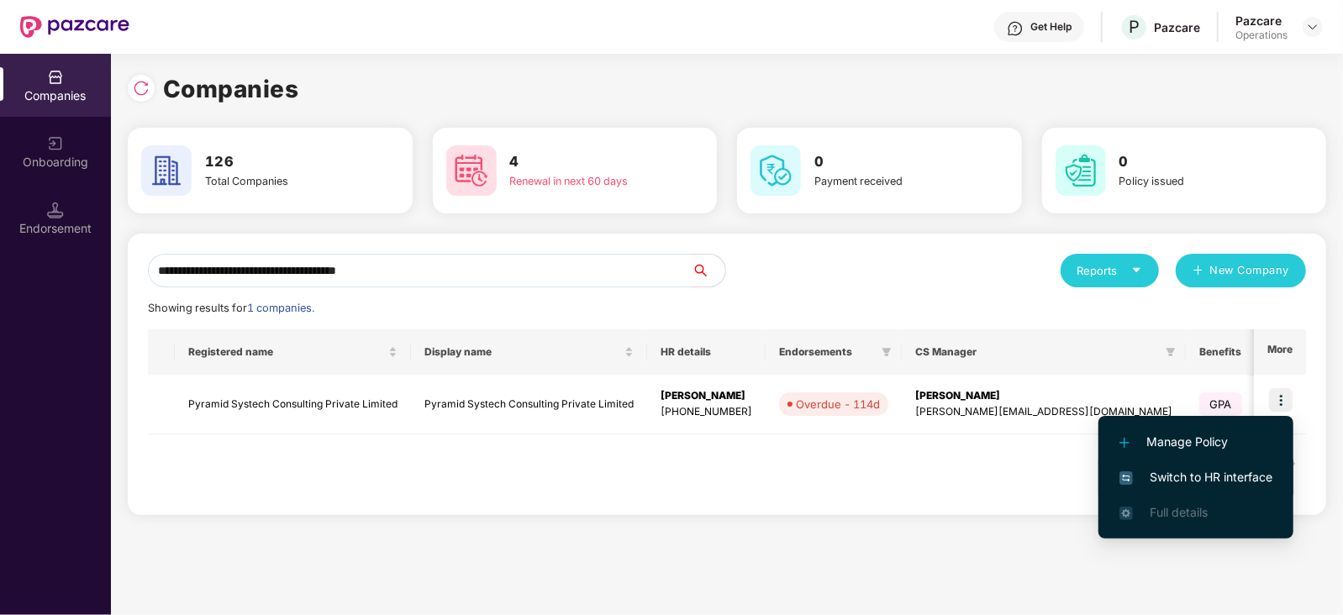
click at [1241, 470] on span "Switch to HR interface" at bounding box center [1195, 477] width 153 height 18
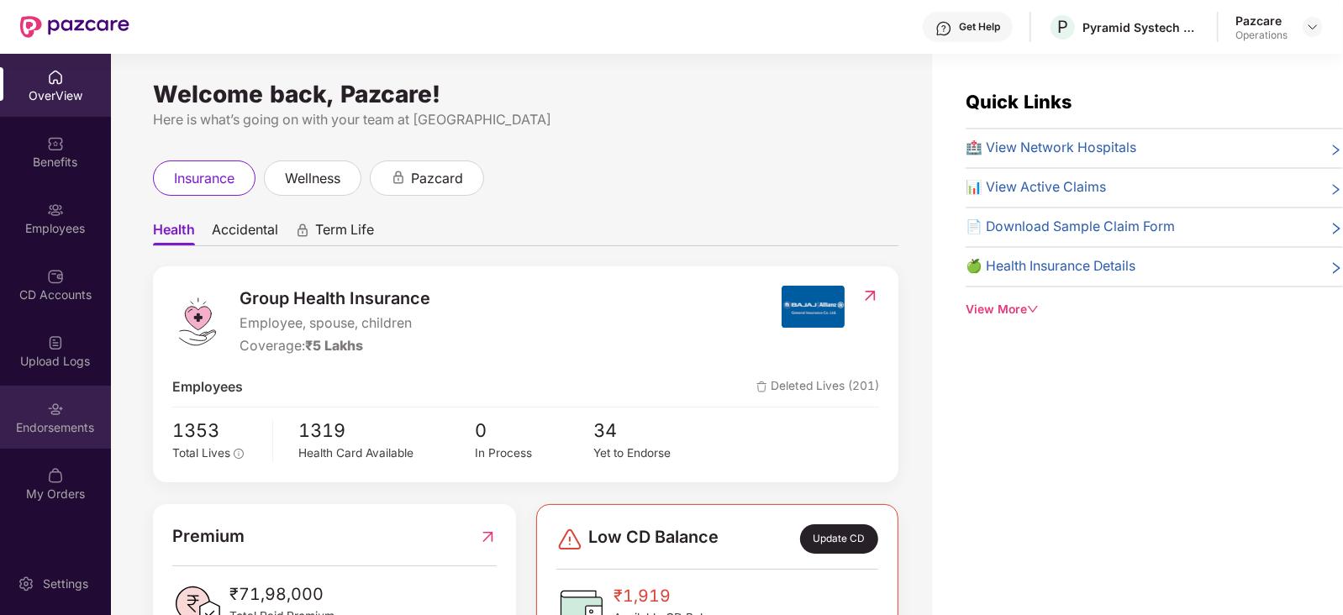
click at [41, 435] on div "Endorsements" at bounding box center [55, 417] width 111 height 63
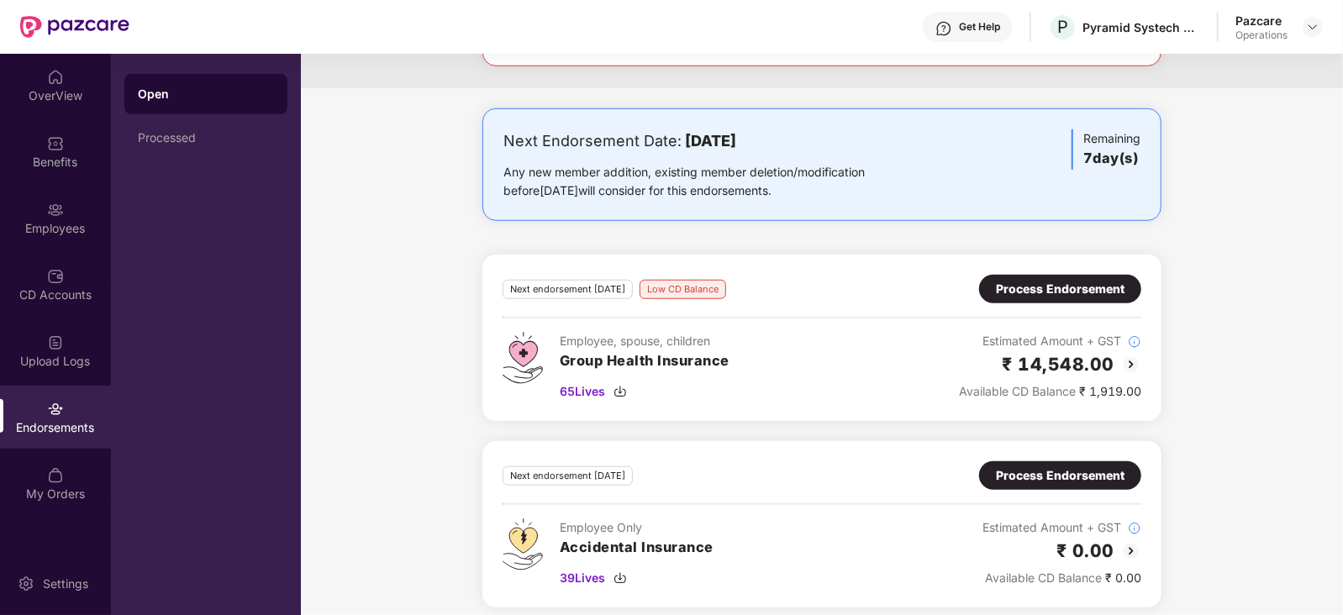
scroll to position [822, 0]
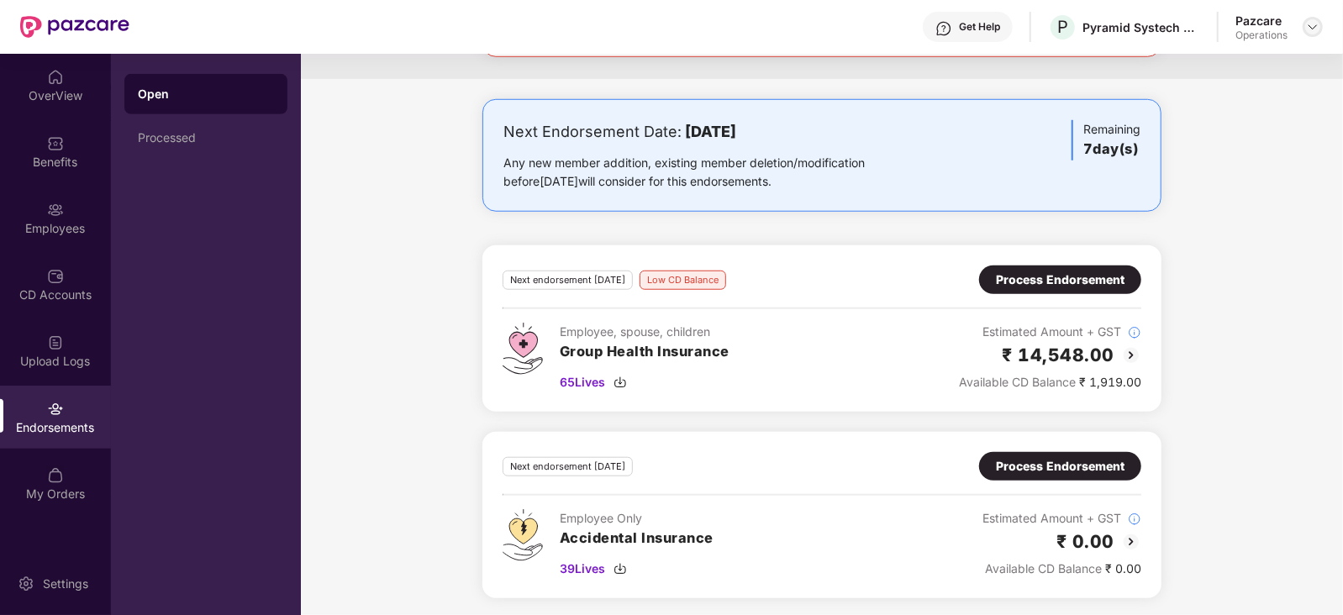
click at [1311, 24] on img at bounding box center [1312, 26] width 13 height 13
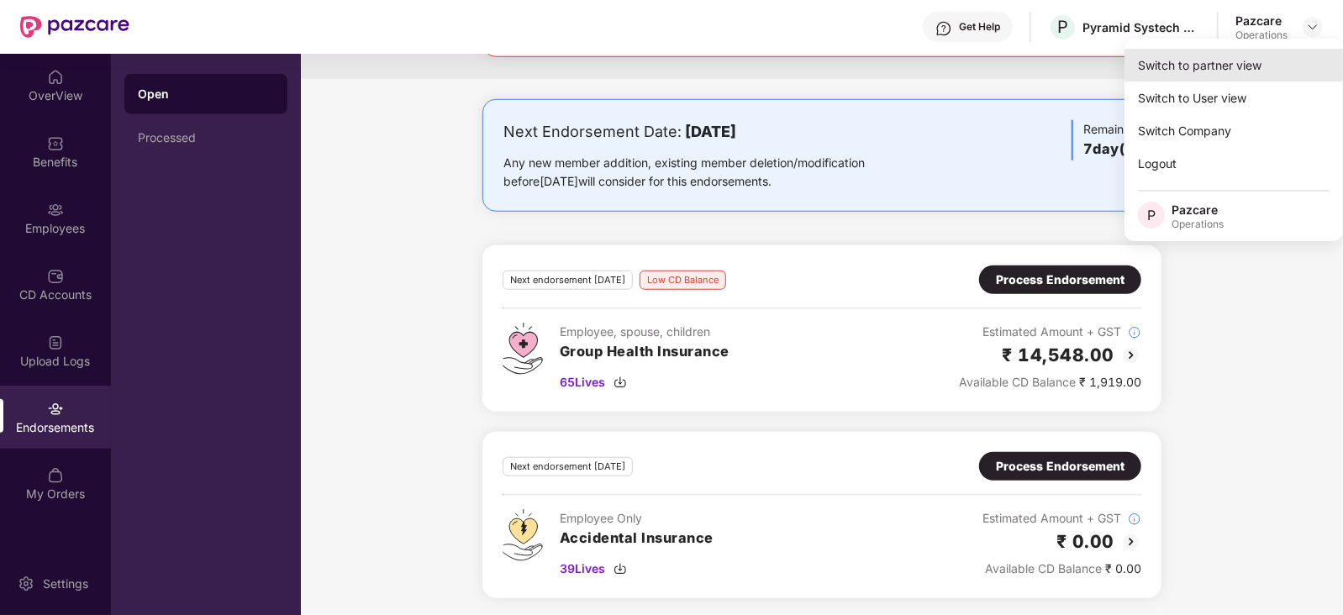
click at [1249, 56] on div "Switch to partner view" at bounding box center [1233, 65] width 218 height 33
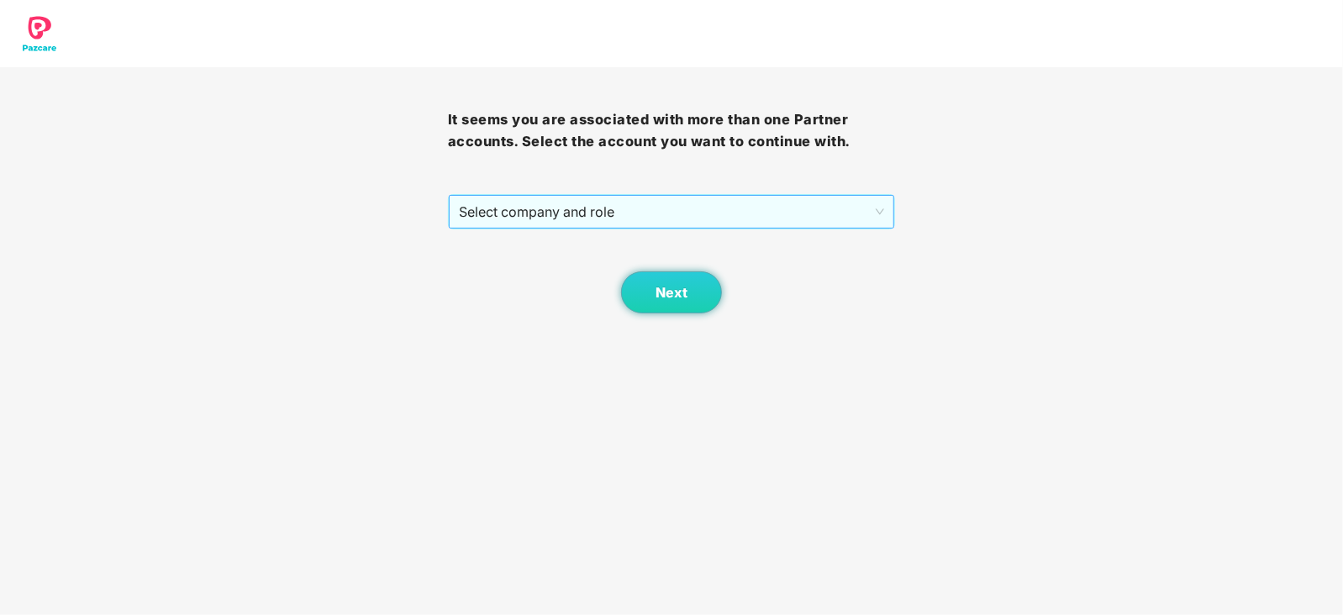
click at [601, 208] on span "Select company and role" at bounding box center [672, 212] width 426 height 32
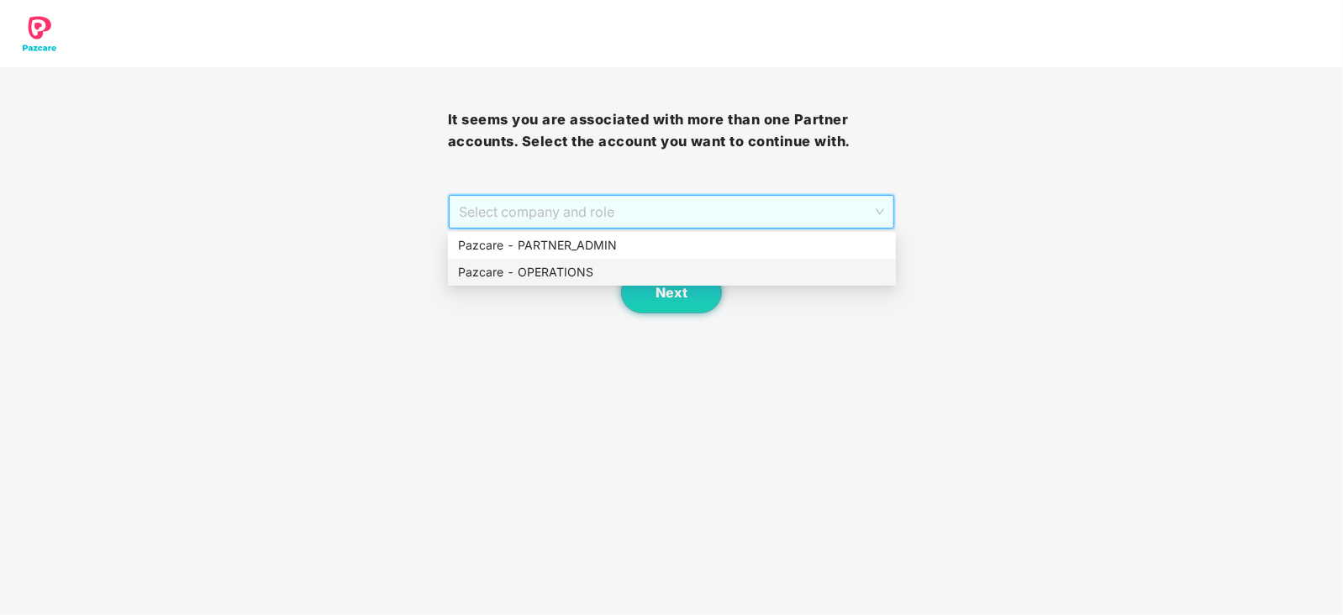
click at [523, 266] on div "Pazcare - OPERATIONS" at bounding box center [672, 272] width 428 height 18
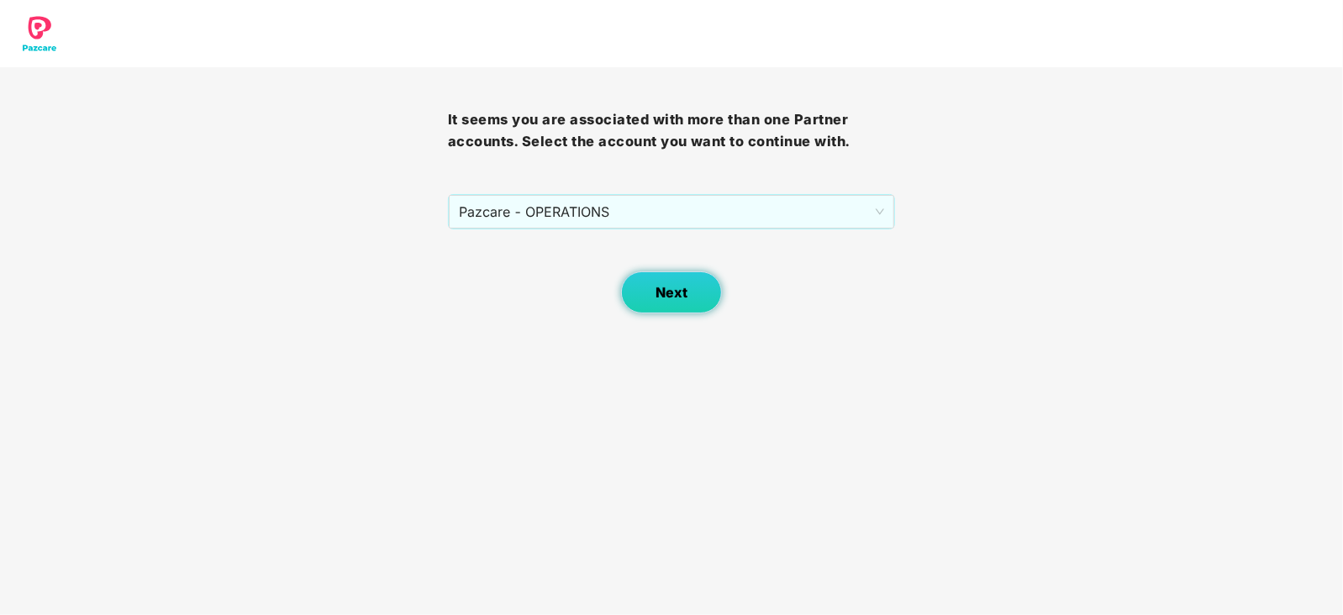
click at [639, 297] on button "Next" at bounding box center [671, 292] width 101 height 42
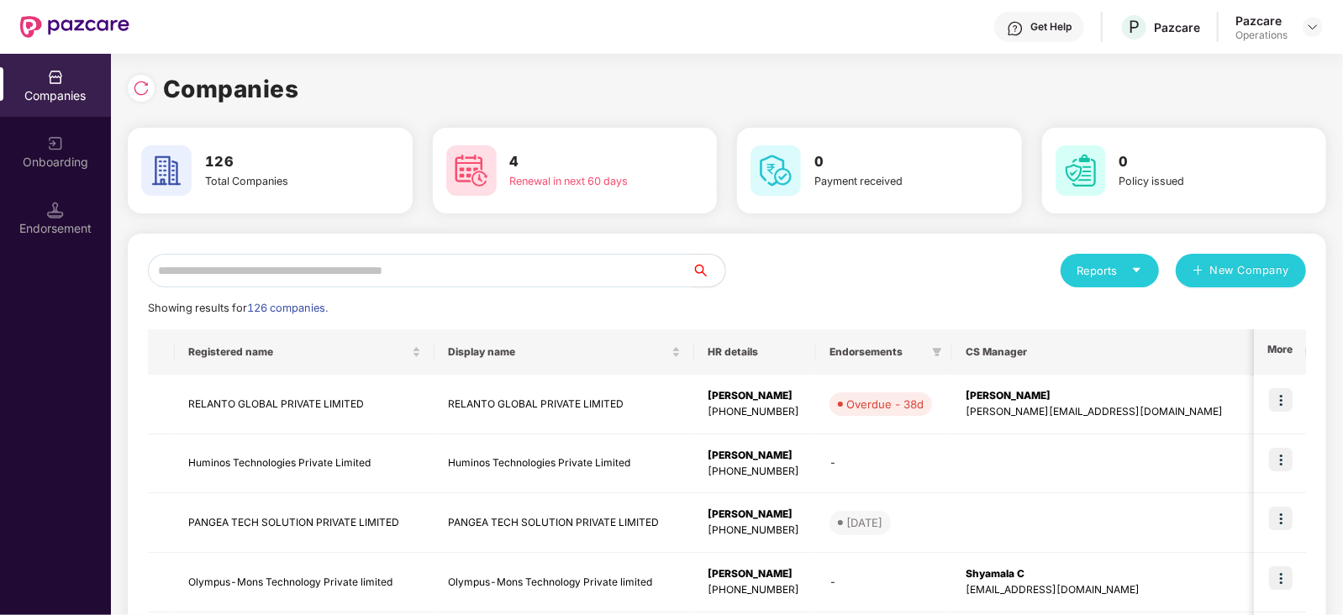
drag, startPoint x: 459, startPoint y: 281, endPoint x: 450, endPoint y: 272, distance: 11.9
click at [454, 276] on input "text" at bounding box center [420, 271] width 544 height 34
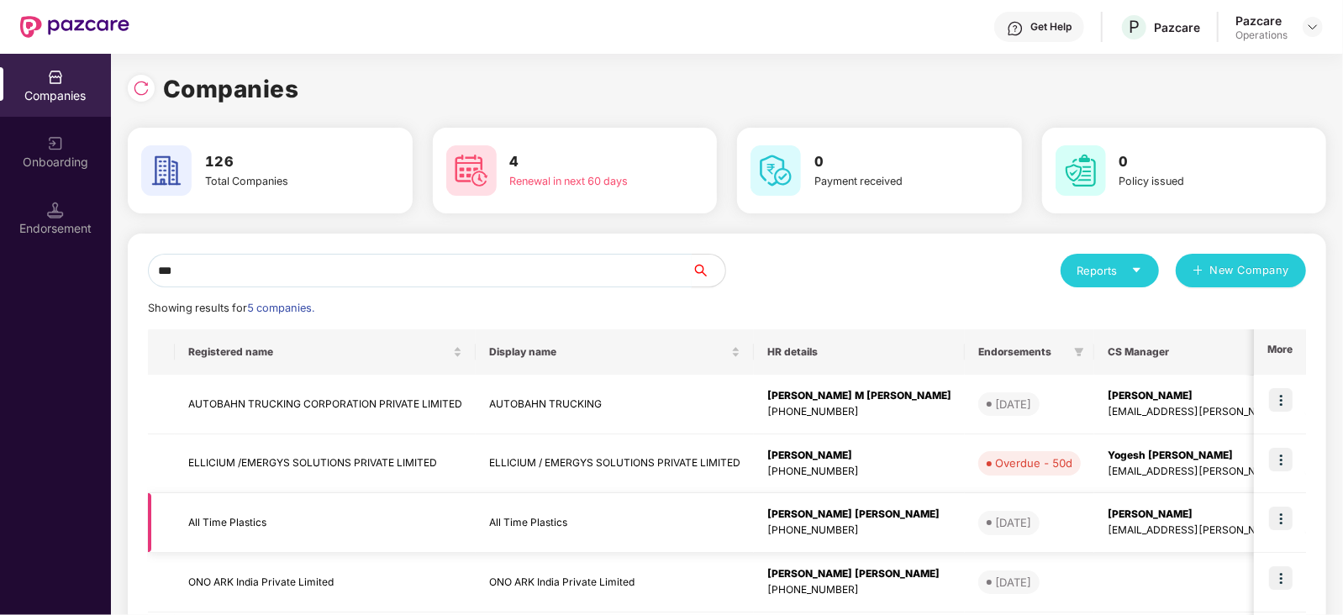
type input "***"
click at [228, 518] on td "All Time Plastics" at bounding box center [325, 523] width 301 height 60
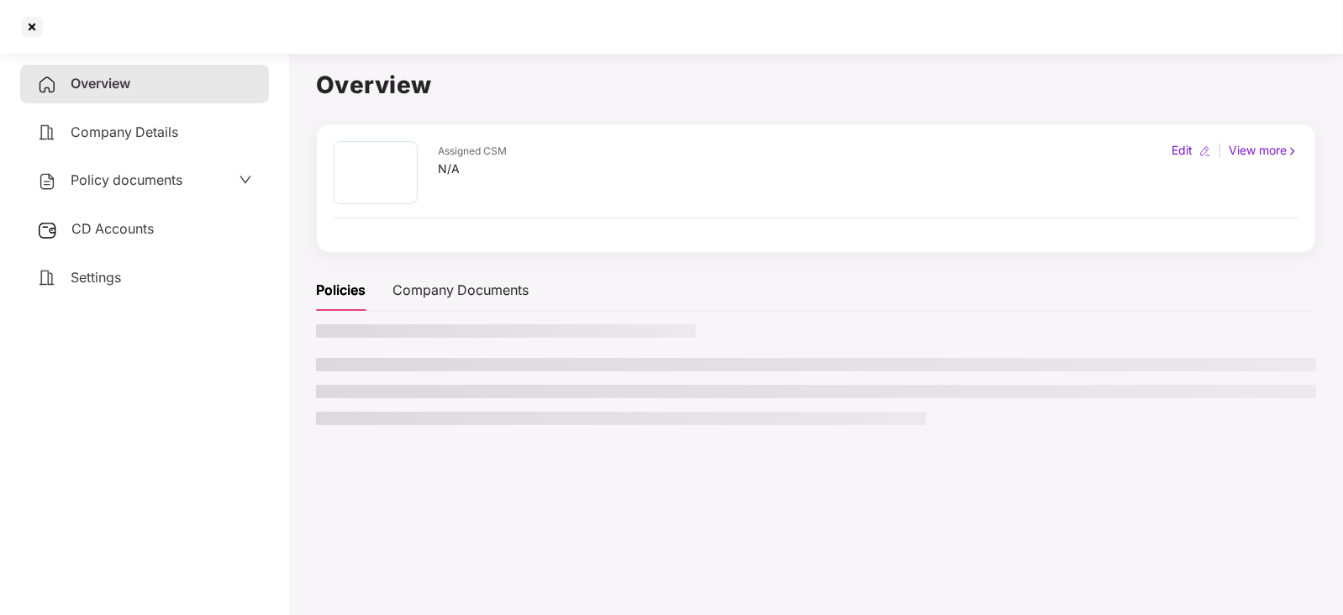
click at [113, 230] on span "CD Accounts" at bounding box center [112, 228] width 82 height 17
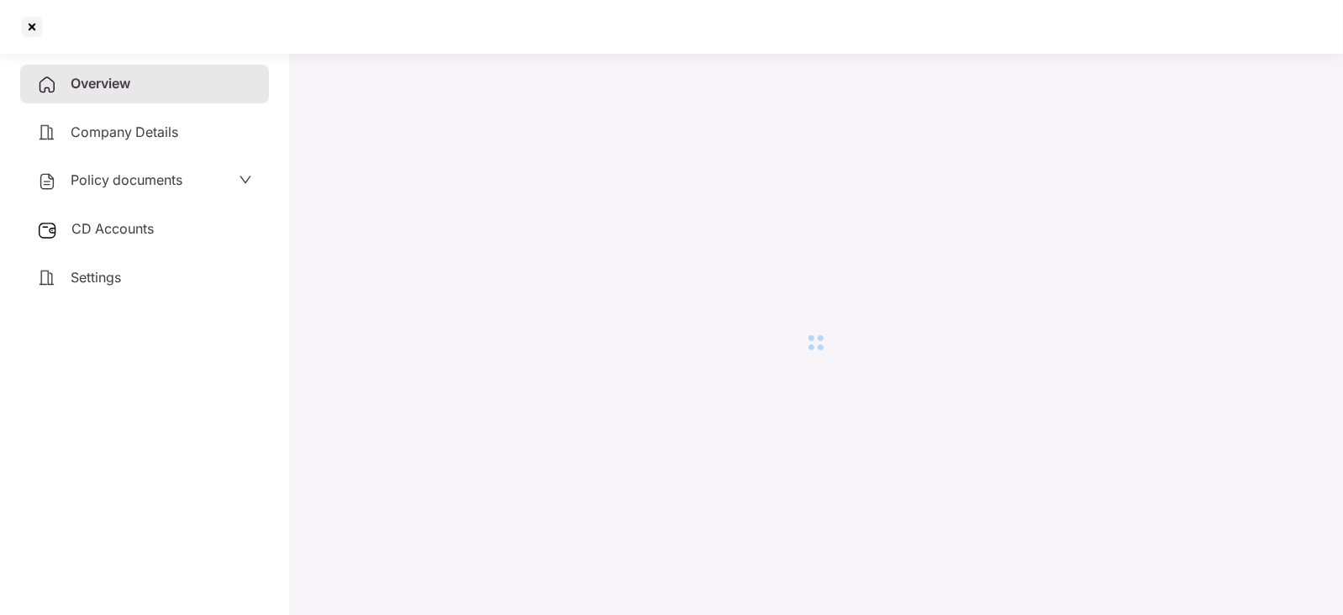
click at [142, 232] on span "CD Accounts" at bounding box center [112, 228] width 82 height 17
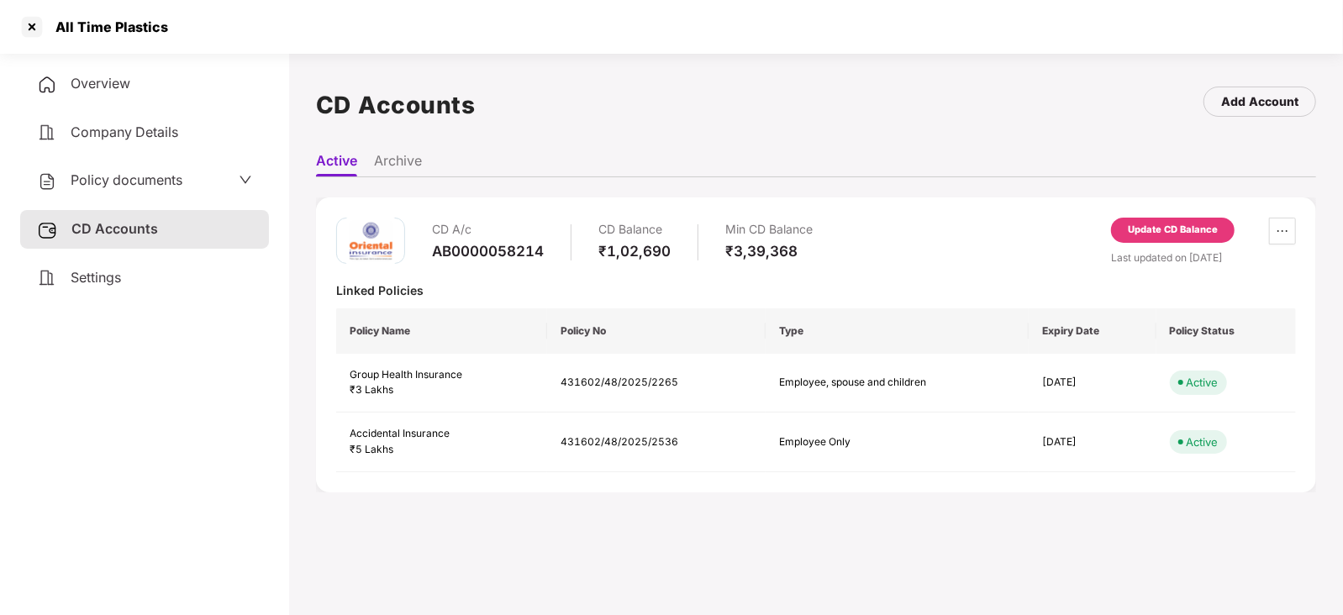
click at [1149, 223] on div "Update CD Balance" at bounding box center [1173, 230] width 90 height 15
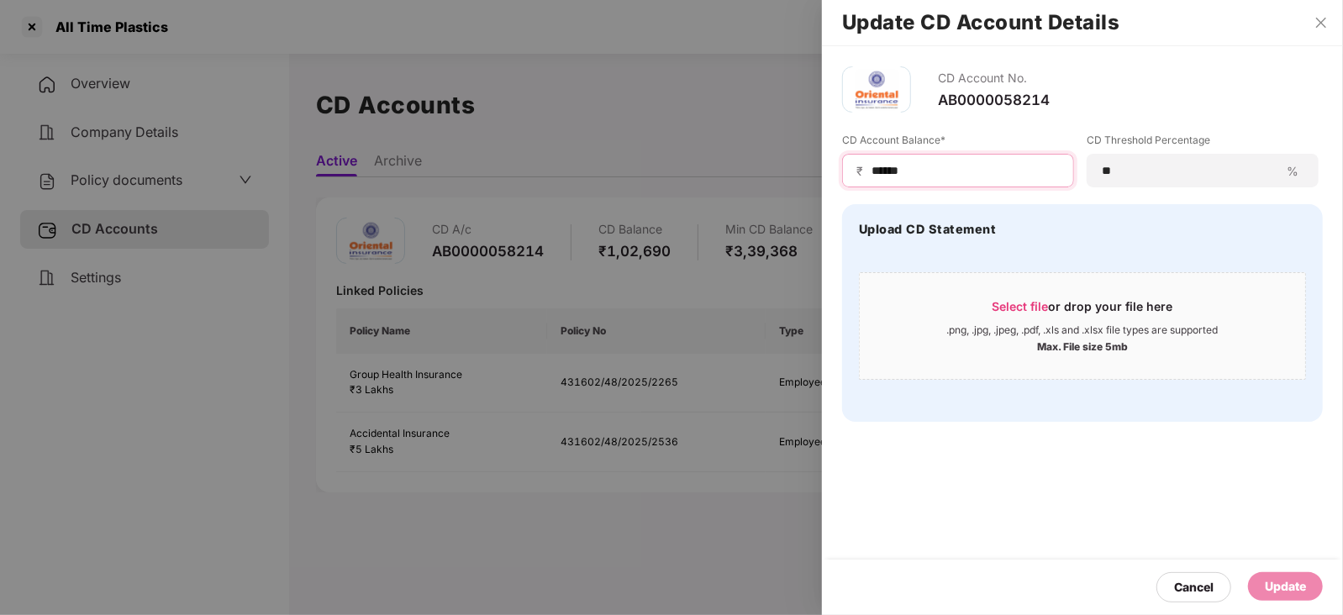
drag, startPoint x: 912, startPoint y: 168, endPoint x: 840, endPoint y: 166, distance: 71.5
click at [840, 166] on div "CD Account No. AB0000058214 CD Account Balance* ₹ ****** CD Threshold Percentag…" at bounding box center [1082, 244] width 521 height 396
paste input
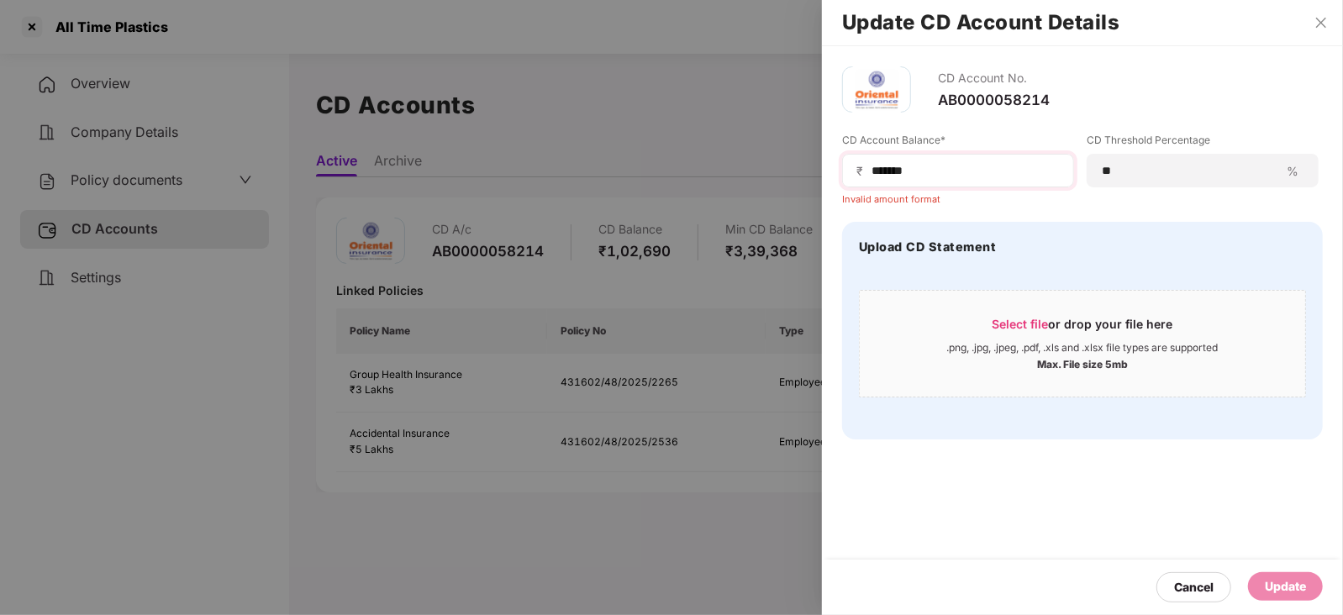
click at [867, 171] on span "₹" at bounding box center [862, 171] width 13 height 16
click at [871, 175] on input "******" at bounding box center [965, 171] width 190 height 18
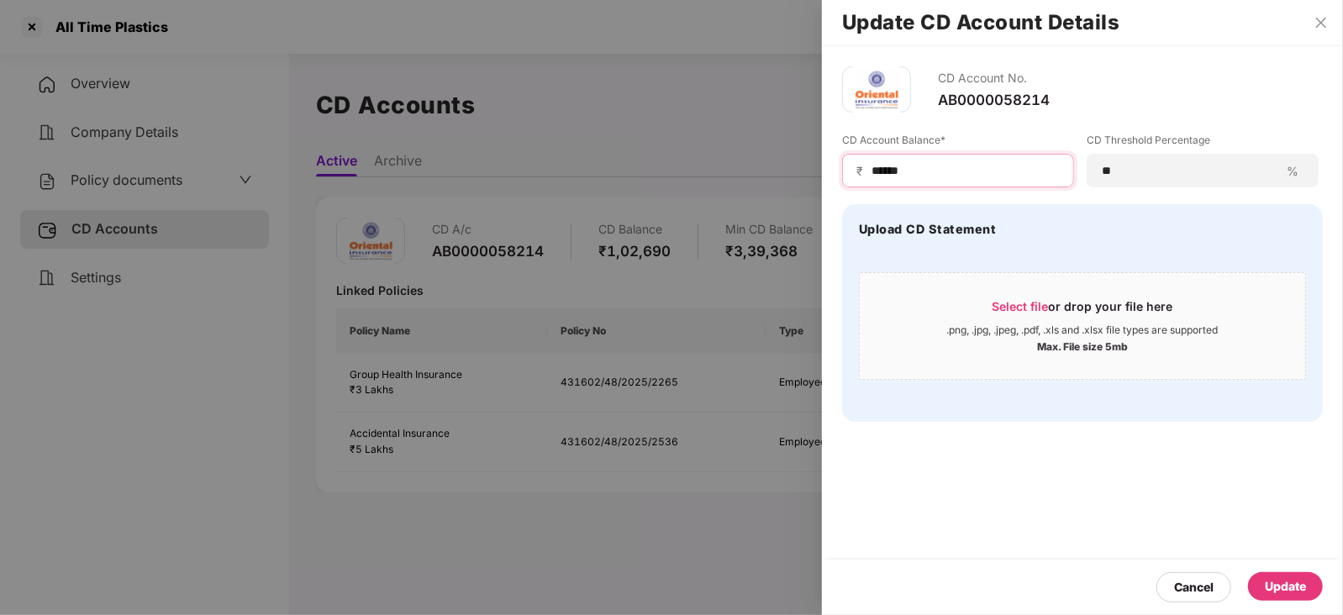
type input "******"
click at [1266, 592] on div "Update" at bounding box center [1285, 586] width 41 height 18
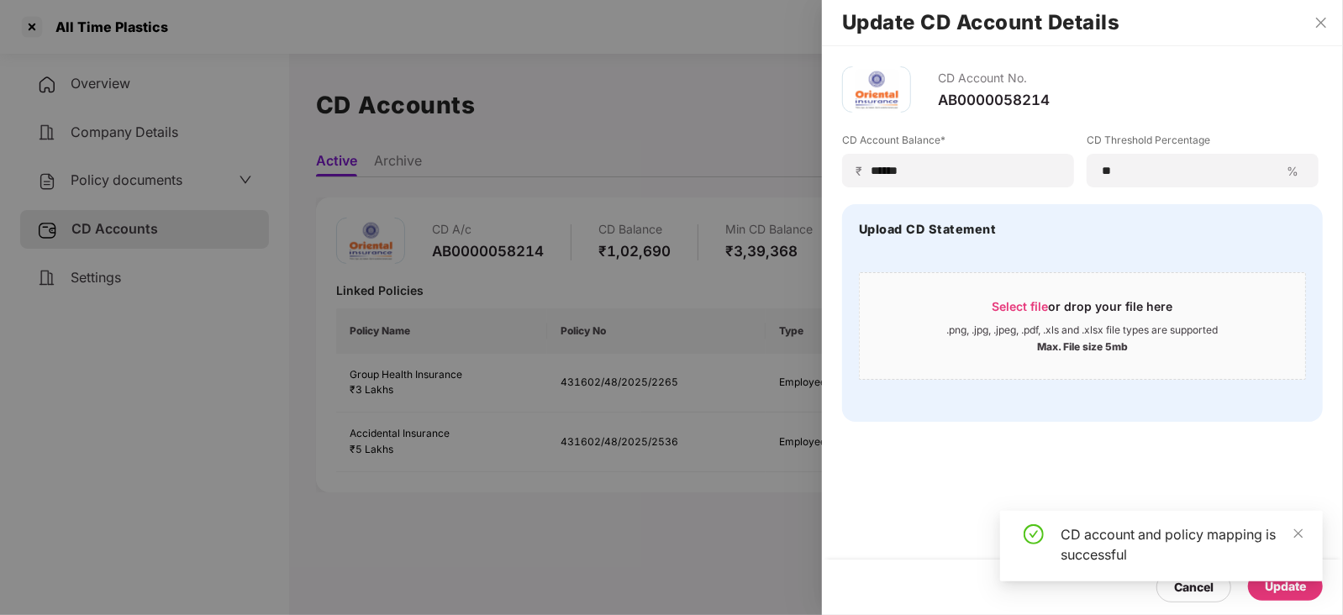
click at [119, 179] on div at bounding box center [671, 307] width 1343 height 615
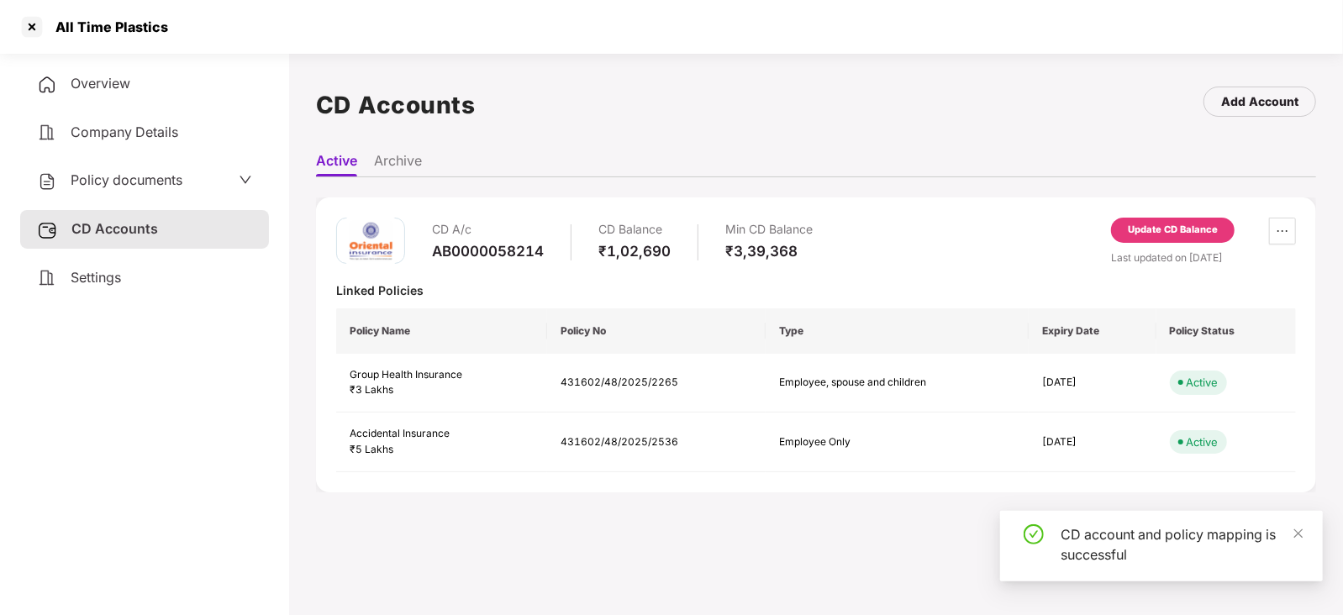
click at [119, 179] on span "Policy documents" at bounding box center [127, 179] width 112 height 17
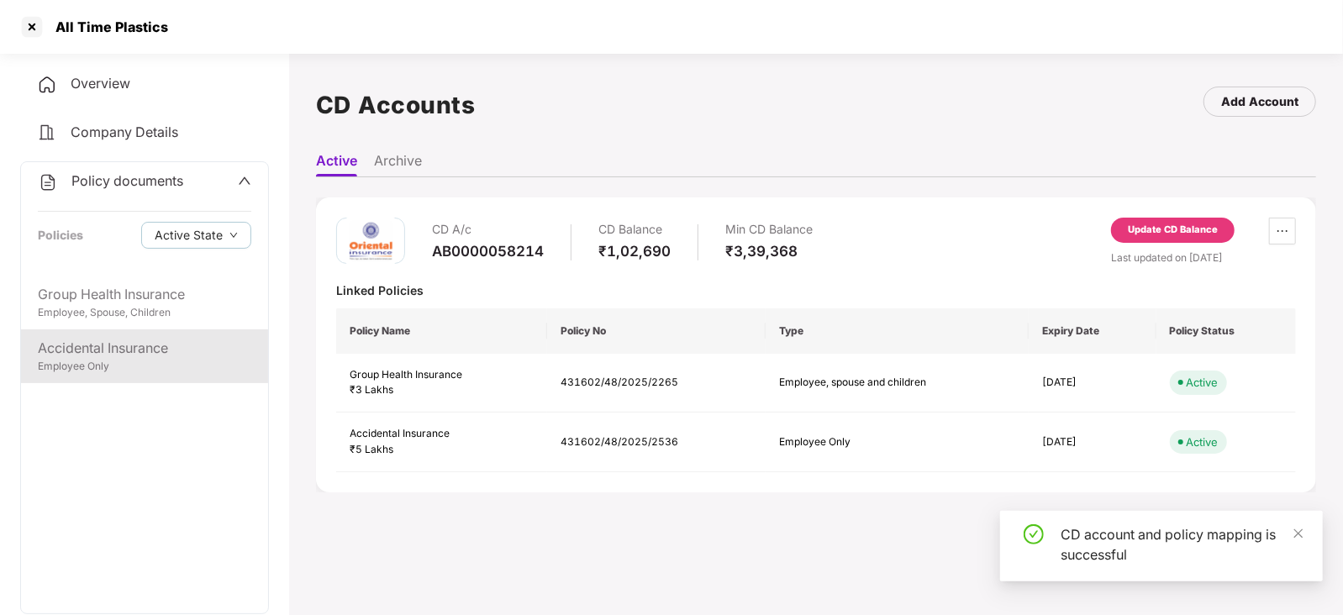
click at [171, 350] on div "Accidental Insurance" at bounding box center [144, 348] width 213 height 21
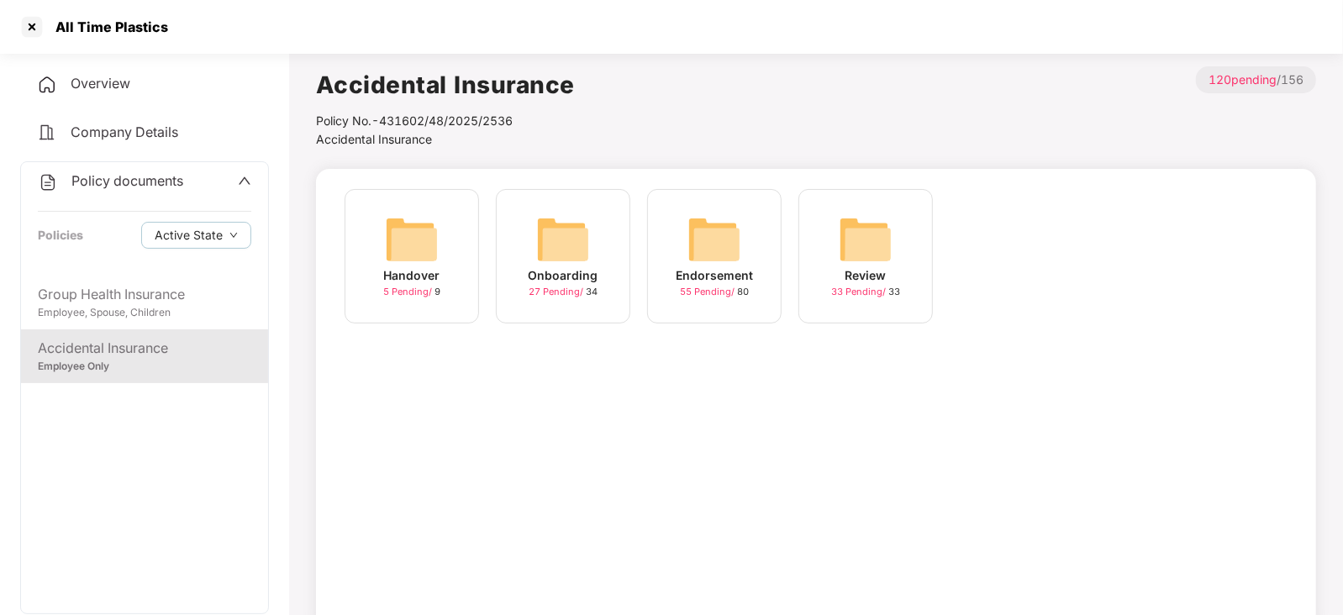
click at [716, 230] on img at bounding box center [714, 240] width 54 height 54
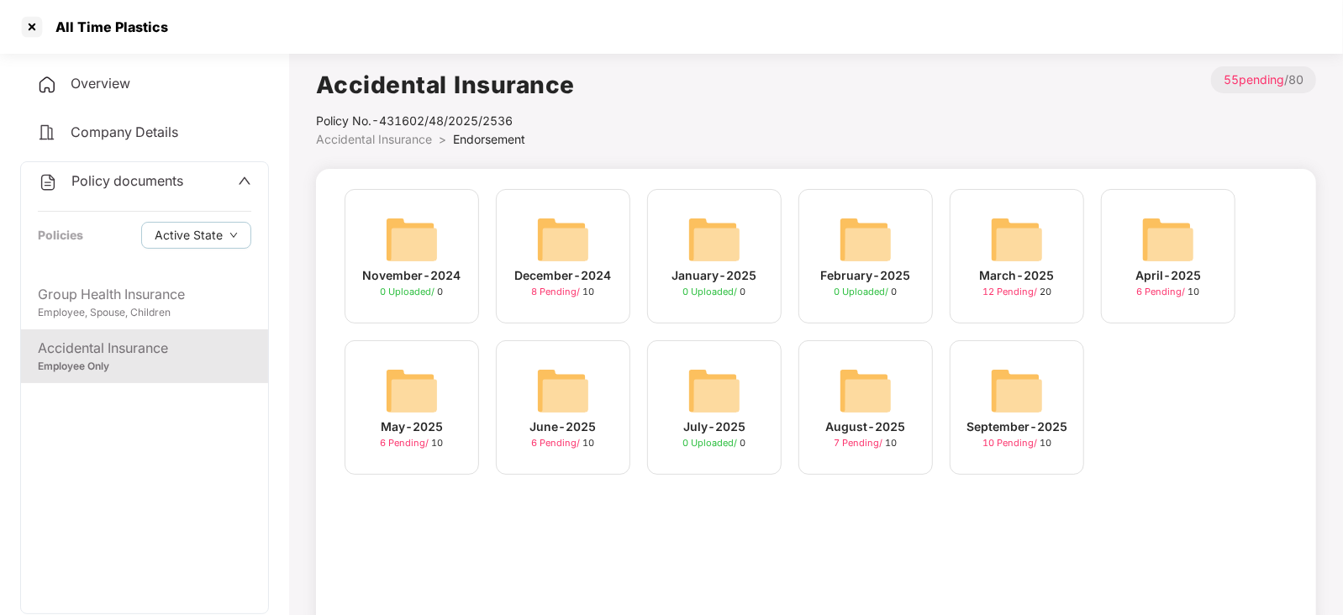
click at [999, 405] on img at bounding box center [1017, 391] width 54 height 54
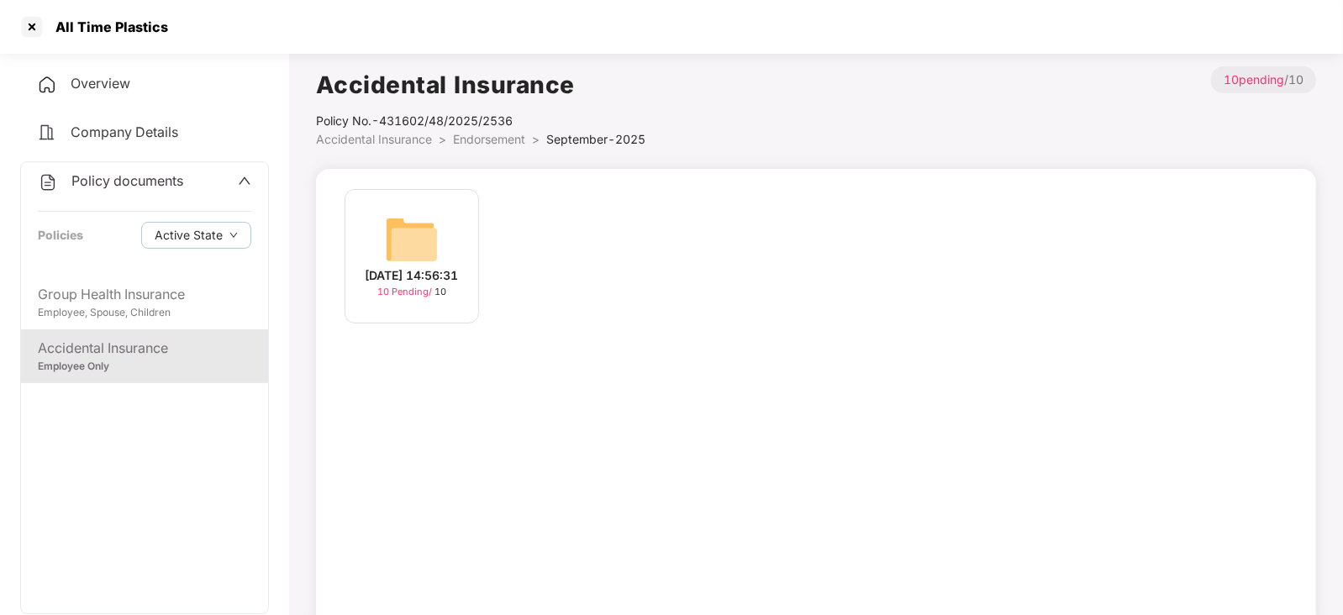
click at [413, 233] on img at bounding box center [412, 240] width 54 height 54
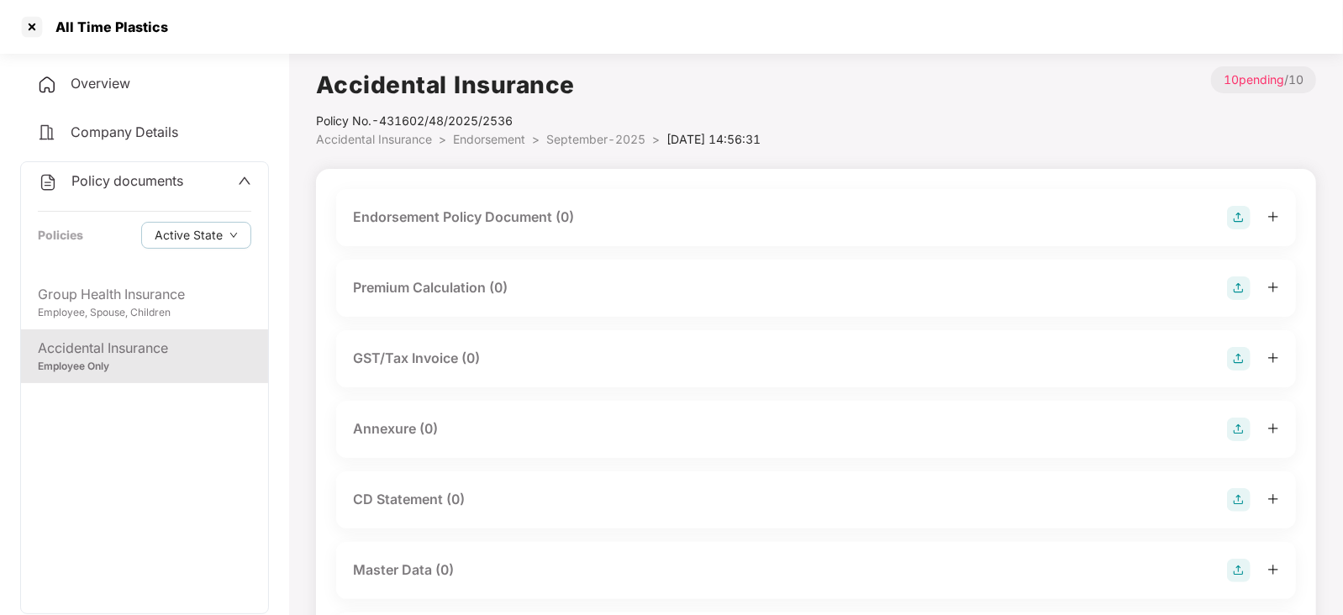
click at [1233, 215] on img at bounding box center [1239, 218] width 24 height 24
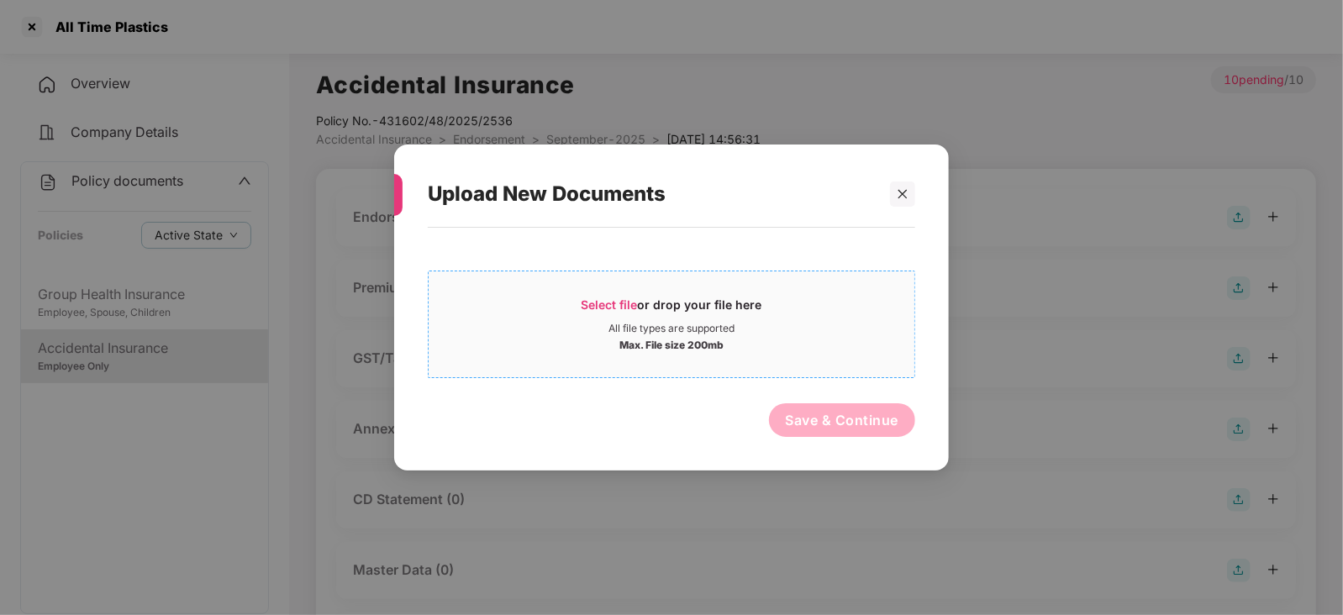
click at [636, 301] on span "Select file" at bounding box center [609, 304] width 56 height 14
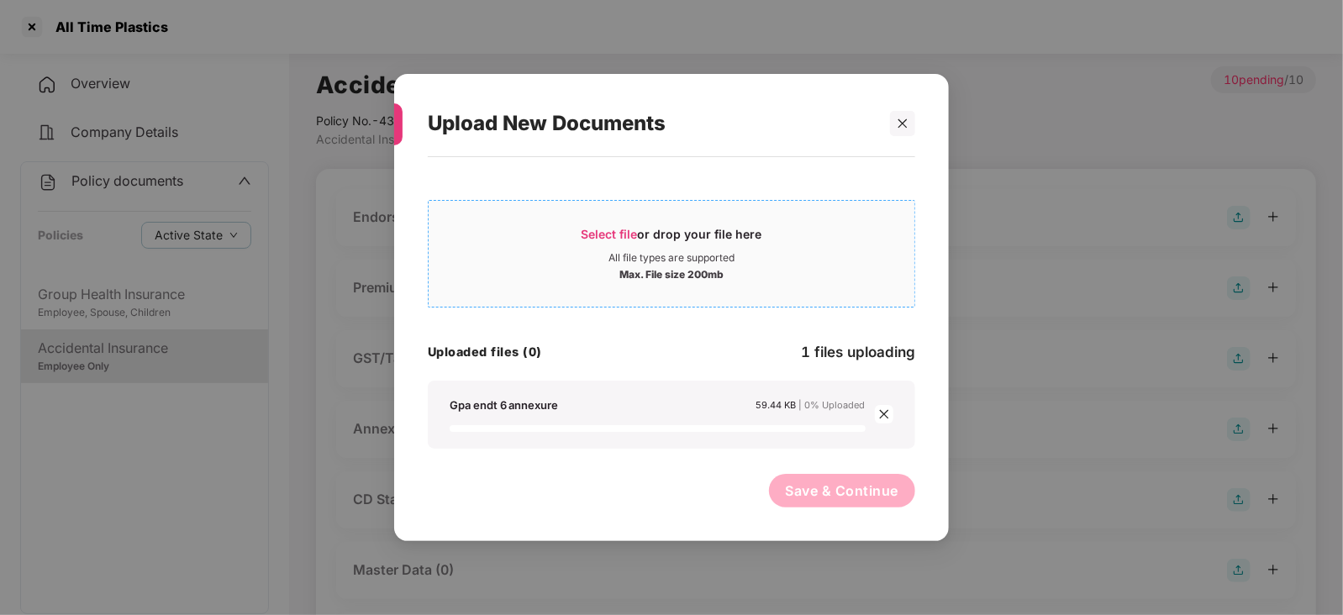
click at [618, 232] on span "Select file" at bounding box center [609, 234] width 56 height 14
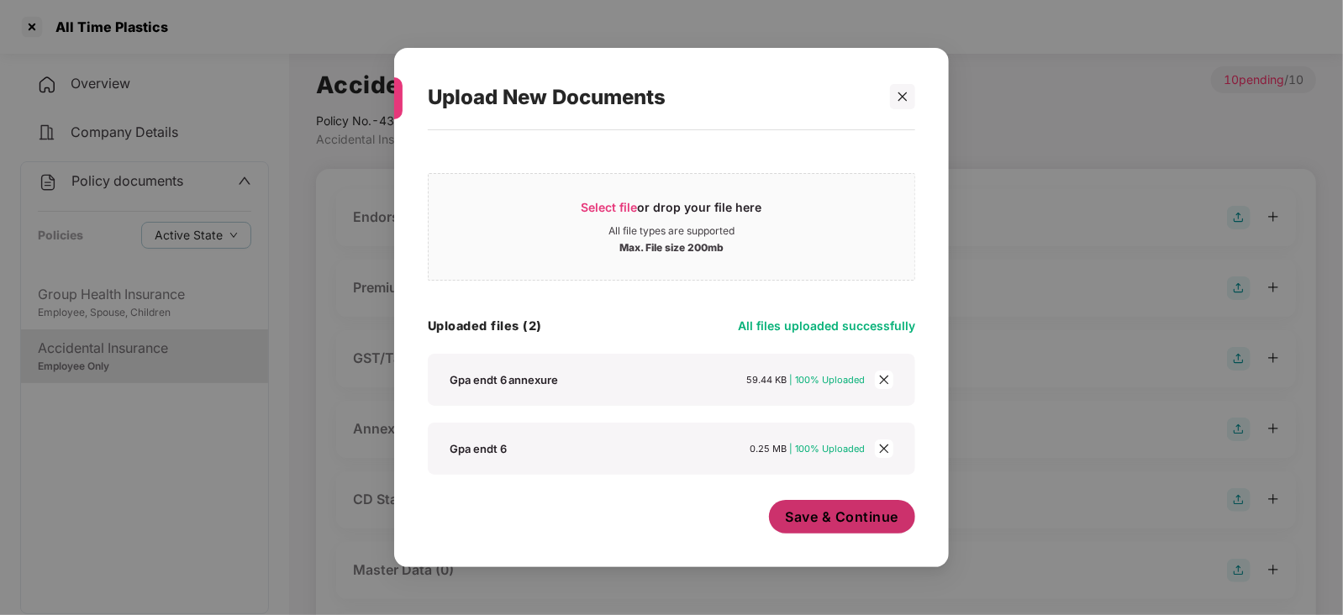
click at [860, 516] on span "Save & Continue" at bounding box center [842, 517] width 113 height 18
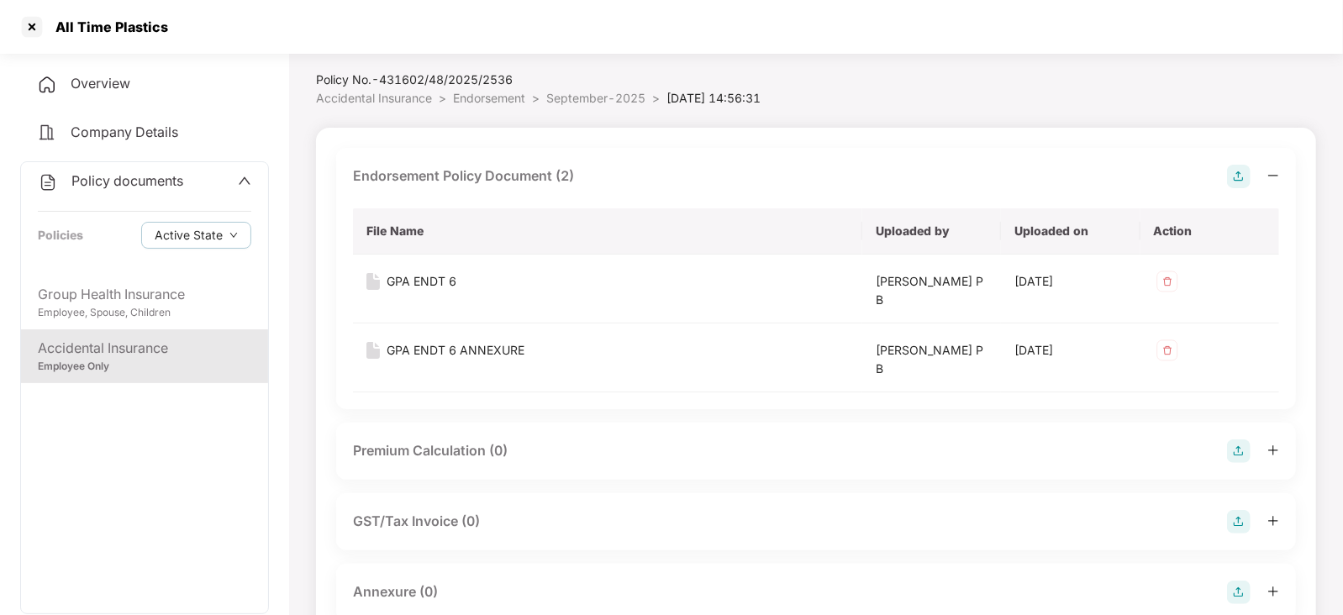
scroll to position [104, 0]
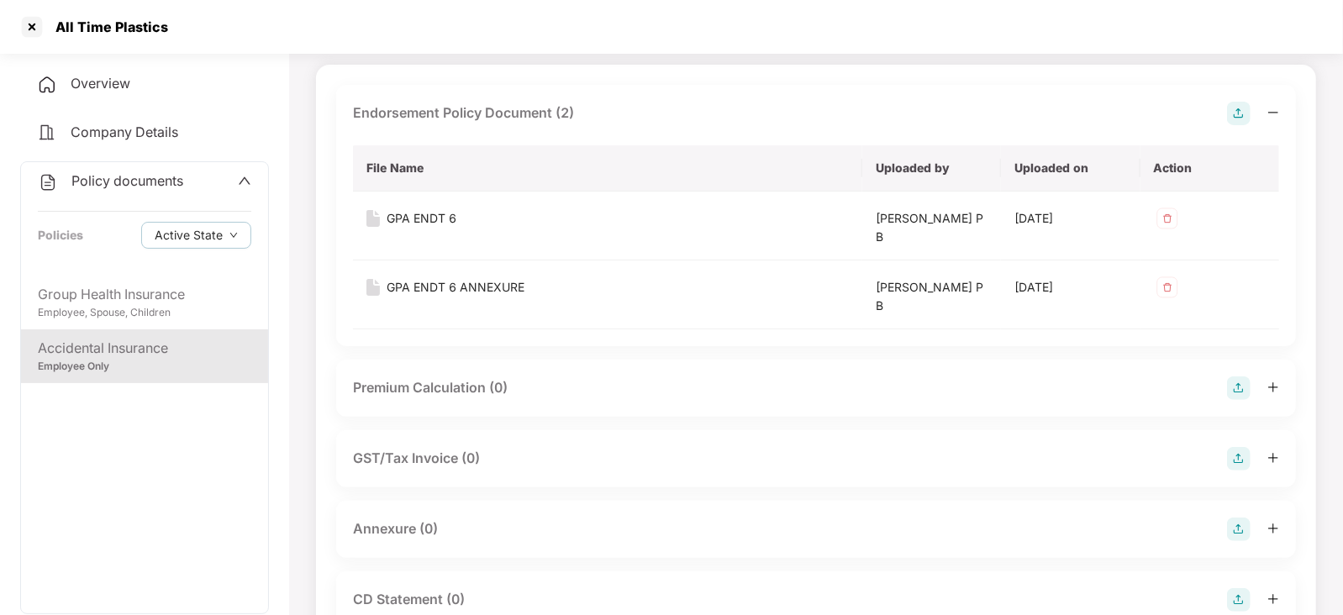
click at [1243, 522] on img at bounding box center [1239, 530] width 24 height 24
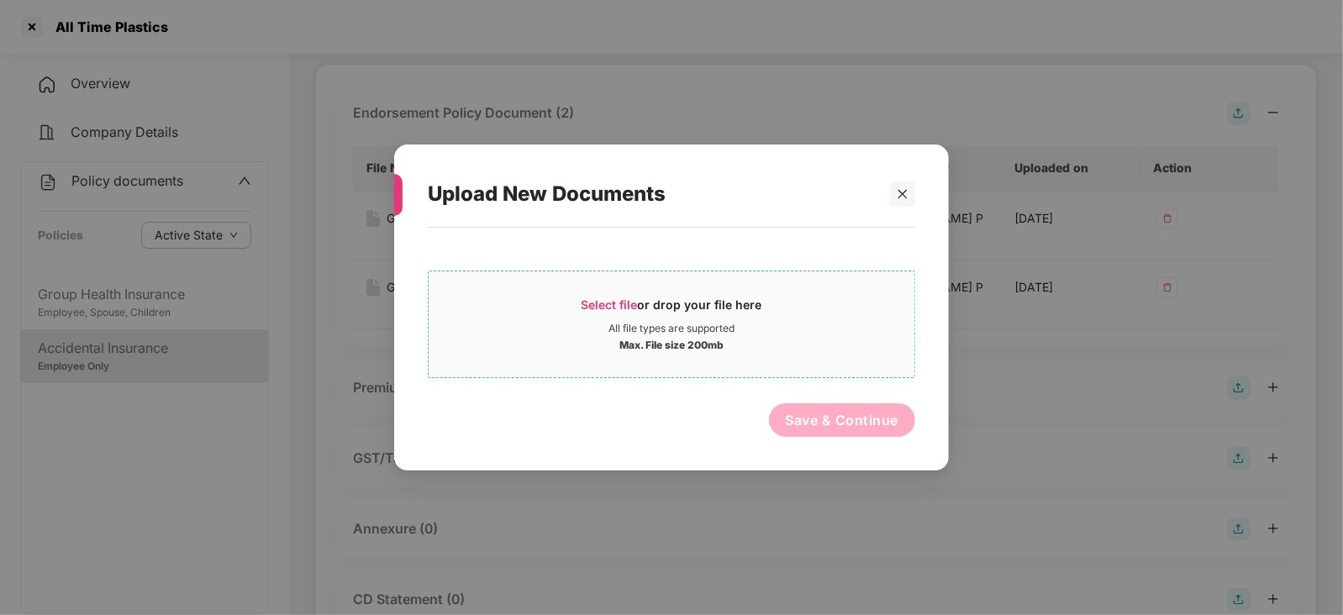
click at [639, 302] on div "Select file or drop your file here" at bounding box center [671, 309] width 181 height 25
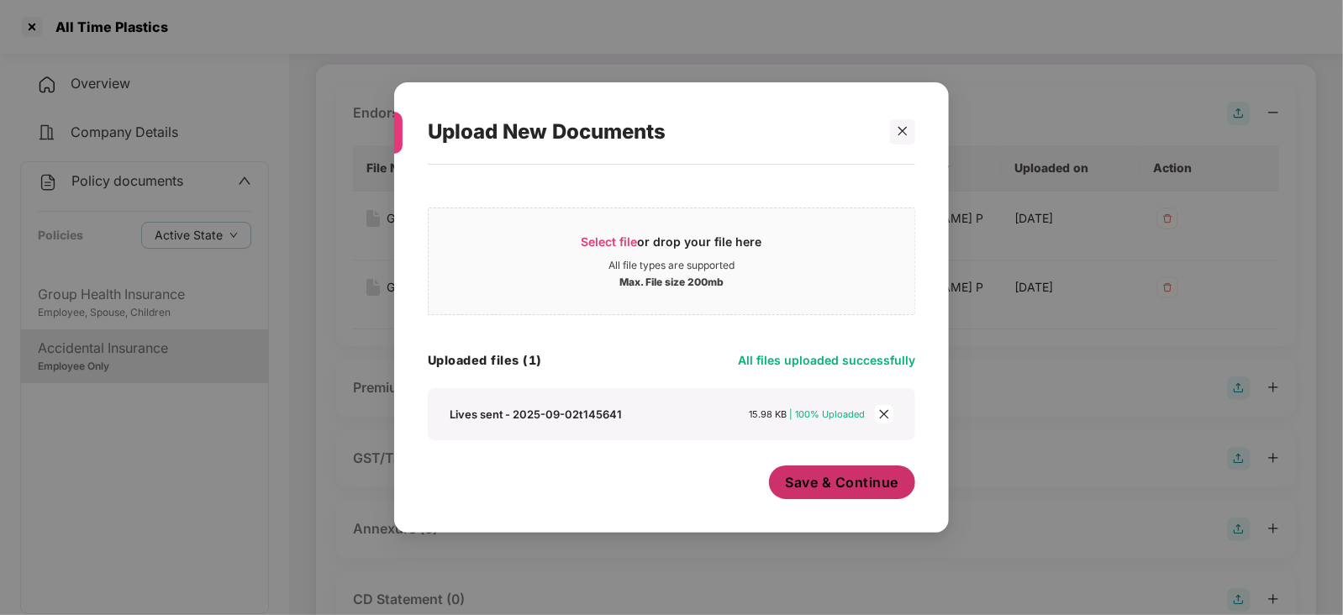
click at [842, 488] on span "Save & Continue" at bounding box center [842, 482] width 113 height 18
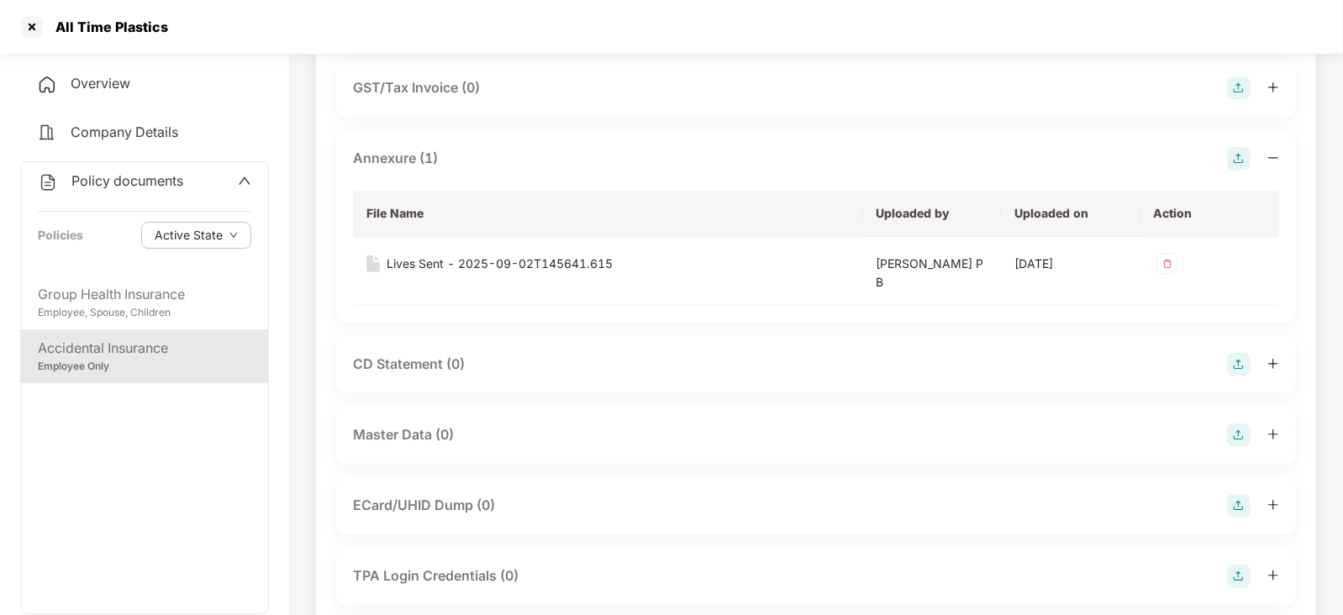
scroll to position [630, 0]
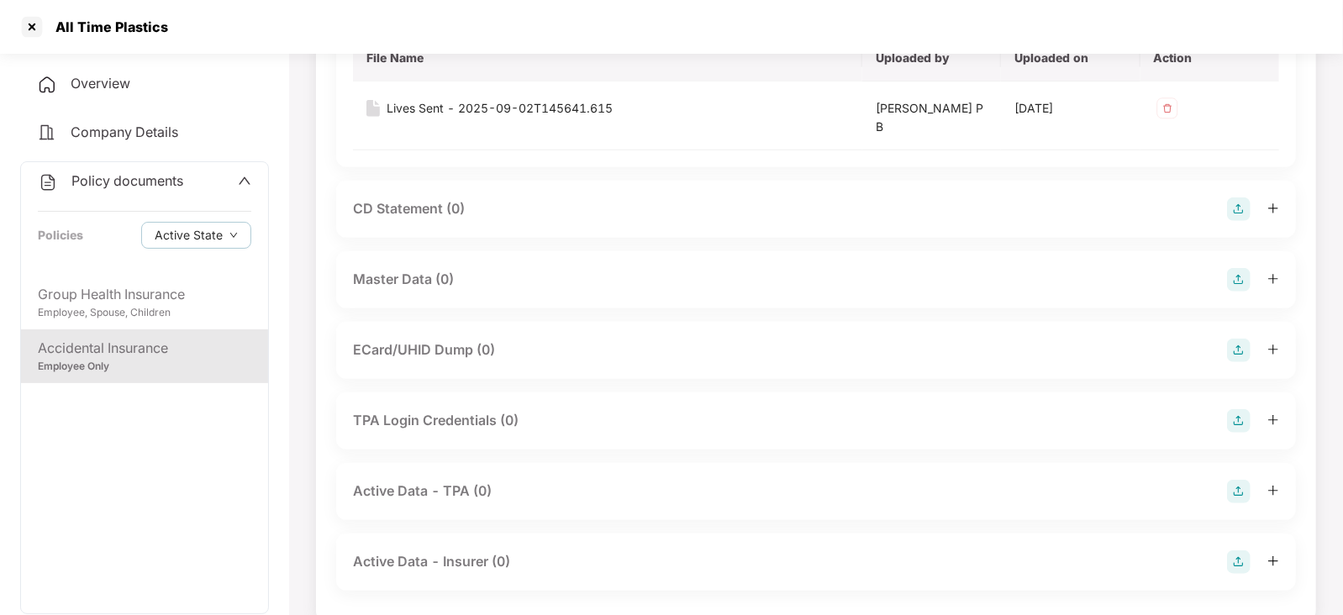
click at [1235, 287] on img at bounding box center [1239, 280] width 24 height 24
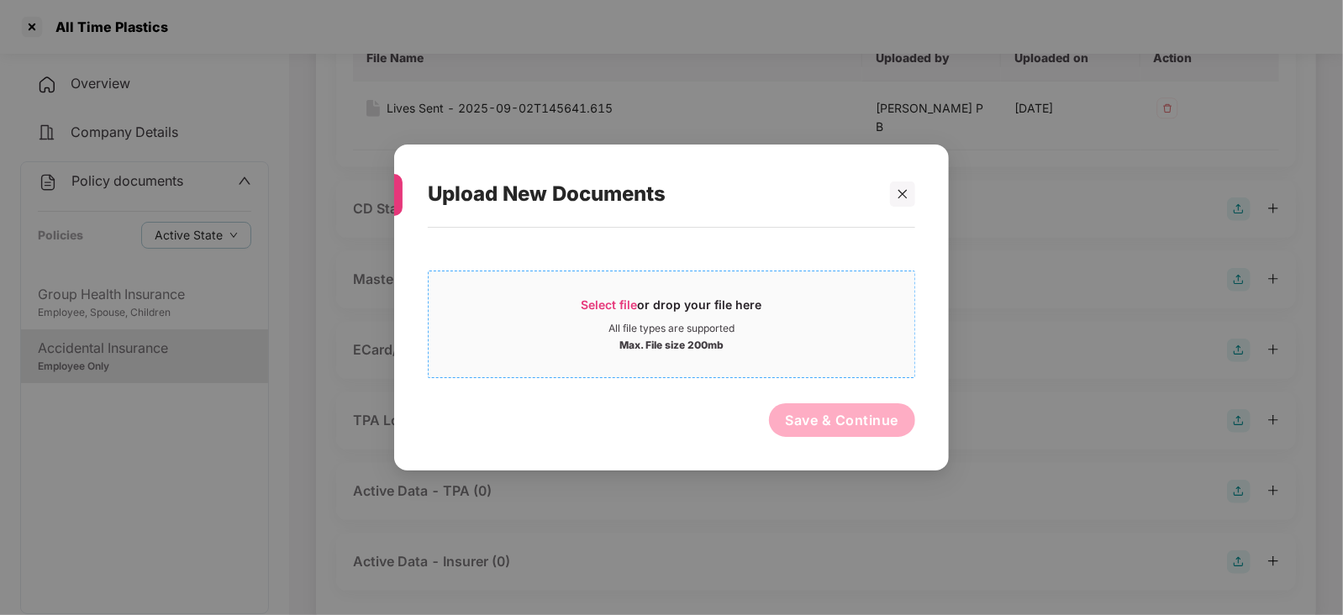
click at [609, 311] on div "Select file or drop your file here" at bounding box center [671, 309] width 181 height 25
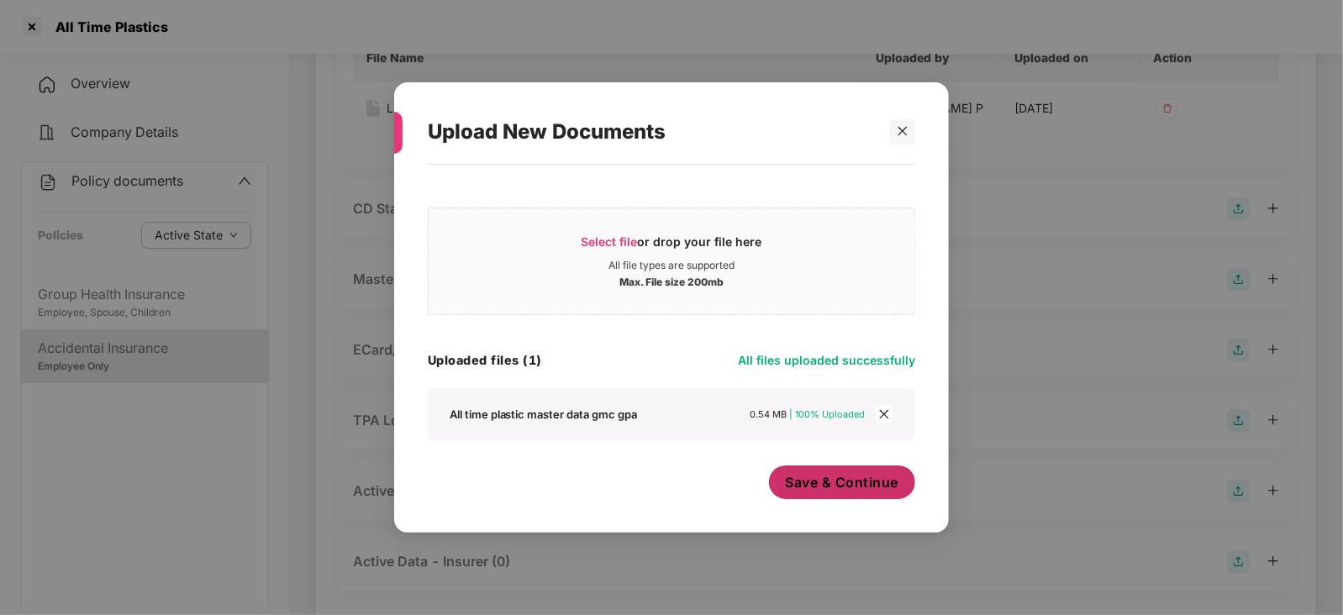
click at [812, 490] on span "Save & Continue" at bounding box center [842, 482] width 113 height 18
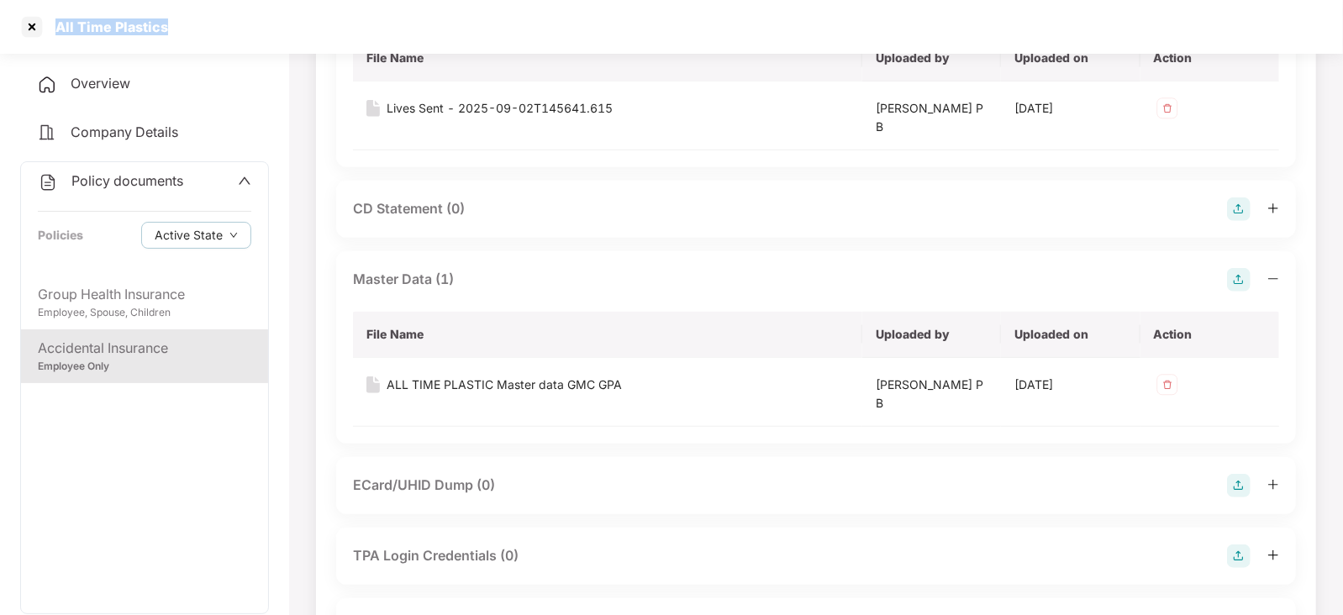
drag, startPoint x: 55, startPoint y: 33, endPoint x: 168, endPoint y: 45, distance: 113.2
click at [168, 45] on div "All Time Plastics" at bounding box center [671, 27] width 1343 height 54
copy div "All Time Plastics"
click at [24, 22] on div at bounding box center [31, 26] width 27 height 27
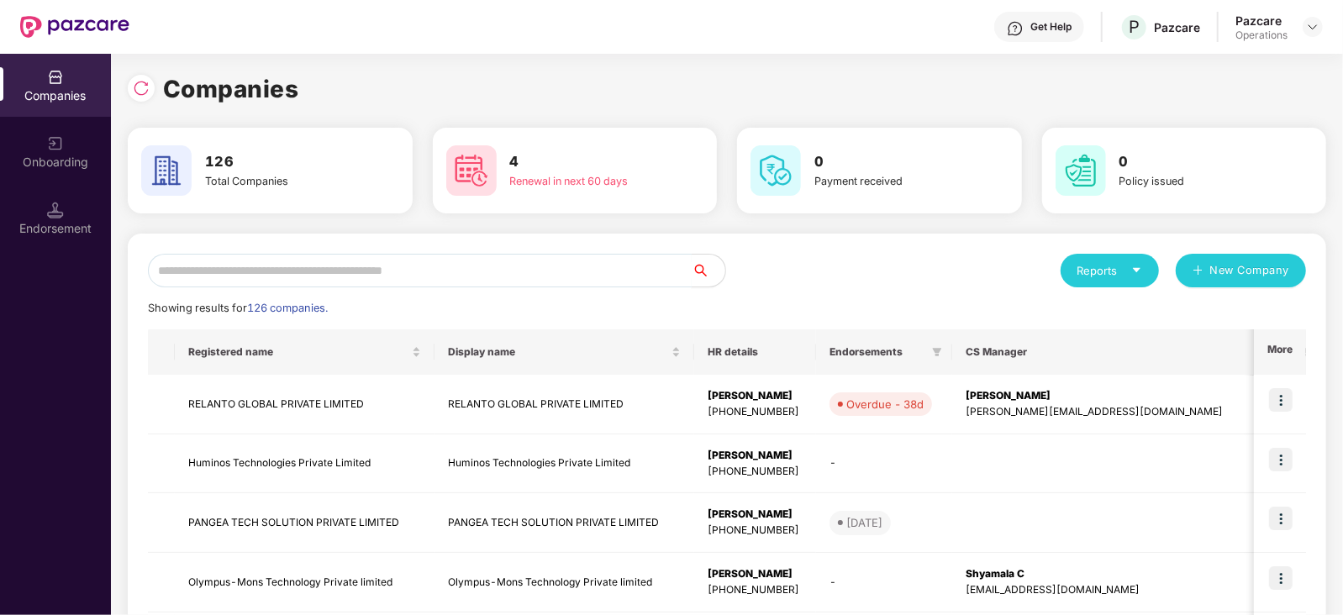
click at [292, 267] on input "text" at bounding box center [420, 271] width 544 height 34
paste input "**********"
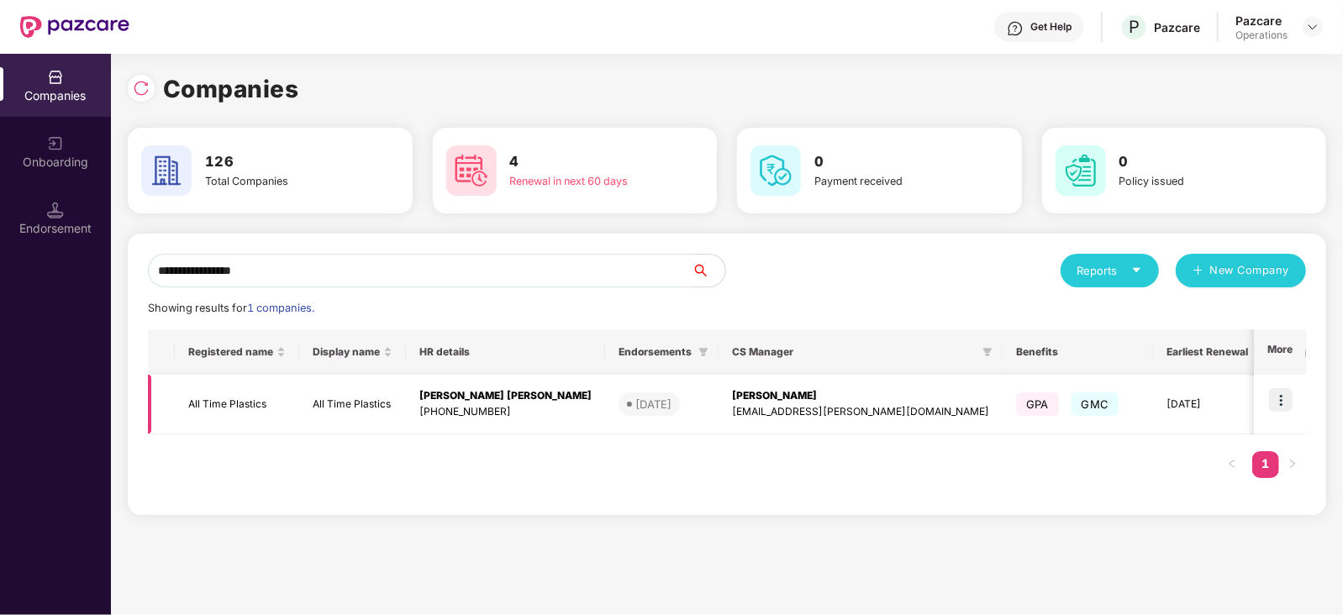
type input "**********"
click at [1287, 403] on img at bounding box center [1281, 400] width 24 height 24
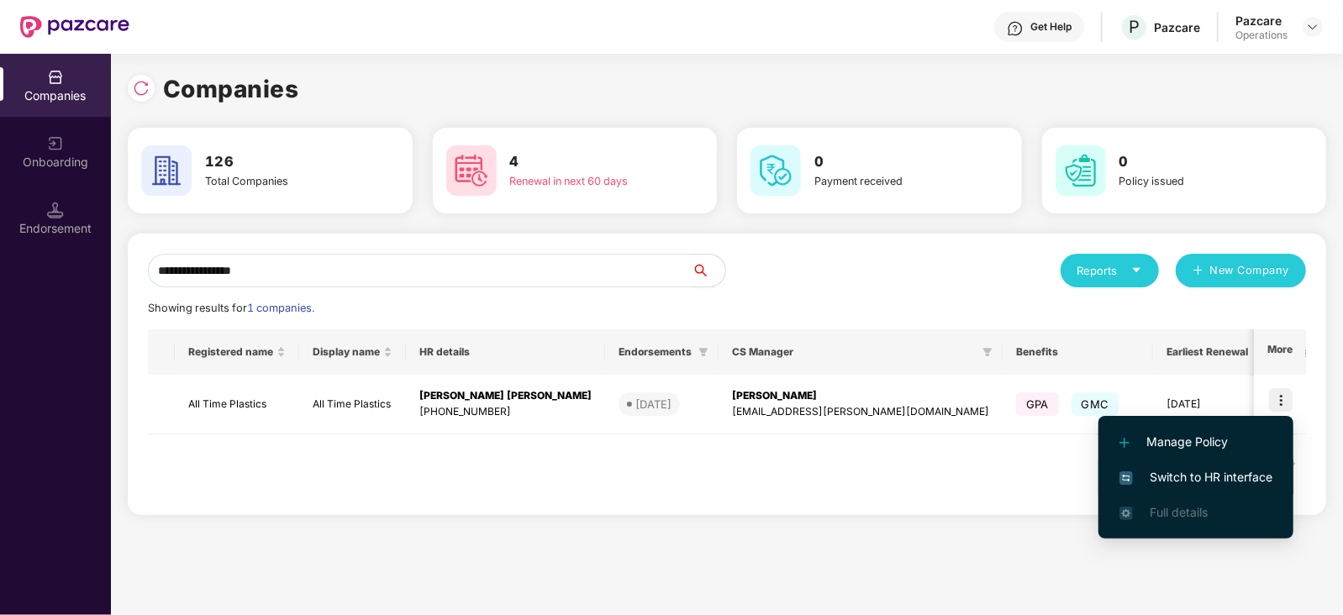
click at [1248, 487] on li "Switch to HR interface" at bounding box center [1195, 477] width 195 height 35
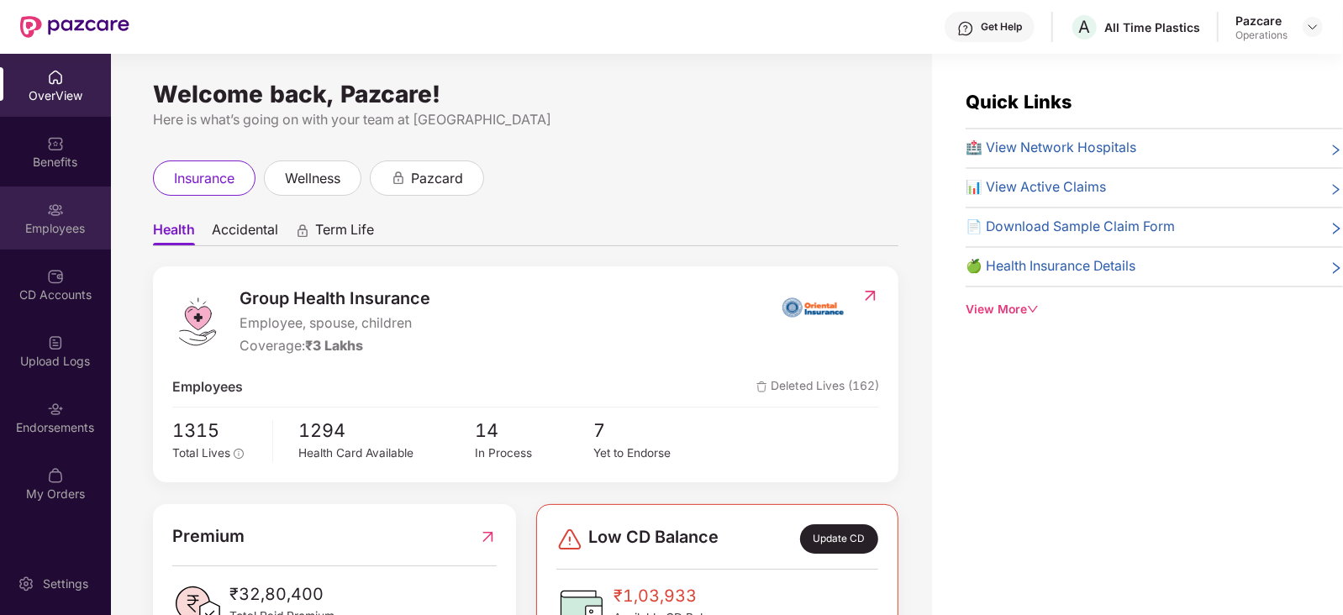
click at [38, 239] on div "Employees" at bounding box center [55, 218] width 111 height 63
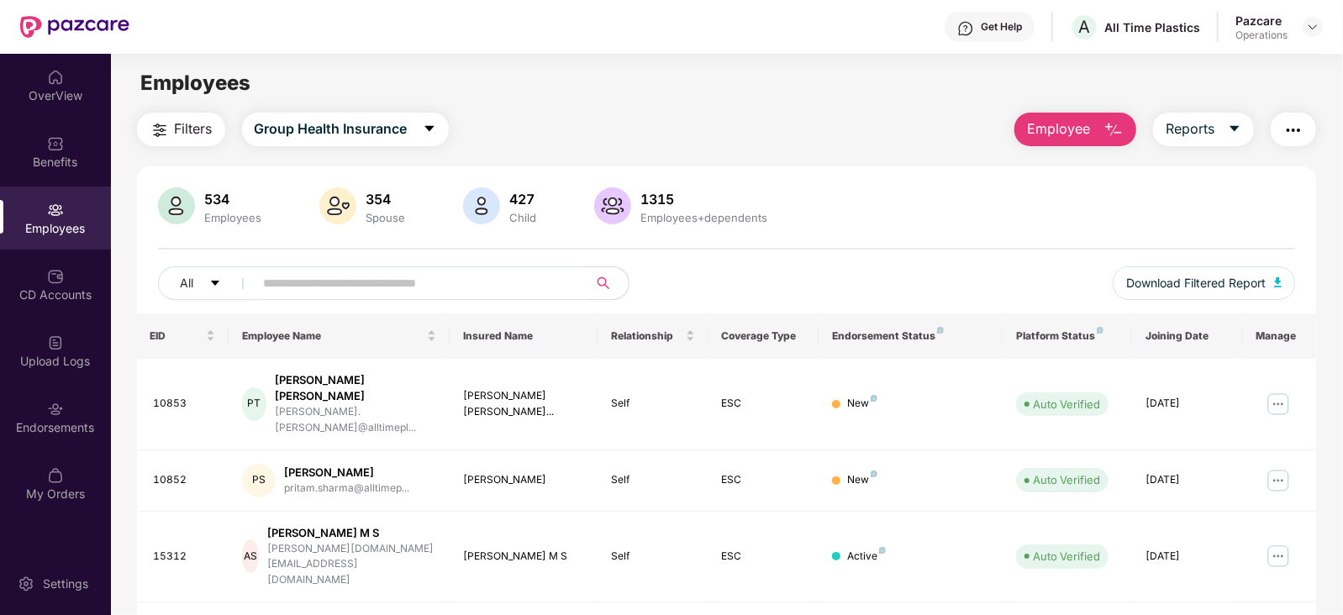
click at [197, 142] on button "Filters" at bounding box center [181, 130] width 88 height 34
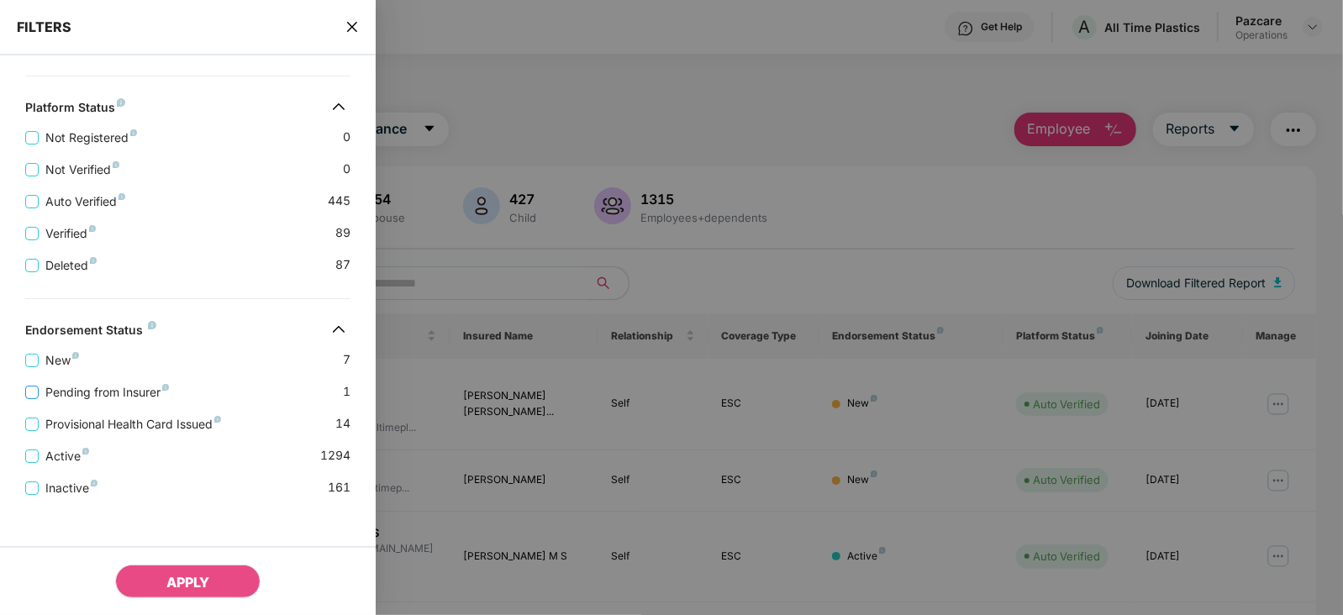
scroll to position [475, 0]
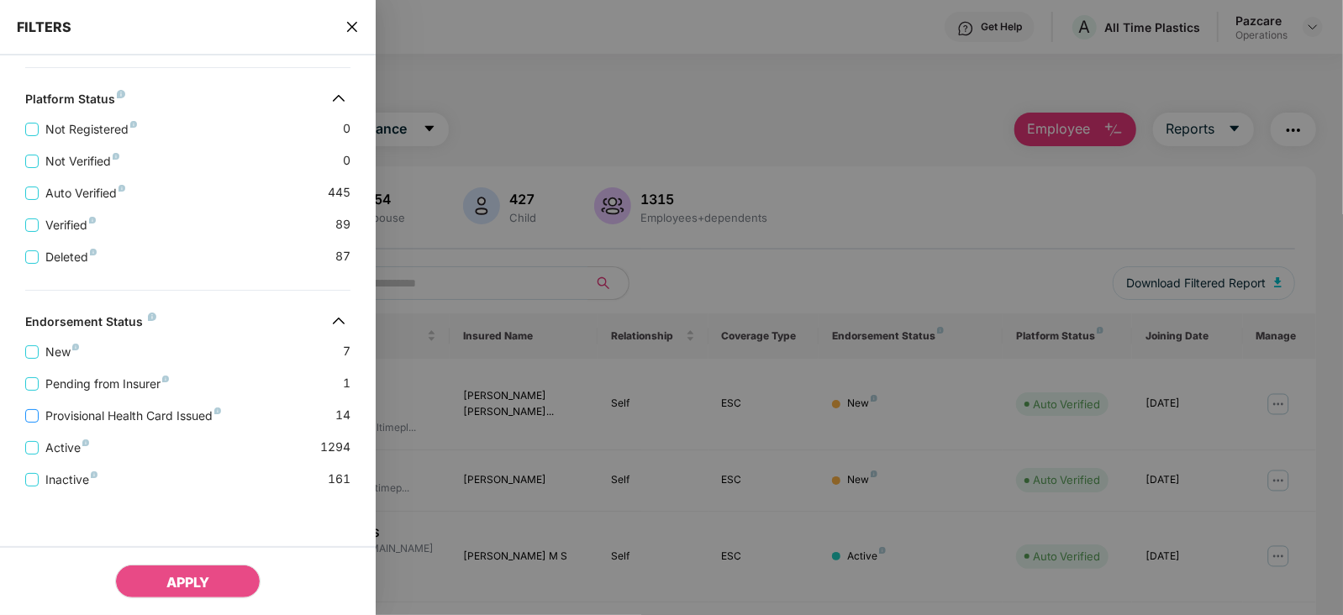
click at [137, 411] on span "Provisional Health Card Issued" at bounding box center [133, 416] width 189 height 18
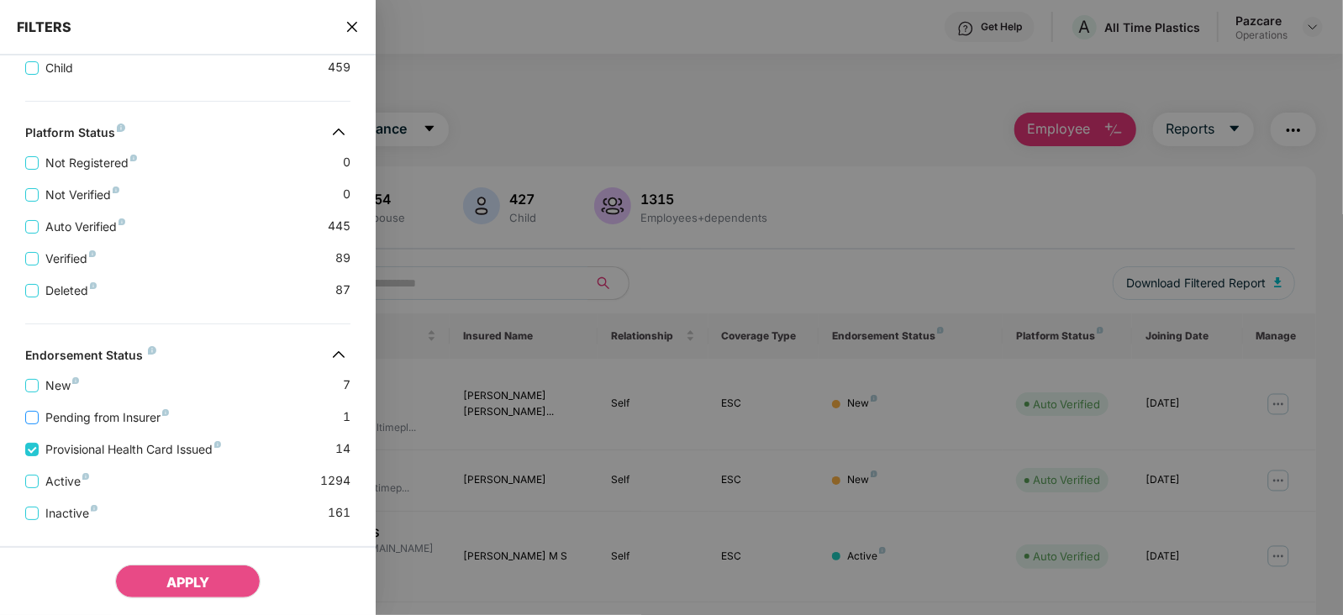
click at [102, 415] on span "Pending from Insurer" at bounding box center [107, 417] width 137 height 18
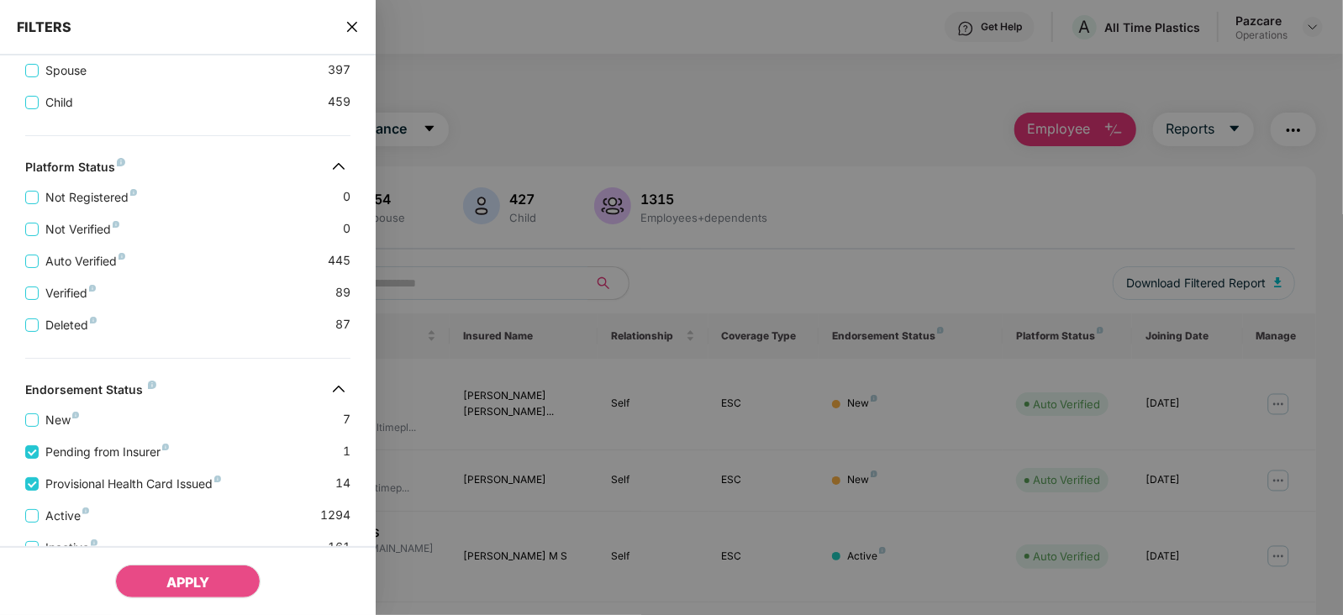
click at [353, 39] on div "FILTERS" at bounding box center [188, 27] width 376 height 55
click at [351, 28] on icon "close" at bounding box center [352, 27] width 10 height 10
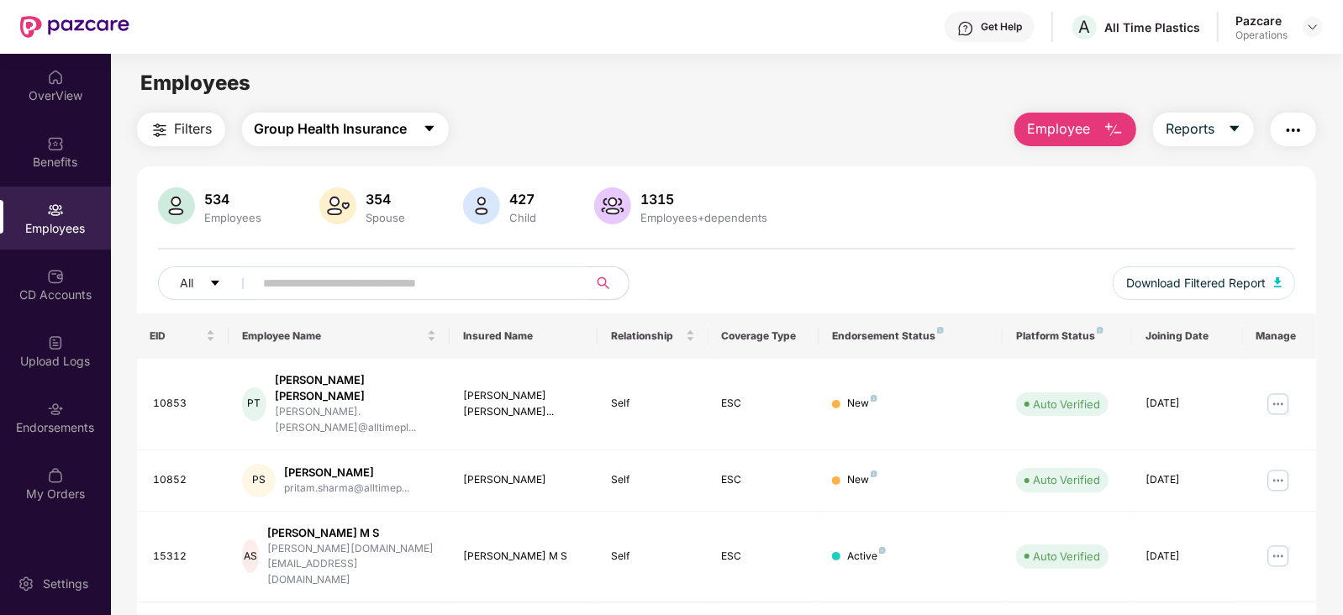
click at [398, 124] on span "Group Health Insurance" at bounding box center [331, 128] width 153 height 21
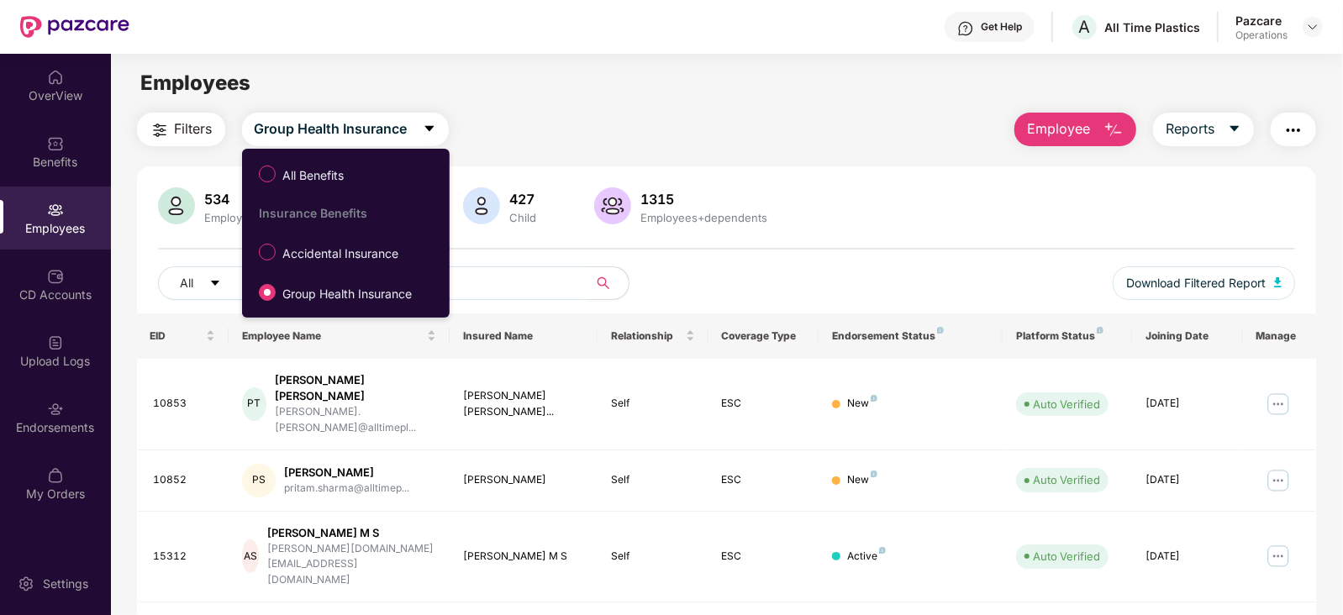
click at [516, 213] on div "Child" at bounding box center [524, 217] width 34 height 13
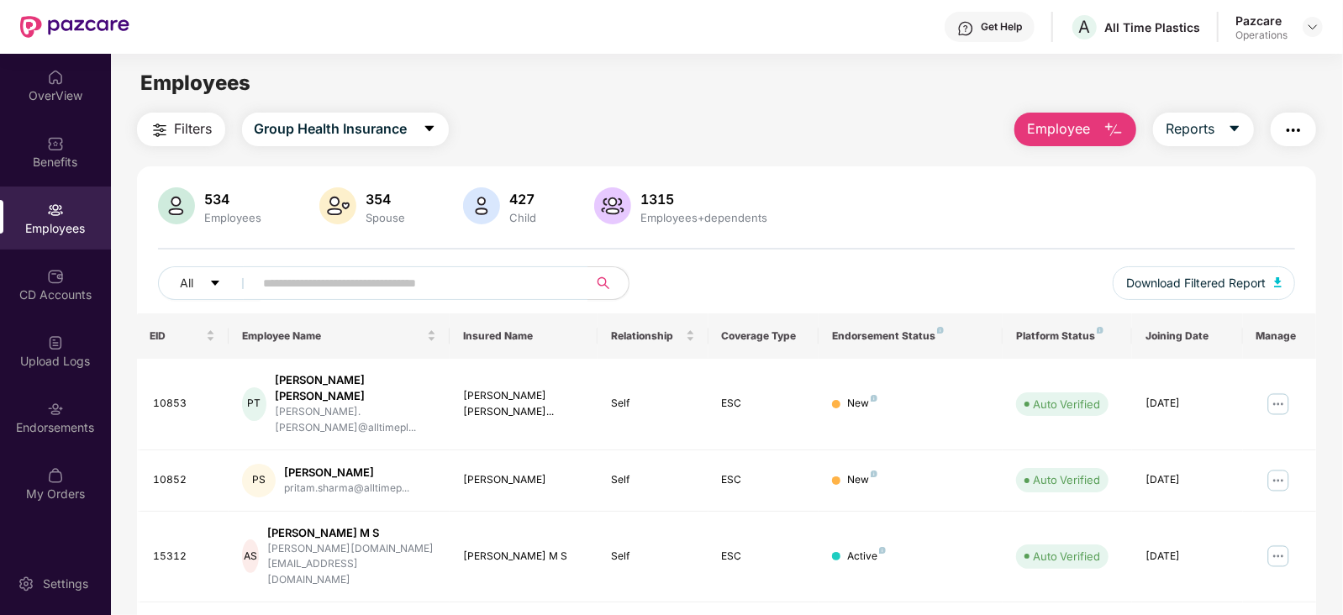
click at [192, 128] on span "Filters" at bounding box center [194, 128] width 38 height 21
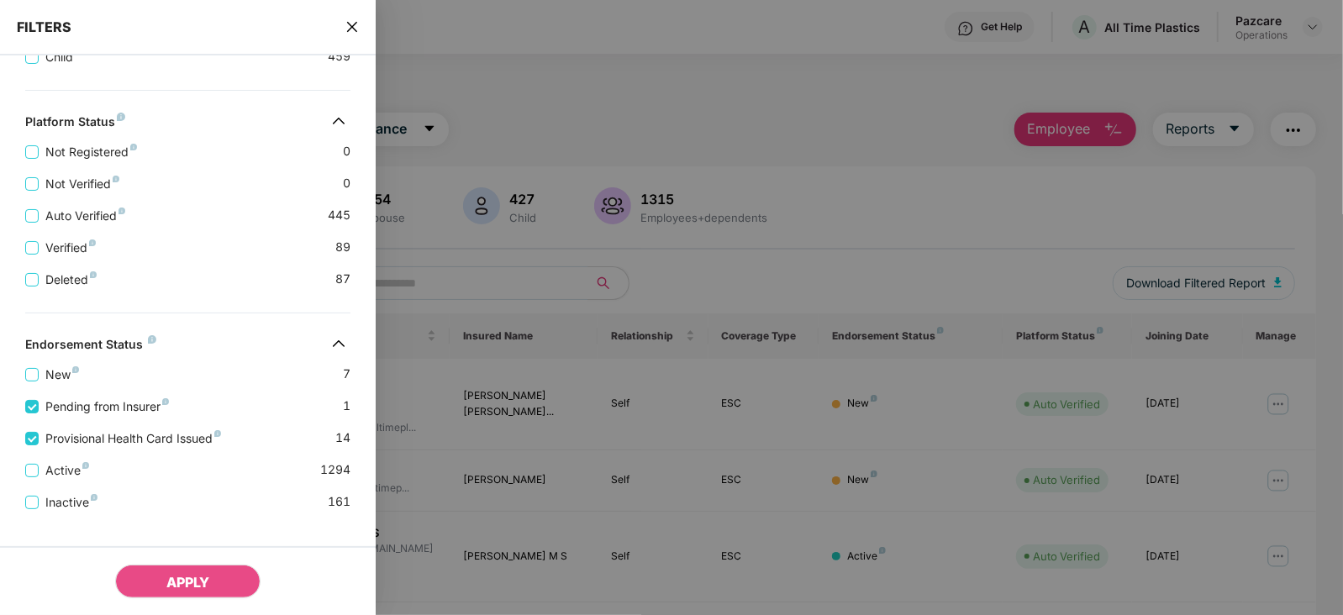
scroll to position [544, 0]
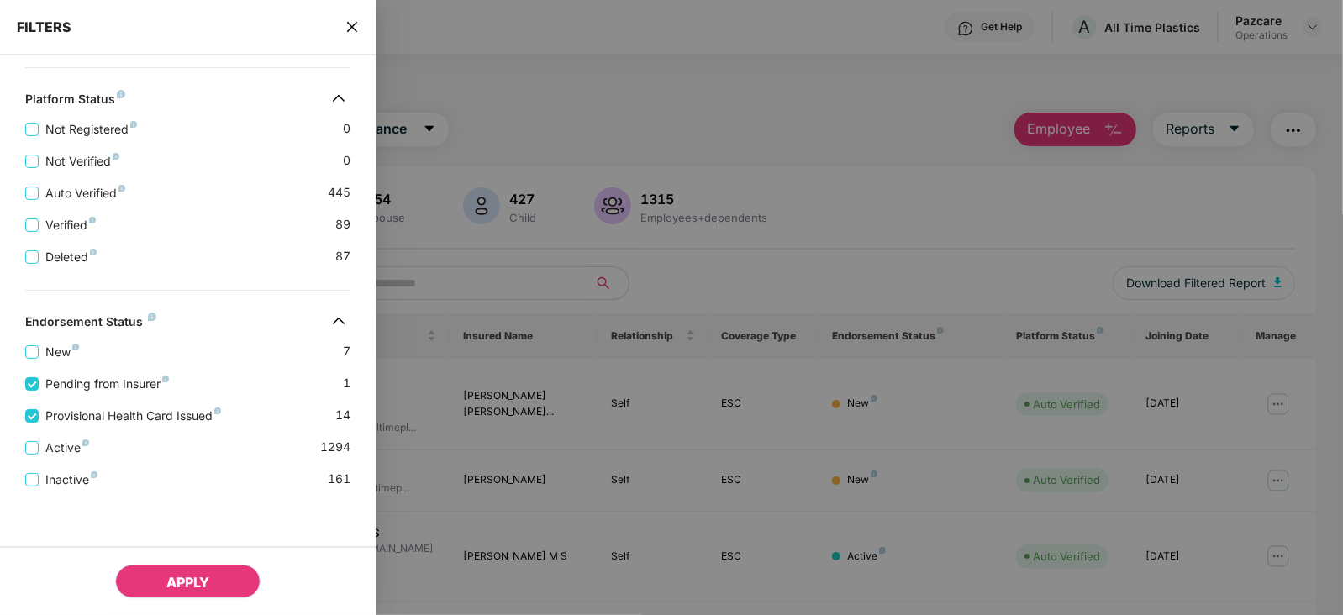
click at [214, 577] on button "APPLY" at bounding box center [187, 582] width 145 height 34
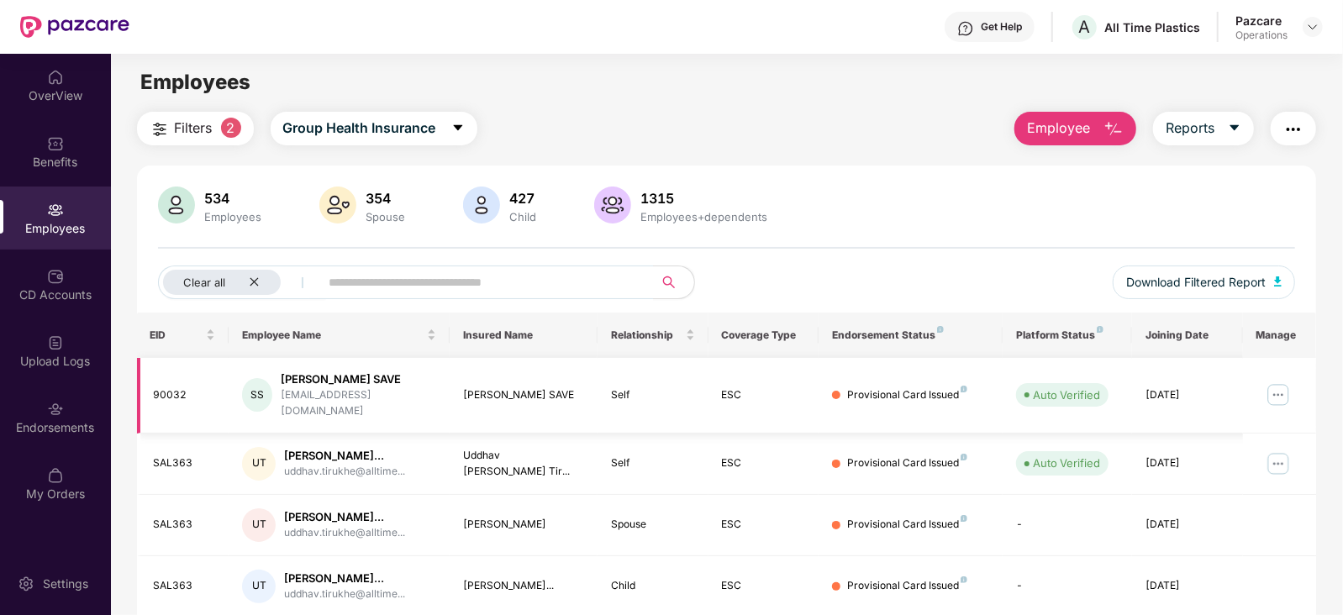
scroll to position [0, 0]
click at [362, 113] on button "Group Health Insurance" at bounding box center [374, 130] width 207 height 34
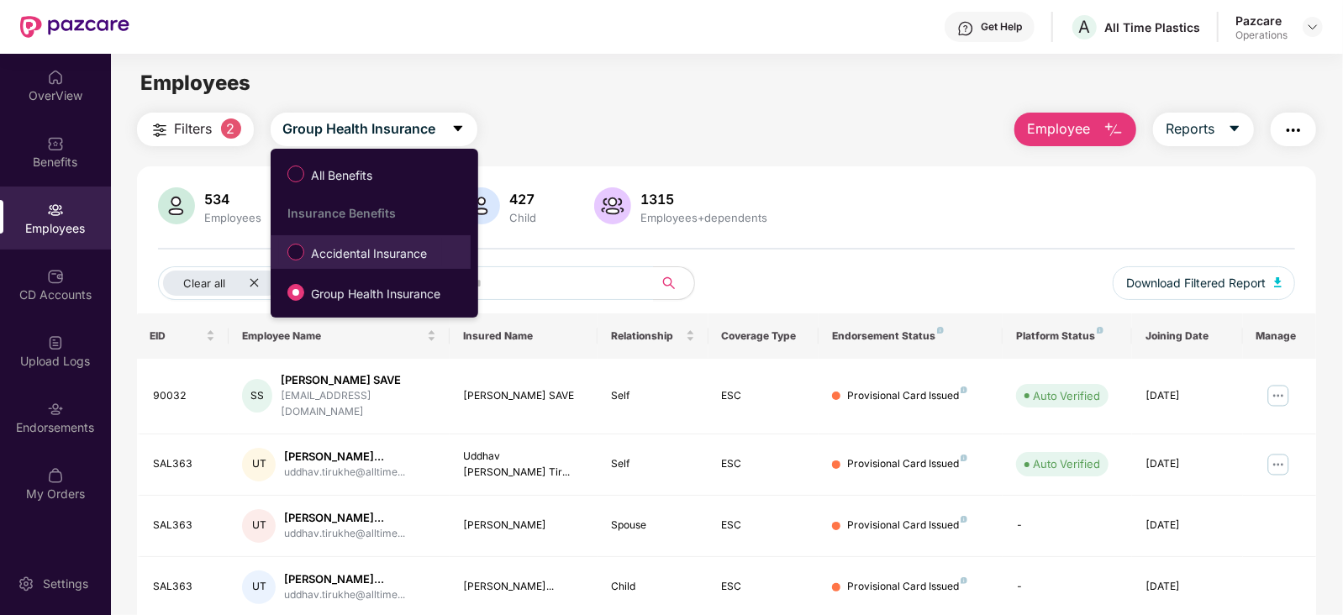
click at [331, 242] on label "Accidental Insurance" at bounding box center [360, 252] width 163 height 29
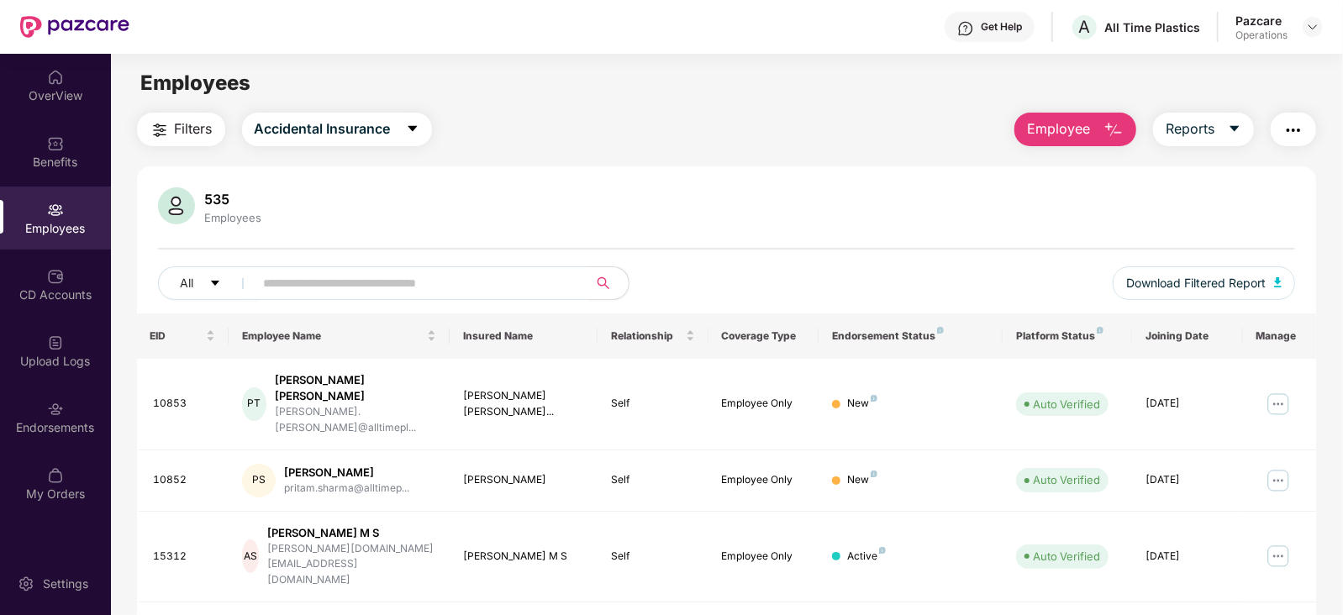
click at [179, 107] on main "Employees Filters Accidental Insurance Employee Reports 535 Employees All Downl…" at bounding box center [726, 361] width 1231 height 615
click at [175, 131] on span "Filters" at bounding box center [194, 128] width 38 height 21
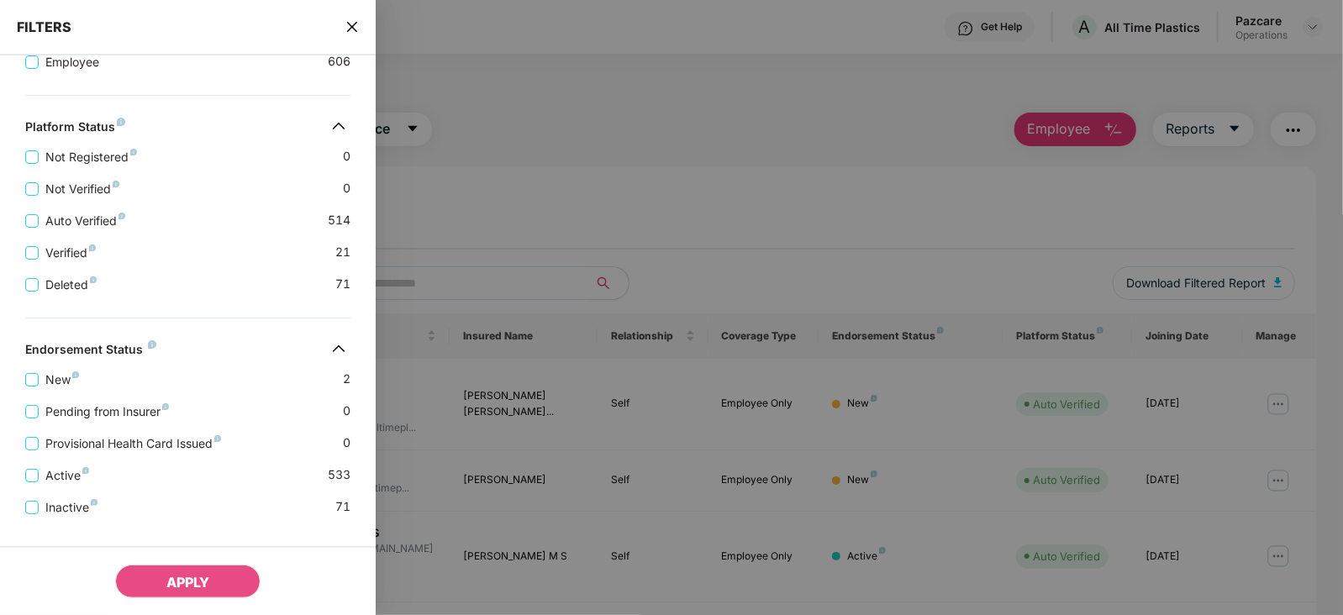
scroll to position [411, 0]
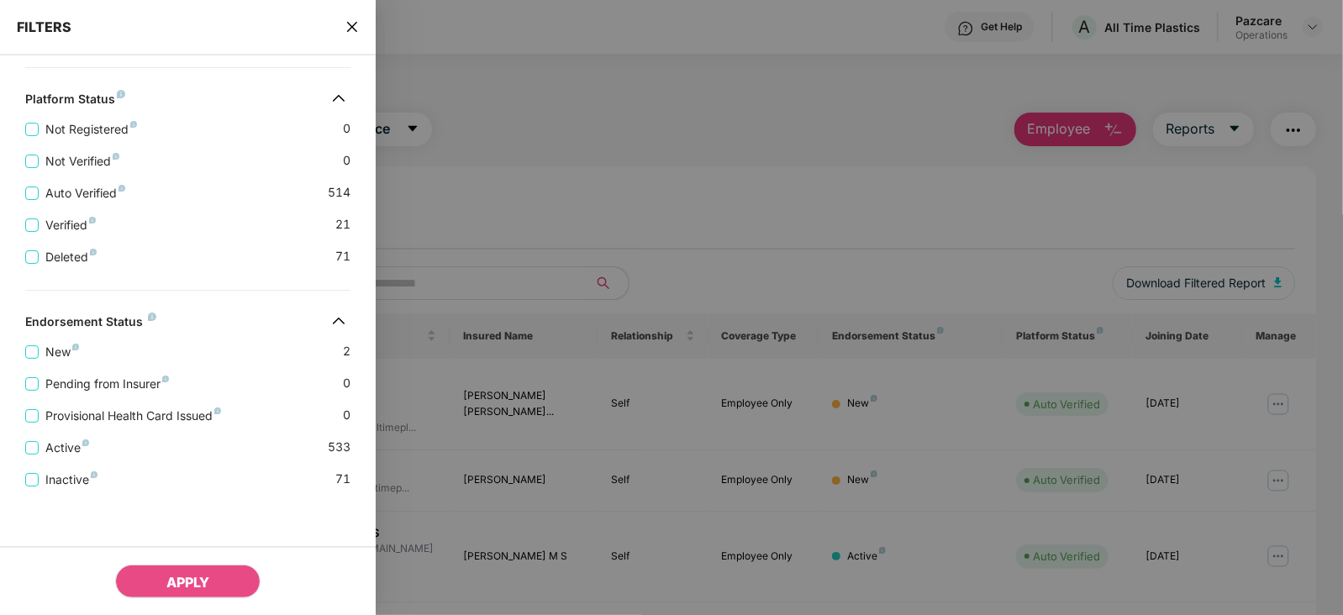
click at [351, 42] on div "FILTERS" at bounding box center [188, 27] width 376 height 55
click at [351, 33] on span "close" at bounding box center [351, 26] width 13 height 17
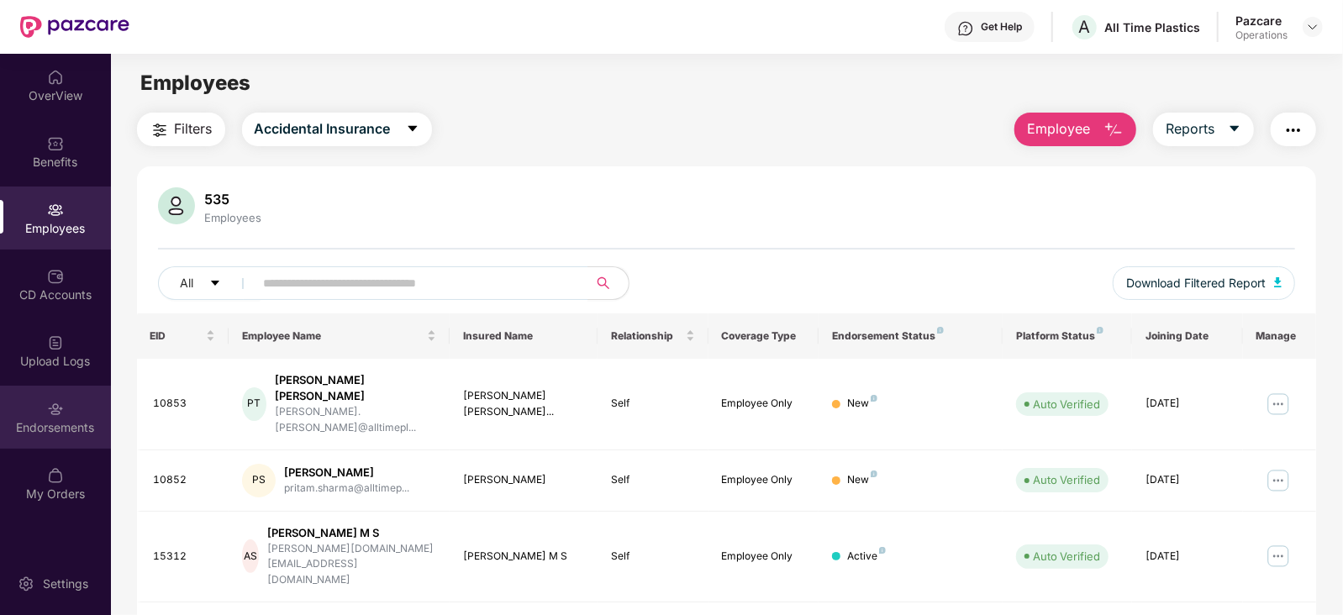
click at [95, 429] on div "Endorsements" at bounding box center [55, 427] width 111 height 17
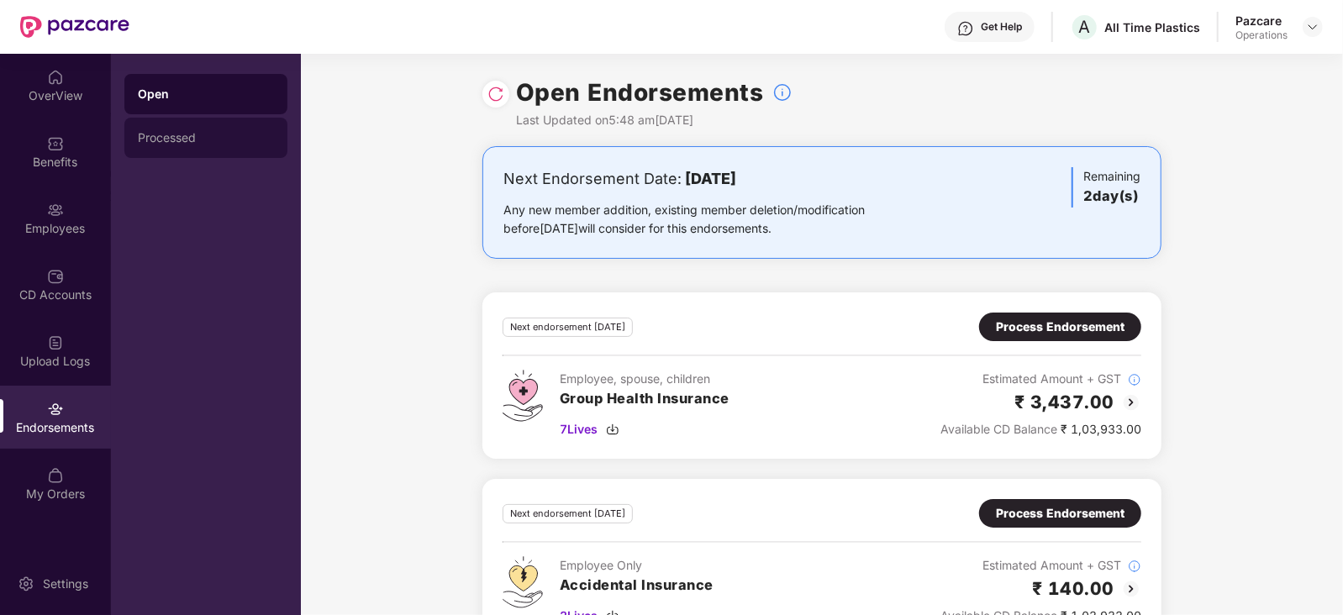
click at [133, 146] on div "Processed" at bounding box center [205, 138] width 163 height 40
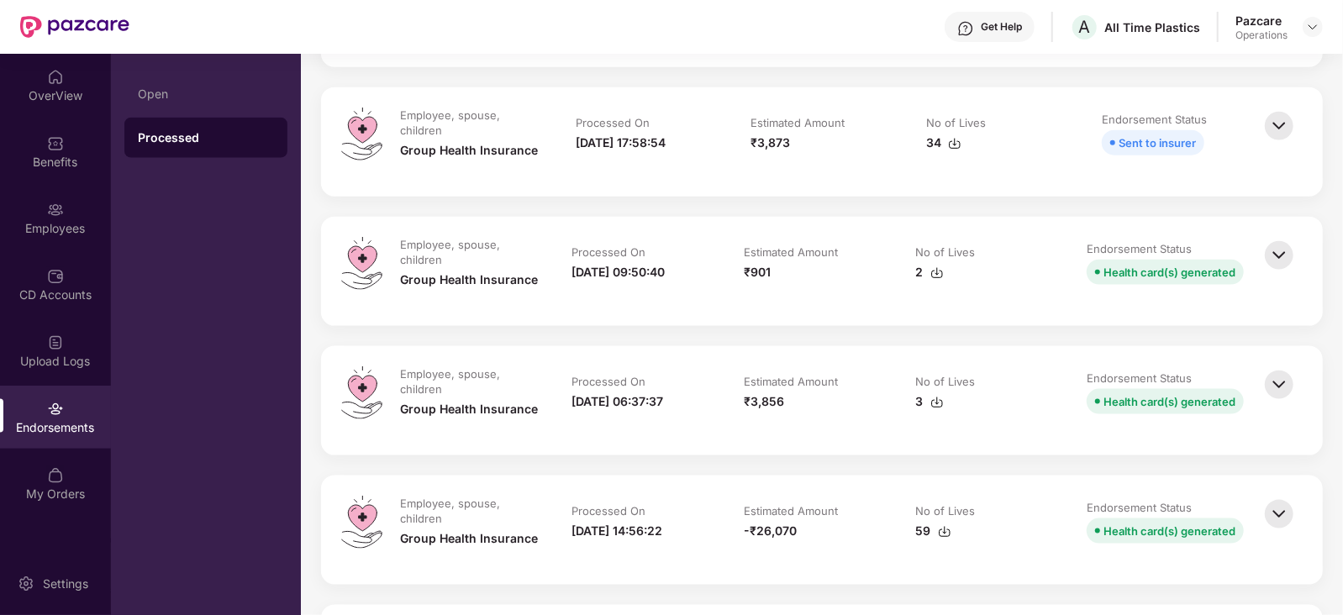
scroll to position [1260, 0]
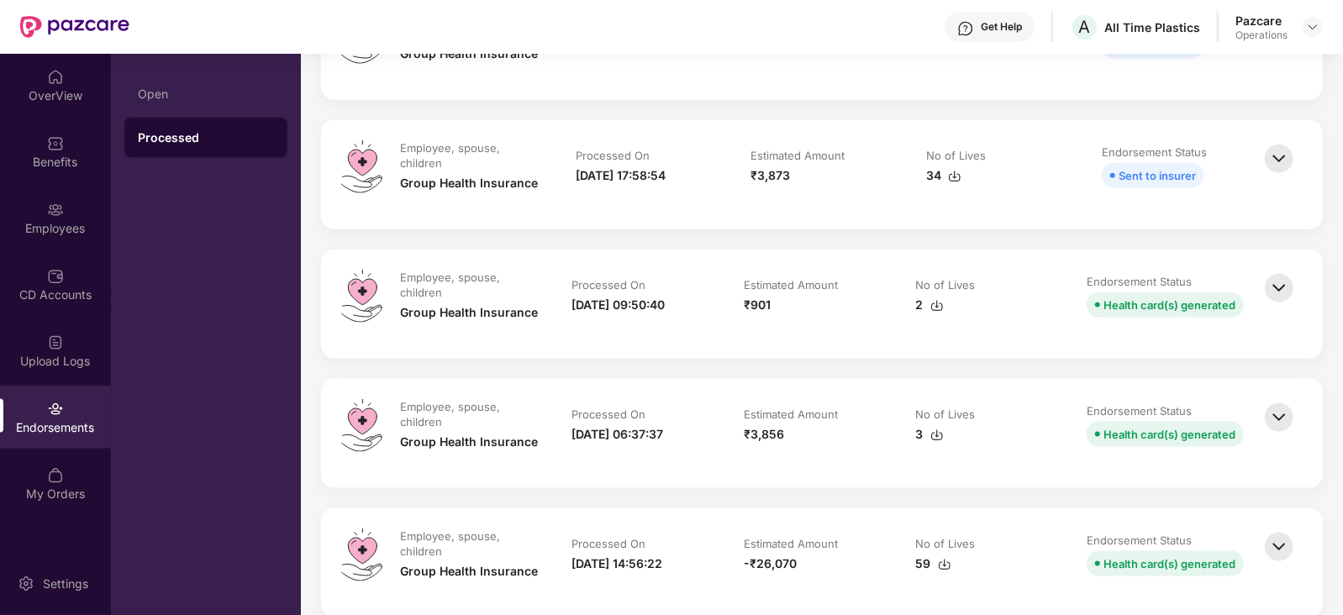
click at [1281, 424] on img at bounding box center [1278, 417] width 37 height 37
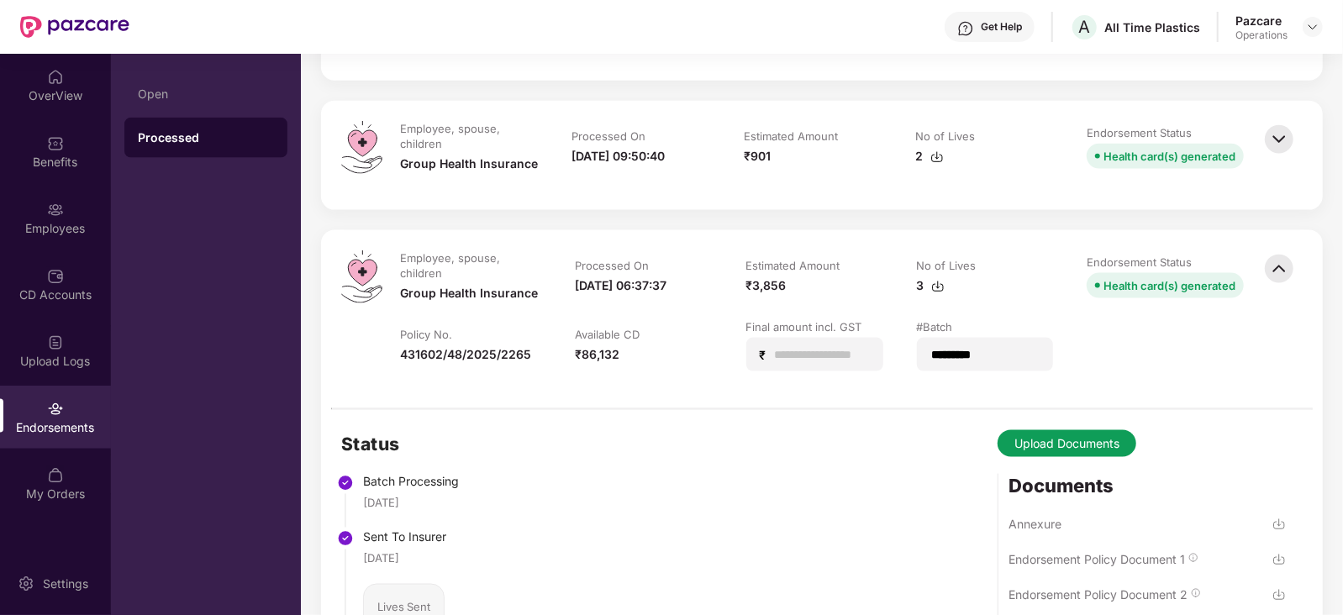
scroll to position [1365, 0]
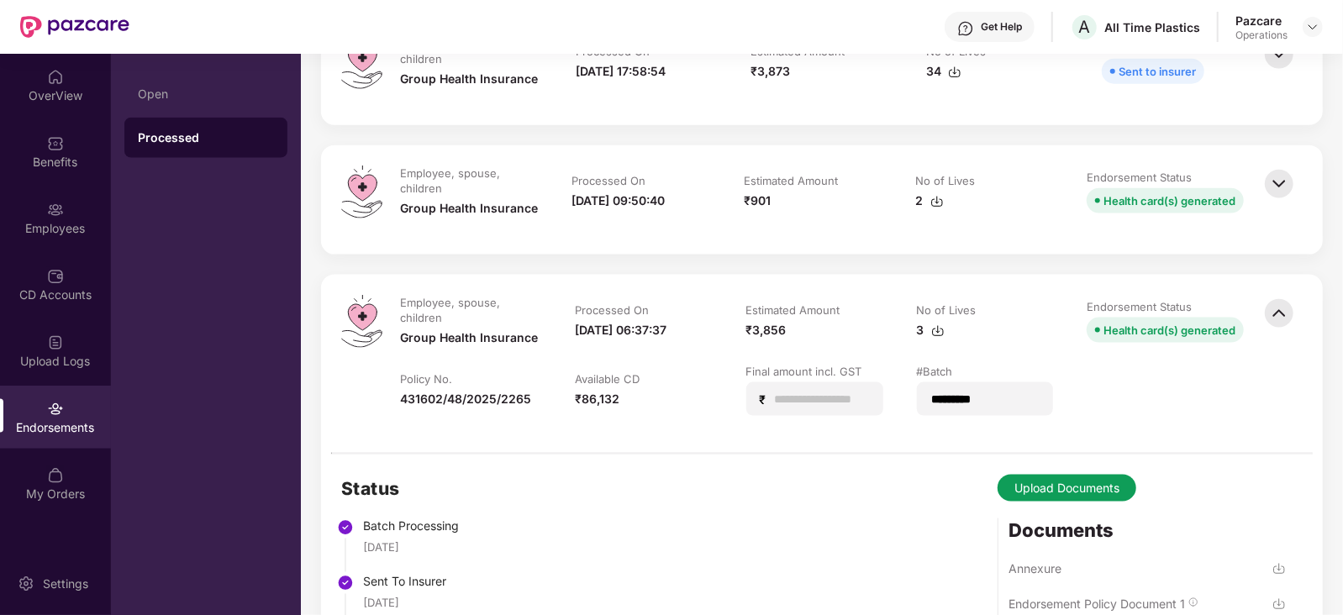
click at [1271, 181] on img at bounding box center [1278, 184] width 37 height 37
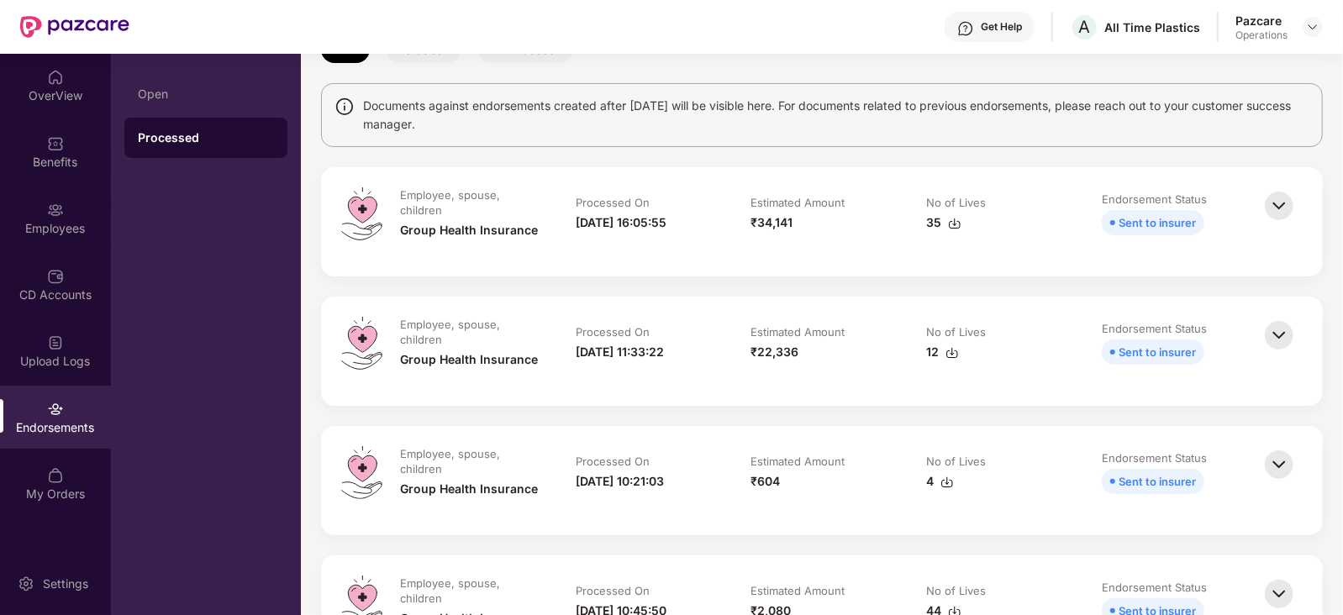
scroll to position [0, 0]
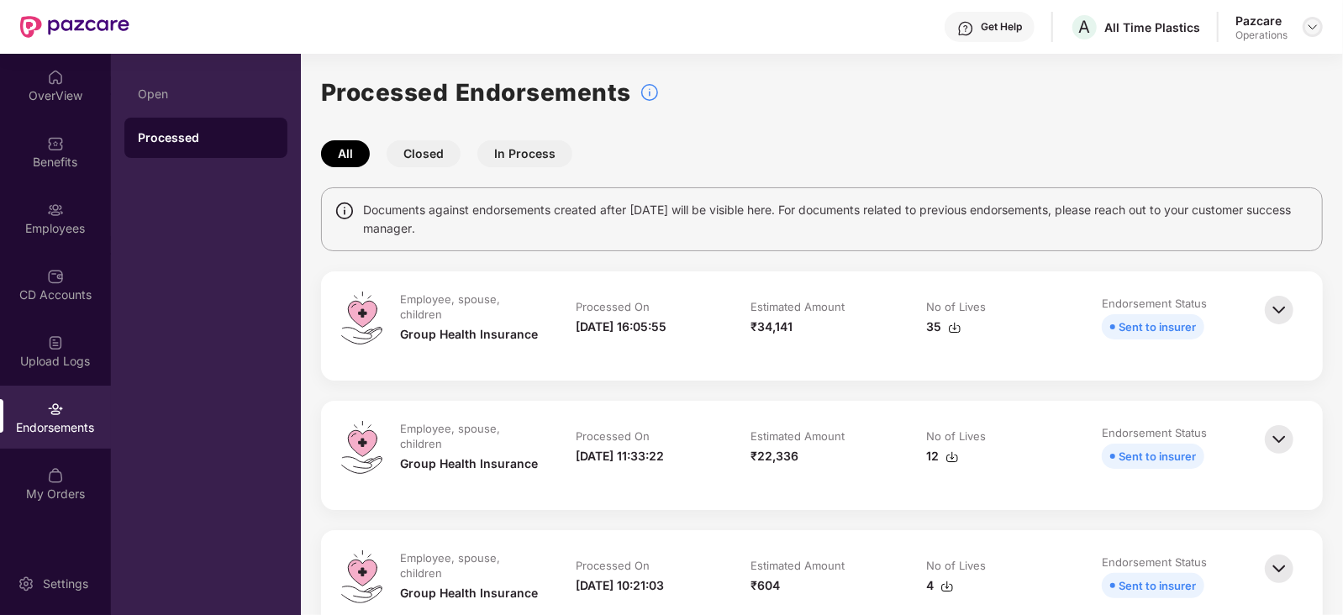
click at [1307, 33] on img at bounding box center [1312, 26] width 13 height 13
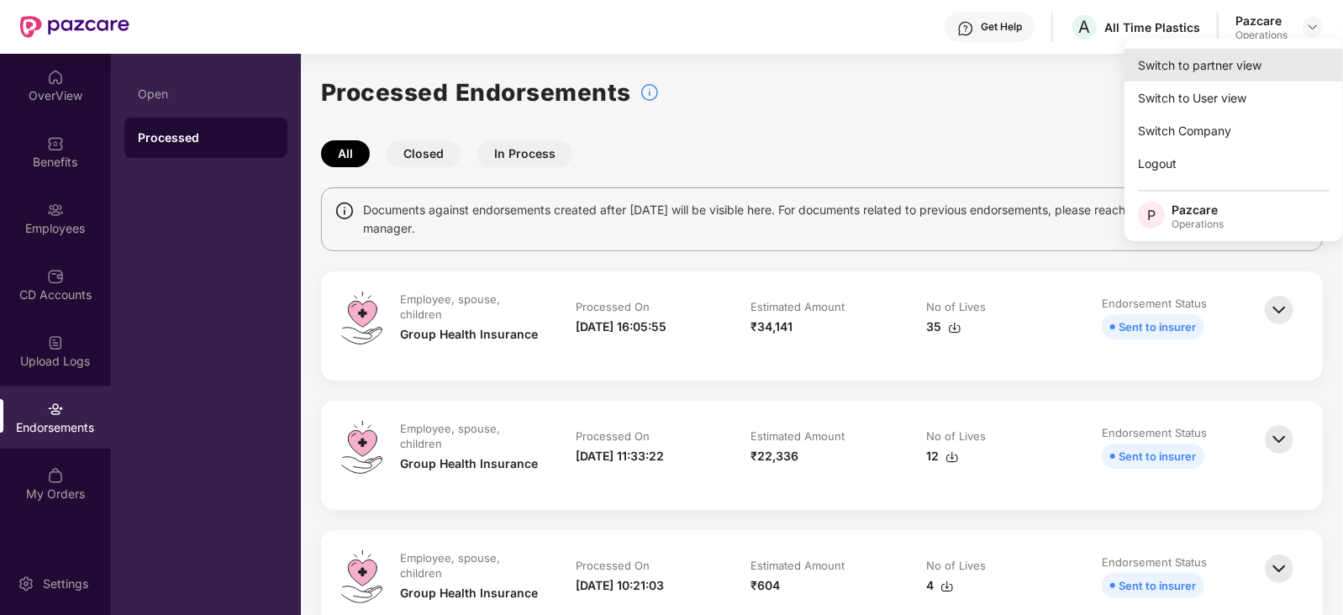
click at [1260, 64] on div "Switch to partner view" at bounding box center [1233, 65] width 218 height 33
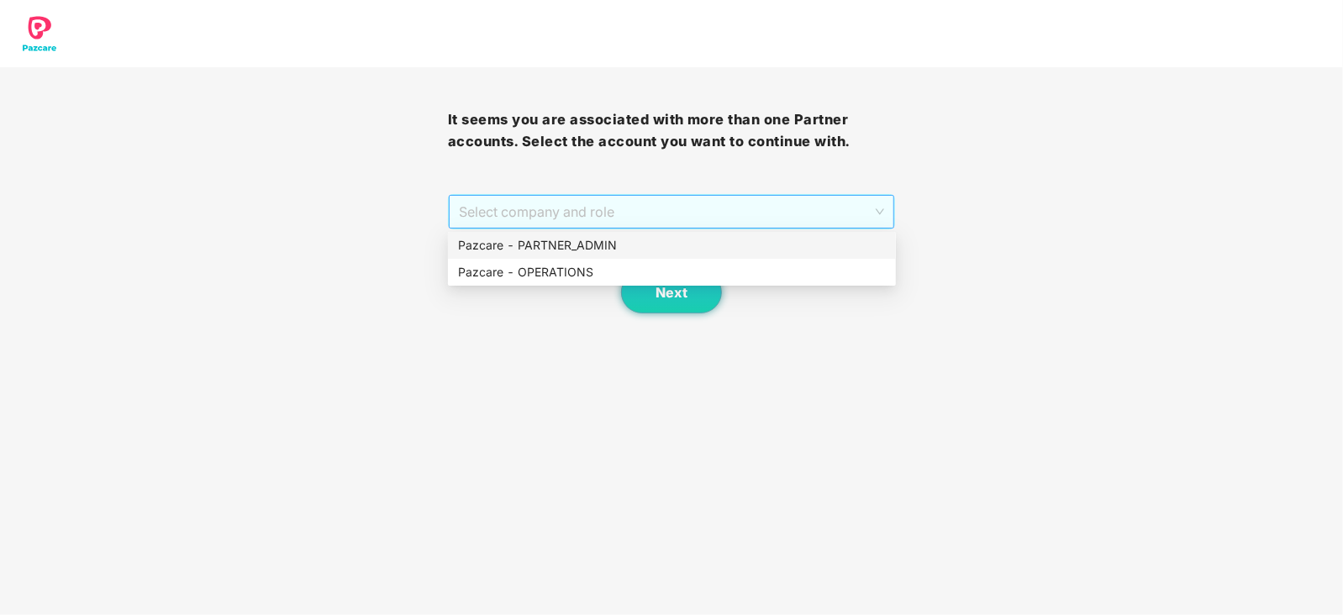
click at [609, 214] on span "Select company and role" at bounding box center [672, 212] width 426 height 32
drag, startPoint x: 582, startPoint y: 266, endPoint x: 627, endPoint y: 276, distance: 45.7
click at [582, 266] on div "Pazcare - OPERATIONS" at bounding box center [672, 272] width 428 height 18
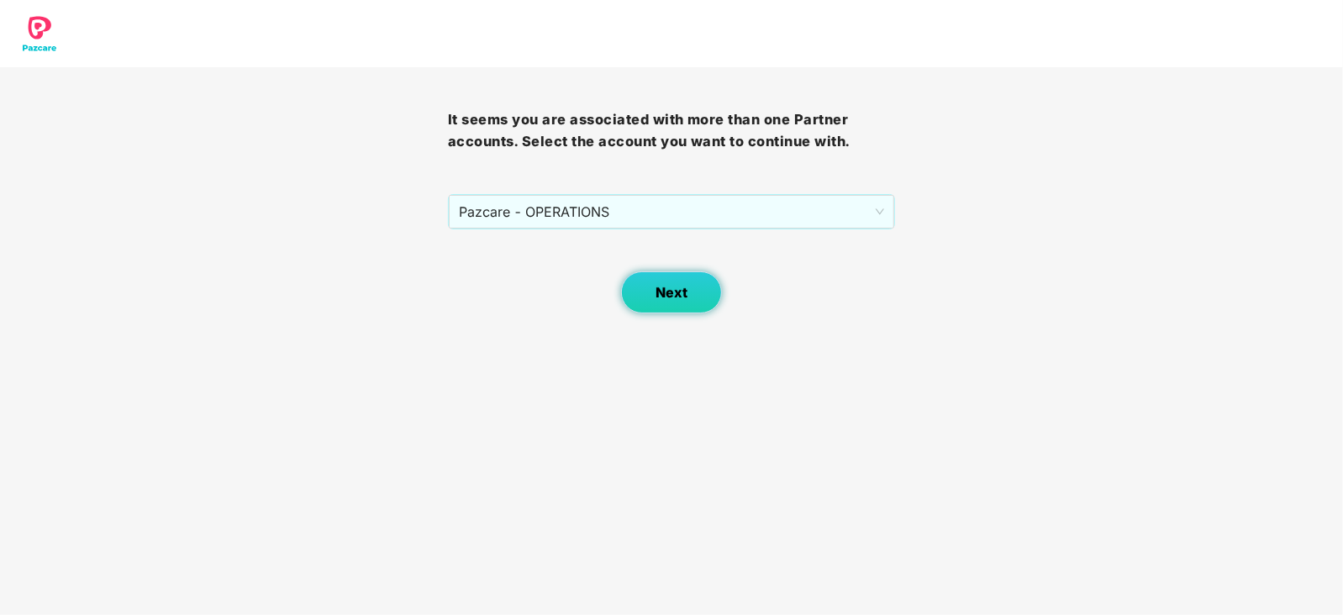
click at [639, 279] on button "Next" at bounding box center [671, 292] width 101 height 42
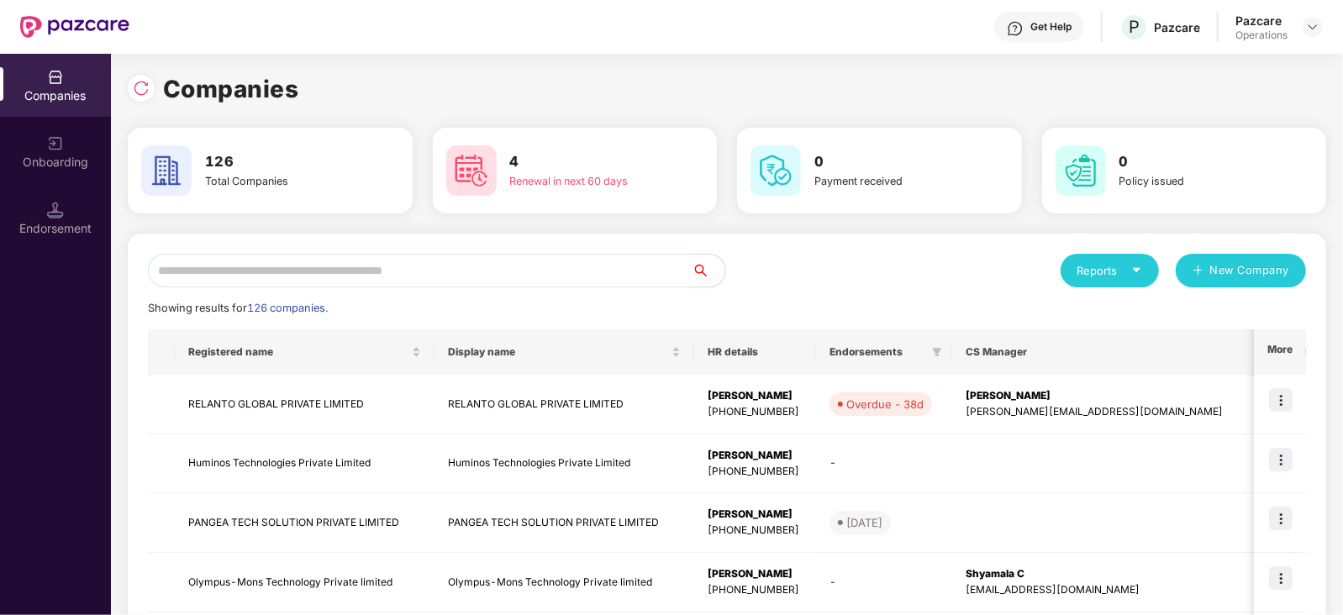
click at [338, 269] on input "text" at bounding box center [420, 271] width 544 height 34
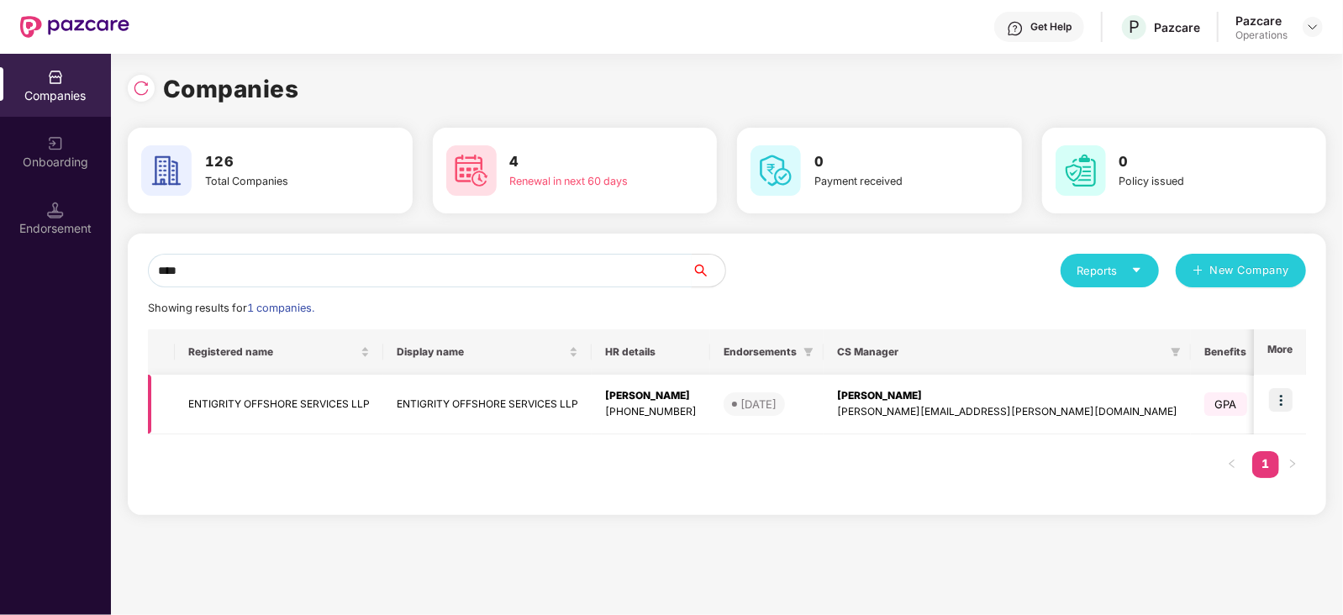
type input "****"
click at [1286, 401] on img at bounding box center [1281, 400] width 24 height 24
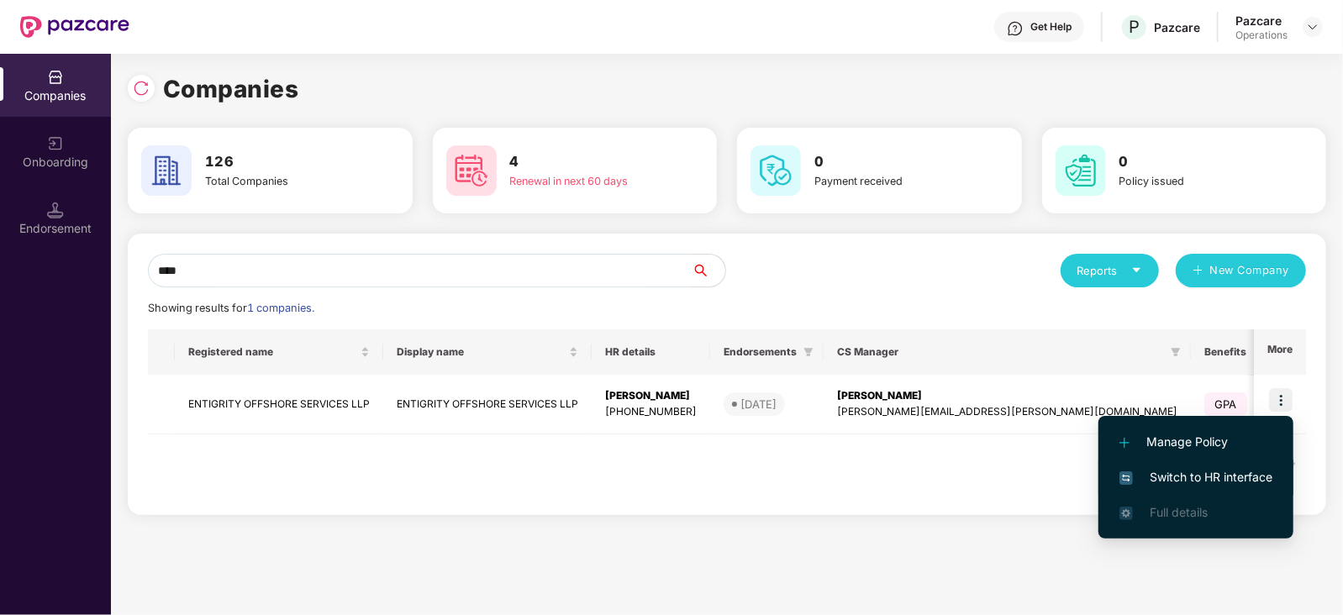
click at [1240, 478] on span "Switch to HR interface" at bounding box center [1195, 477] width 153 height 18
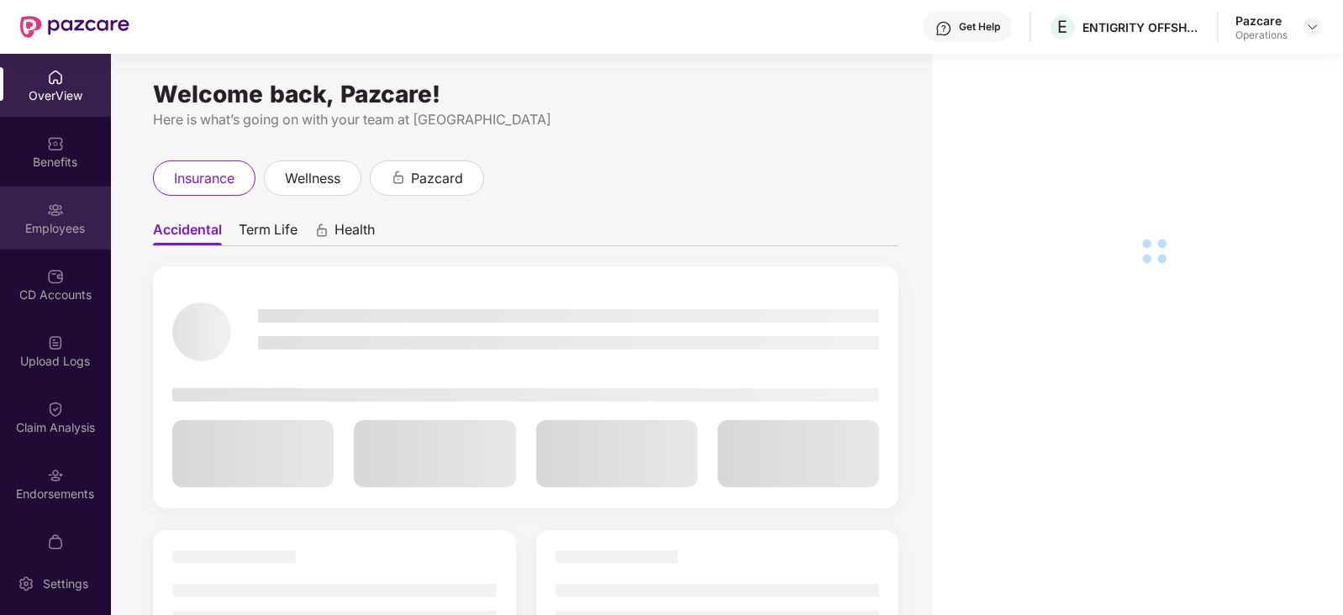
click at [50, 220] on div "Employees" at bounding box center [55, 228] width 111 height 17
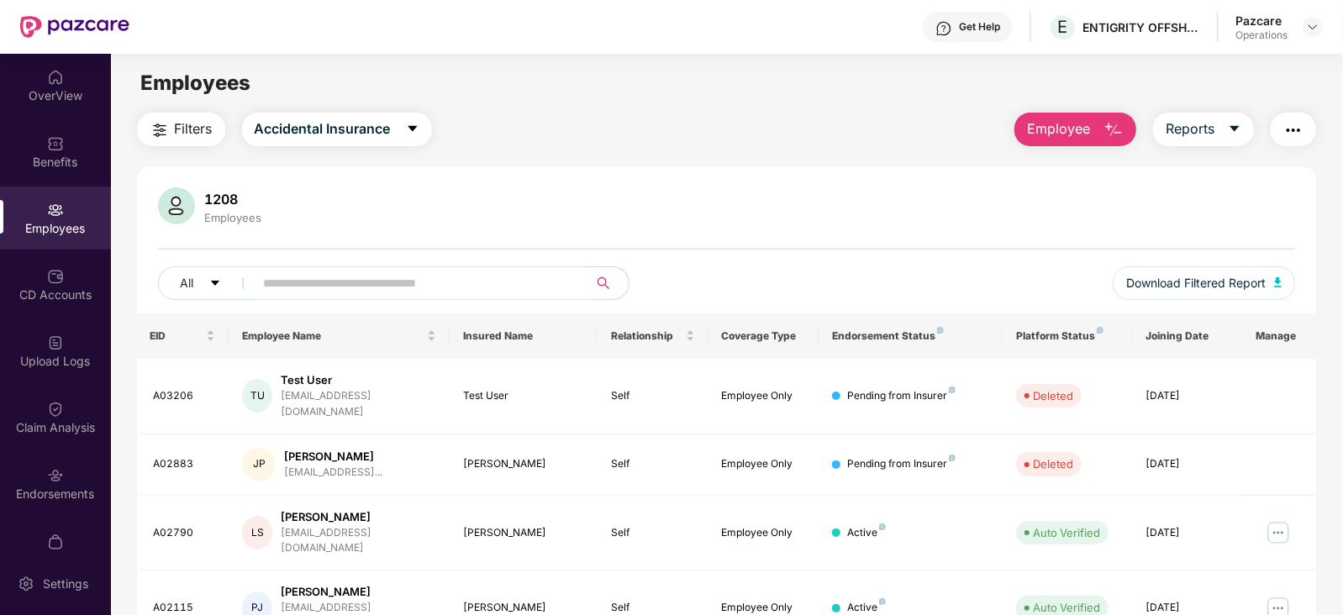
click at [164, 138] on img "button" at bounding box center [160, 130] width 20 height 20
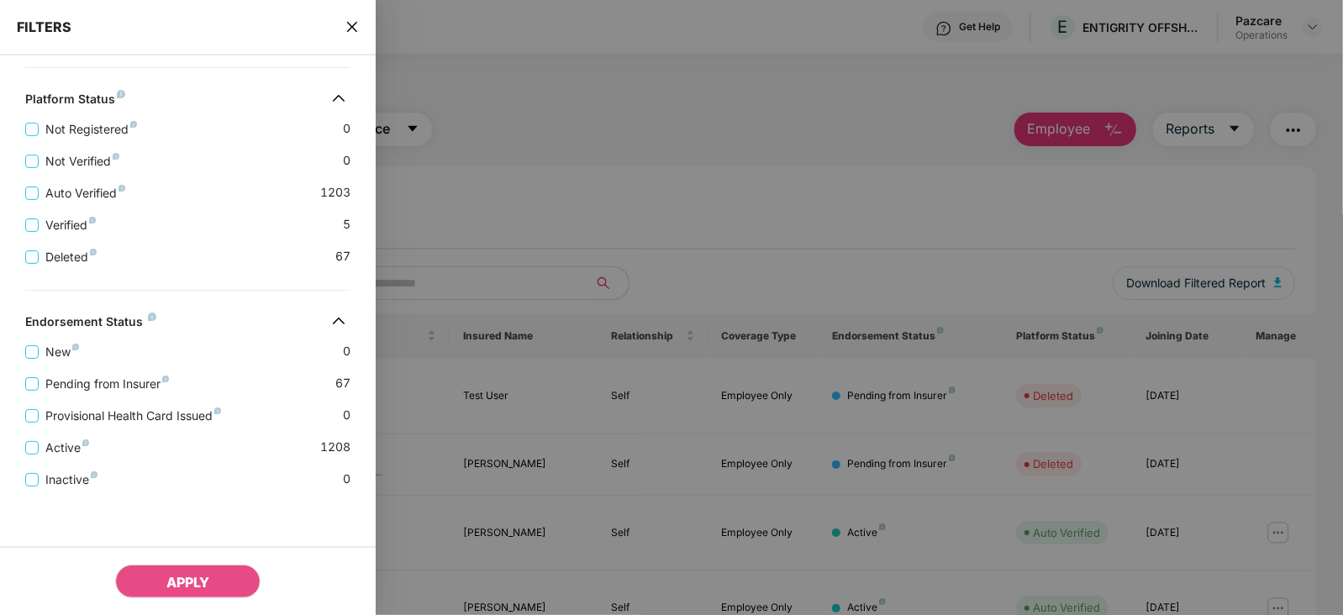
scroll to position [411, 0]
click at [114, 387] on span "Pending from Insurer" at bounding box center [107, 384] width 137 height 18
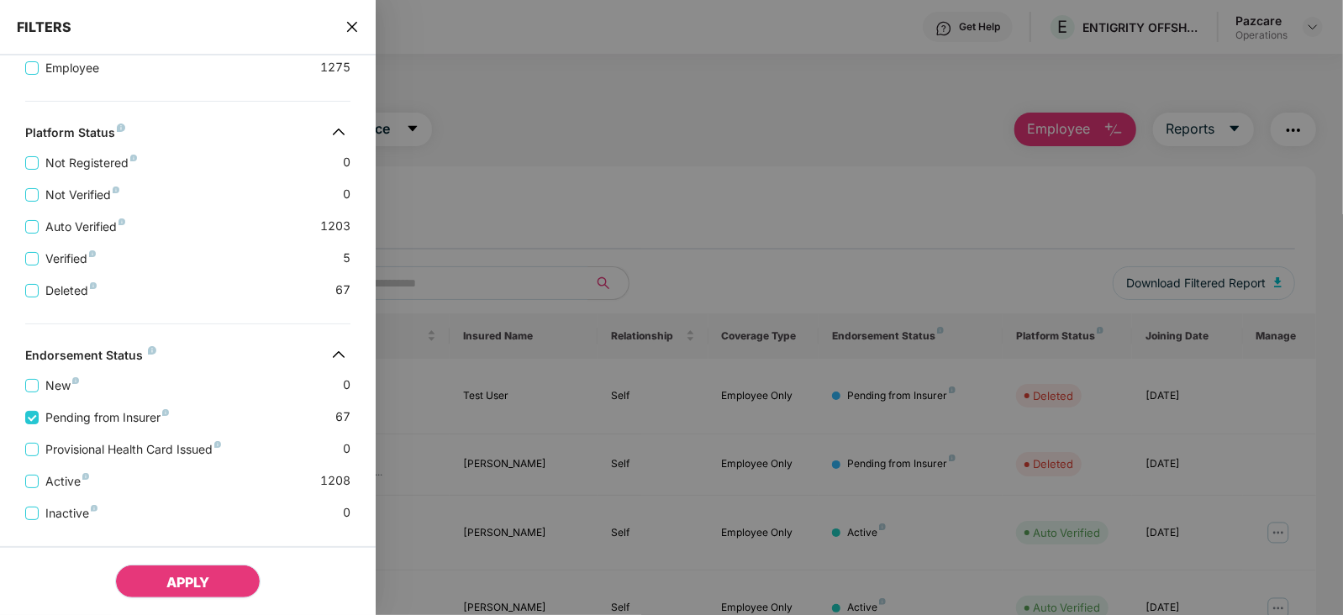
click at [174, 590] on span "APPLY" at bounding box center [187, 582] width 43 height 17
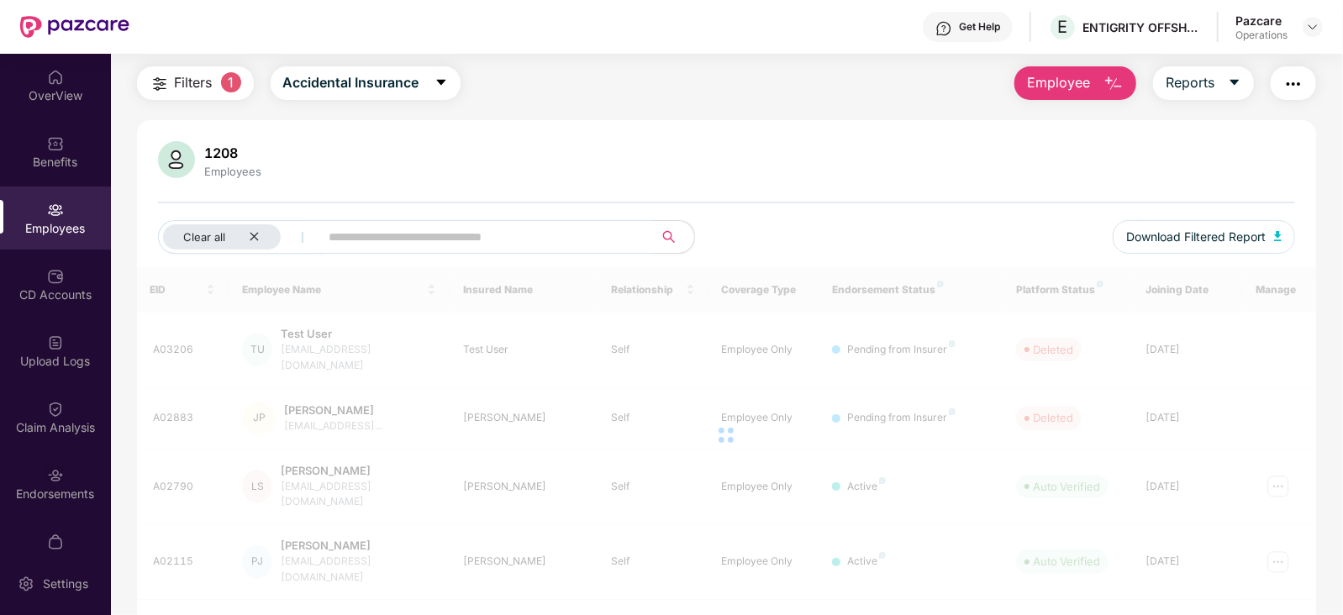
scroll to position [104, 0]
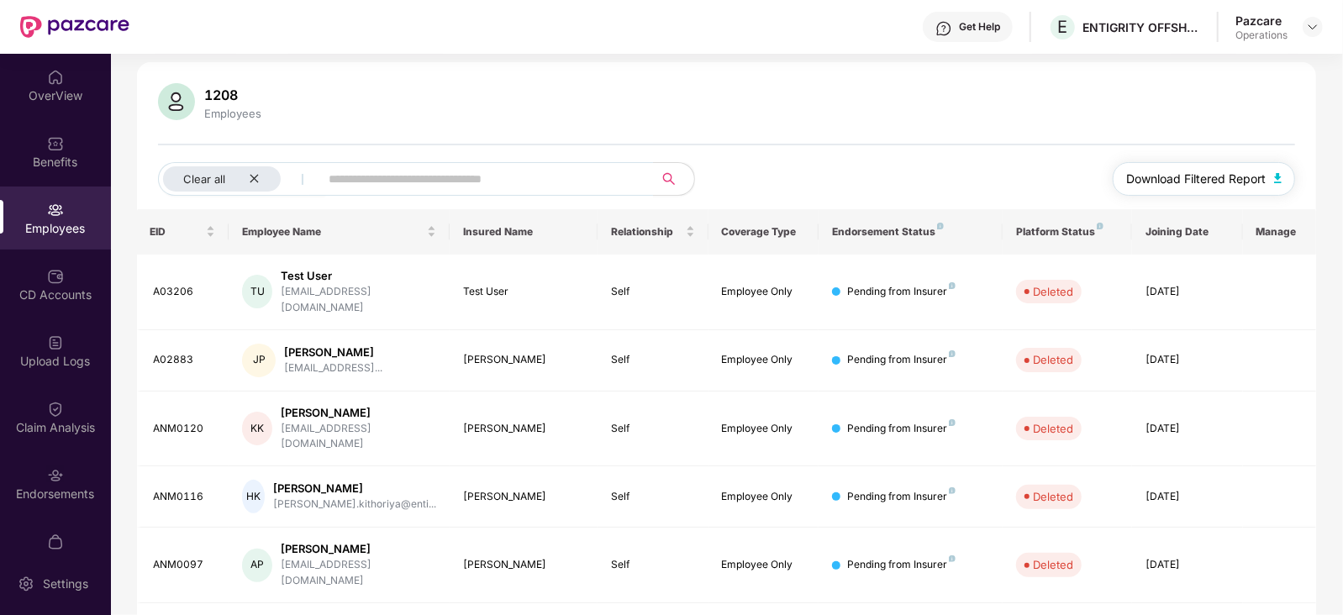
click at [1265, 186] on button "Download Filtered Report" at bounding box center [1204, 179] width 183 height 34
click at [1277, 171] on button "Download Filtered Report" at bounding box center [1204, 179] width 183 height 34
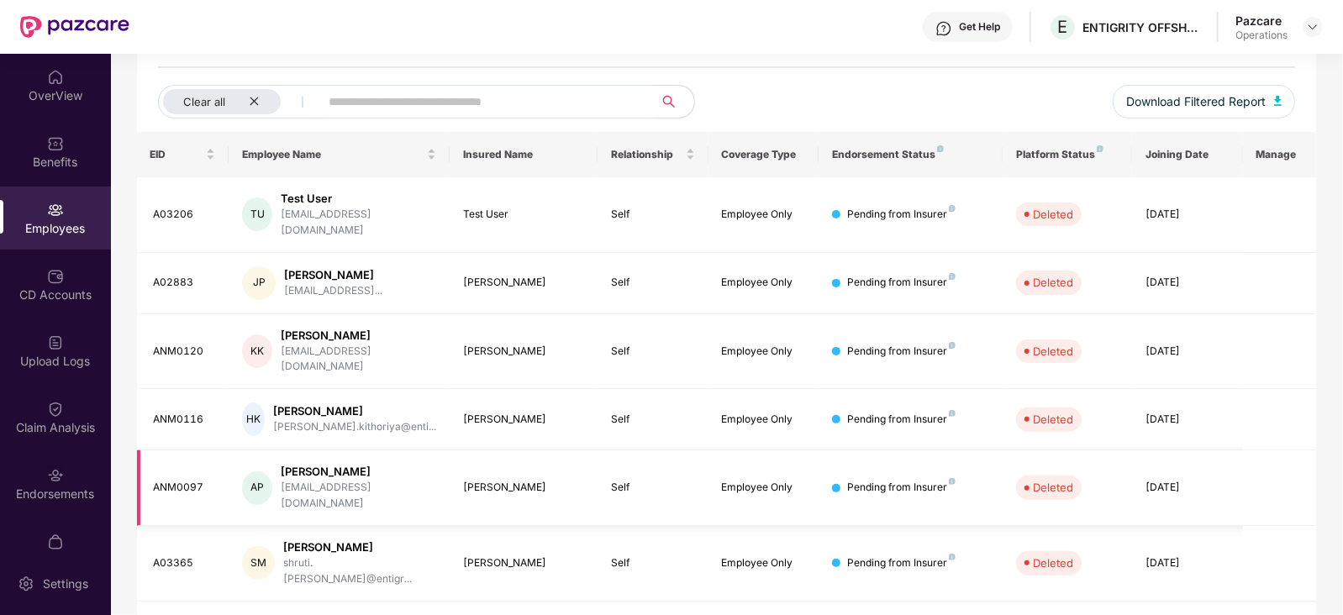
scroll to position [0, 0]
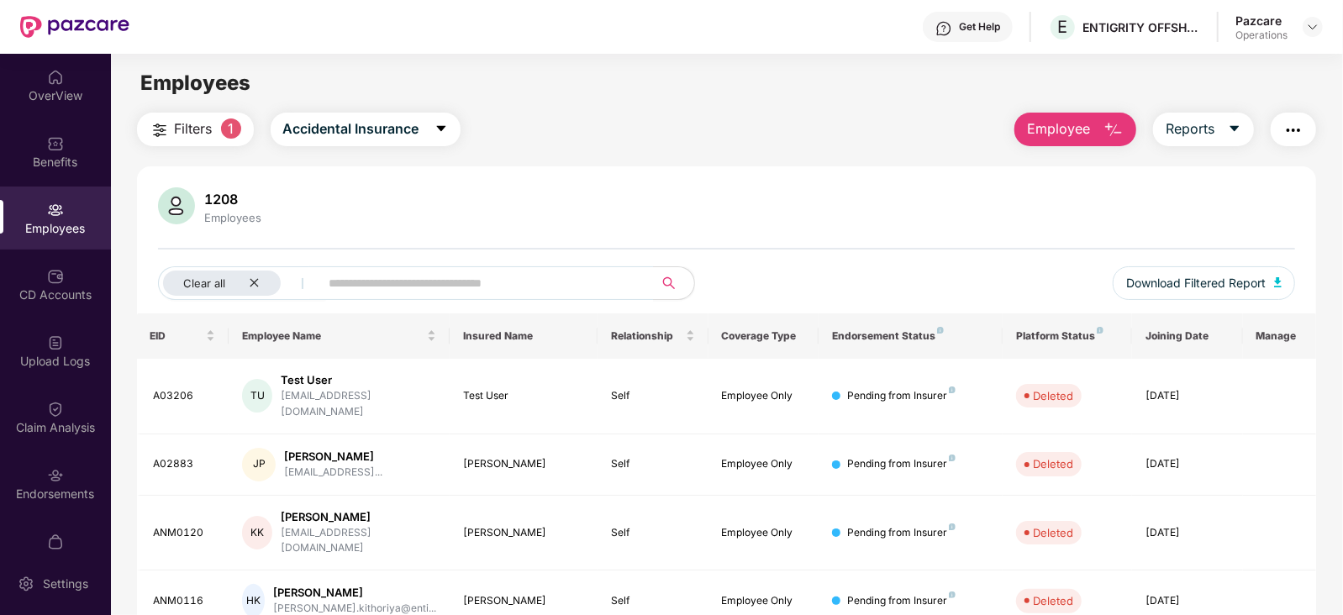
click at [1284, 134] on img "button" at bounding box center [1293, 130] width 20 height 20
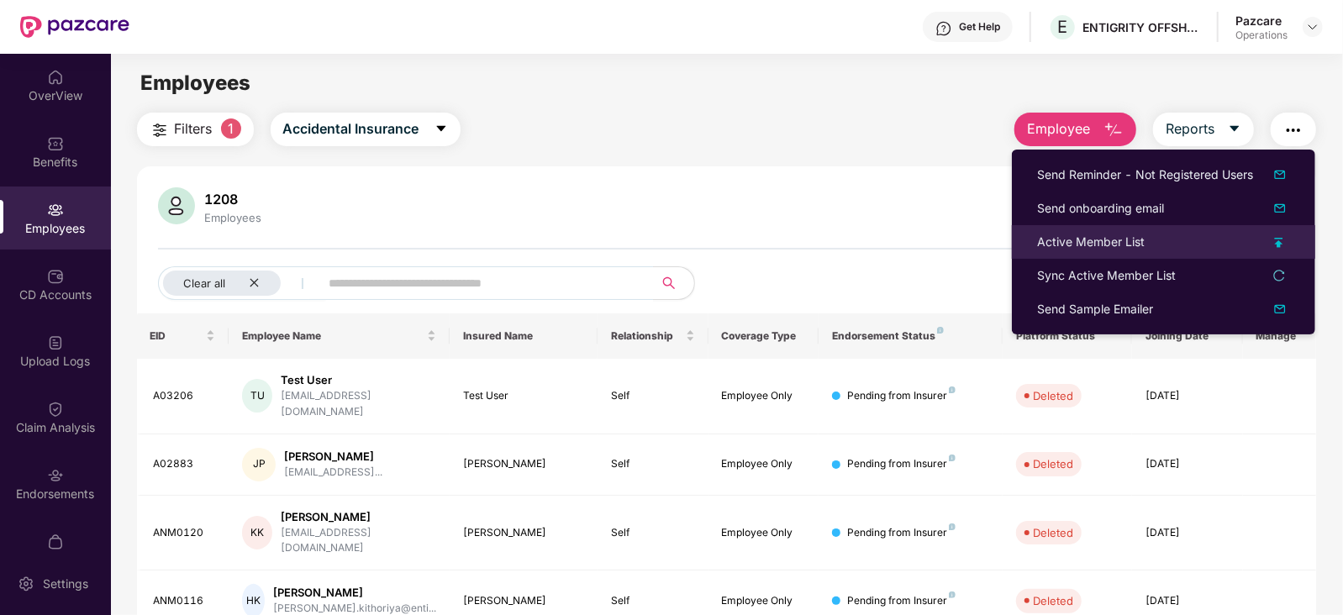
click at [1064, 245] on div "Active Member List" at bounding box center [1091, 242] width 108 height 18
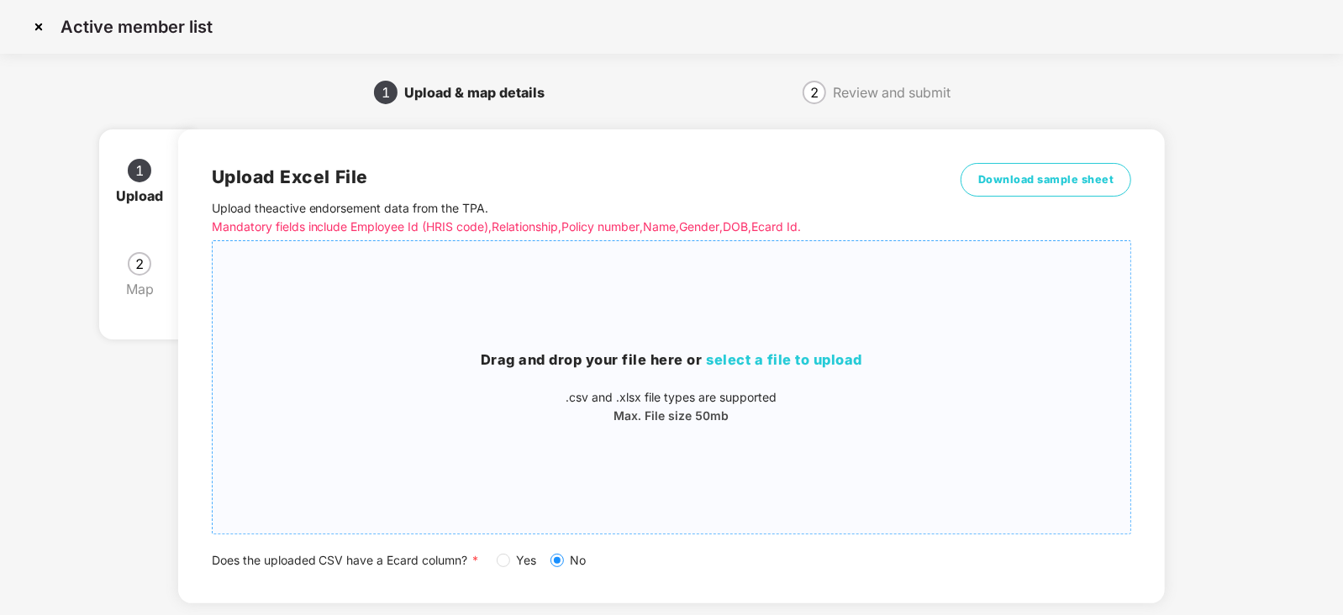
click at [738, 374] on div "Drag and drop your file here or select a file to upload .csv and .xlsx file typ…" at bounding box center [672, 388] width 918 height 76
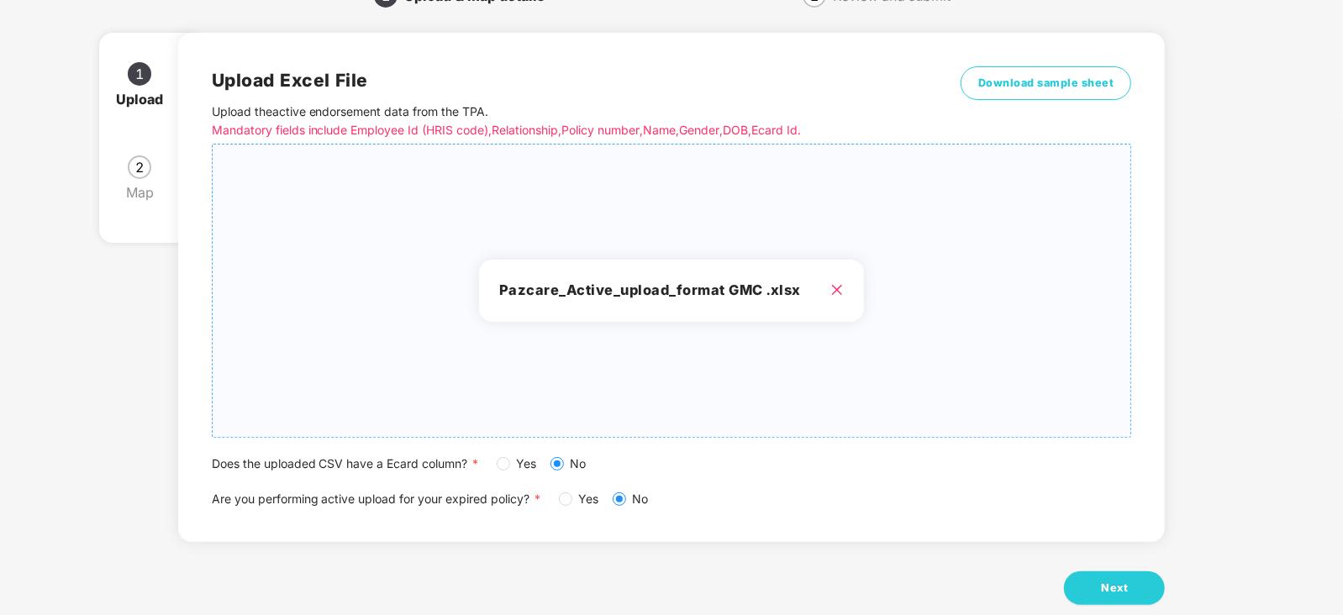
scroll to position [129, 0]
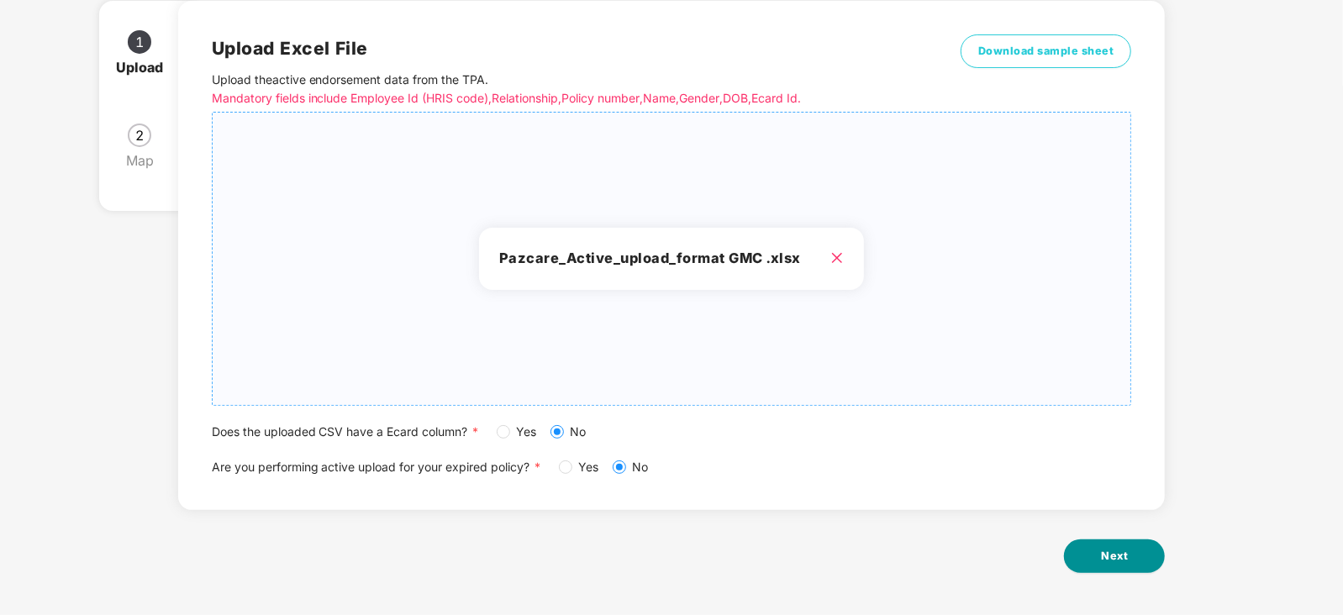
click at [1131, 552] on button "Next" at bounding box center [1114, 556] width 101 height 34
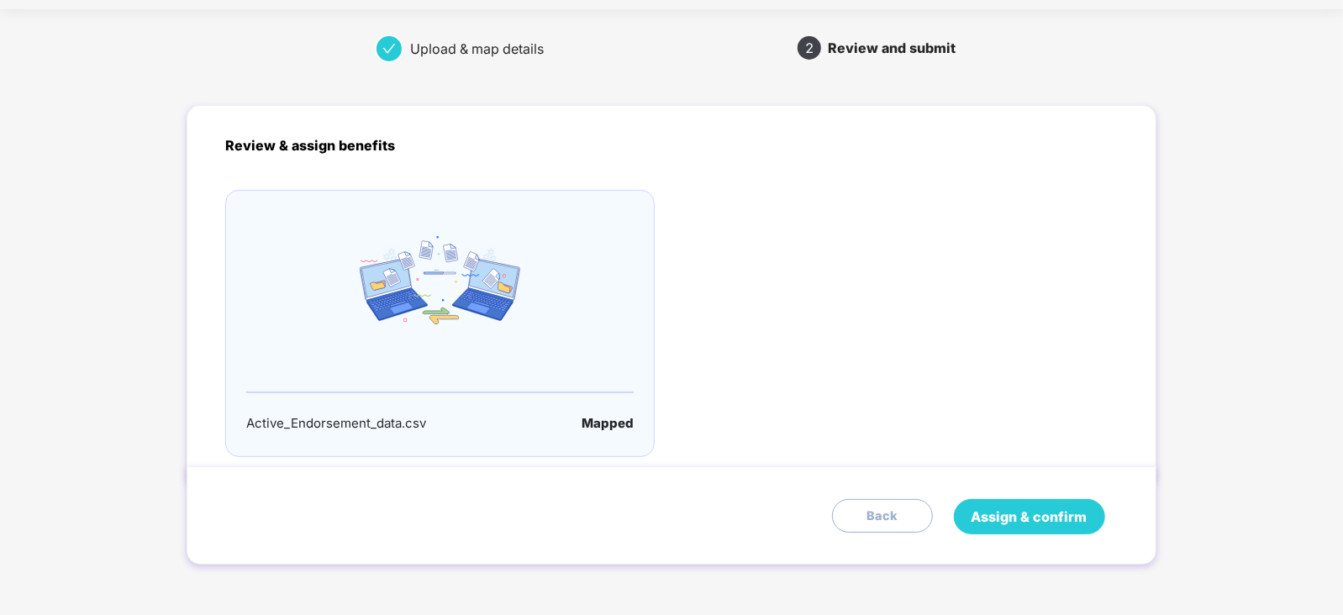
scroll to position [0, 0]
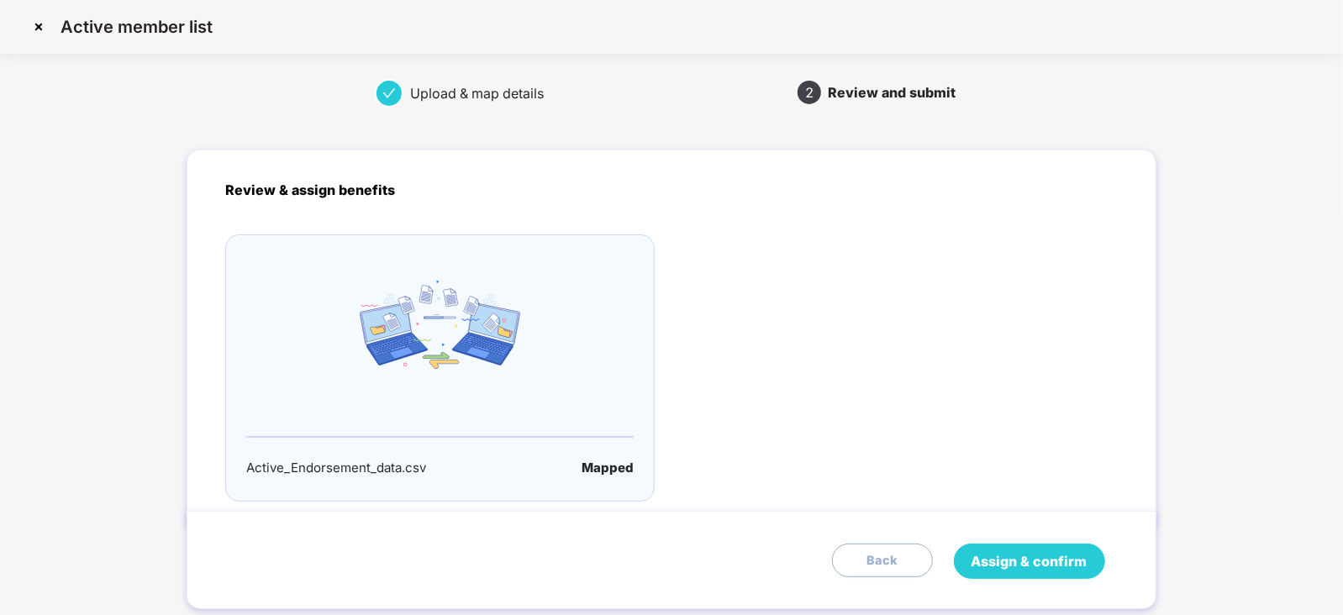
click at [1042, 555] on span "Assign & confirm" at bounding box center [1029, 561] width 116 height 21
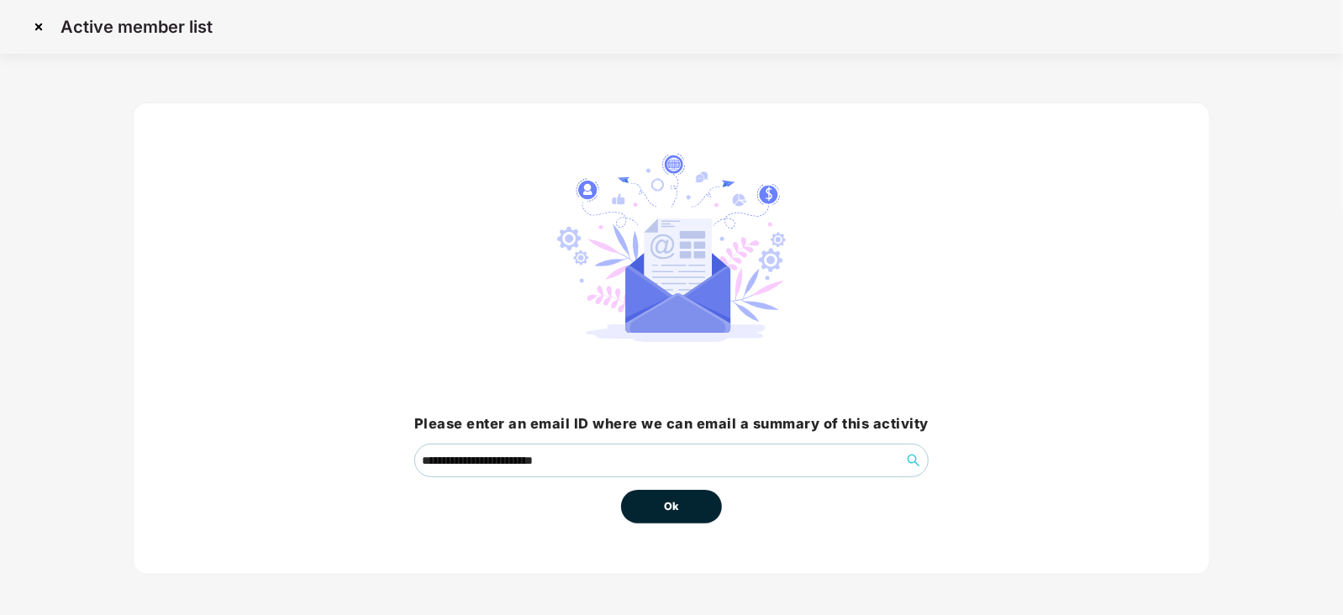
click at [682, 495] on button "Ok" at bounding box center [671, 507] width 101 height 34
click at [668, 501] on span "Ok" at bounding box center [671, 506] width 15 height 17
click at [668, 504] on span "Ok" at bounding box center [671, 506] width 15 height 17
click at [671, 503] on span "Ok" at bounding box center [671, 506] width 15 height 17
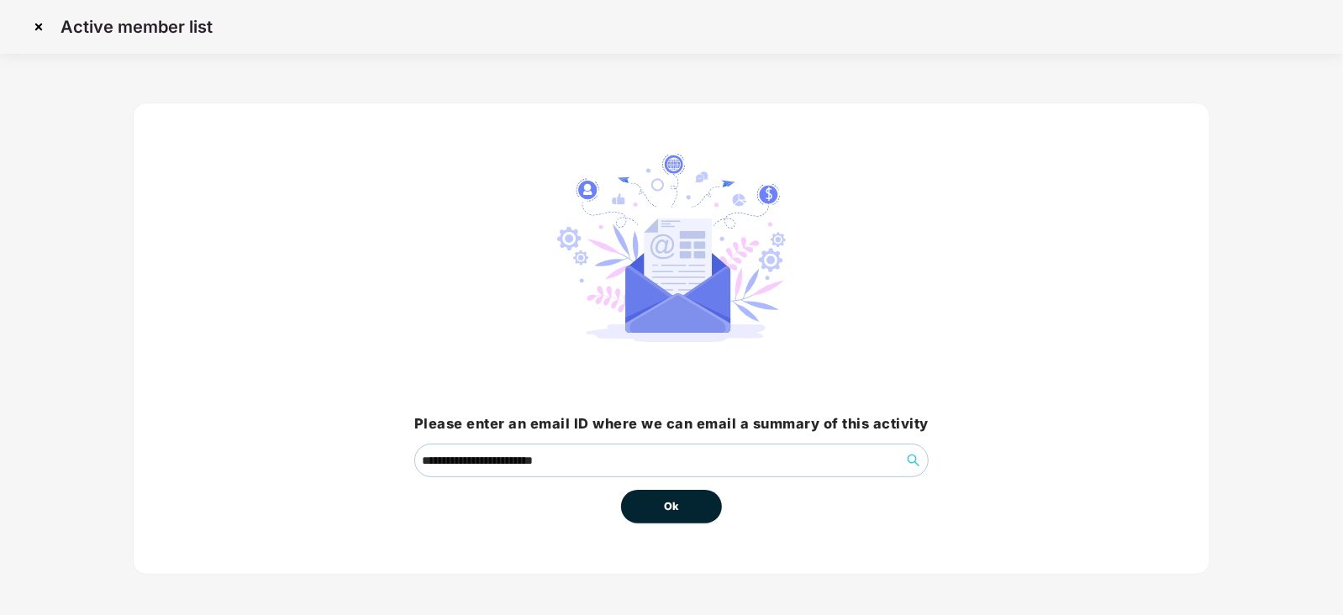
click at [676, 504] on span "Ok" at bounding box center [671, 506] width 15 height 17
click at [681, 501] on button "Ok" at bounding box center [671, 507] width 101 height 34
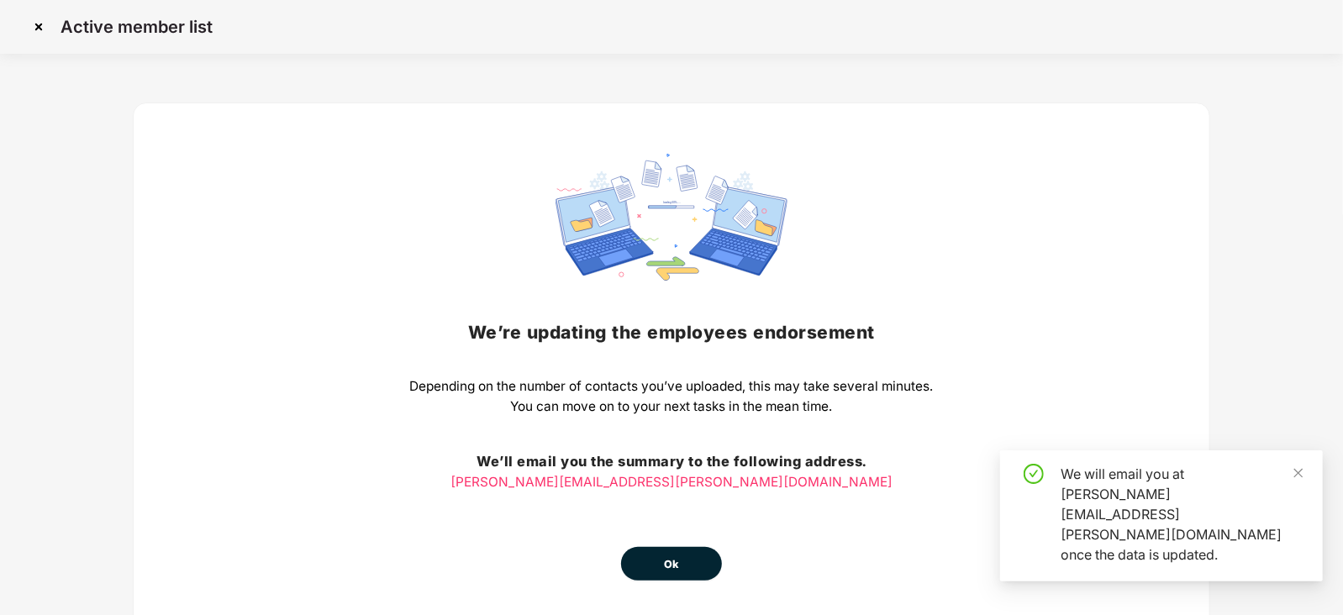
click at [674, 554] on button "Ok" at bounding box center [671, 564] width 101 height 34
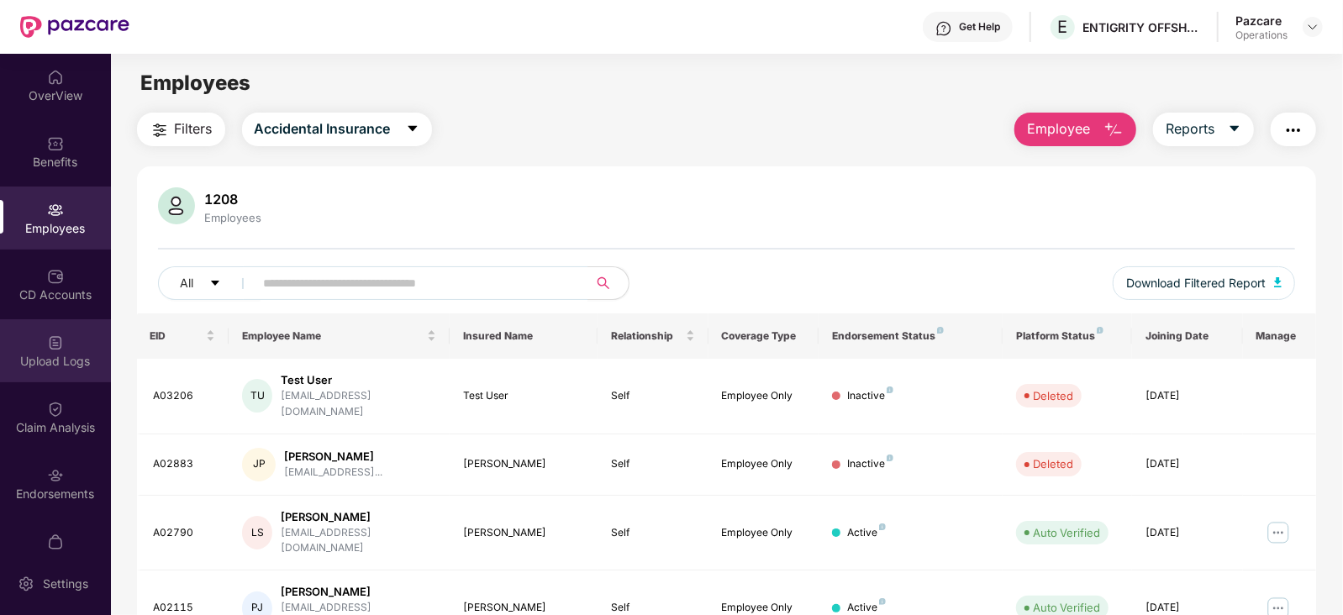
click at [60, 361] on div "Upload Logs" at bounding box center [55, 361] width 111 height 17
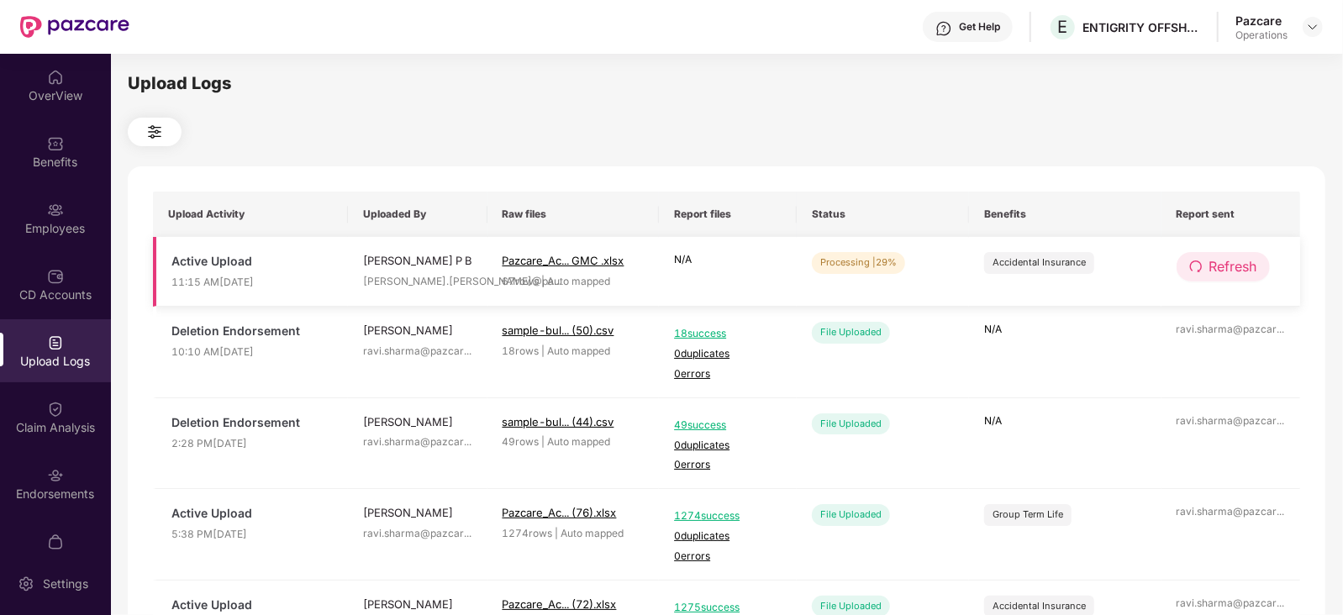
click at [1212, 268] on span "Refresh" at bounding box center [1233, 266] width 48 height 21
click at [1212, 268] on span "Refresh" at bounding box center [1234, 266] width 48 height 21
click at [1209, 266] on span "Refresh" at bounding box center [1233, 266] width 48 height 21
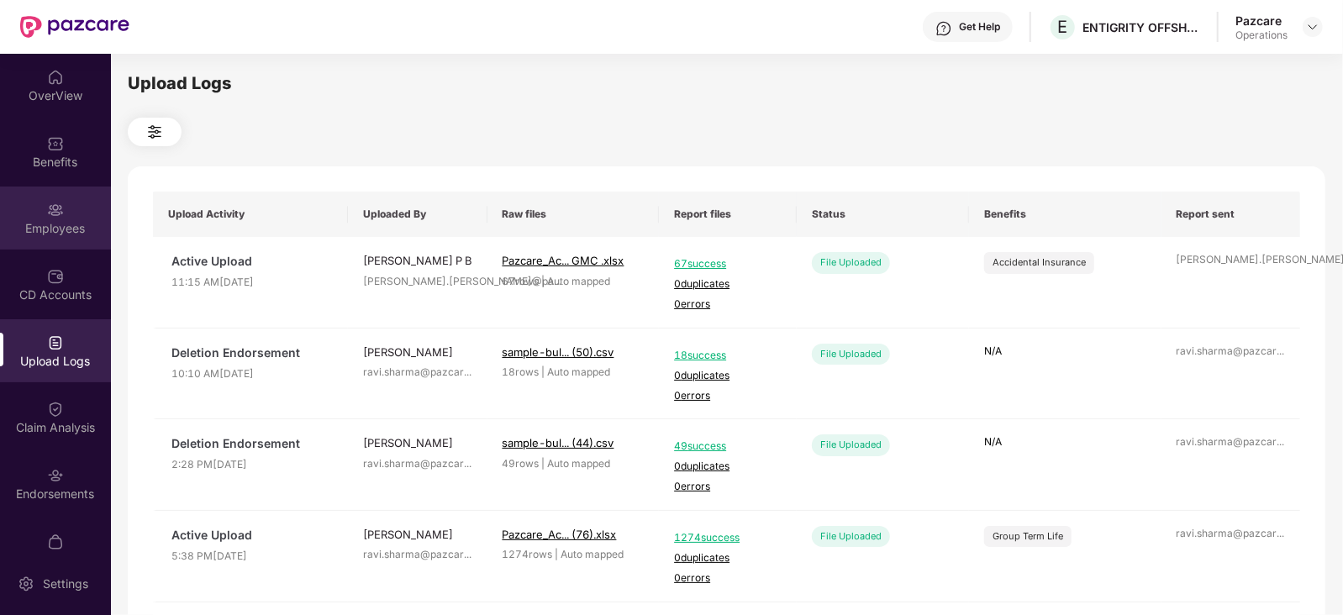
click at [71, 218] on div "Employees" at bounding box center [55, 218] width 111 height 63
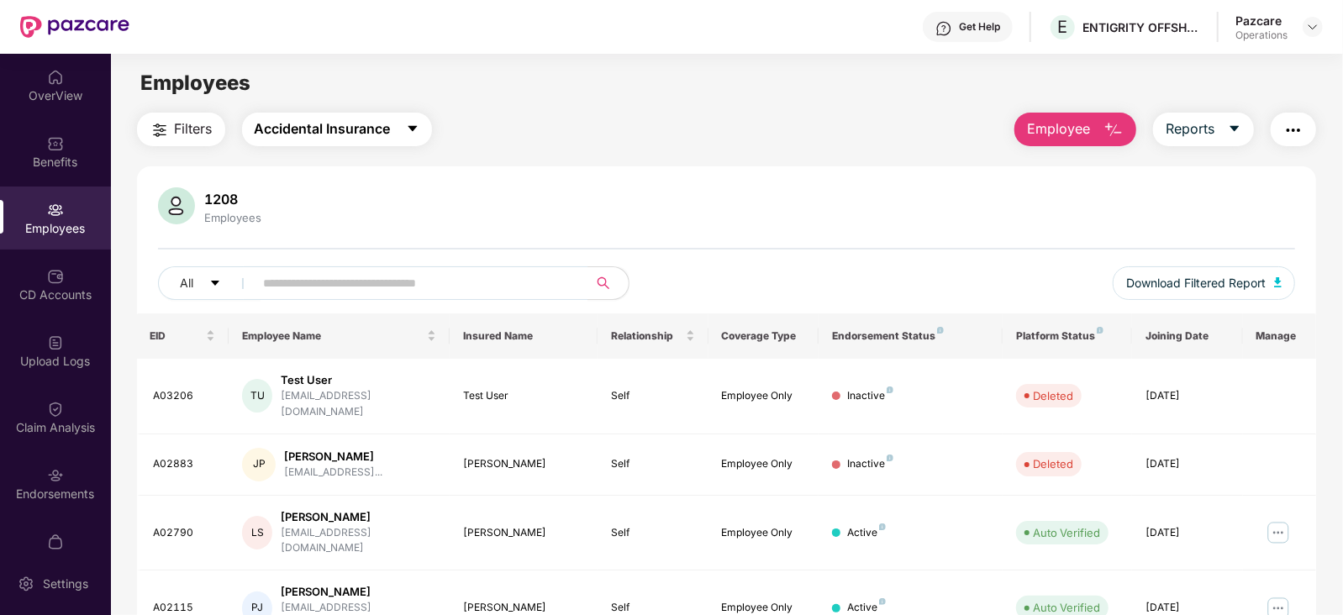
click at [352, 124] on span "Accidental Insurance" at bounding box center [323, 128] width 136 height 21
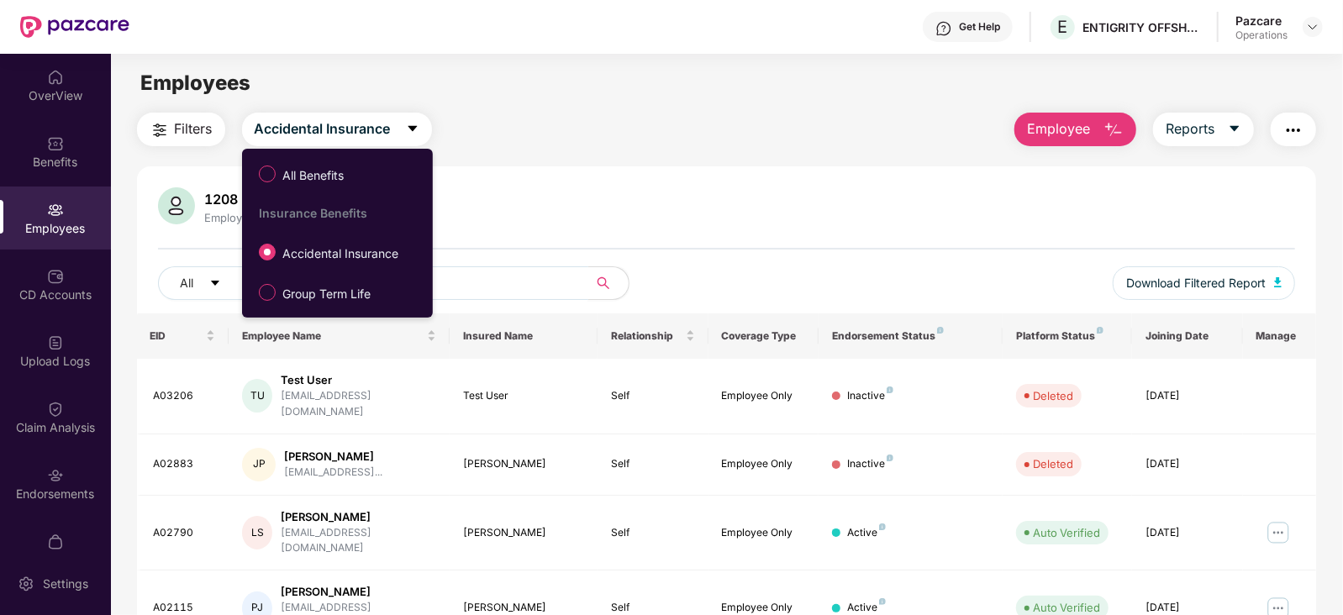
click at [325, 288] on span "Group Term Life" at bounding box center [327, 294] width 102 height 18
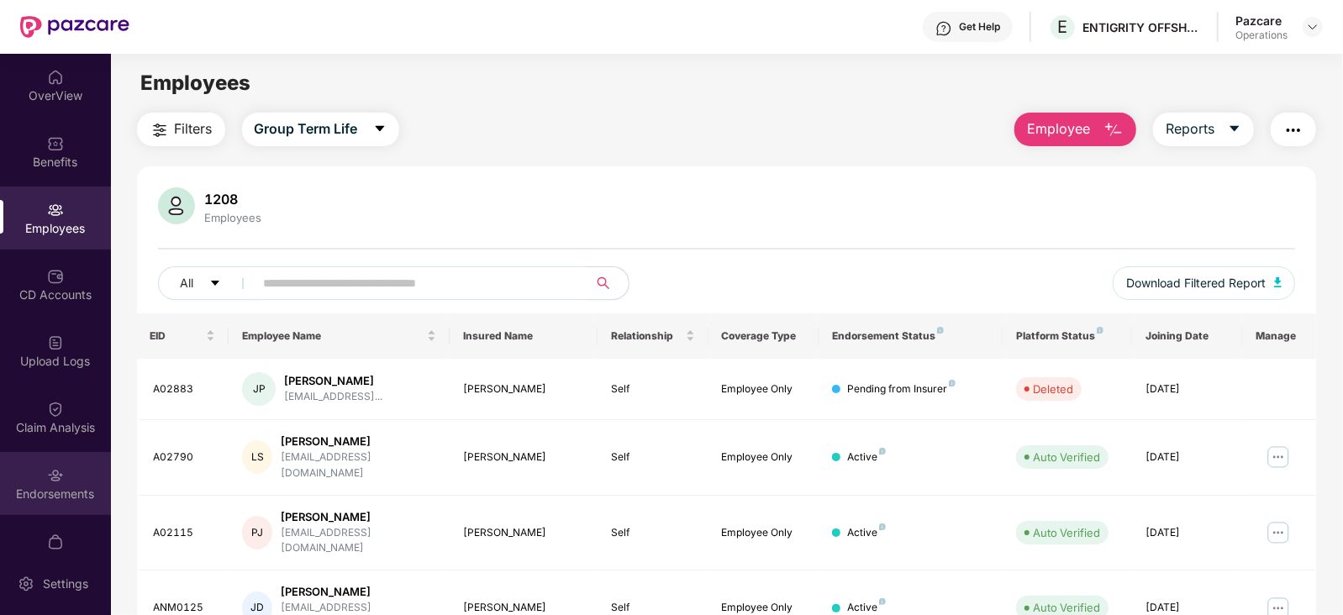
click at [78, 472] on div "Endorsements" at bounding box center [55, 483] width 111 height 63
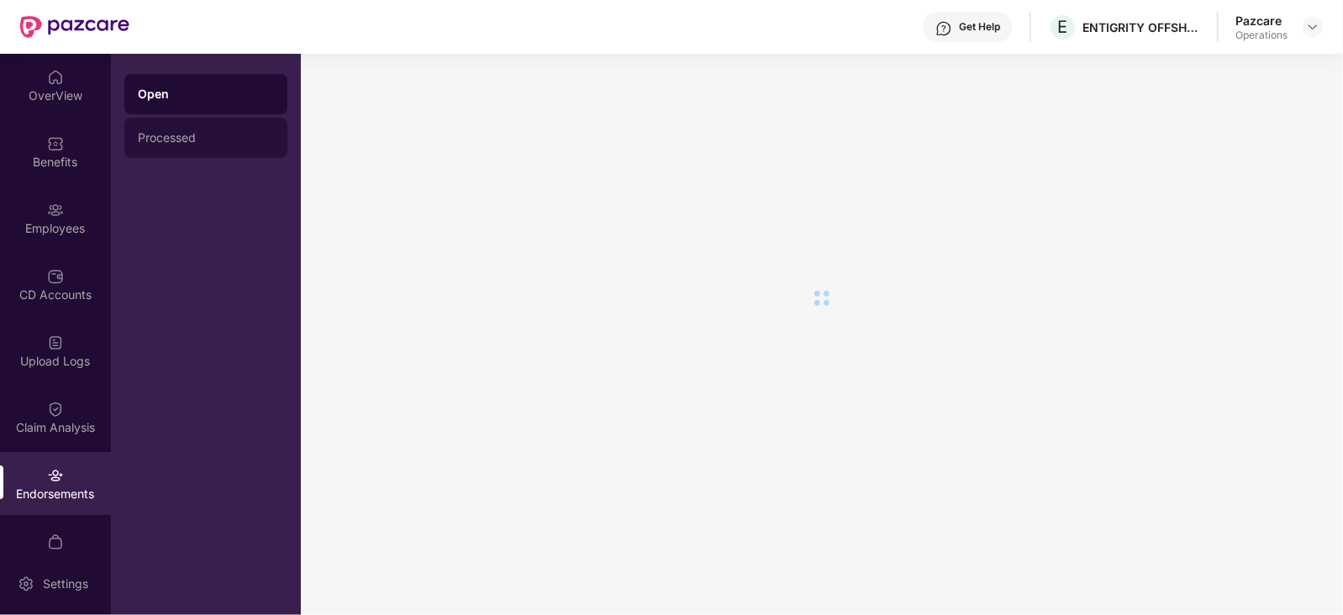
click at [210, 138] on div "Processed" at bounding box center [206, 137] width 136 height 13
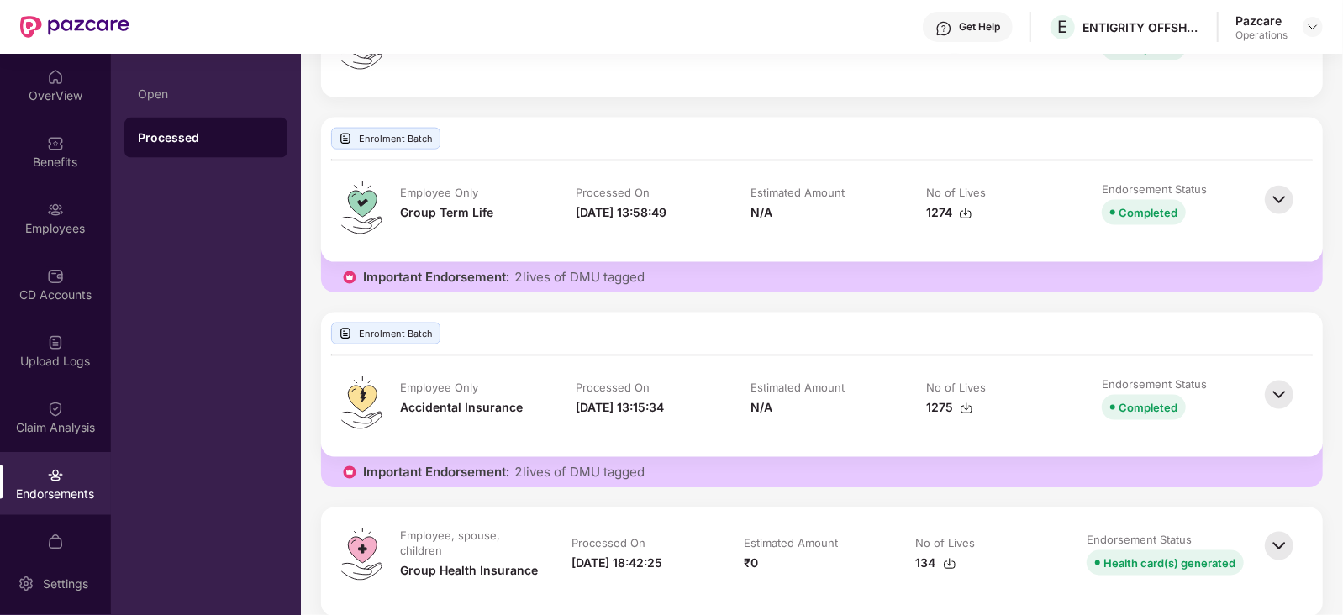
scroll to position [1680, 0]
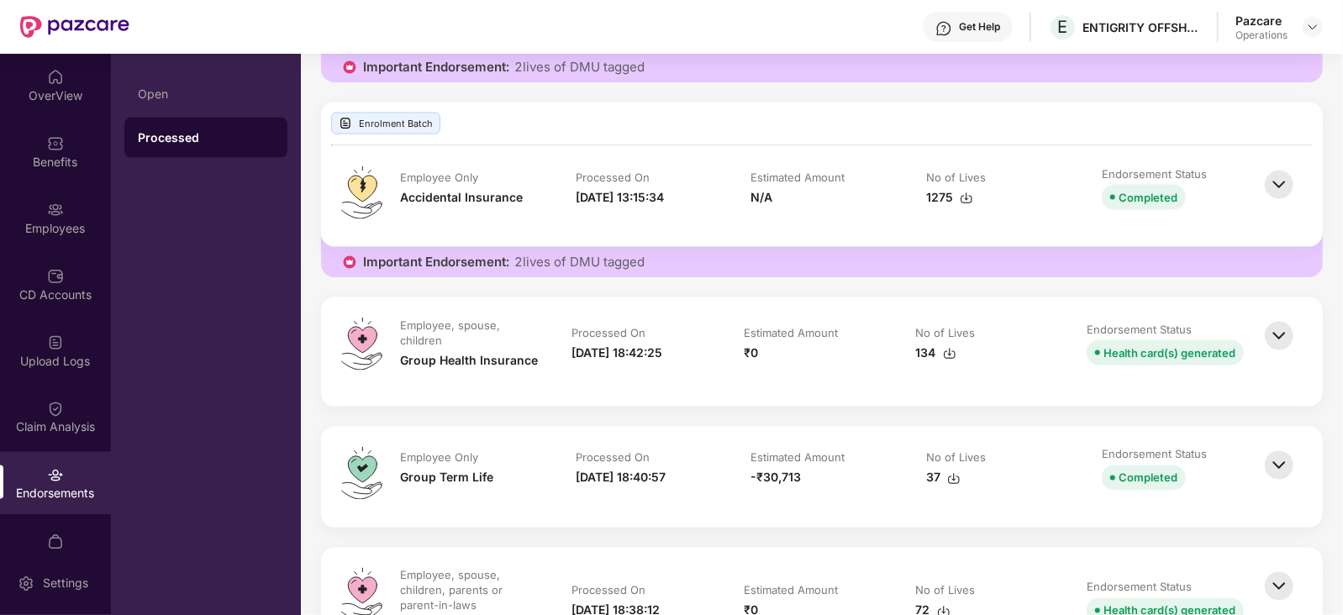
click at [1276, 337] on img at bounding box center [1278, 336] width 37 height 37
drag, startPoint x: 1256, startPoint y: 178, endPoint x: 1268, endPoint y: 181, distance: 12.0
click at [1268, 181] on div "Employee Only Accidental Insurance Processed On [DATE] 13:15:34 Estimated Amoun…" at bounding box center [821, 196] width 961 height 60
click at [1272, 181] on img at bounding box center [1278, 184] width 37 height 37
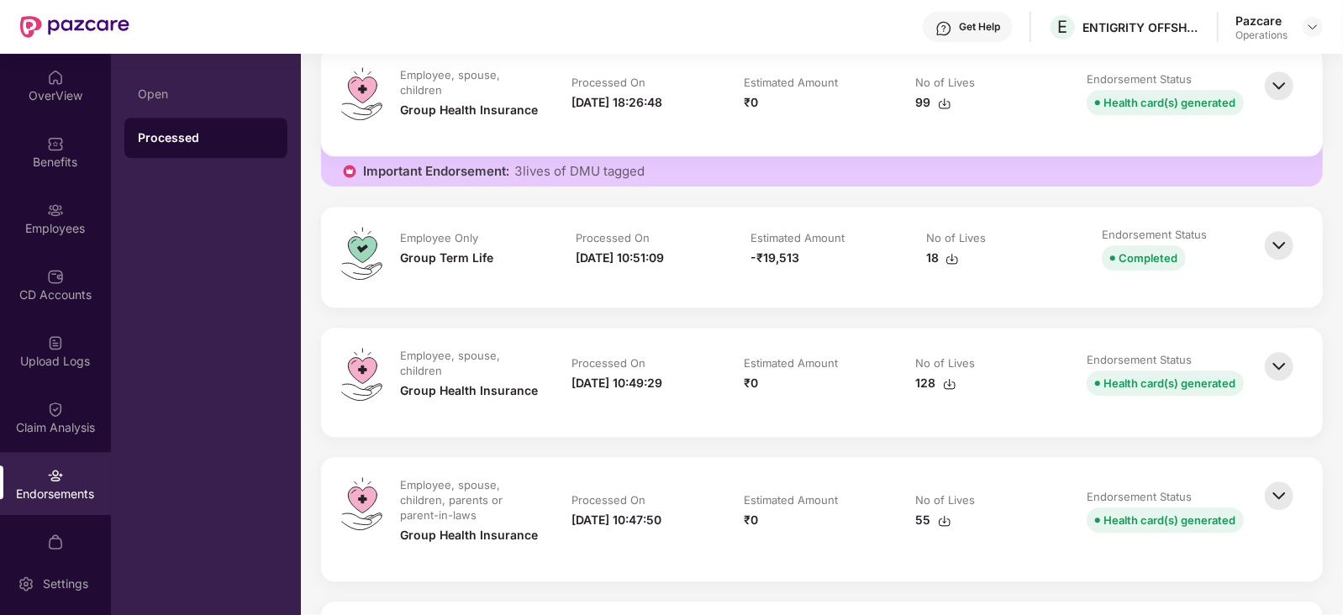
scroll to position [3045, 0]
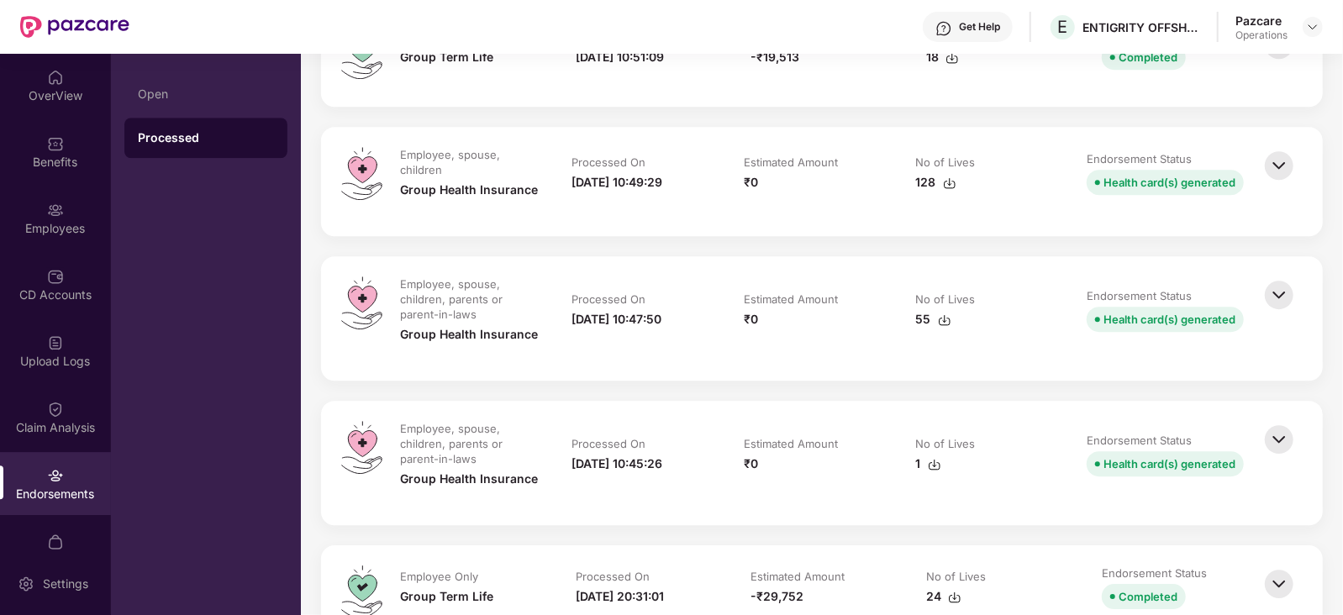
click at [1276, 444] on img at bounding box center [1278, 439] width 37 height 37
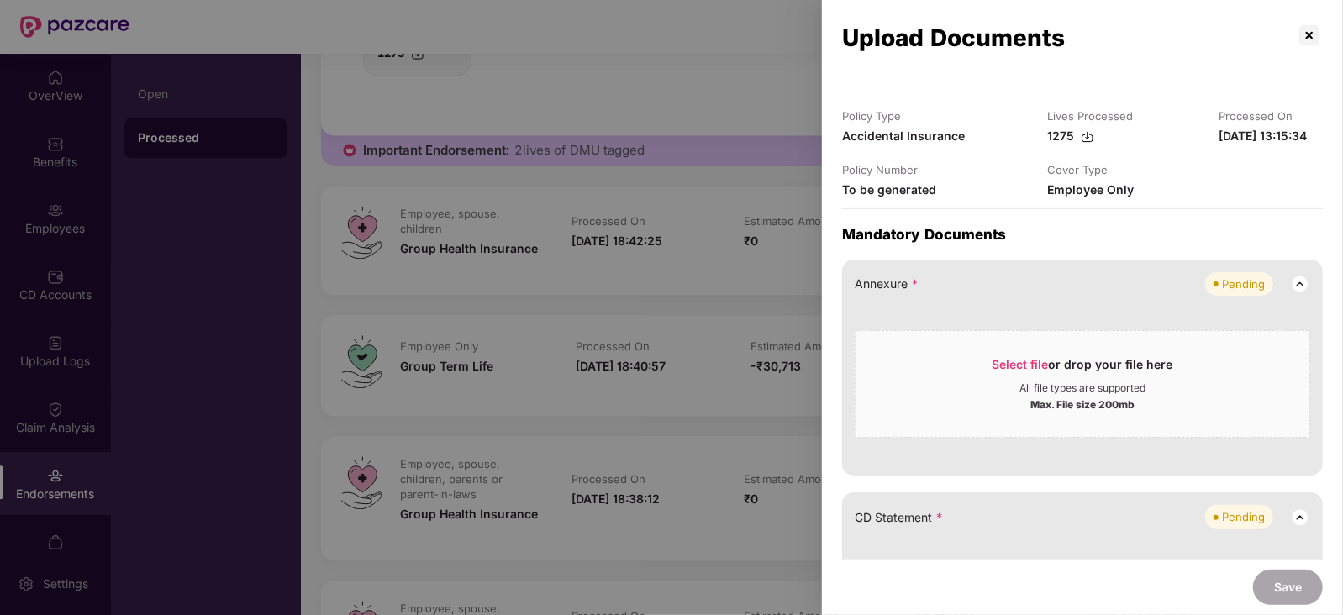
scroll to position [1680, 0]
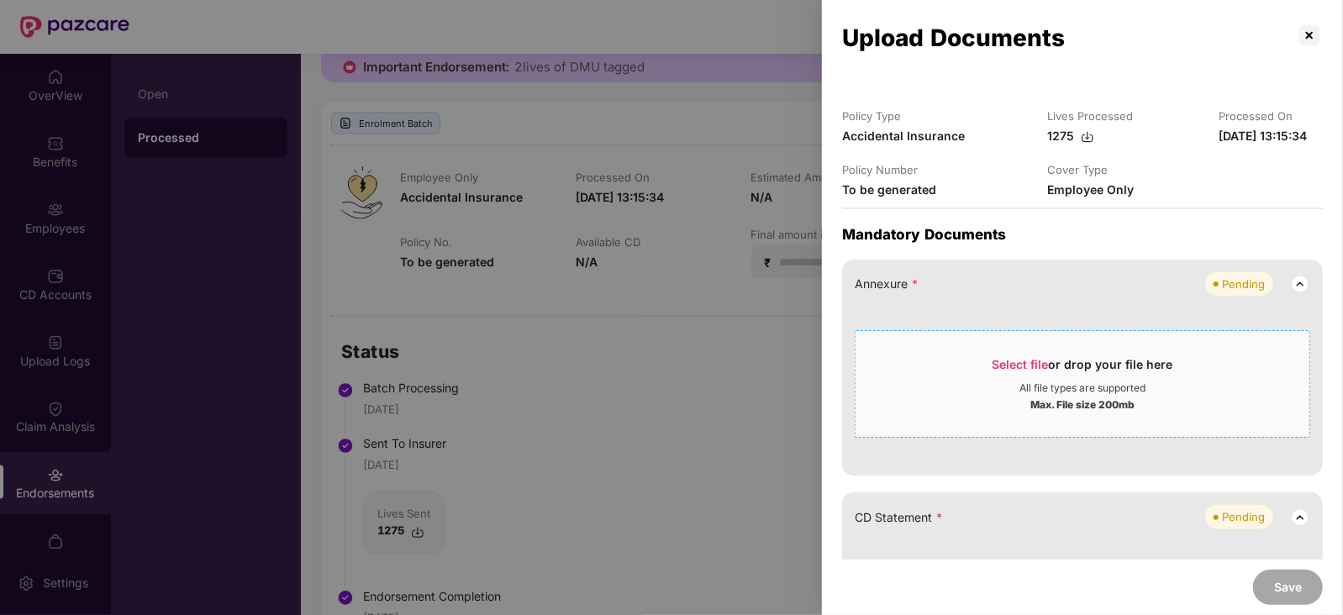
click at [1017, 355] on span "Select file or drop your file here All file types are supported Max. File size …" at bounding box center [1082, 384] width 454 height 81
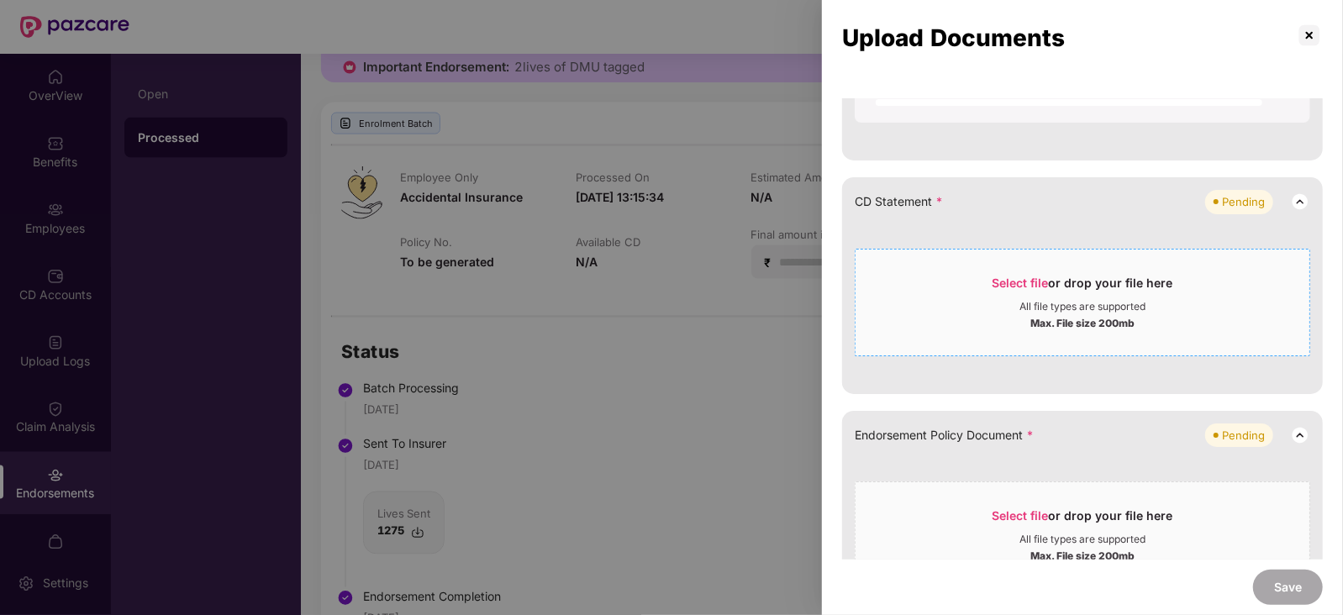
scroll to position [525, 0]
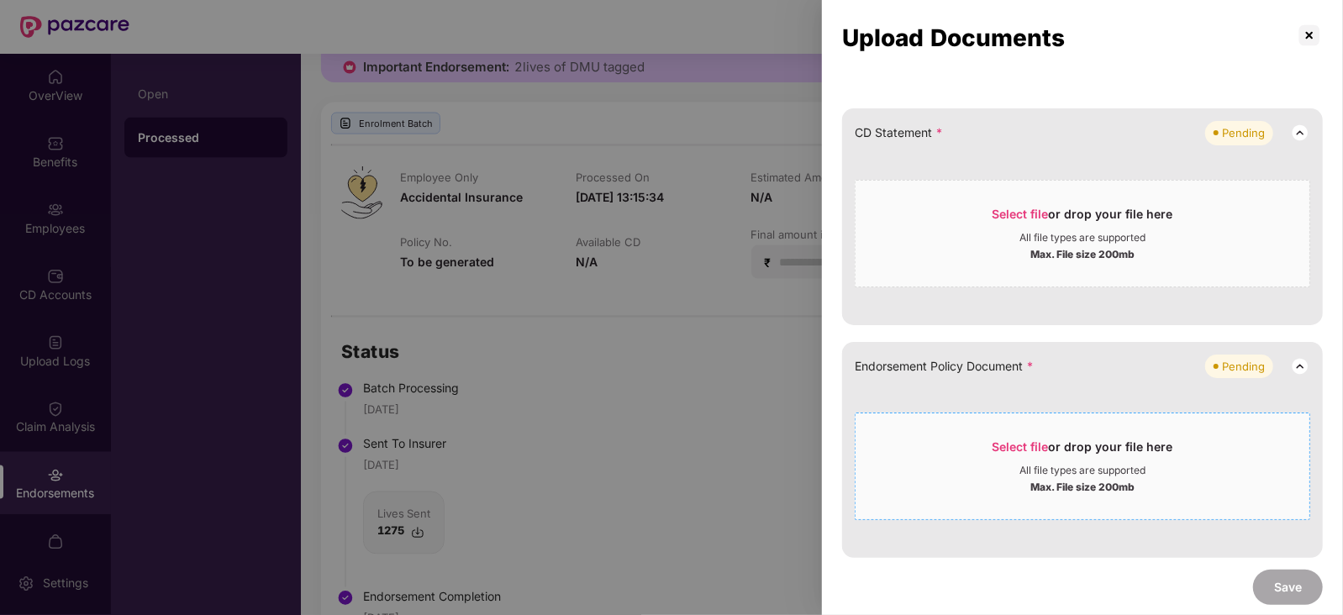
click at [1022, 447] on span "Select file" at bounding box center [1020, 446] width 56 height 14
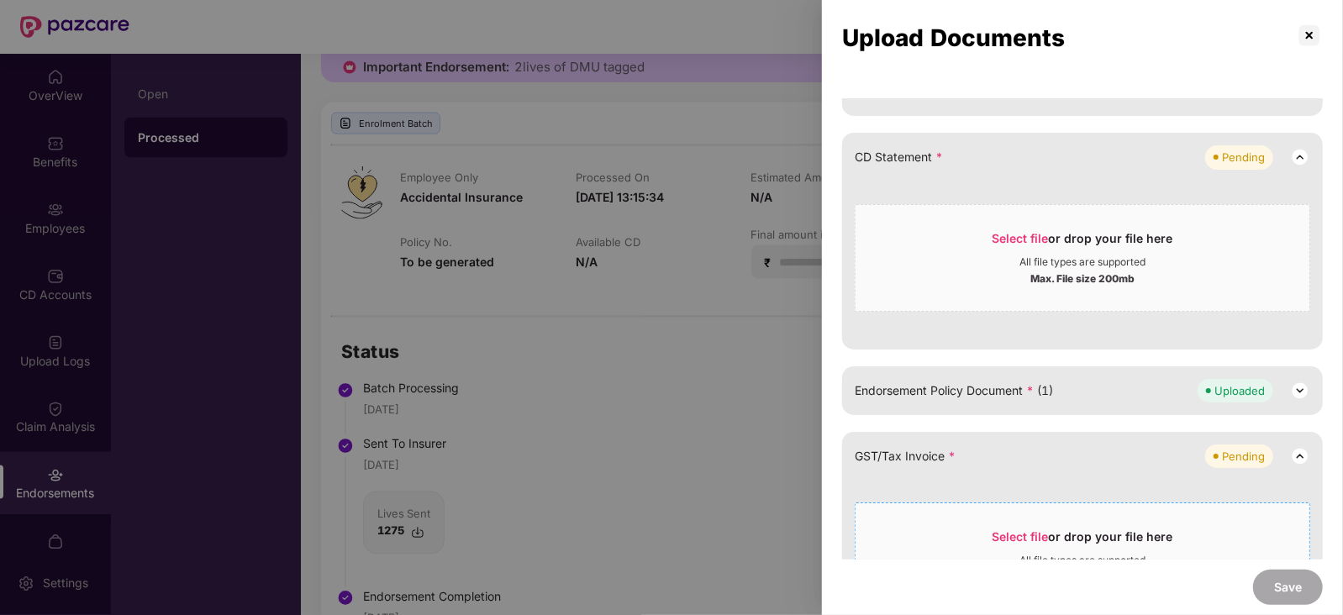
scroll to position [407, 0]
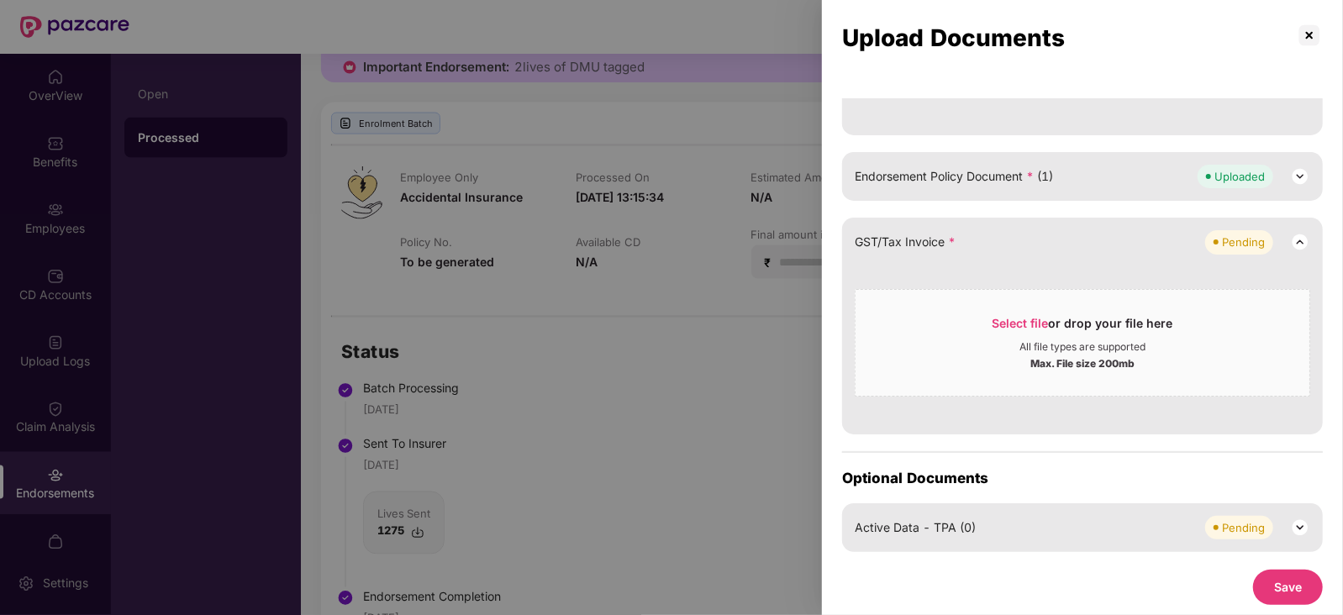
click at [1275, 590] on button "Save" at bounding box center [1288, 587] width 70 height 35
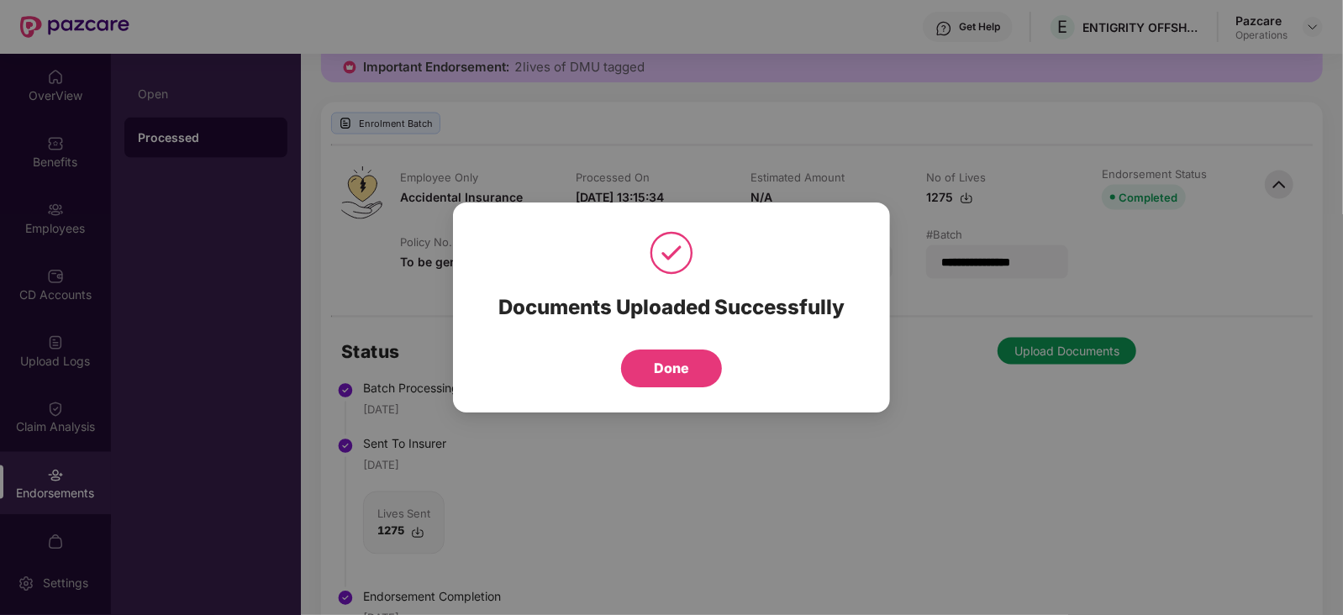
click at [672, 360] on button "Done" at bounding box center [671, 369] width 101 height 38
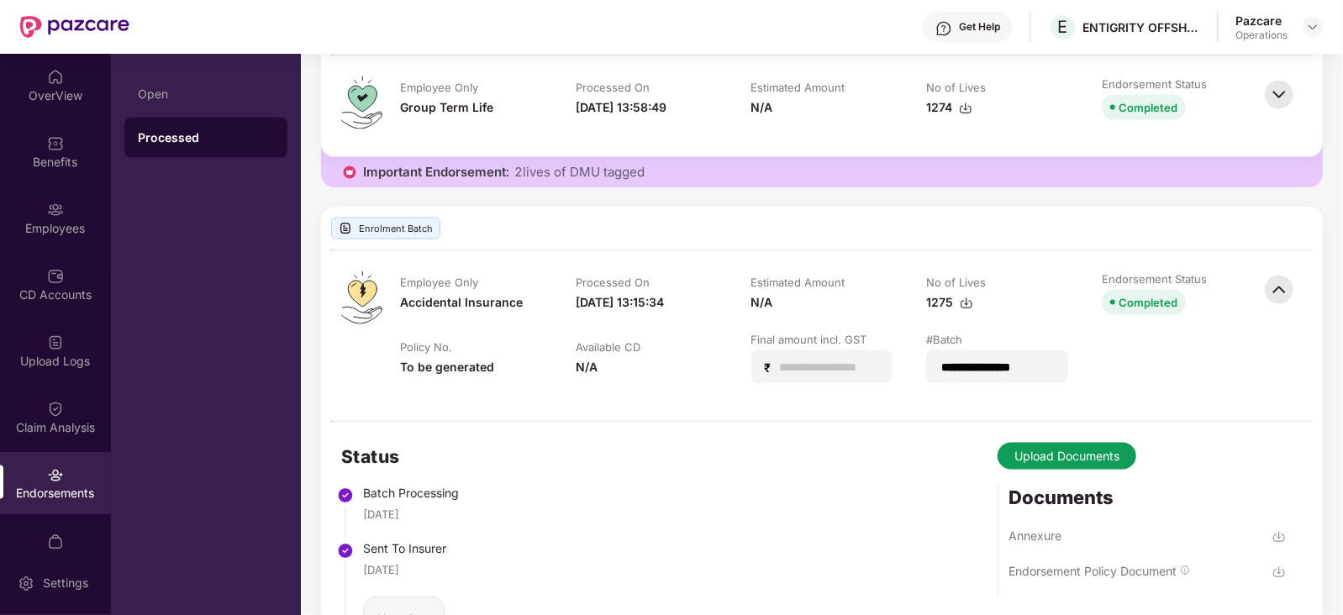
scroll to position [1365, 0]
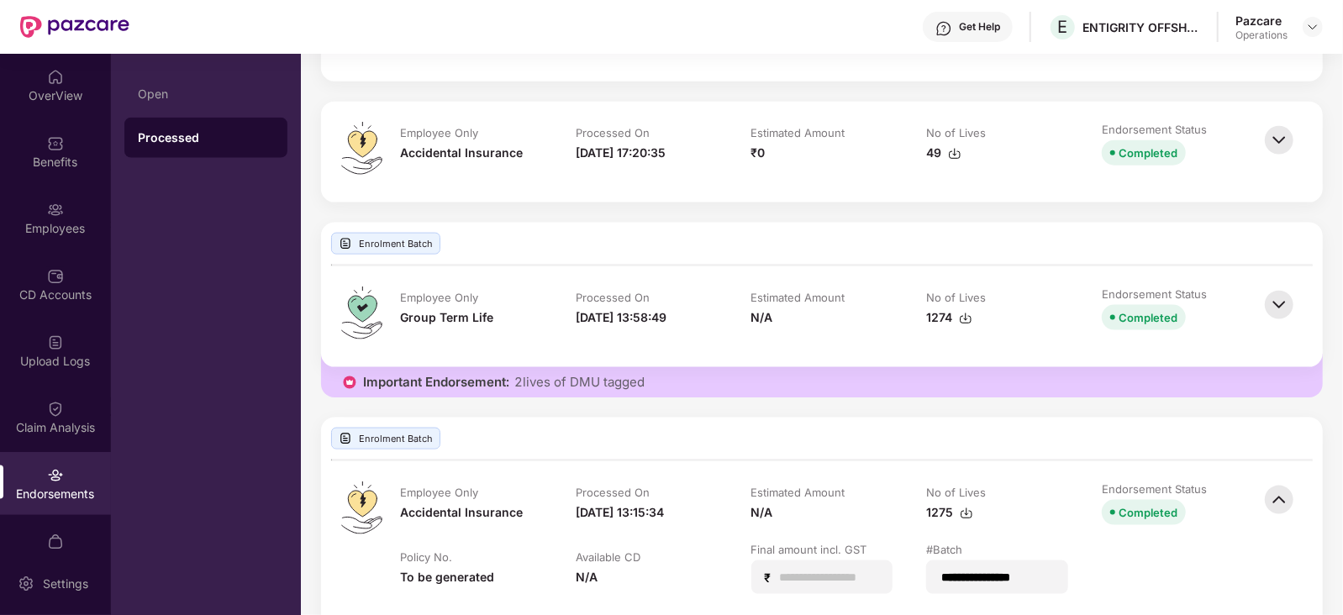
click at [1293, 302] on img at bounding box center [1278, 305] width 37 height 37
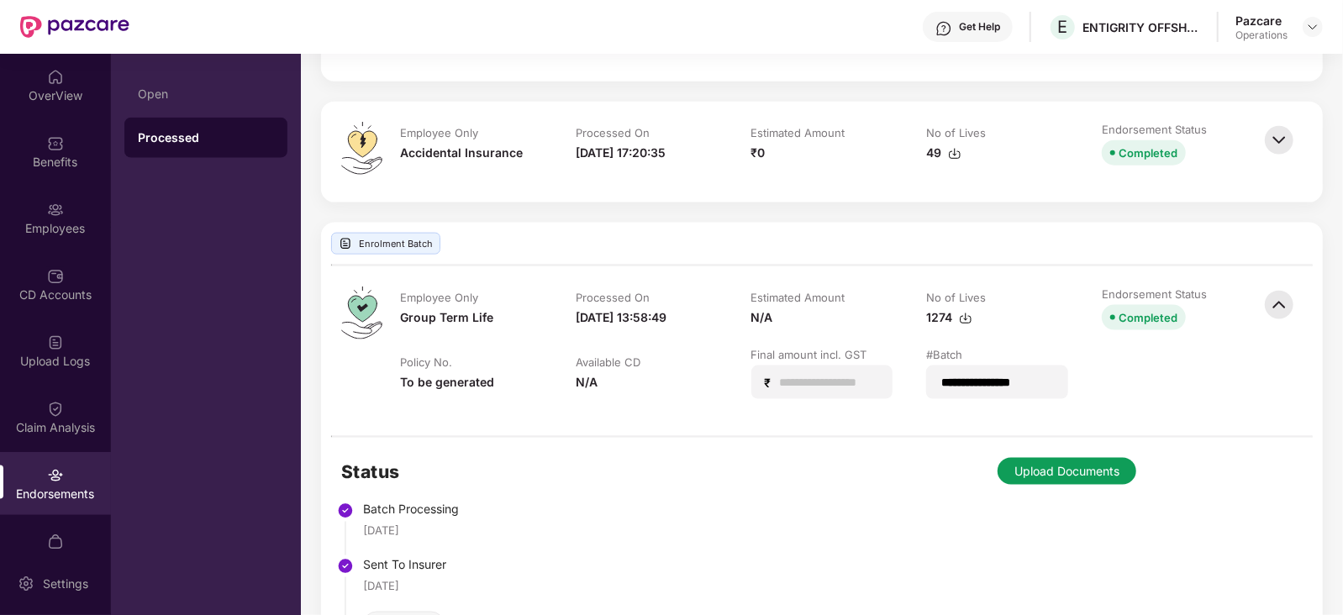
click at [1046, 466] on button "Upload Documents" at bounding box center [1066, 471] width 139 height 27
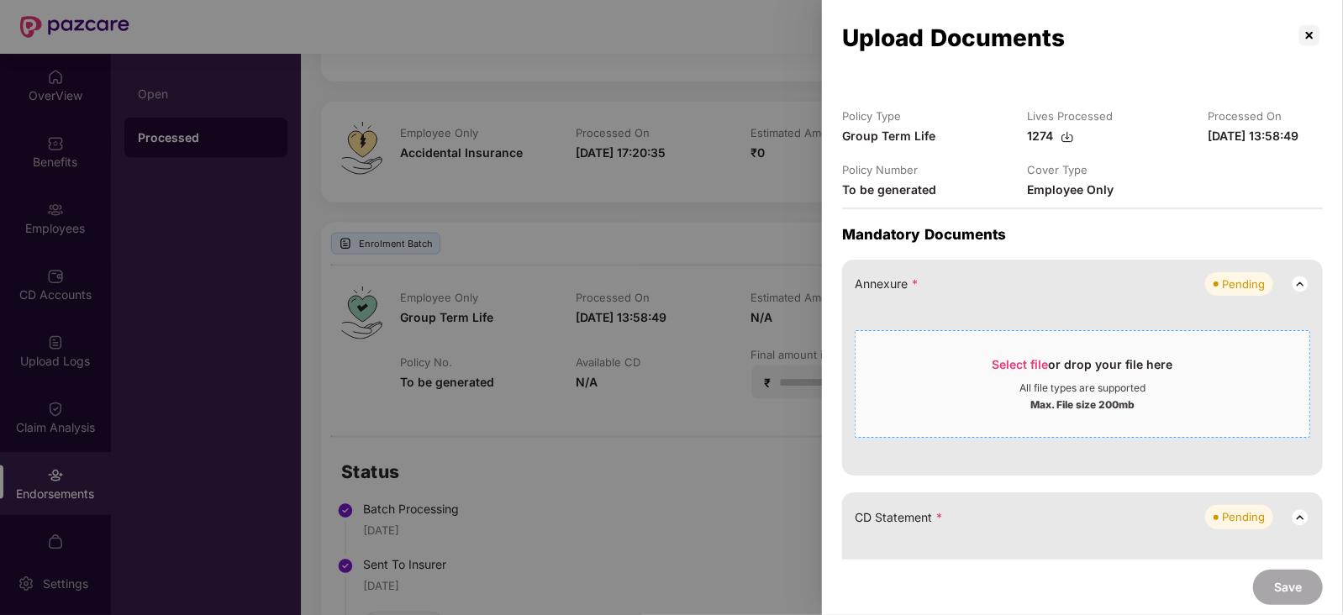
click at [1018, 364] on span "Select file" at bounding box center [1020, 364] width 56 height 14
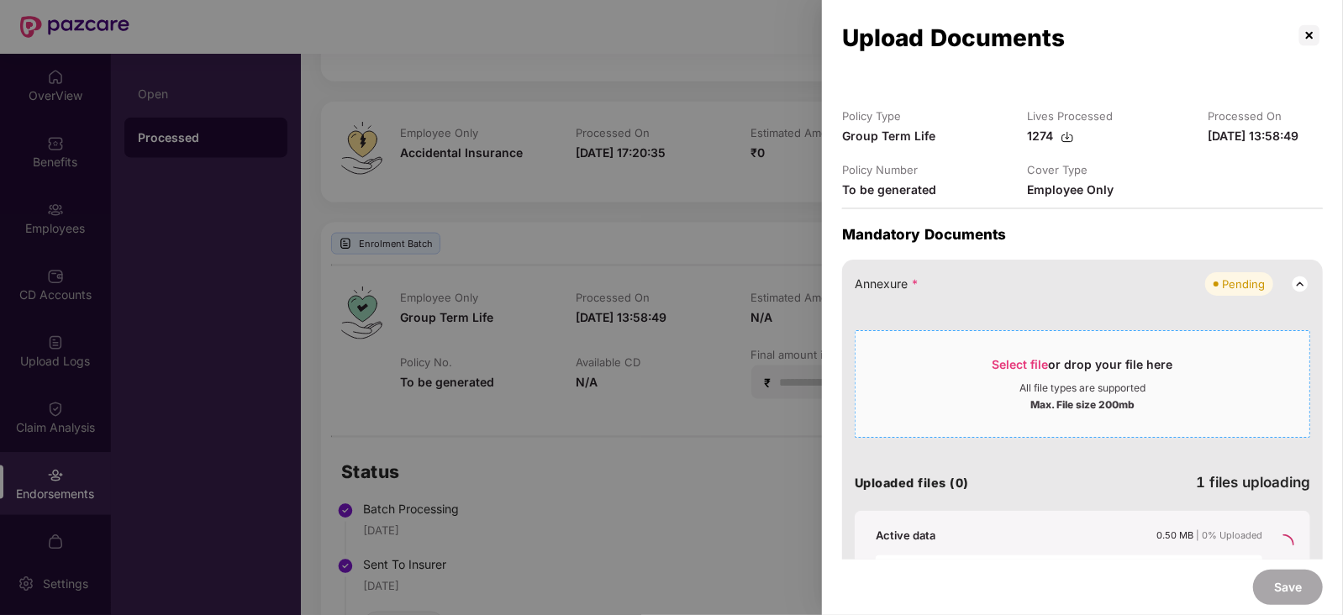
scroll to position [209, 0]
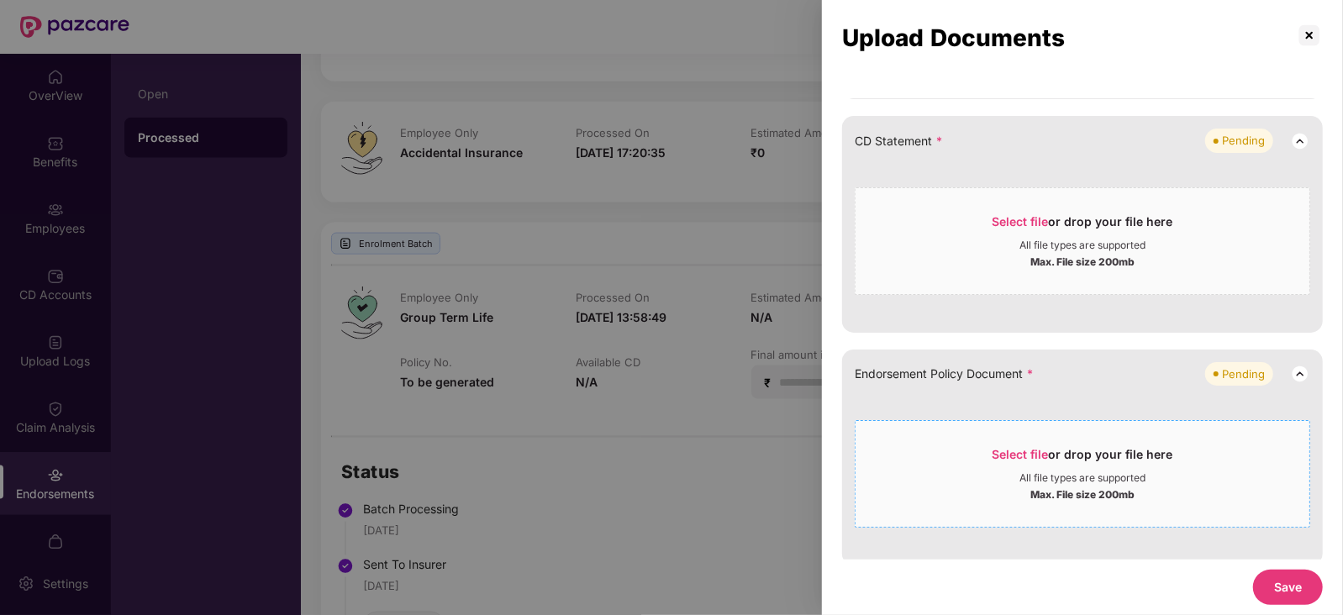
click at [1027, 461] on div "Select file or drop your file here" at bounding box center [1082, 458] width 181 height 25
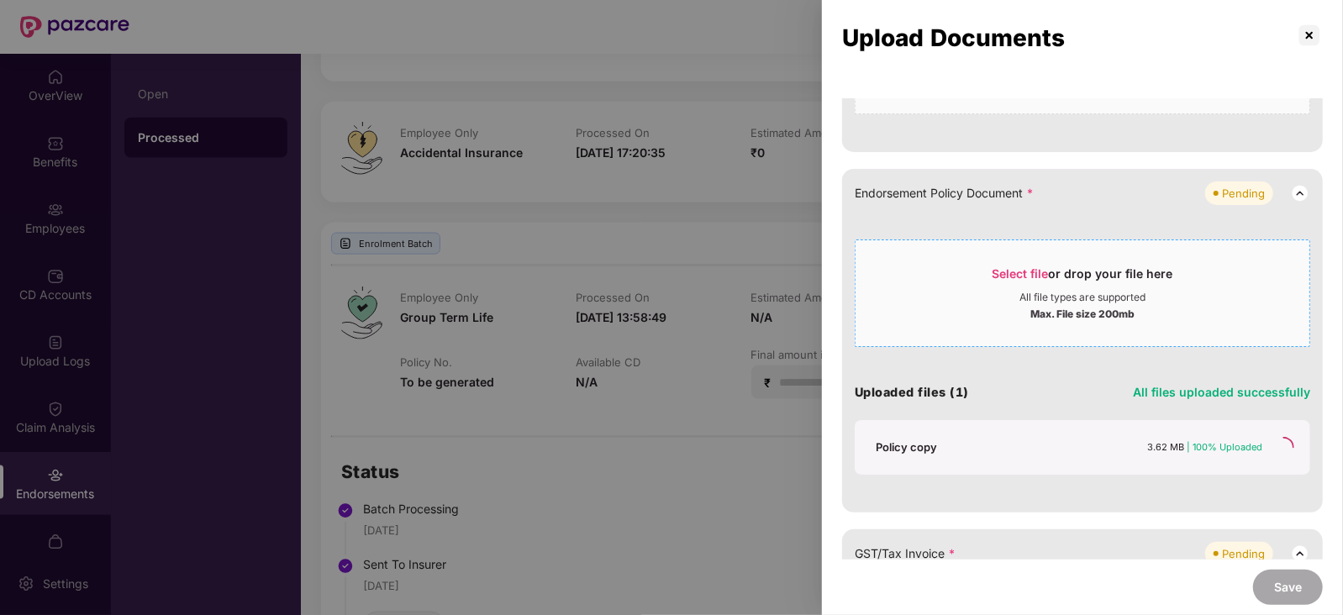
scroll to position [419, 0]
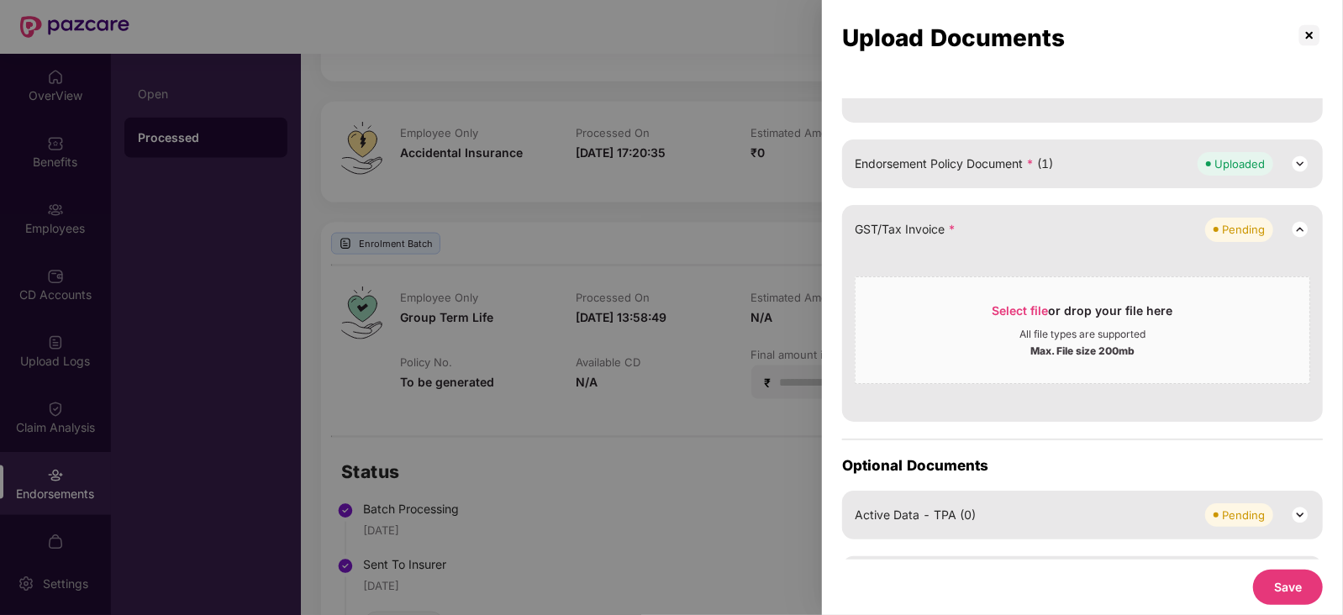
click at [1273, 576] on button "Save" at bounding box center [1288, 587] width 70 height 35
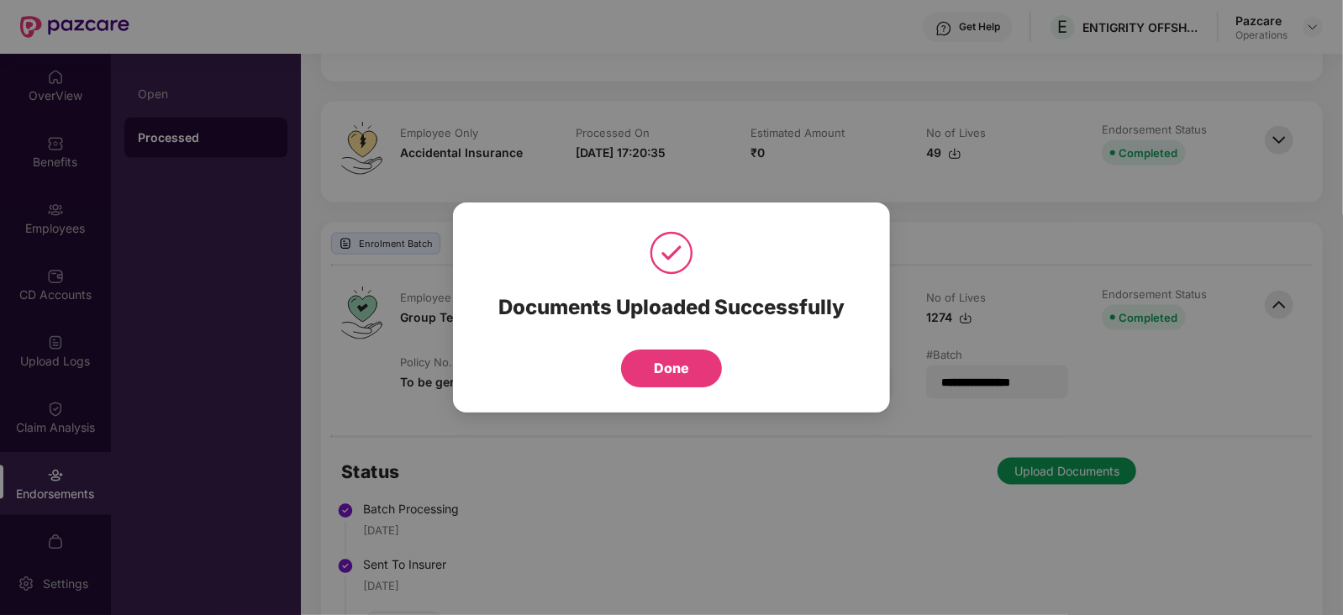
click at [657, 367] on button "Done" at bounding box center [671, 369] width 101 height 38
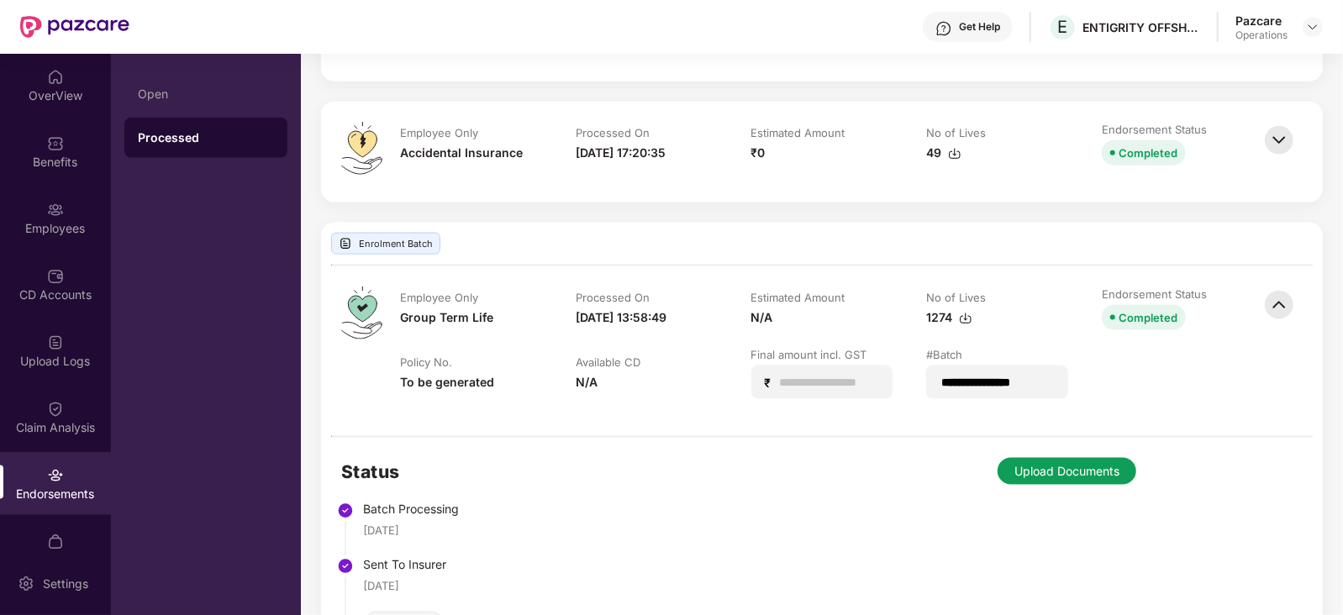
click at [661, 324] on button "Done" at bounding box center [671, 320] width 20 height 8
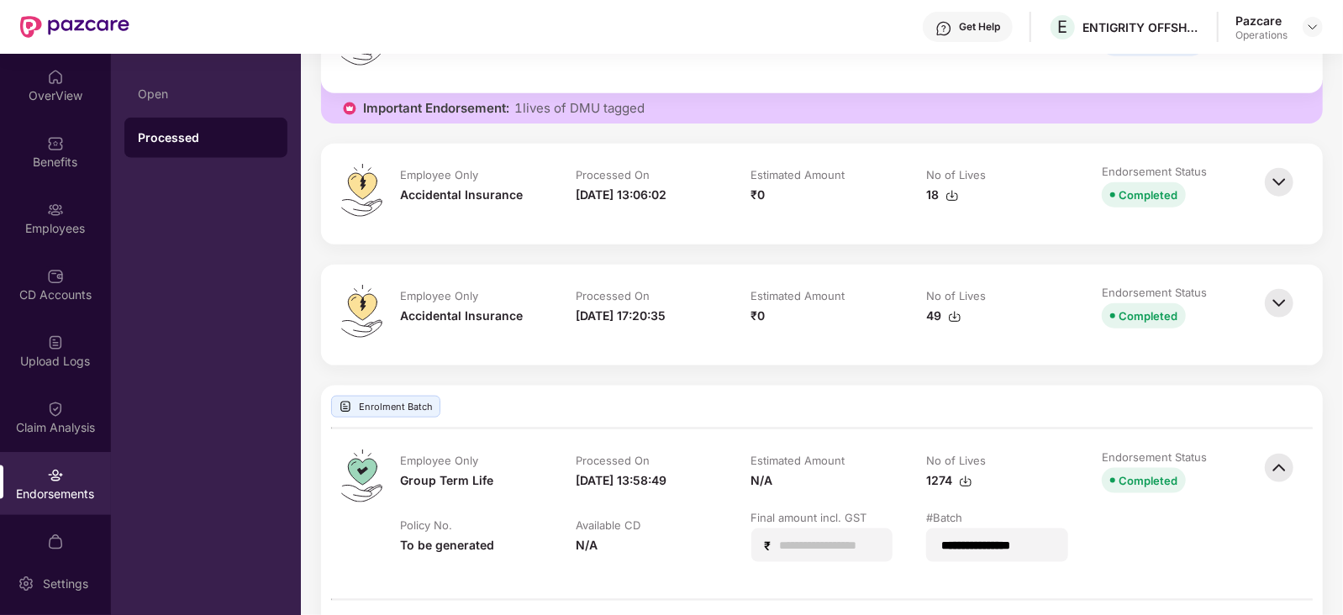
scroll to position [1155, 0]
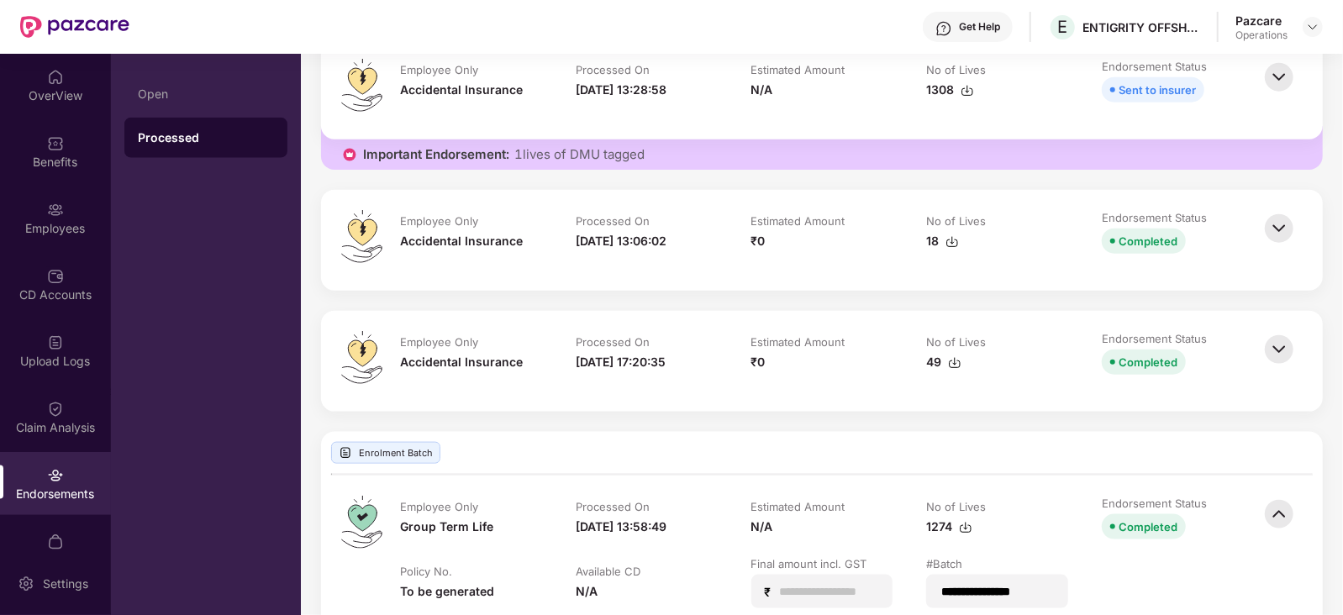
click at [1281, 347] on img at bounding box center [1278, 349] width 37 height 37
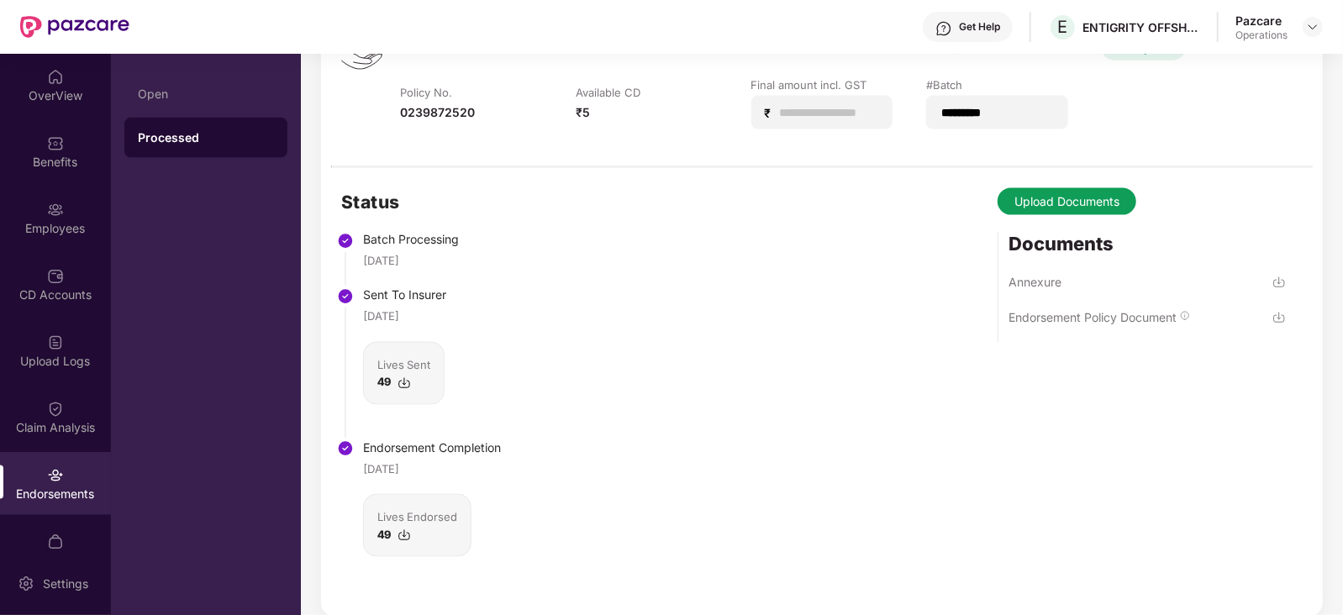
scroll to position [1050, 0]
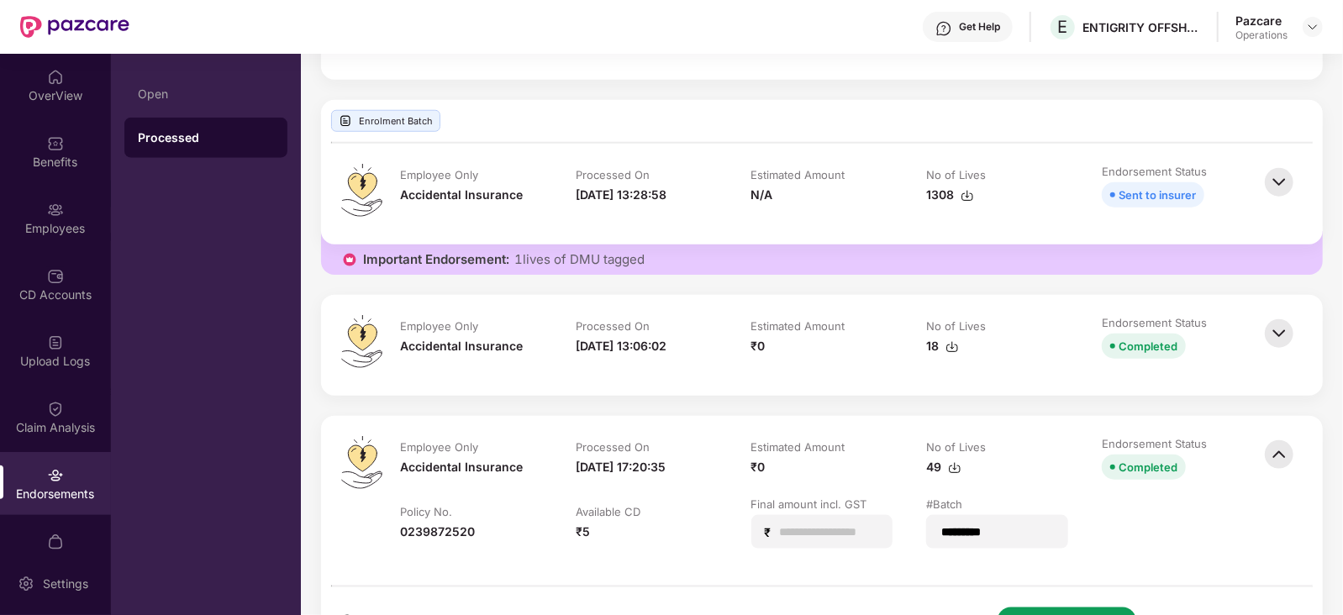
click at [1269, 347] on img at bounding box center [1278, 333] width 37 height 37
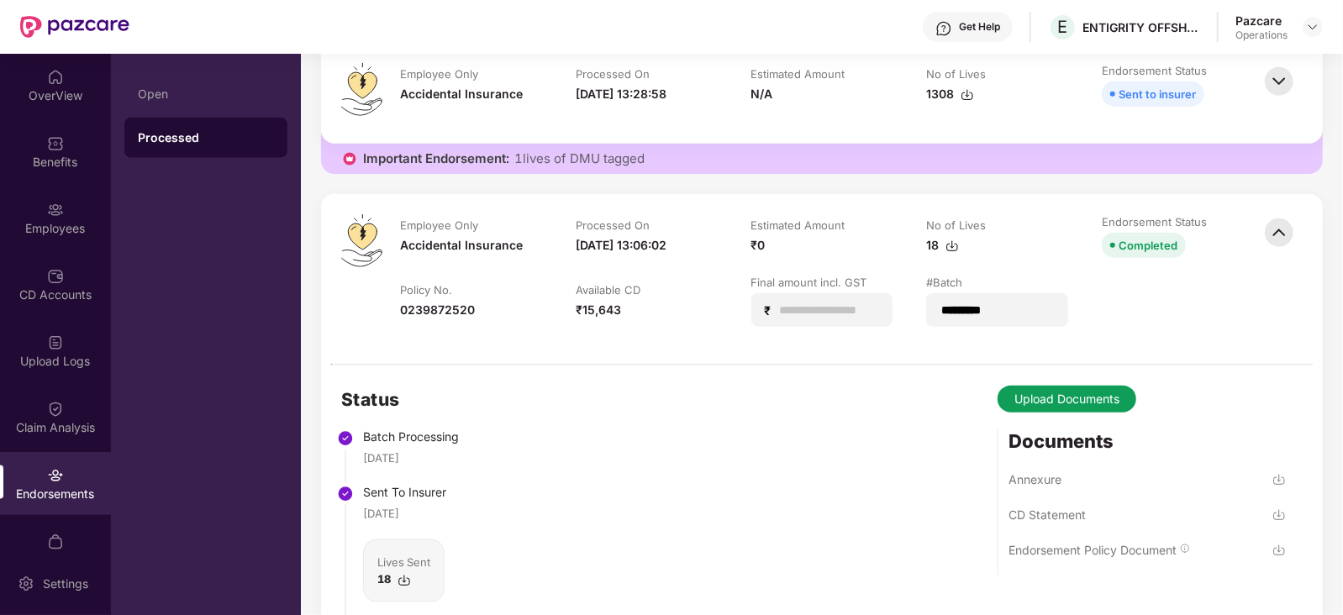
scroll to position [1155, 0]
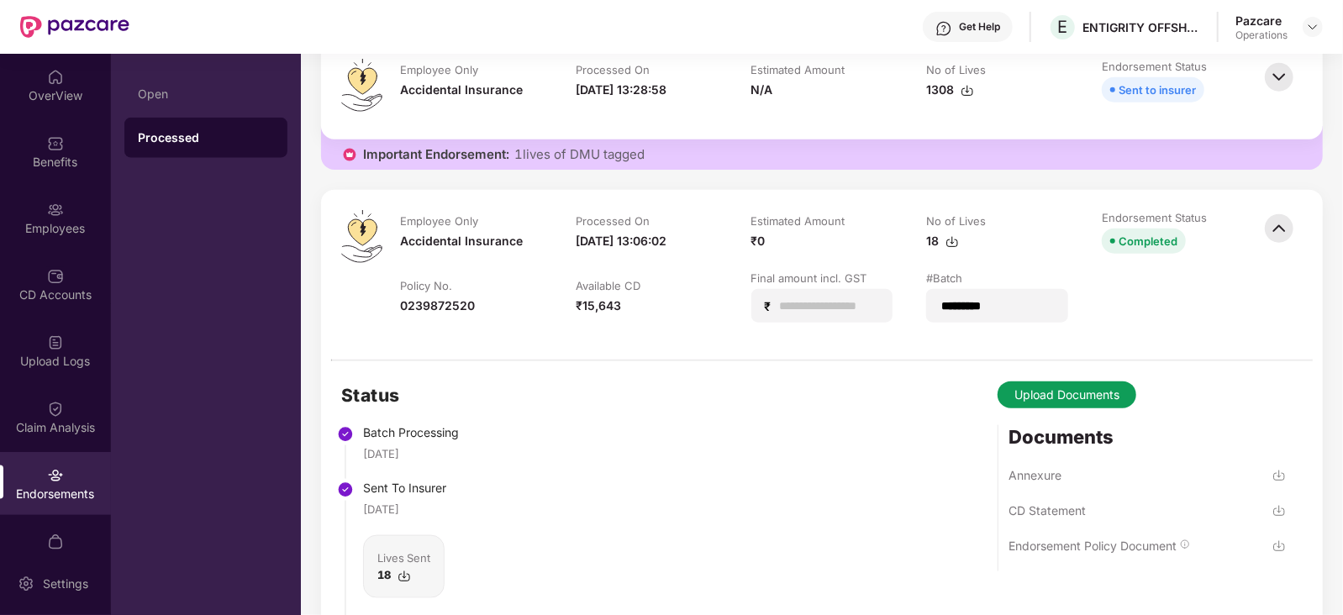
drag, startPoint x: 1334, startPoint y: 108, endPoint x: 1304, endPoint y: 270, distance: 164.1
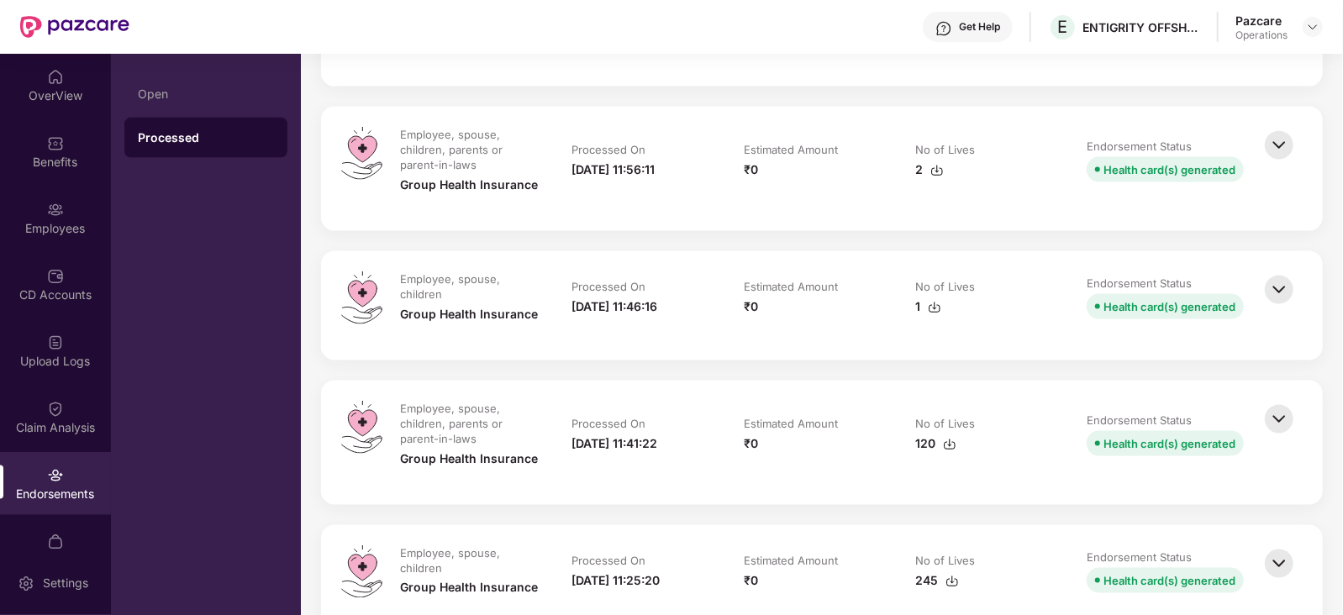
scroll to position [13604, 0]
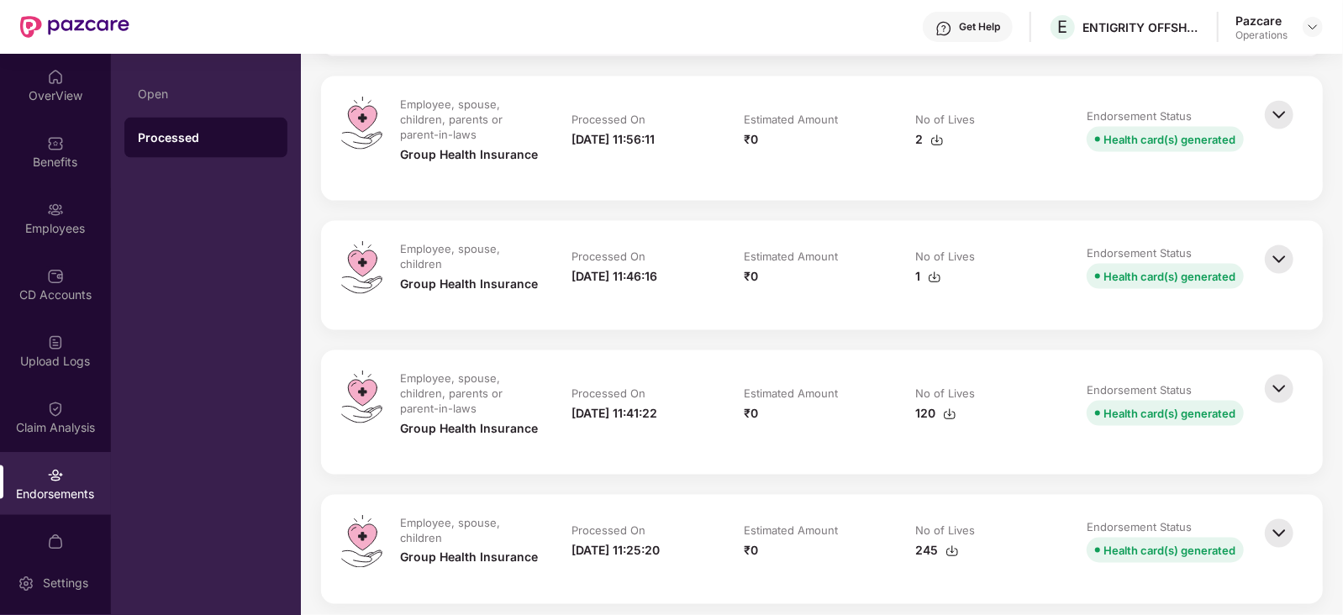
click at [1265, 527] on img at bounding box center [1278, 533] width 37 height 37
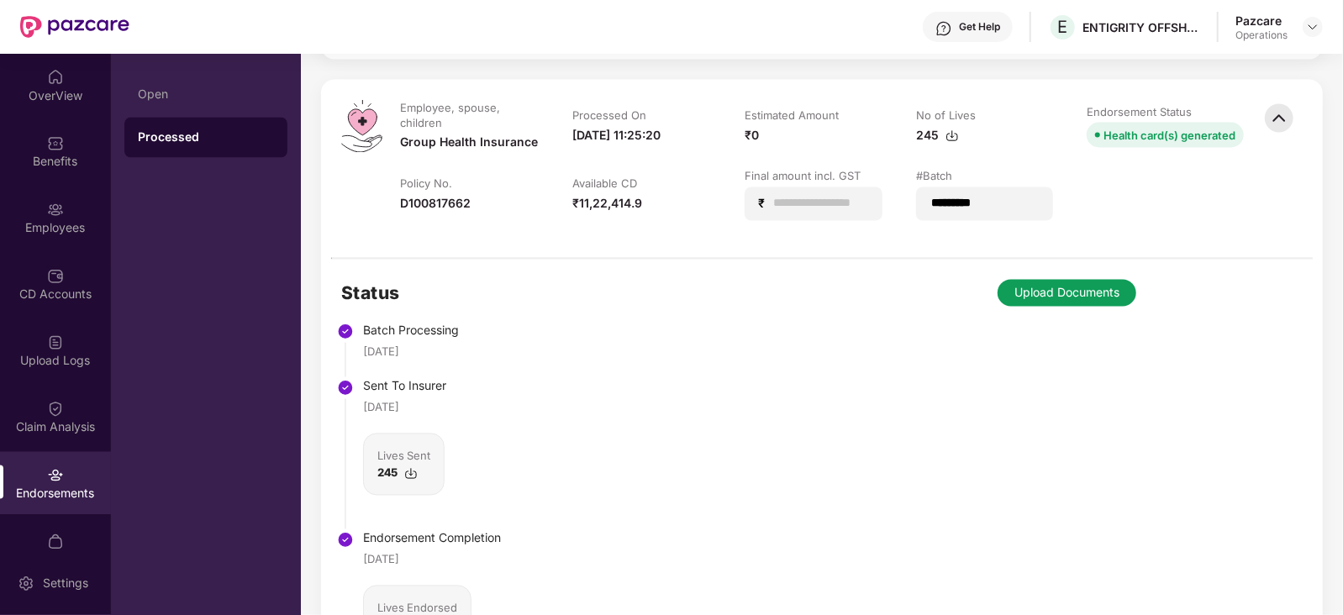
scroll to position [14018, 0]
click at [1041, 286] on button "Upload Documents" at bounding box center [1066, 294] width 139 height 27
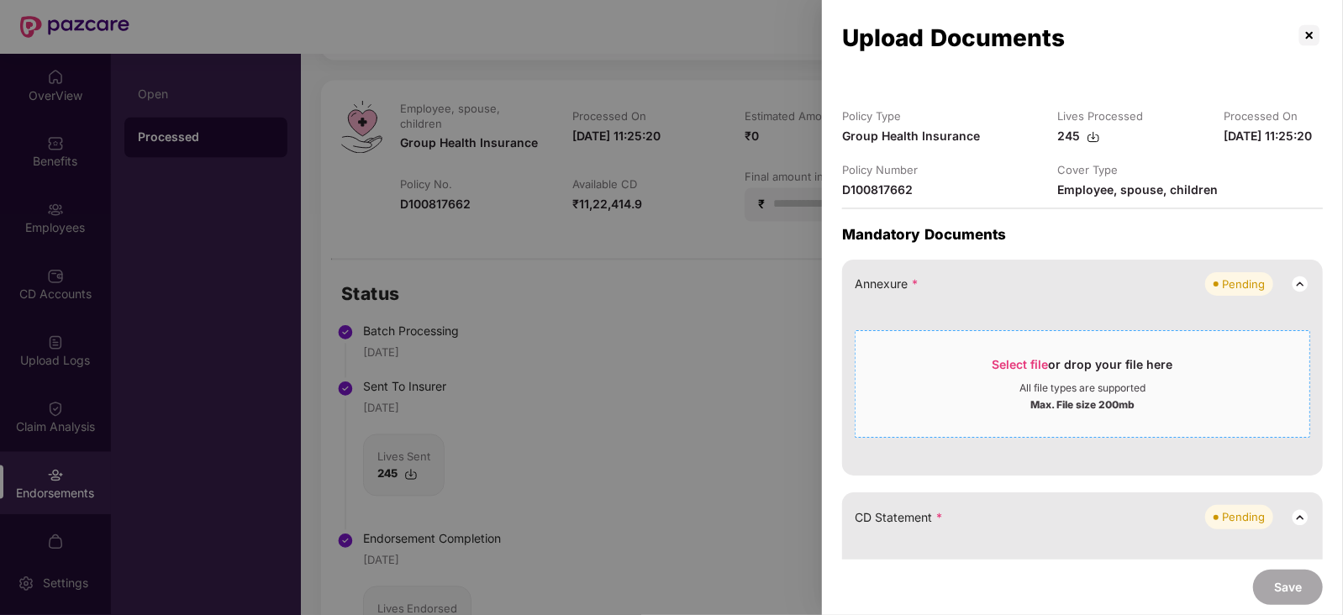
click at [1001, 371] on span "Select file" at bounding box center [1020, 364] width 56 height 14
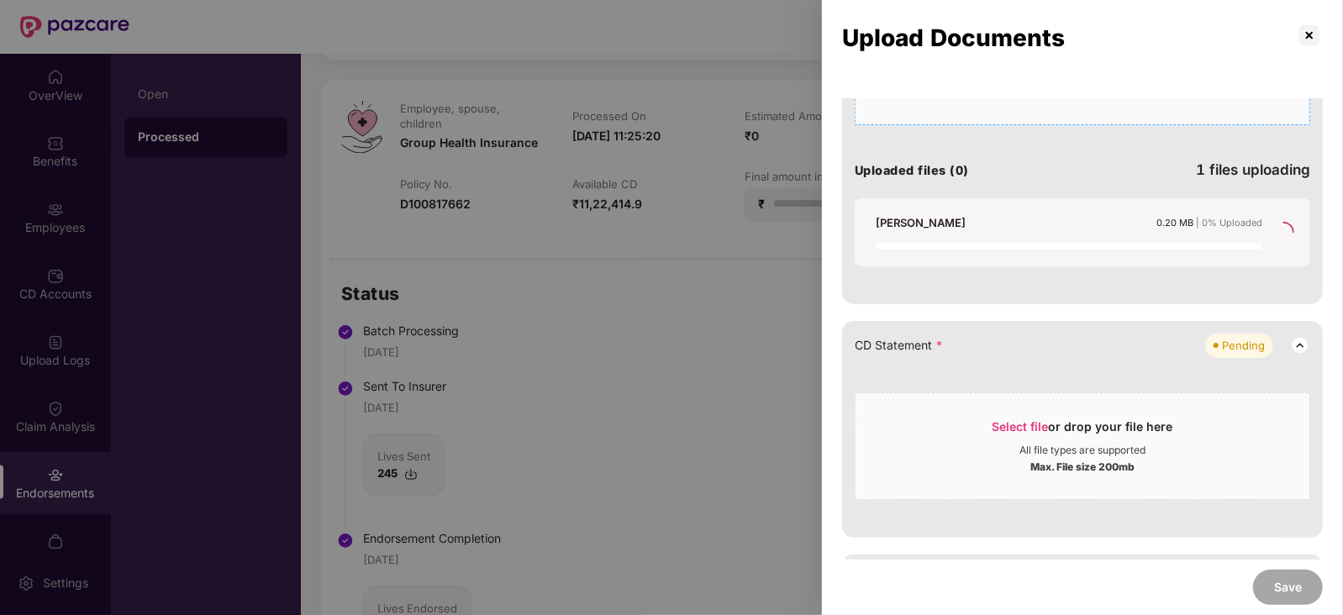
scroll to position [315, 0]
click at [1009, 434] on div "Select file or drop your file here" at bounding box center [1082, 428] width 181 height 25
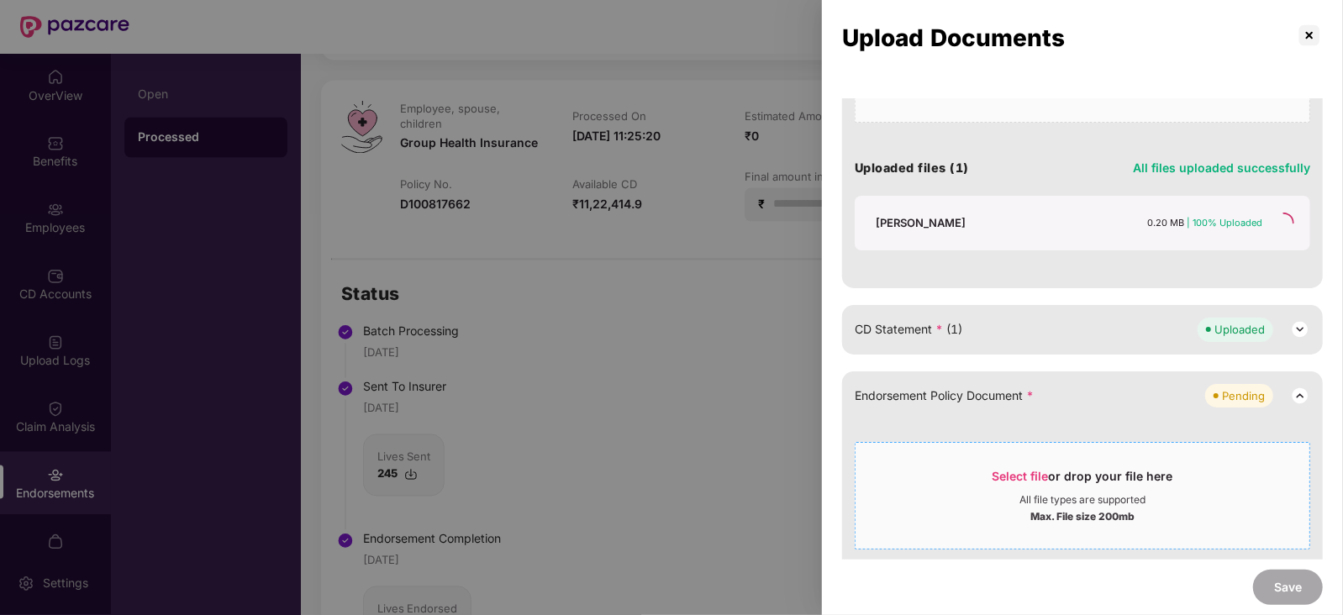
click at [1046, 483] on span "Select file" at bounding box center [1020, 476] width 56 height 14
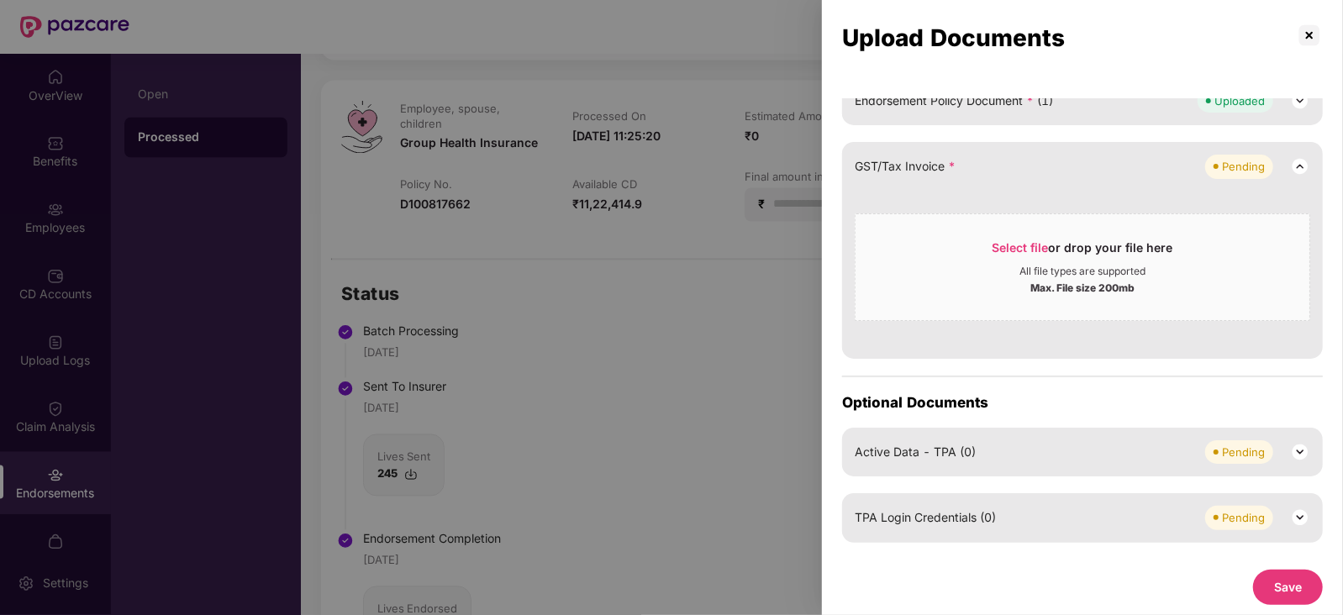
click at [1294, 589] on button "Save" at bounding box center [1288, 587] width 70 height 35
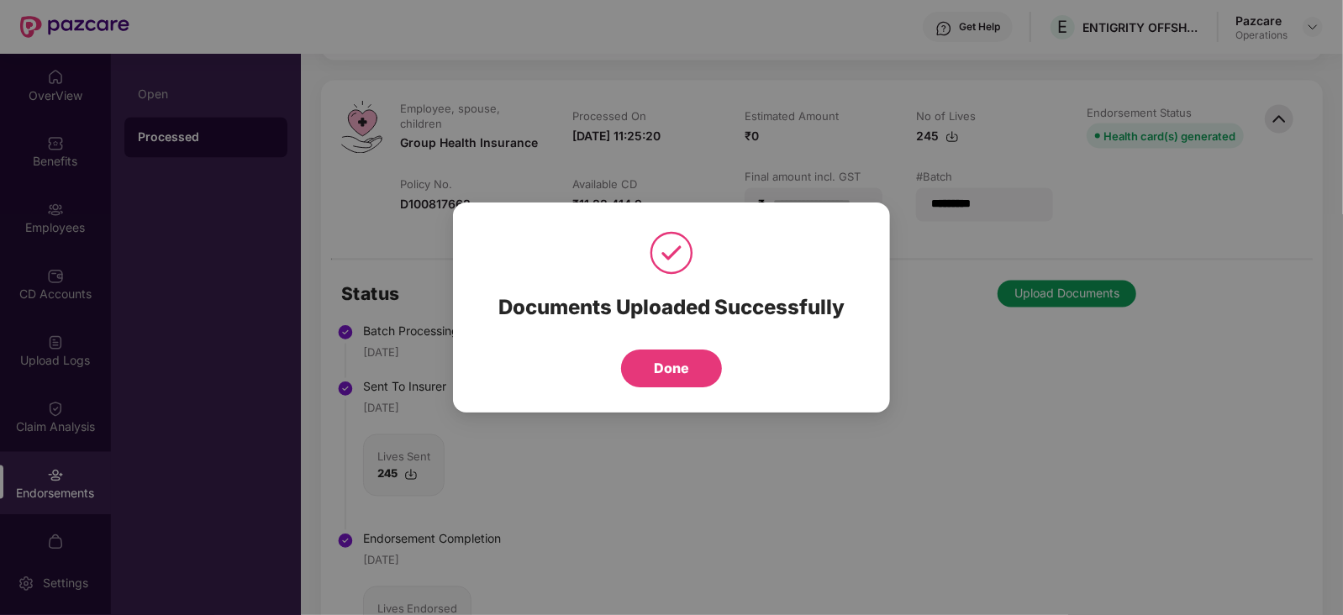
click at [627, 385] on div "Done" at bounding box center [672, 369] width 128 height 38
click at [649, 383] on button "Done" at bounding box center [671, 369] width 101 height 38
click at [656, 374] on button "Done" at bounding box center [671, 369] width 101 height 38
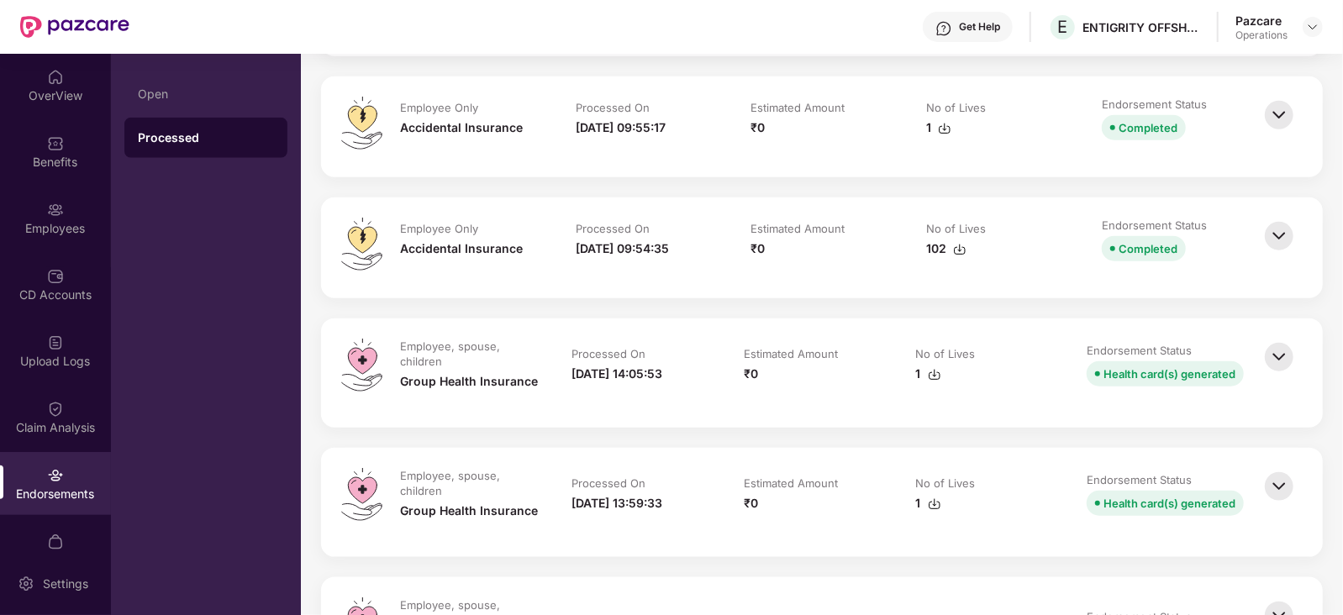
scroll to position [13073, 0]
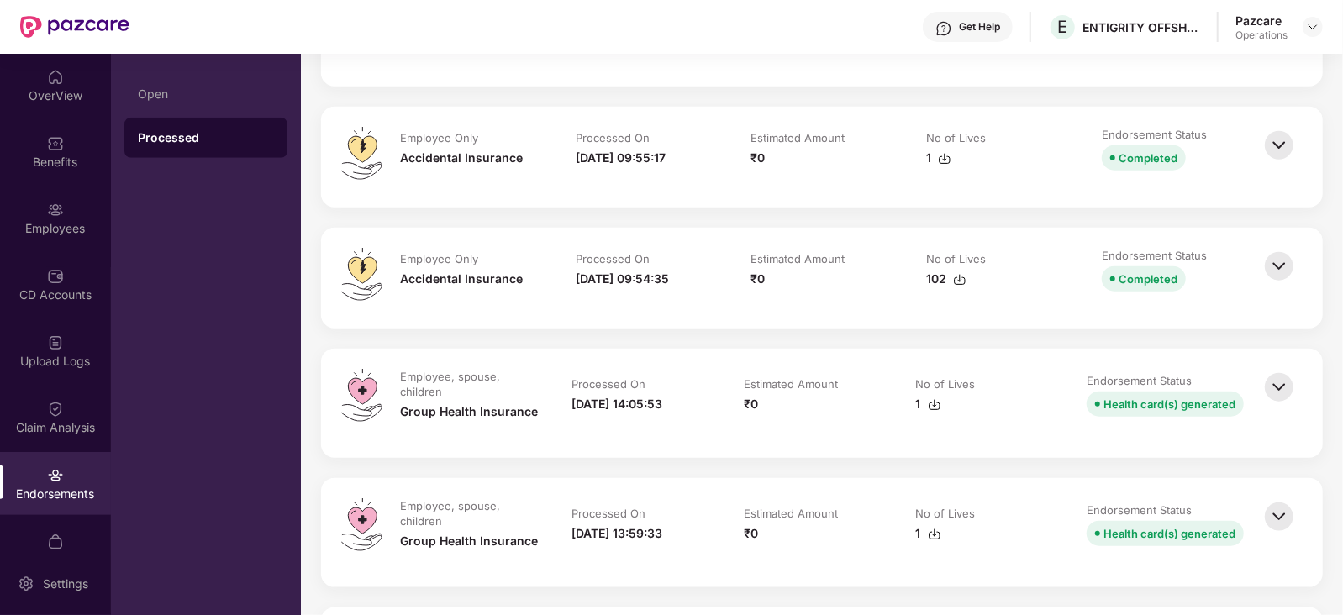
click at [1270, 258] on img at bounding box center [1278, 266] width 37 height 37
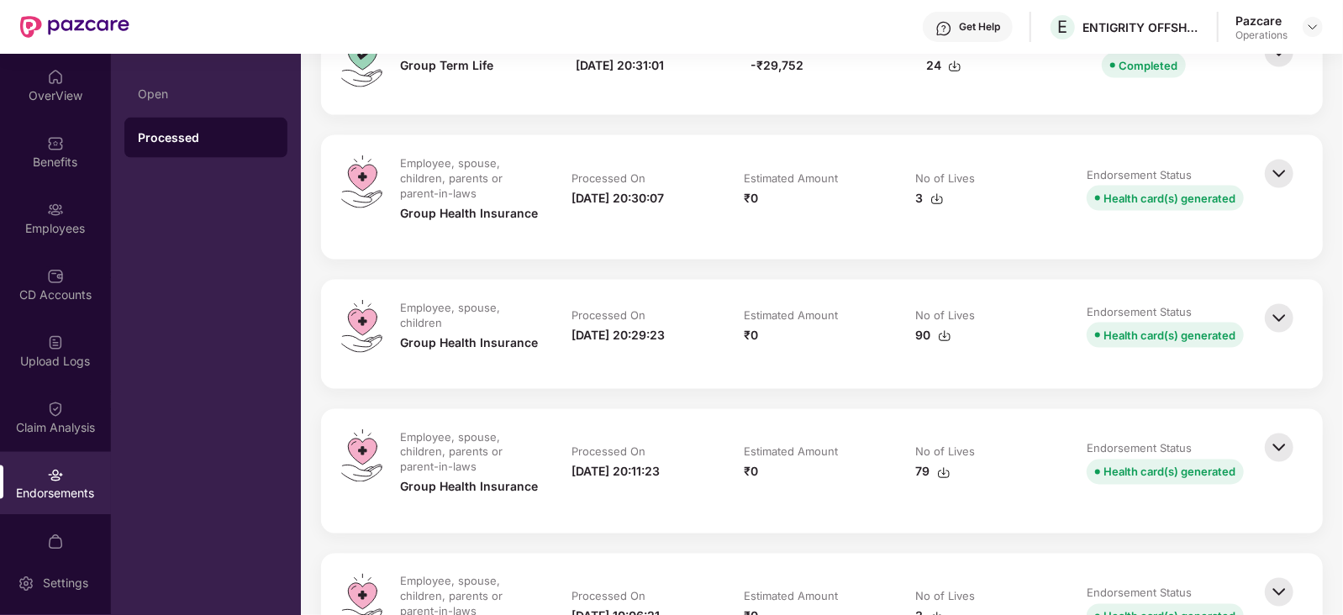
scroll to position [5510, 0]
